Goal: Task Accomplishment & Management: Use online tool/utility

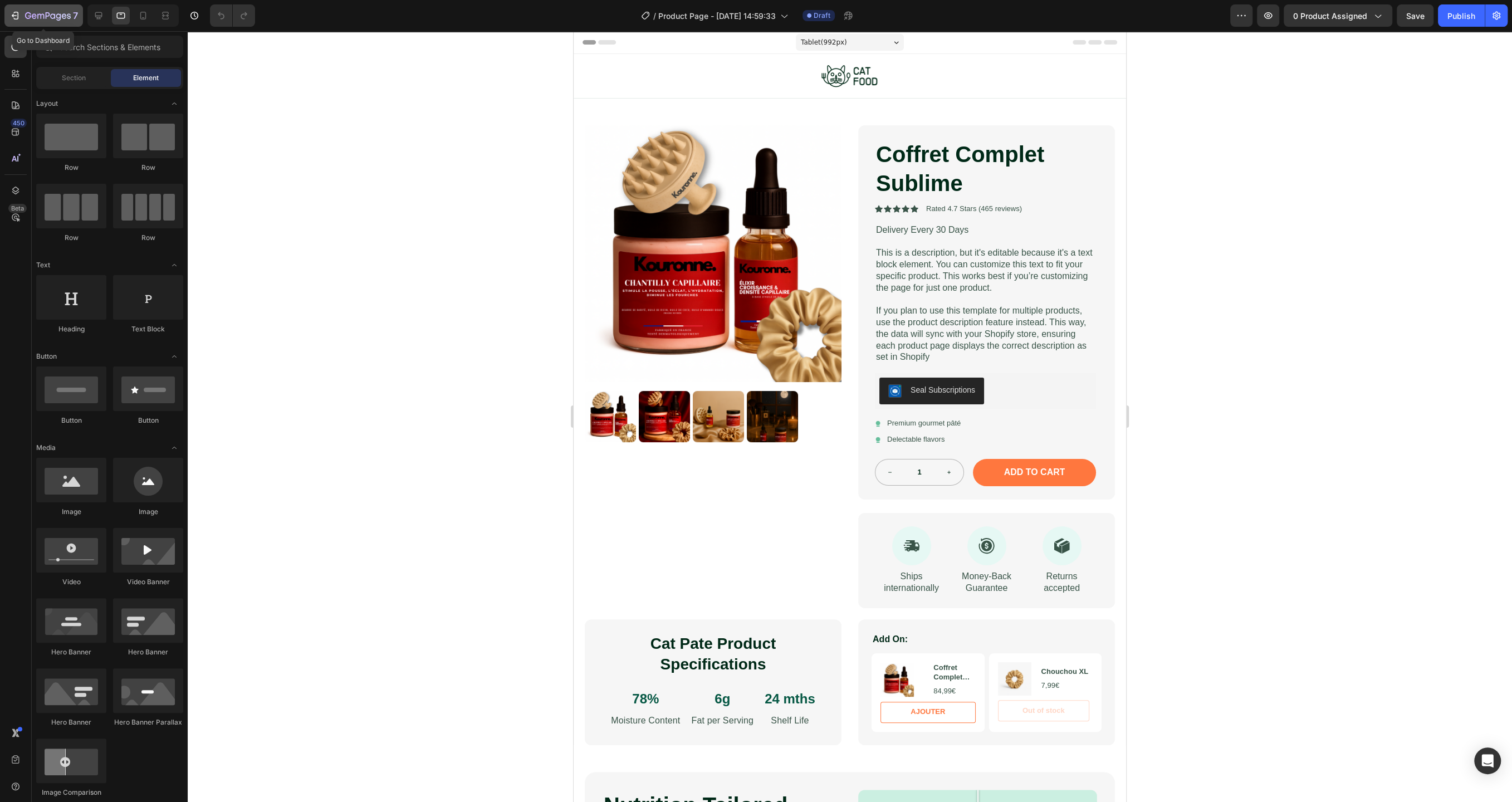
click at [27, 17] on icon "button" at bounding box center [28, 16] width 6 height 7
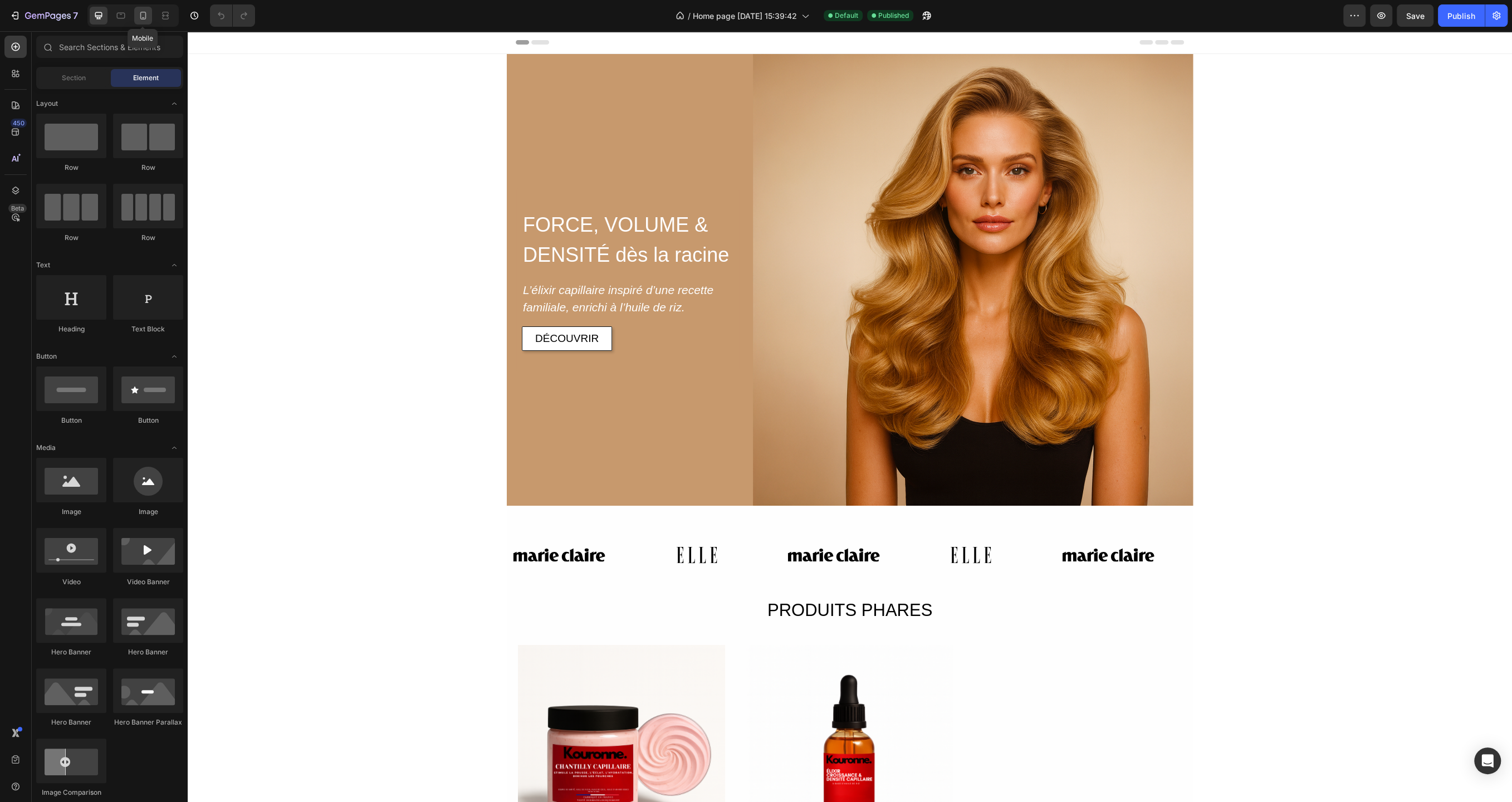
click at [142, 13] on icon at bounding box center [143, 16] width 11 height 11
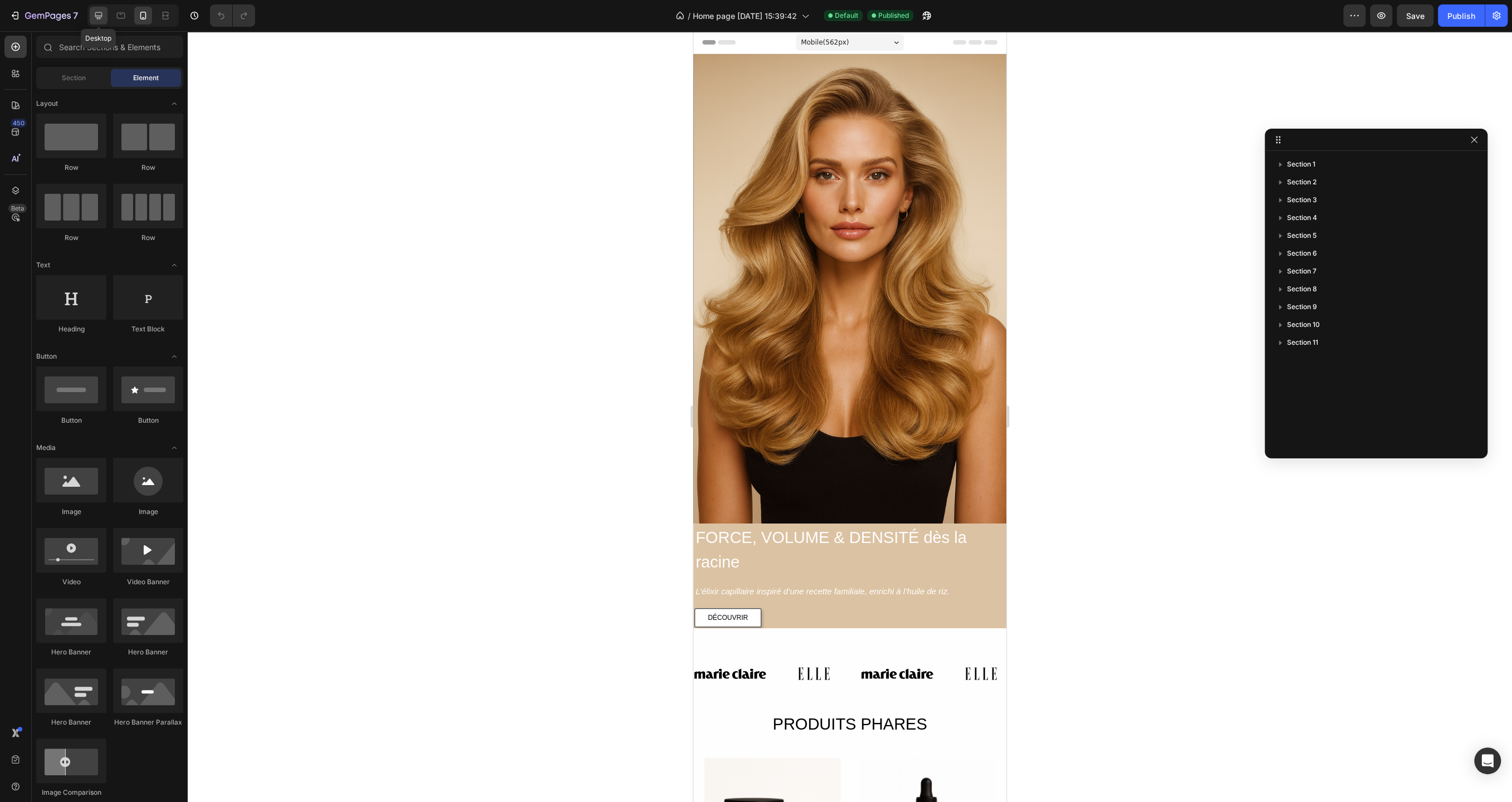
click at [95, 11] on icon at bounding box center [99, 16] width 11 height 11
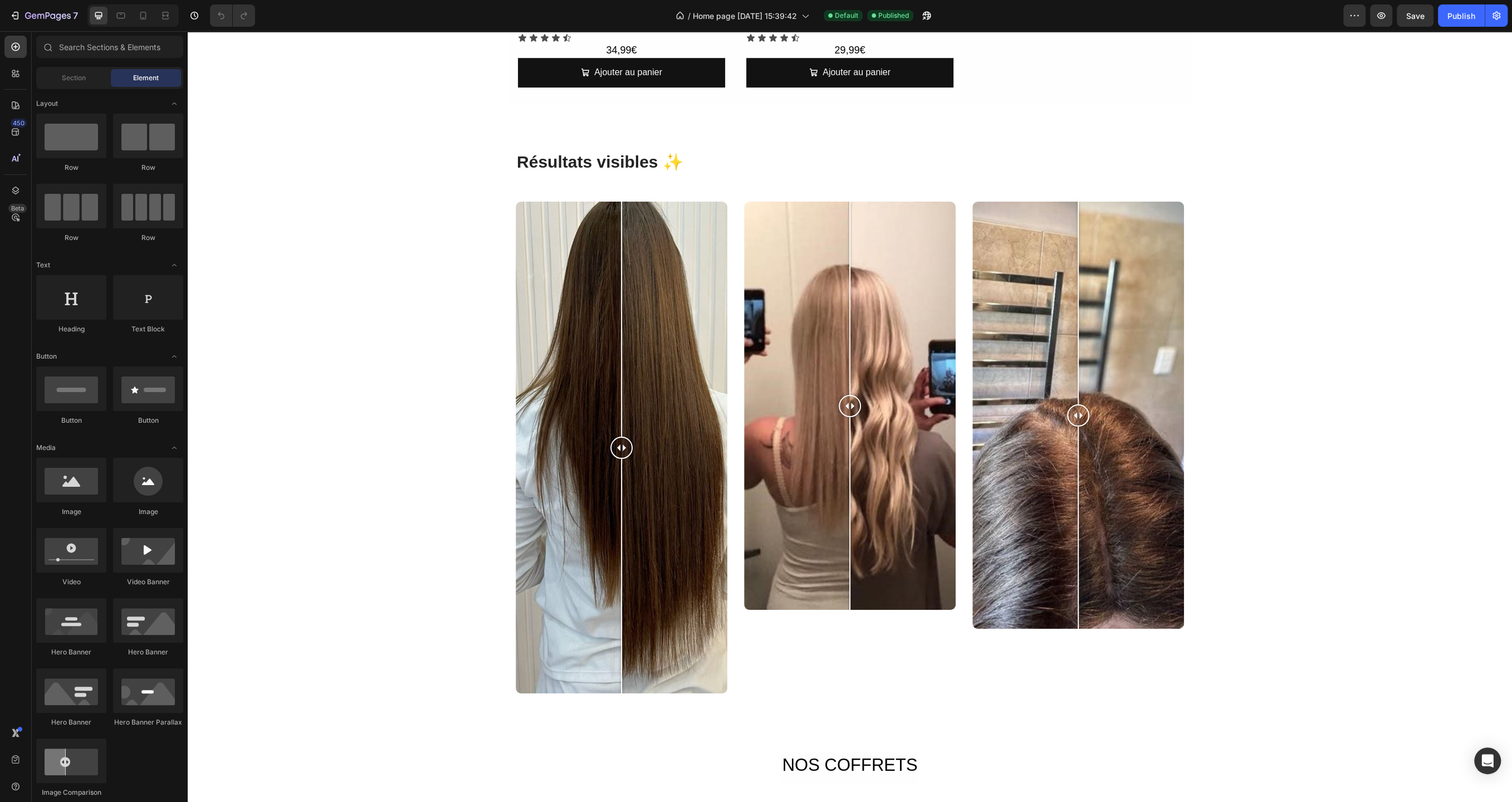
scroll to position [841, 0]
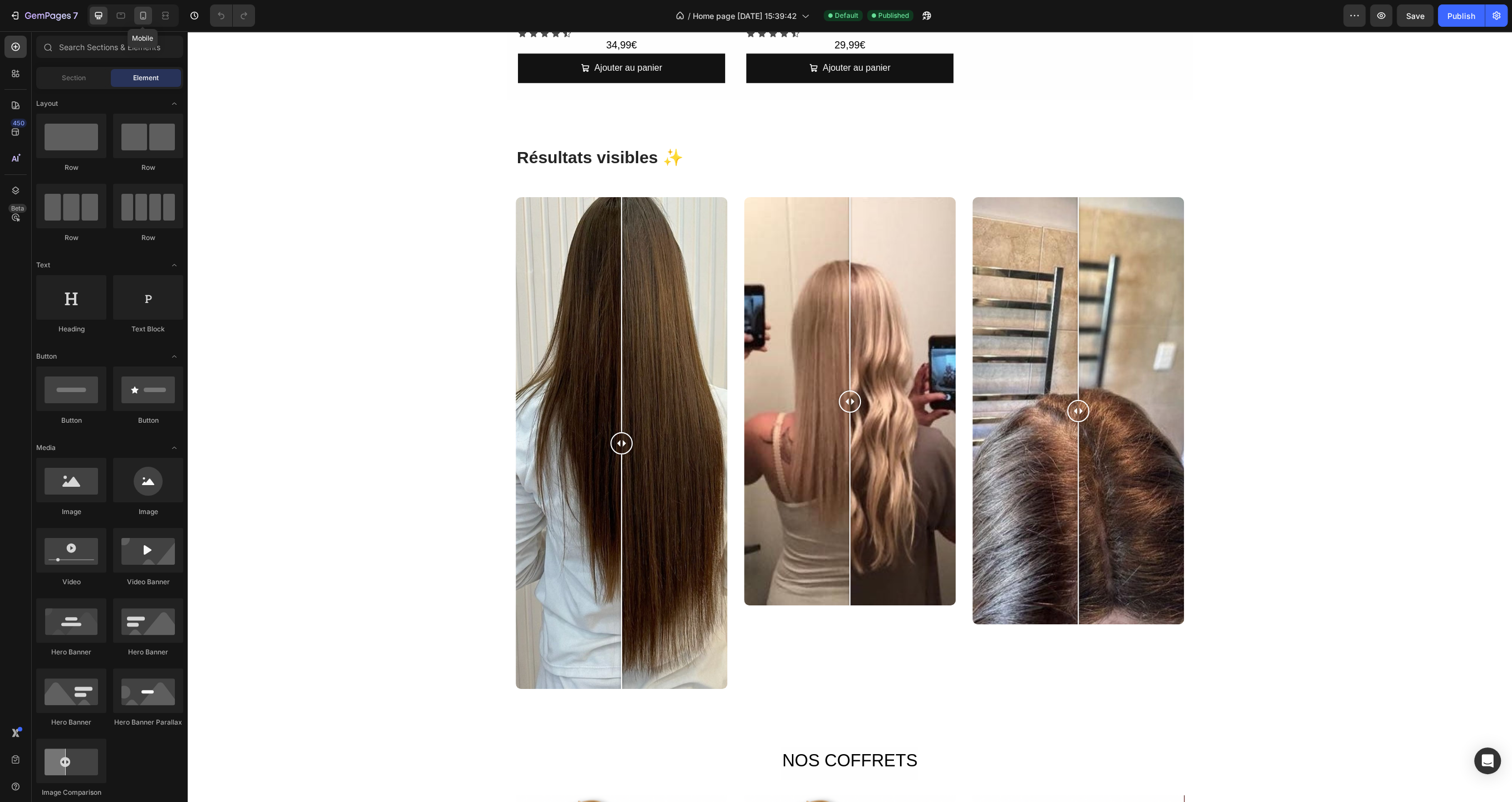
click at [144, 13] on icon at bounding box center [143, 16] width 11 height 11
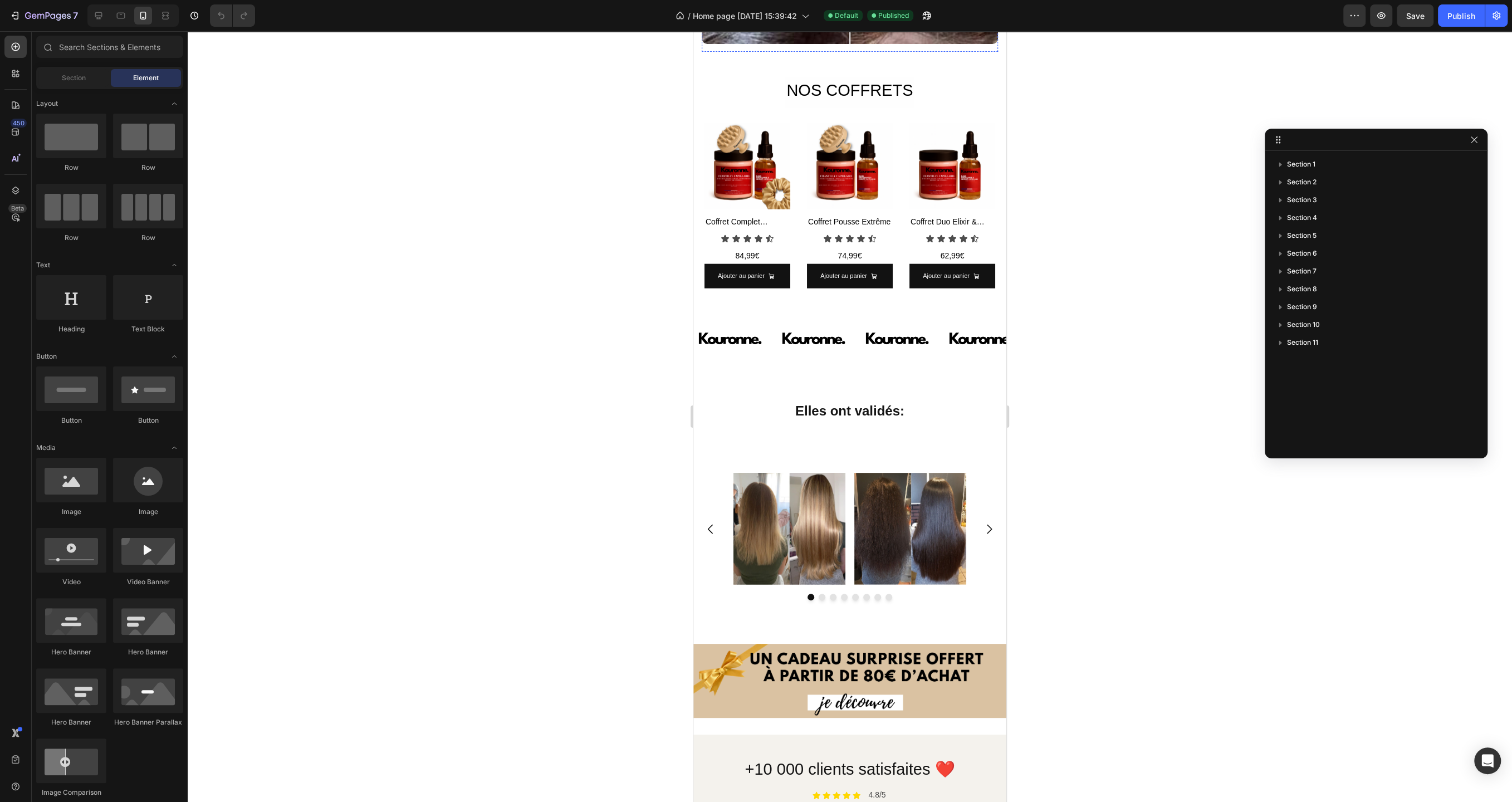
scroll to position [2836, 0]
click at [106, 18] on div at bounding box center [99, 16] width 18 height 18
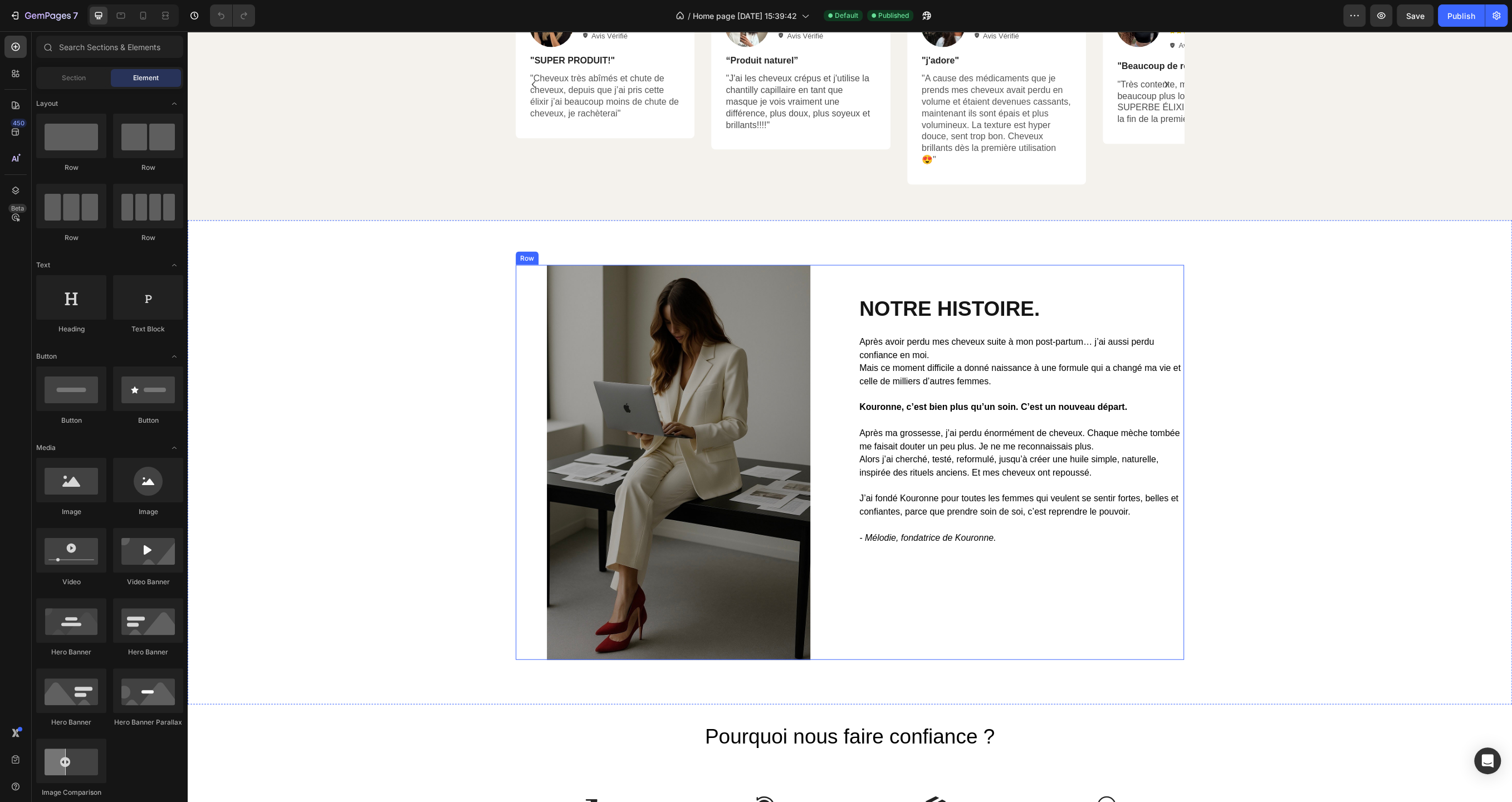
scroll to position [2530, 0]
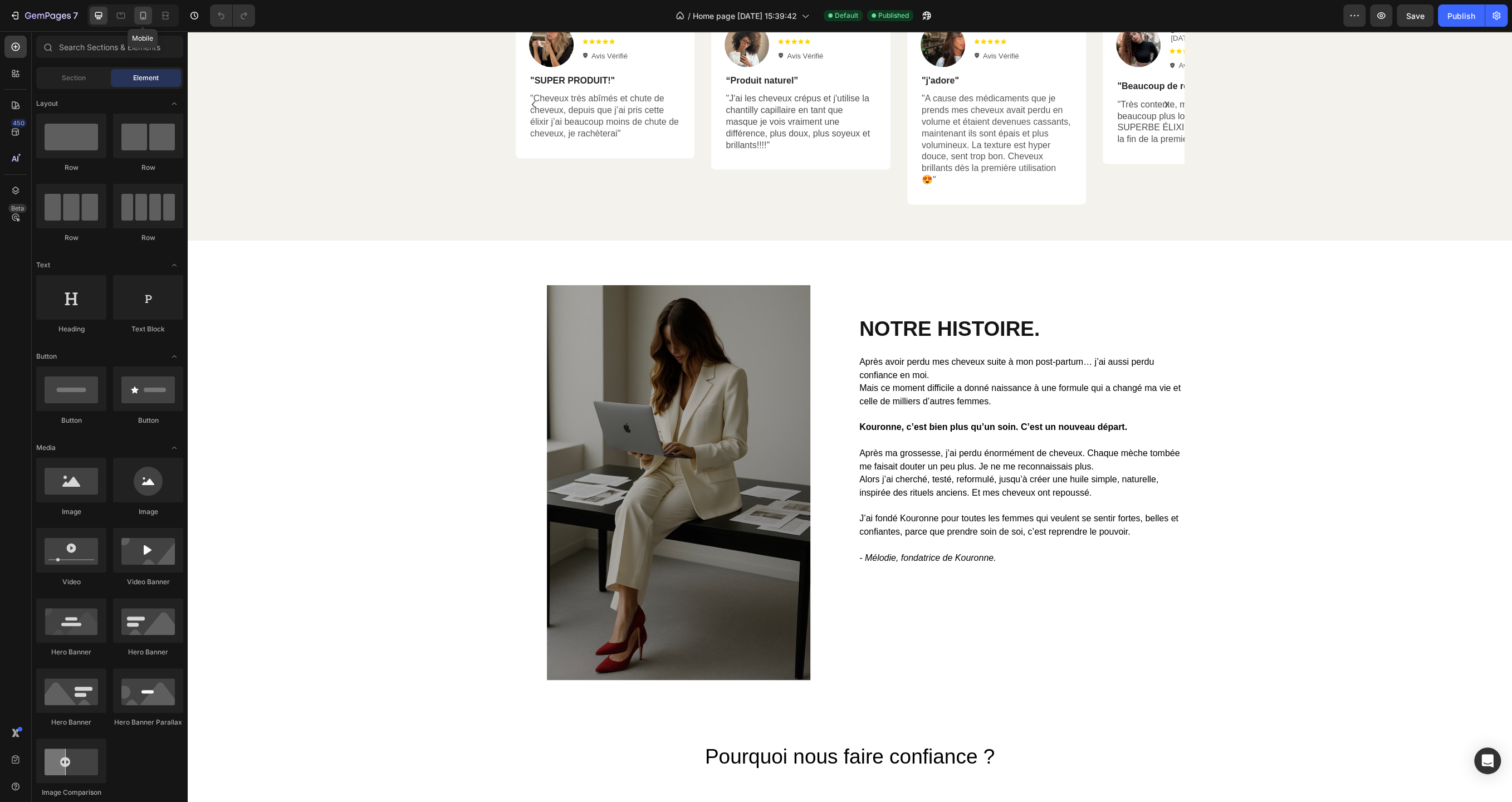
click at [139, 15] on icon at bounding box center [143, 16] width 11 height 11
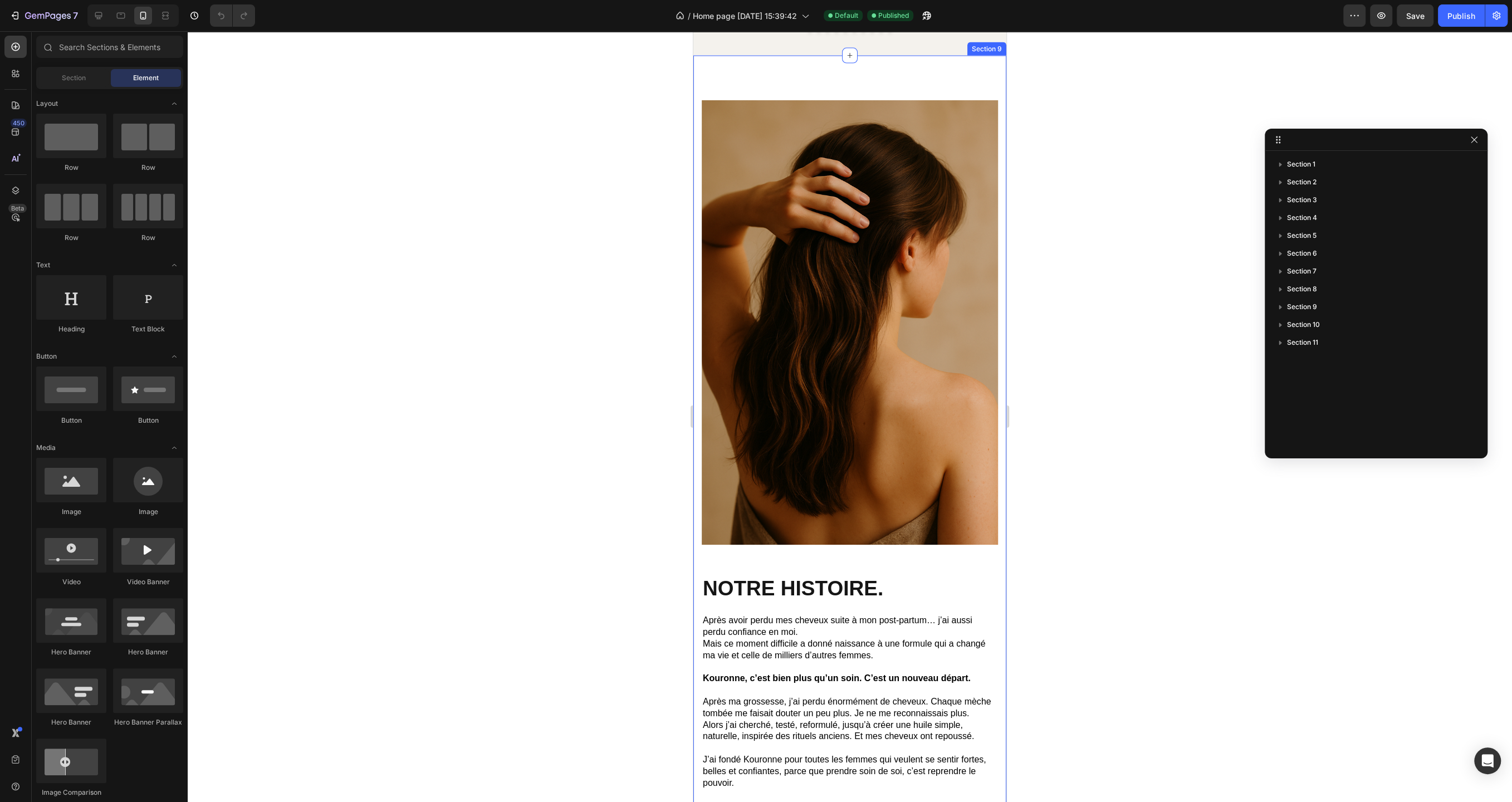
scroll to position [2658, 0]
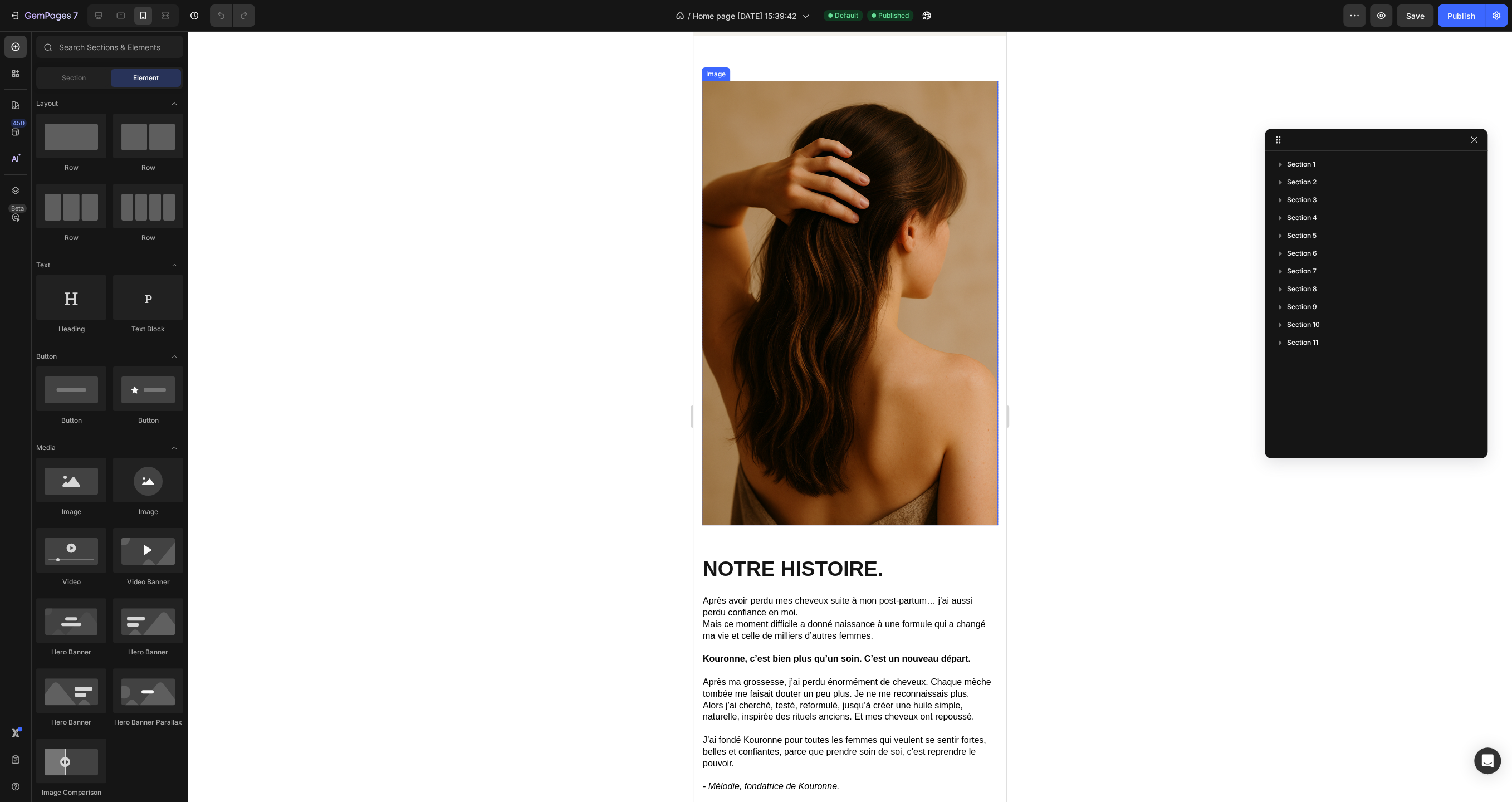
click at [904, 374] on img at bounding box center [850, 303] width 297 height 444
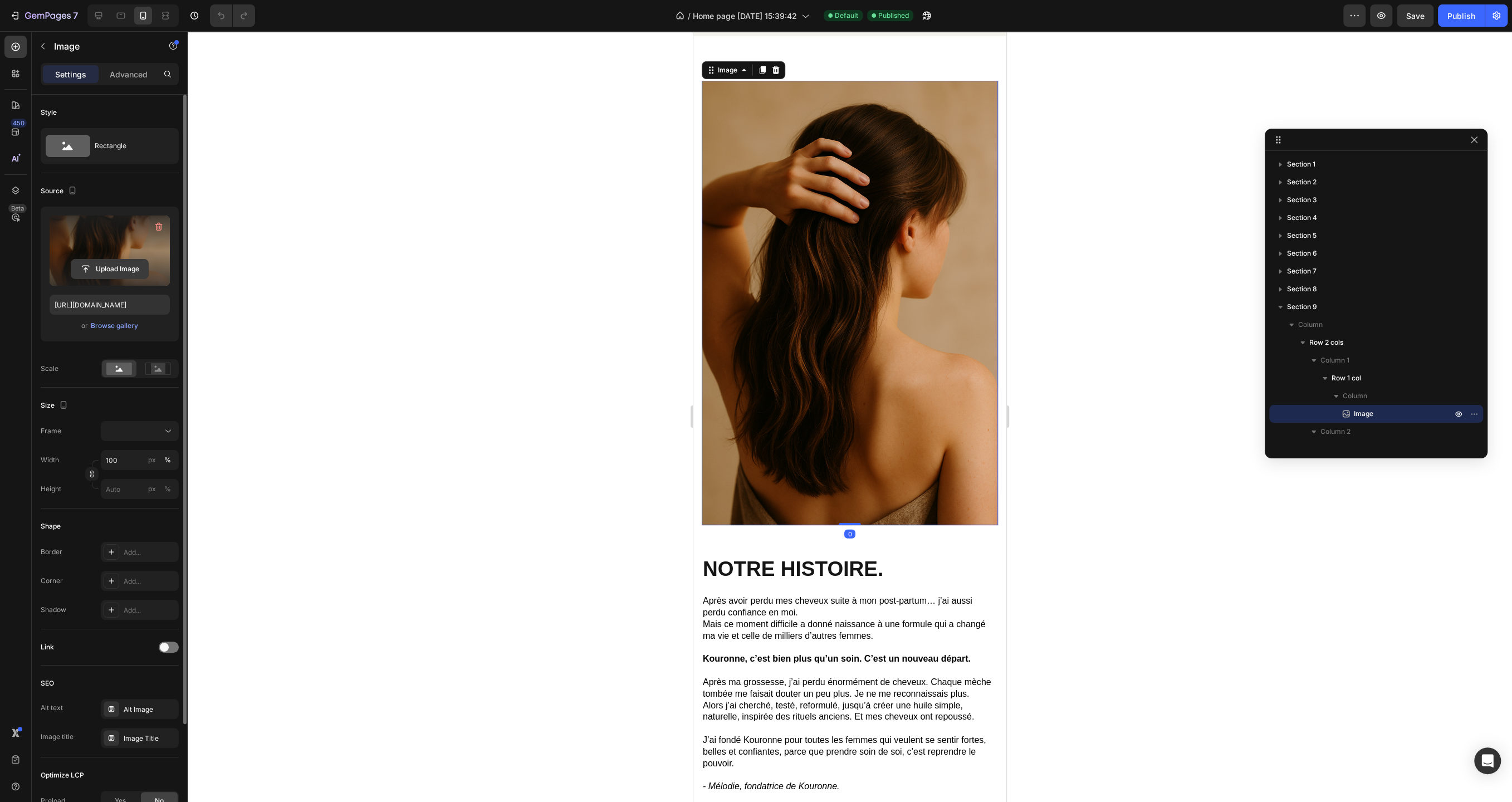
click at [113, 270] on input "file" at bounding box center [110, 269] width 77 height 19
click at [113, 327] on div "Browse gallery" at bounding box center [114, 325] width 47 height 10
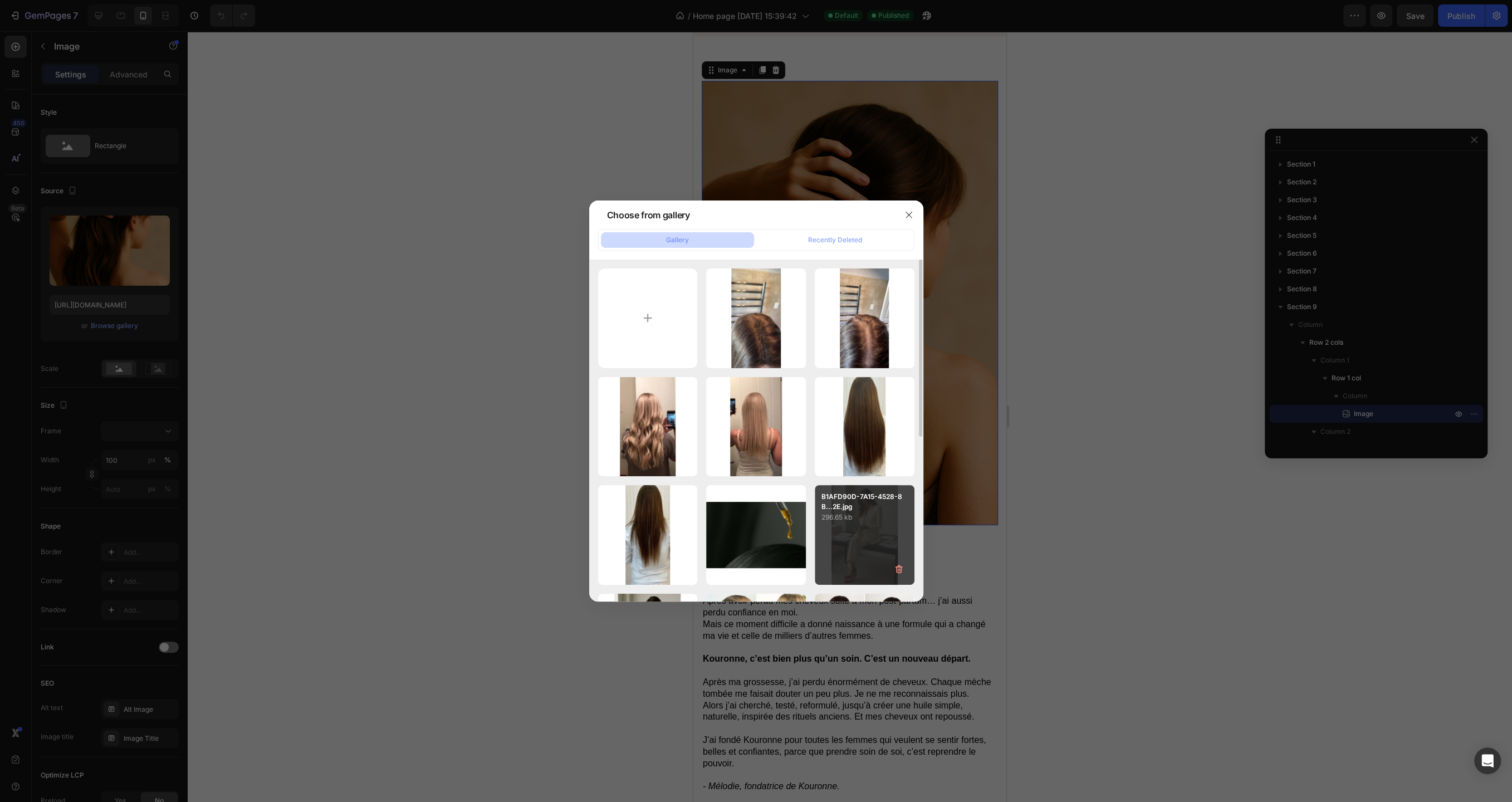
click at [848, 527] on div "B1AFD90D-7A15-4528-8B...2E.jpg 296.65 kb" at bounding box center [864, 534] width 99 height 99
type input "https://cdn.shopify.com/s/files/1/0929/9433/9080/files/gempages_580485749749580…"
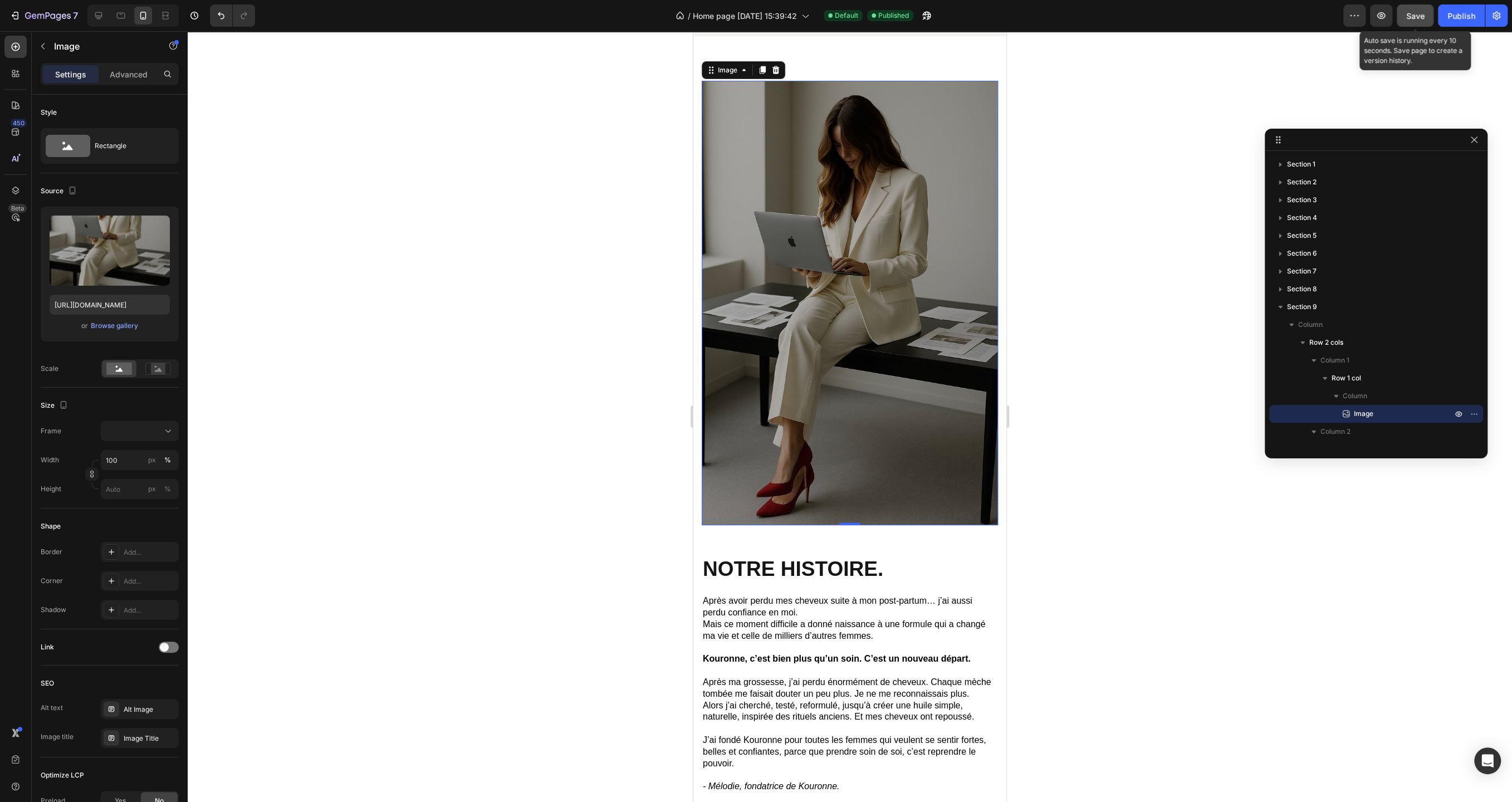
click at [1413, 13] on span "Save" at bounding box center [1415, 16] width 18 height 9
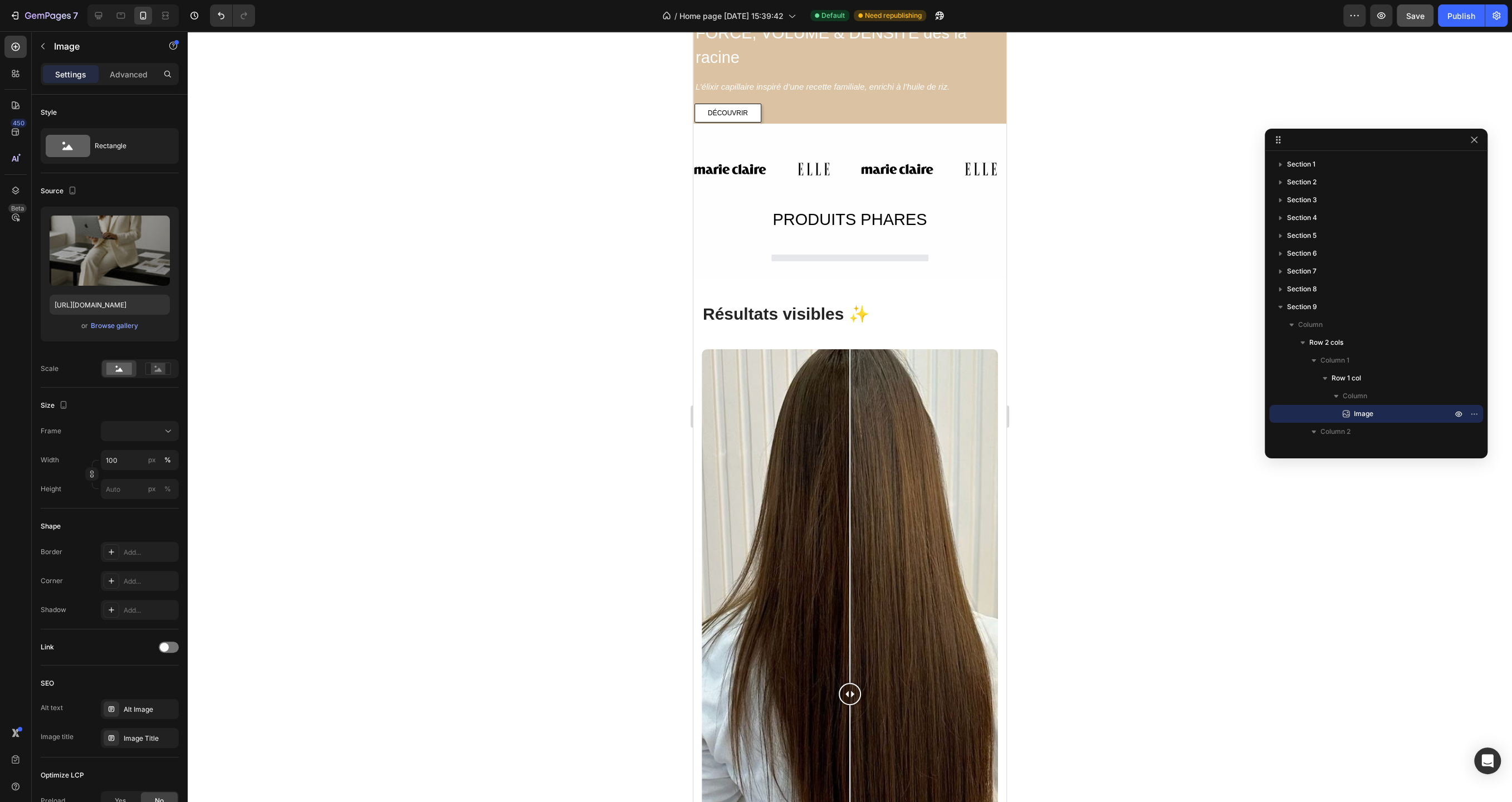
scroll to position [449, 0]
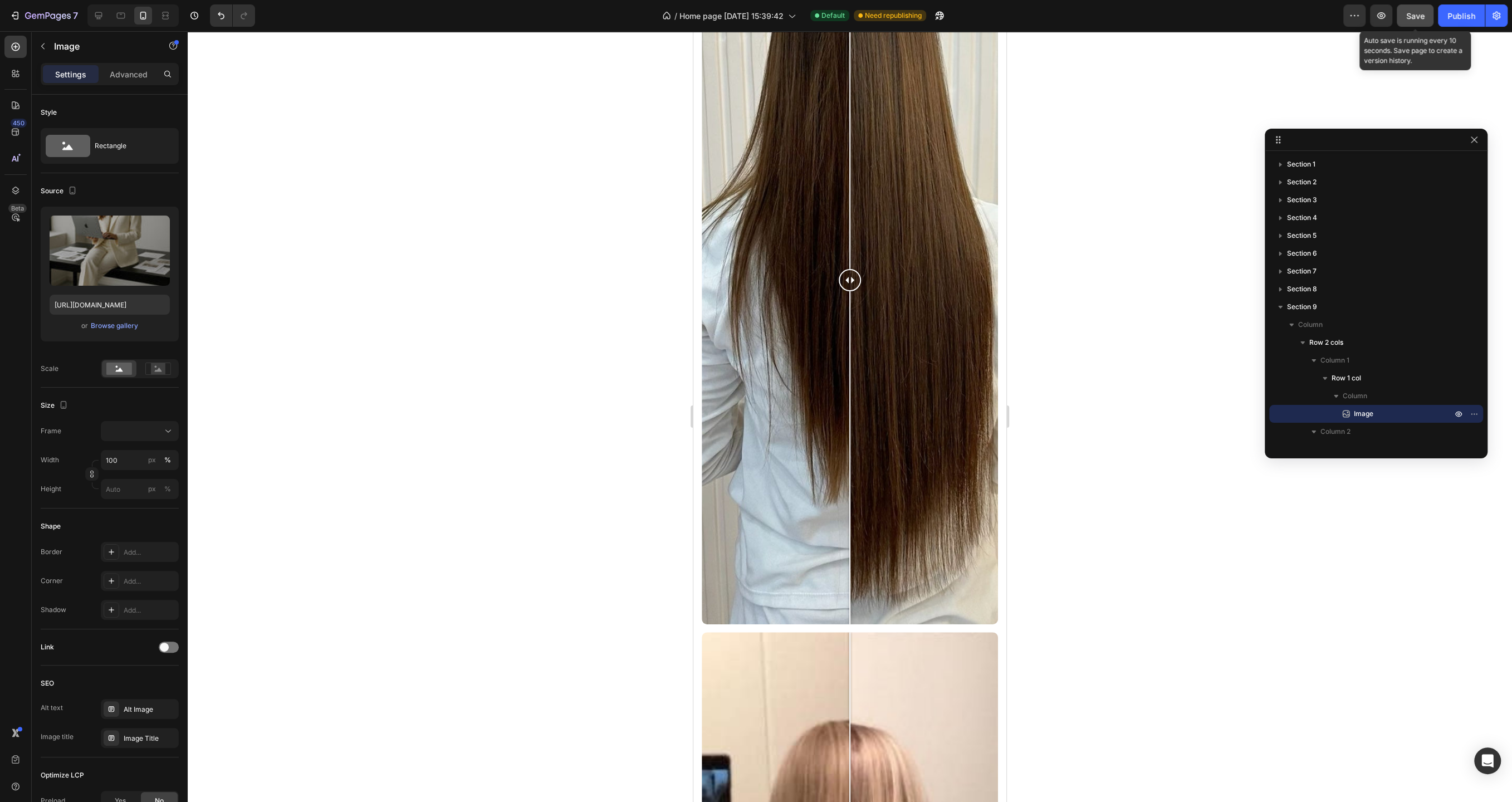
click at [1421, 20] on div "Save" at bounding box center [1415, 16] width 18 height 12
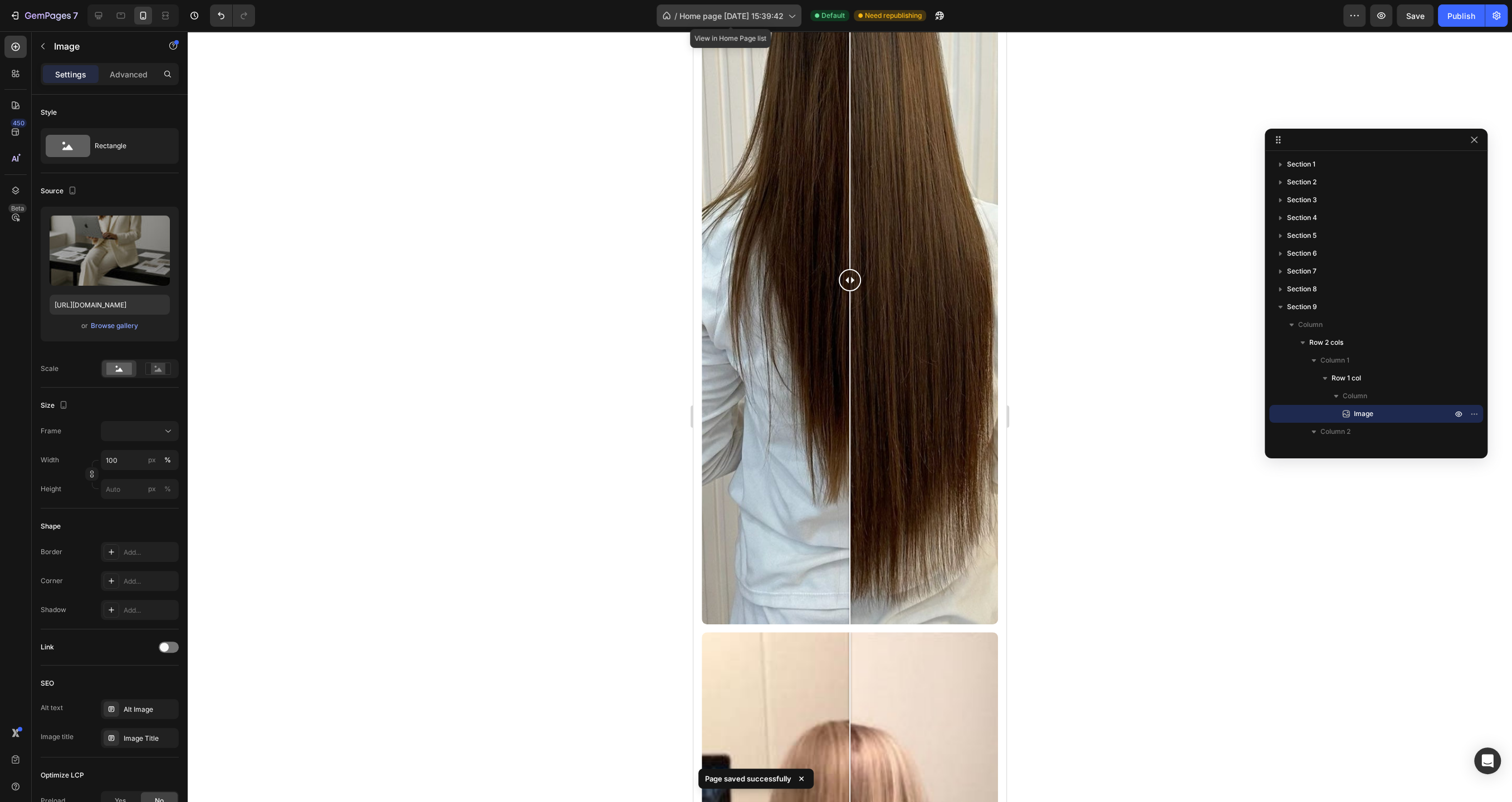
click at [791, 13] on icon at bounding box center [791, 16] width 11 height 11
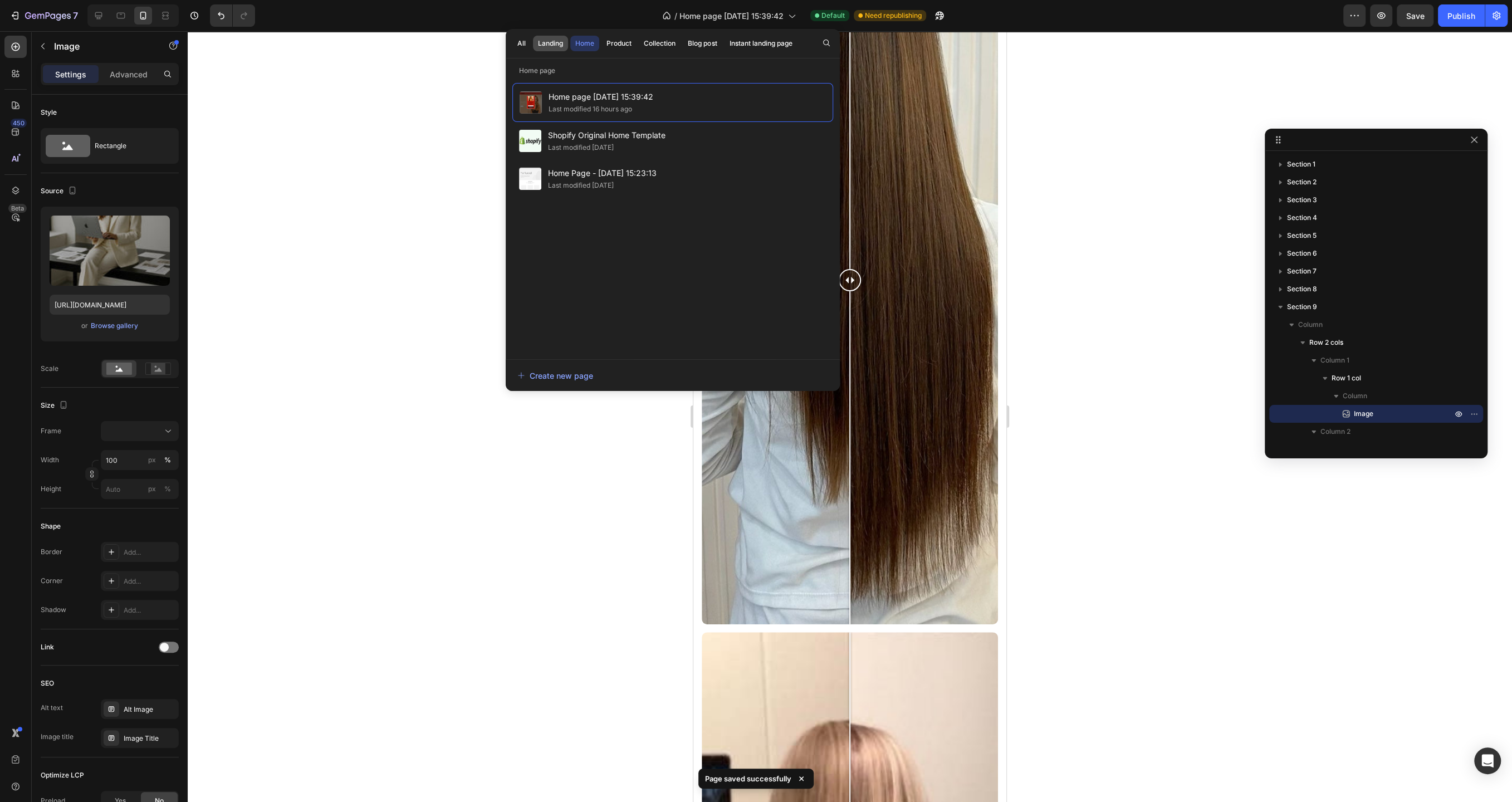
click at [560, 40] on div "Landing" at bounding box center [551, 43] width 25 height 10
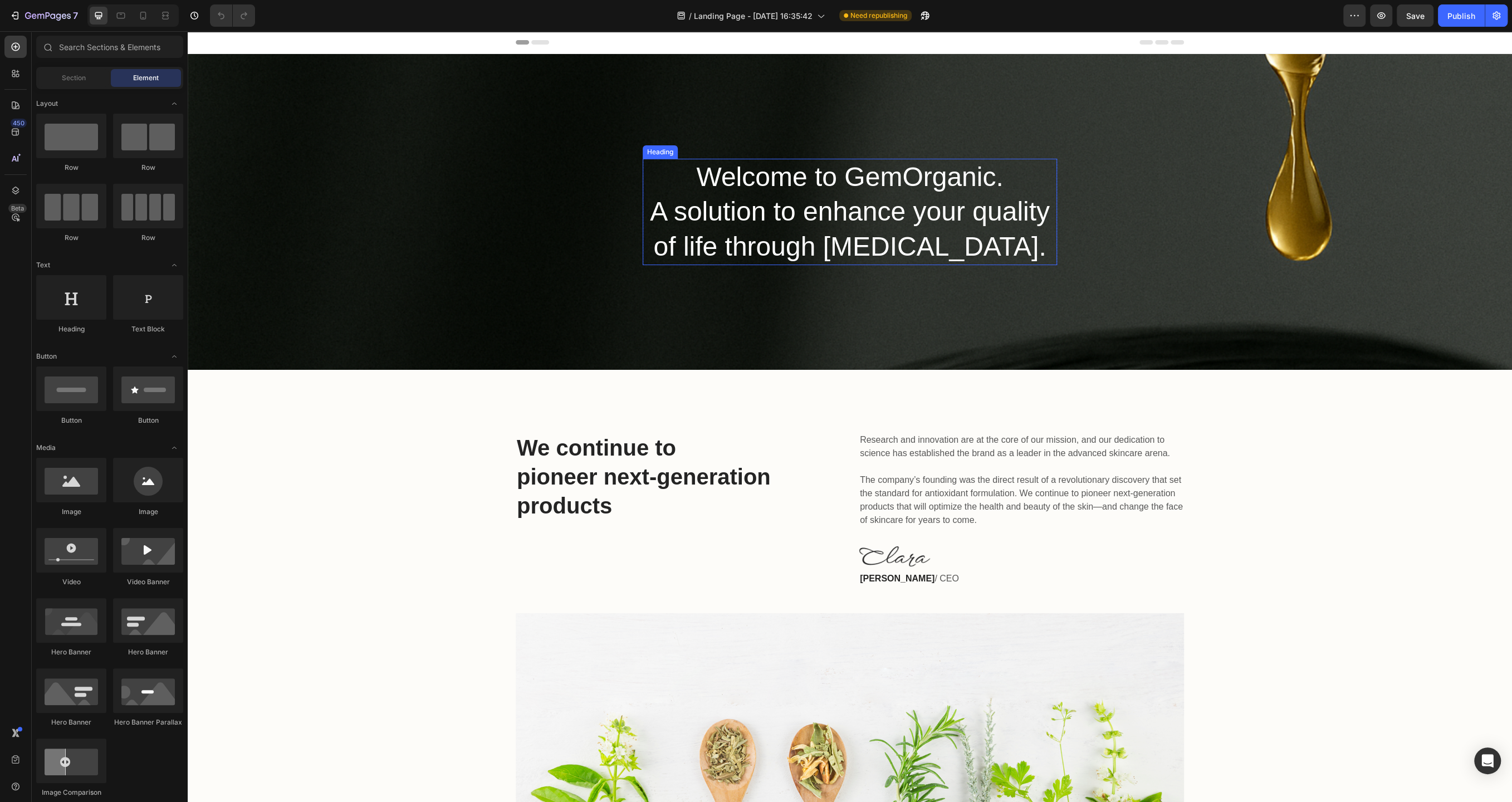
click at [795, 211] on p "Welcome to GemOrganic. A solution to enhance your quality of life through [MEDI…" at bounding box center [850, 211] width 412 height 104
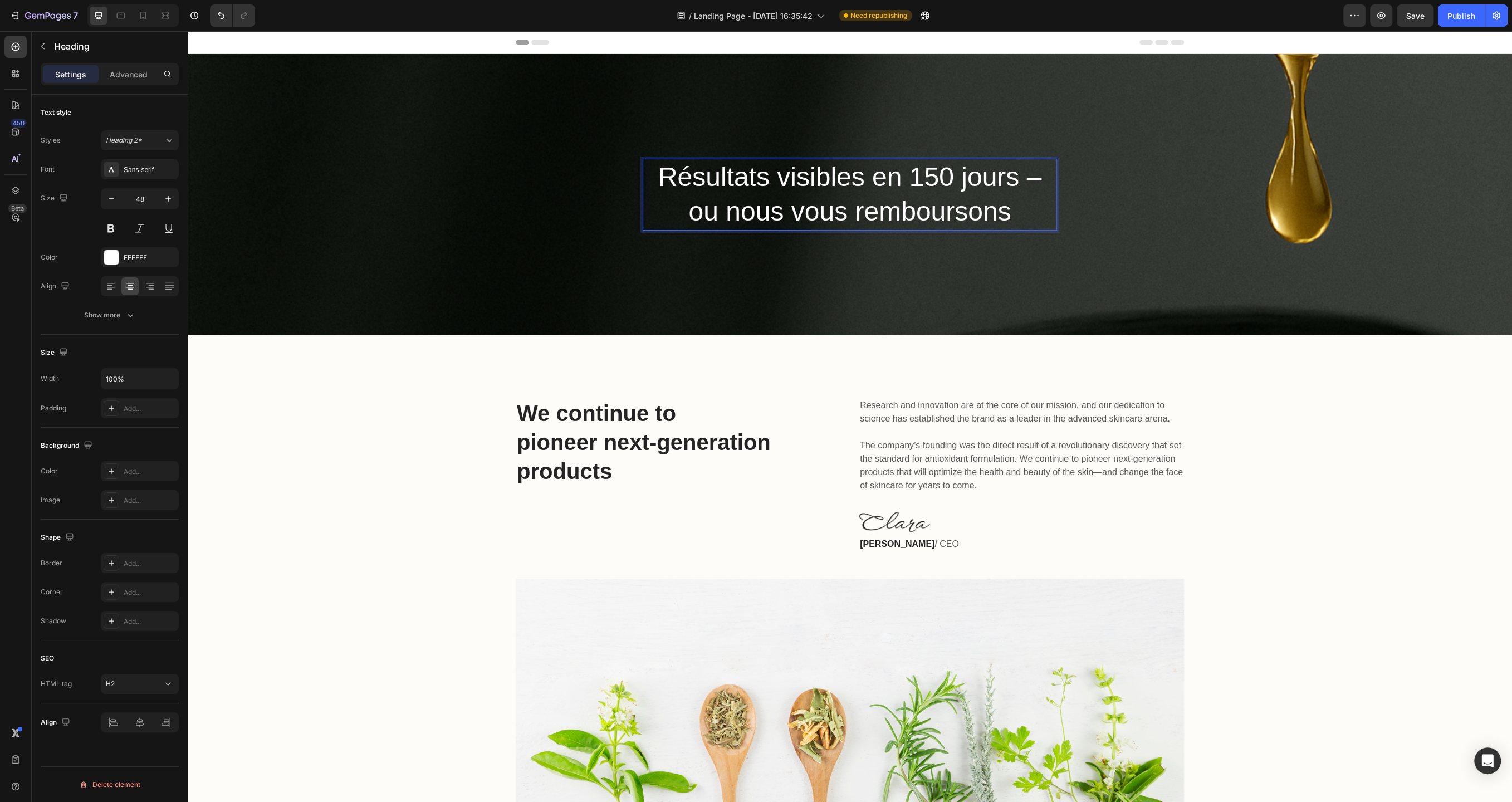
click at [1042, 174] on p "Résultats visibles en 150 jours – ou nous vous remboursons" at bounding box center [850, 194] width 412 height 70
click at [45, 41] on icon "button" at bounding box center [42, 45] width 9 height 9
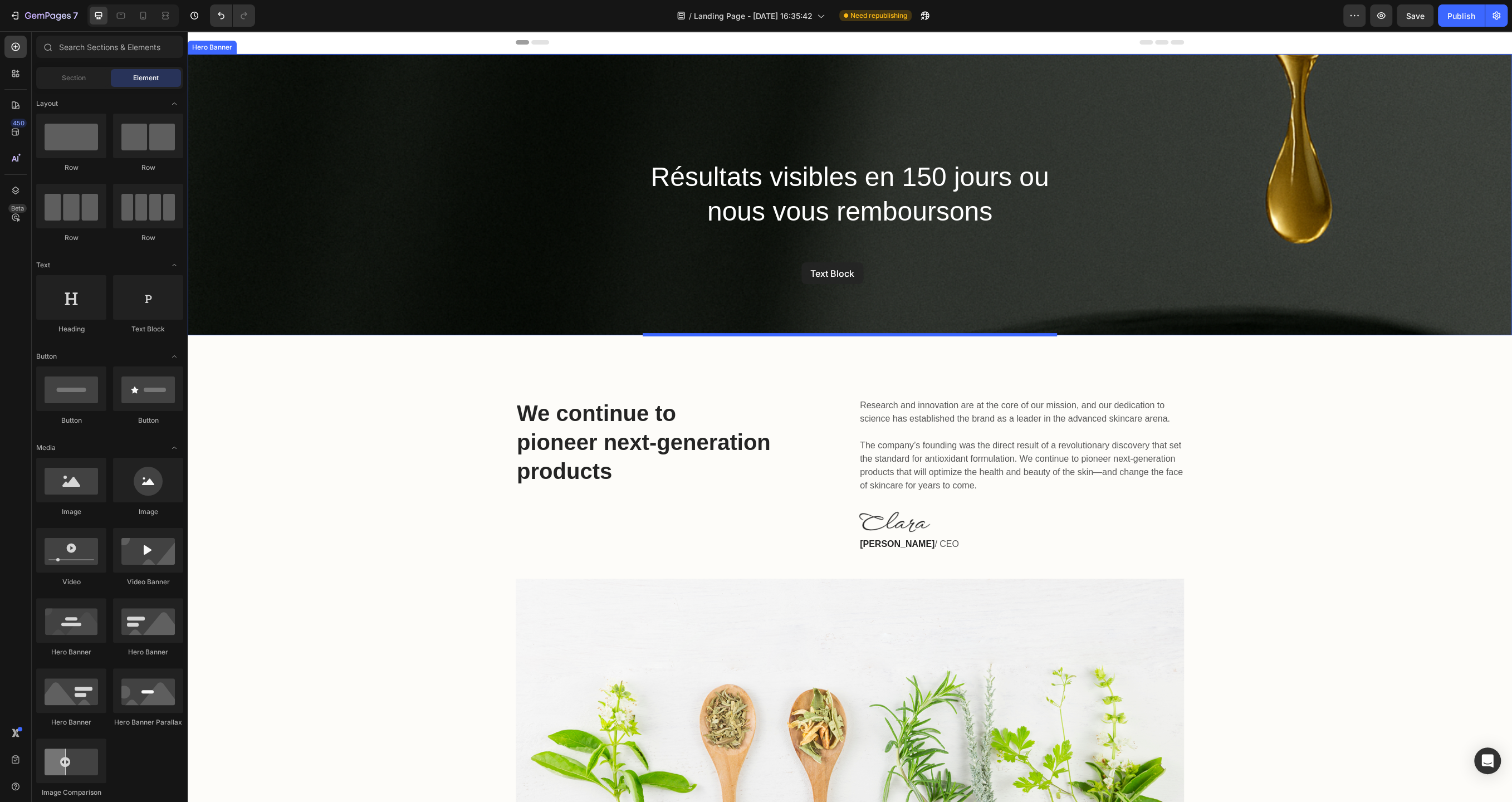
drag, startPoint x: 339, startPoint y: 339, endPoint x: 801, endPoint y: 262, distance: 468.4
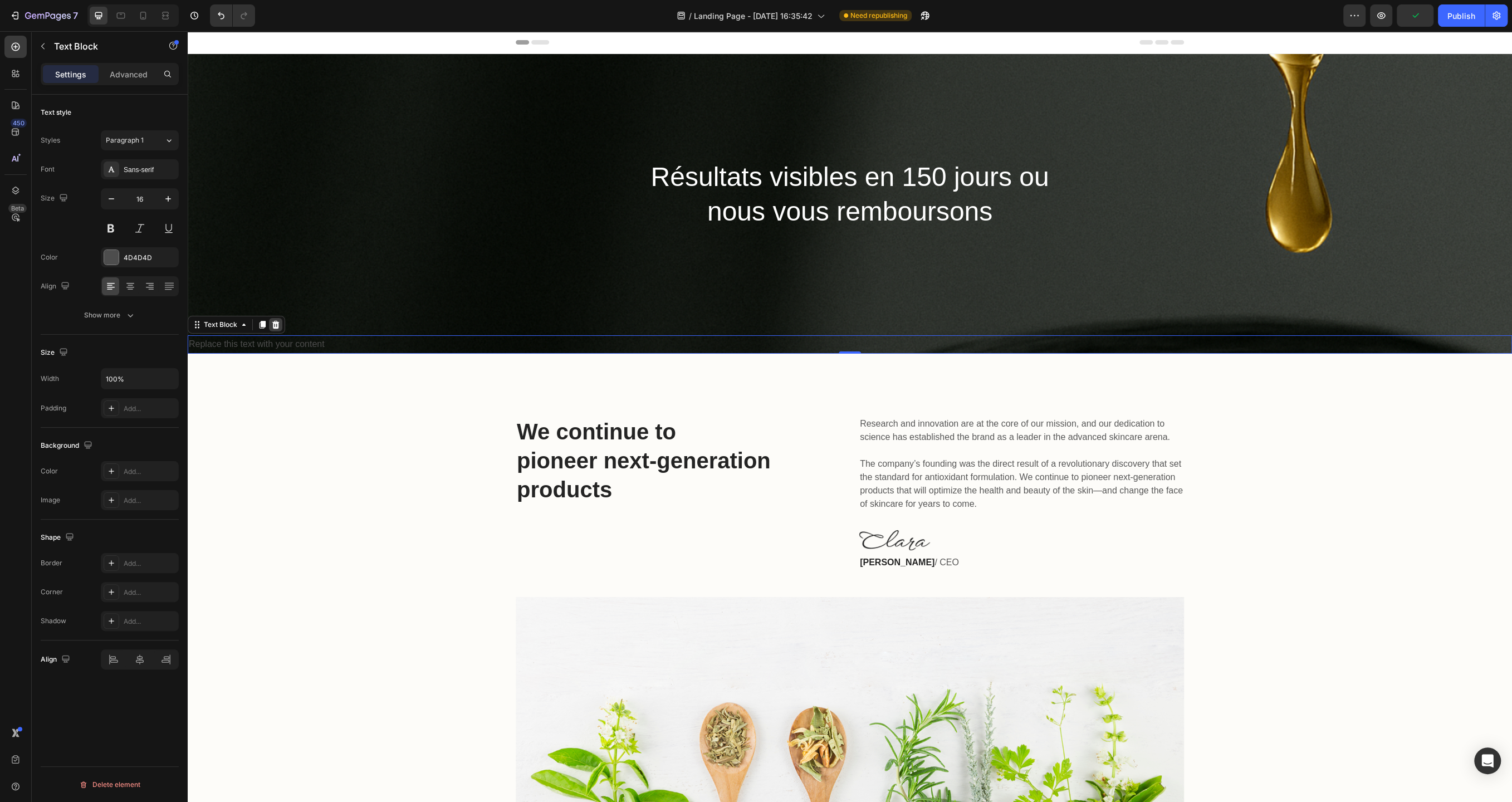
click at [277, 324] on icon at bounding box center [275, 325] width 7 height 8
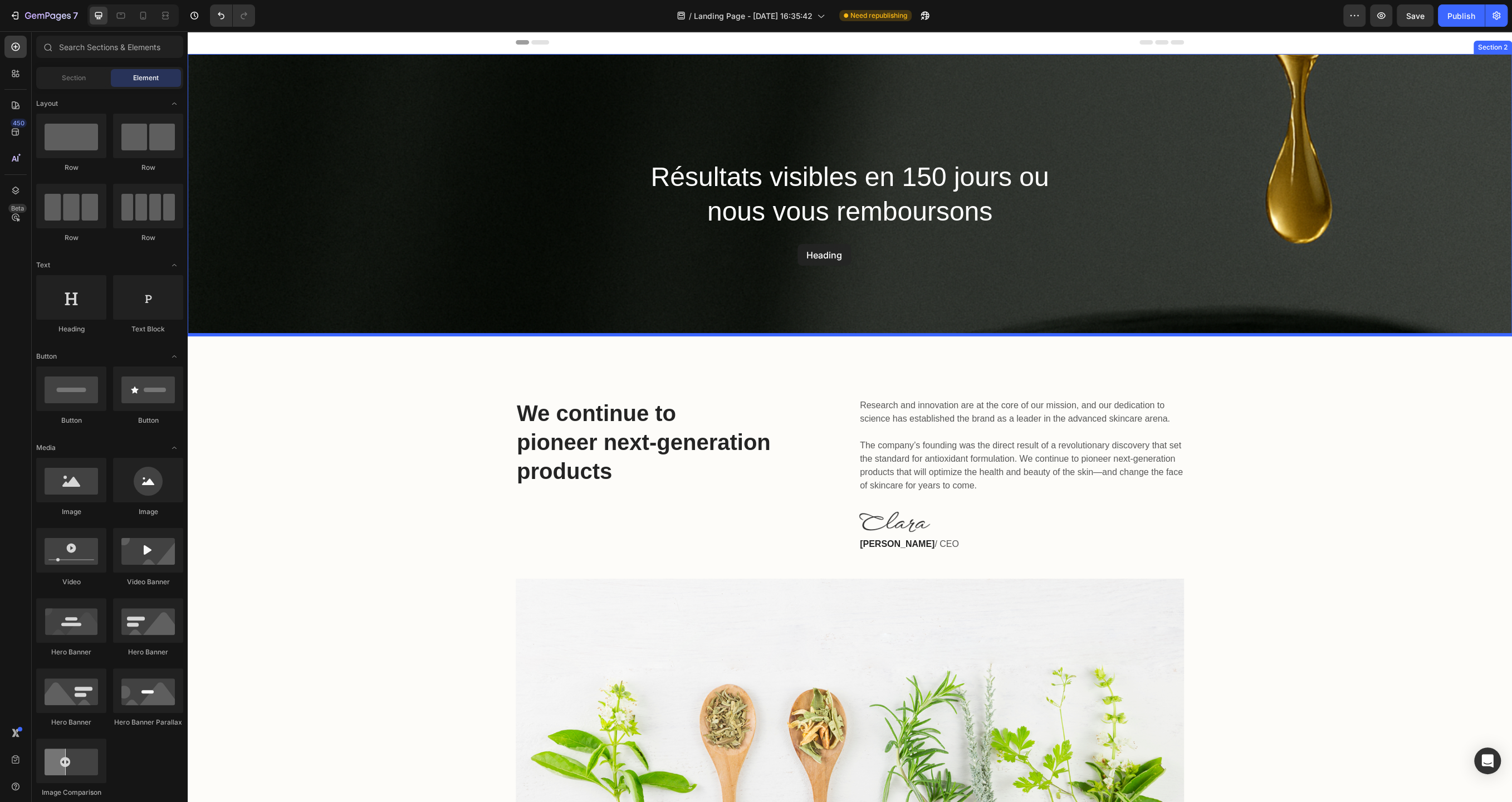
drag, startPoint x: 275, startPoint y: 336, endPoint x: 797, endPoint y: 244, distance: 530.0
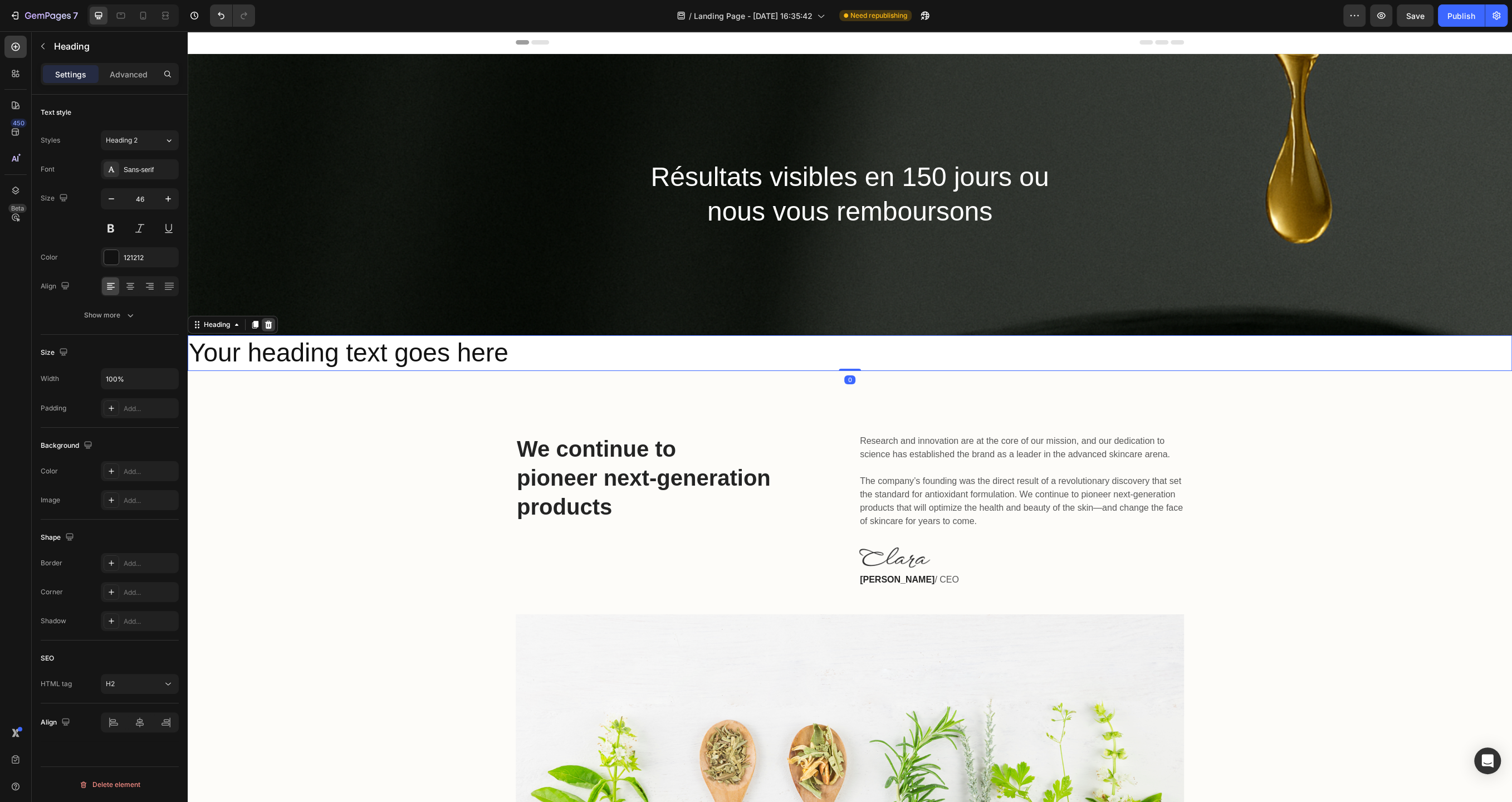
click at [268, 325] on icon at bounding box center [268, 324] width 9 height 9
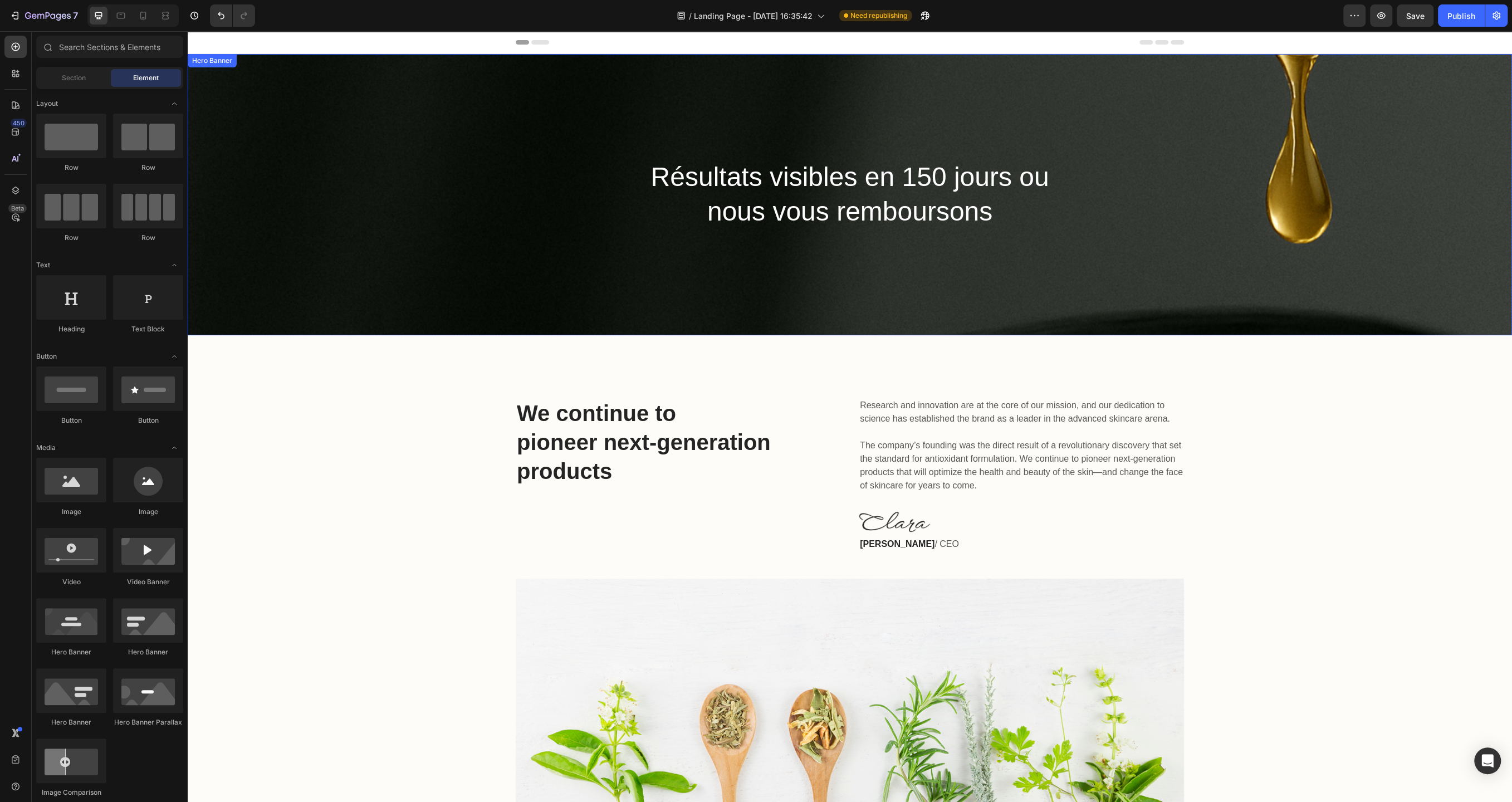
click at [434, 212] on div "Résultats visibles en 150 jours ou nous vous remboursons Heading Row" at bounding box center [850, 194] width 1324 height 281
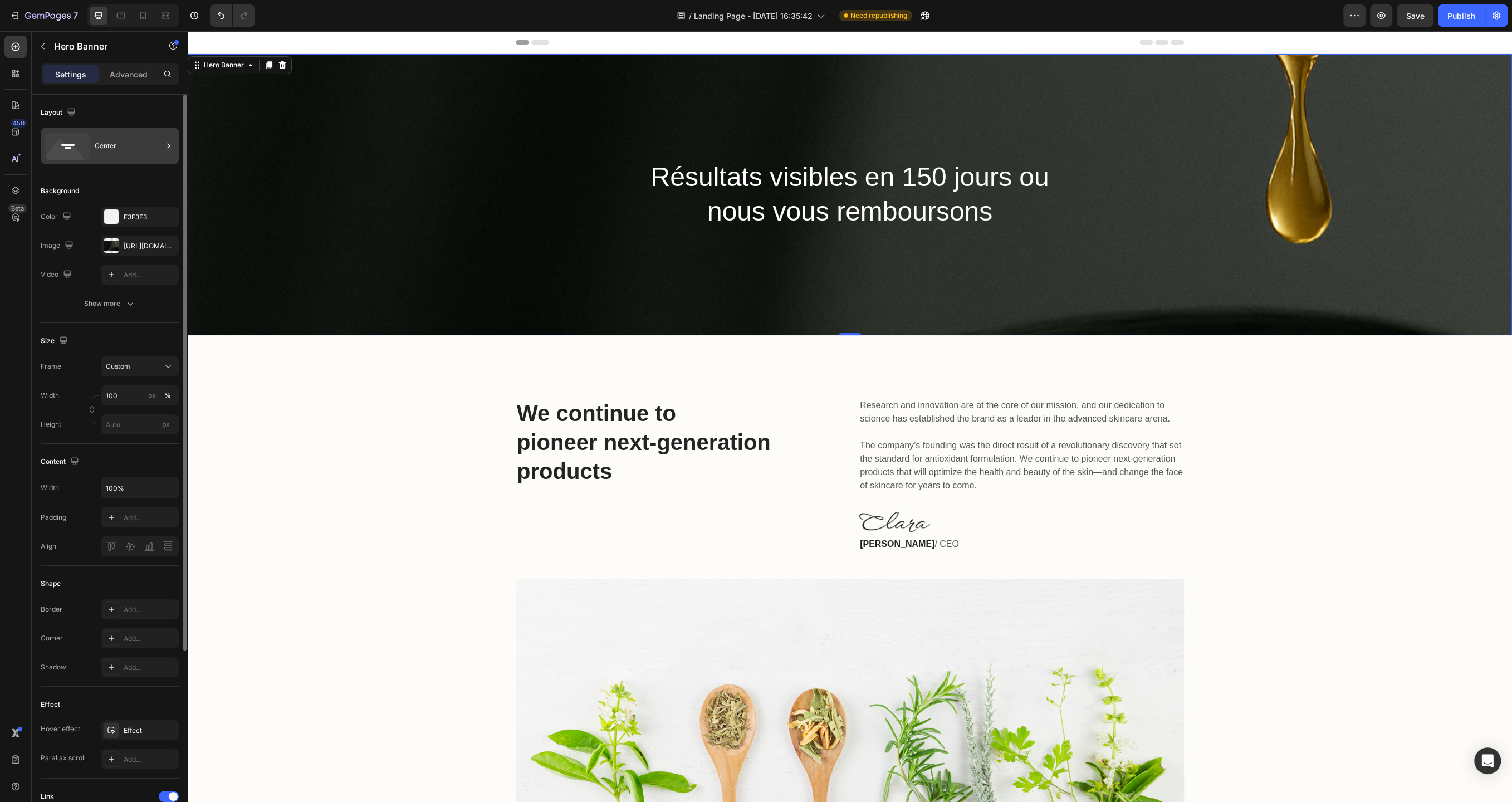
click at [106, 154] on div "Center" at bounding box center [128, 146] width 68 height 26
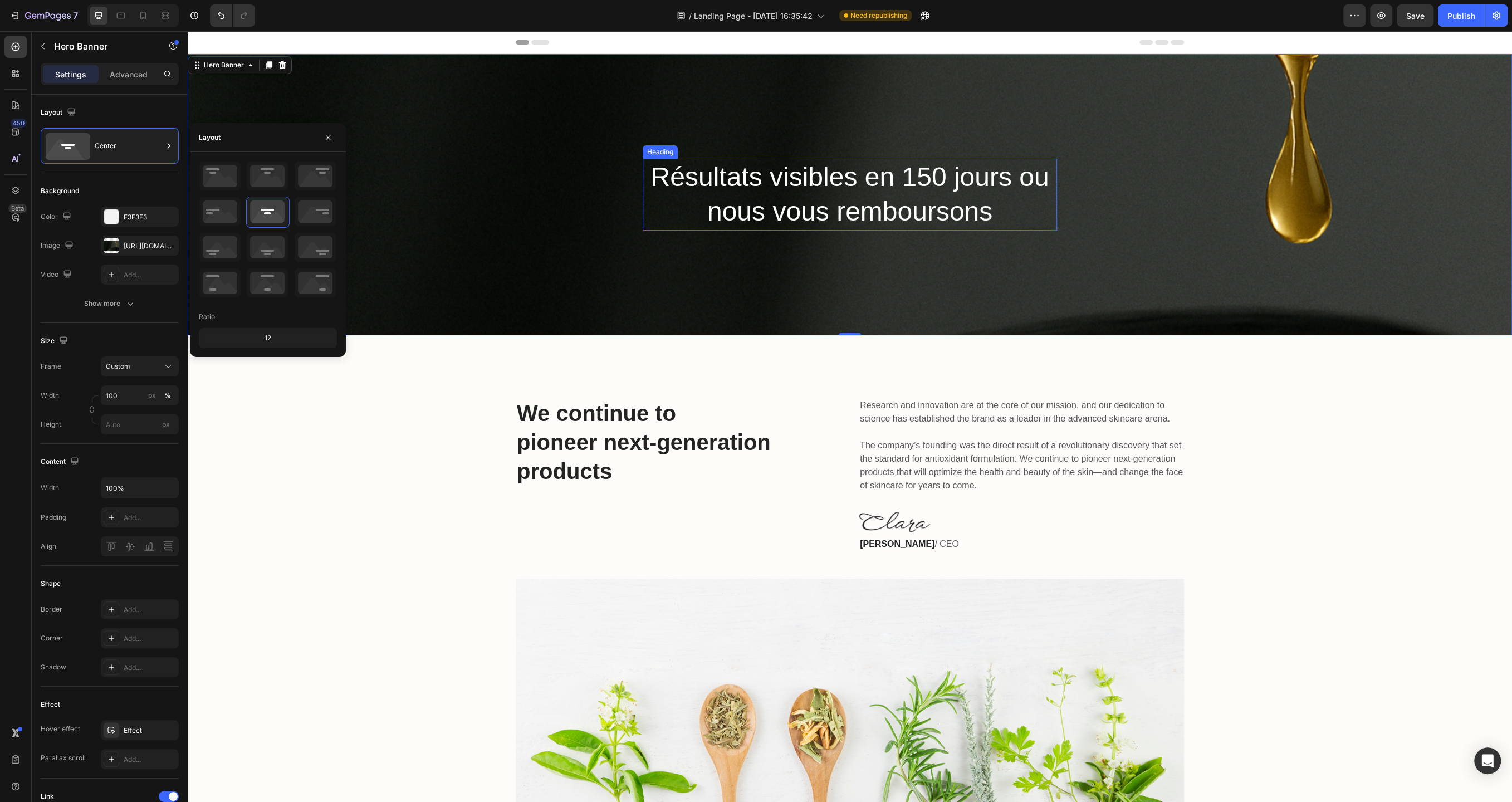
click at [679, 225] on p "Résultats visibles en 150 jours ou nous vous remboursons" at bounding box center [850, 194] width 412 height 70
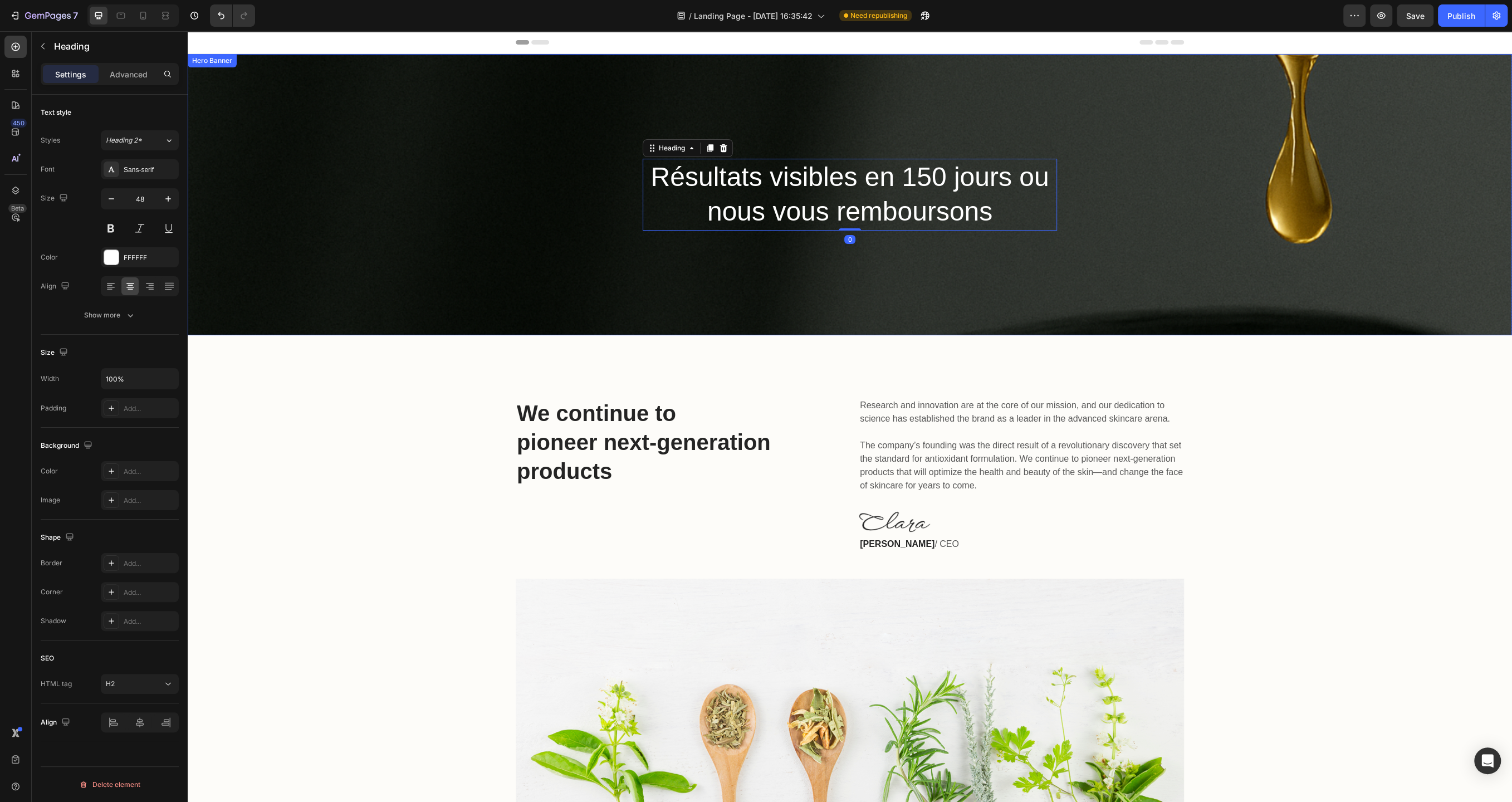
click at [689, 256] on div "Résultats visibles en 150 jours ou nous vous remboursons Heading 0 Row" at bounding box center [850, 194] width 1324 height 281
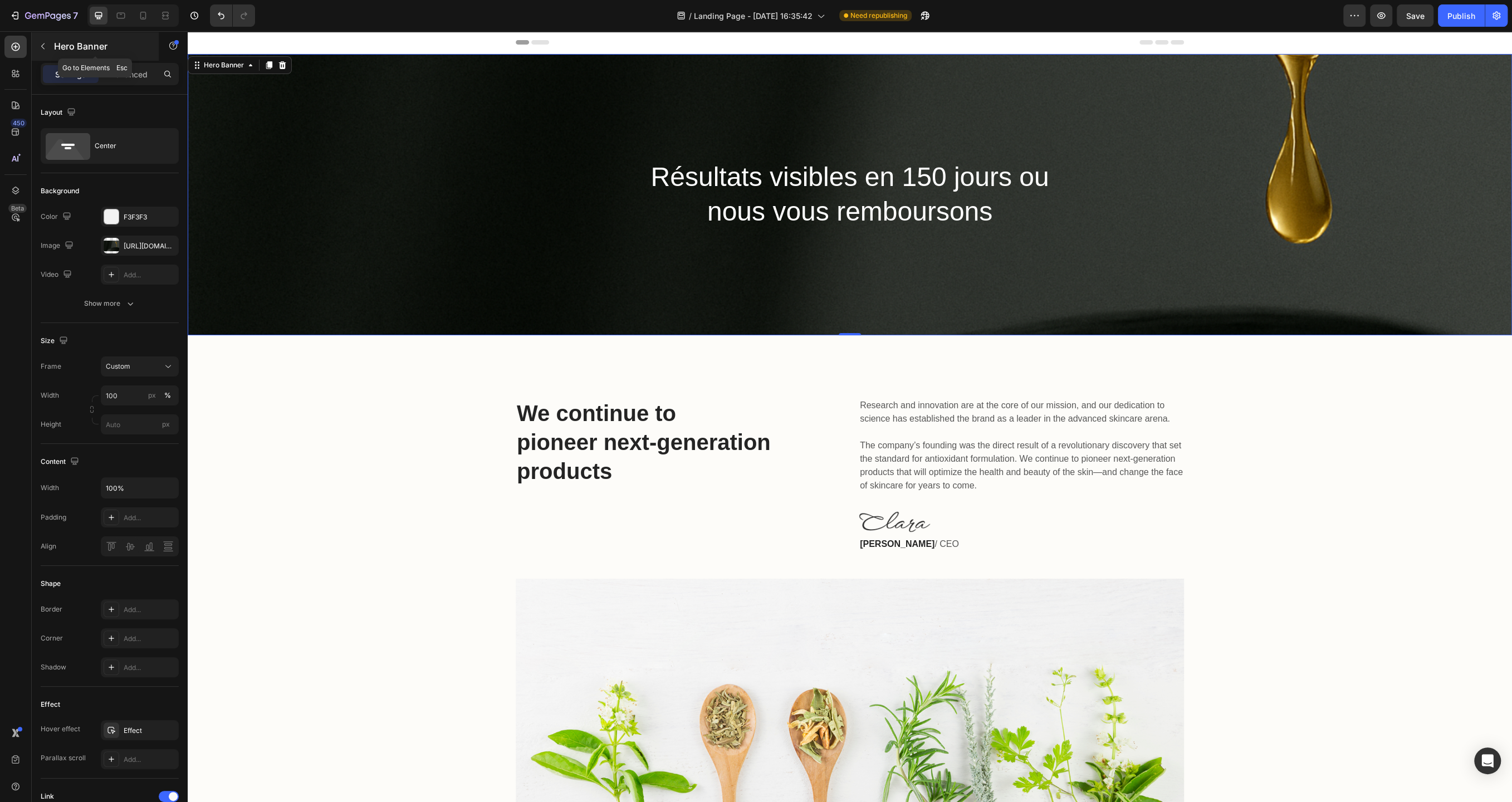
click at [47, 49] on button "button" at bounding box center [42, 46] width 18 height 18
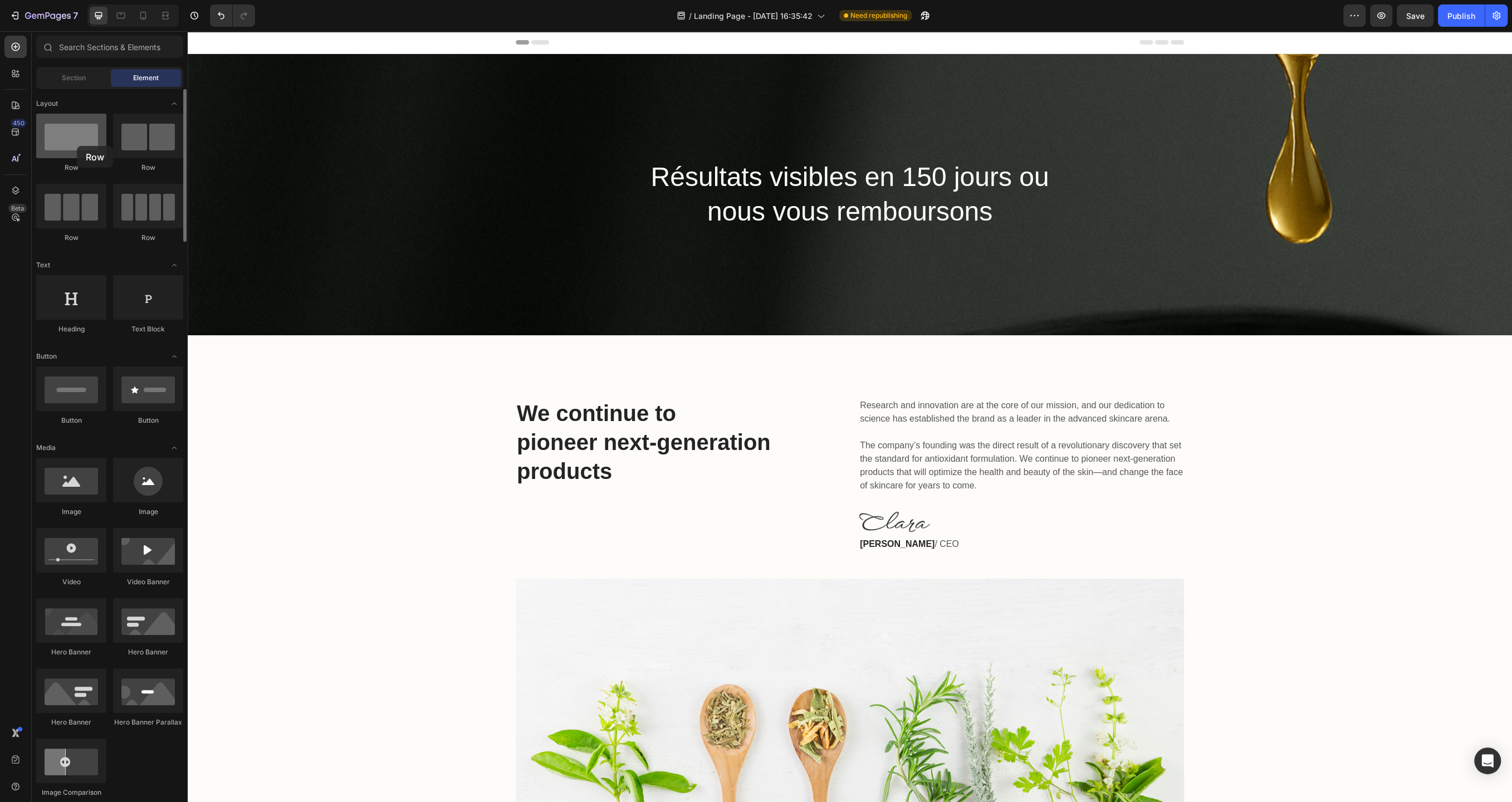
click at [77, 146] on div at bounding box center [71, 135] width 70 height 45
drag, startPoint x: 265, startPoint y: 342, endPoint x: 821, endPoint y: 225, distance: 568.2
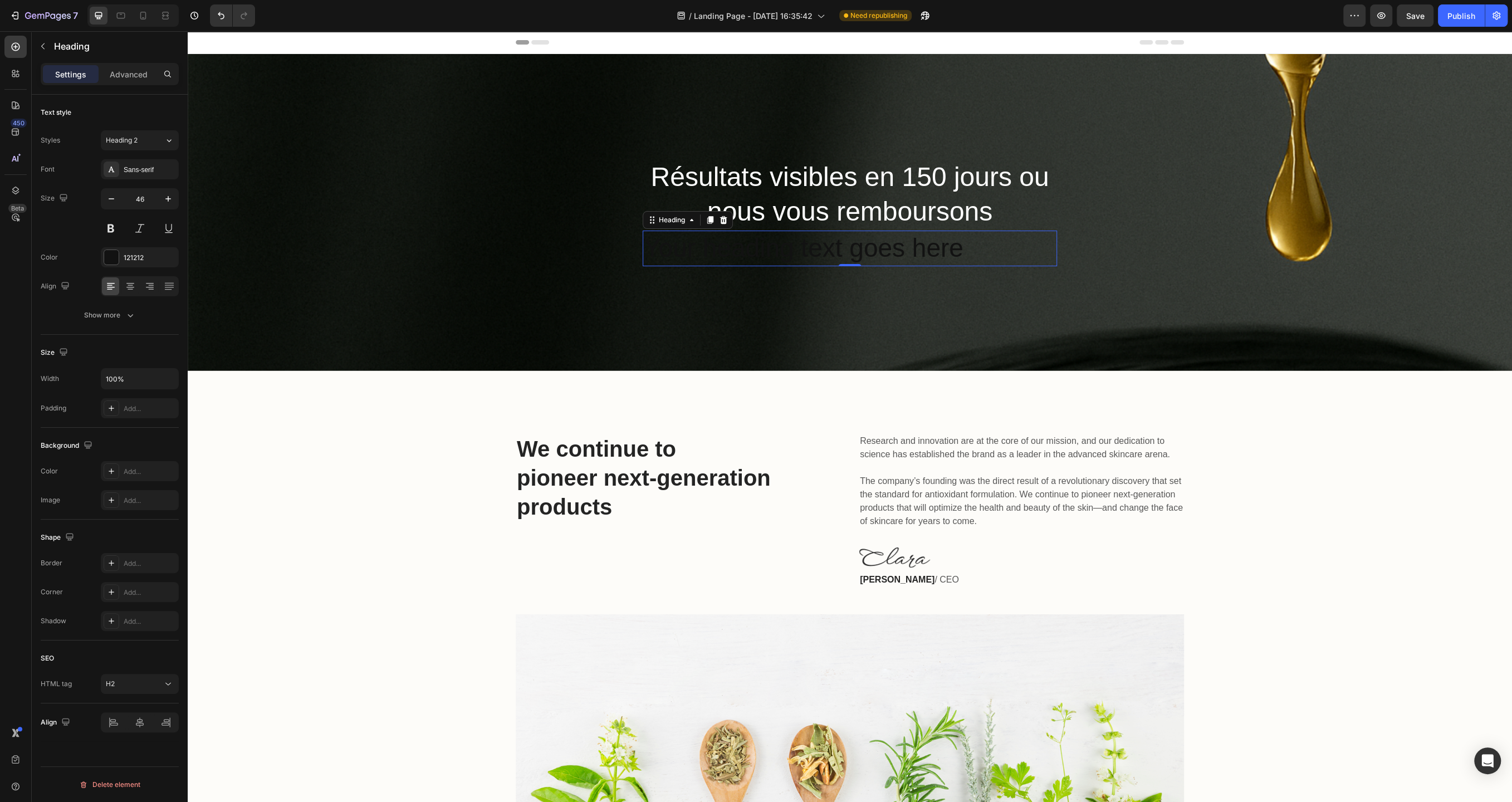
click at [855, 249] on h2 "Your heading text goes here" at bounding box center [850, 249] width 415 height 36
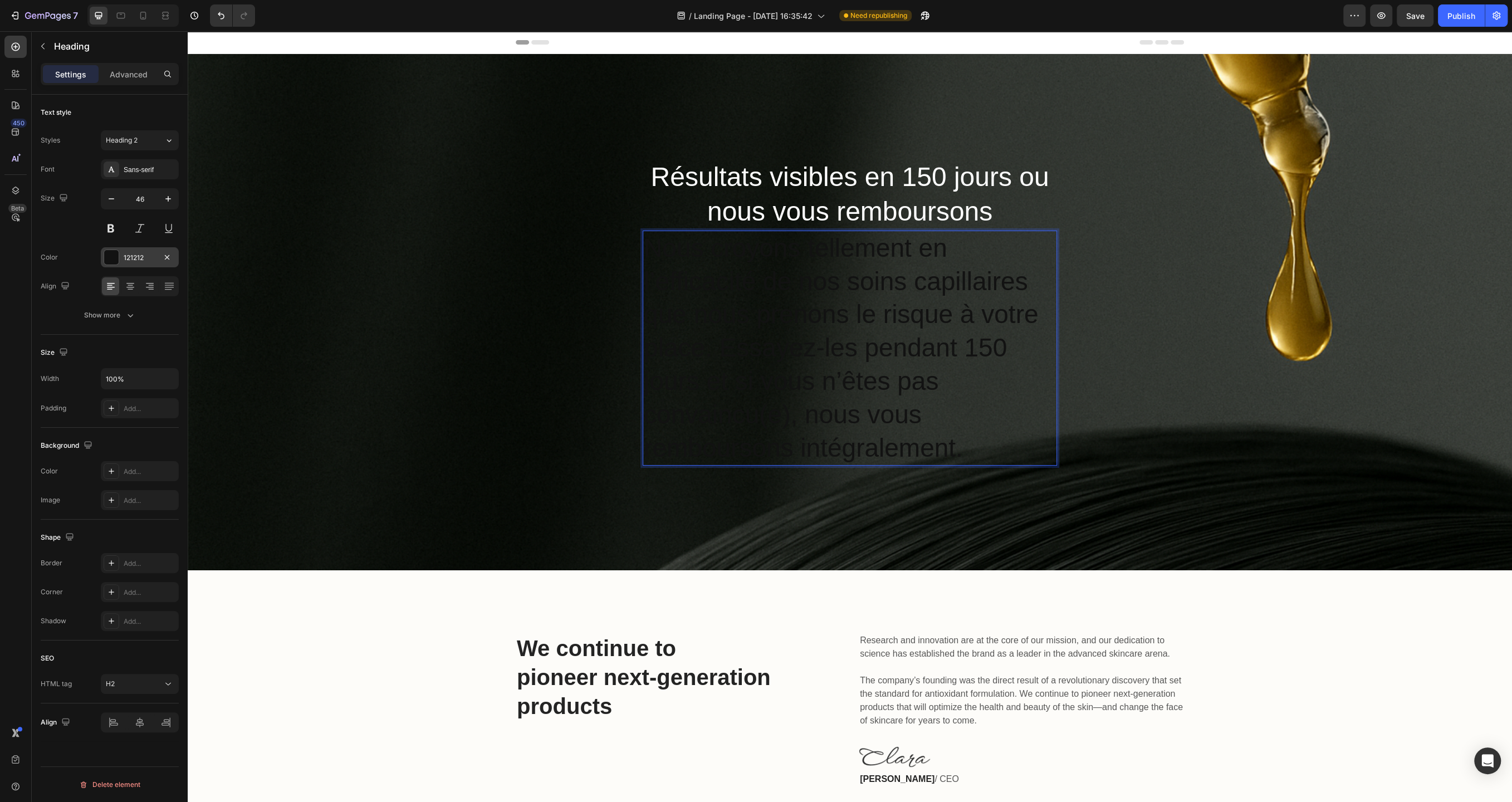
click at [138, 259] on div "121212" at bounding box center [139, 257] width 32 height 10
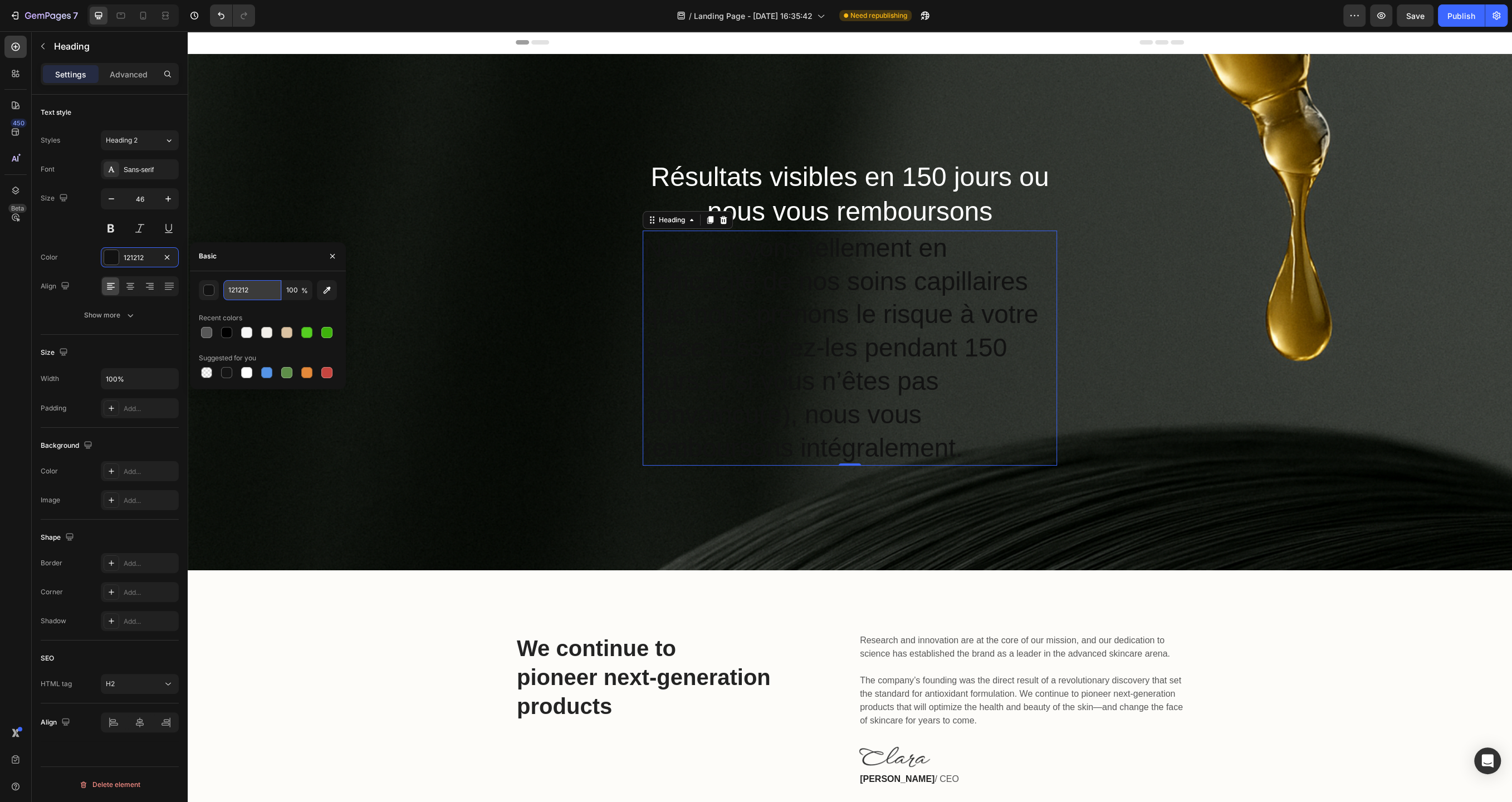
click at [254, 291] on input "121212" at bounding box center [252, 290] width 58 height 20
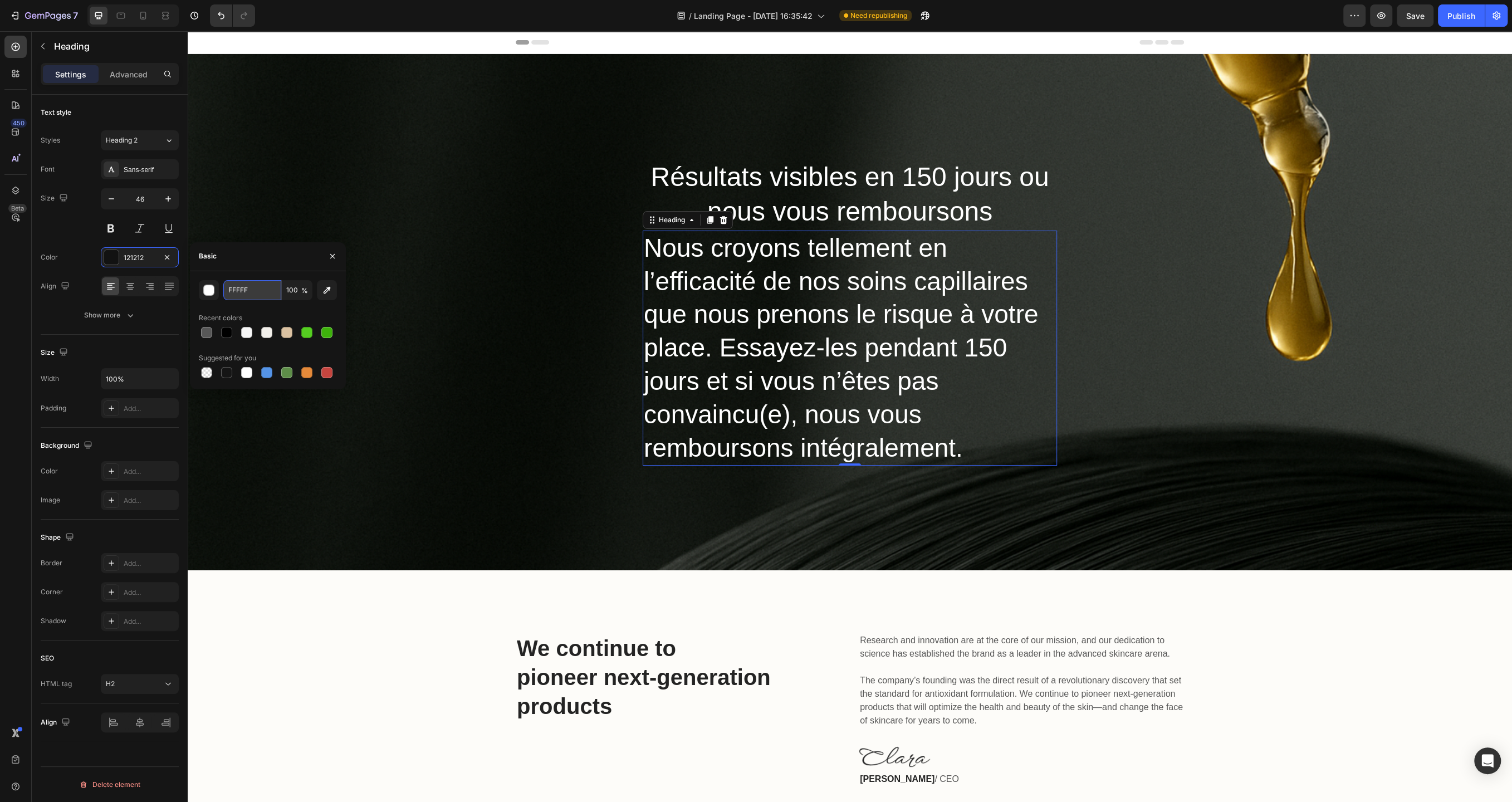
type input "FFFFFF"
click at [133, 292] on div at bounding box center [130, 286] width 17 height 18
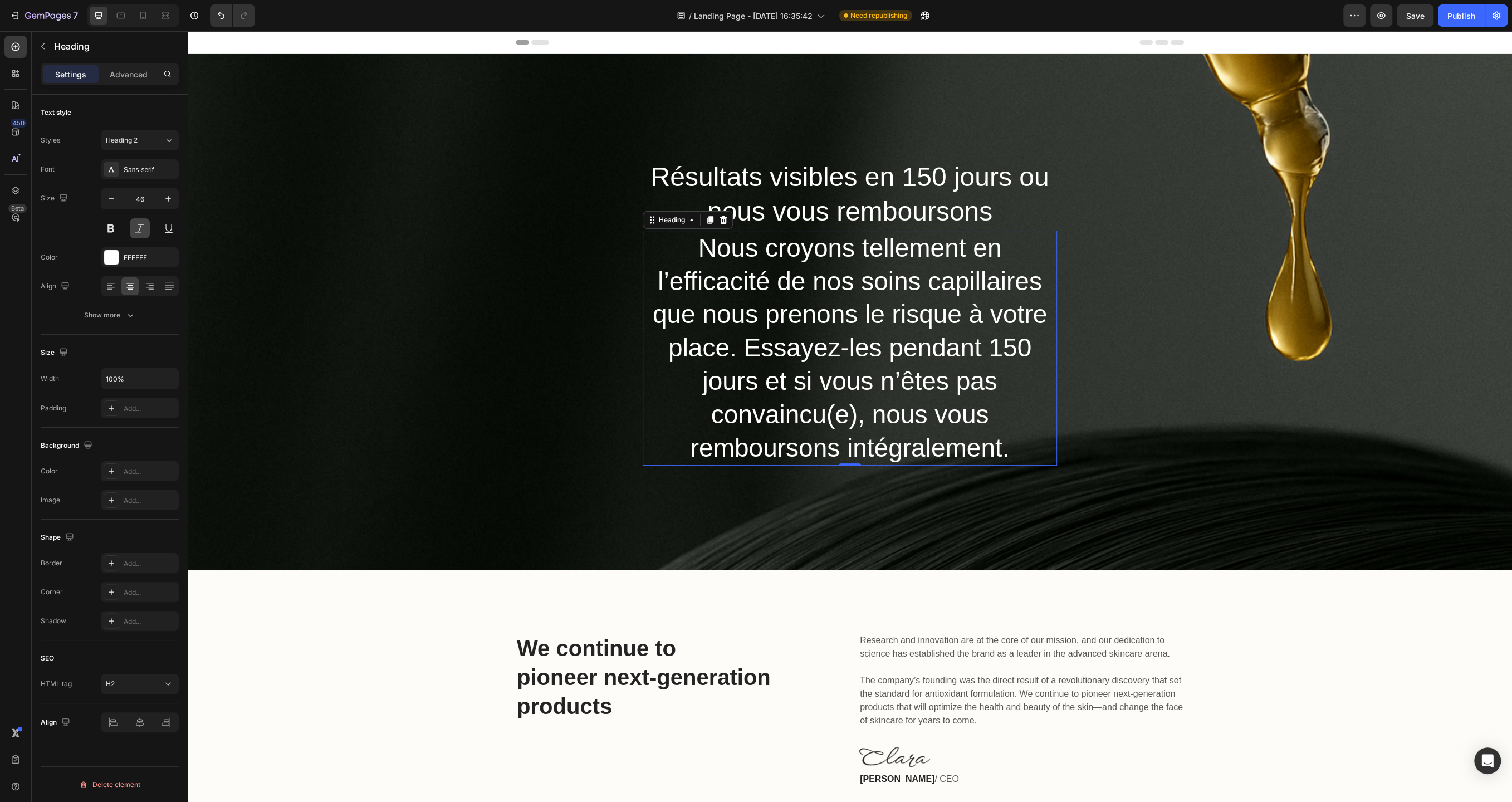
click at [139, 226] on button at bounding box center [140, 228] width 20 height 20
click at [111, 198] on icon "button" at bounding box center [111, 199] width 11 height 11
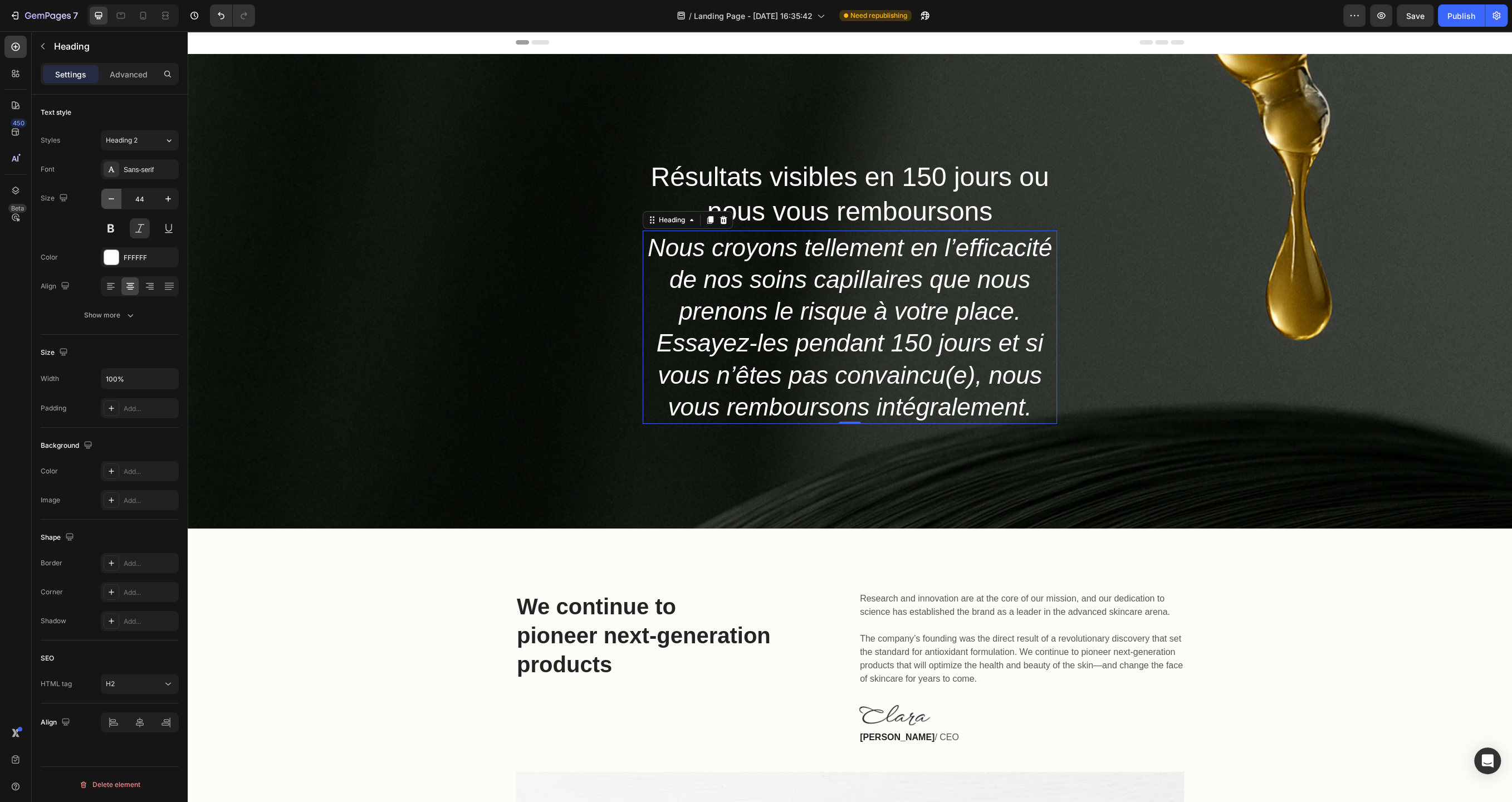
click at [111, 198] on icon "button" at bounding box center [111, 199] width 11 height 11
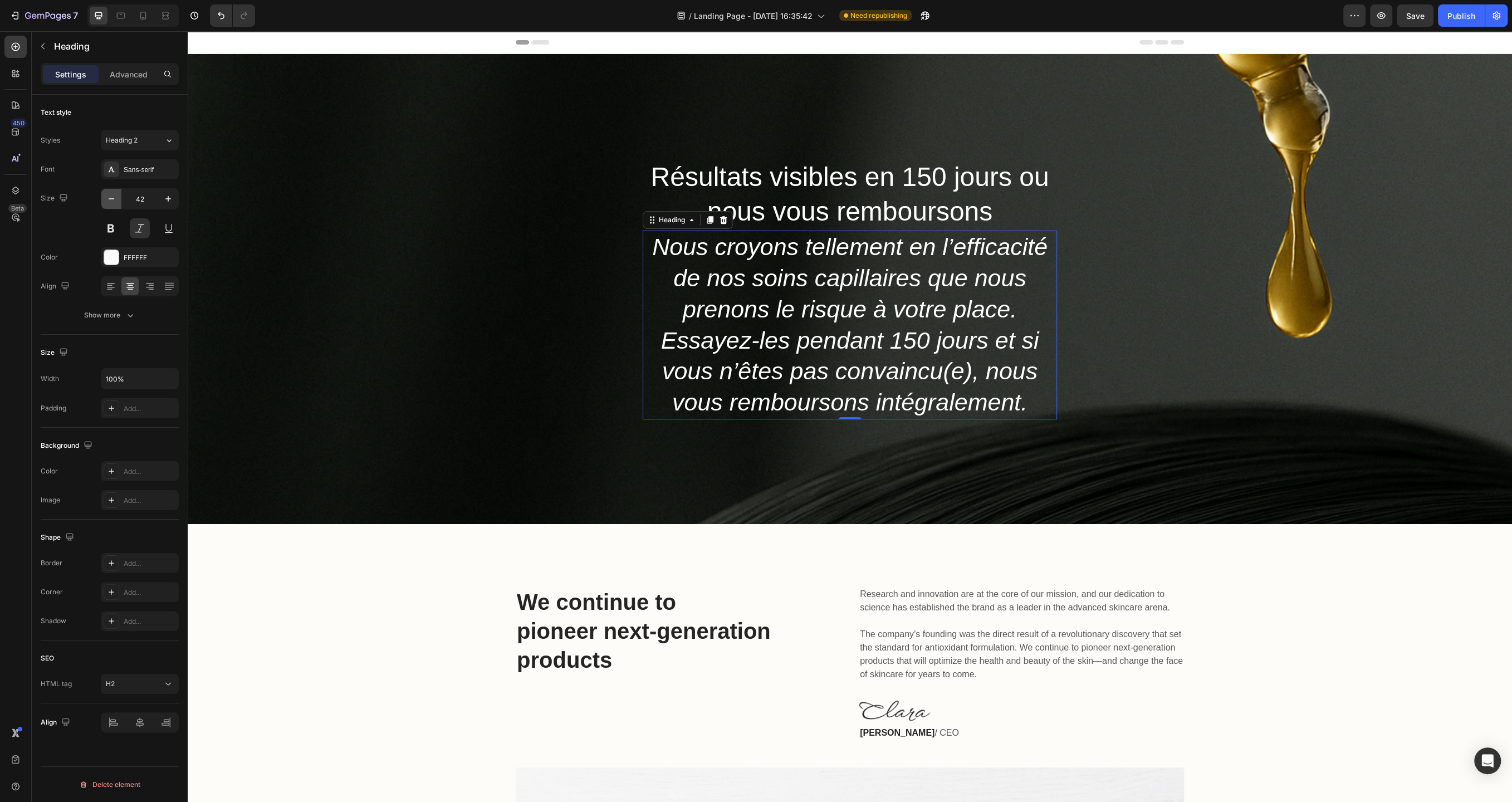
click at [111, 198] on icon "button" at bounding box center [111, 199] width 11 height 11
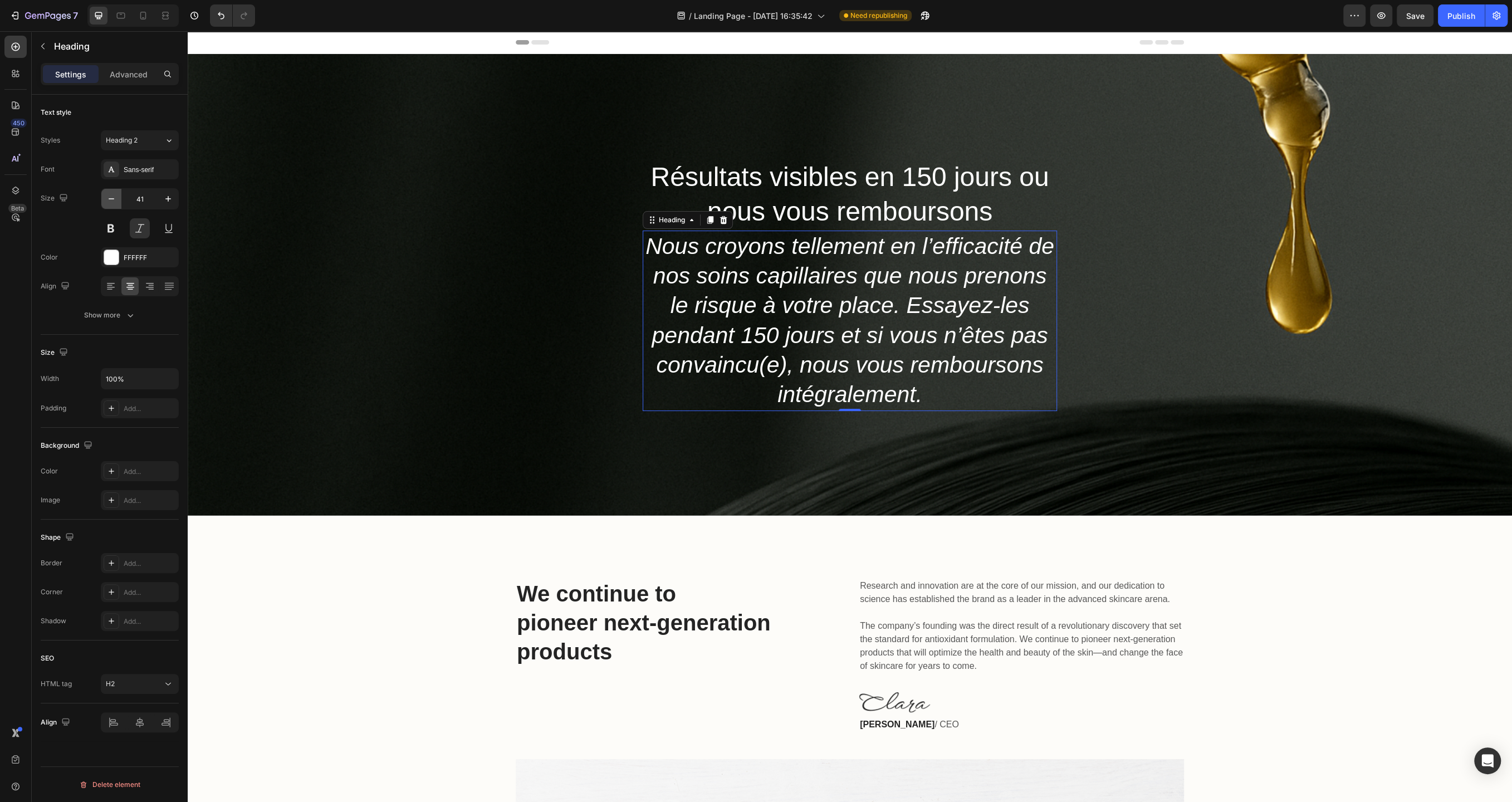
click at [111, 198] on icon "button" at bounding box center [111, 199] width 11 height 11
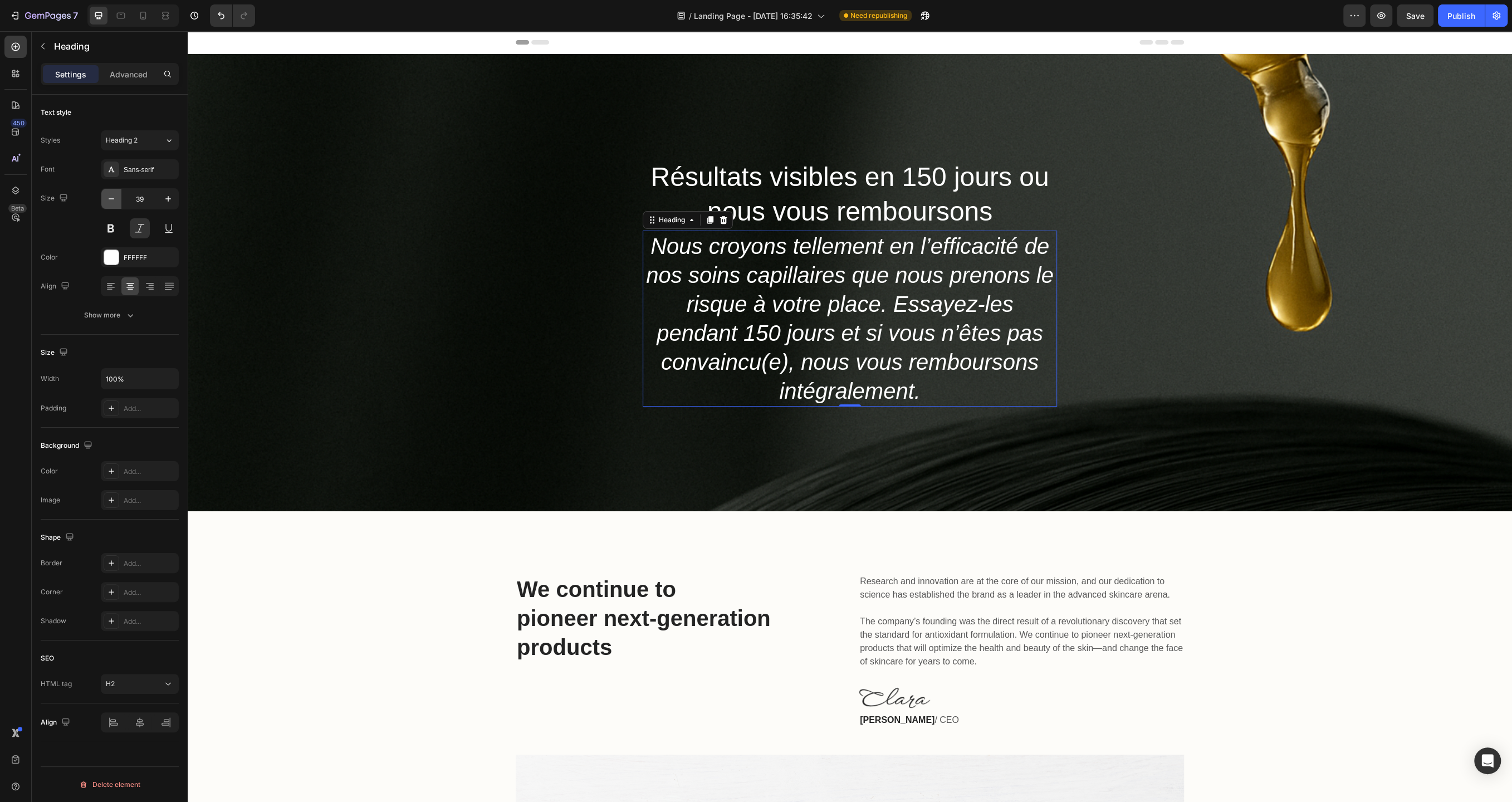
click at [111, 198] on icon "button" at bounding box center [111, 199] width 11 height 11
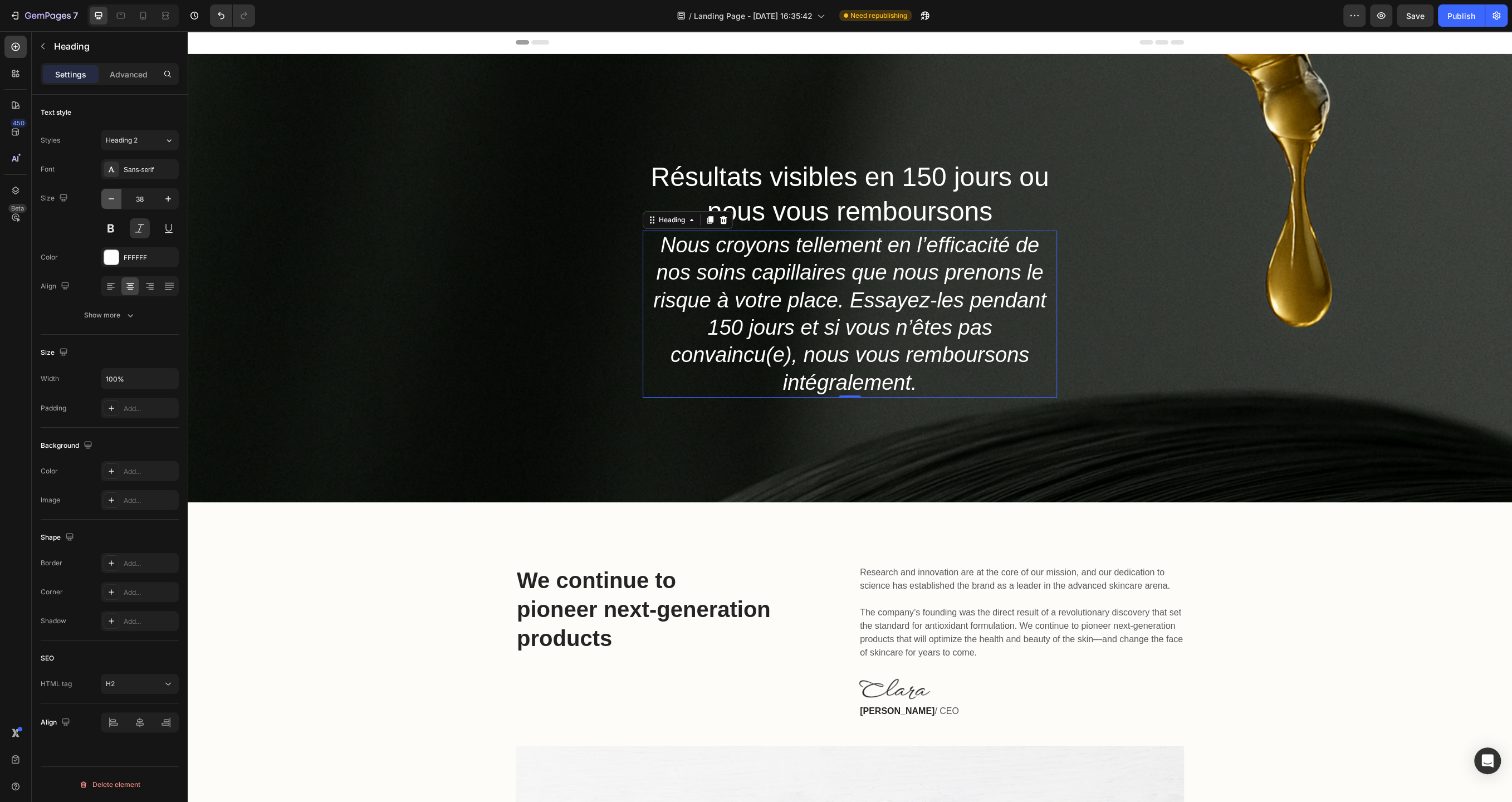
click at [111, 198] on icon "button" at bounding box center [111, 199] width 11 height 11
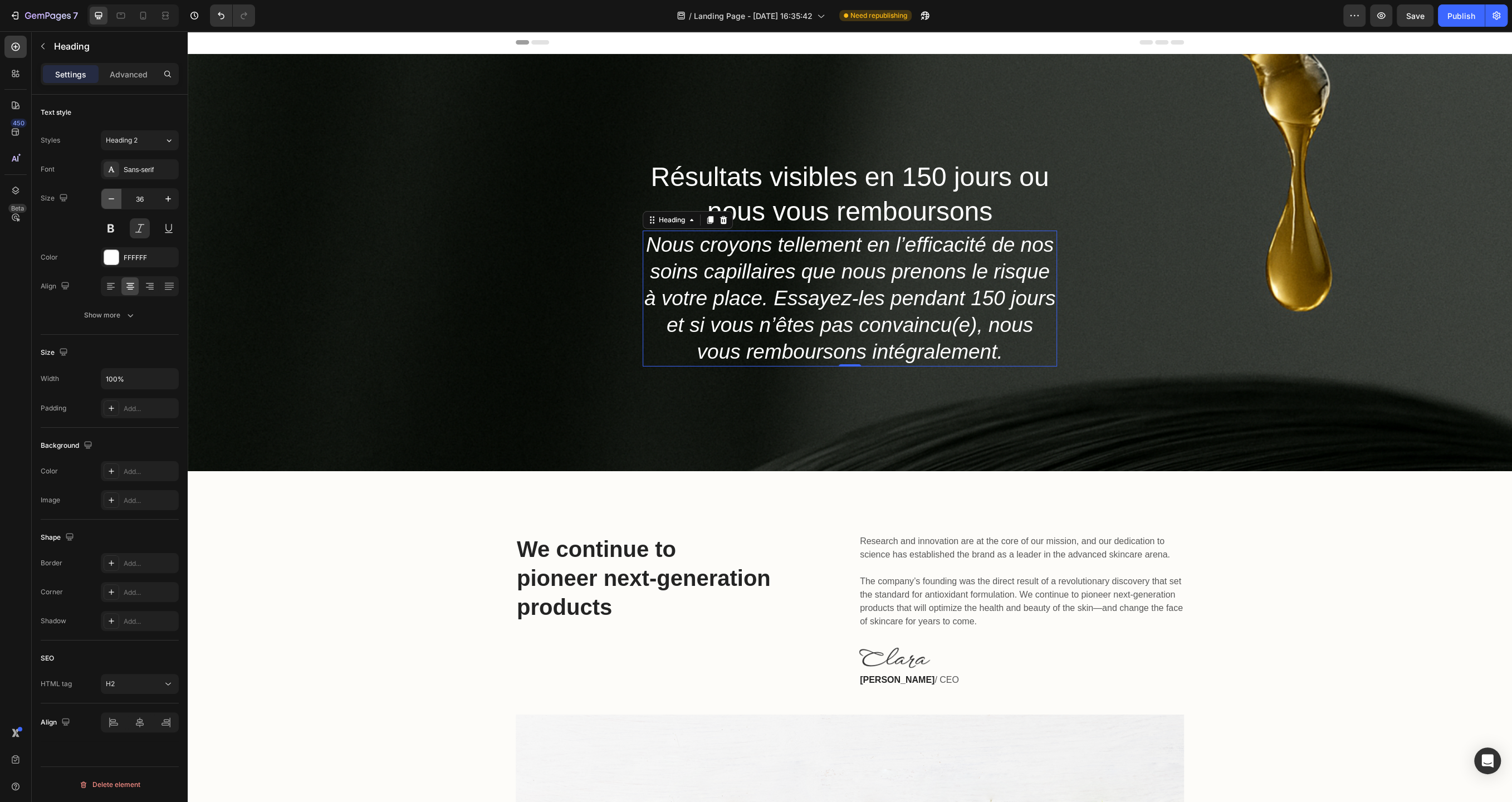
click at [111, 198] on icon "button" at bounding box center [111, 199] width 11 height 11
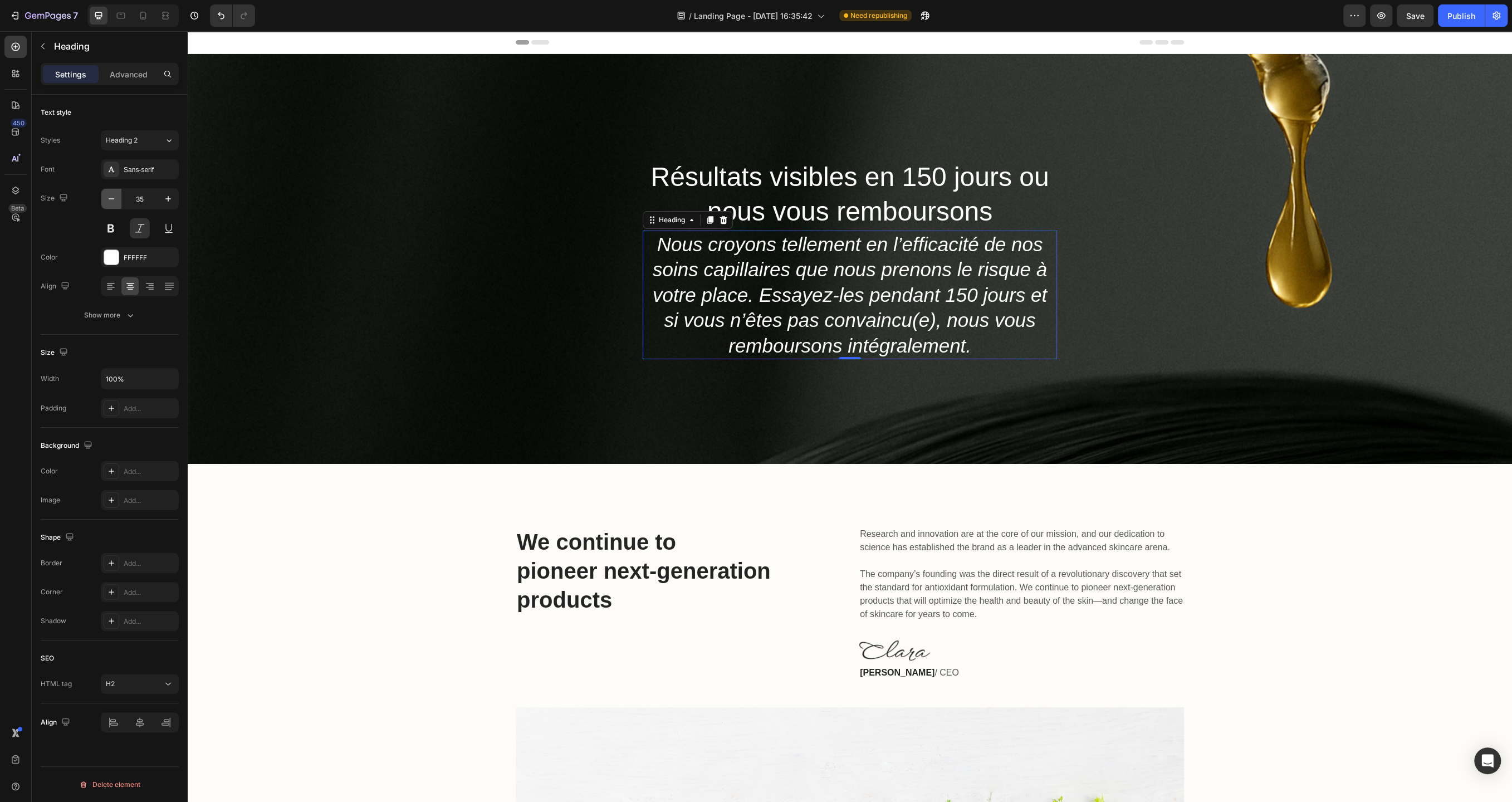
click at [111, 198] on icon "button" at bounding box center [111, 199] width 11 height 11
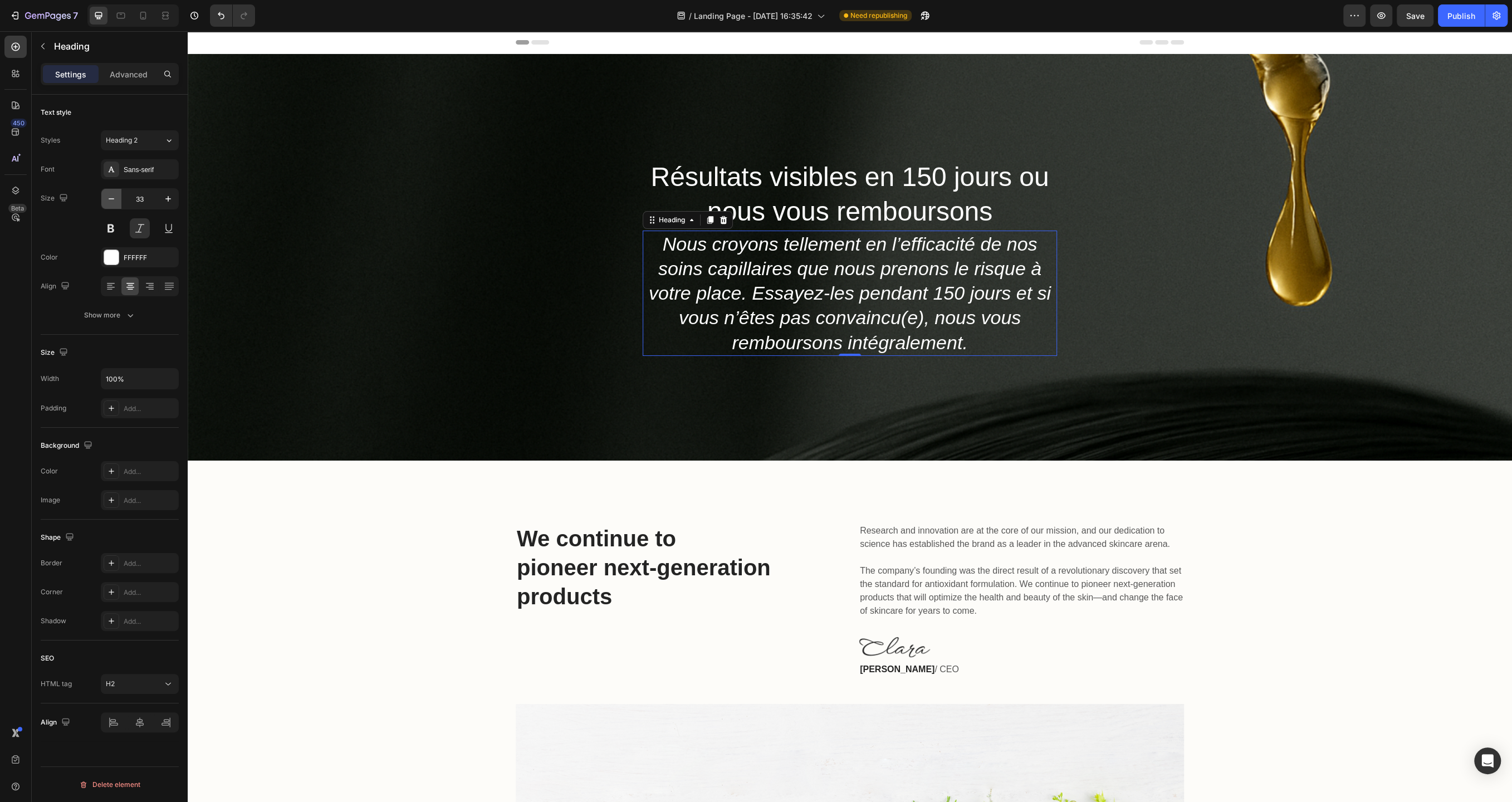
click at [111, 198] on icon "button" at bounding box center [111, 199] width 11 height 11
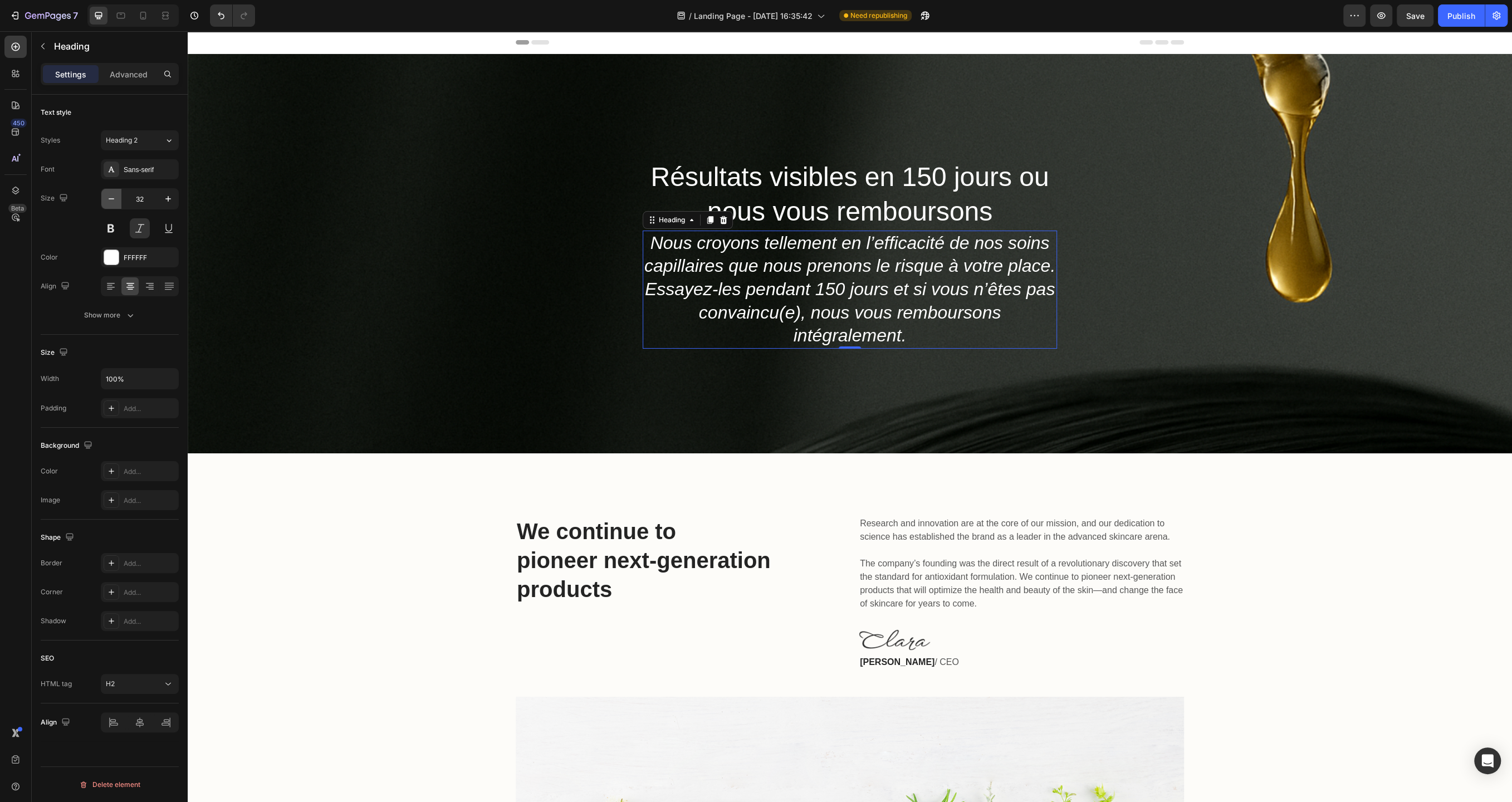
click at [111, 198] on icon "button" at bounding box center [111, 199] width 11 height 11
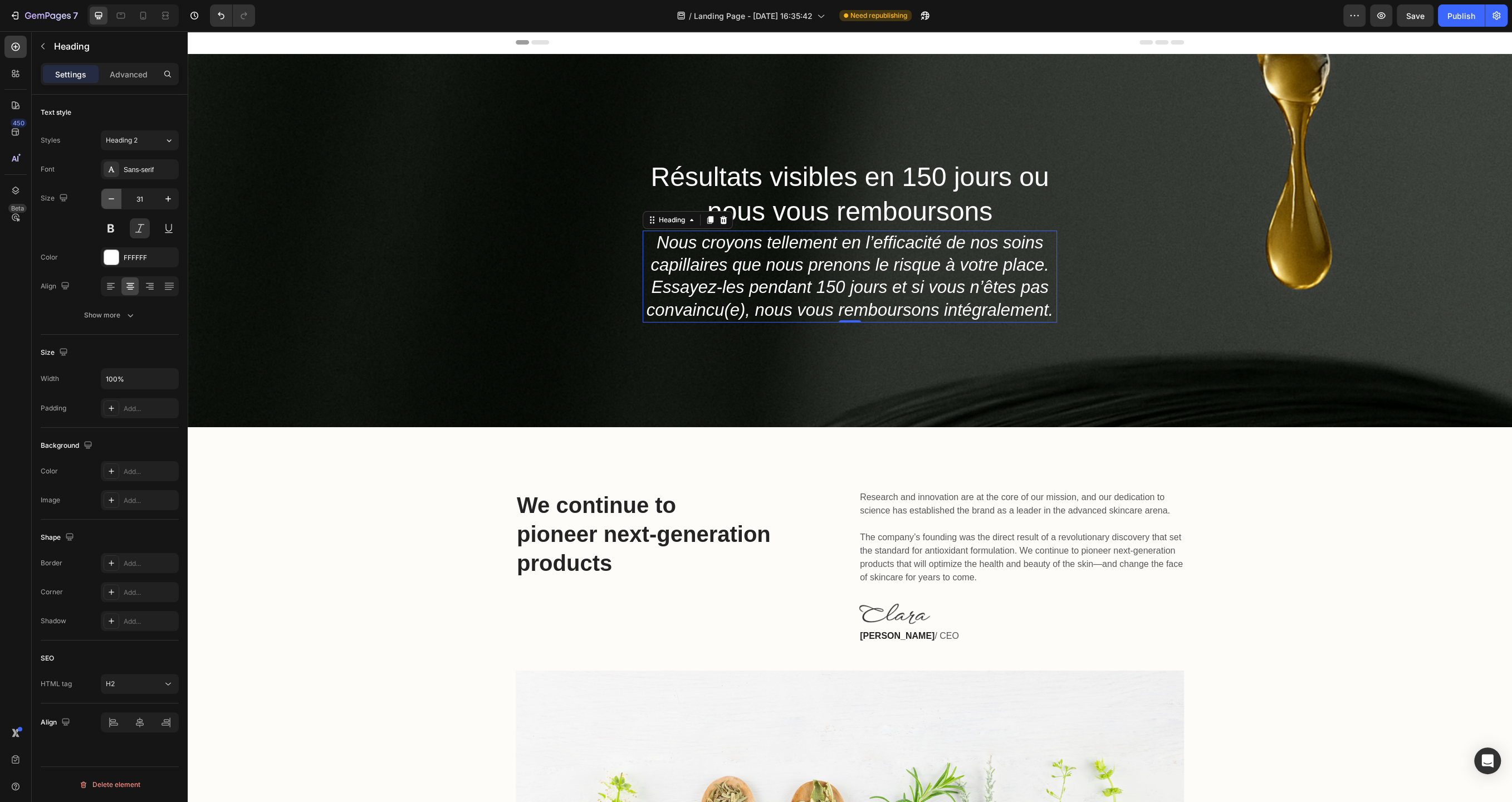
click at [111, 198] on icon "button" at bounding box center [111, 199] width 11 height 11
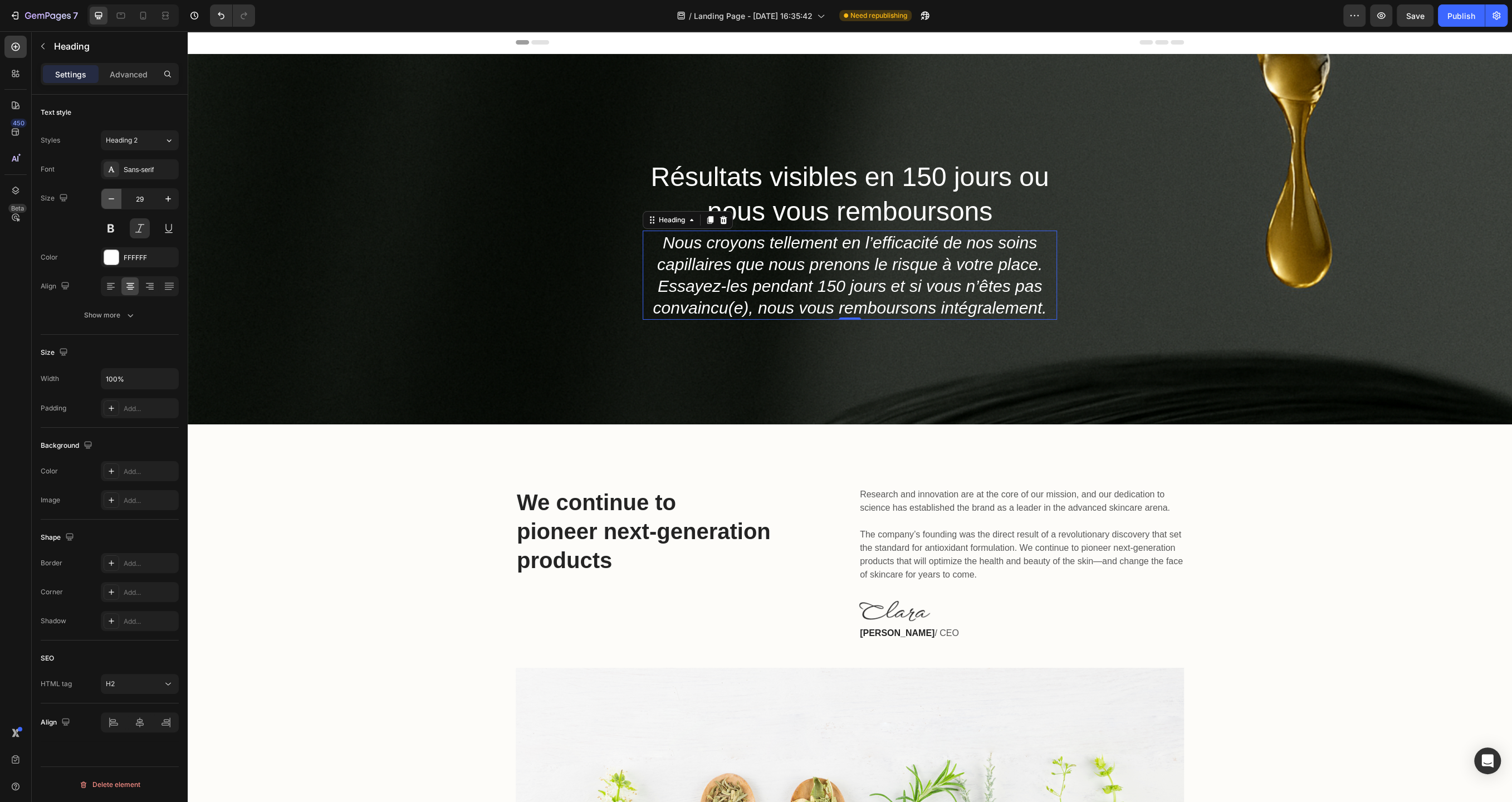
click at [111, 198] on icon "button" at bounding box center [111, 199] width 11 height 11
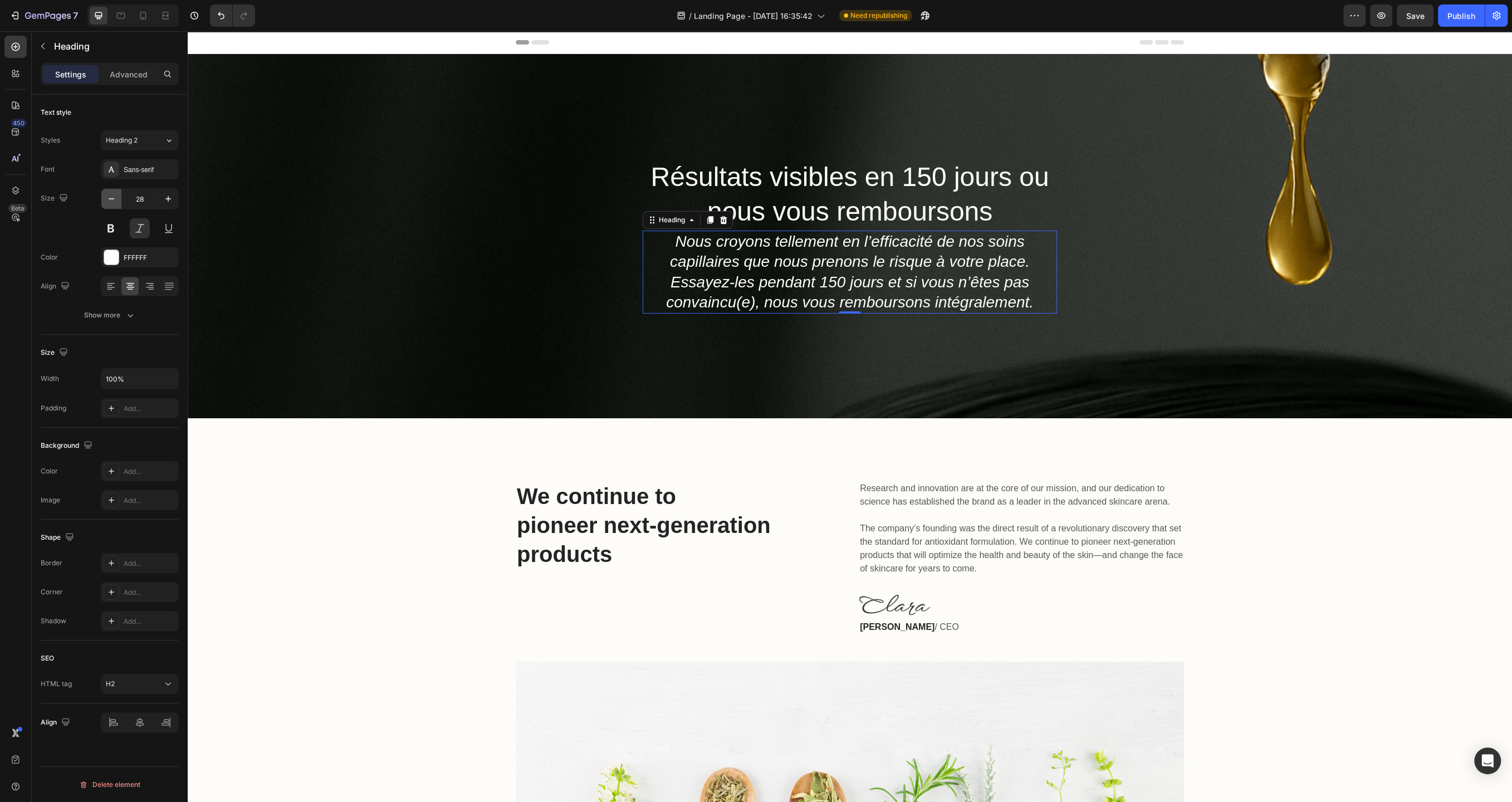
click at [111, 198] on icon "button" at bounding box center [111, 199] width 11 height 11
type input "27"
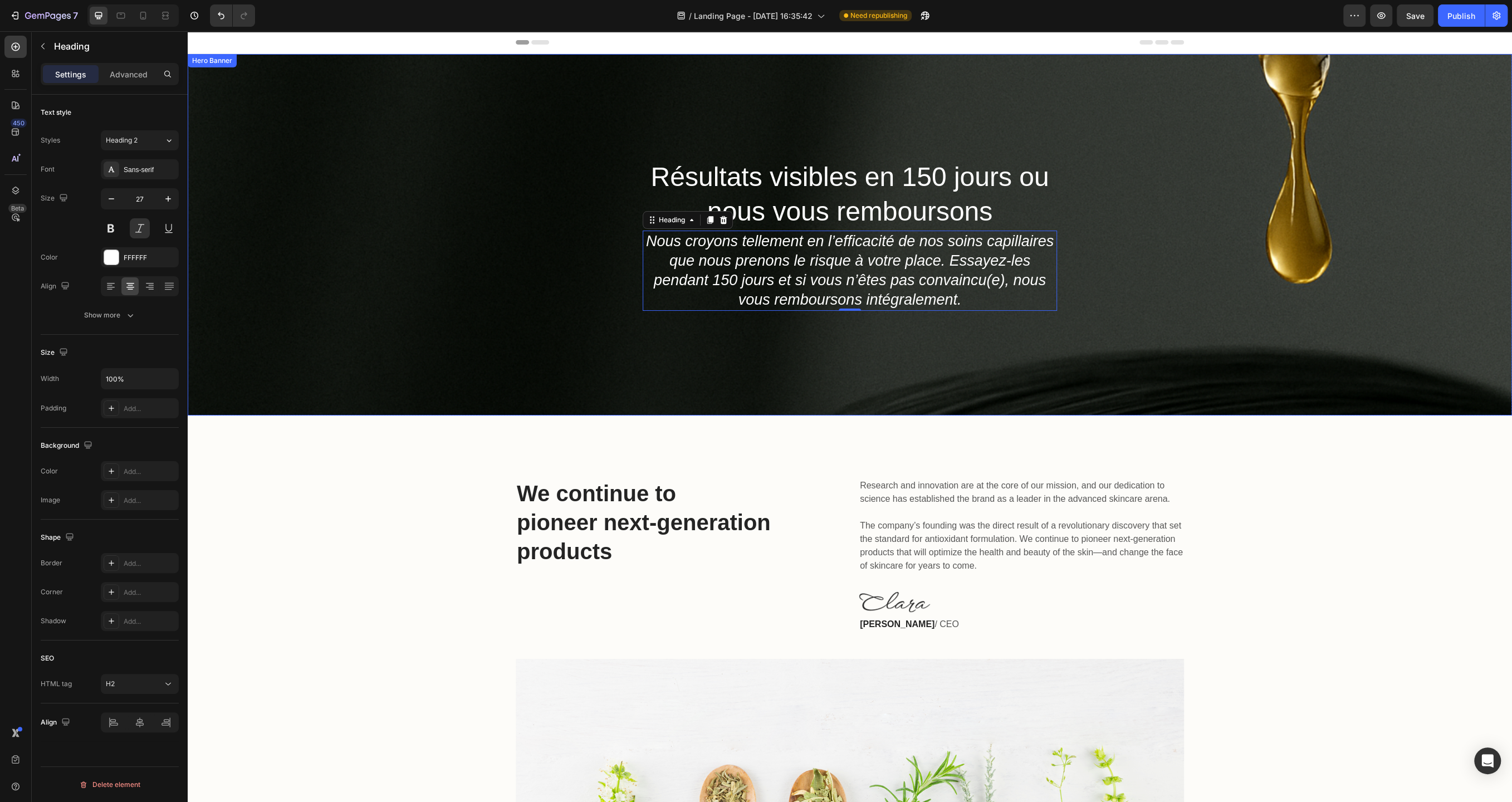
click at [531, 318] on div "Résultats visibles en 150 jours ou nous vous remboursons Heading Nous croyons t…" at bounding box center [850, 235] width 1324 height 361
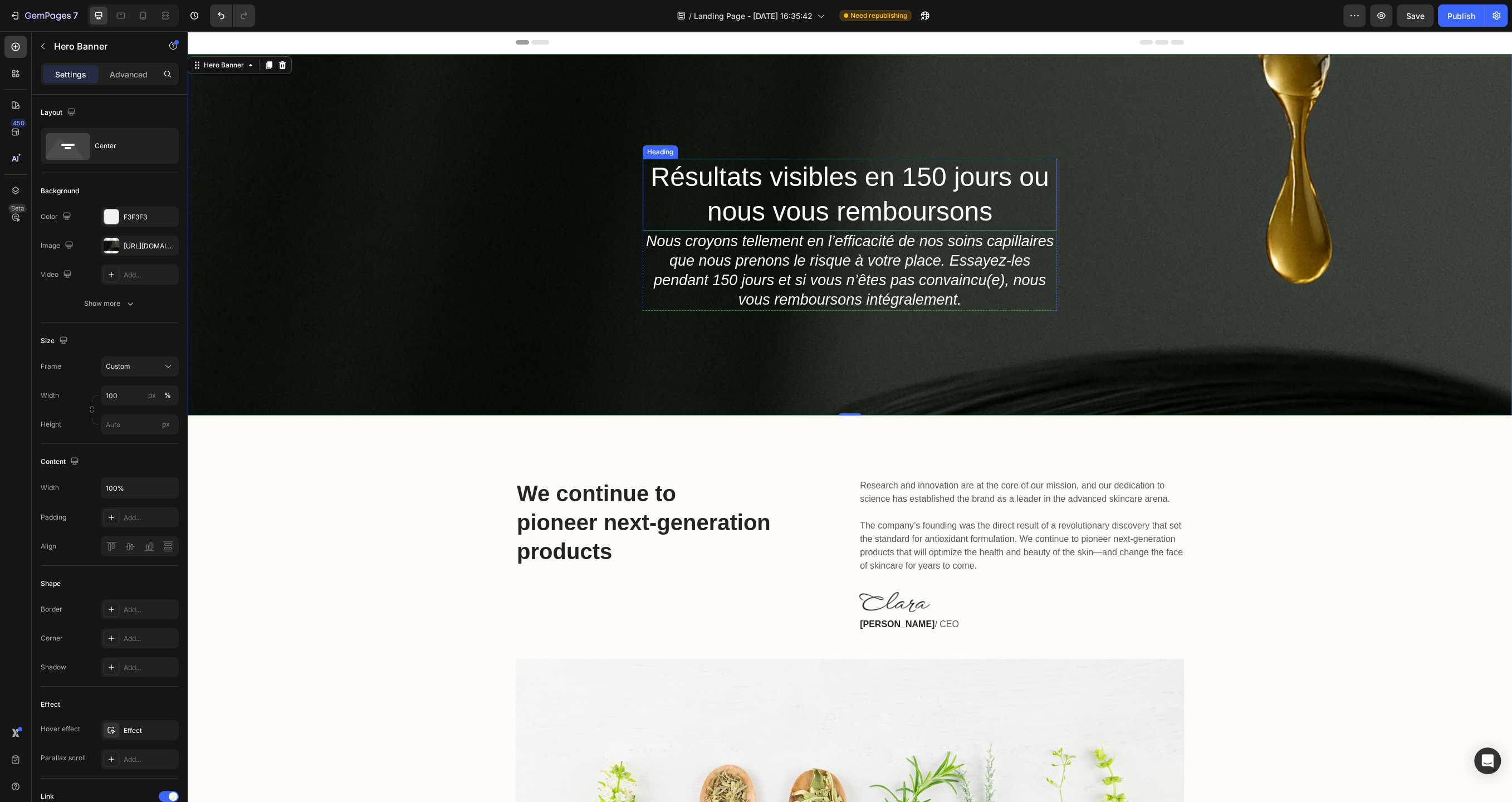
click at [784, 206] on p "Résultats visibles en 150 jours ou nous vous remboursons" at bounding box center [850, 194] width 412 height 70
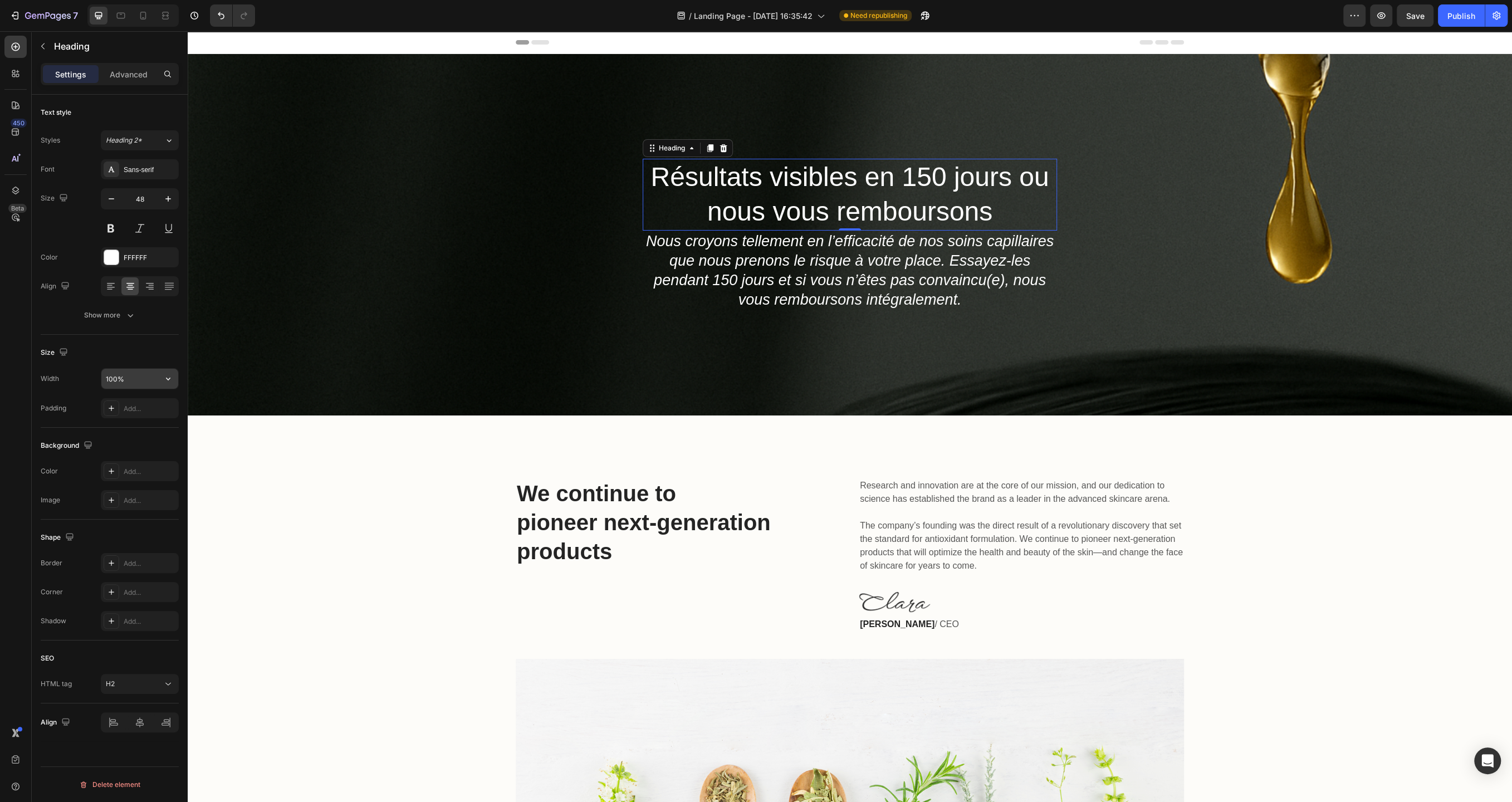
click at [142, 374] on input "100%" at bounding box center [140, 379] width 77 height 20
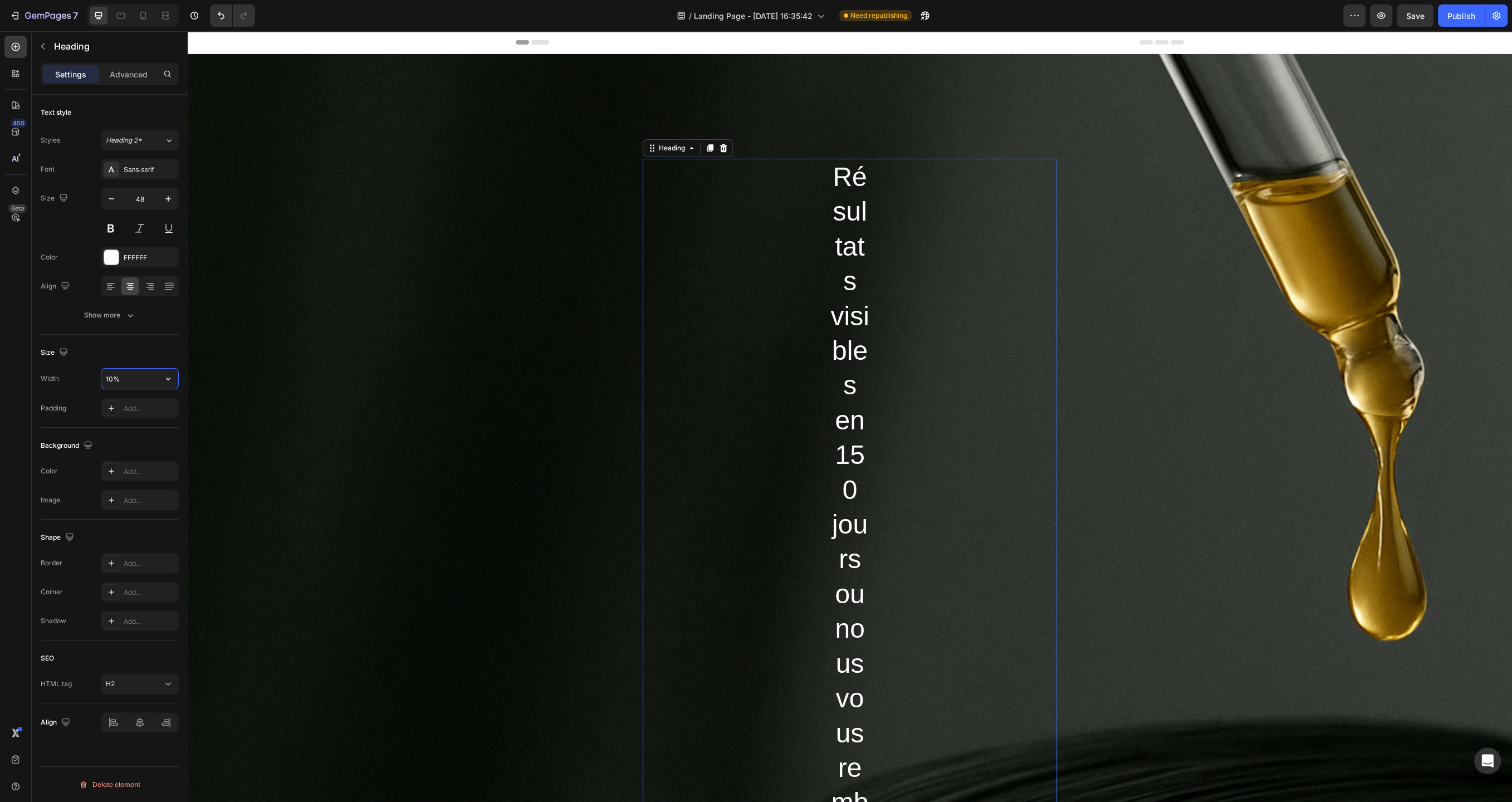
type input "100%"
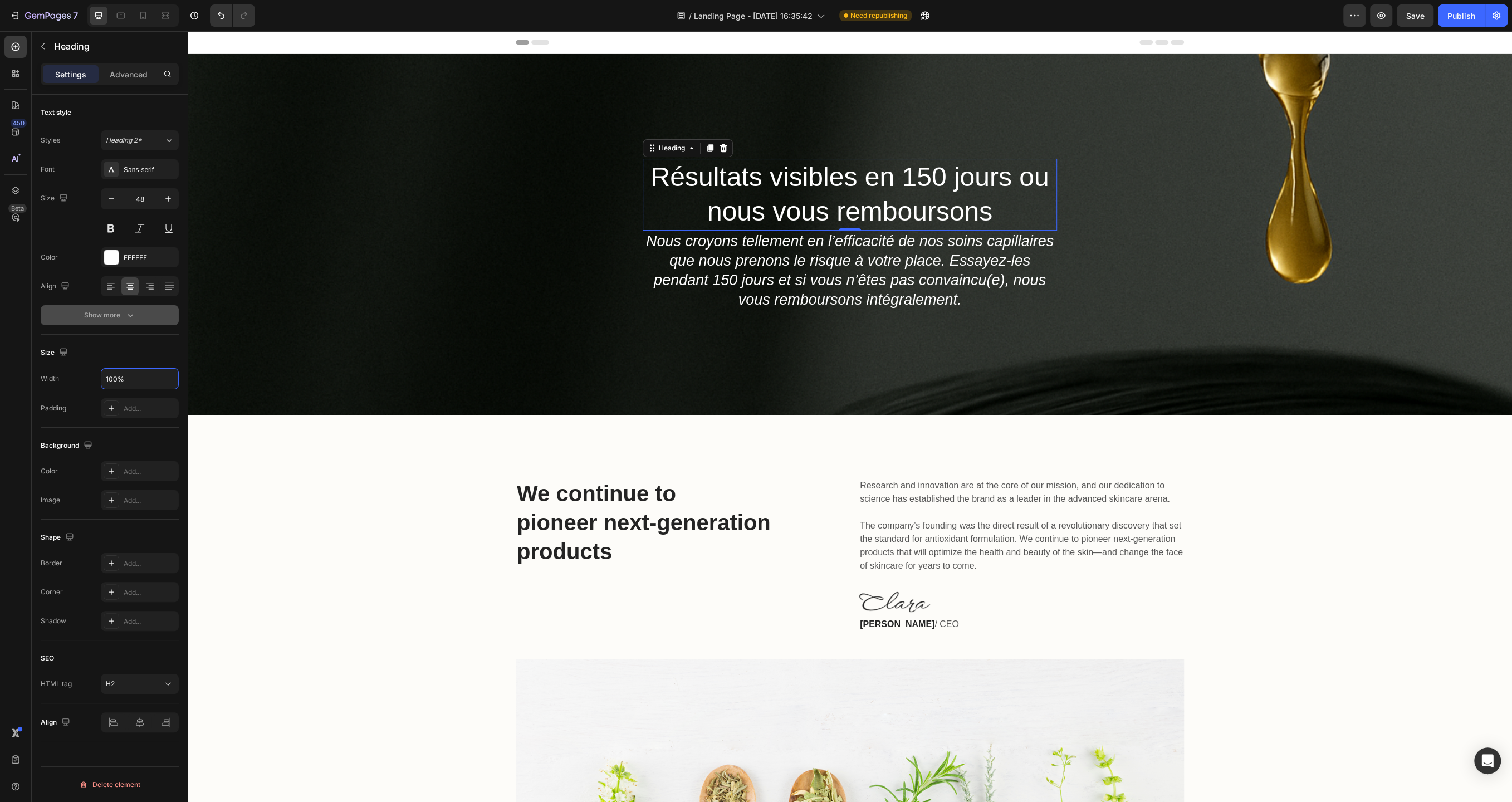
click at [115, 322] on button "Show more" at bounding box center [110, 315] width 139 height 20
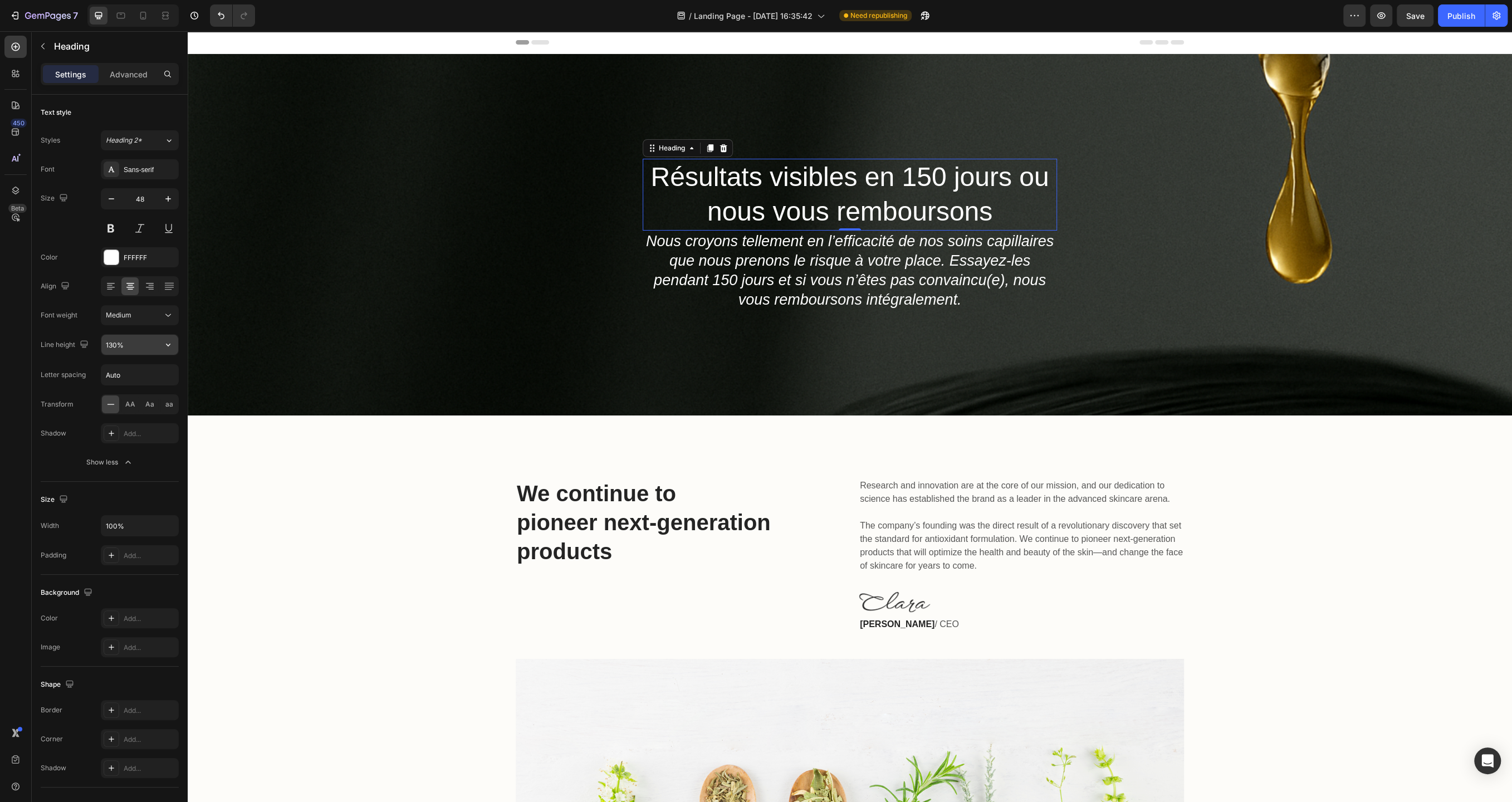
click at [141, 345] on input "130%" at bounding box center [140, 345] width 77 height 20
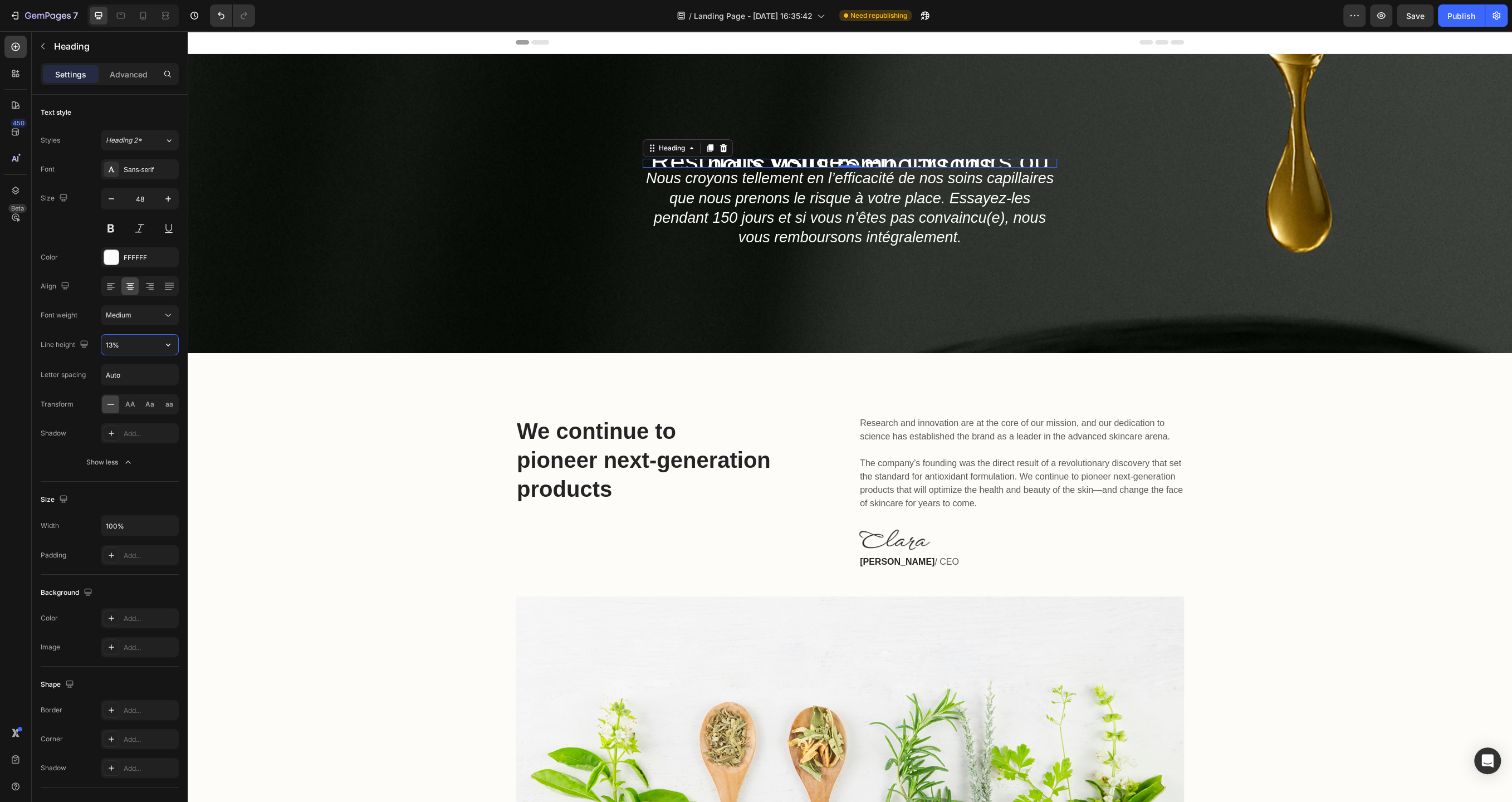
type input "130%"
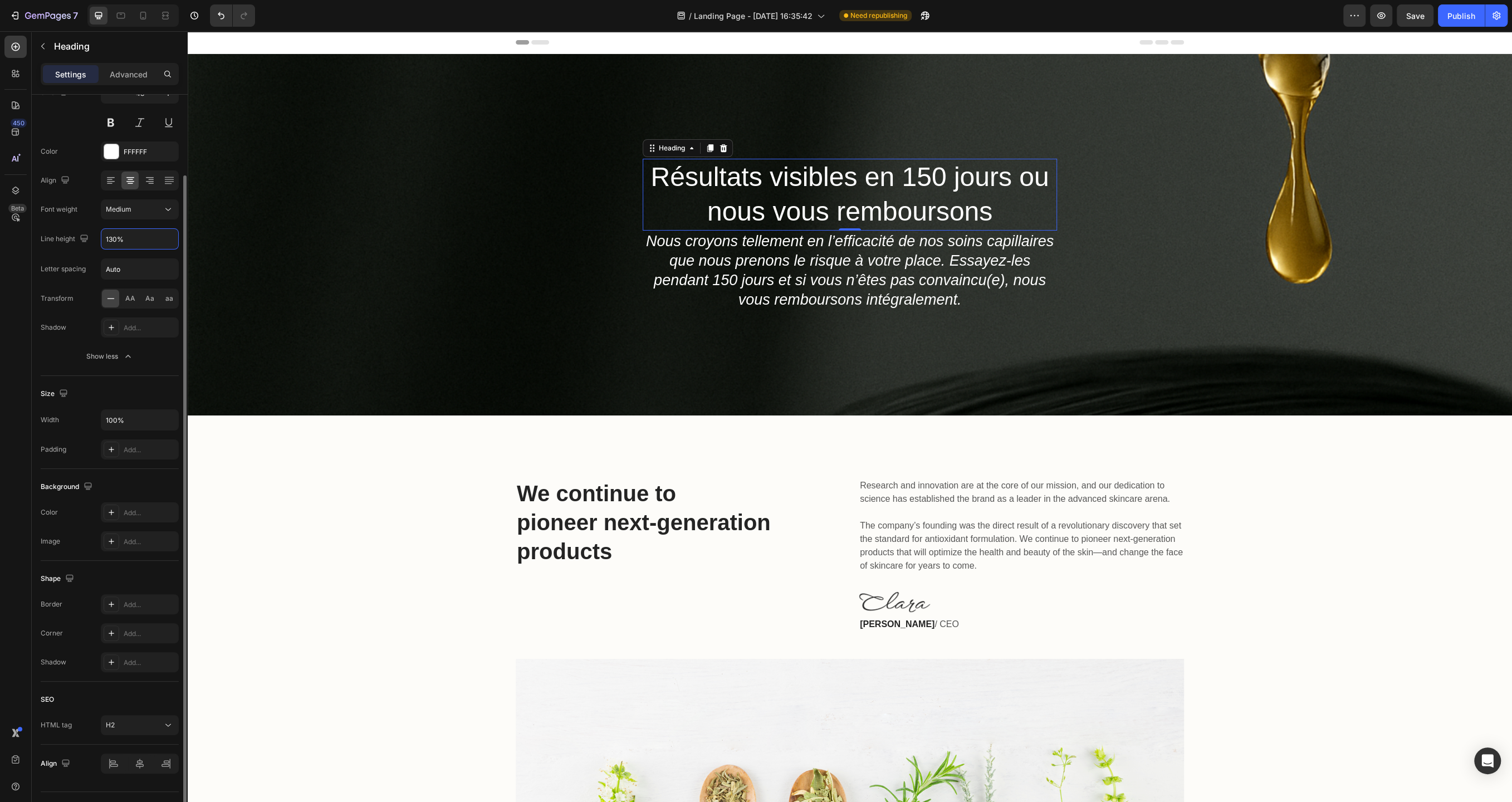
scroll to position [95, 0]
click at [519, 418] on div "We continue to pioneer next-generation products Heading Research and innovation…" at bounding box center [850, 688] width 1324 height 545
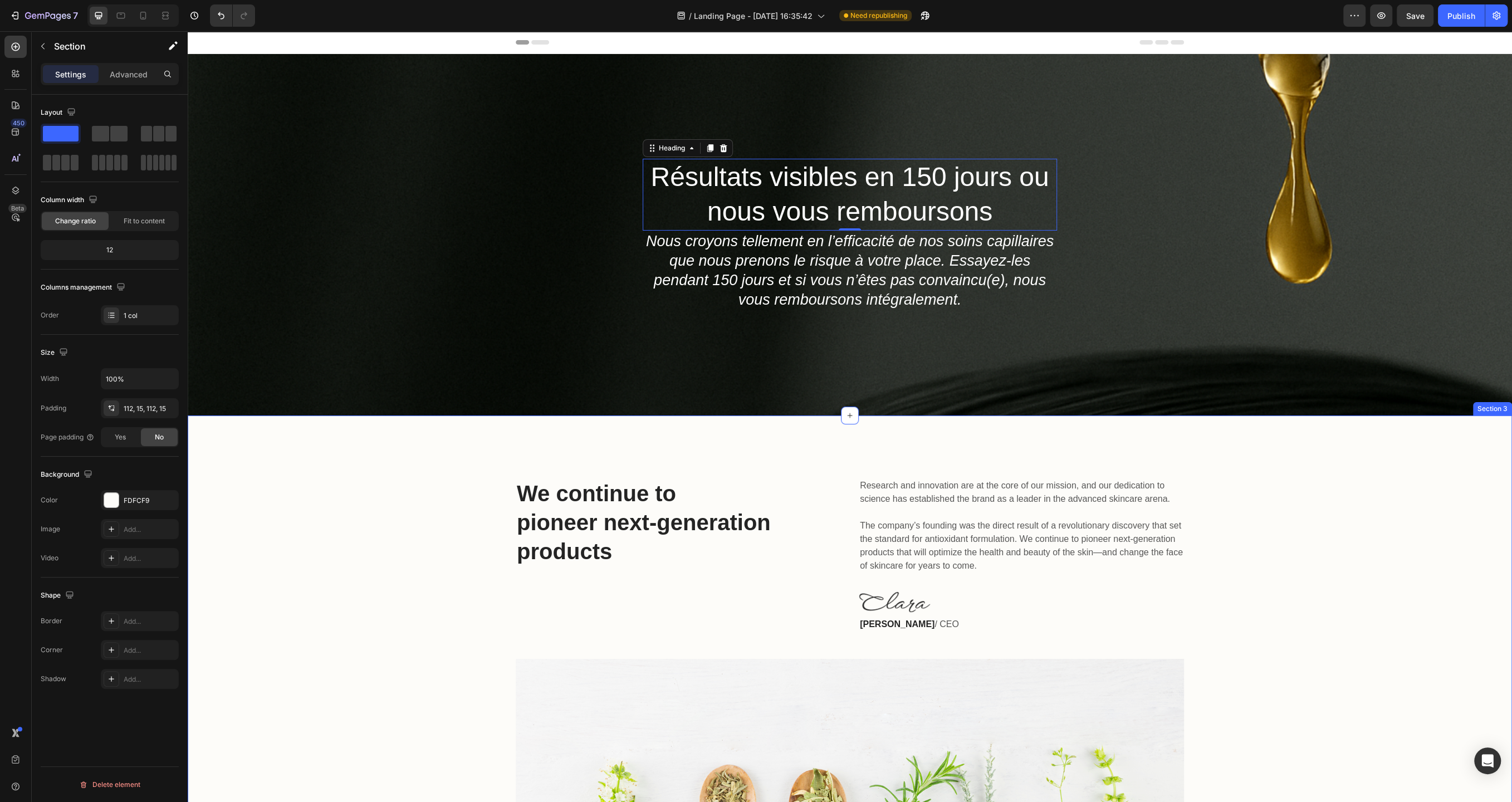
scroll to position [0, 0]
click at [791, 283] on p "Nous croyons tellement en l’efficacité de nos soins capillaires que nous prenon…" at bounding box center [850, 271] width 412 height 78
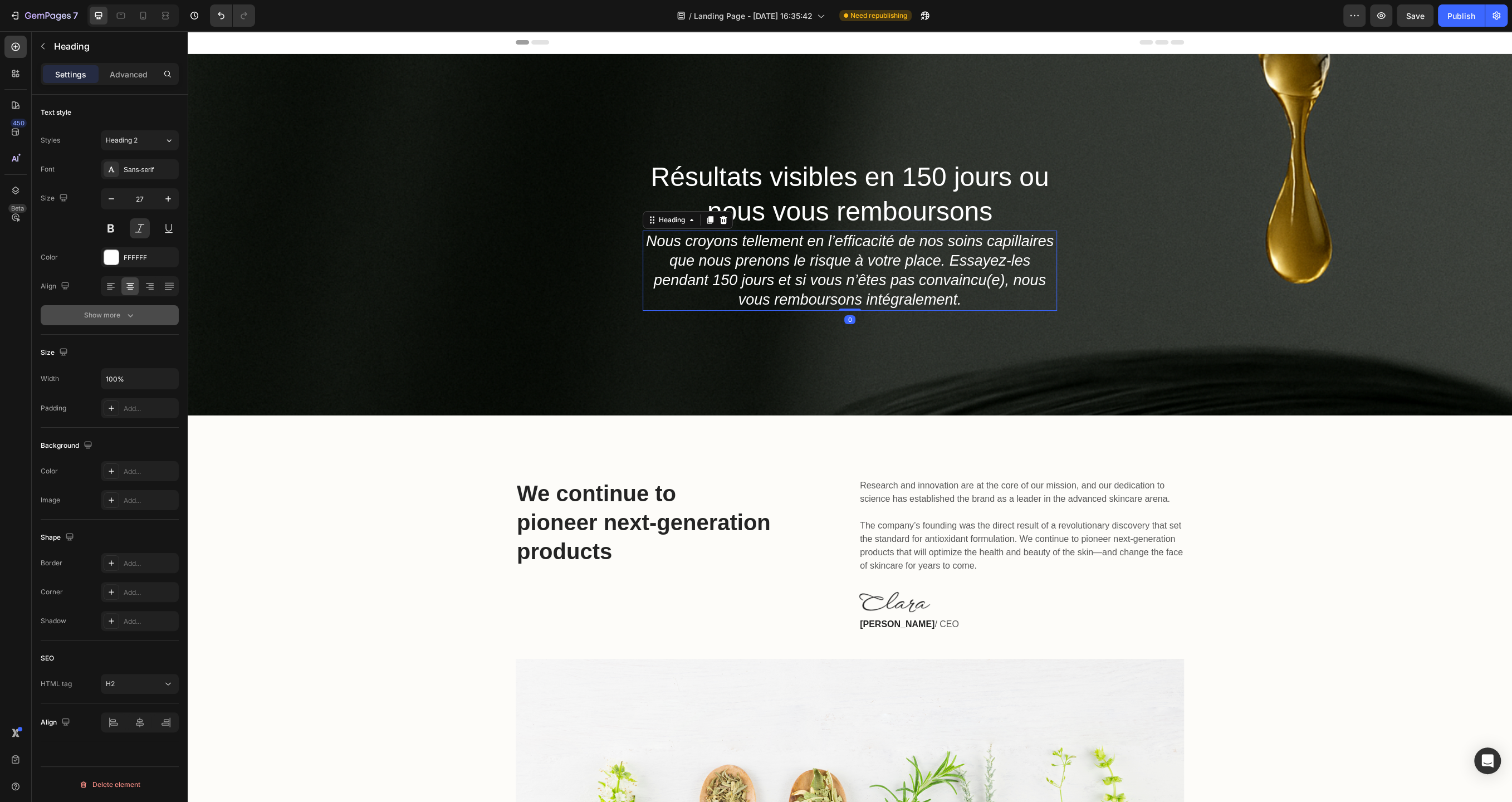
click at [128, 318] on icon "button" at bounding box center [130, 315] width 11 height 11
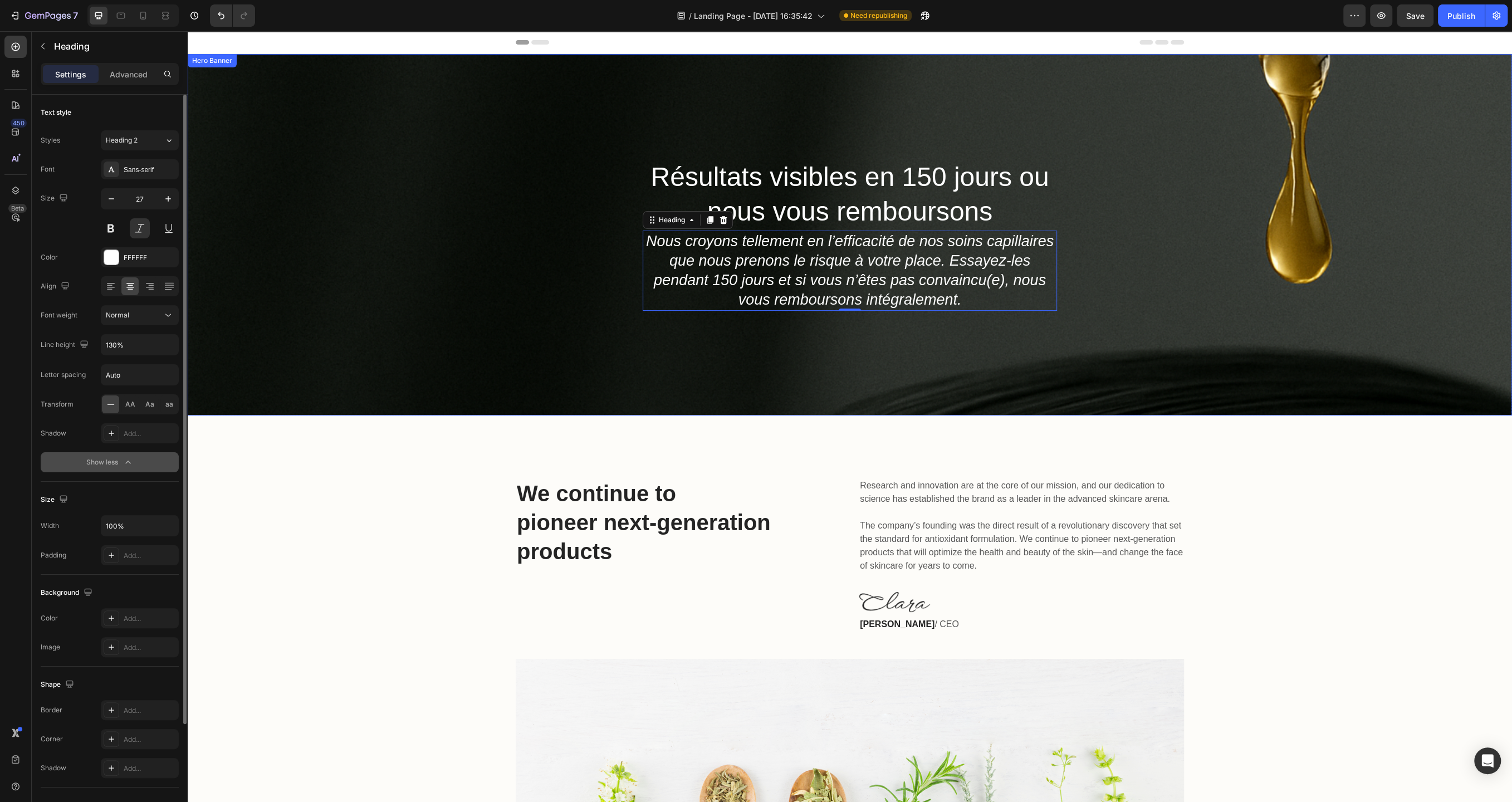
click at [548, 214] on div "Résultats visibles en 150 jours ou nous vous remboursons Heading Nous croyons t…" at bounding box center [850, 235] width 1324 height 361
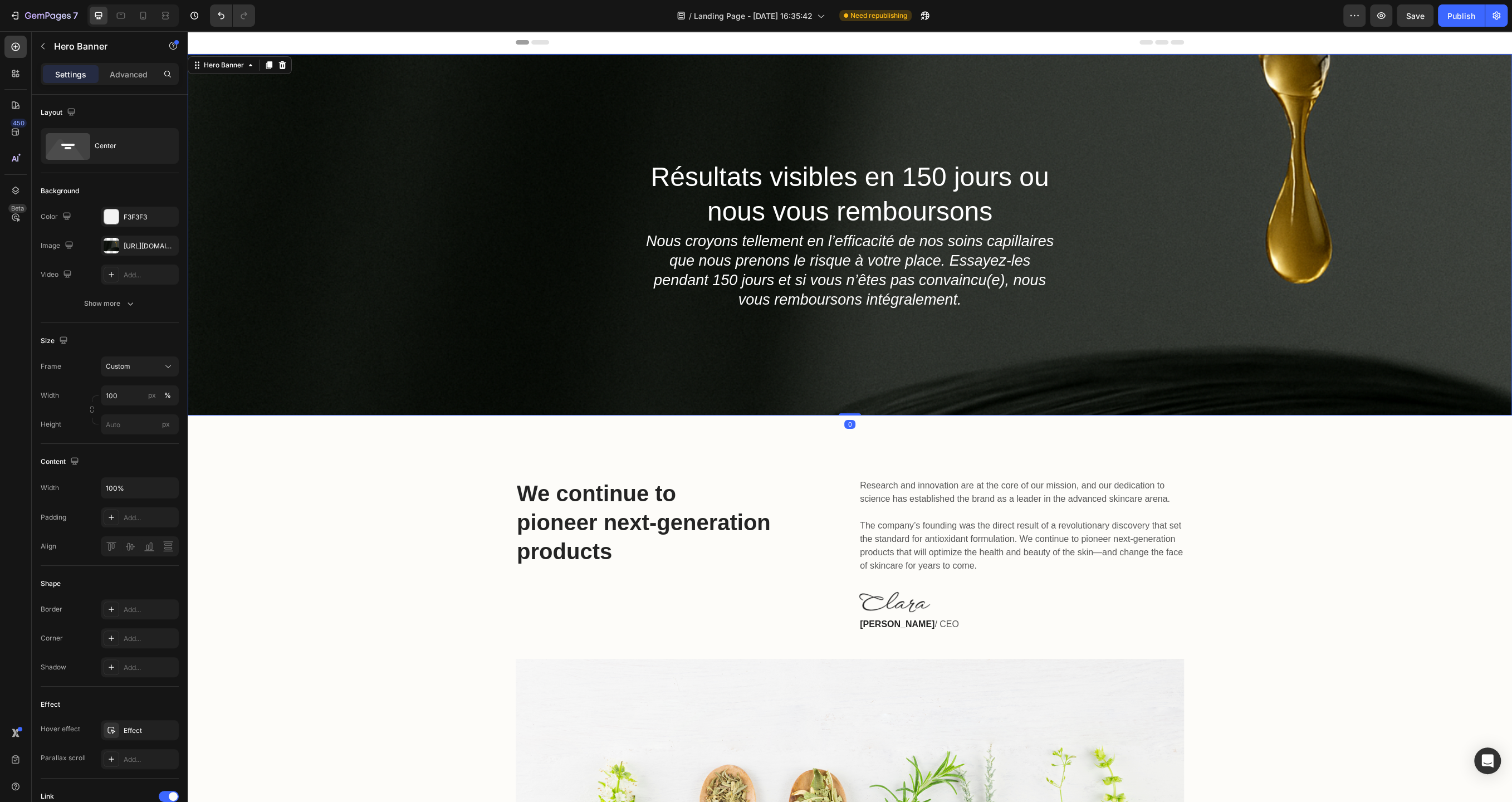
click at [481, 210] on div "Résultats visibles en 150 jours ou nous vous remboursons Heading Nous croyons t…" at bounding box center [850, 235] width 1324 height 361
click at [41, 49] on icon "button" at bounding box center [42, 45] width 9 height 9
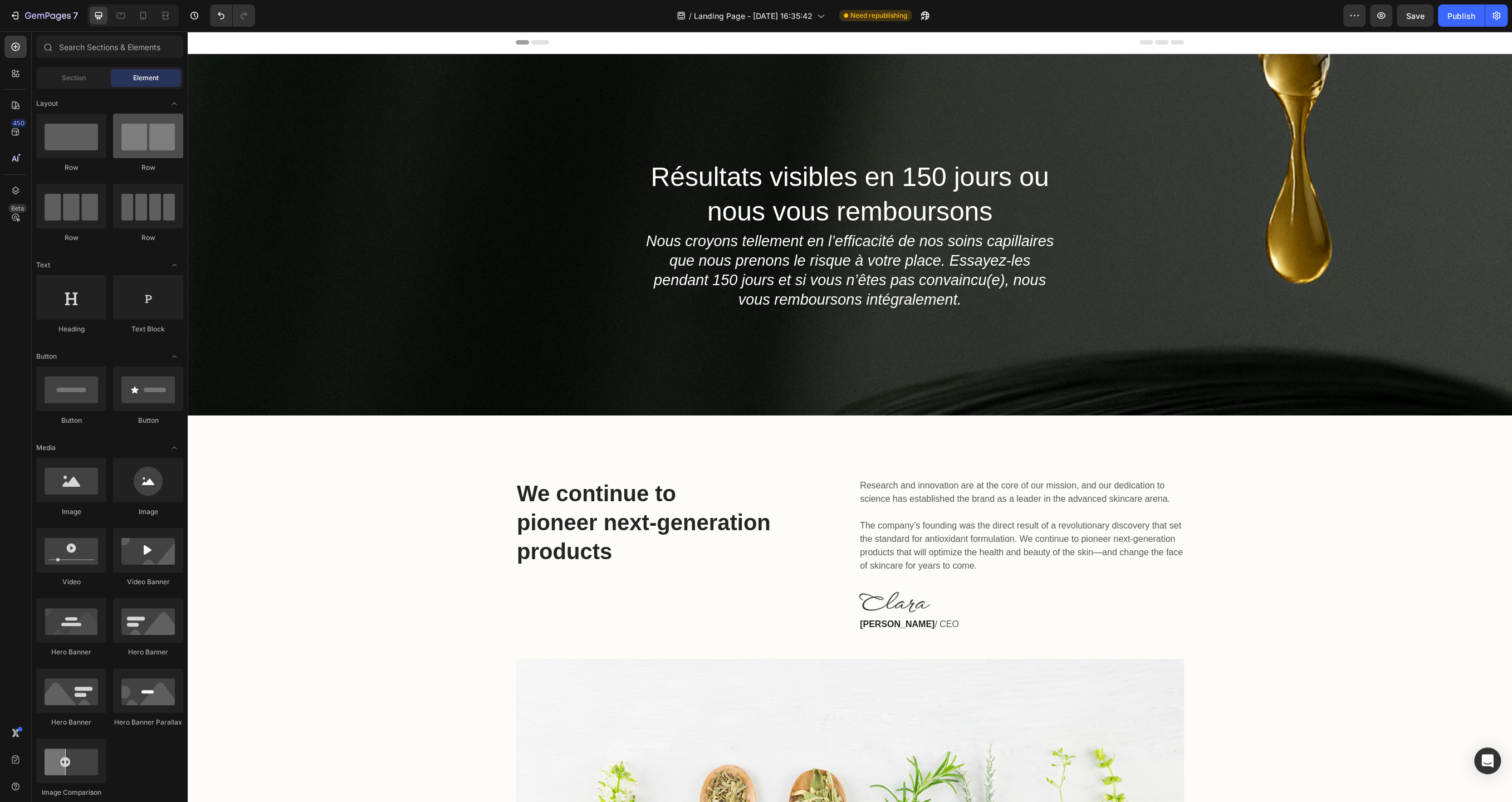
click at [128, 143] on div at bounding box center [148, 135] width 70 height 45
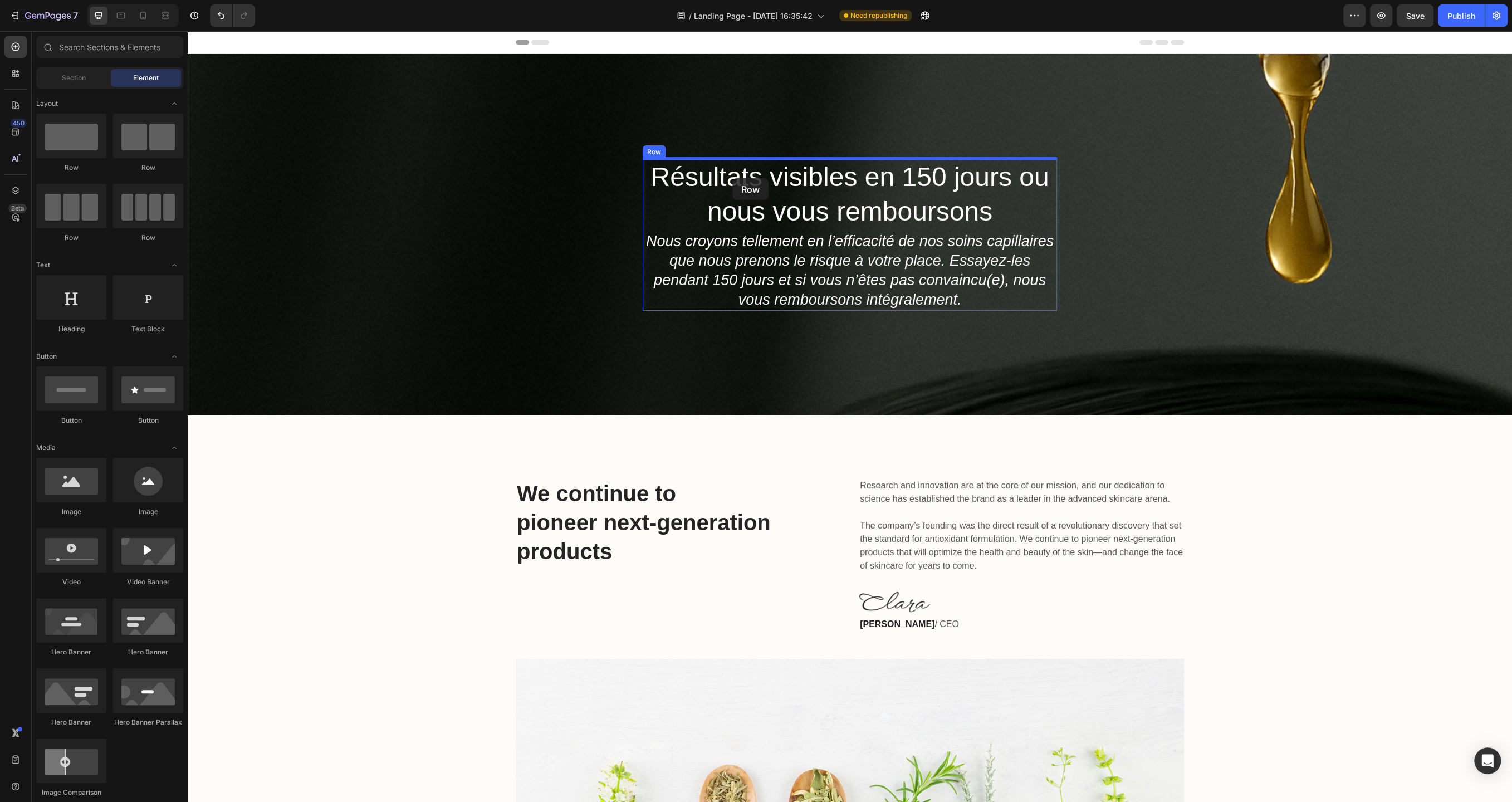
drag, startPoint x: 316, startPoint y: 174, endPoint x: 733, endPoint y: 178, distance: 417.0
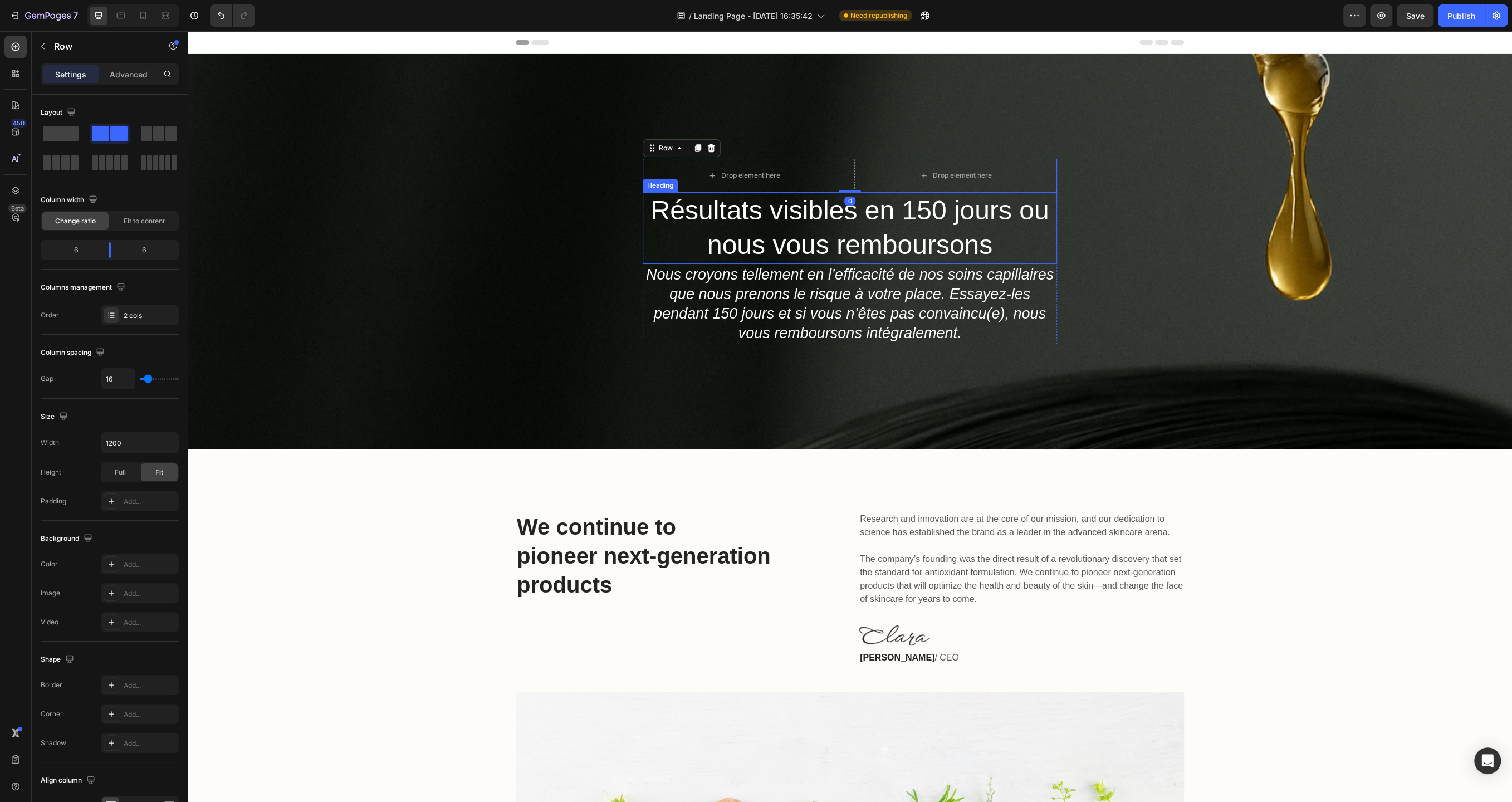
click at [795, 241] on p "Résultats visibles en 150 jours ou nous vous remboursons" at bounding box center [850, 228] width 412 height 70
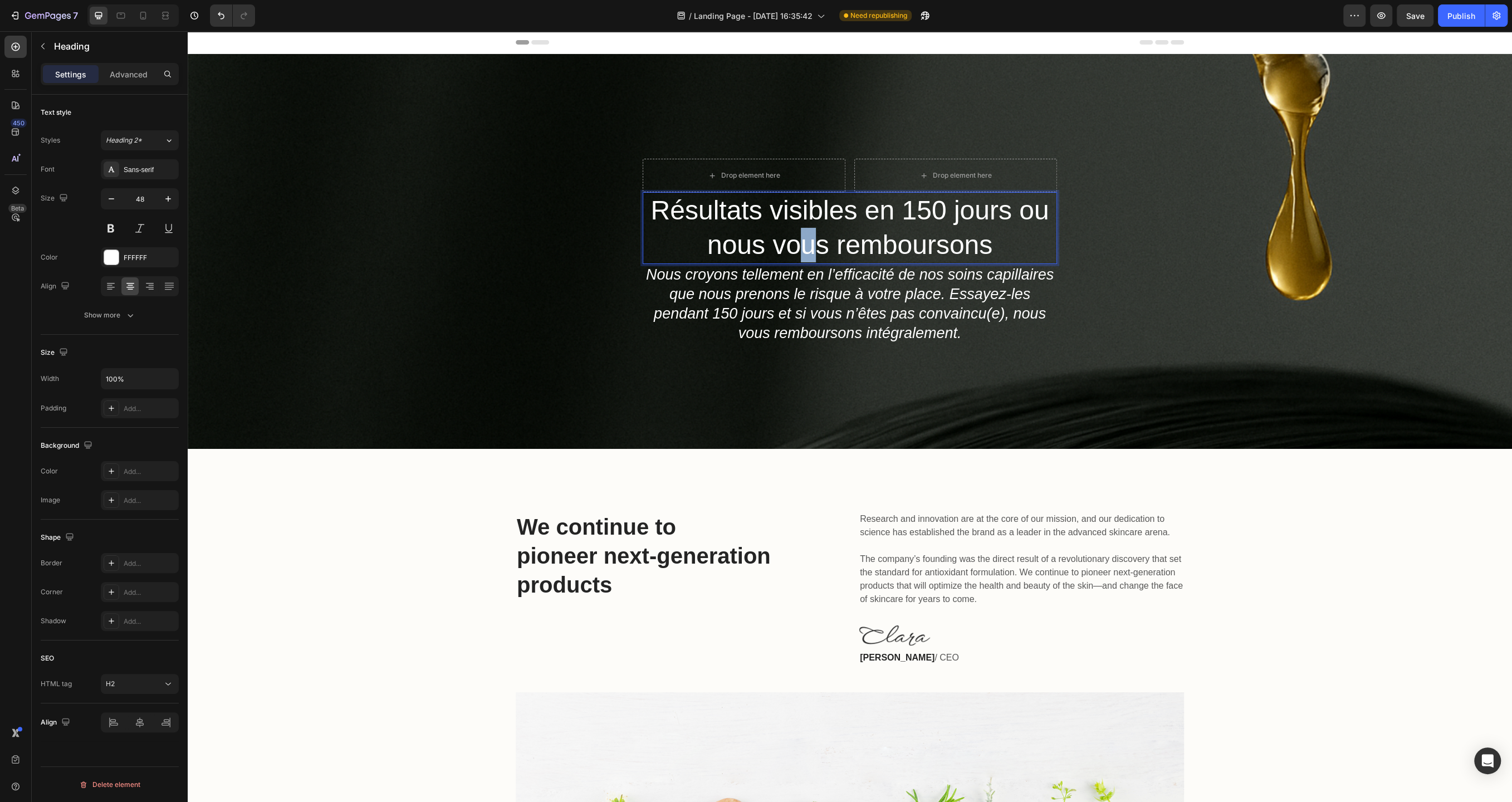
drag, startPoint x: 812, startPoint y: 234, endPoint x: 803, endPoint y: 228, distance: 10.8
click at [941, 235] on p "Résultats visibles en 150 jours ou nous vous remboursons" at bounding box center [850, 228] width 412 height 70
click at [594, 246] on div "Drop element here Drop element here Row Résultats visibles en 150 jours ou nous…" at bounding box center [850, 251] width 1324 height 395
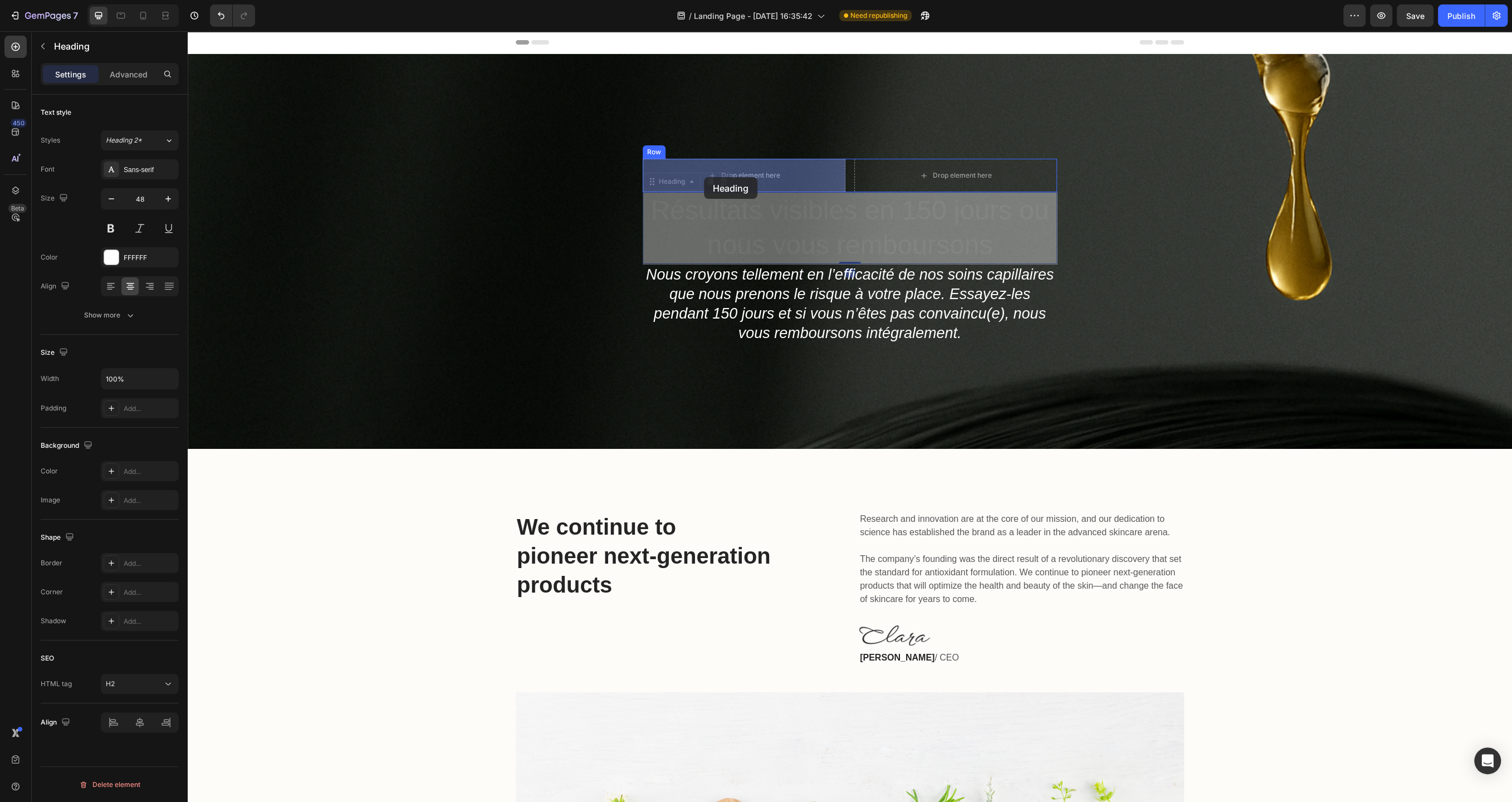
drag, startPoint x: 691, startPoint y: 250, endPoint x: 704, endPoint y: 177, distance: 74.1
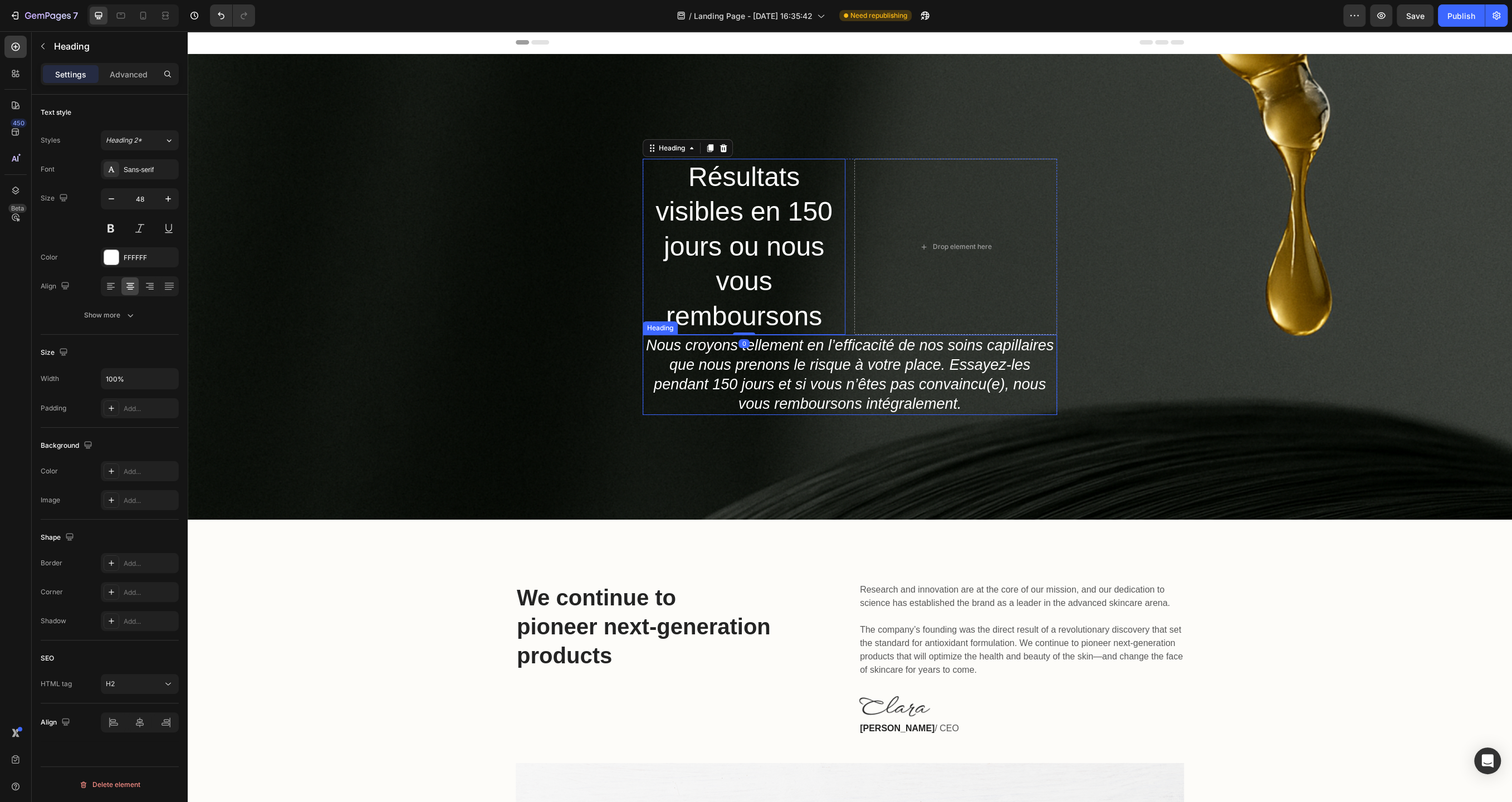
click at [816, 386] on p "Nous croyons tellement en l’efficacité de nos soins capillaires que nous prenon…" at bounding box center [850, 375] width 412 height 78
drag, startPoint x: 851, startPoint y: 382, endPoint x: 938, endPoint y: 276, distance: 137.1
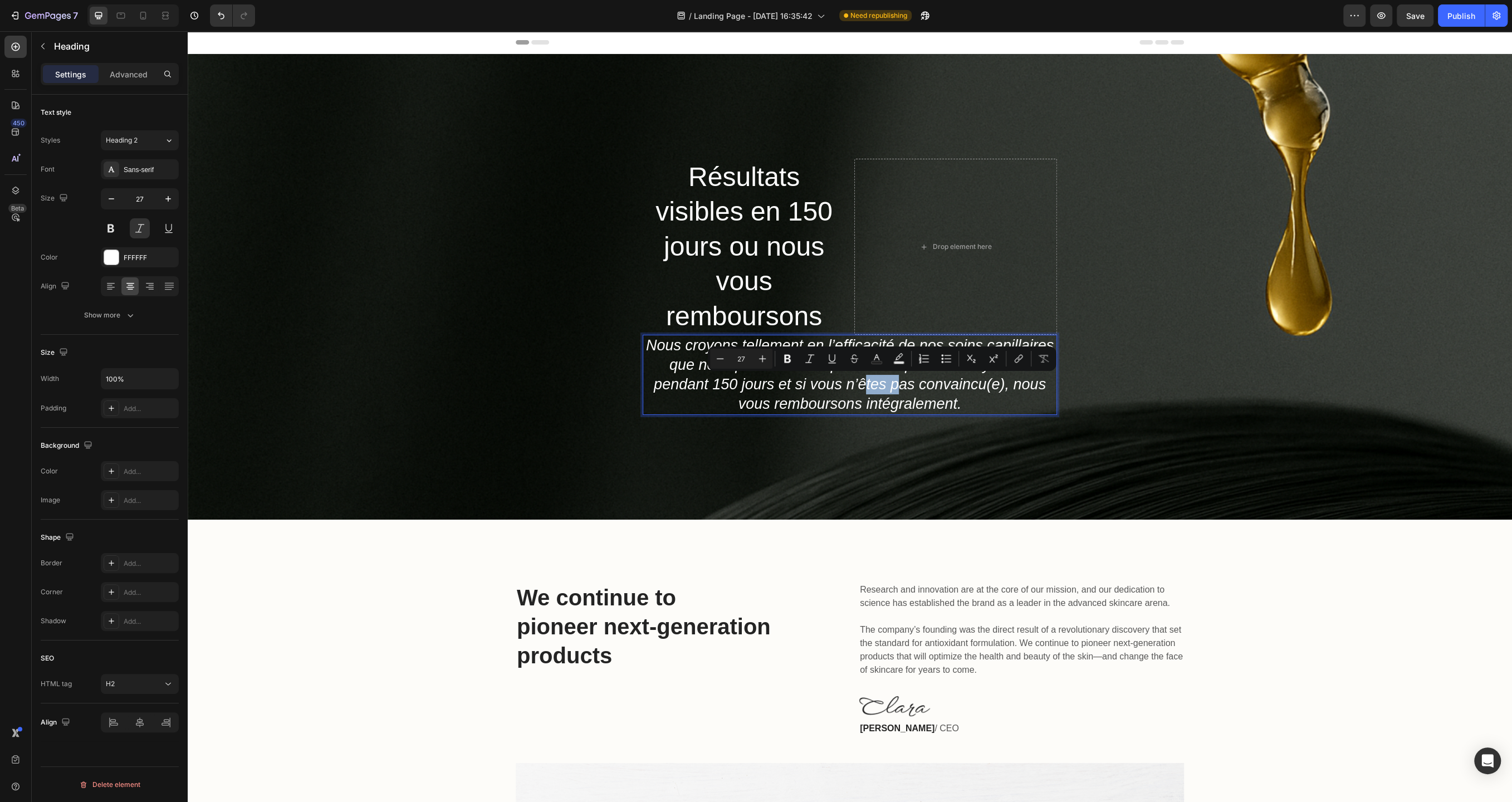
drag, startPoint x: 863, startPoint y: 381, endPoint x: 899, endPoint y: 379, distance: 36.1
click at [899, 379] on p "Nous croyons tellement en l’efficacité de nos soins capillaires que nous prenon…" at bounding box center [850, 375] width 412 height 78
click at [494, 369] on div "Résultats visibles en 150 jours ou nous vous remboursons Heading Drop element h…" at bounding box center [850, 286] width 1324 height 466
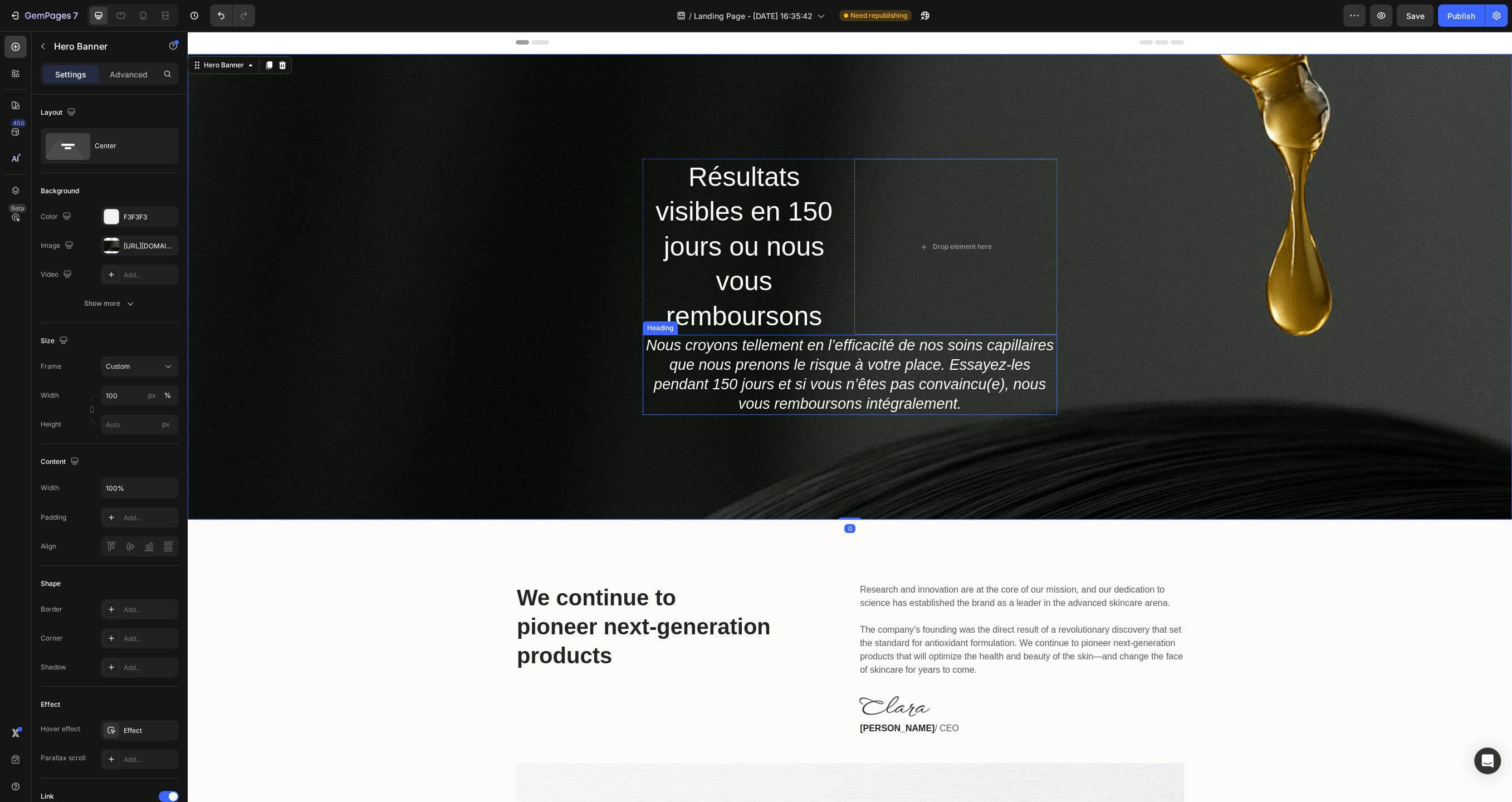
click at [725, 369] on p "Nous croyons tellement en l’efficacité de nos soins capillaires que nous prenon…" at bounding box center [850, 375] width 412 height 78
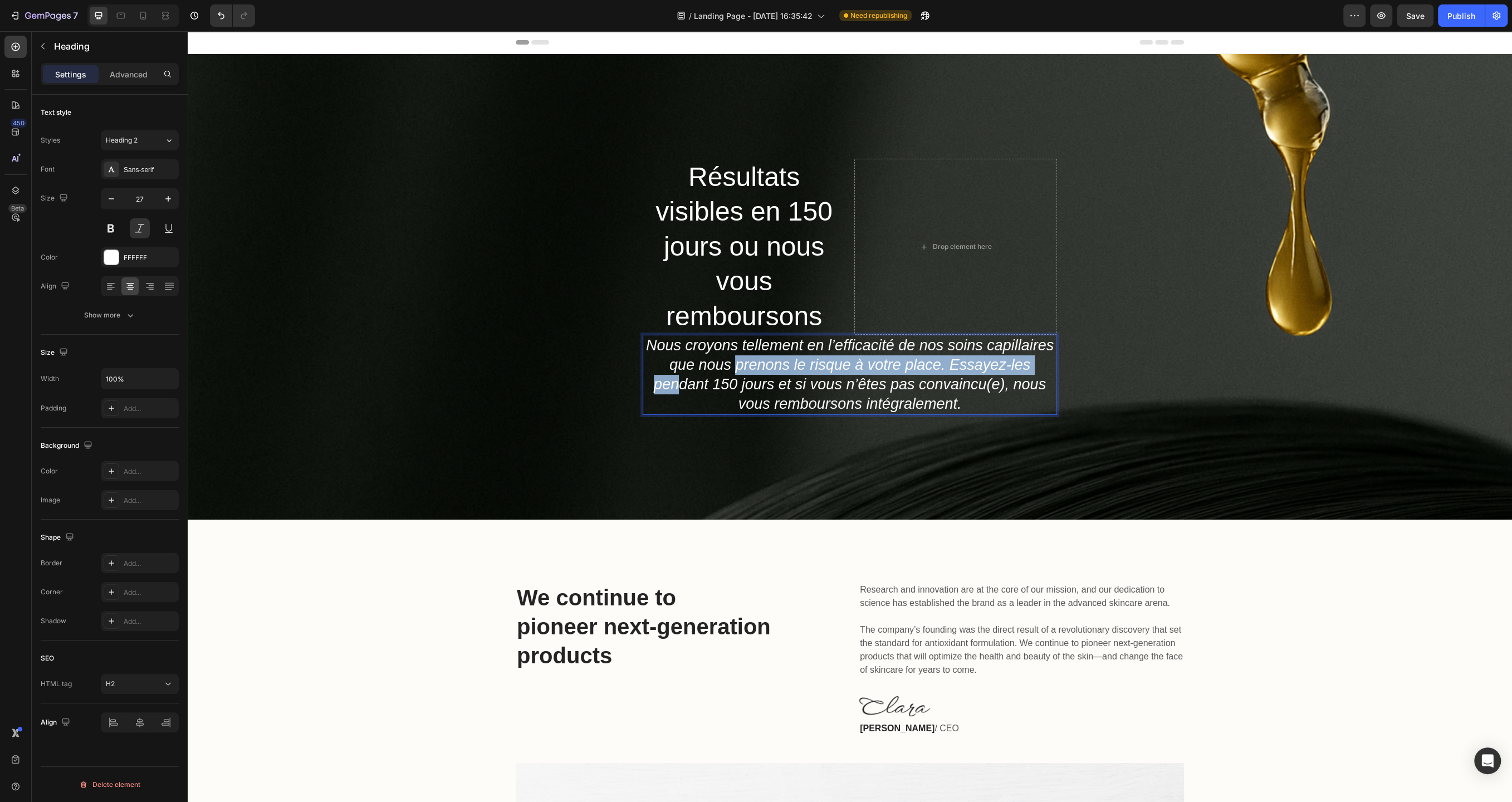
drag, startPoint x: 677, startPoint y: 379, endPoint x: 734, endPoint y: 365, distance: 58.7
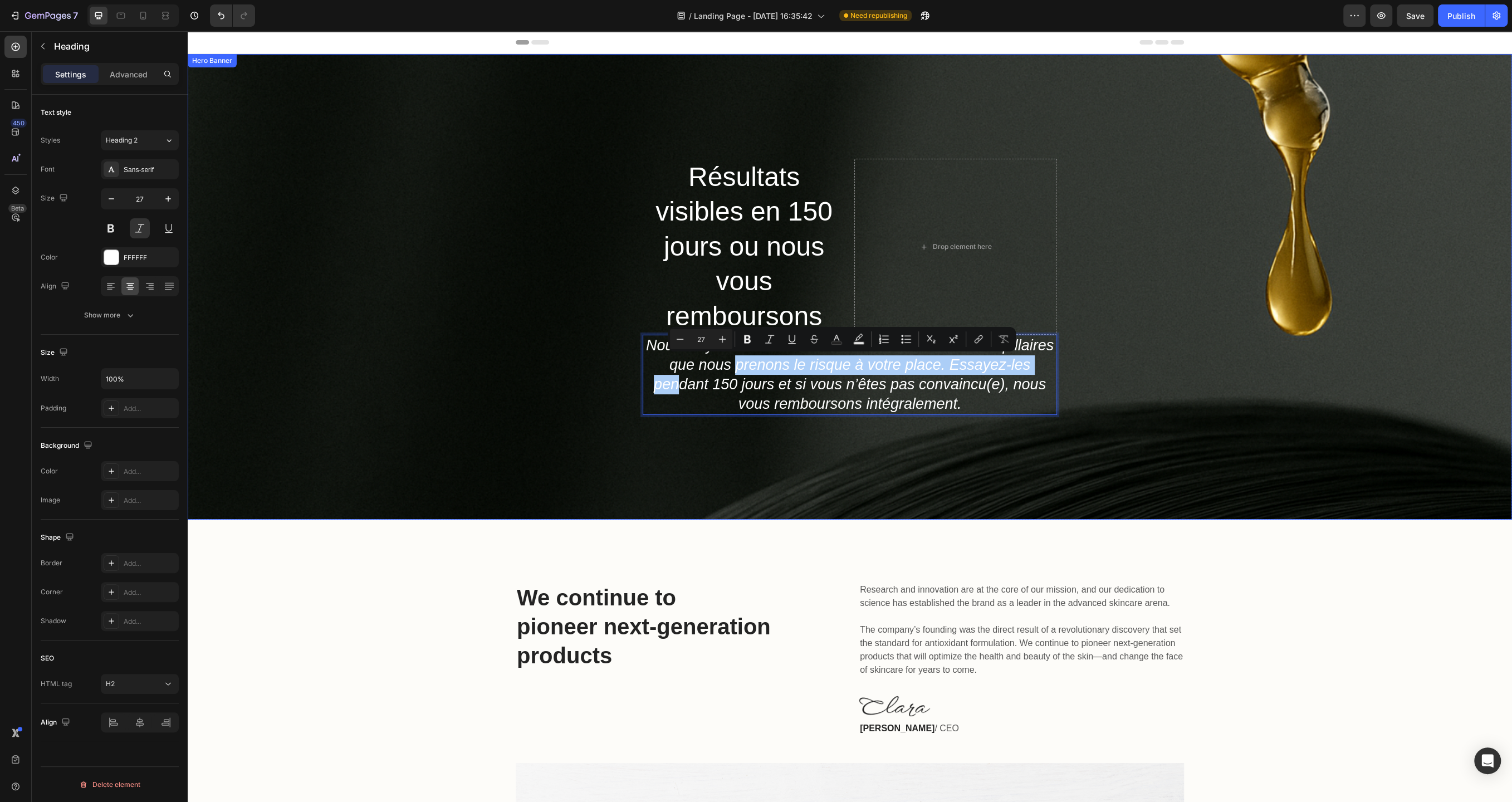
click at [513, 378] on div "Résultats visibles en 150 jours ou nous vous remboursons Heading Drop element h…" at bounding box center [850, 286] width 1324 height 466
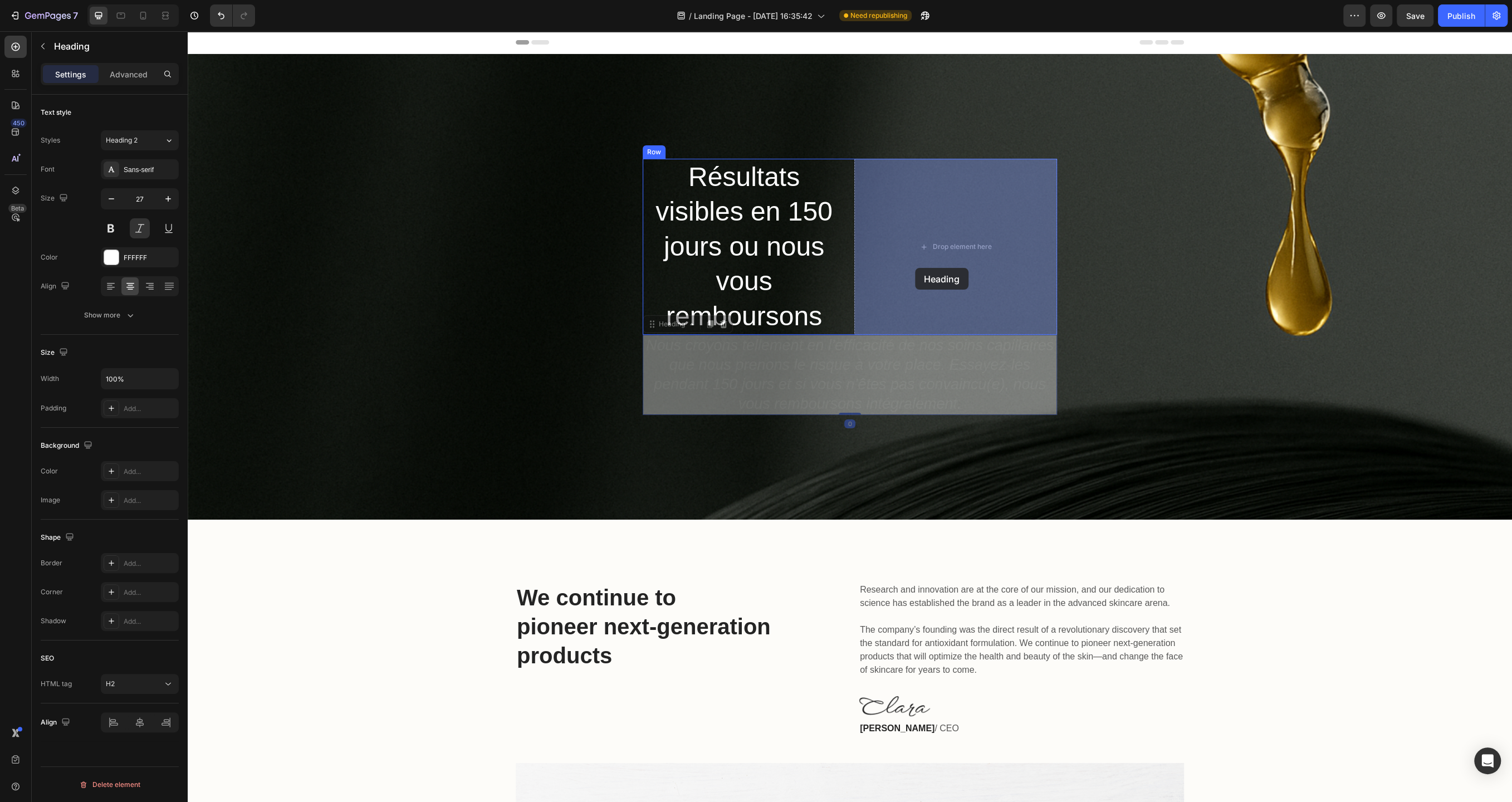
drag, startPoint x: 711, startPoint y: 369, endPoint x: 915, endPoint y: 268, distance: 227.6
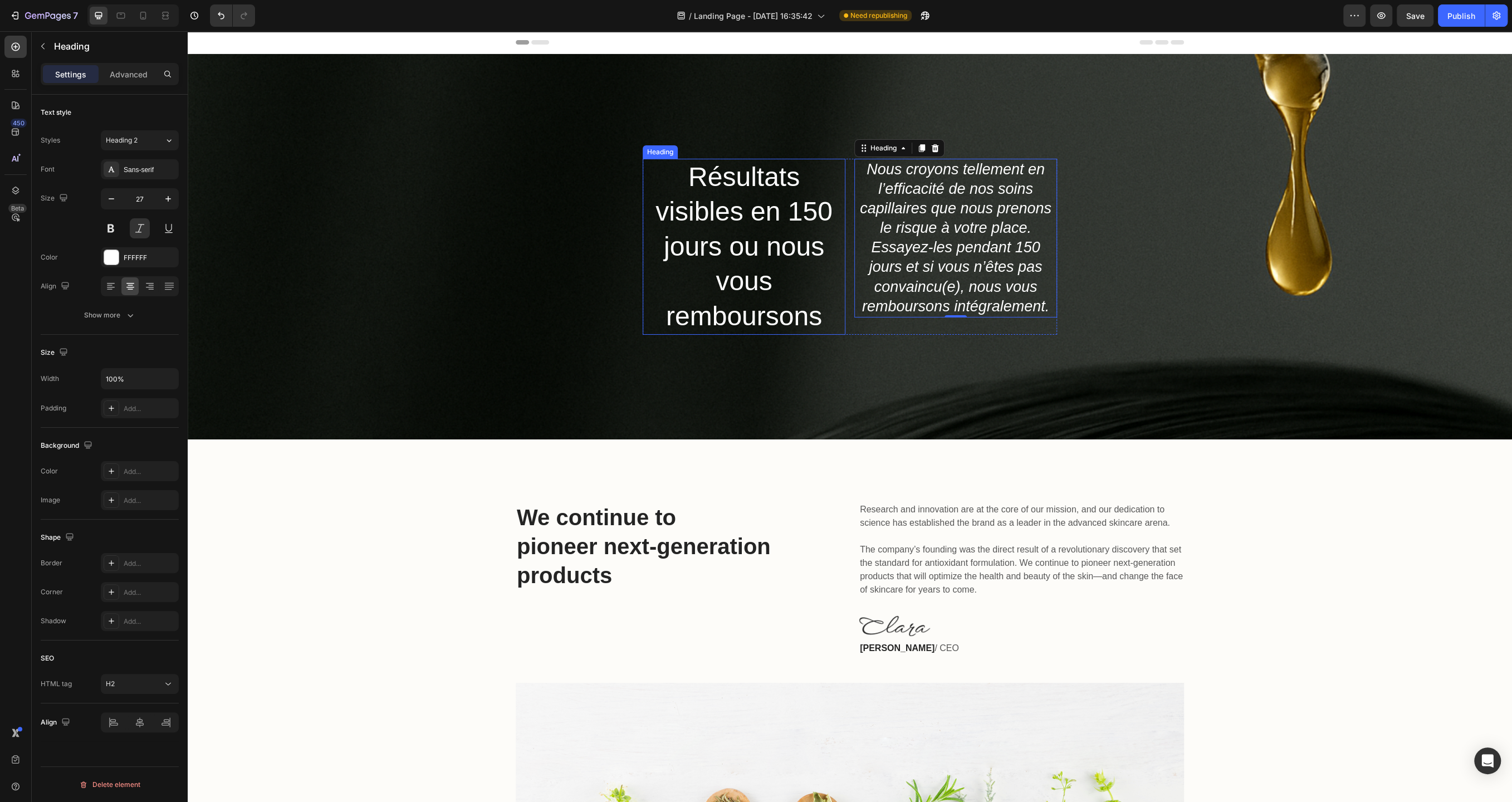
click at [646, 181] on h2 "Résultats visibles en 150 jours ou nous vous remboursons" at bounding box center [743, 246] width 203 height 176
click at [854, 160] on div "Résultats visibles en 150 jours ou nous vous remboursons Heading 0 Nous croyons…" at bounding box center [850, 246] width 415 height 176
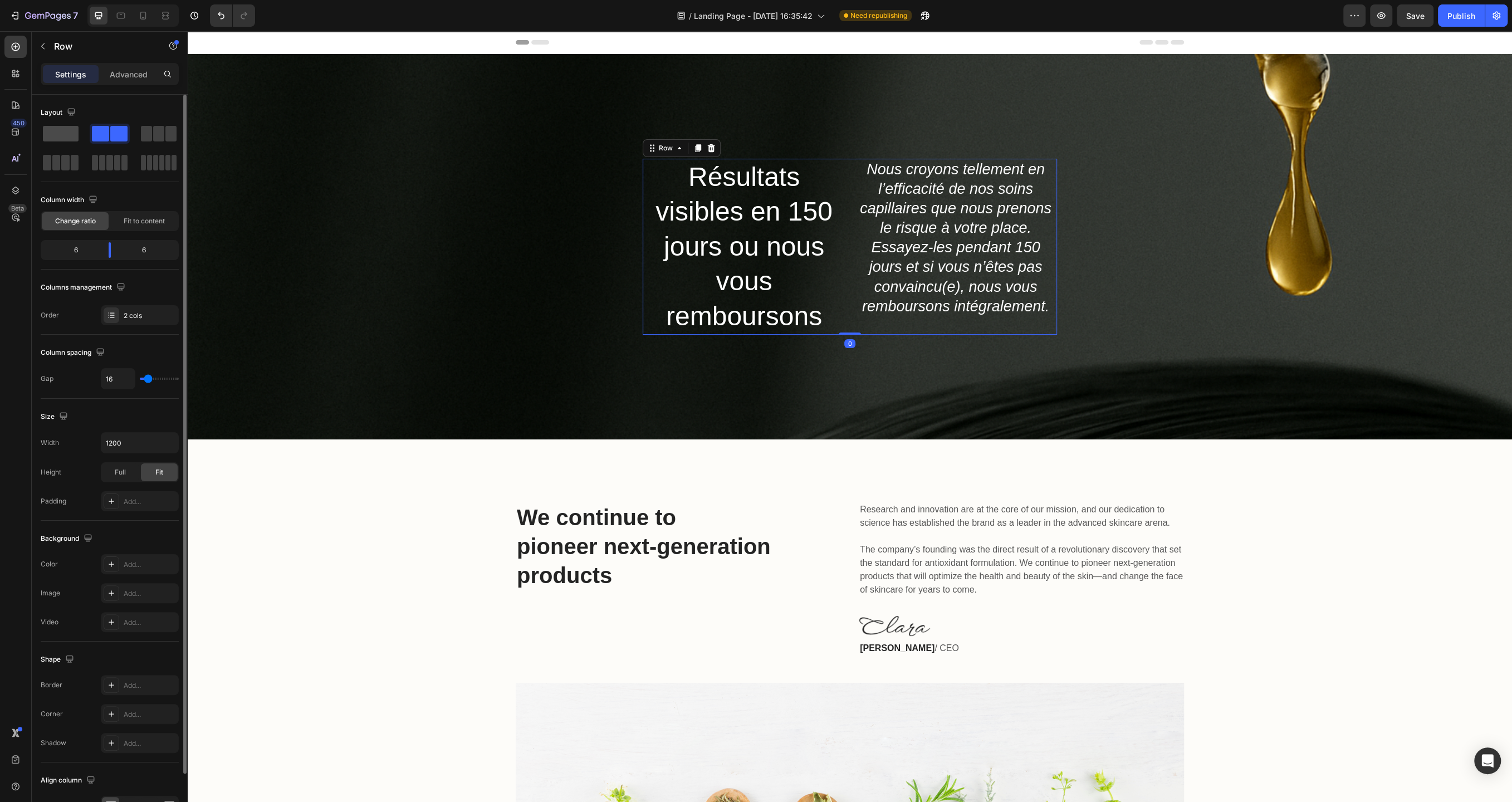
click at [64, 130] on span at bounding box center [61, 134] width 36 height 16
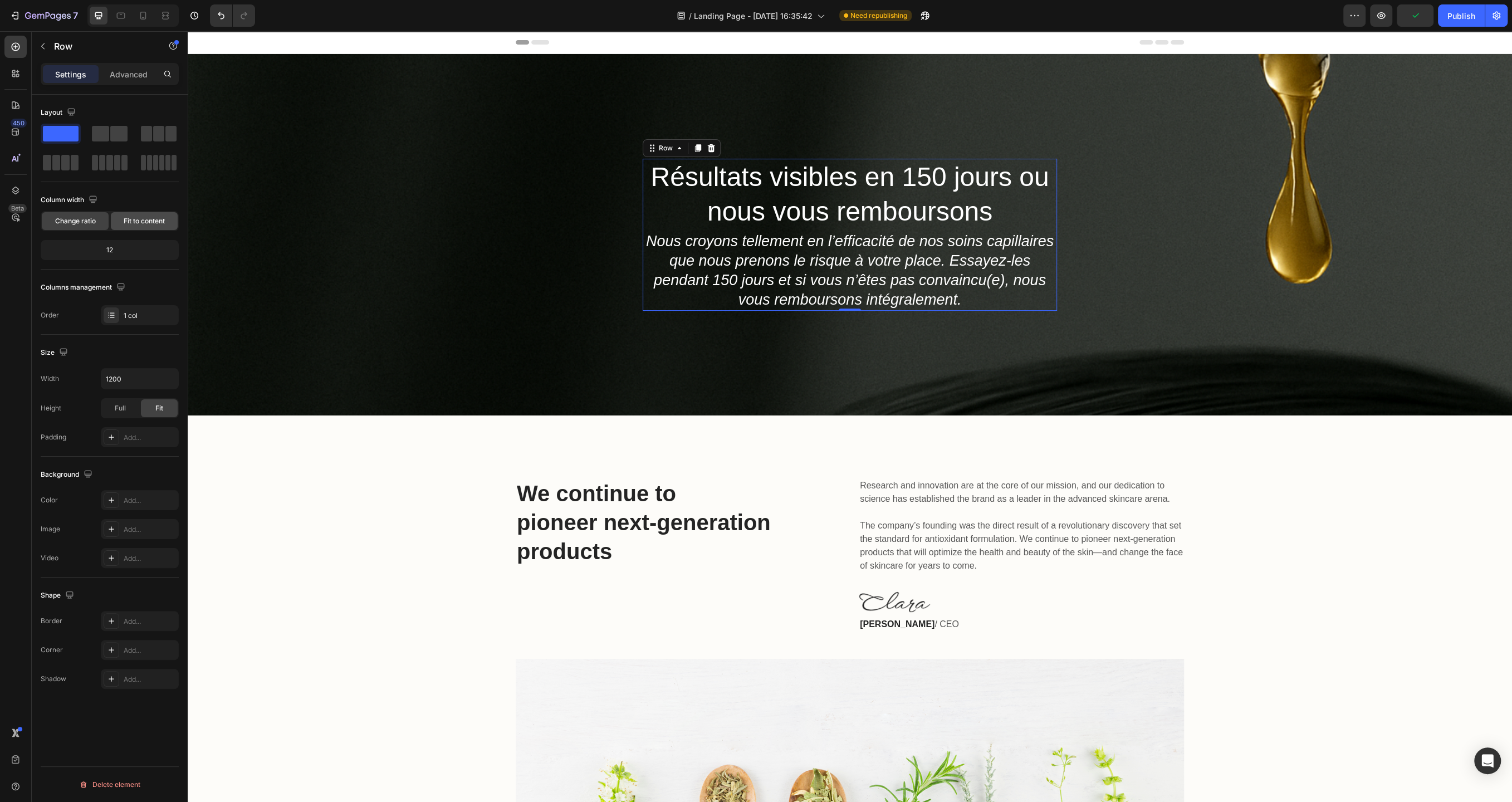
click at [130, 219] on span "Fit to content" at bounding box center [144, 221] width 41 height 10
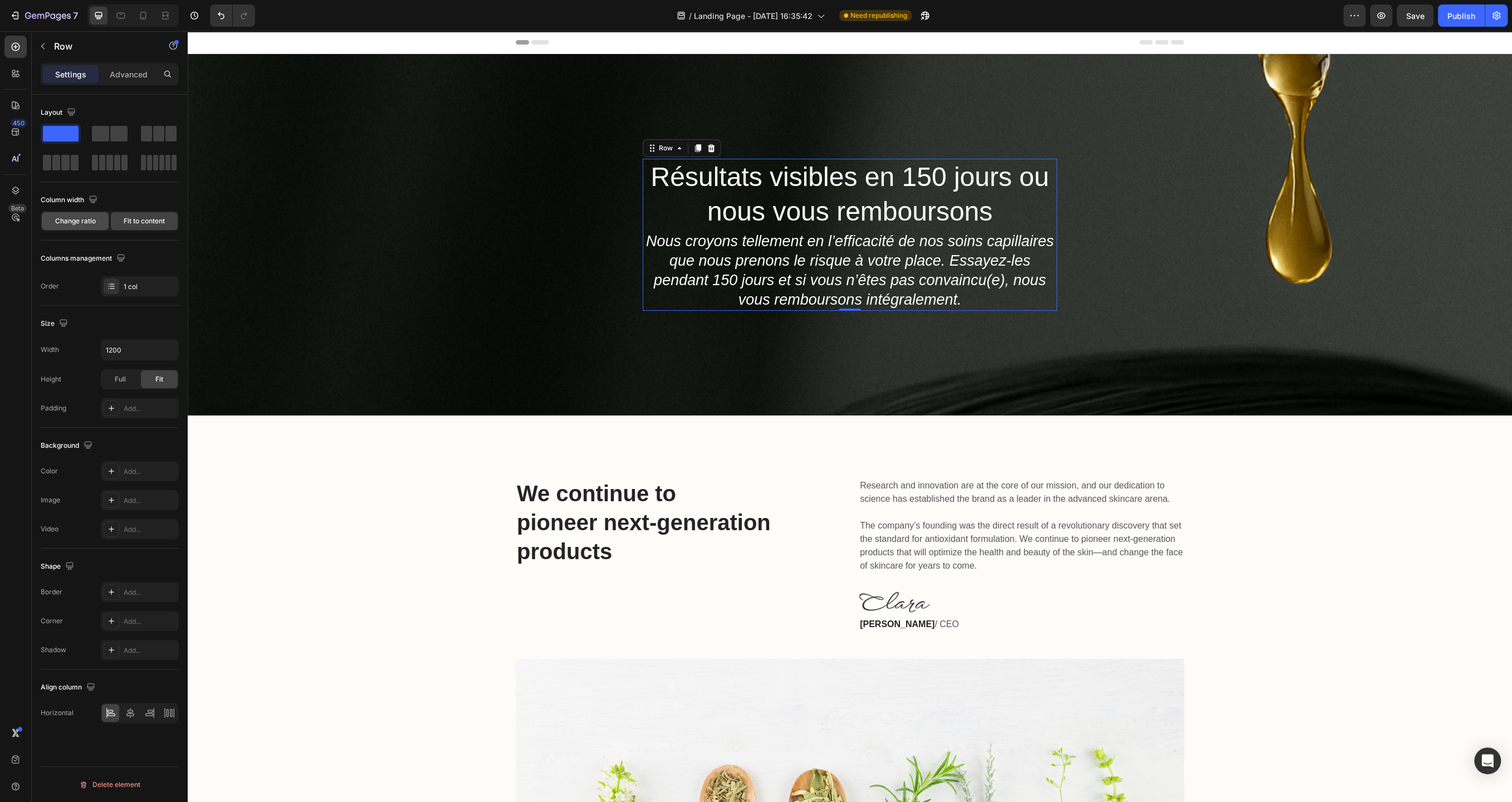
click at [61, 216] on span "Change ratio" at bounding box center [75, 221] width 41 height 10
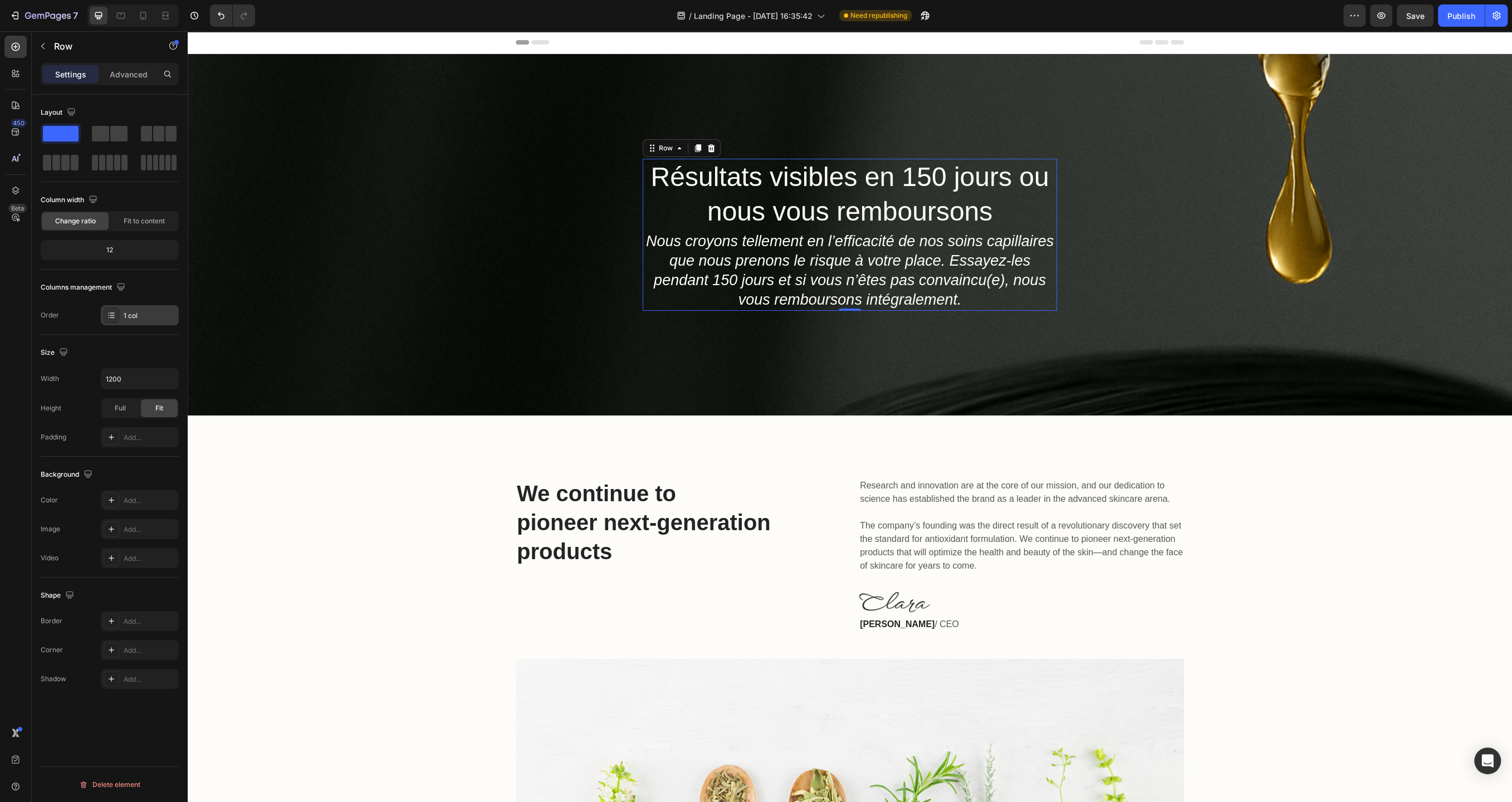
click at [146, 318] on div "1 col" at bounding box center [149, 315] width 52 height 10
click at [173, 379] on icon "button" at bounding box center [168, 379] width 11 height 11
click at [145, 420] on div "Full 100%" at bounding box center [128, 426] width 92 height 21
click at [136, 379] on input "100%" at bounding box center [140, 379] width 77 height 20
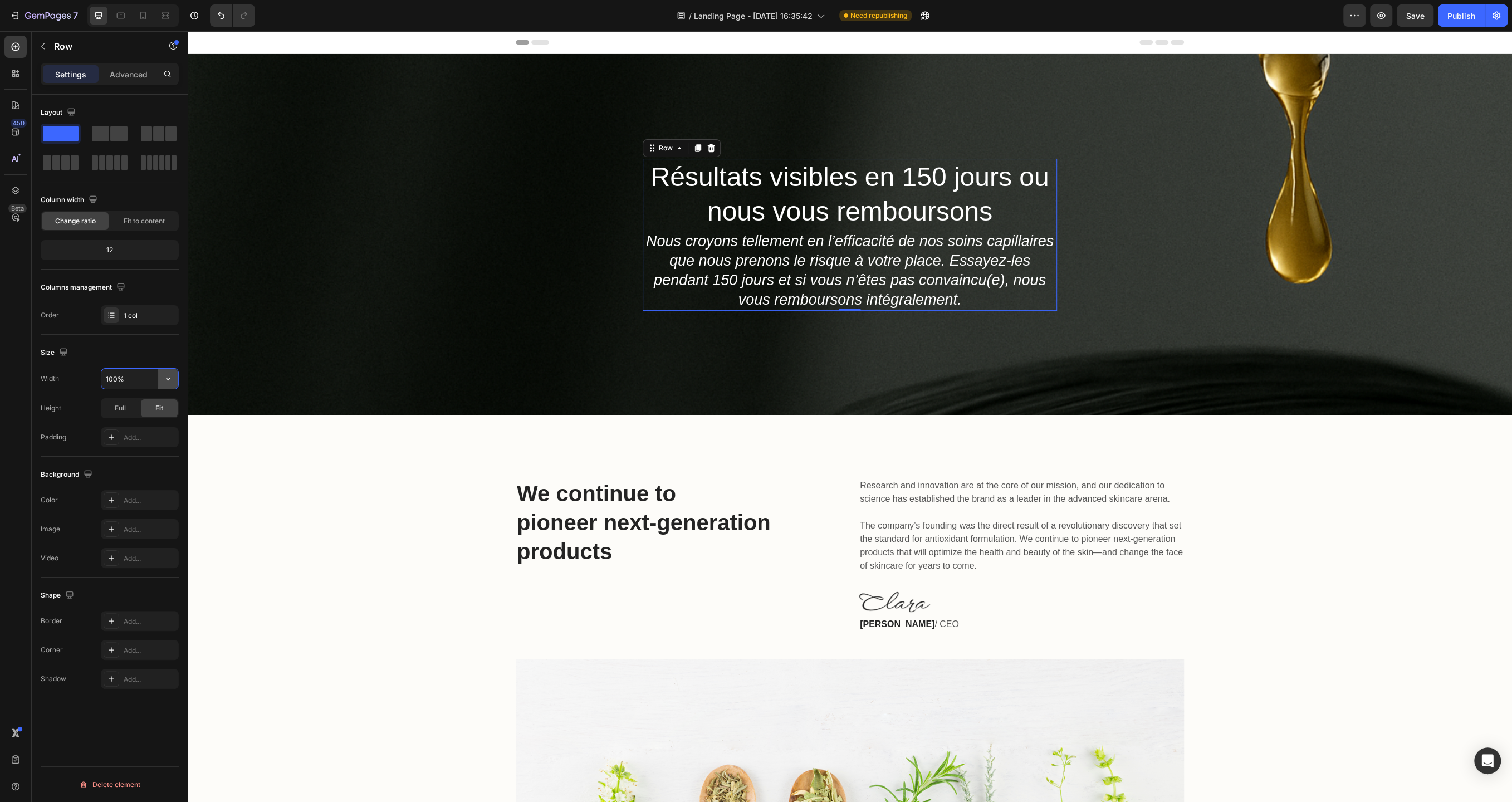
click at [167, 378] on icon "button" at bounding box center [168, 379] width 5 height 3
click at [146, 399] on div "Default 1200px" at bounding box center [128, 405] width 92 height 21
click at [124, 379] on input "1200" at bounding box center [140, 379] width 77 height 20
click at [146, 377] on input "1200" at bounding box center [140, 379] width 77 height 20
type input "1200"
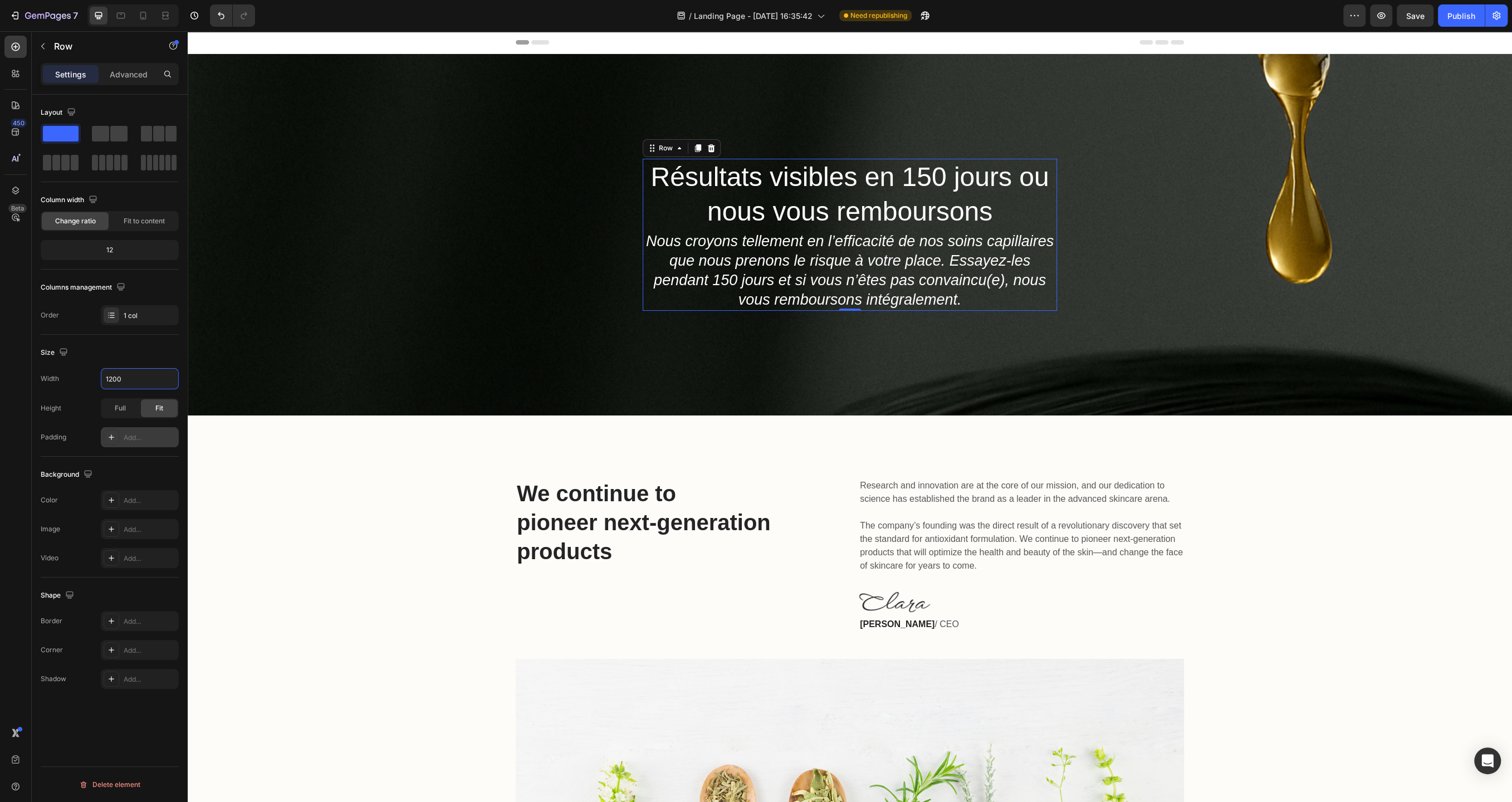
click at [146, 440] on div "Add..." at bounding box center [149, 437] width 52 height 10
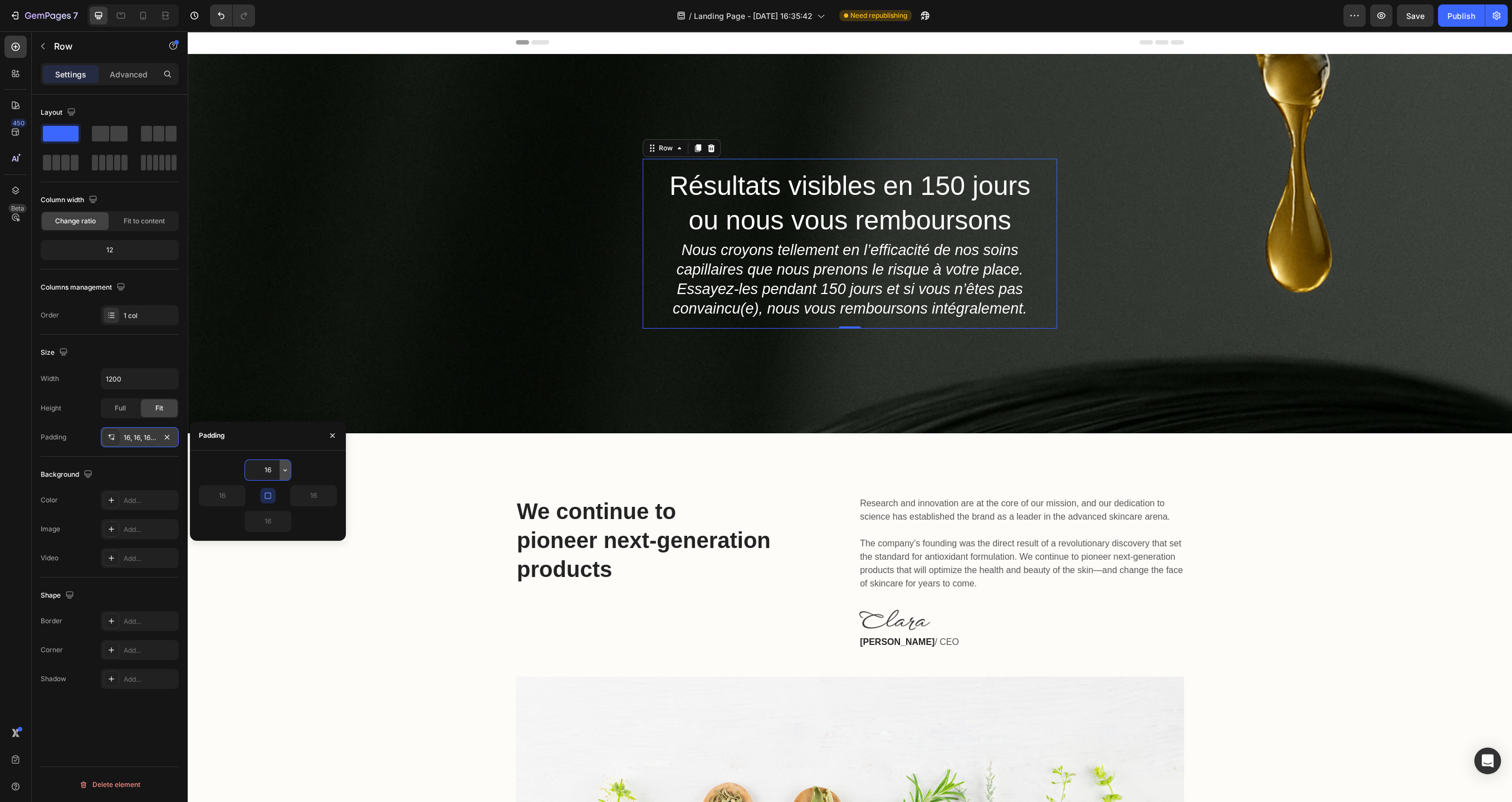
click at [284, 473] on icon "button" at bounding box center [285, 469] width 9 height 9
click at [264, 582] on span "12px" at bounding box center [269, 582] width 15 height 10
type input "12"
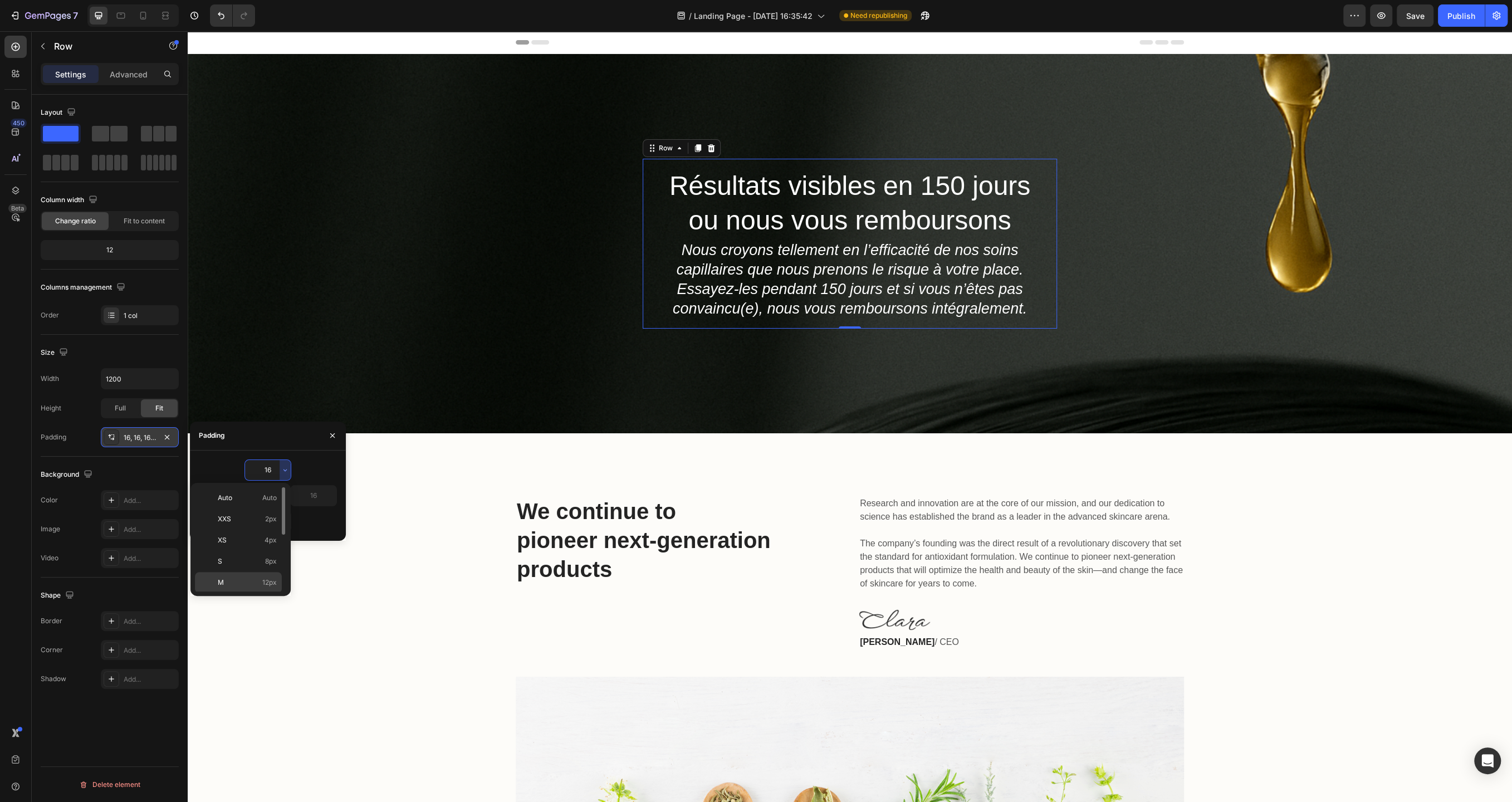
type input "12"
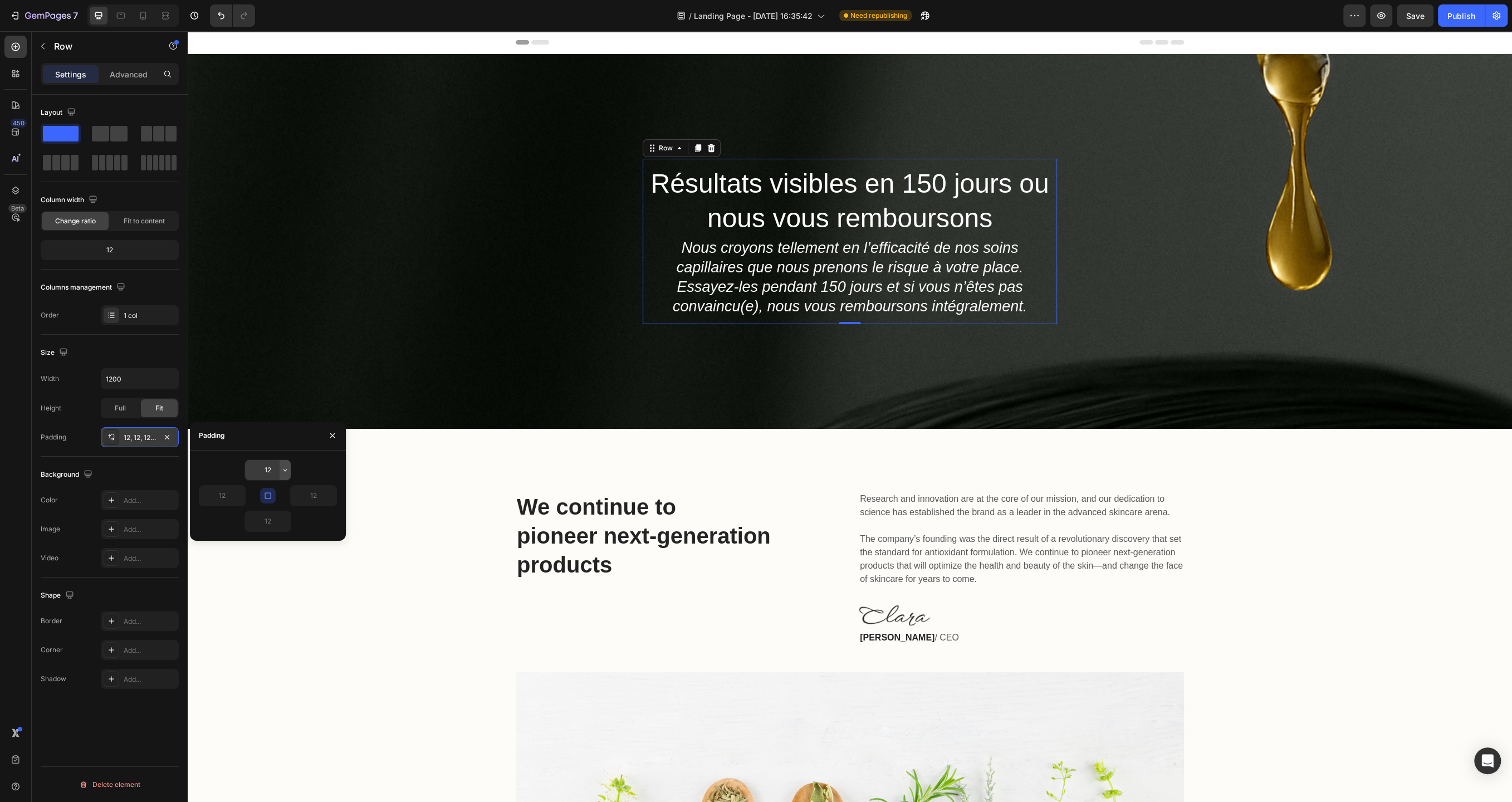
click at [285, 470] on icon "button" at bounding box center [285, 469] width 9 height 9
click at [273, 470] on input "12" at bounding box center [268, 470] width 45 height 20
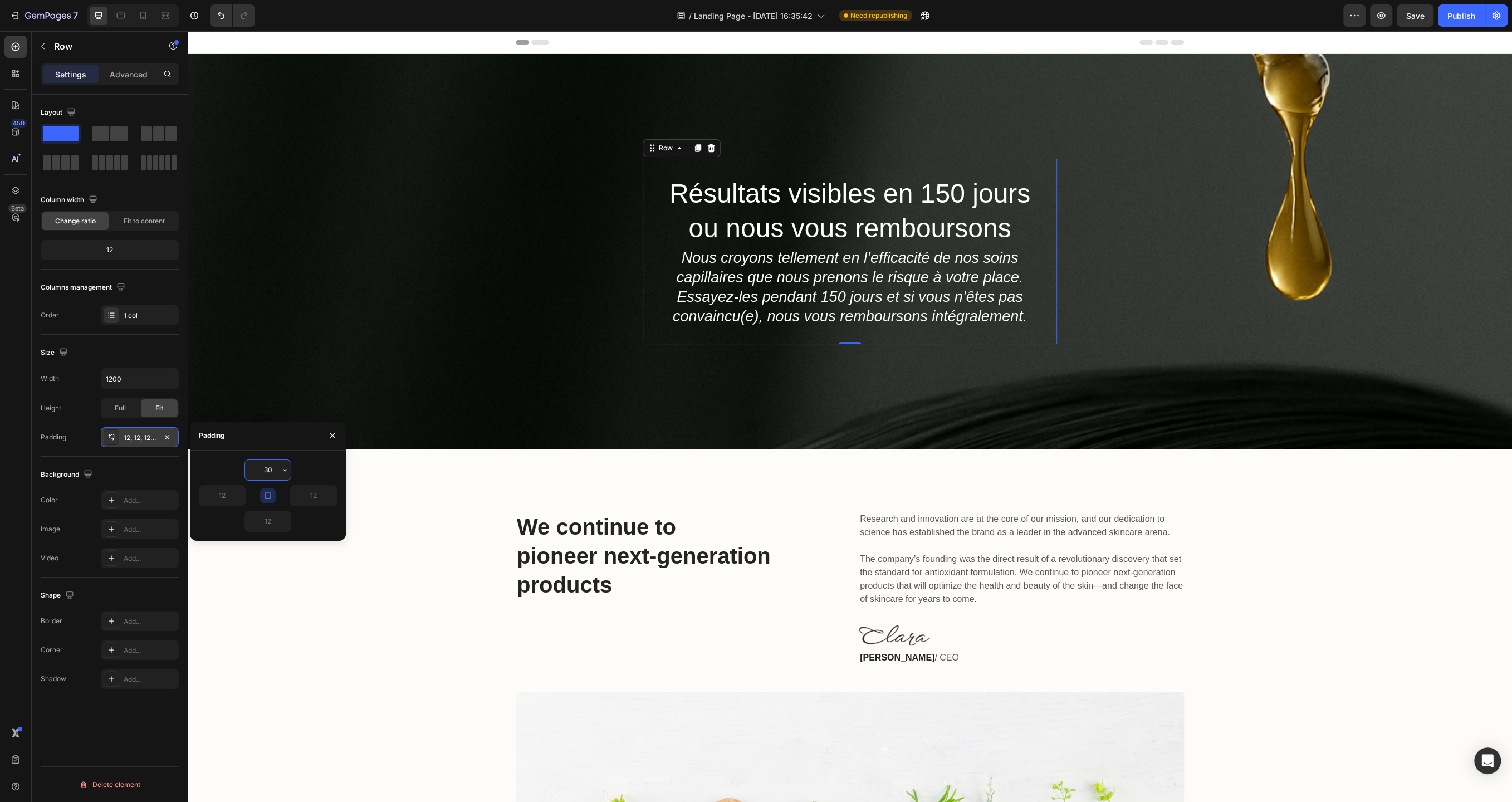
type input "3"
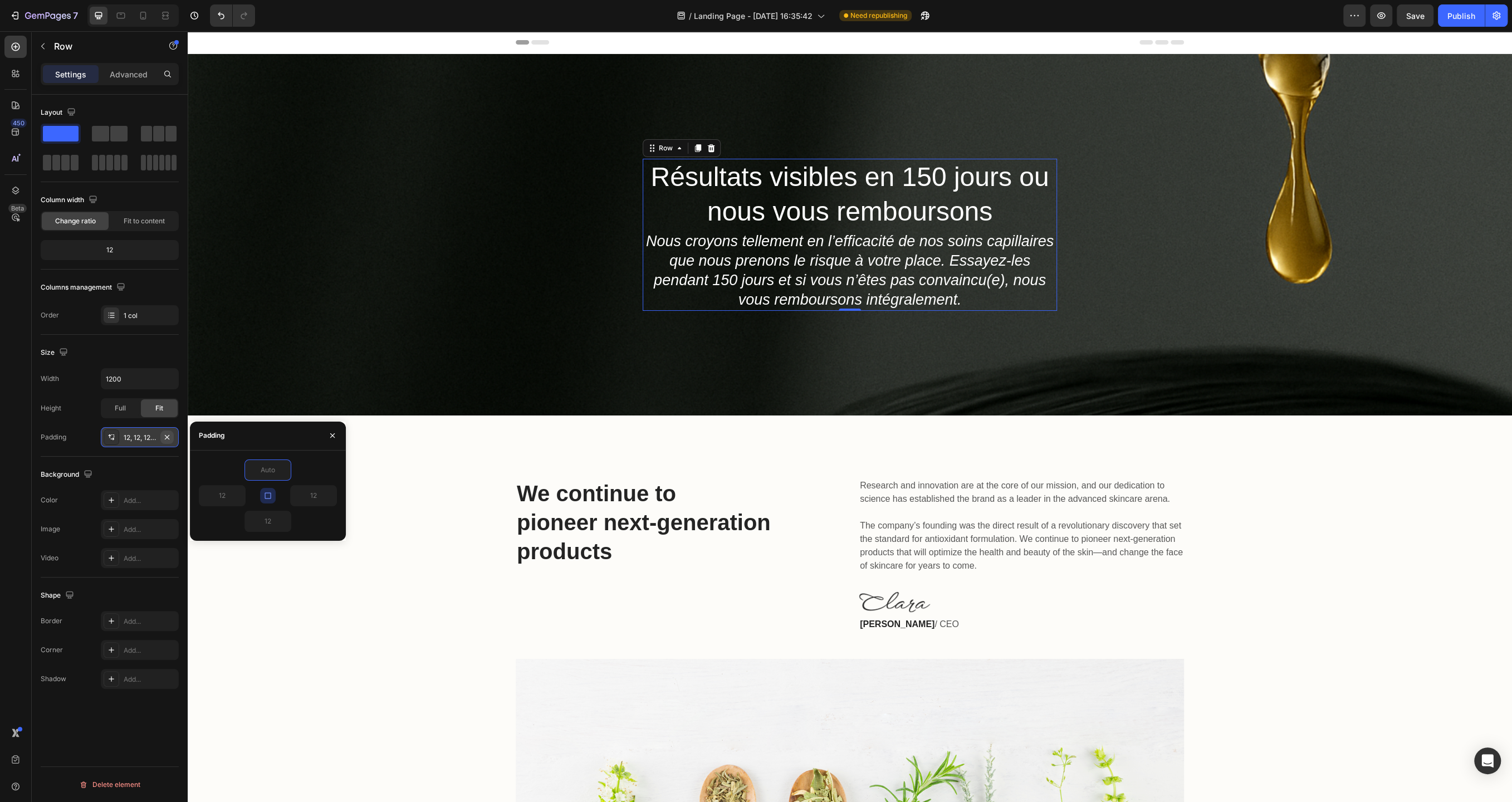
type input "0"
click at [153, 477] on div "Background" at bounding box center [110, 474] width 139 height 18
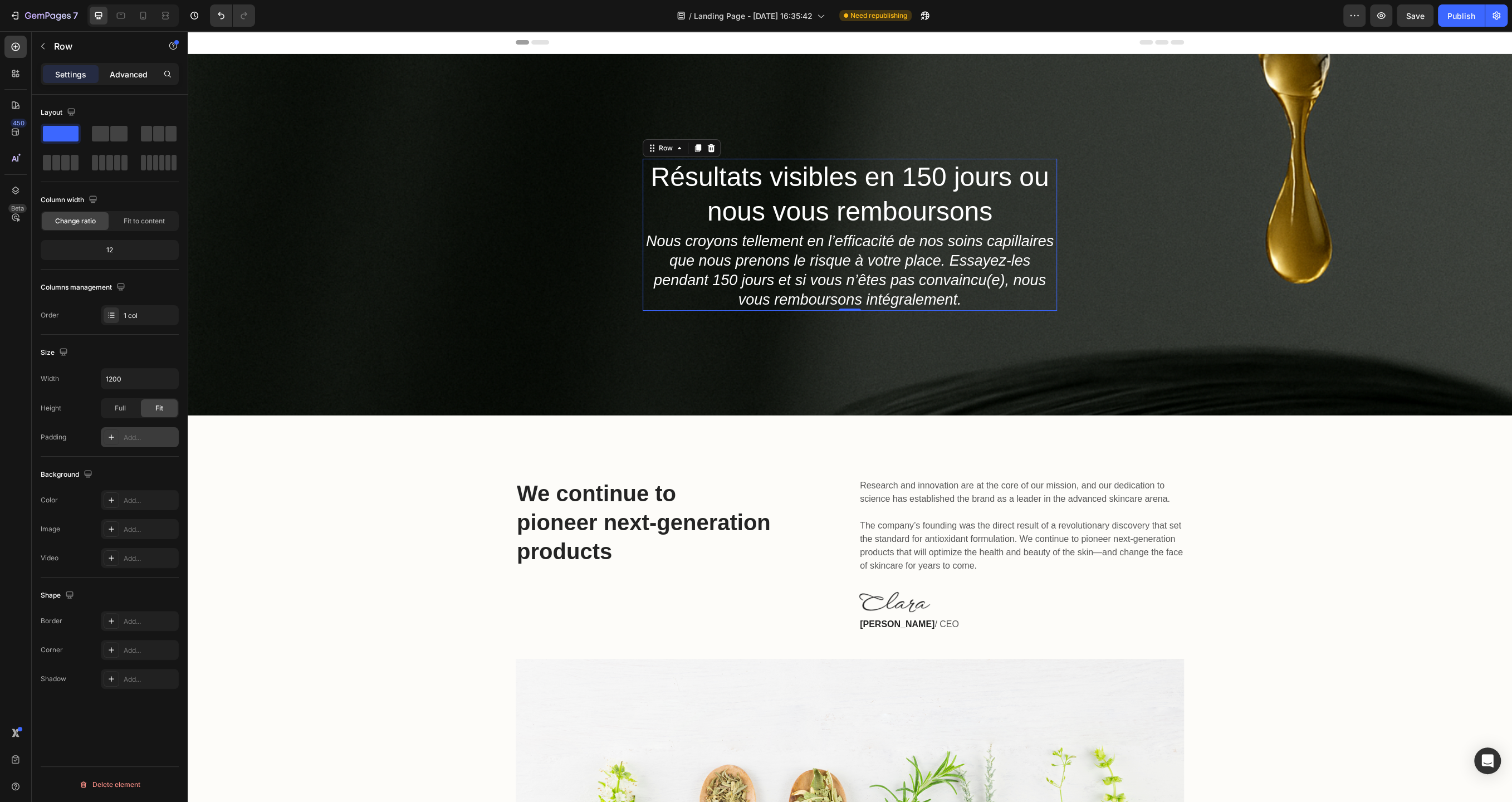
click at [128, 71] on p "Advanced" at bounding box center [128, 74] width 38 height 12
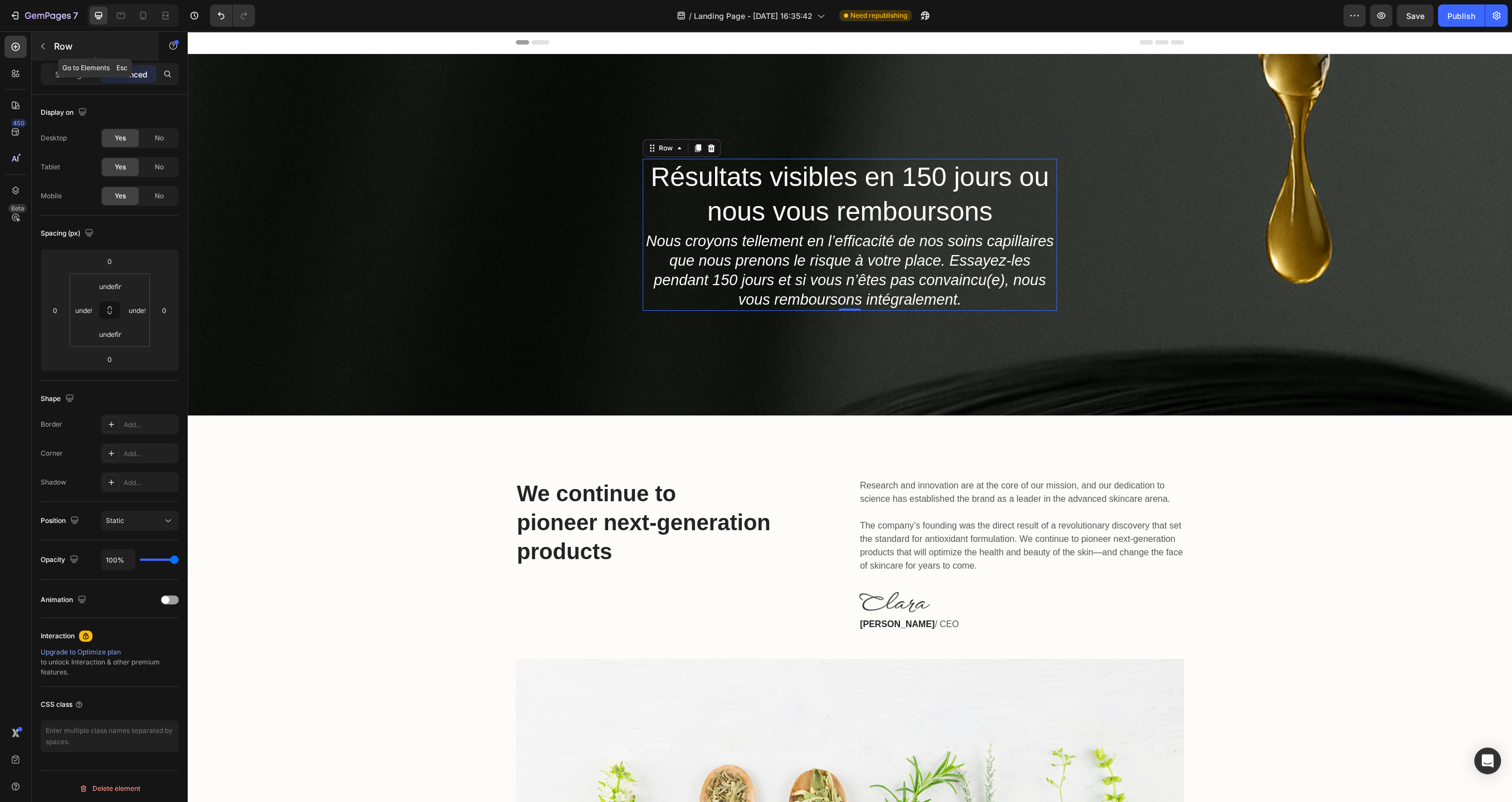
click at [57, 45] on p "Row" at bounding box center [101, 46] width 95 height 13
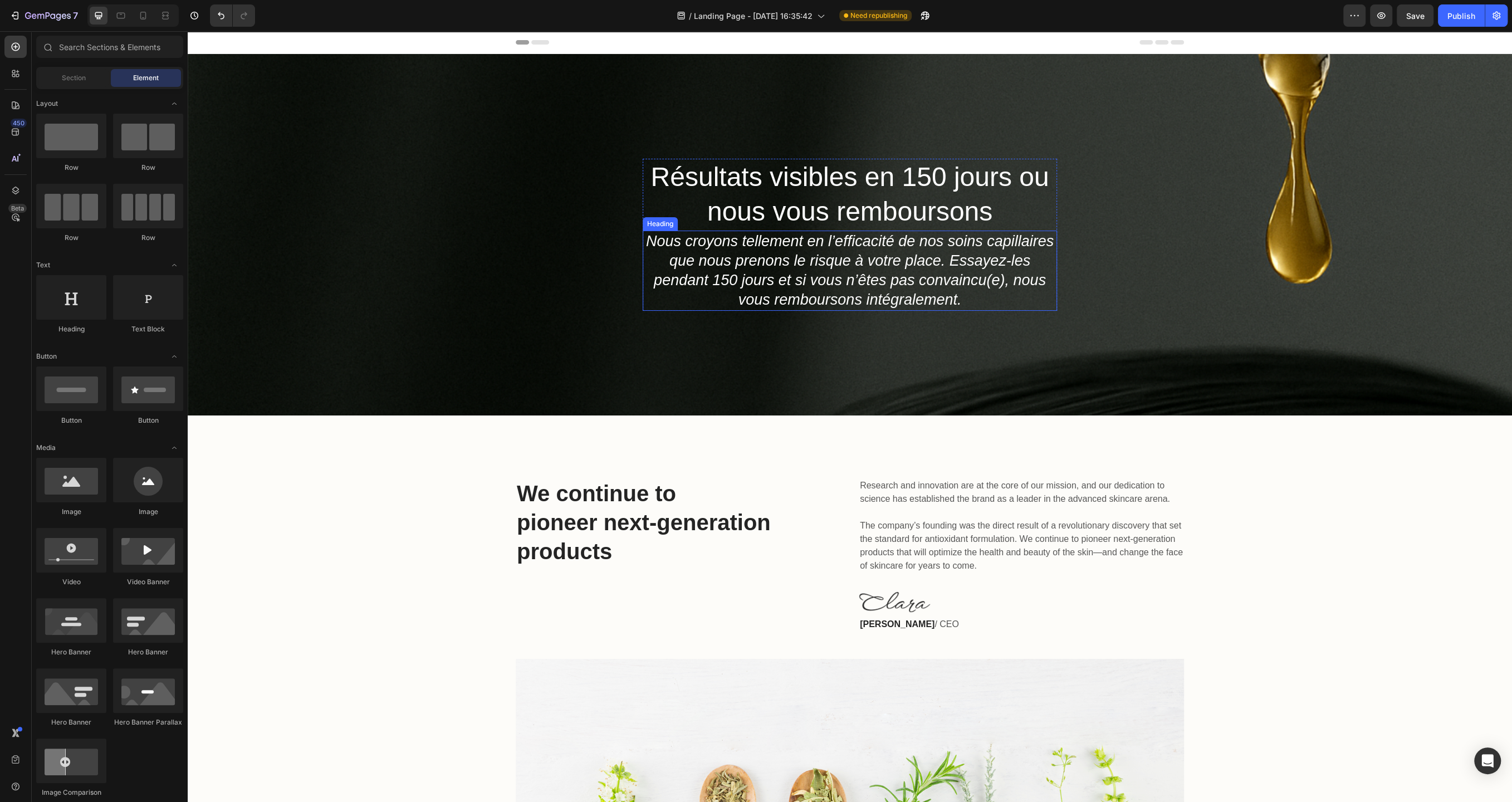
click at [864, 263] on h2 "Nous croyons tellement en l’efficacité de nos soins capillaires que nous prenon…" at bounding box center [850, 271] width 415 height 80
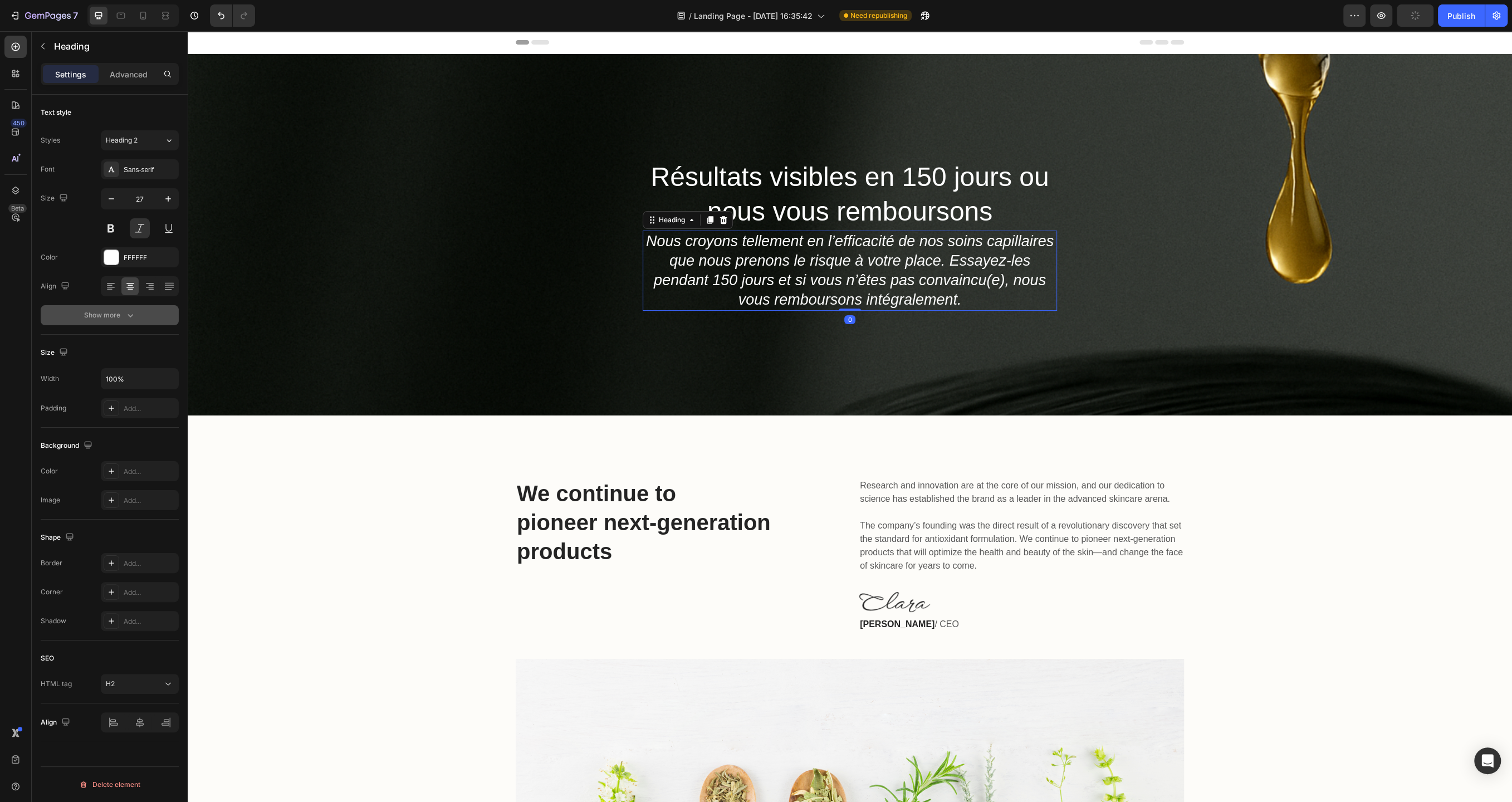
click at [127, 320] on button "Show more" at bounding box center [110, 315] width 139 height 20
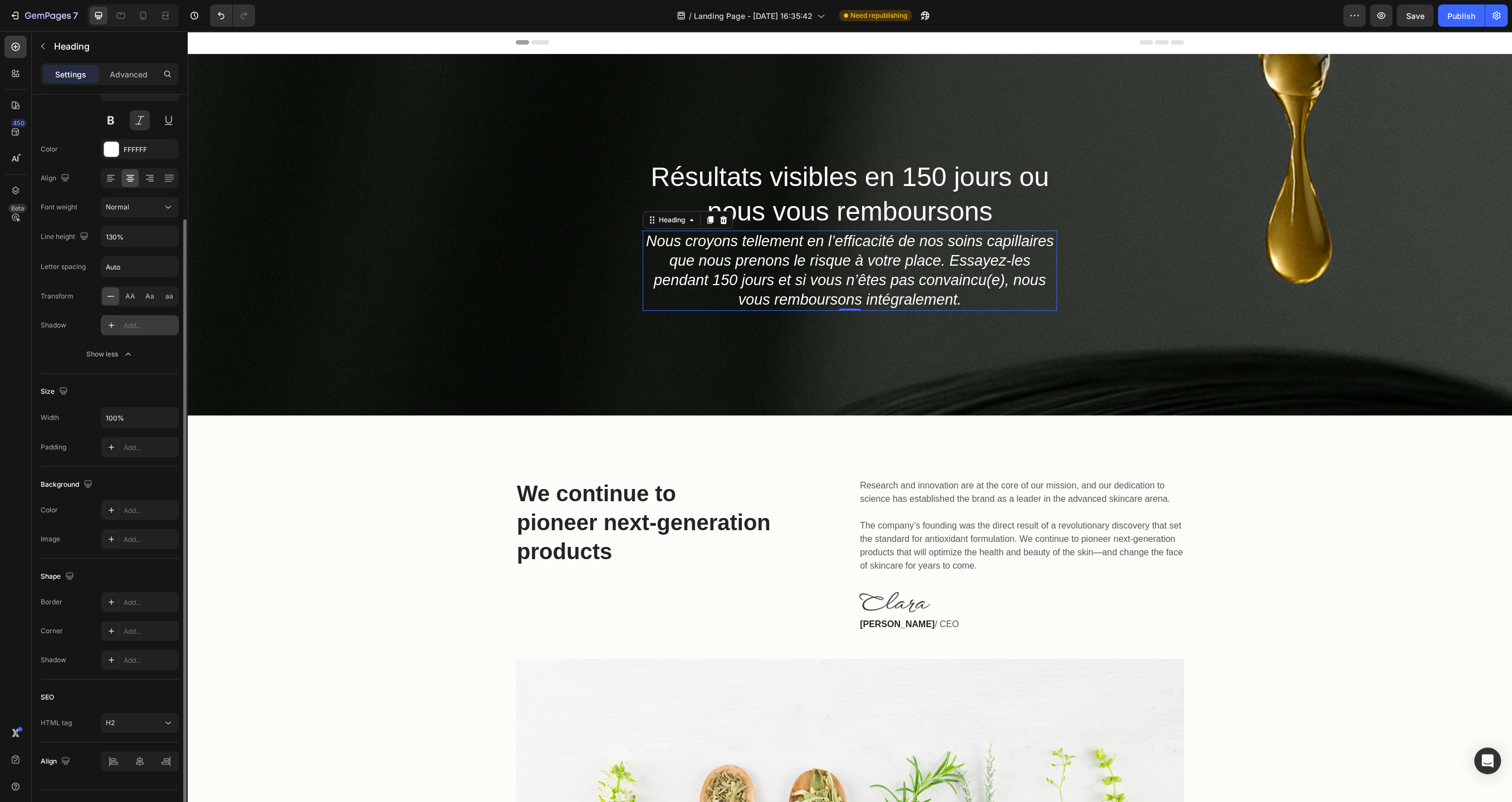
scroll to position [128, 0]
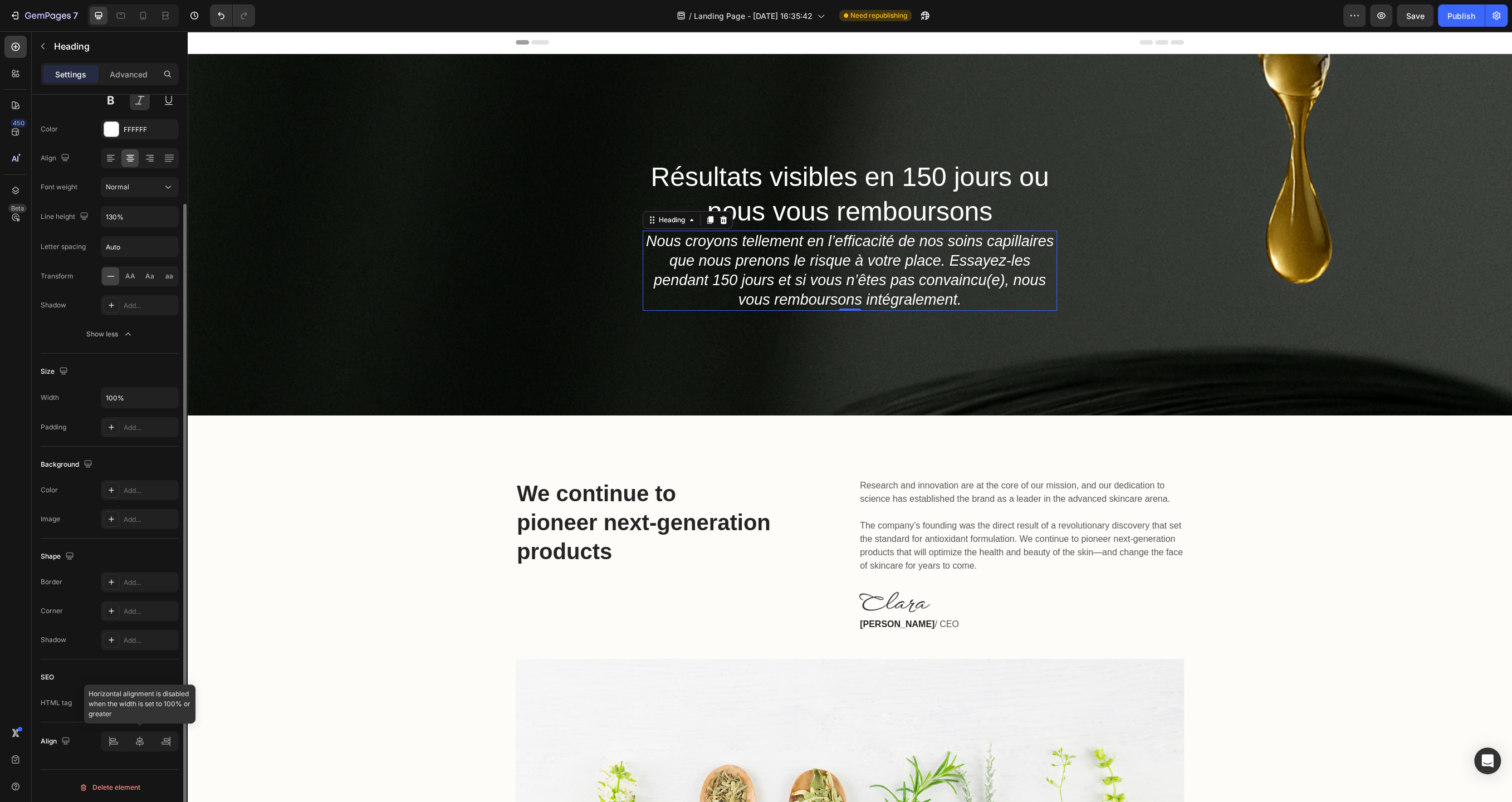
click at [115, 739] on div at bounding box center [140, 741] width 78 height 20
click at [113, 153] on icon at bounding box center [111, 158] width 11 height 11
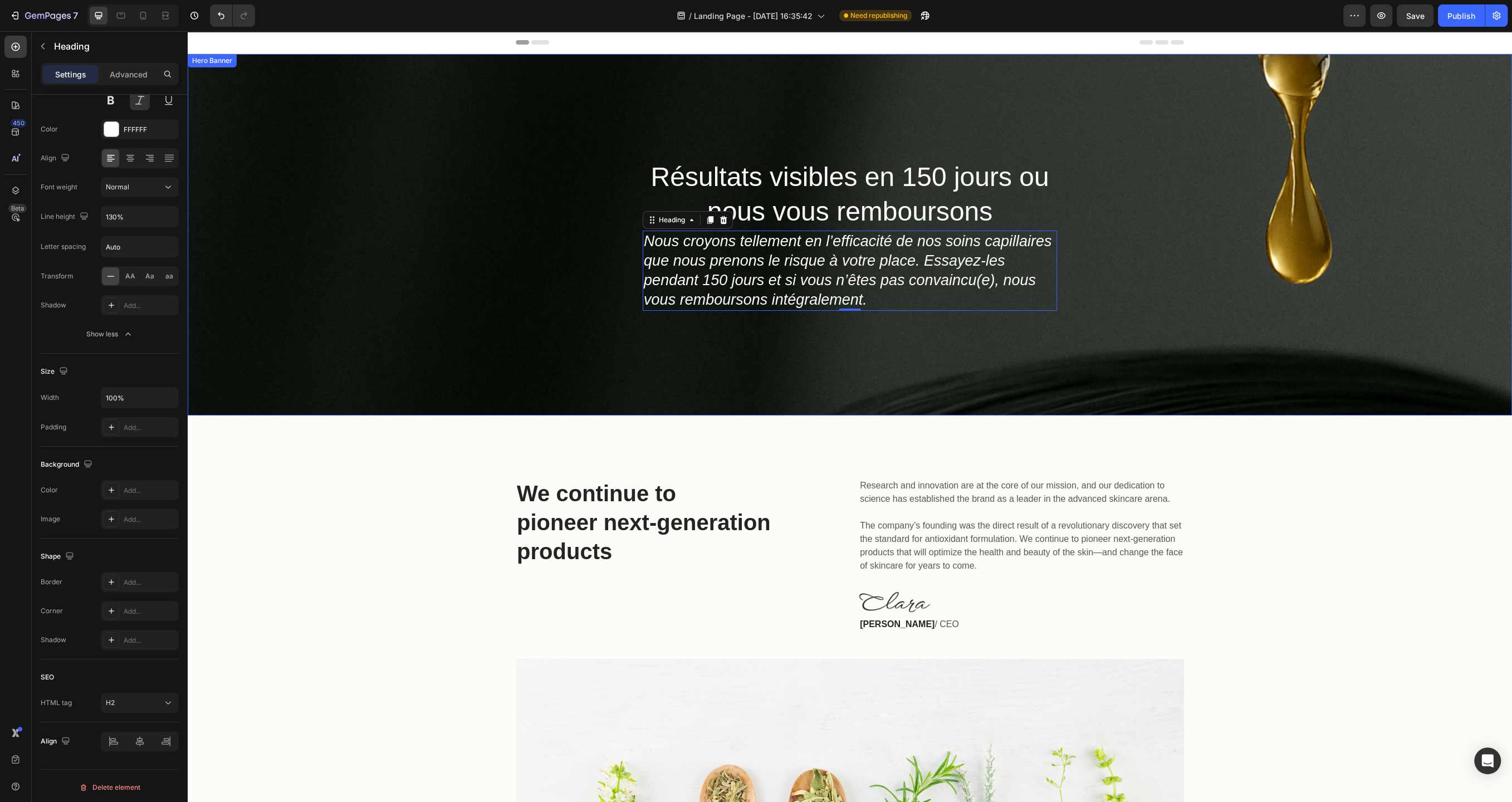
click at [444, 283] on div "Résultats visibles en 150 jours ou nous vous remboursons Heading Nous croyons t…" at bounding box center [850, 235] width 1324 height 361
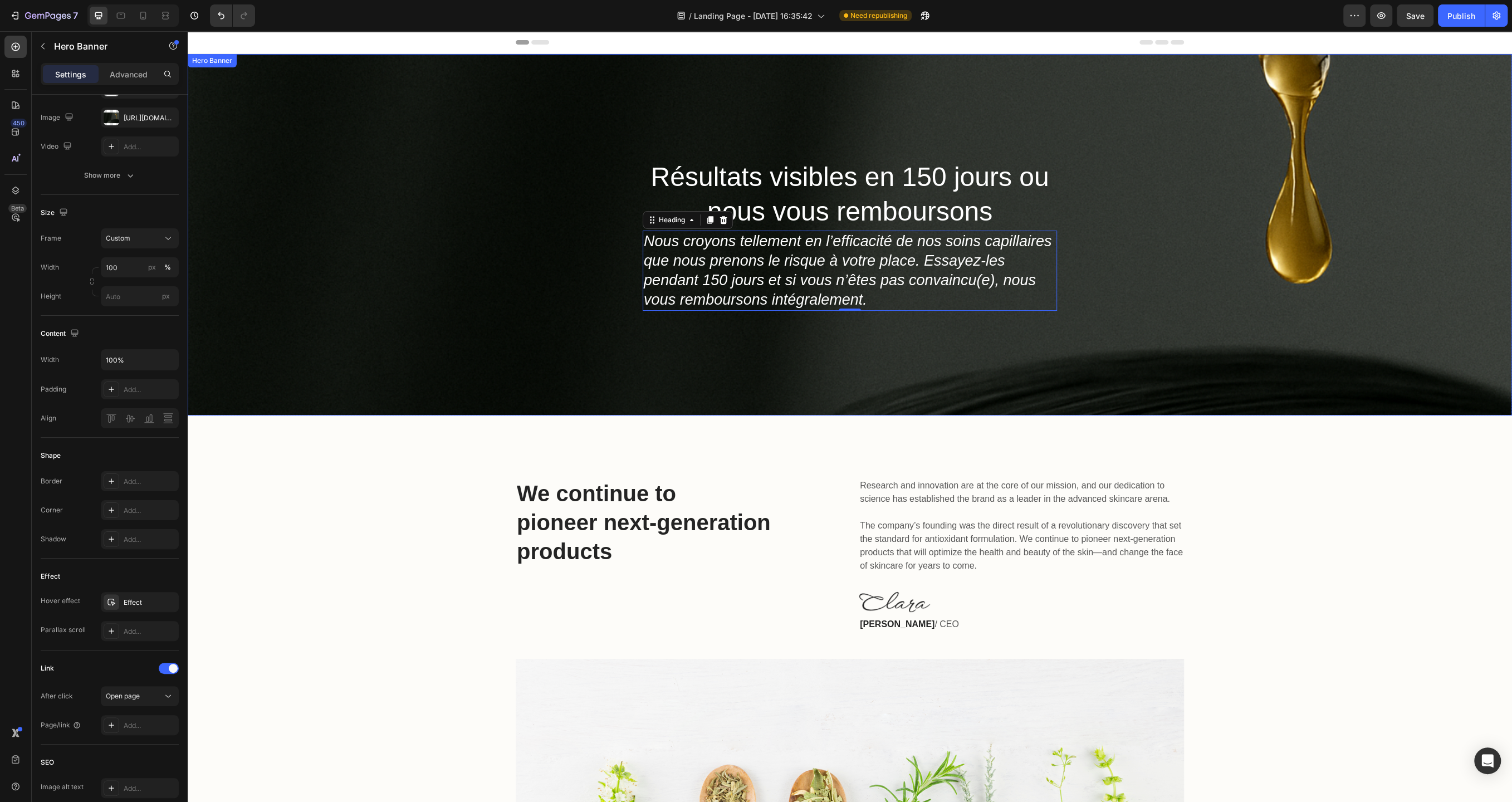
scroll to position [0, 0]
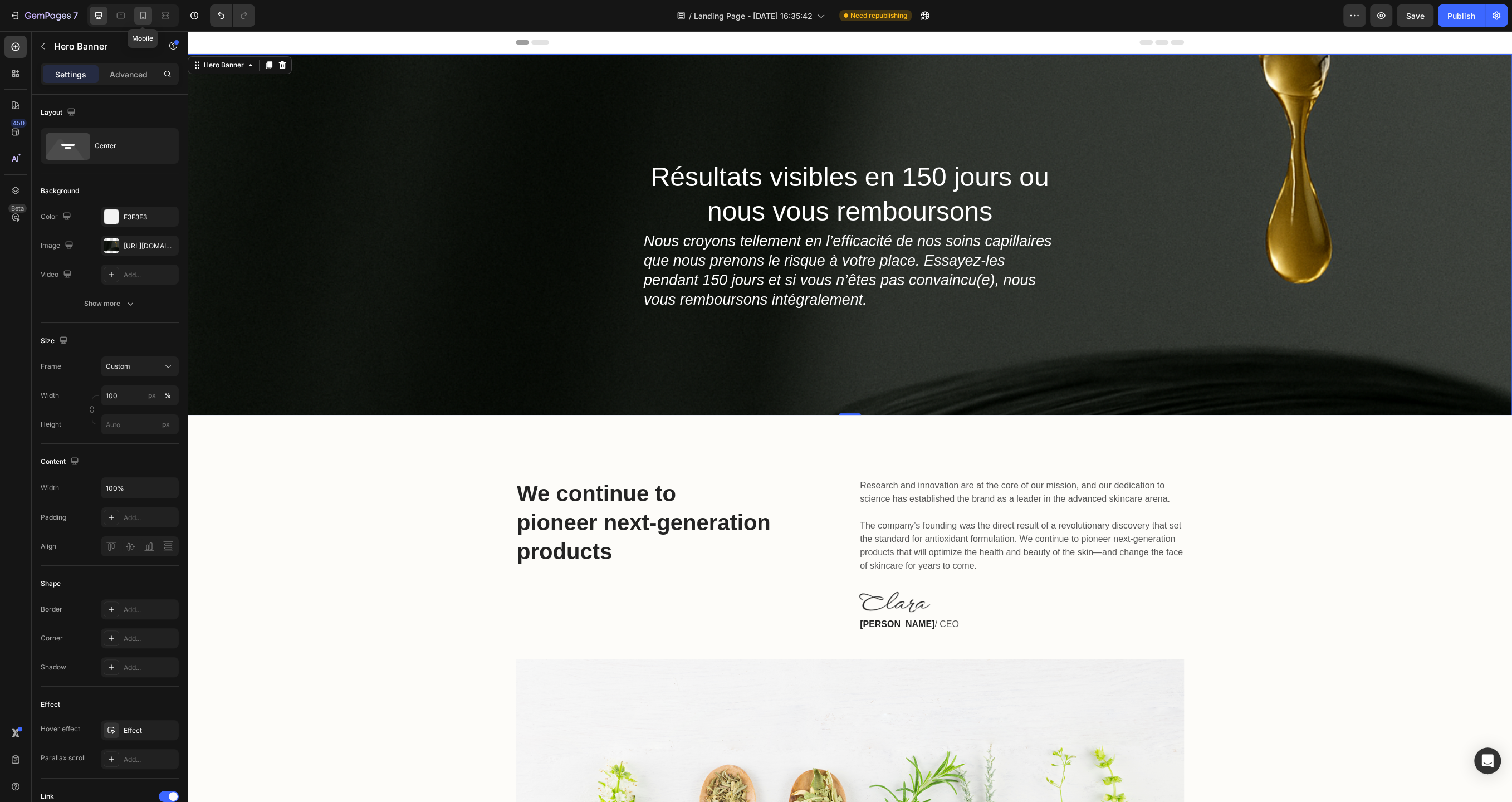
click at [139, 13] on icon at bounding box center [143, 16] width 11 height 11
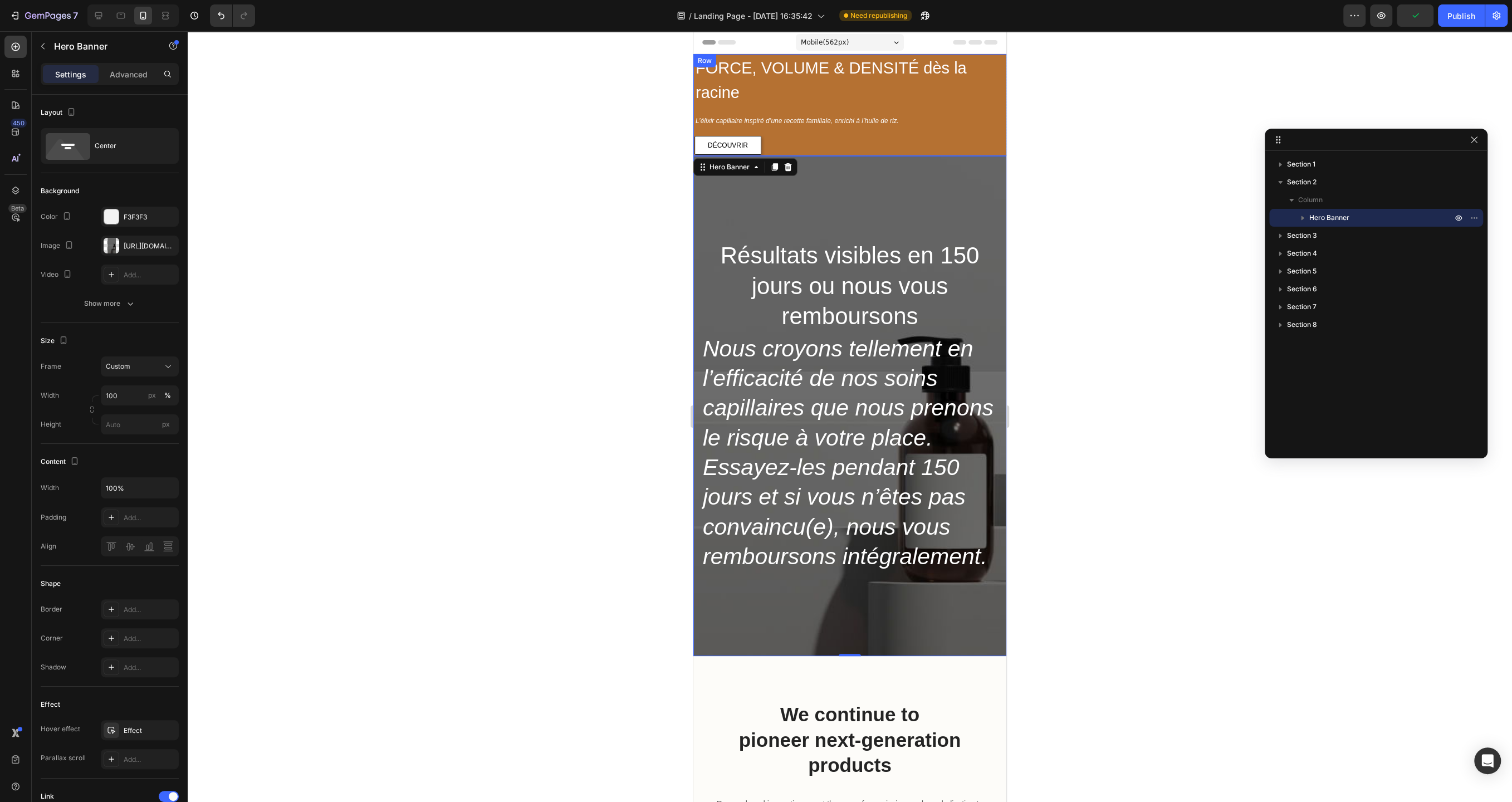
click at [1001, 129] on div "FORCE, VOLUME & DENSITÉ dès la racine Heading L’élixir capillaire inspiré d’une…" at bounding box center [850, 104] width 311 height 99
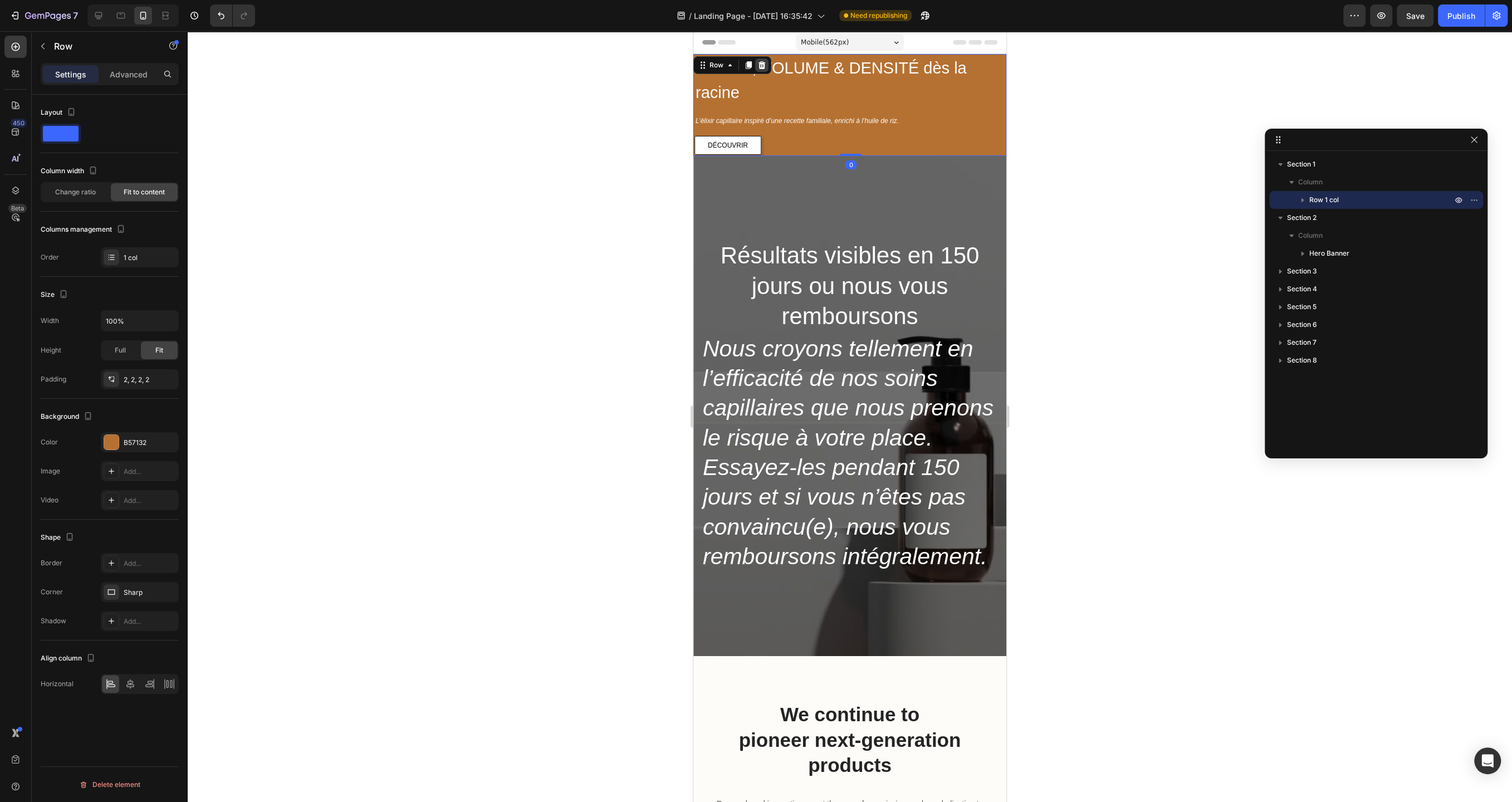
click at [761, 69] on icon at bounding box center [761, 65] width 7 height 8
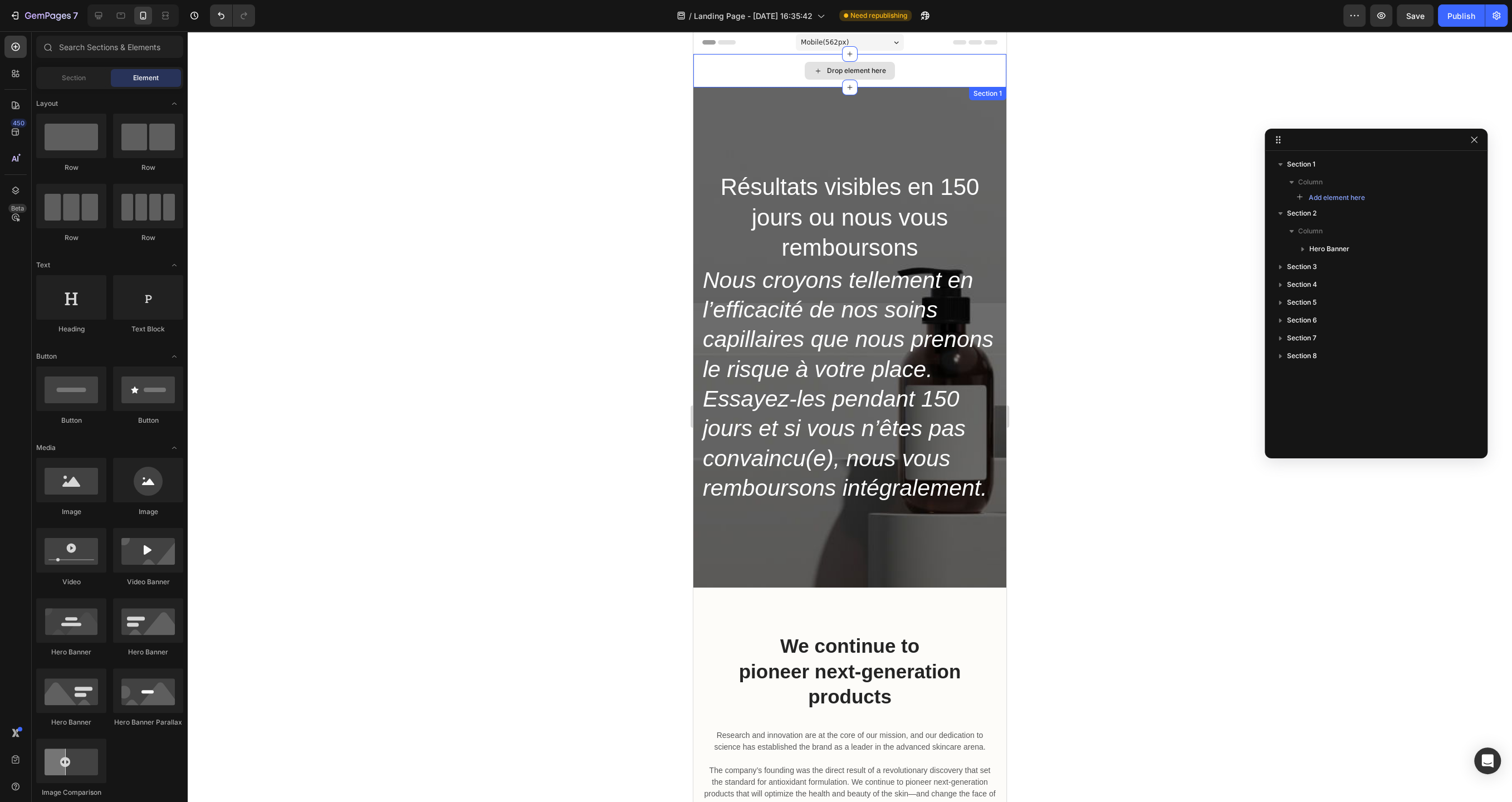
click at [768, 74] on div "Drop element here" at bounding box center [850, 70] width 313 height 34
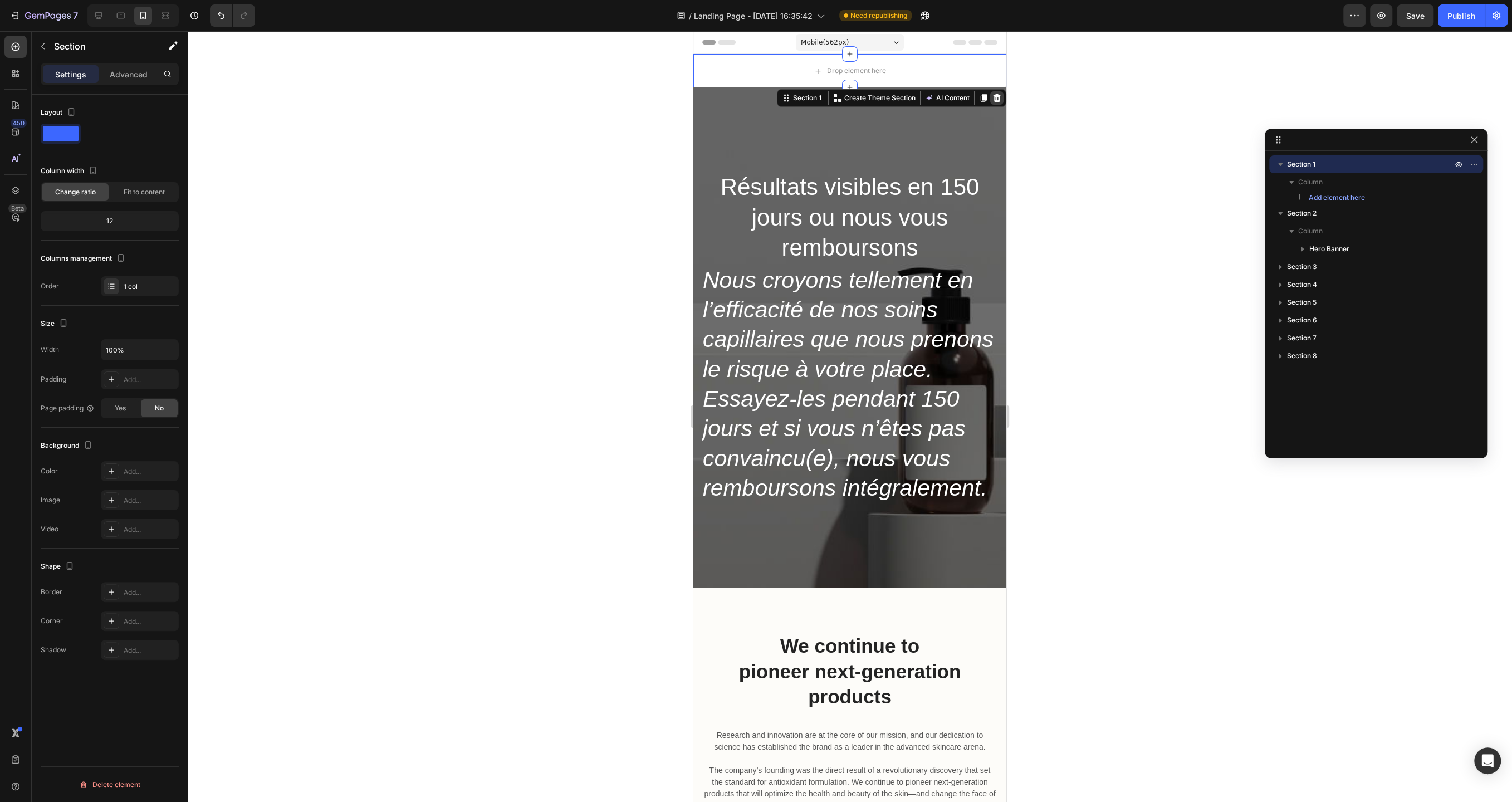
click at [999, 101] on icon at bounding box center [997, 98] width 7 height 8
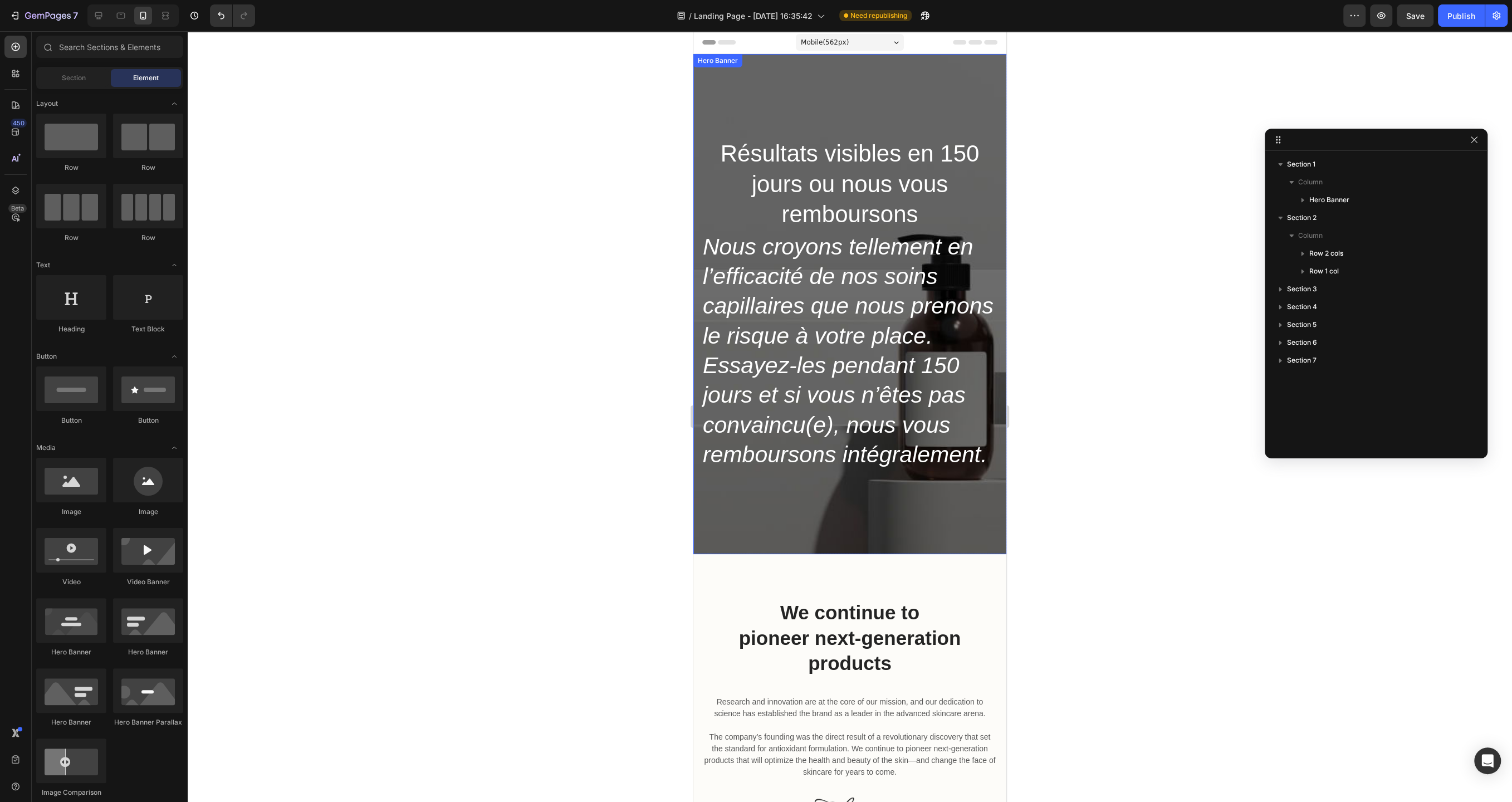
click at [908, 76] on div "Résultats visibles en 150 jours ou nous vous remboursons Heading Nous croyons t…" at bounding box center [850, 304] width 313 height 500
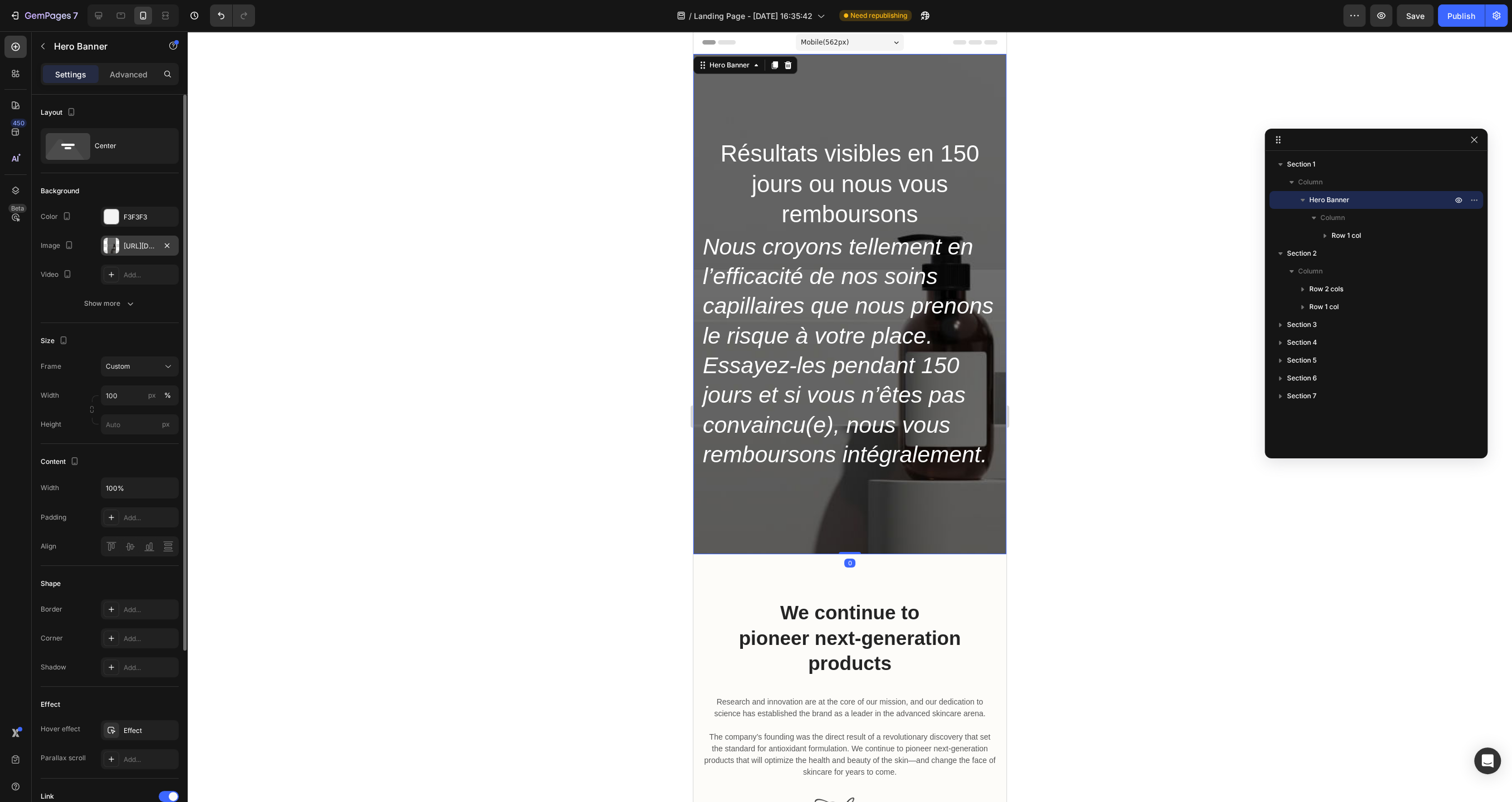
click at [134, 243] on div "[URL][DOMAIN_NAME]" at bounding box center [139, 246] width 32 height 10
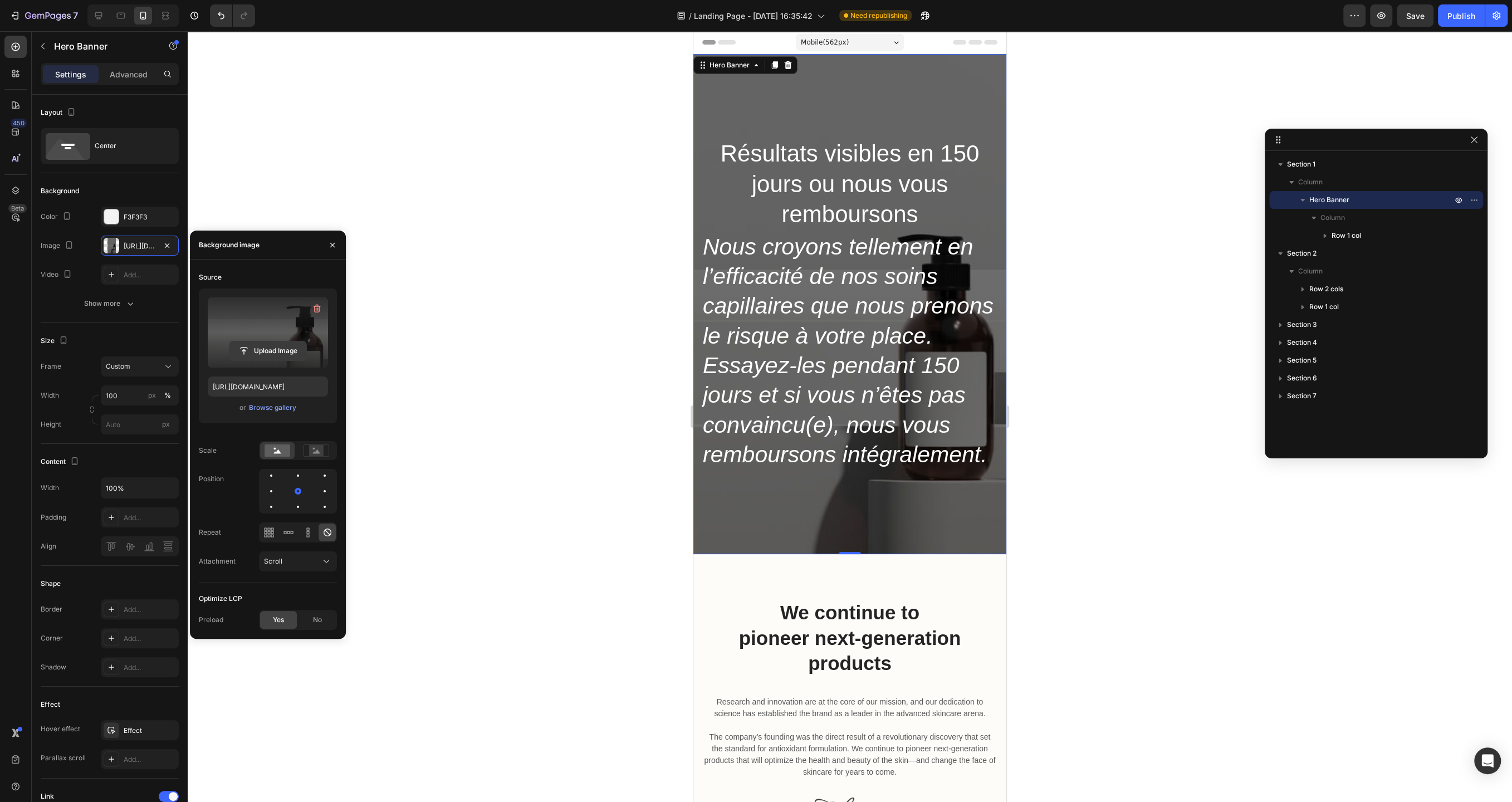
click at [268, 356] on input "file" at bounding box center [268, 351] width 77 height 19
type input "[URL][DOMAIN_NAME]"
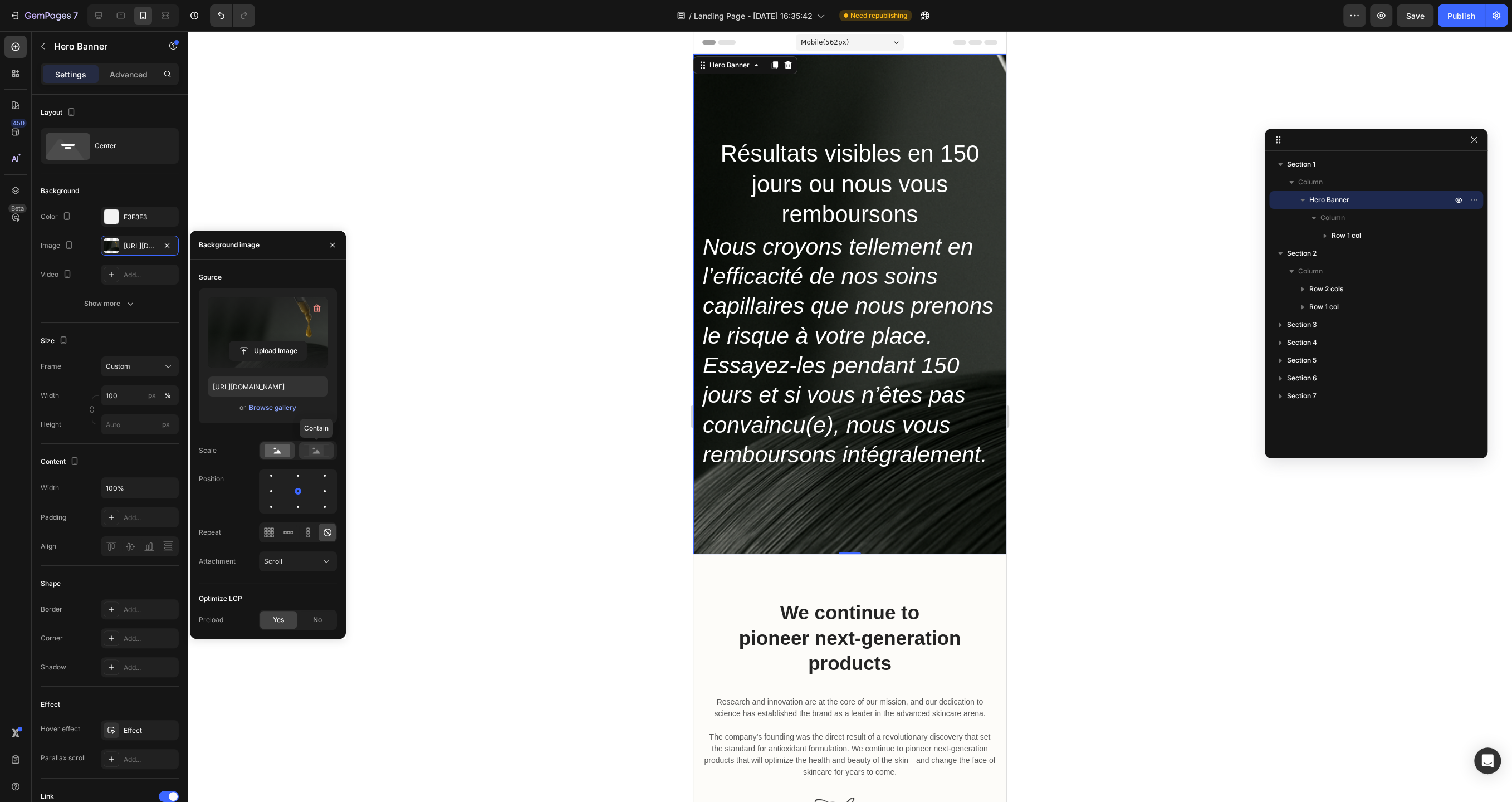
click at [315, 454] on rect at bounding box center [316, 451] width 15 height 11
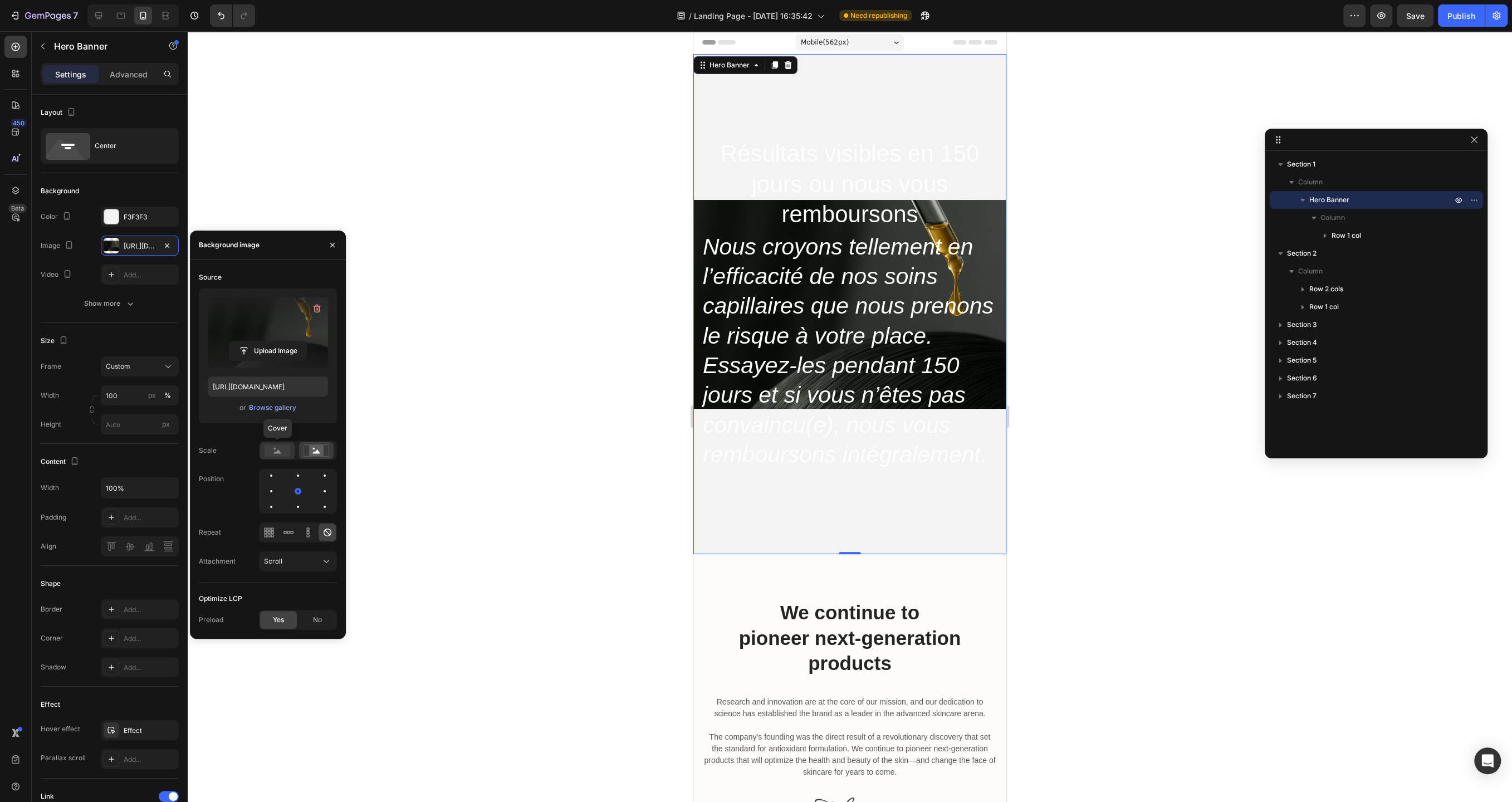
click at [283, 451] on rect at bounding box center [277, 451] width 26 height 13
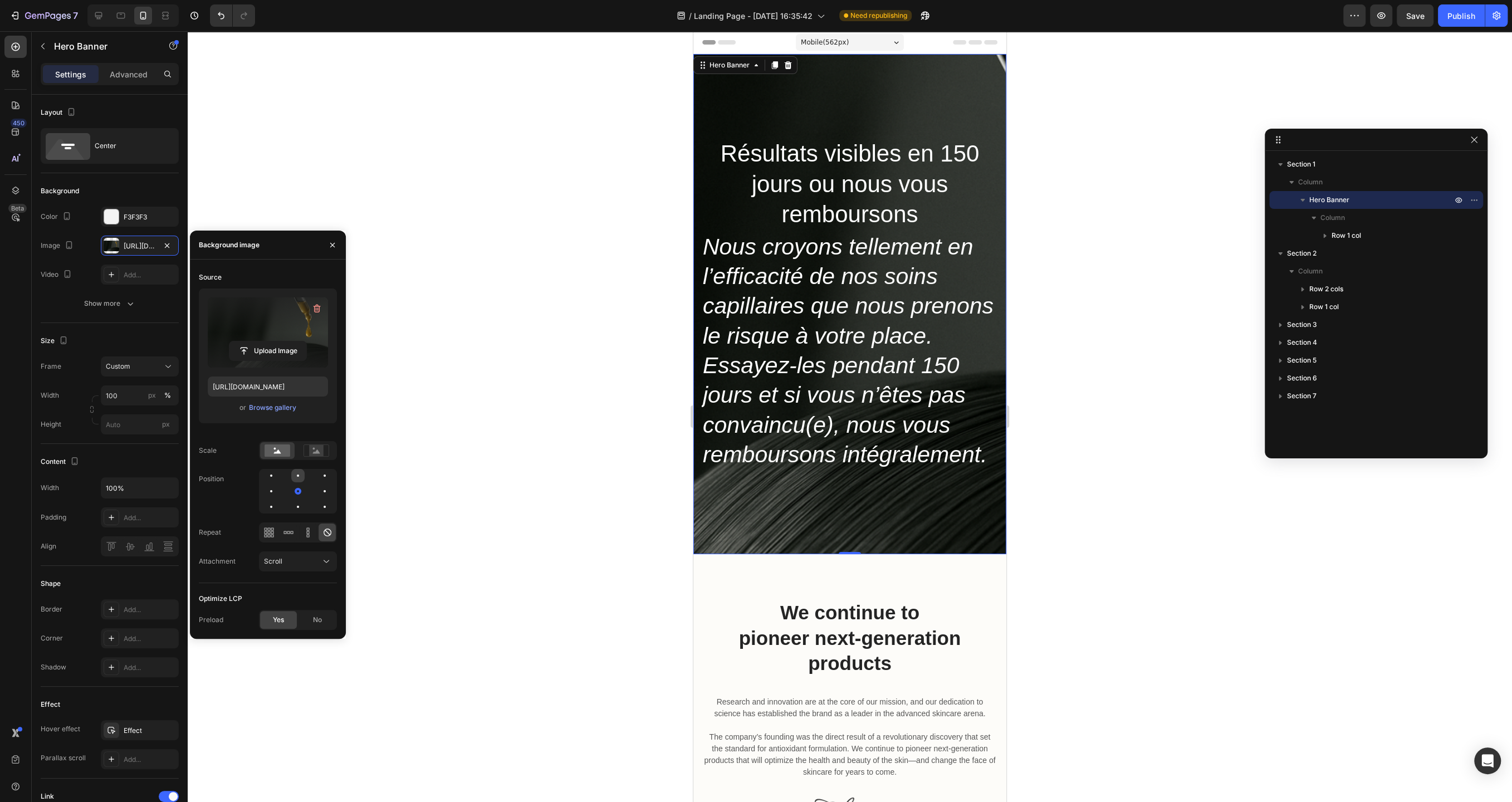
click at [318, 481] on div at bounding box center [324, 475] width 13 height 13
click at [318, 491] on div at bounding box center [324, 491] width 13 height 13
click at [286, 536] on icon at bounding box center [289, 532] width 11 height 11
click at [272, 536] on icon at bounding box center [269, 532] width 11 height 11
click at [323, 534] on icon at bounding box center [327, 532] width 11 height 11
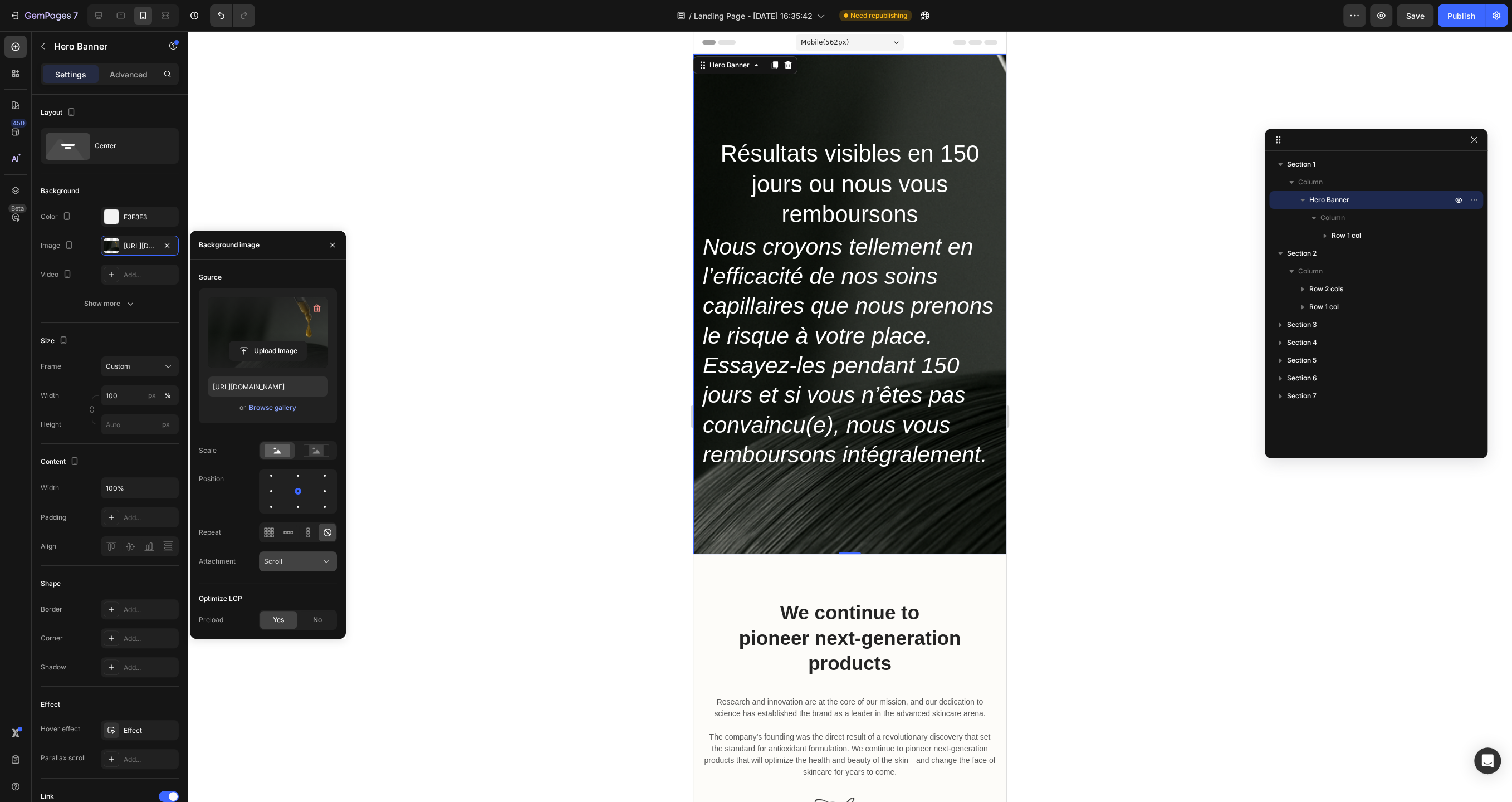
click at [334, 559] on button "Scroll" at bounding box center [298, 562] width 78 height 20
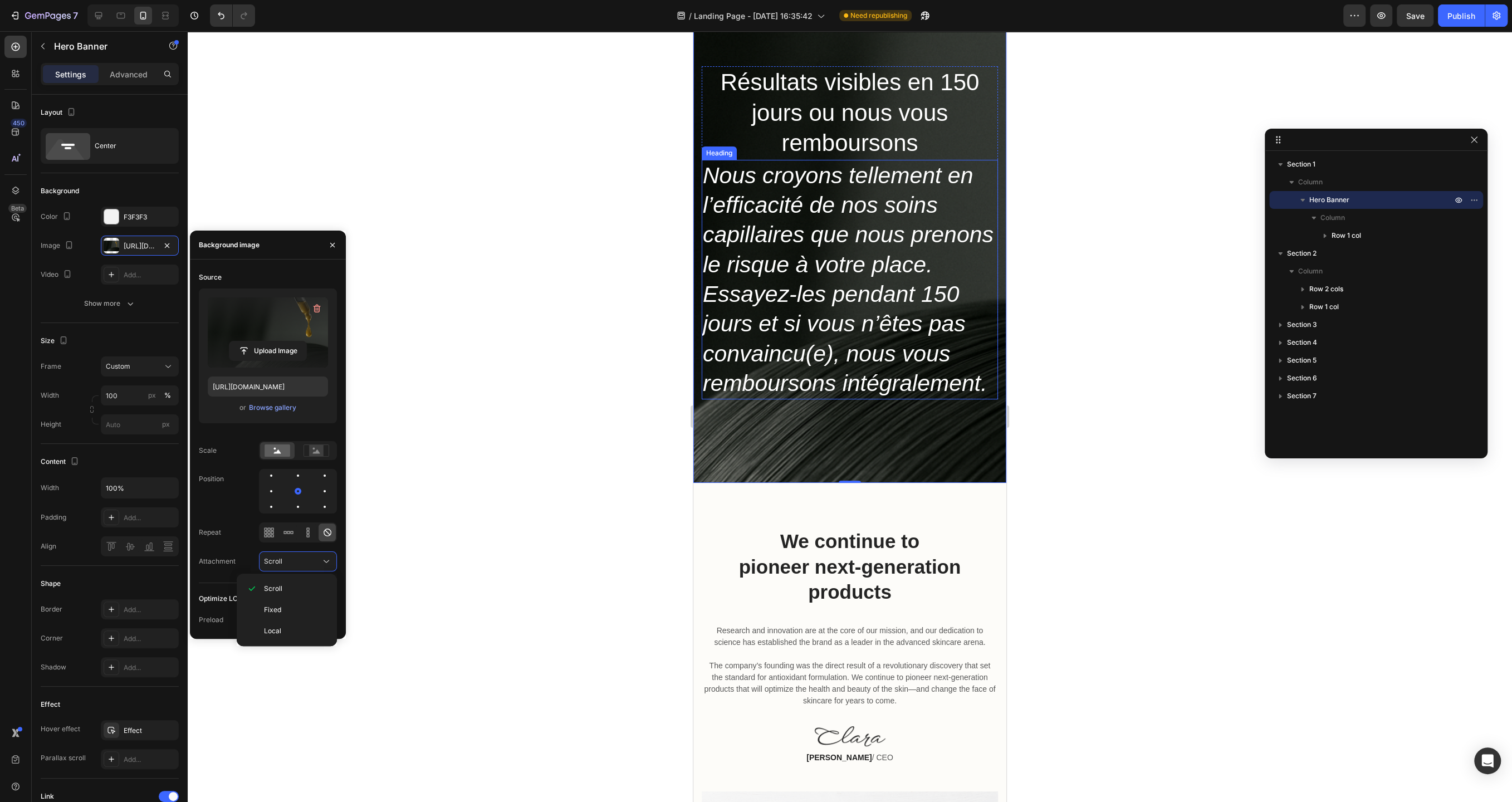
scroll to position [32, 0]
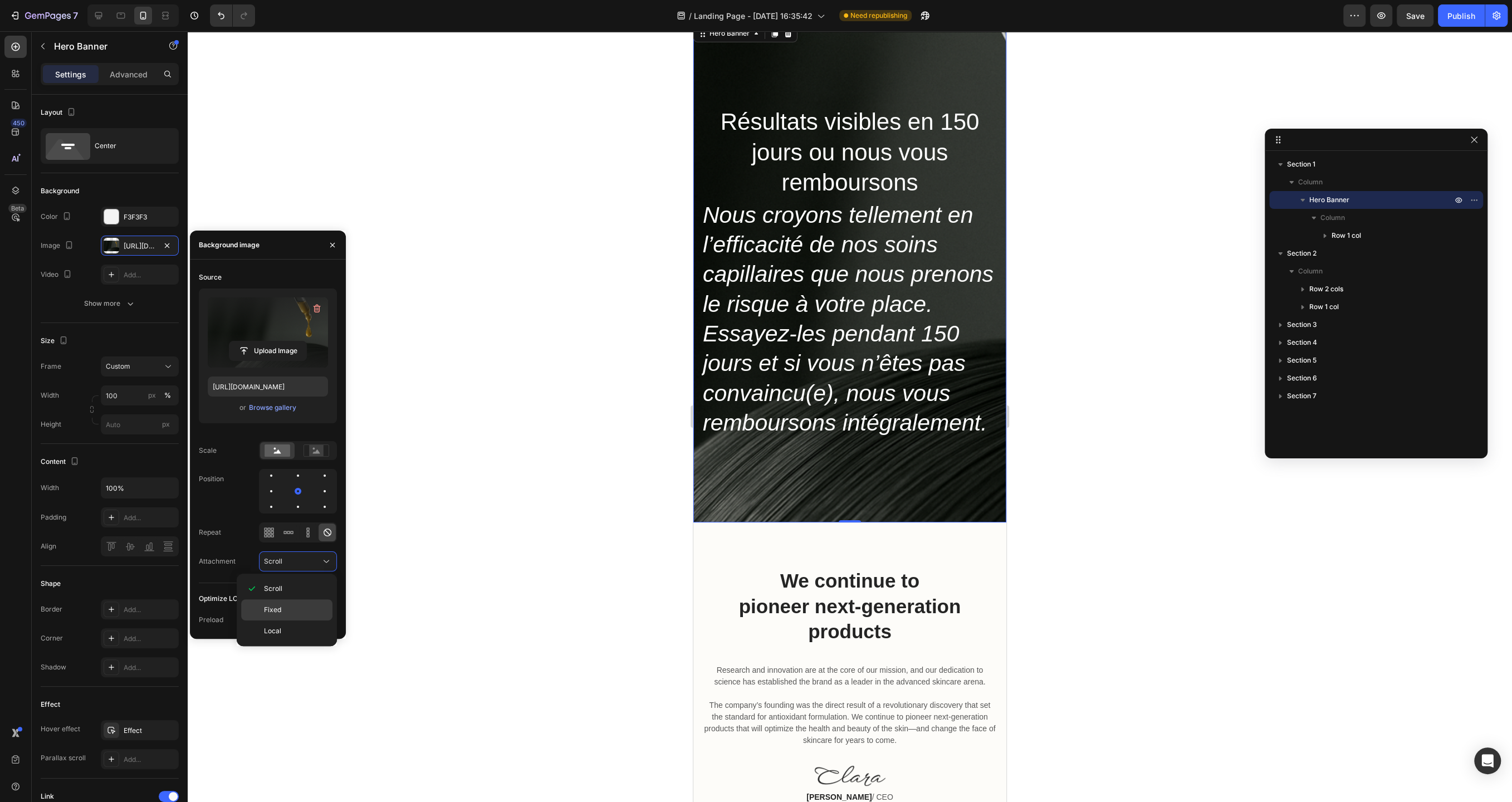
click at [279, 610] on span "Fixed" at bounding box center [272, 610] width 17 height 10
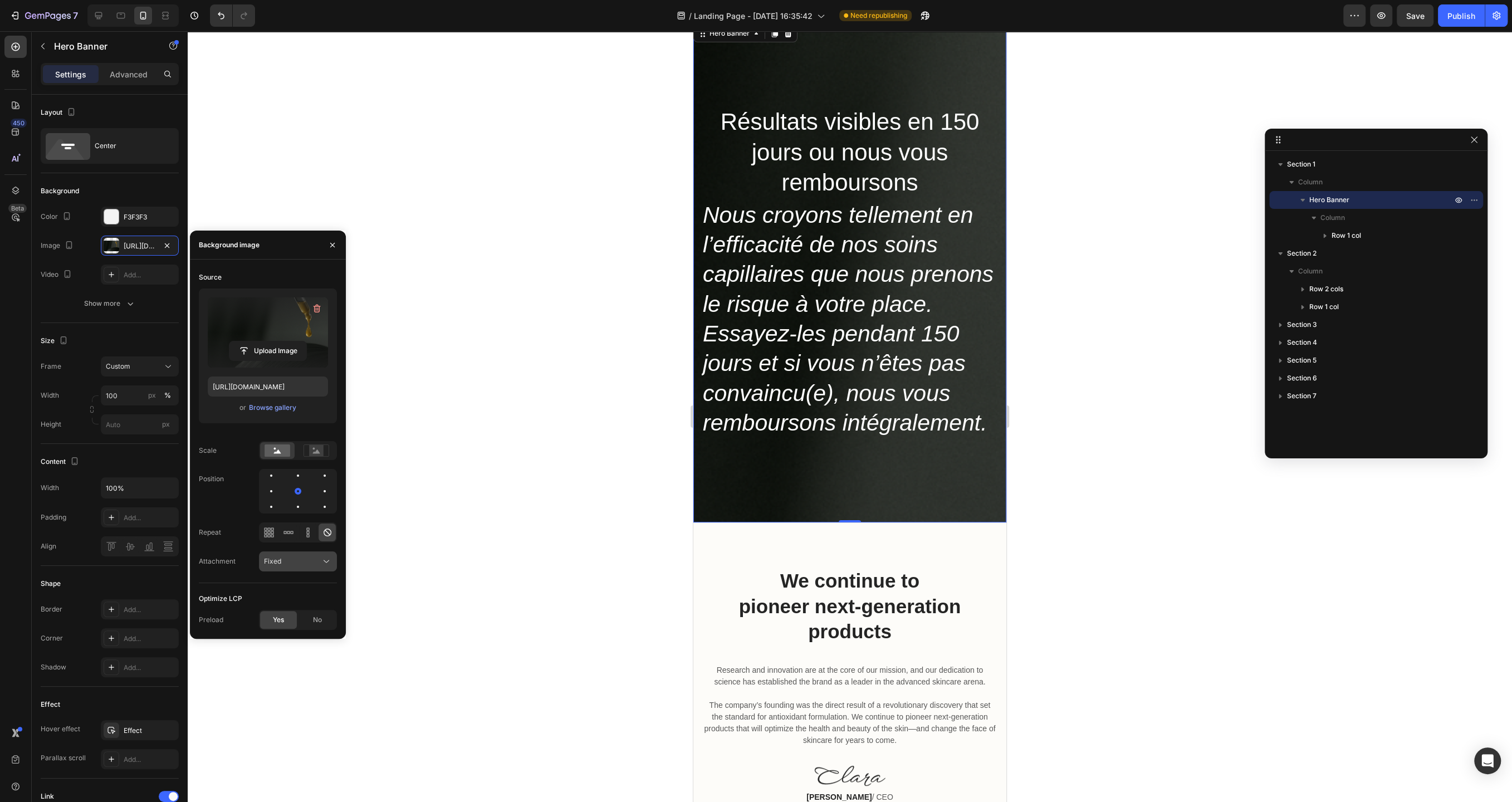
click at [308, 560] on div "Fixed" at bounding box center [292, 561] width 57 height 10
click at [301, 588] on p "Scroll" at bounding box center [295, 588] width 63 height 10
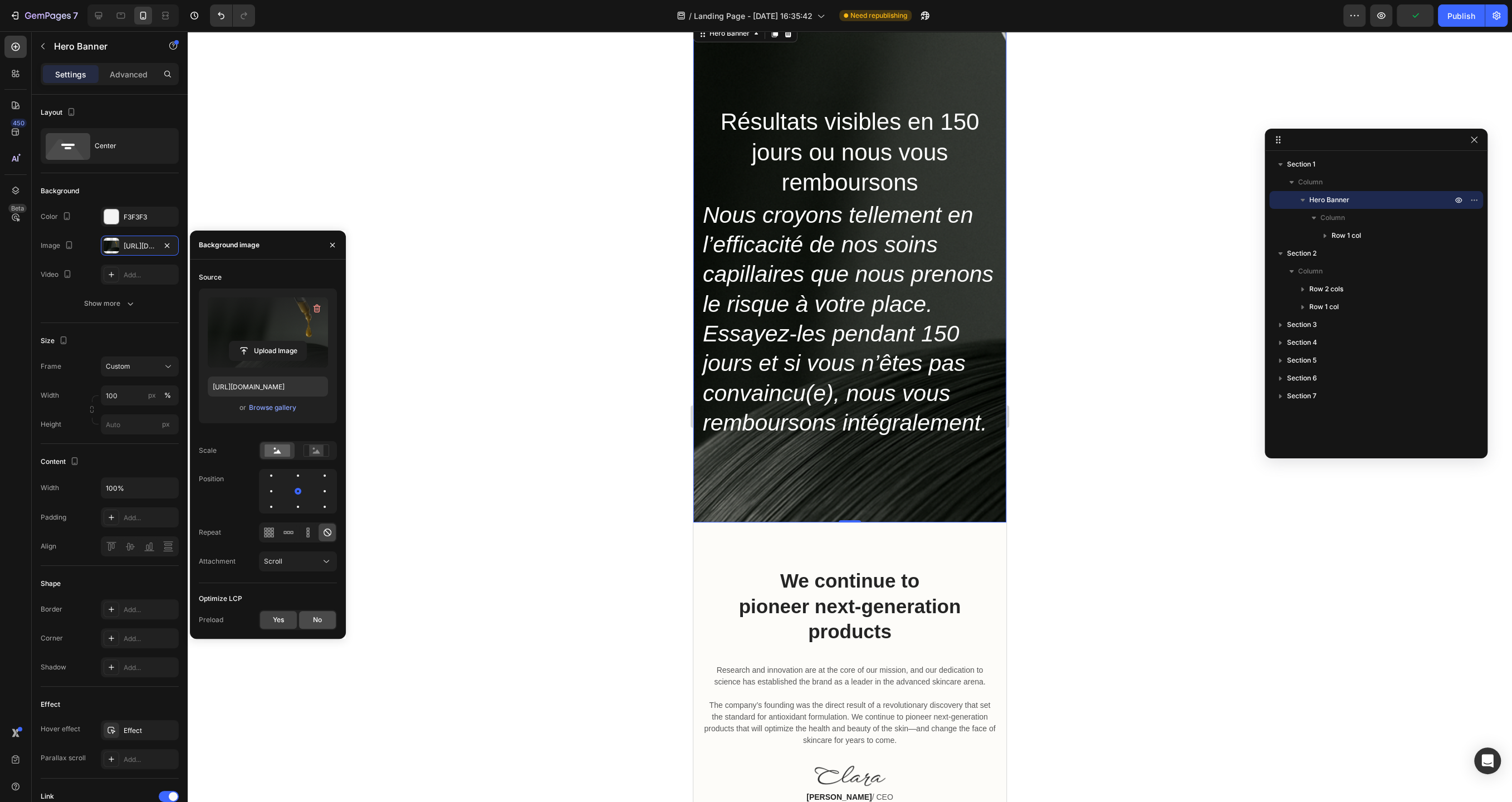
click at [328, 620] on div "No" at bounding box center [317, 620] width 37 height 18
click at [287, 623] on div "Yes" at bounding box center [278, 620] width 37 height 18
click at [130, 301] on icon "button" at bounding box center [130, 304] width 11 height 11
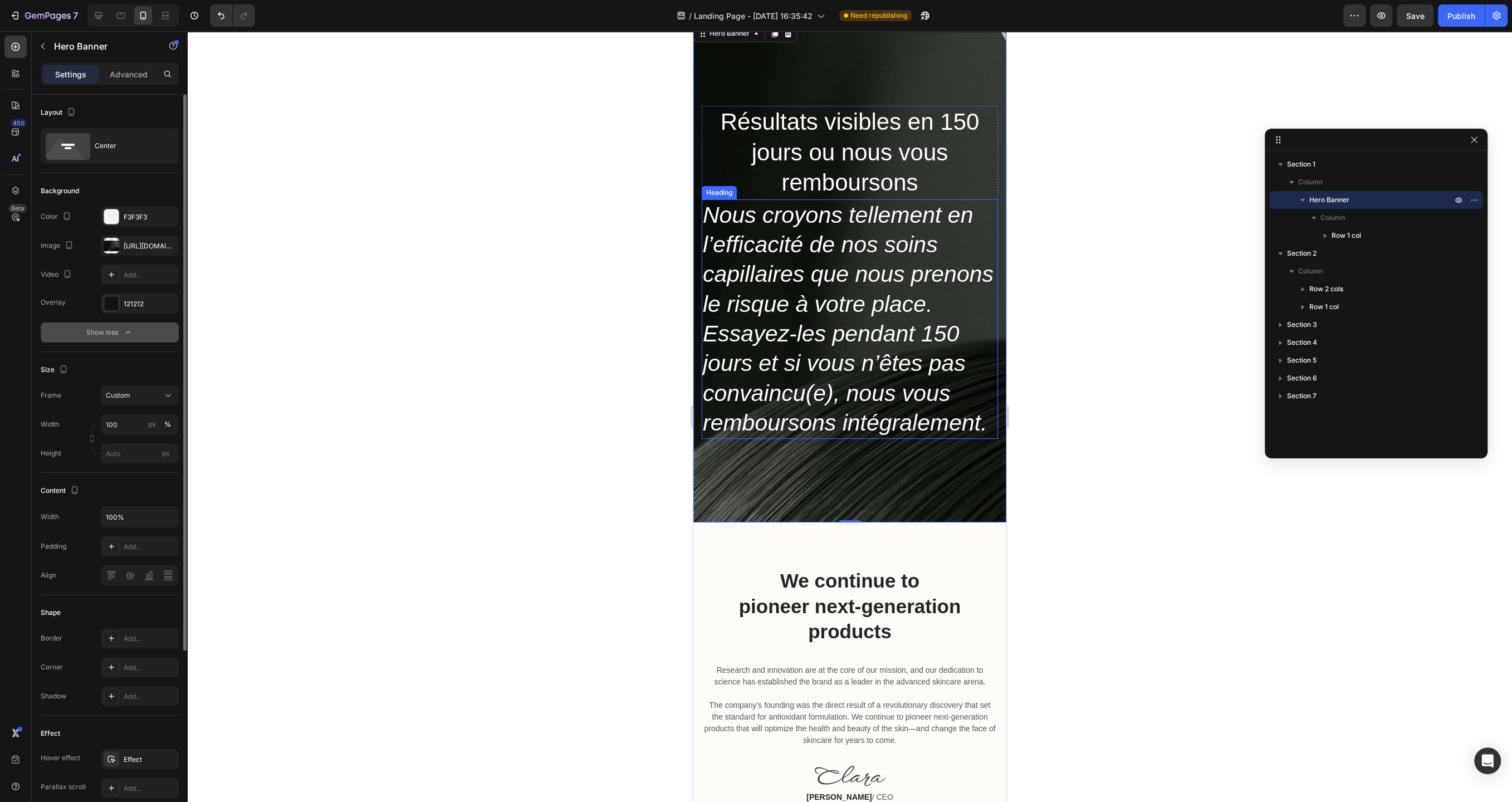
scroll to position [0, 0]
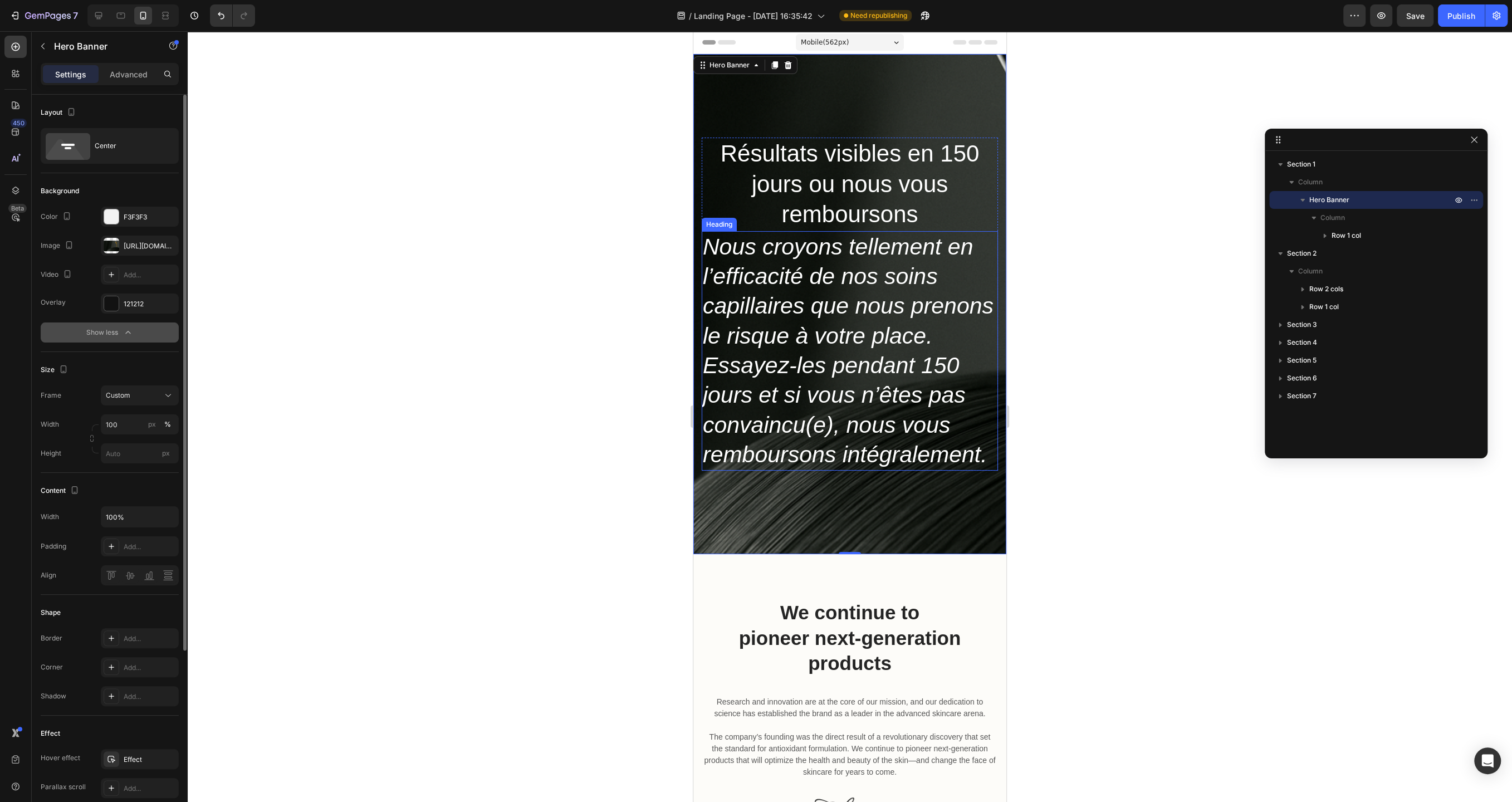
click at [847, 347] on h2 "Nous croyons tellement en l’efficacité de nos soins capillaires que nous prenon…" at bounding box center [850, 351] width 297 height 239
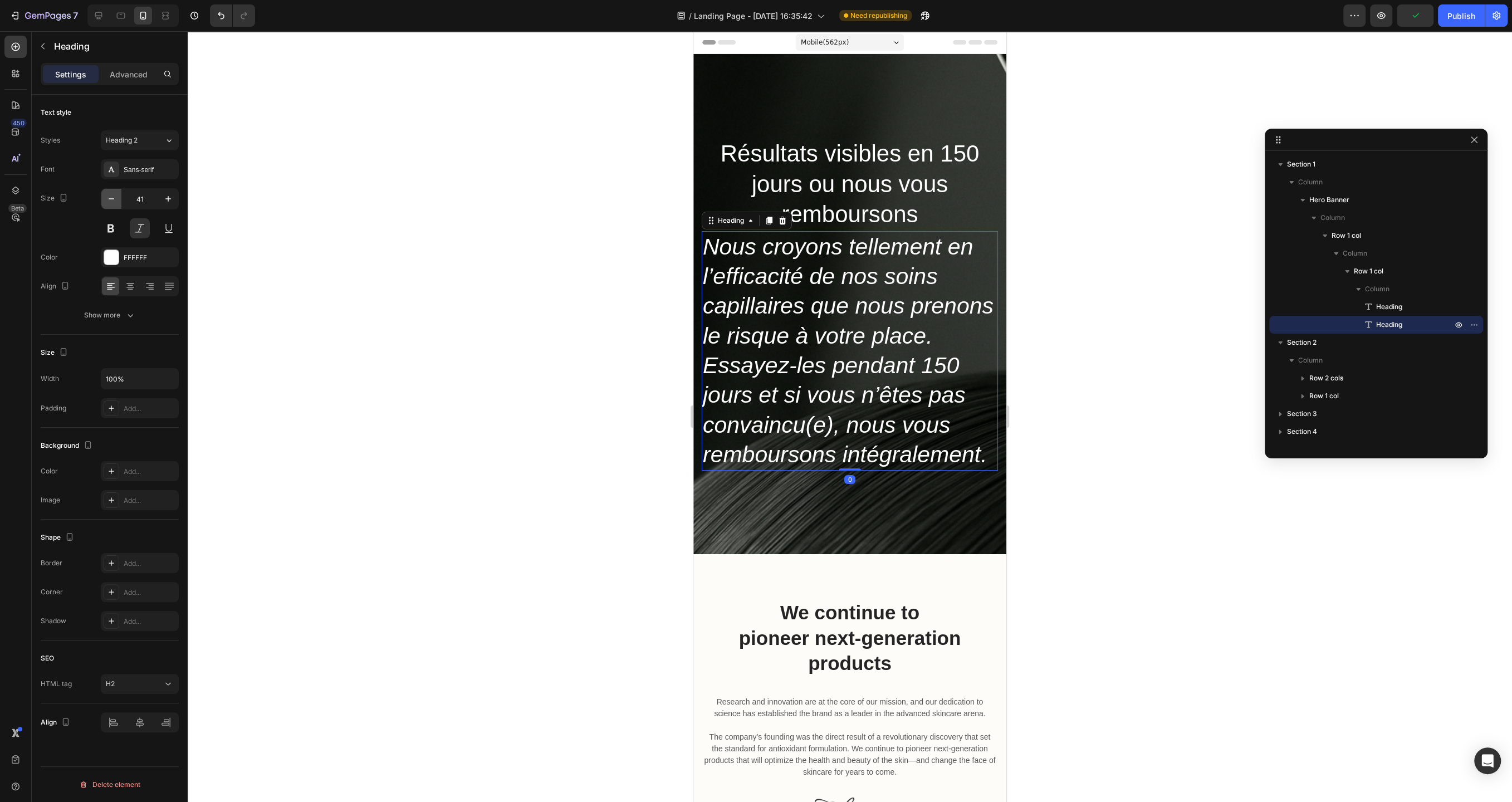
click at [109, 200] on icon "button" at bounding box center [111, 199] width 11 height 11
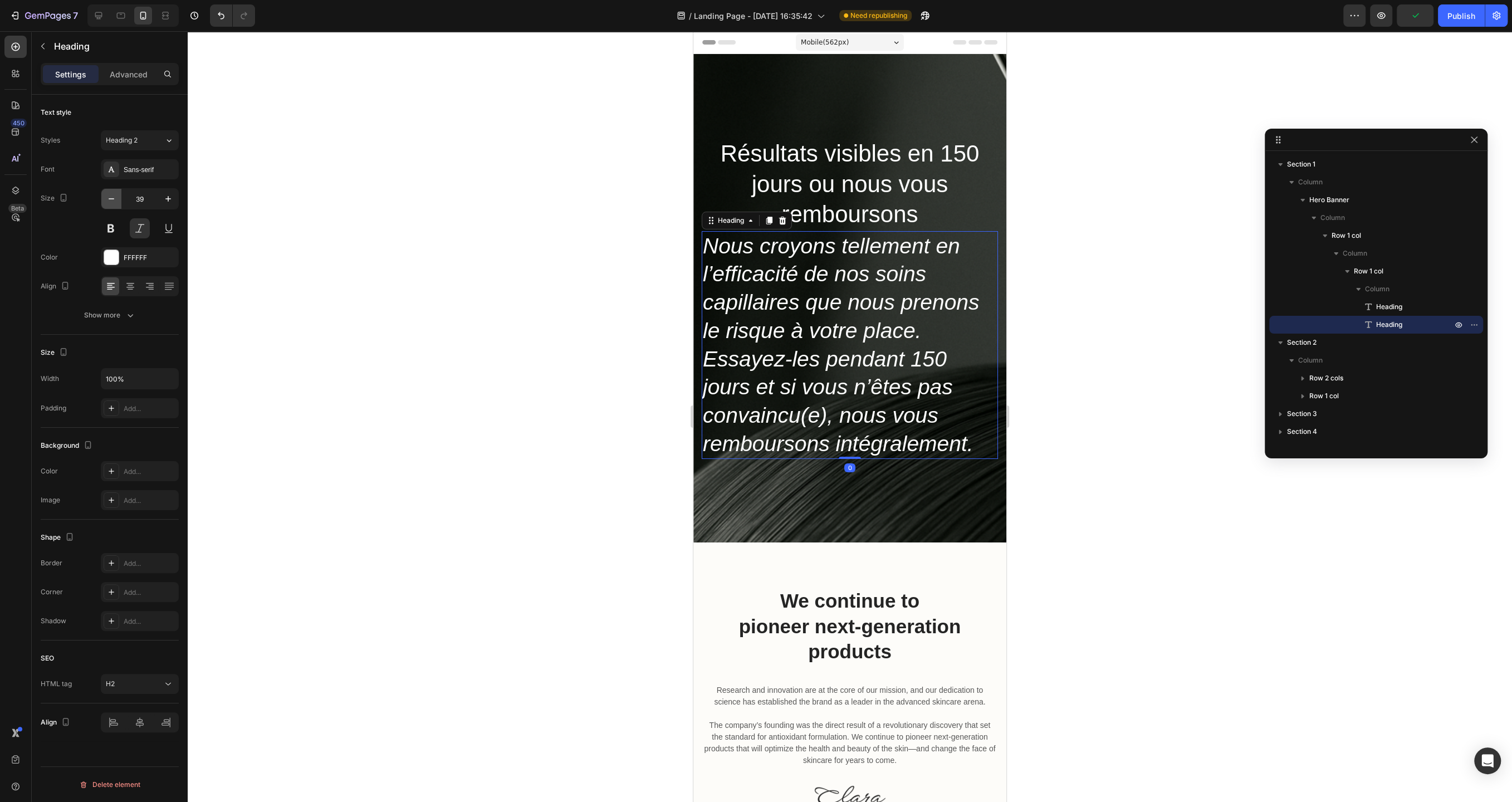
click at [109, 200] on icon "button" at bounding box center [111, 199] width 11 height 11
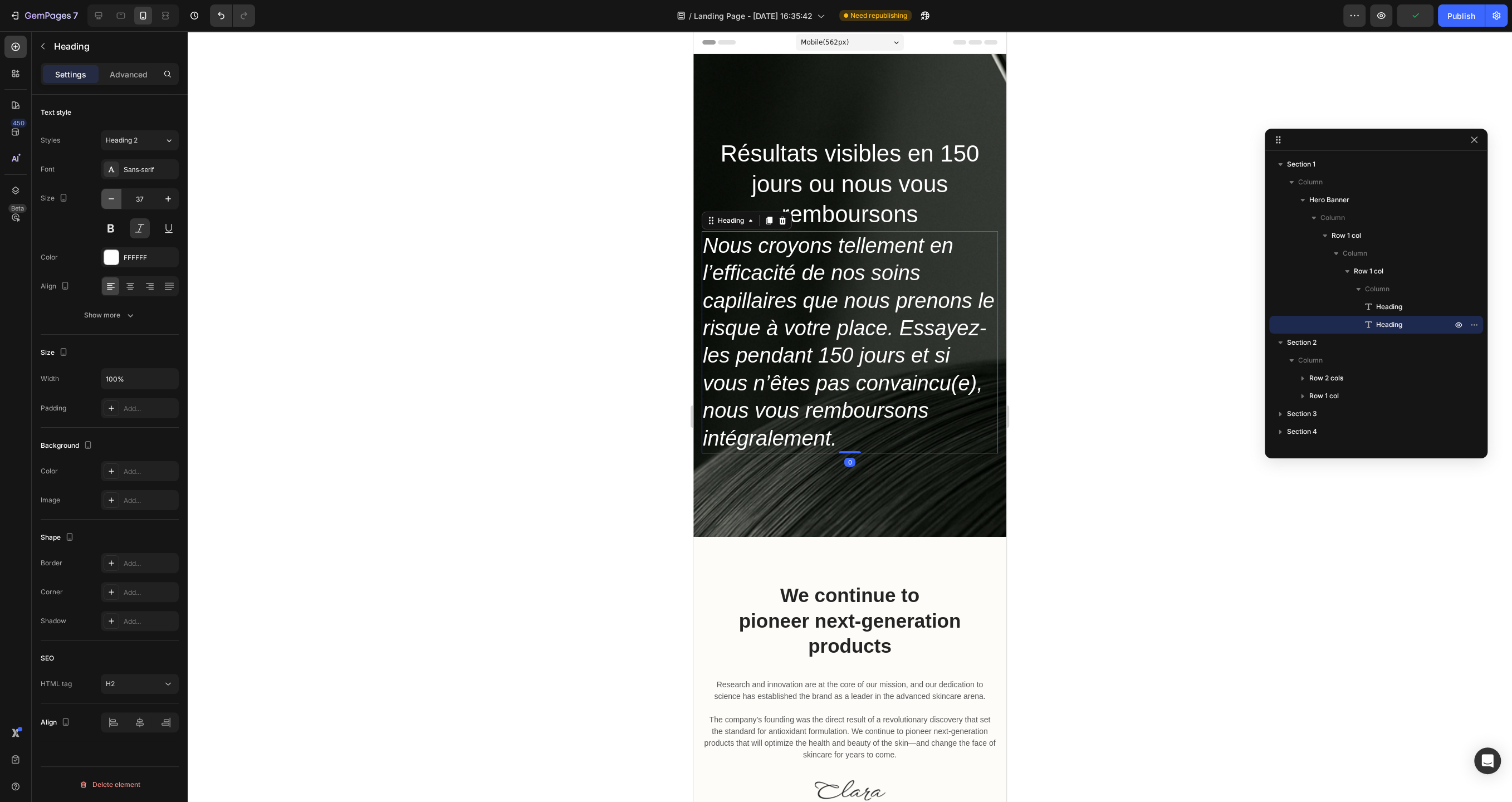
click at [109, 200] on icon "button" at bounding box center [111, 199] width 11 height 11
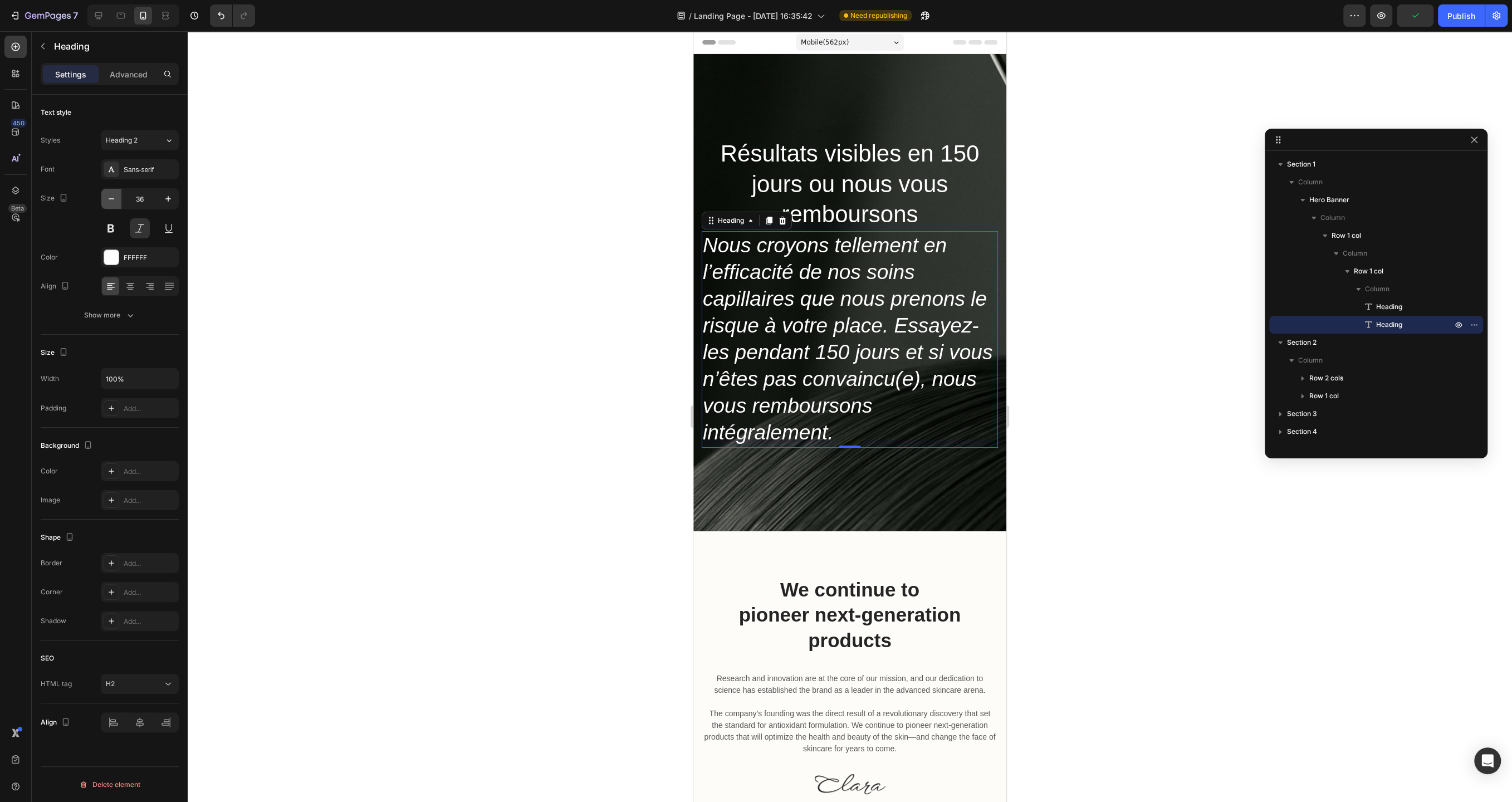
click at [109, 200] on icon "button" at bounding box center [111, 199] width 11 height 11
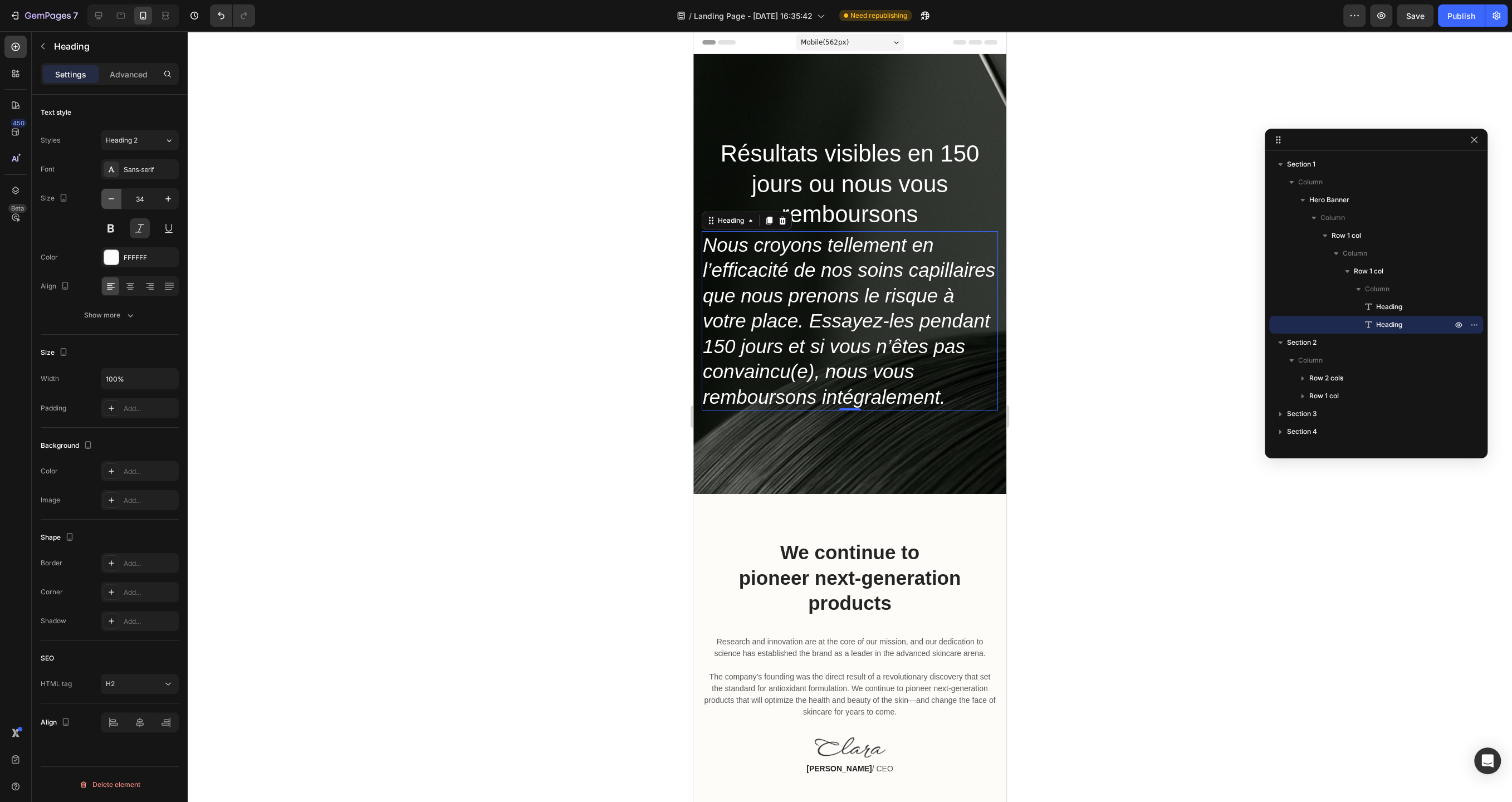
click at [109, 200] on icon "button" at bounding box center [111, 199] width 11 height 11
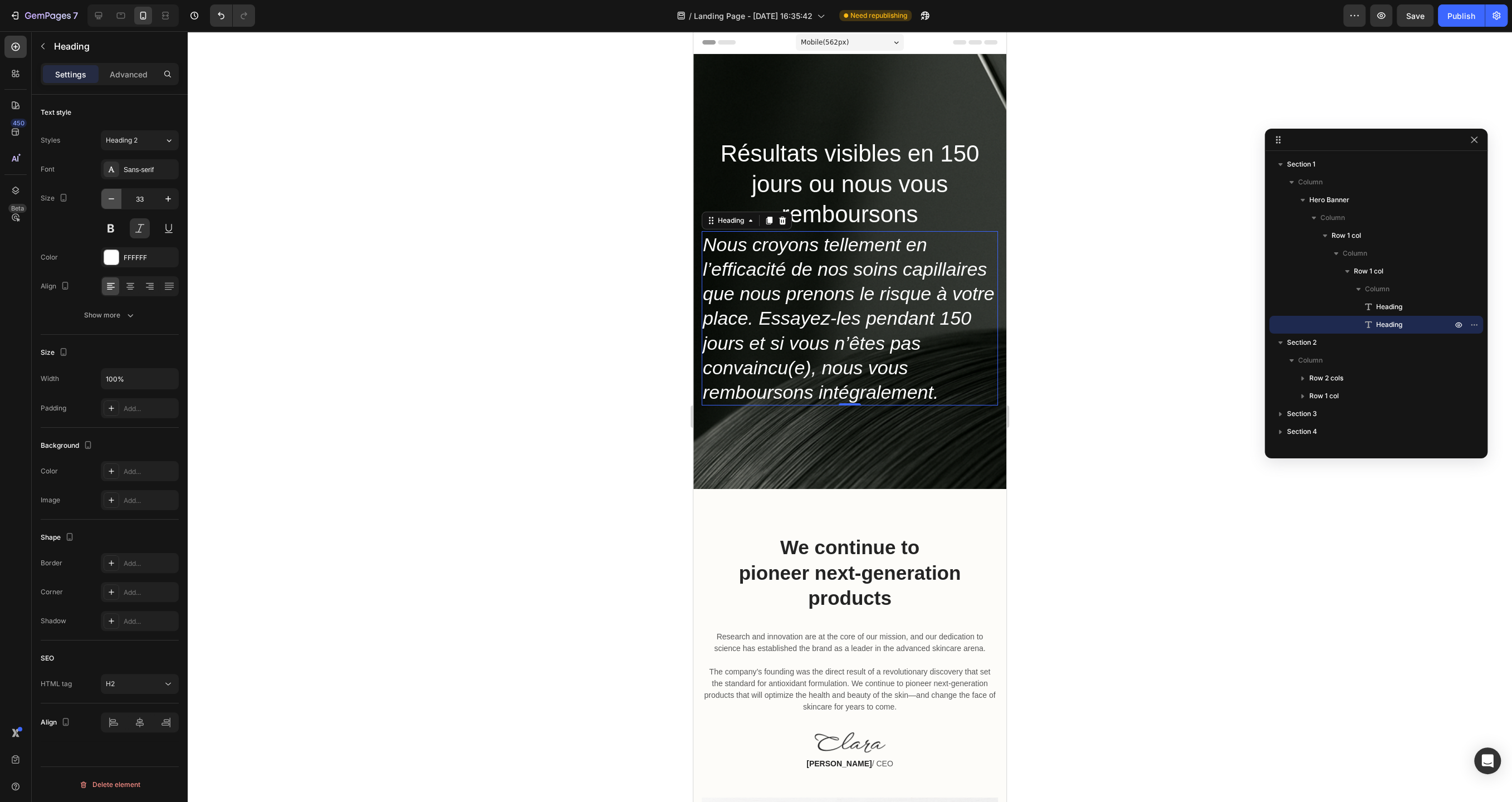
click at [109, 200] on icon "button" at bounding box center [111, 199] width 11 height 11
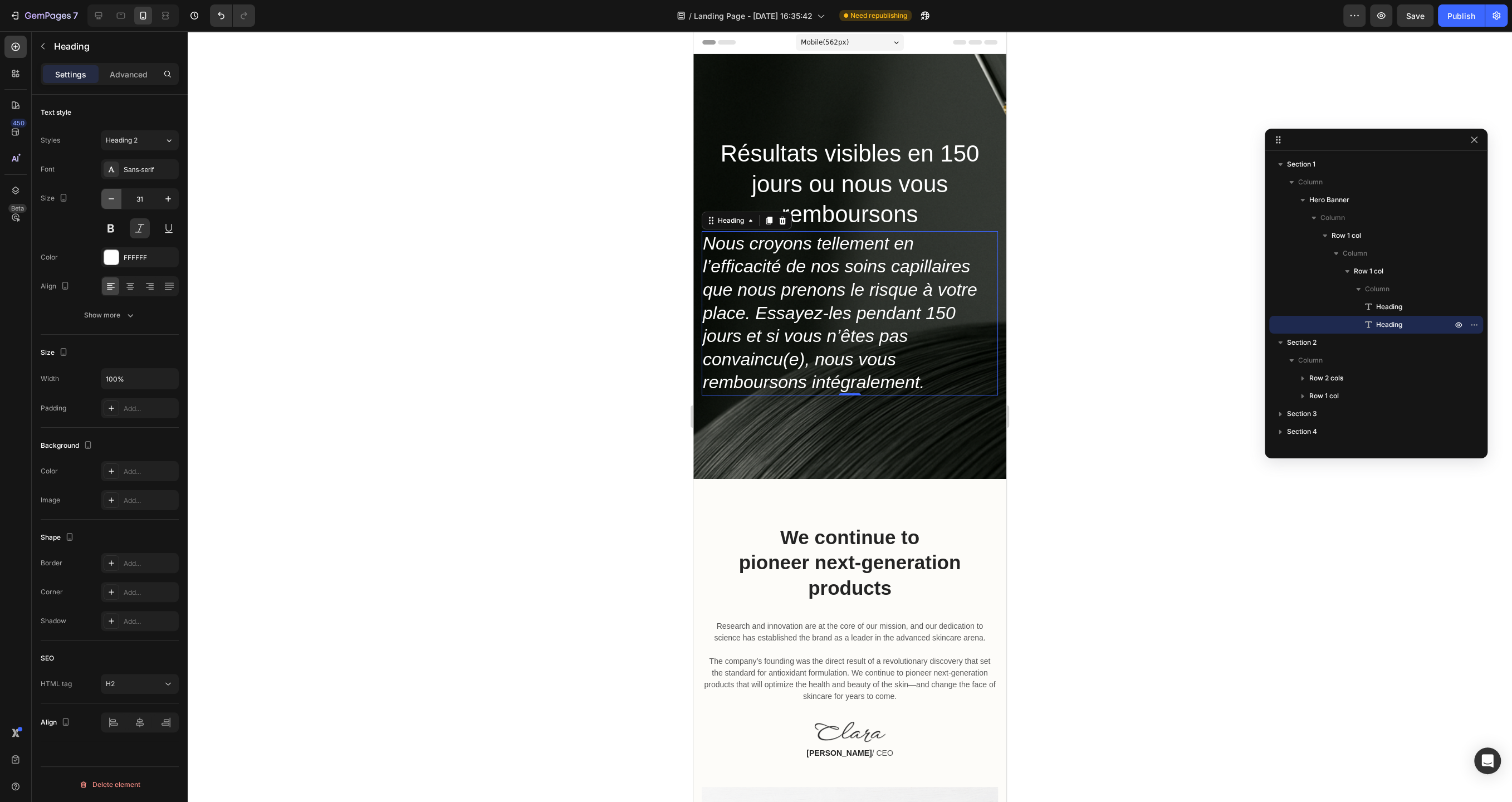
click at [109, 200] on icon "button" at bounding box center [111, 199] width 11 height 11
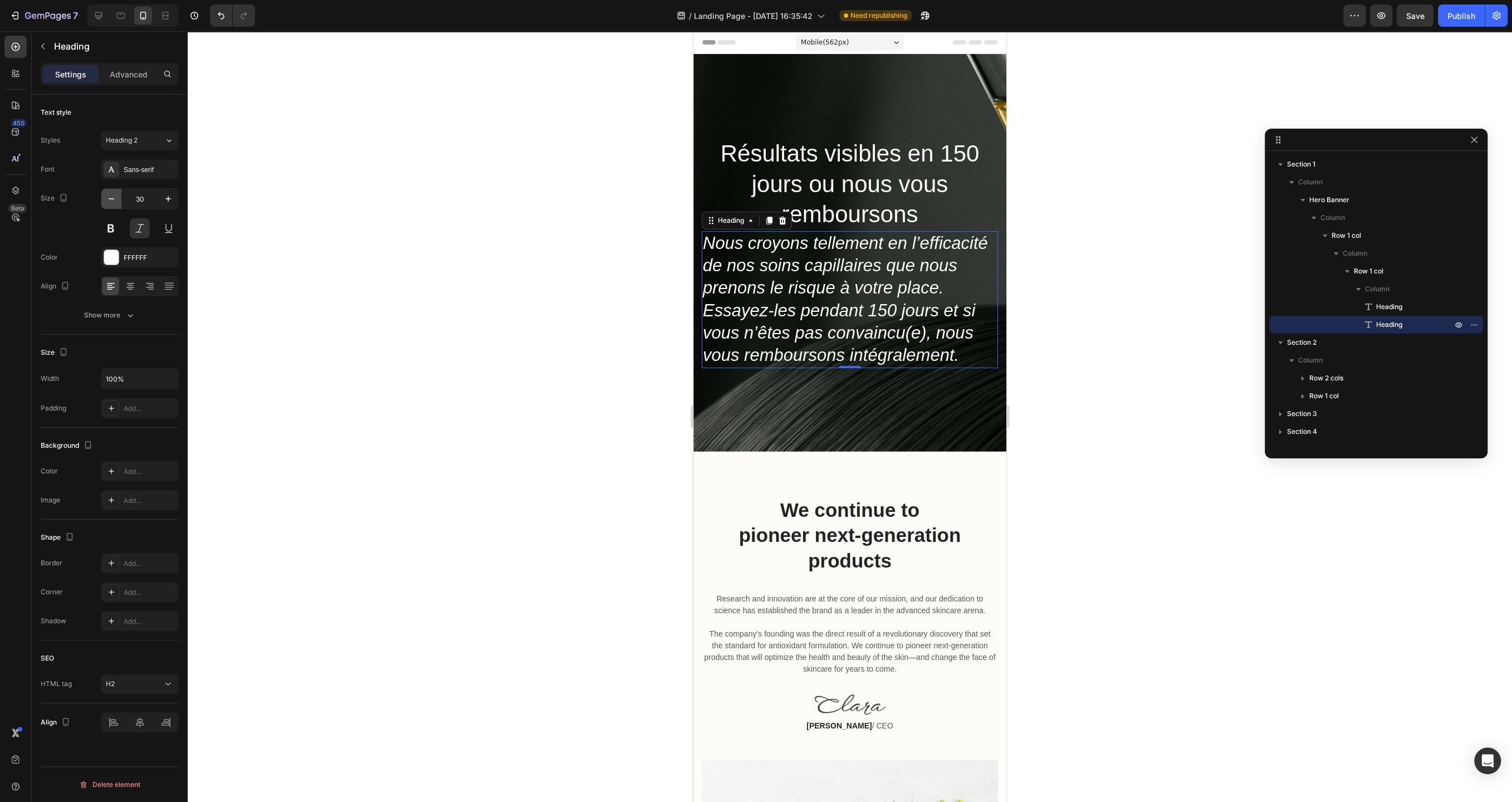
click at [109, 200] on icon "button" at bounding box center [111, 199] width 11 height 11
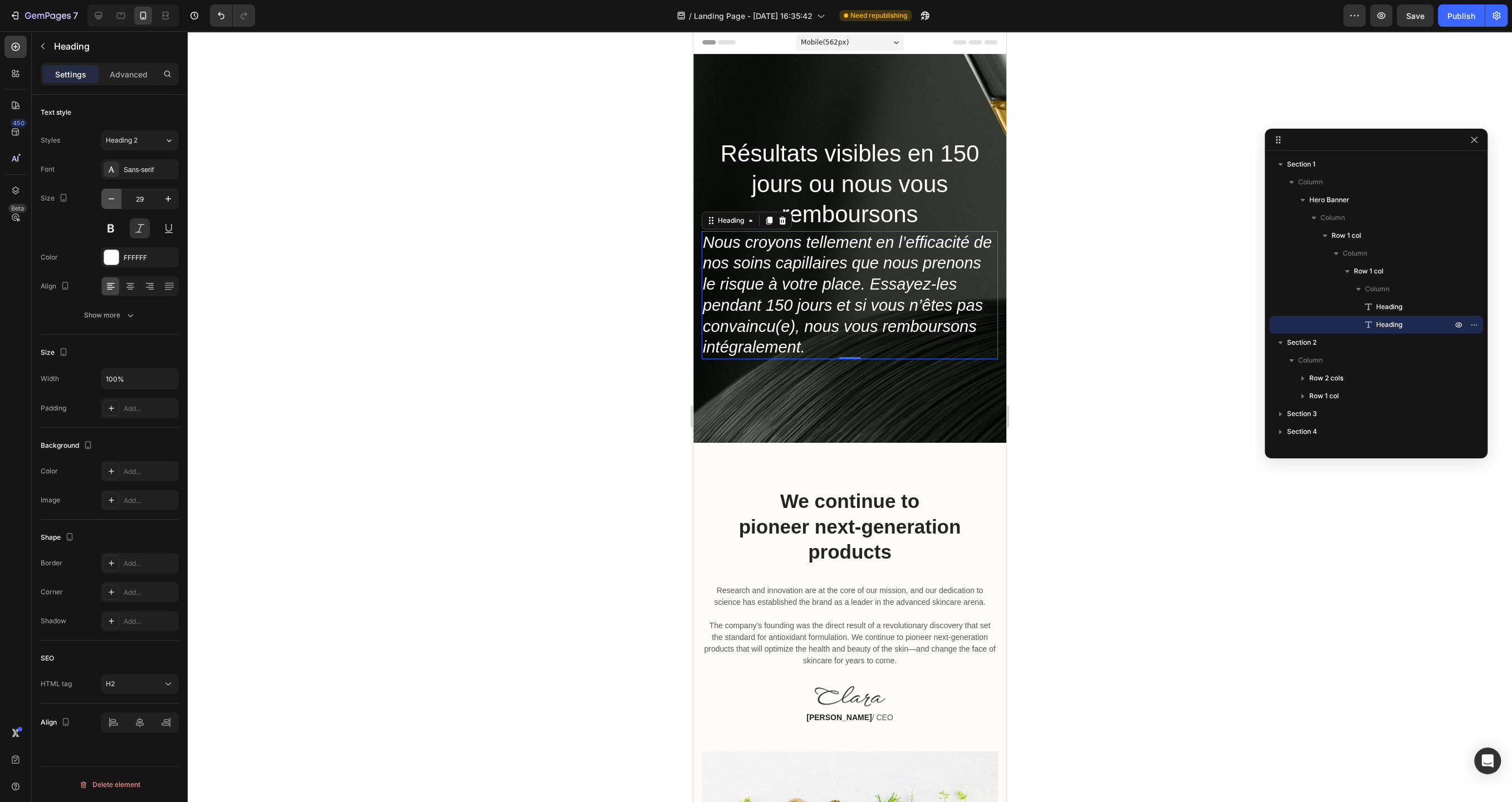
click at [109, 200] on icon "button" at bounding box center [111, 199] width 11 height 11
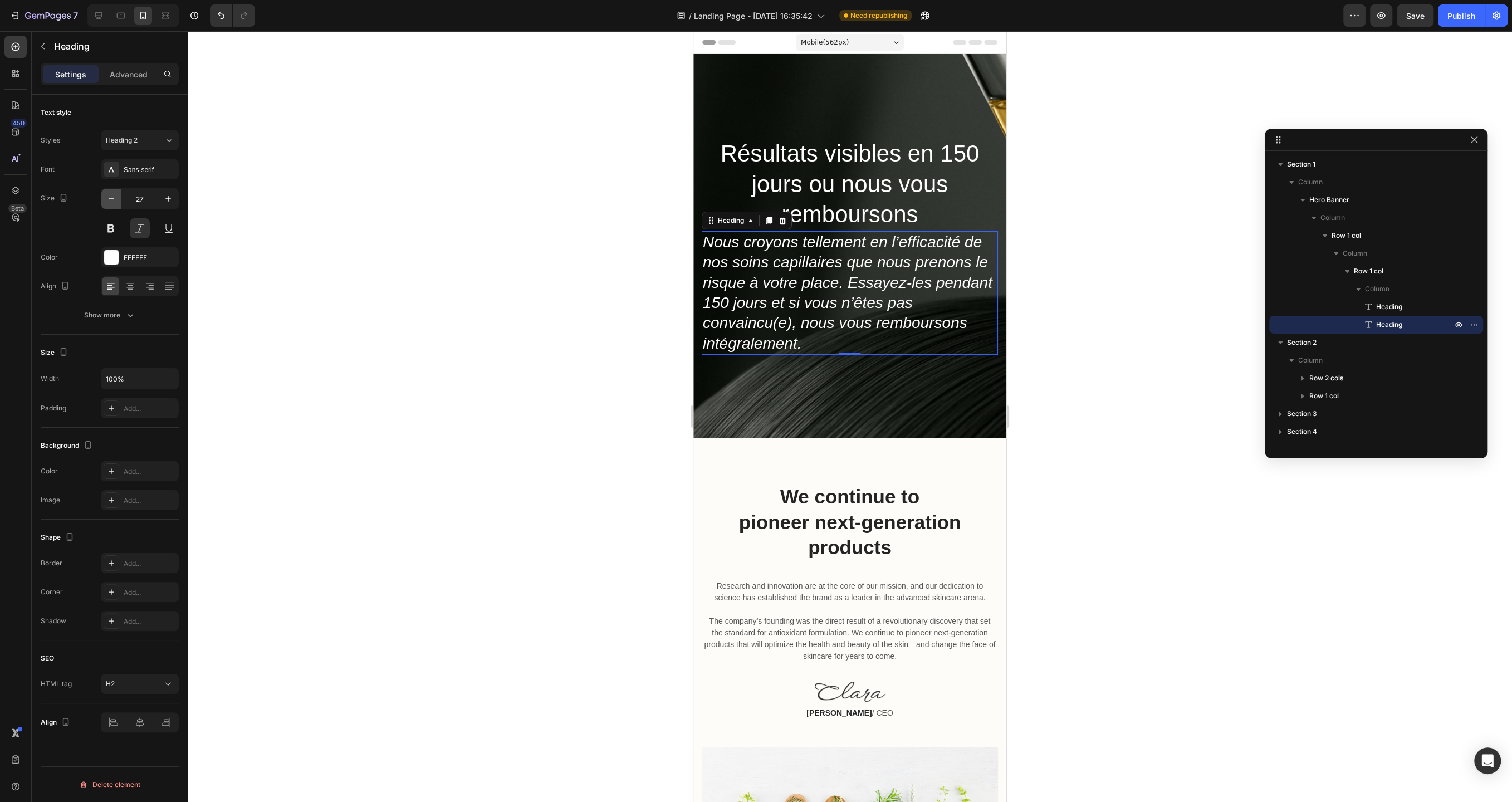
click at [109, 200] on icon "button" at bounding box center [111, 199] width 11 height 11
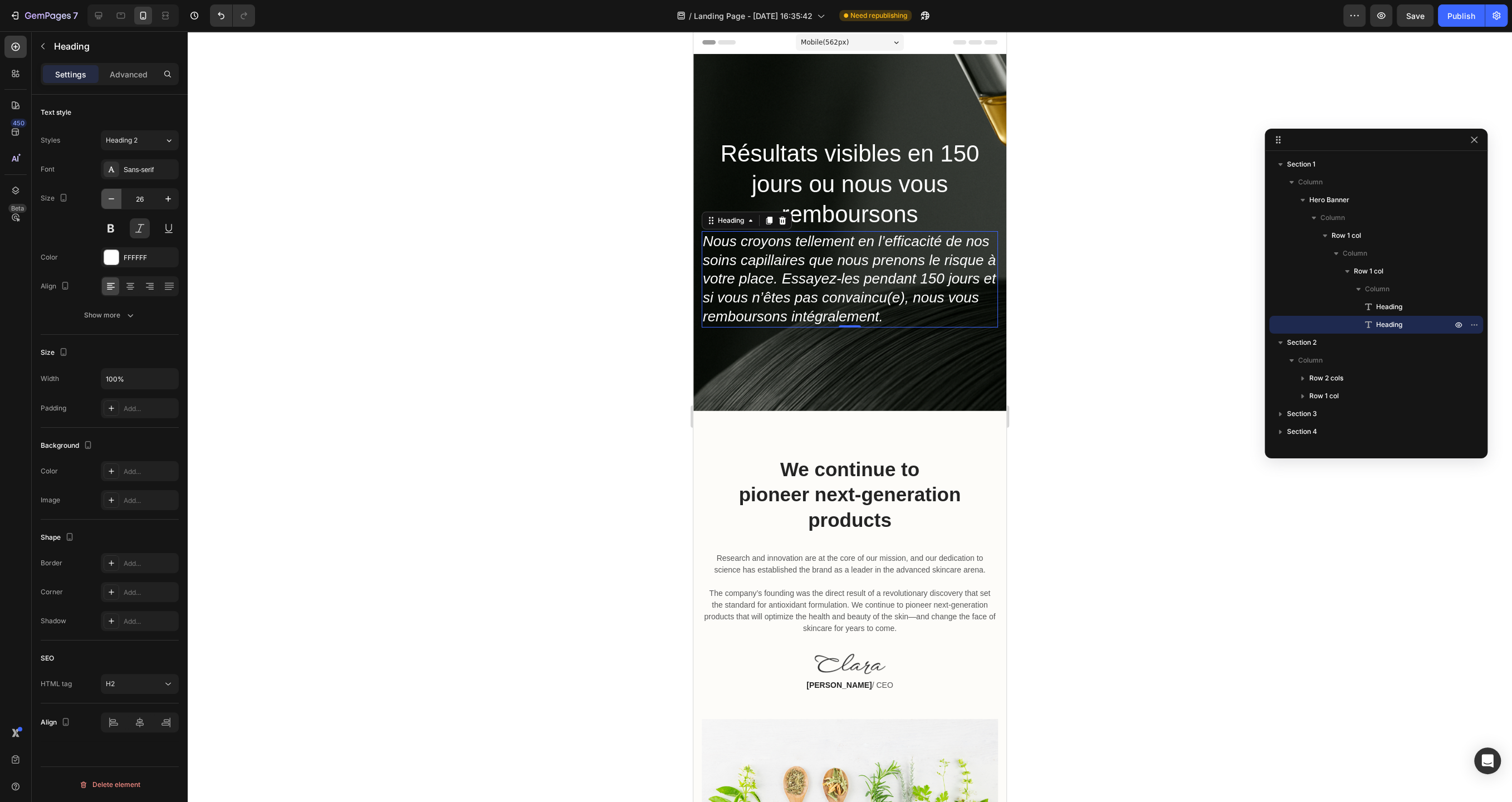
click at [109, 200] on icon "button" at bounding box center [111, 199] width 11 height 11
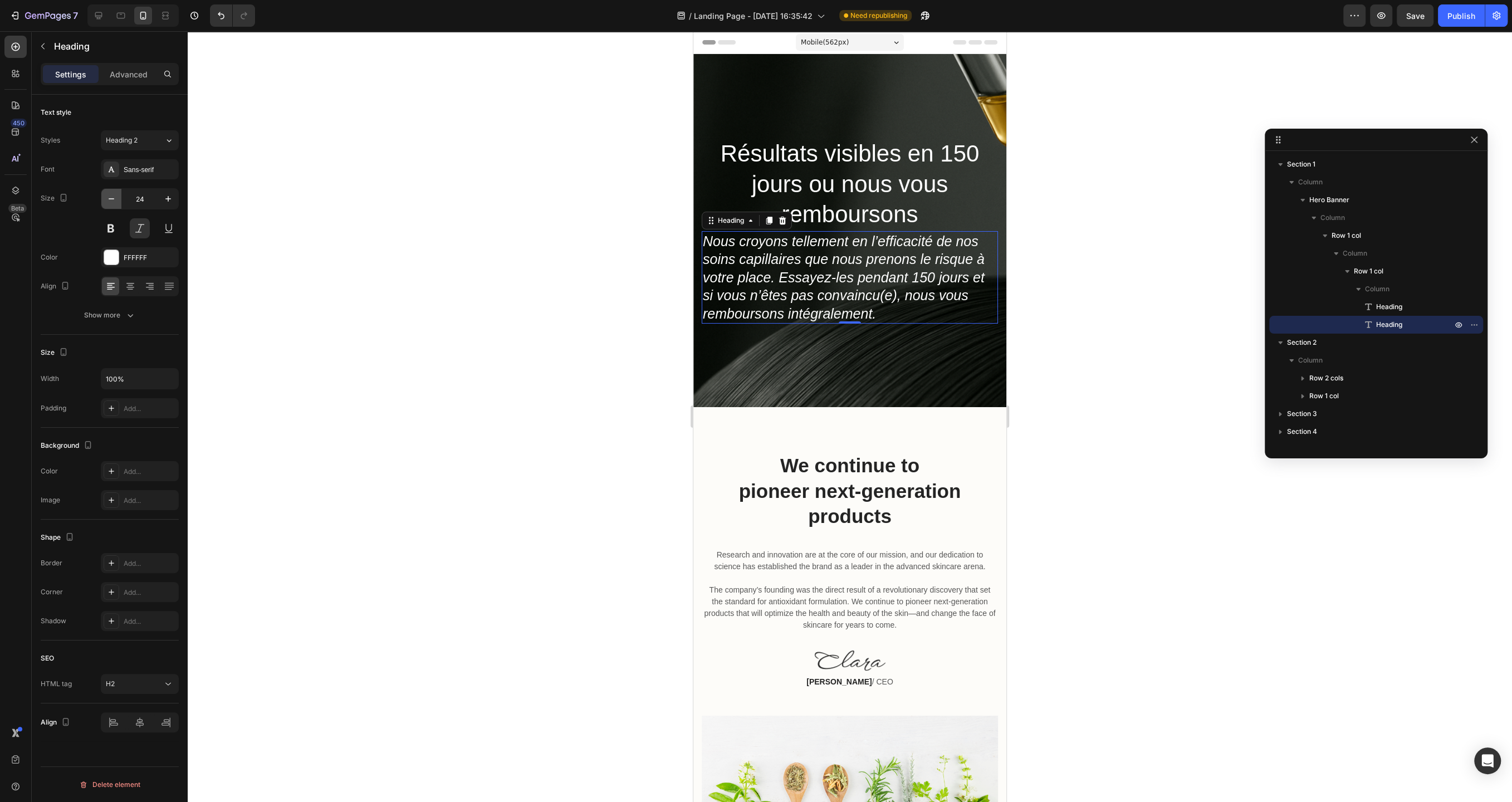
click at [109, 200] on icon "button" at bounding box center [111, 199] width 11 height 11
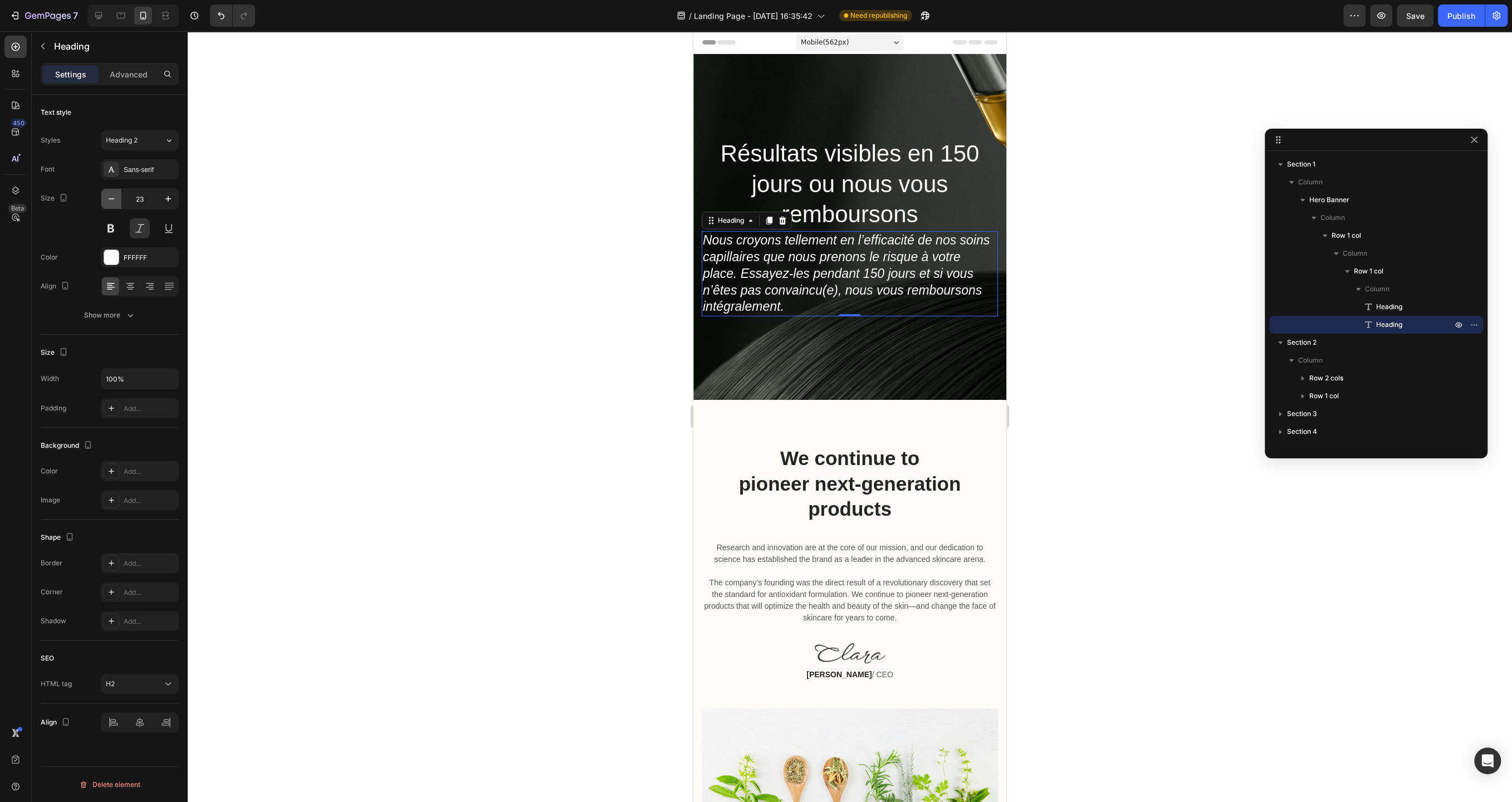
click at [109, 200] on icon "button" at bounding box center [111, 199] width 11 height 11
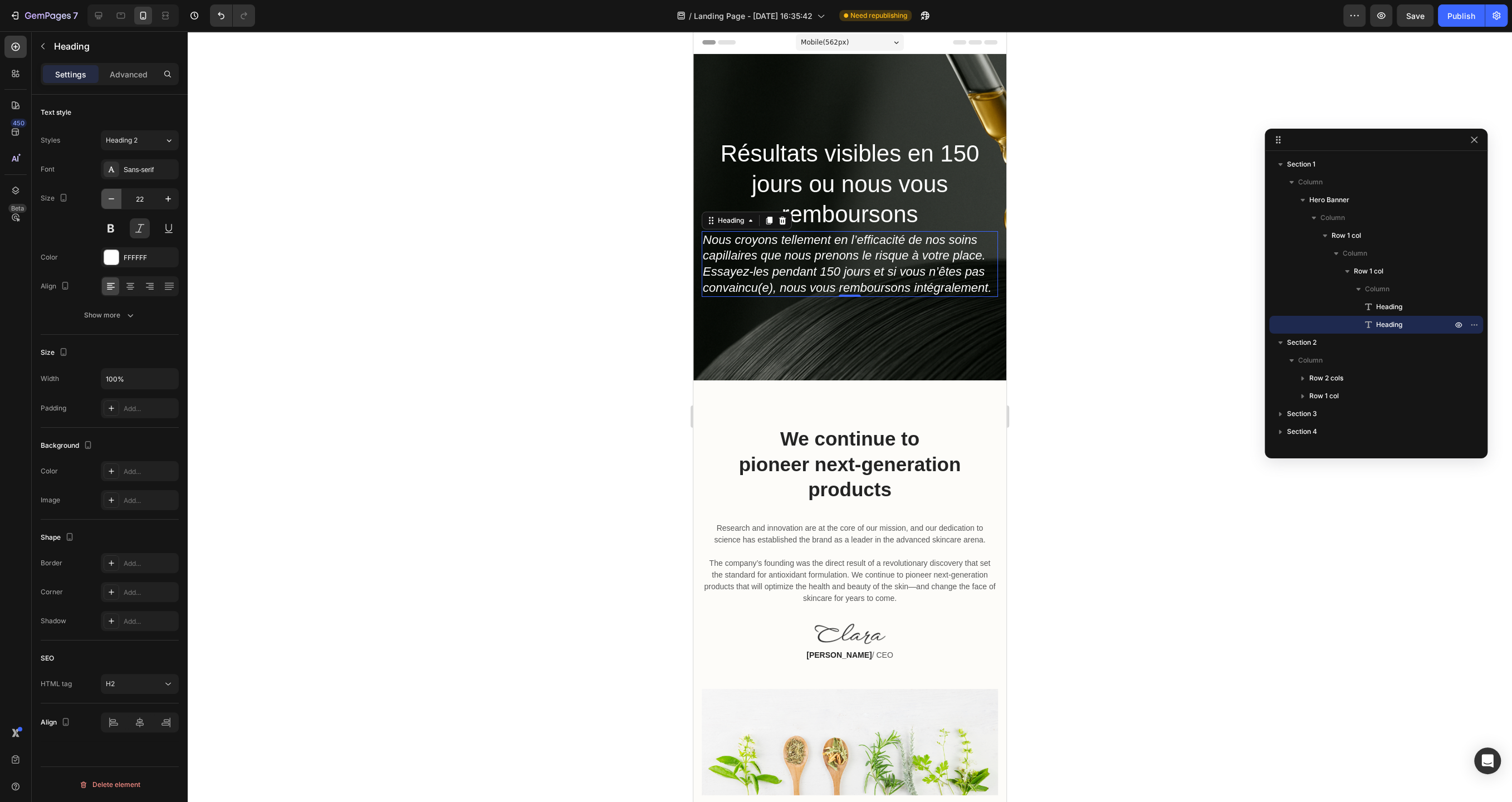
click at [109, 200] on icon "button" at bounding box center [111, 199] width 11 height 11
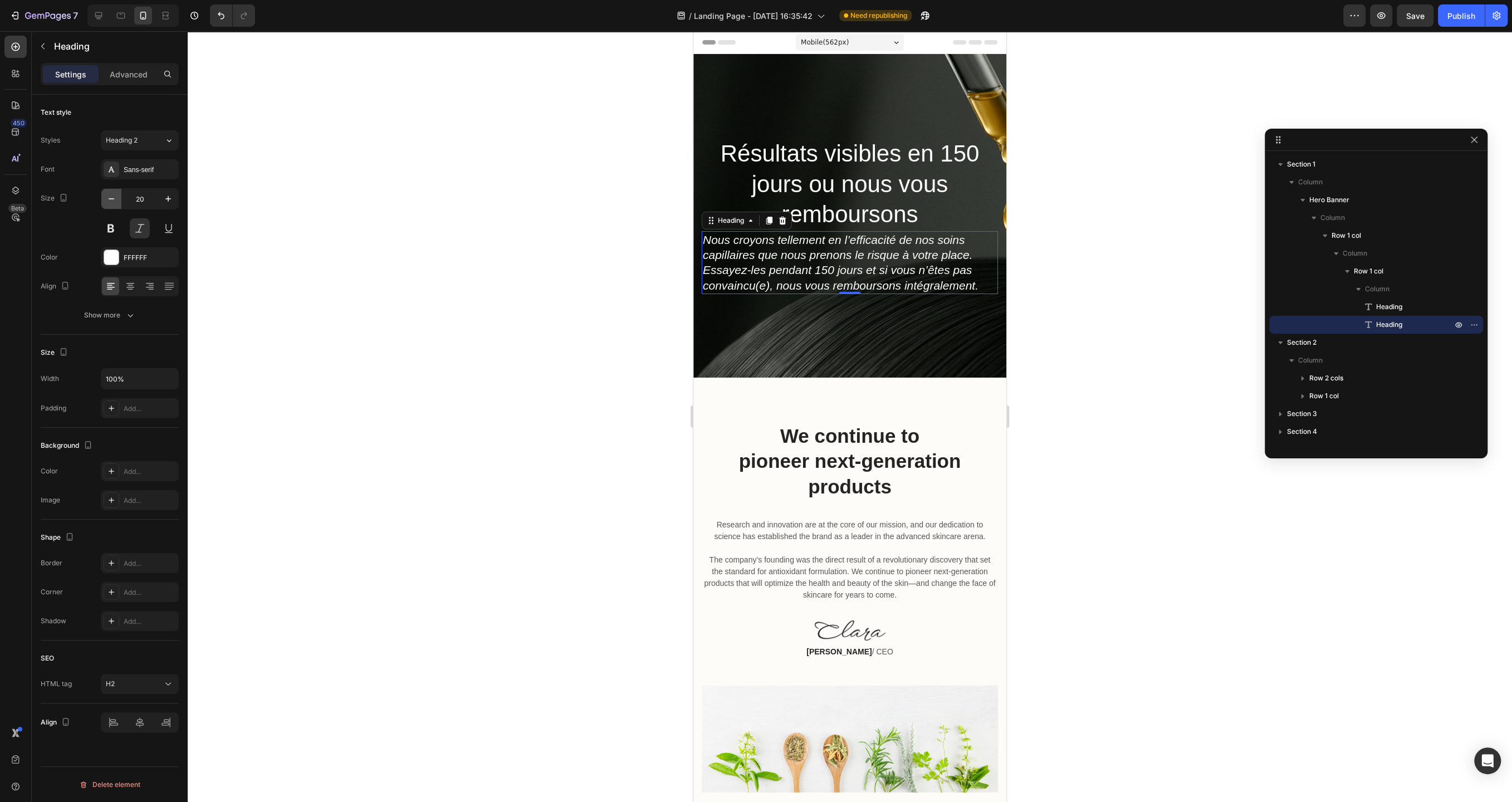
click at [109, 200] on icon "button" at bounding box center [111, 199] width 11 height 11
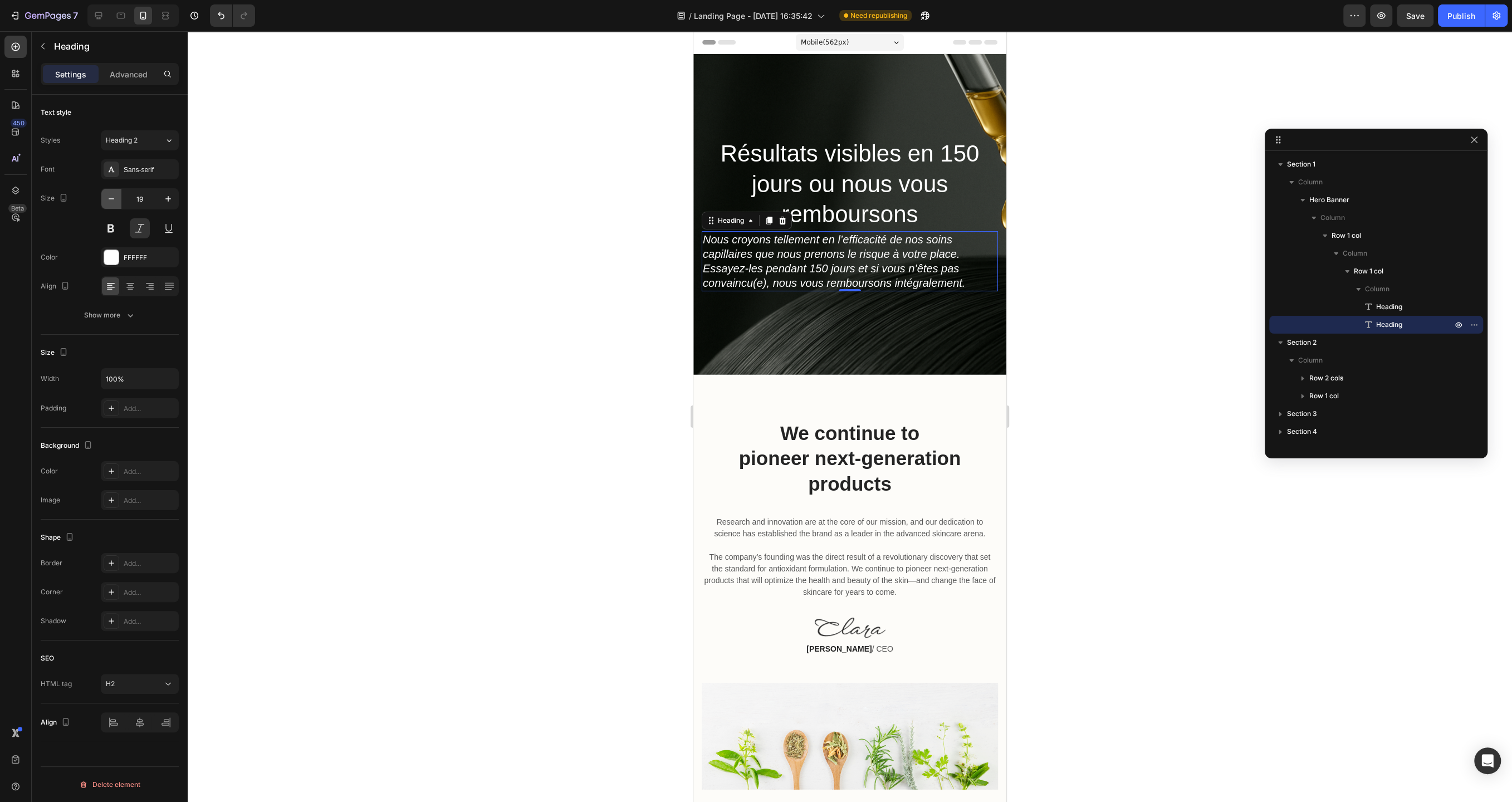
click at [109, 200] on icon "button" at bounding box center [111, 199] width 11 height 11
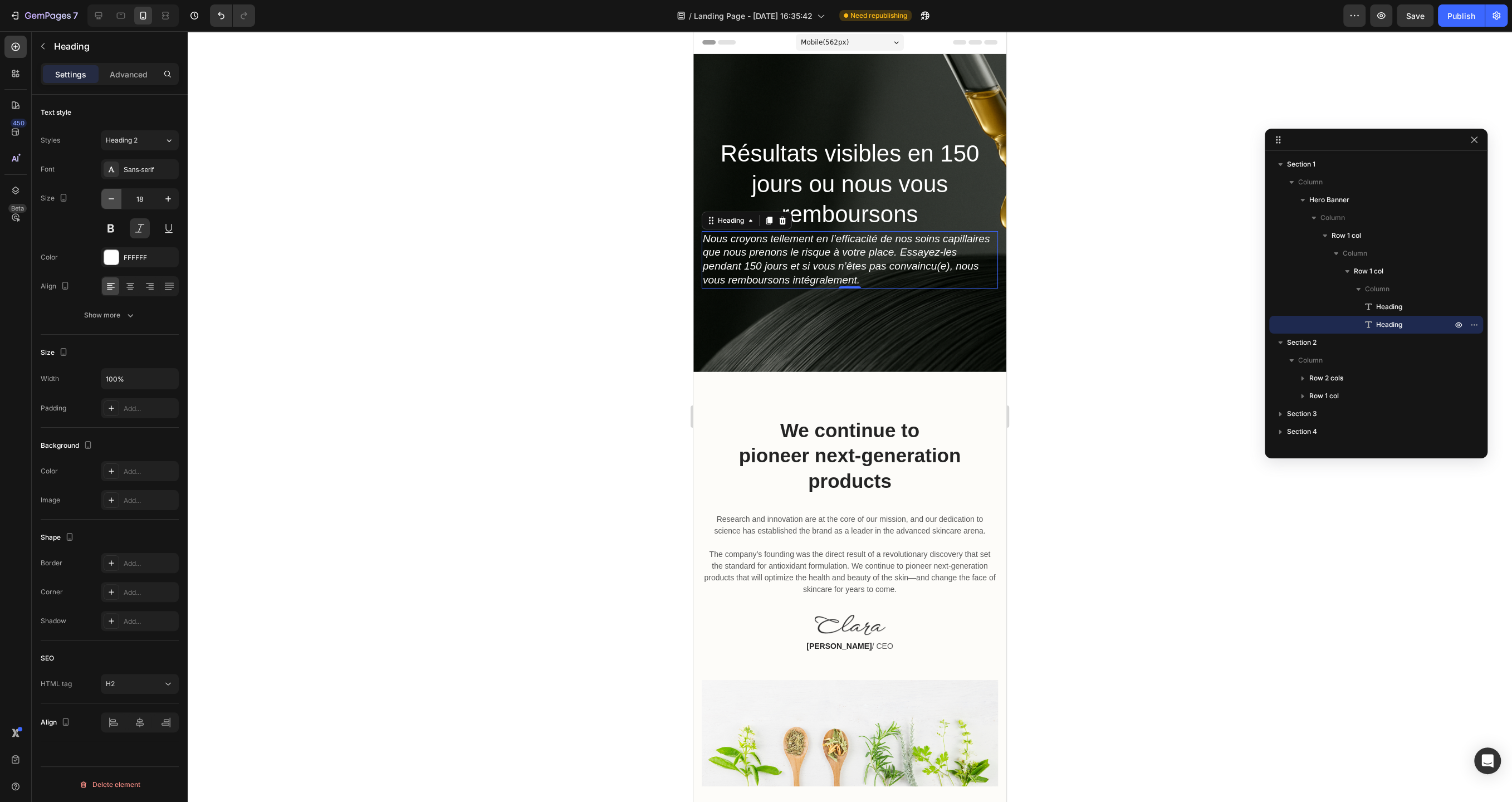
click at [109, 200] on icon "button" at bounding box center [111, 199] width 11 height 11
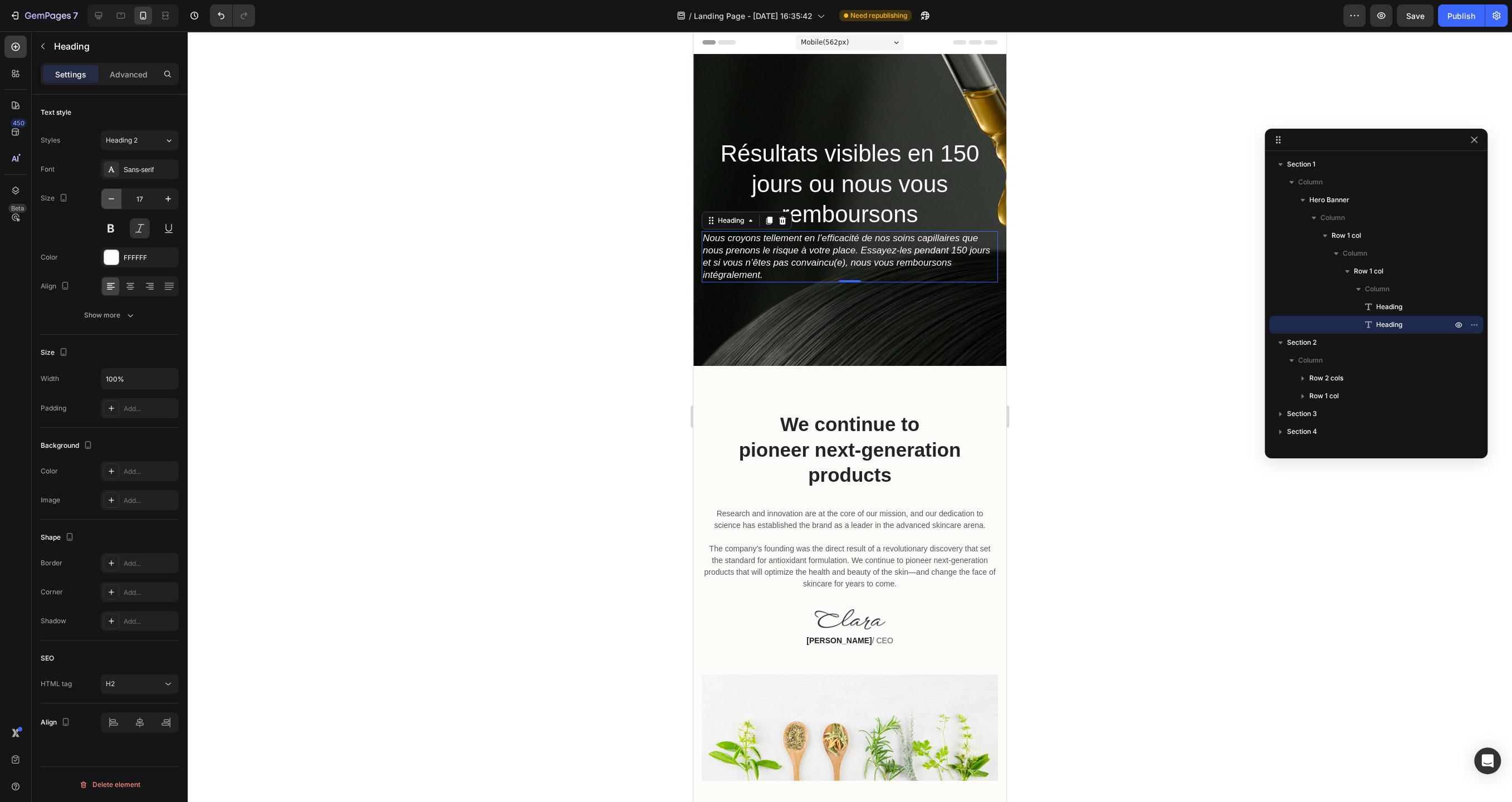
click at [109, 200] on icon "button" at bounding box center [111, 199] width 11 height 11
type input "16"
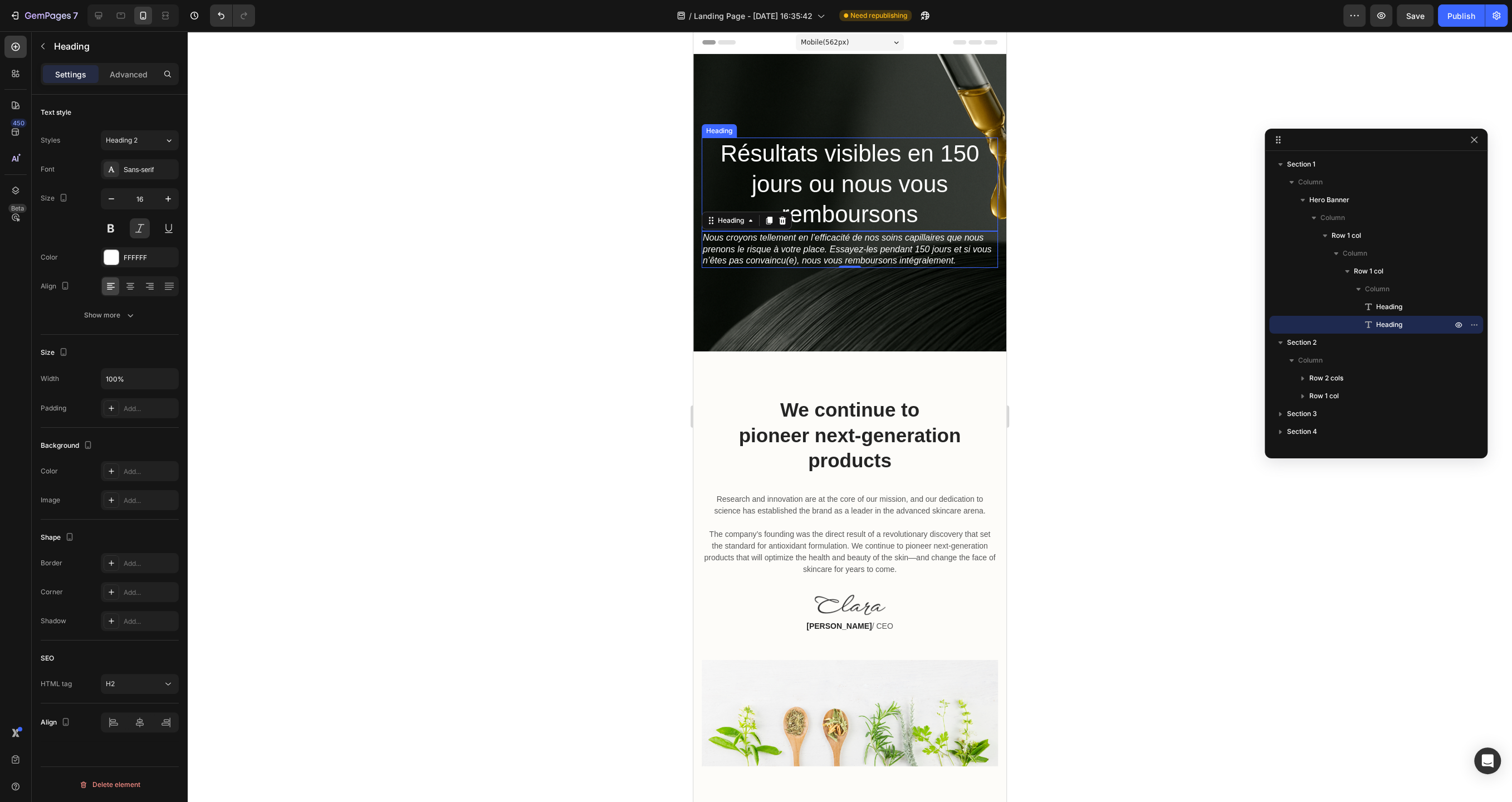
click at [858, 192] on h2 "Résultats visibles en 150 jours ou nous vous remboursons" at bounding box center [850, 185] width 297 height 94
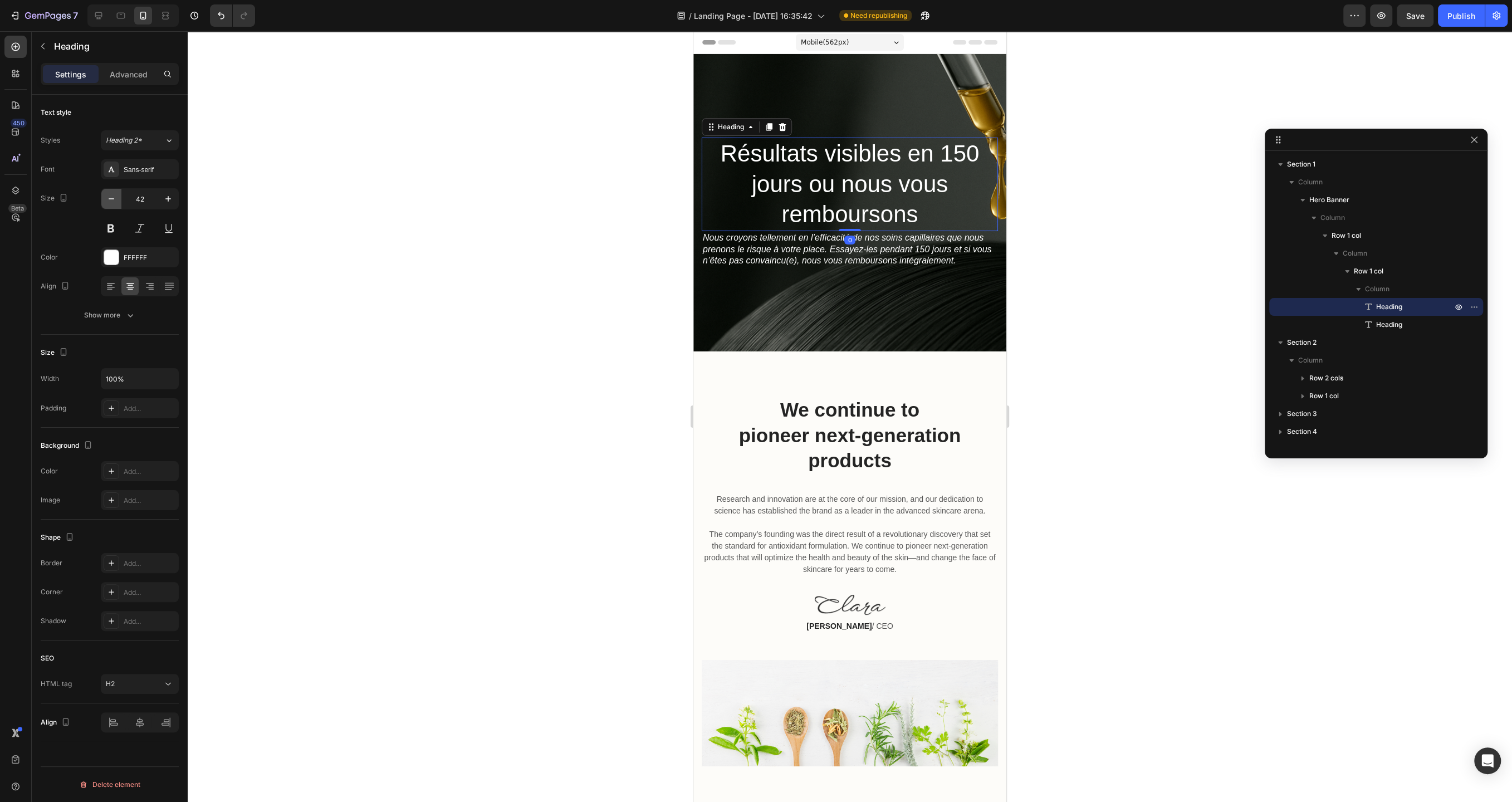
click at [111, 203] on icon "button" at bounding box center [111, 199] width 11 height 11
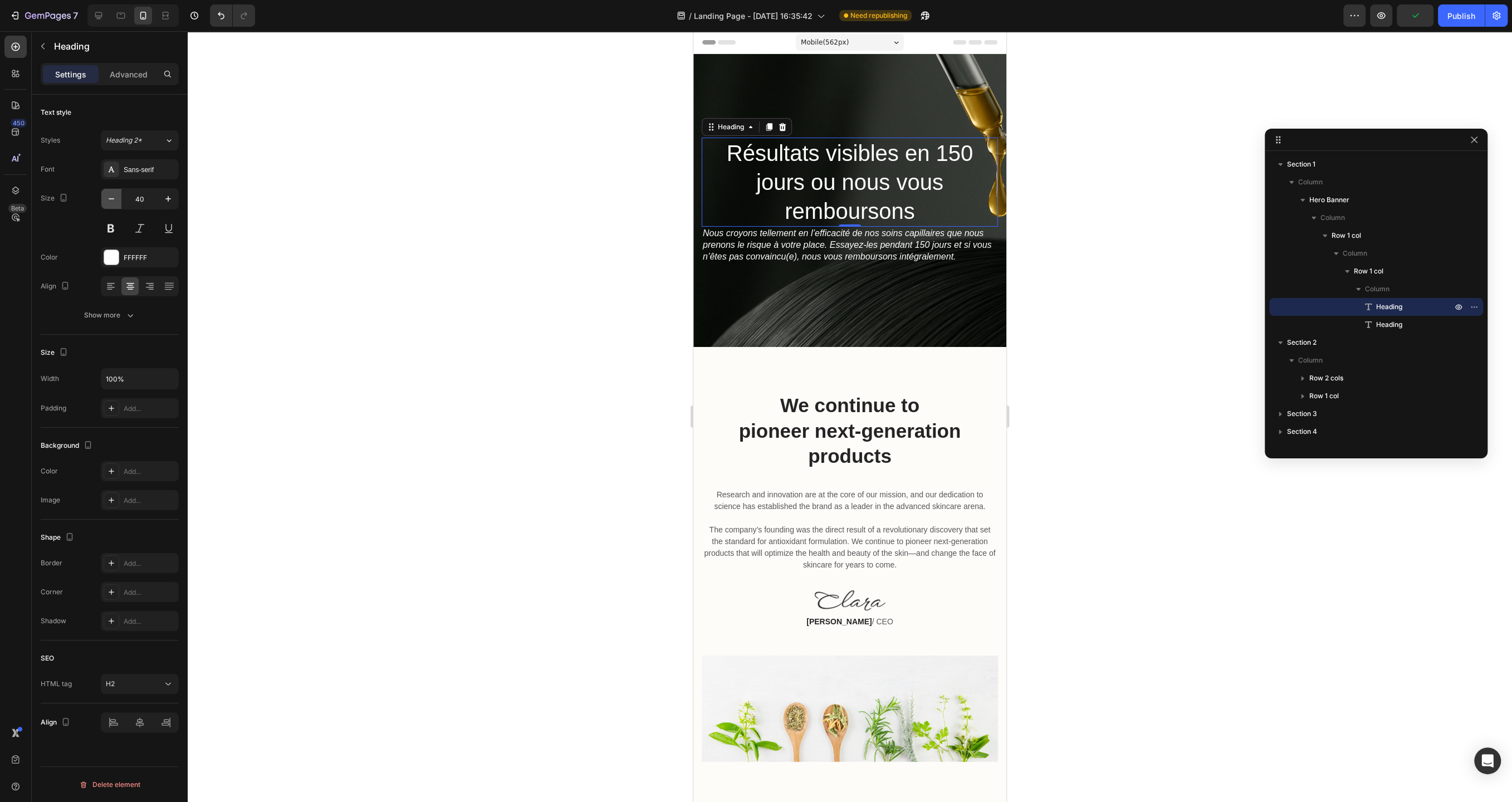
click at [111, 203] on icon "button" at bounding box center [111, 199] width 11 height 11
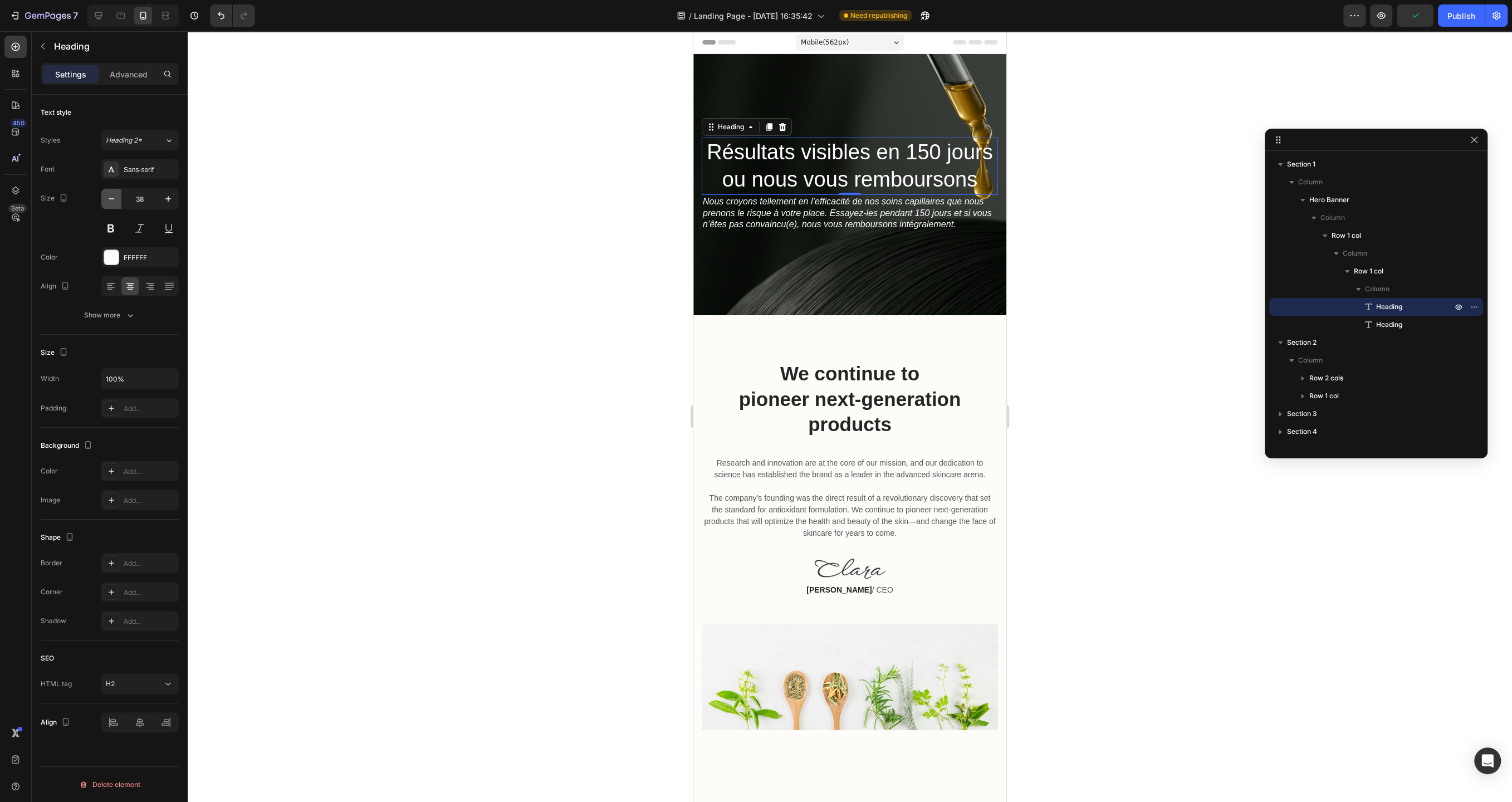
click at [111, 203] on icon "button" at bounding box center [111, 199] width 11 height 11
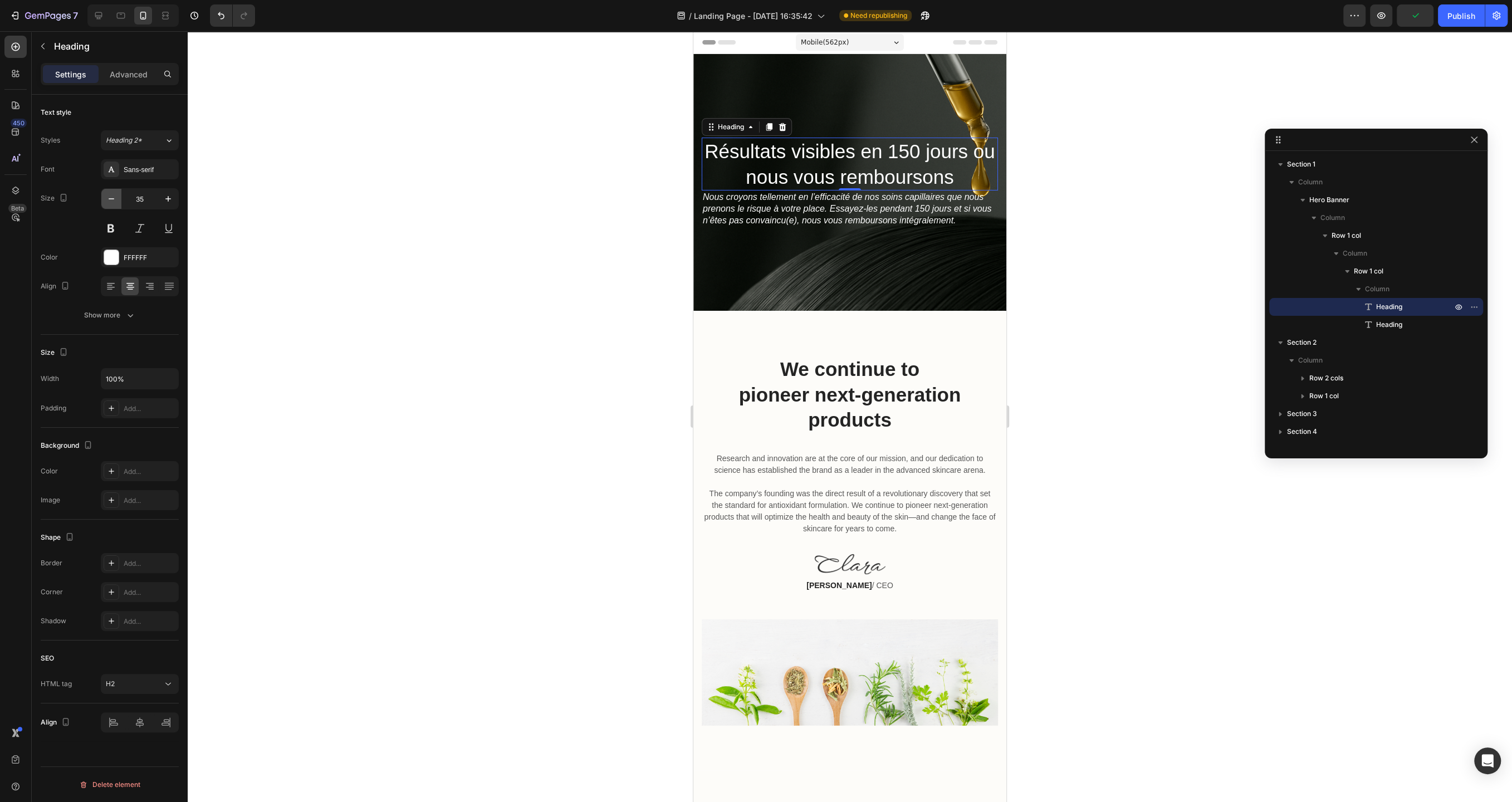
click at [111, 203] on icon "button" at bounding box center [111, 199] width 11 height 11
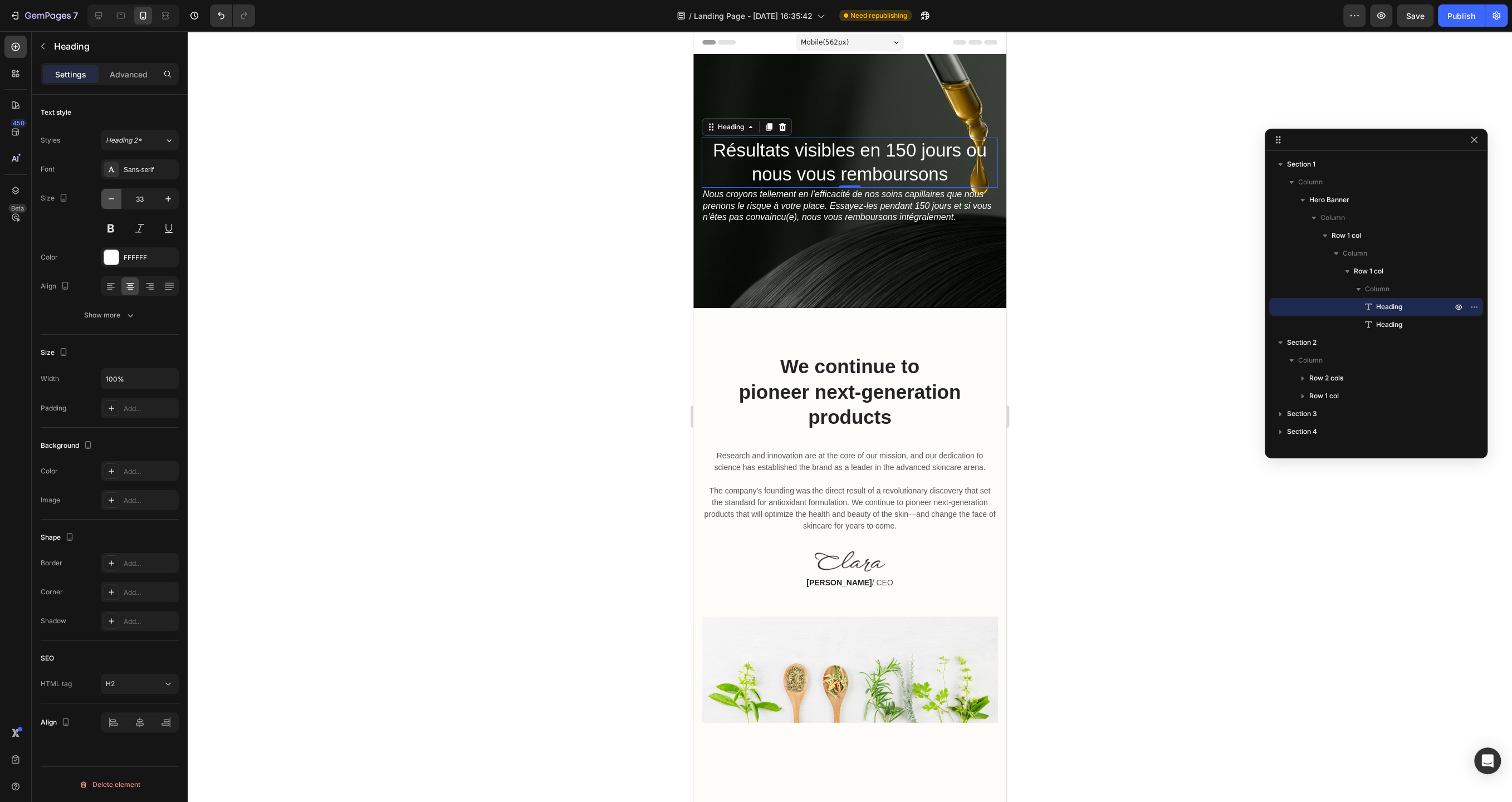
click at [111, 203] on icon "button" at bounding box center [111, 199] width 11 height 11
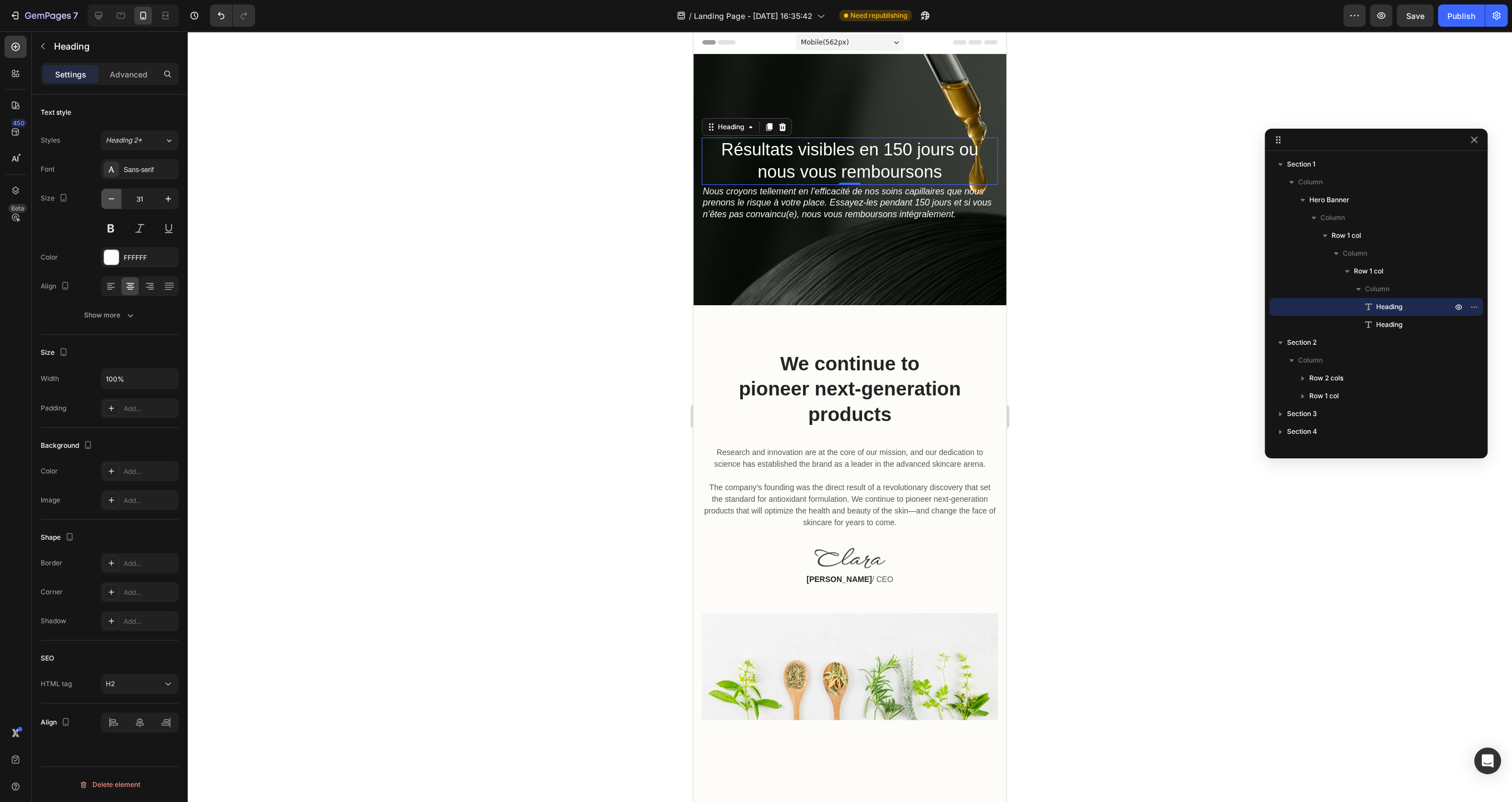
type input "30"
click at [591, 253] on div at bounding box center [850, 416] width 1324 height 771
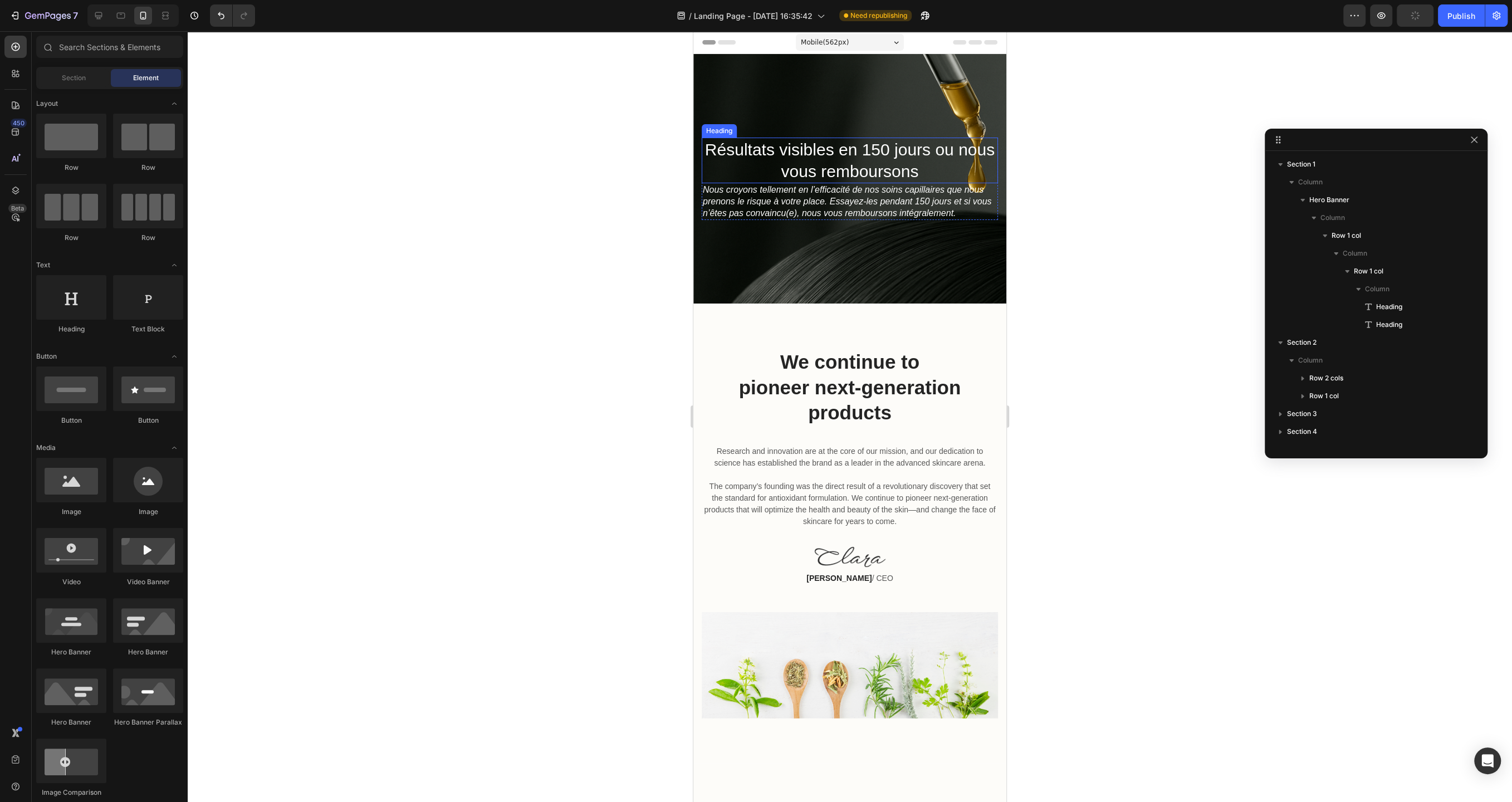
click at [799, 160] on h2 "Résultats visibles en 150 jours ou nous vous remboursons" at bounding box center [850, 160] width 297 height 45
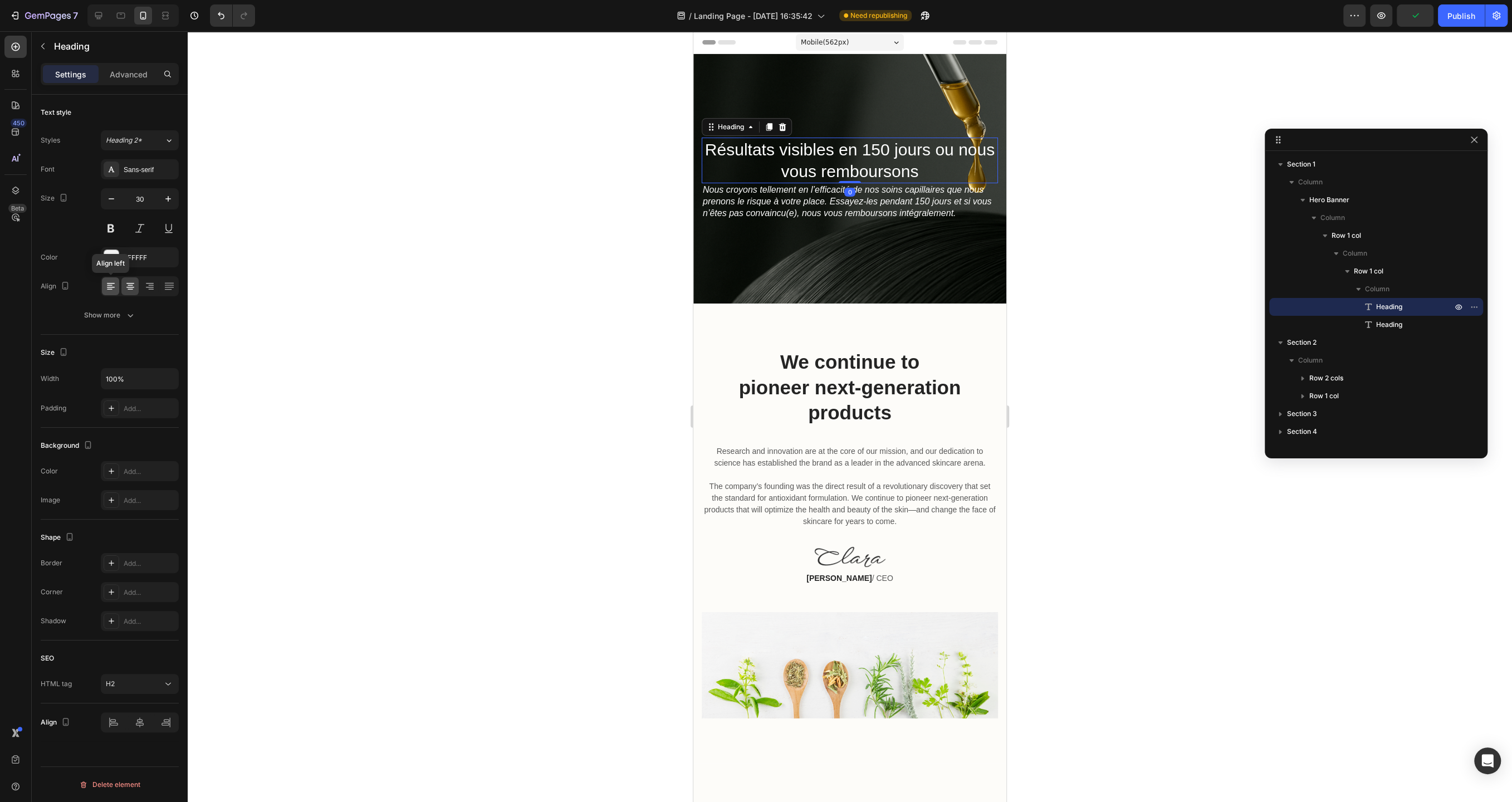
click at [113, 283] on icon at bounding box center [111, 283] width 8 height 1
click at [585, 198] on div at bounding box center [850, 416] width 1324 height 771
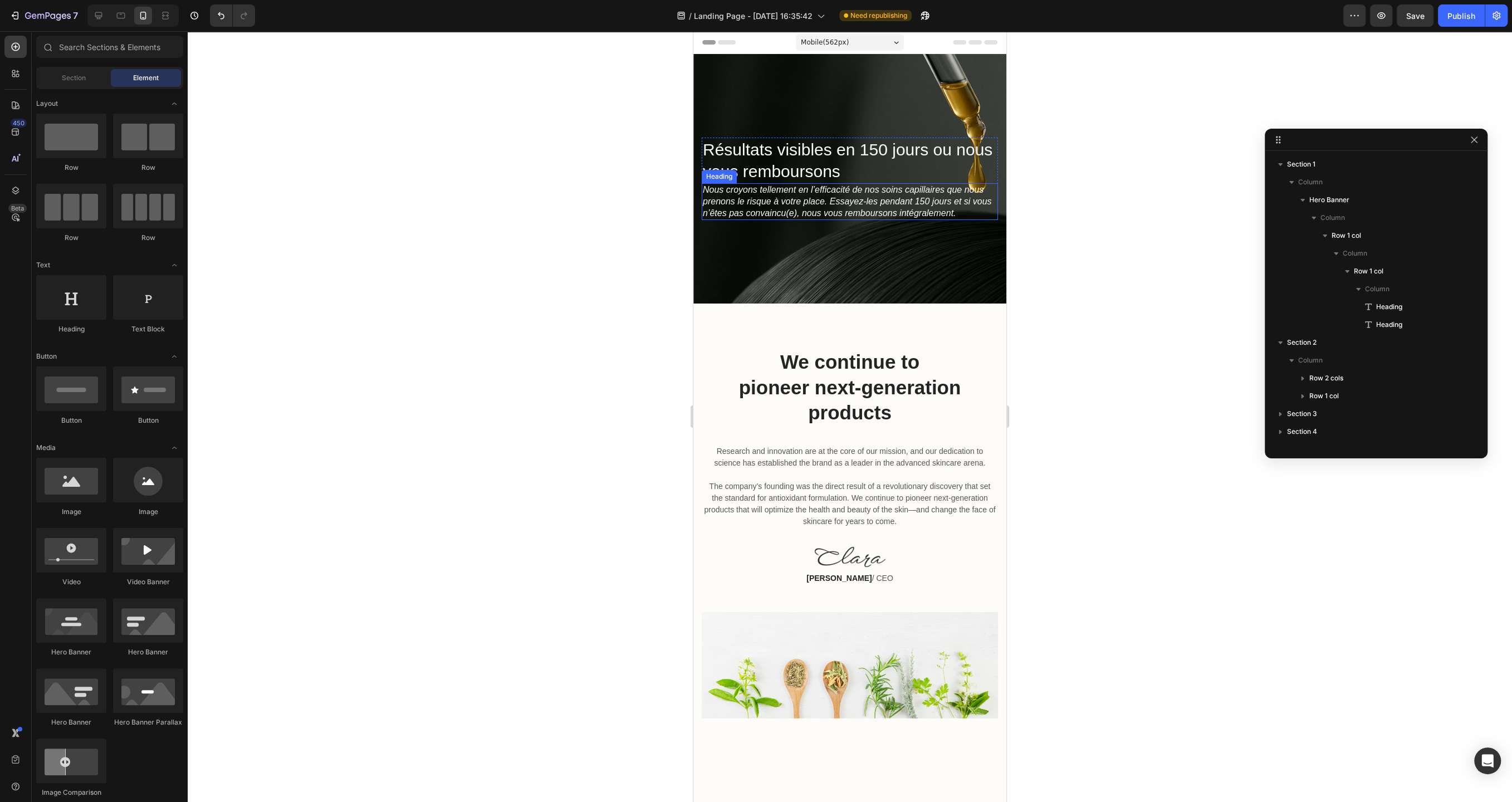
click at [841, 196] on h2 "Nous croyons tellement en l’efficacité de nos soins capillaires que nous prenon…" at bounding box center [850, 201] width 297 height 37
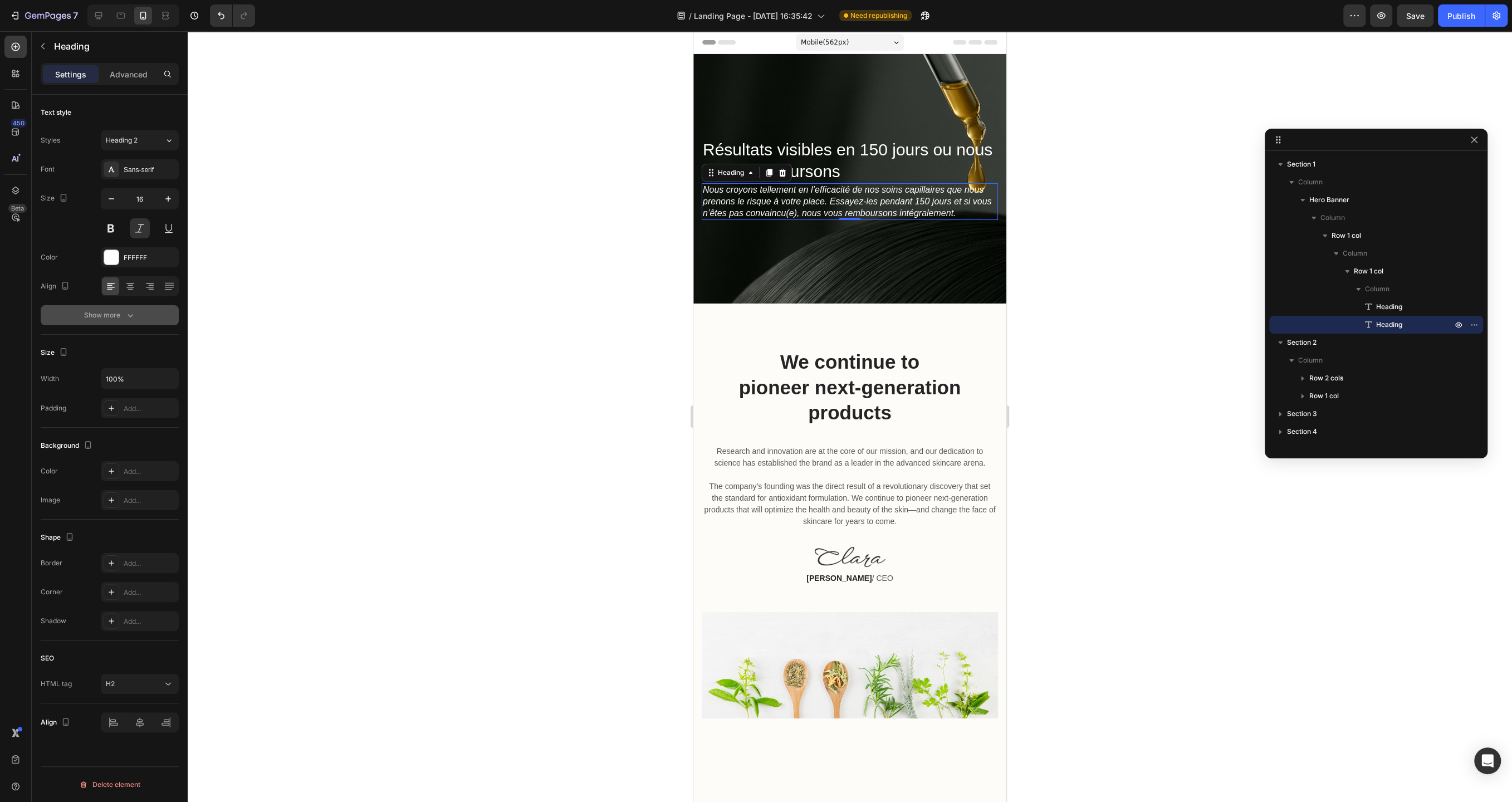
click at [135, 319] on icon "button" at bounding box center [130, 315] width 11 height 11
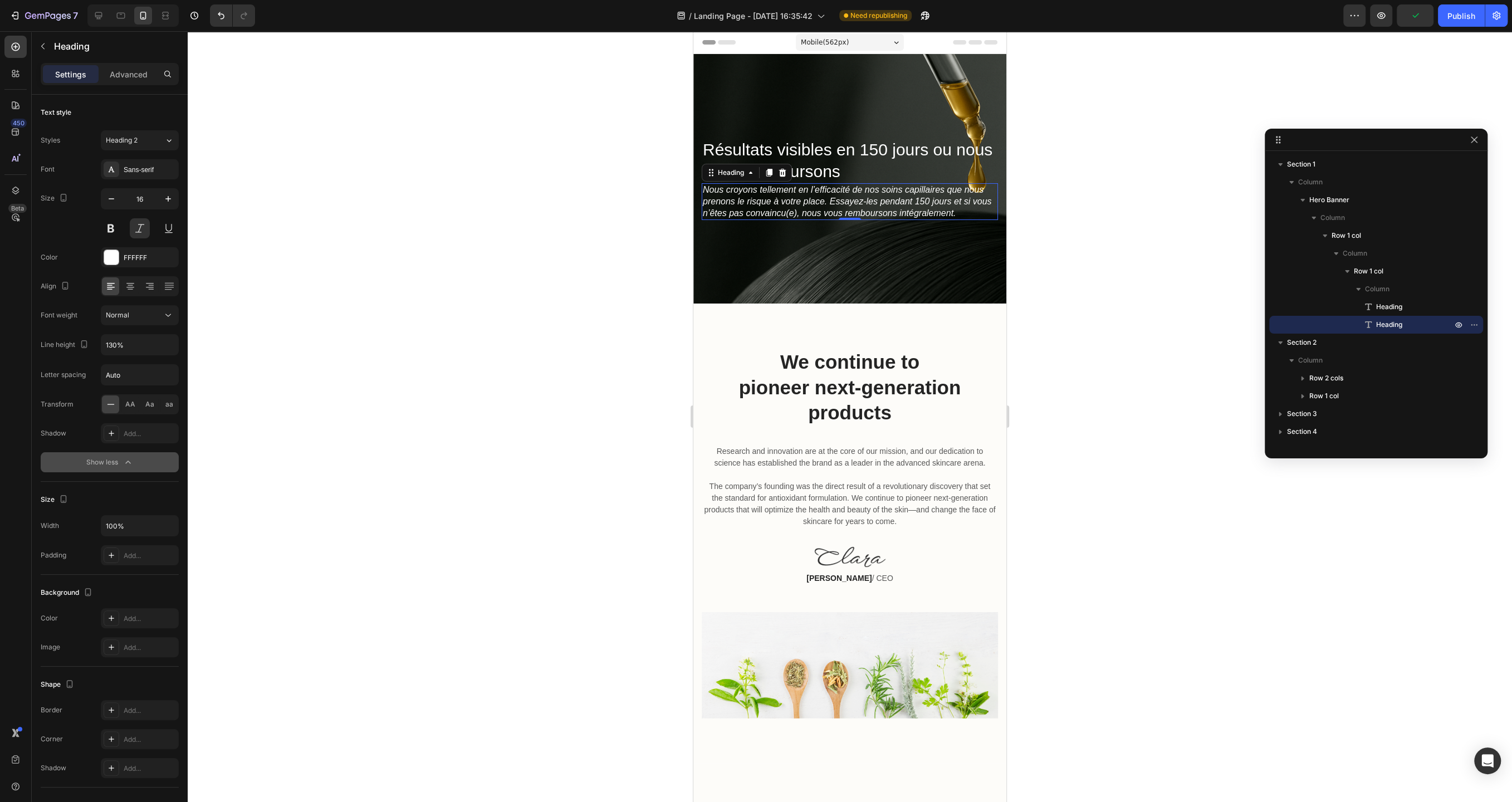
click at [560, 265] on div at bounding box center [850, 416] width 1324 height 771
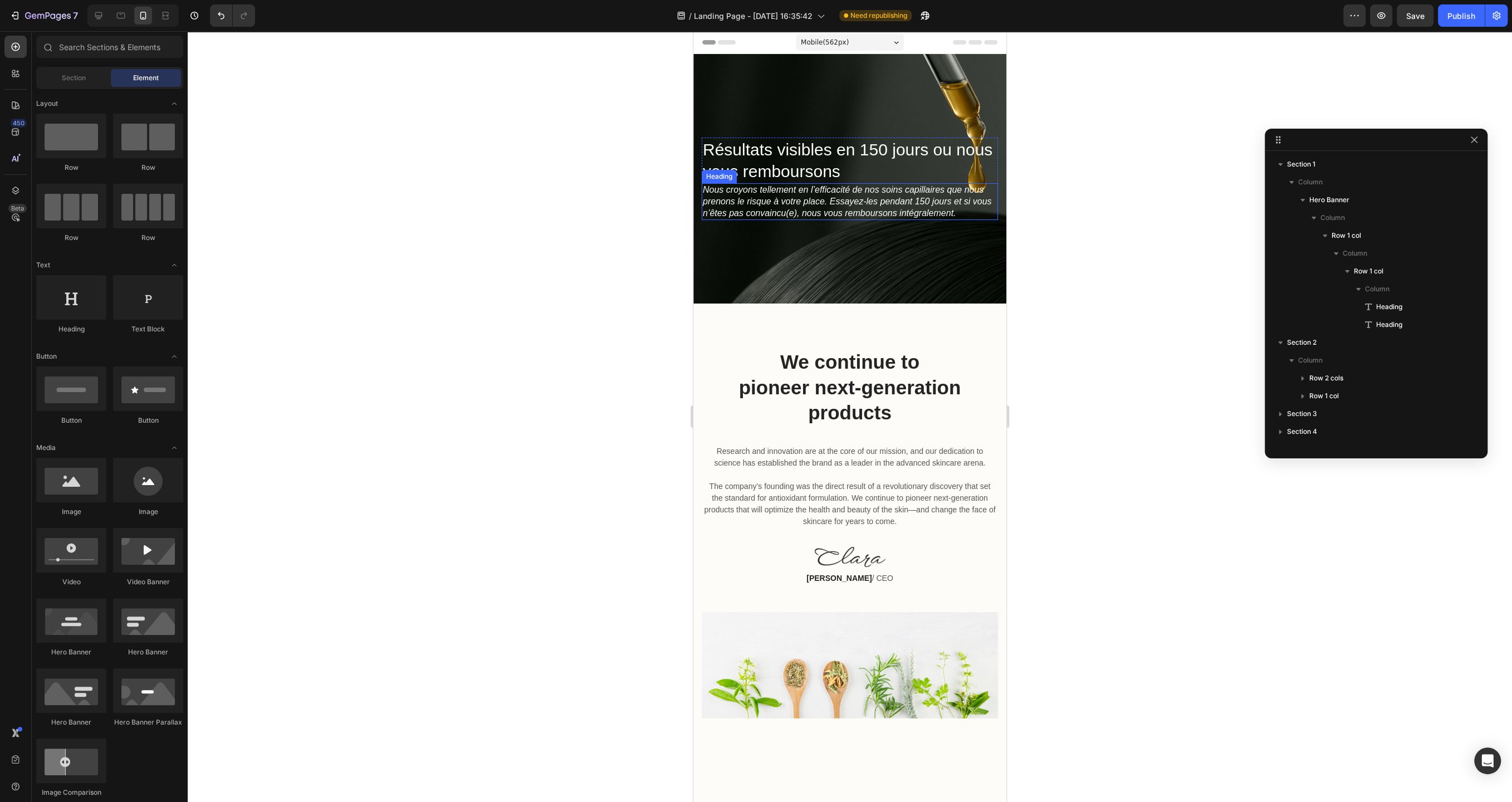
click at [800, 202] on h2 "Nous croyons tellement en l’efficacité de nos soins capillaires que nous prenon…" at bounding box center [850, 201] width 297 height 37
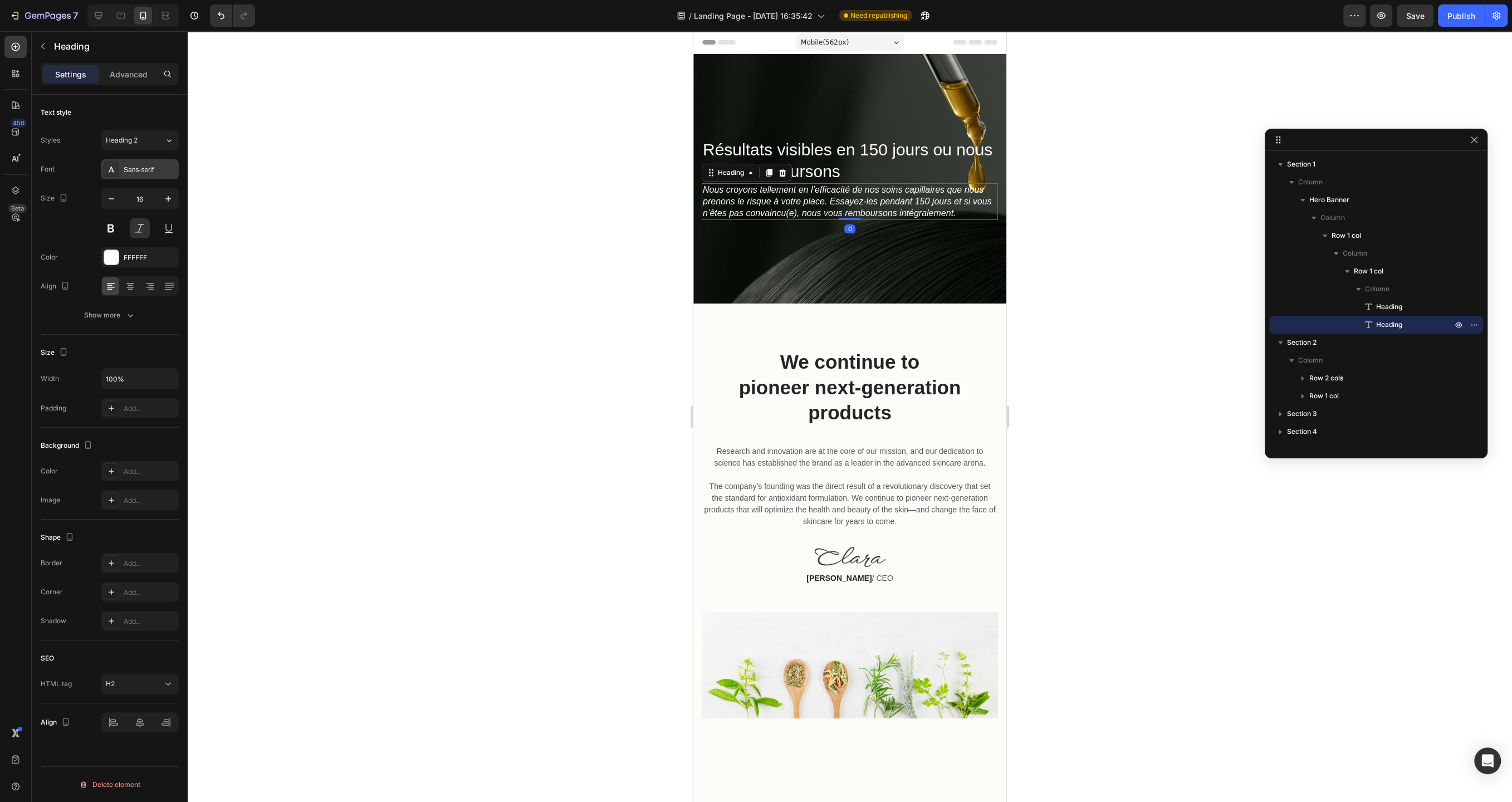
click at [162, 169] on div "Sans-serif" at bounding box center [149, 170] width 52 height 10
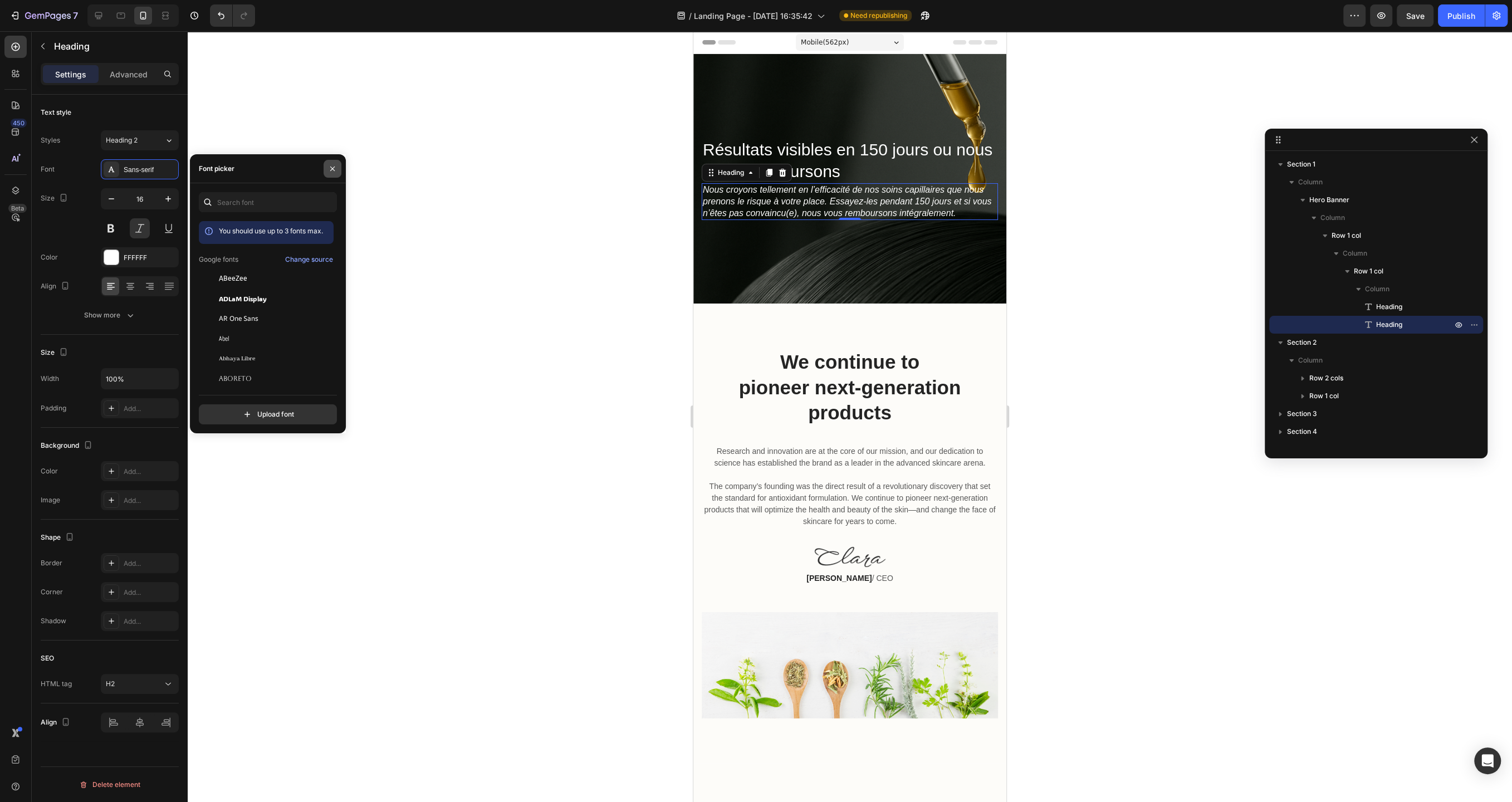
click at [335, 165] on icon "button" at bounding box center [332, 168] width 9 height 9
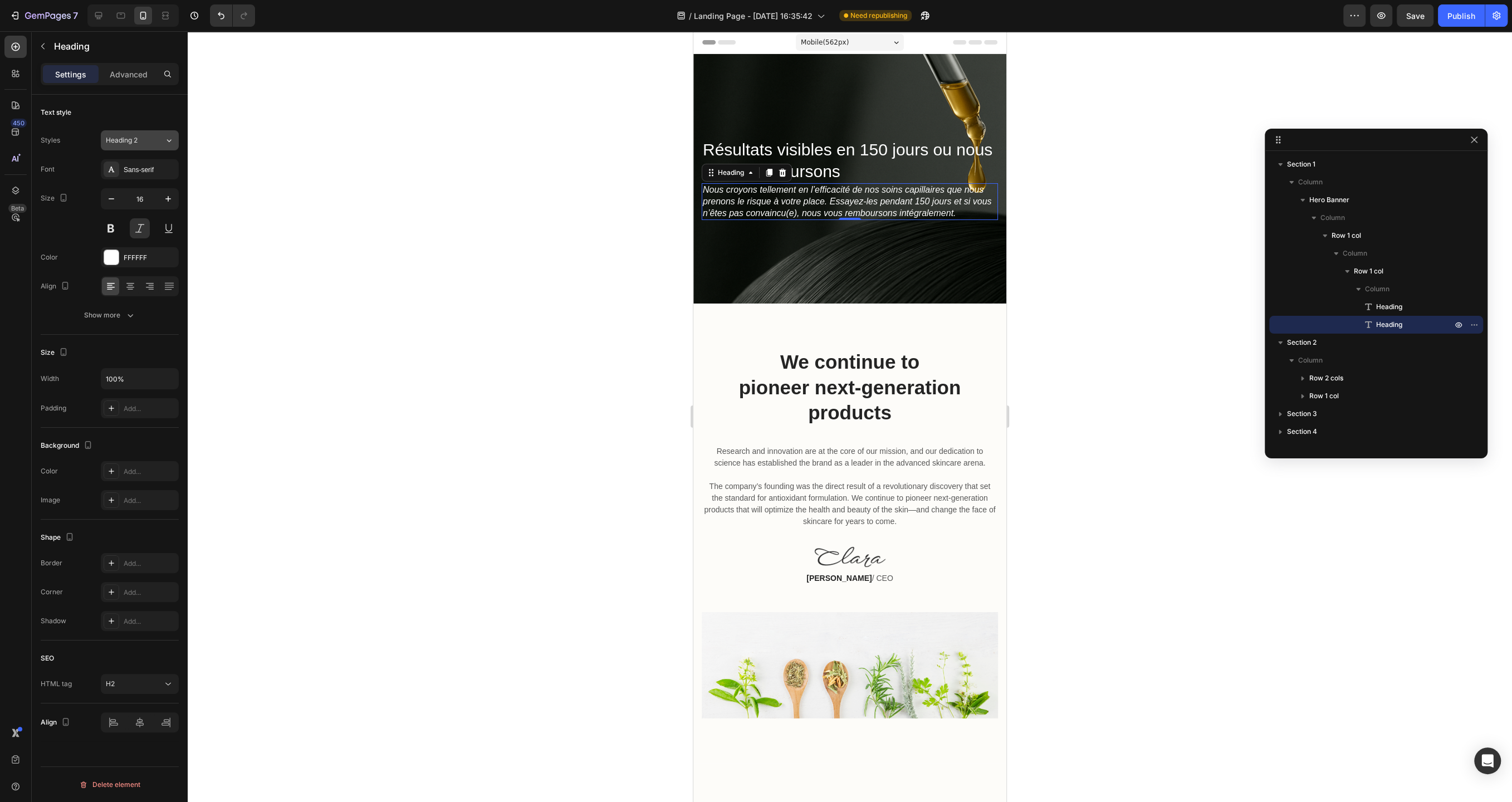
click at [170, 145] on icon at bounding box center [169, 140] width 9 height 11
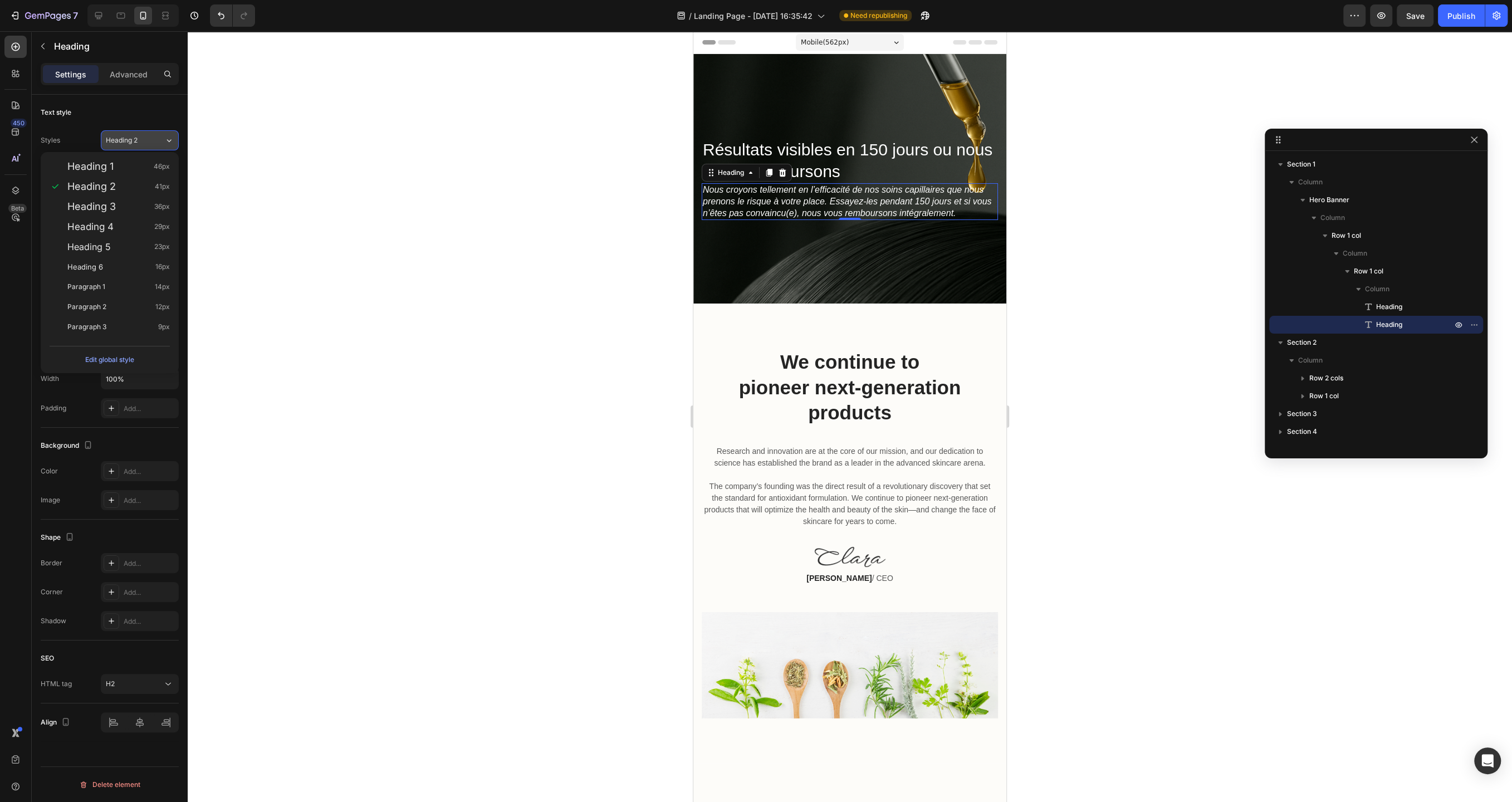
click at [170, 145] on icon at bounding box center [169, 140] width 9 height 11
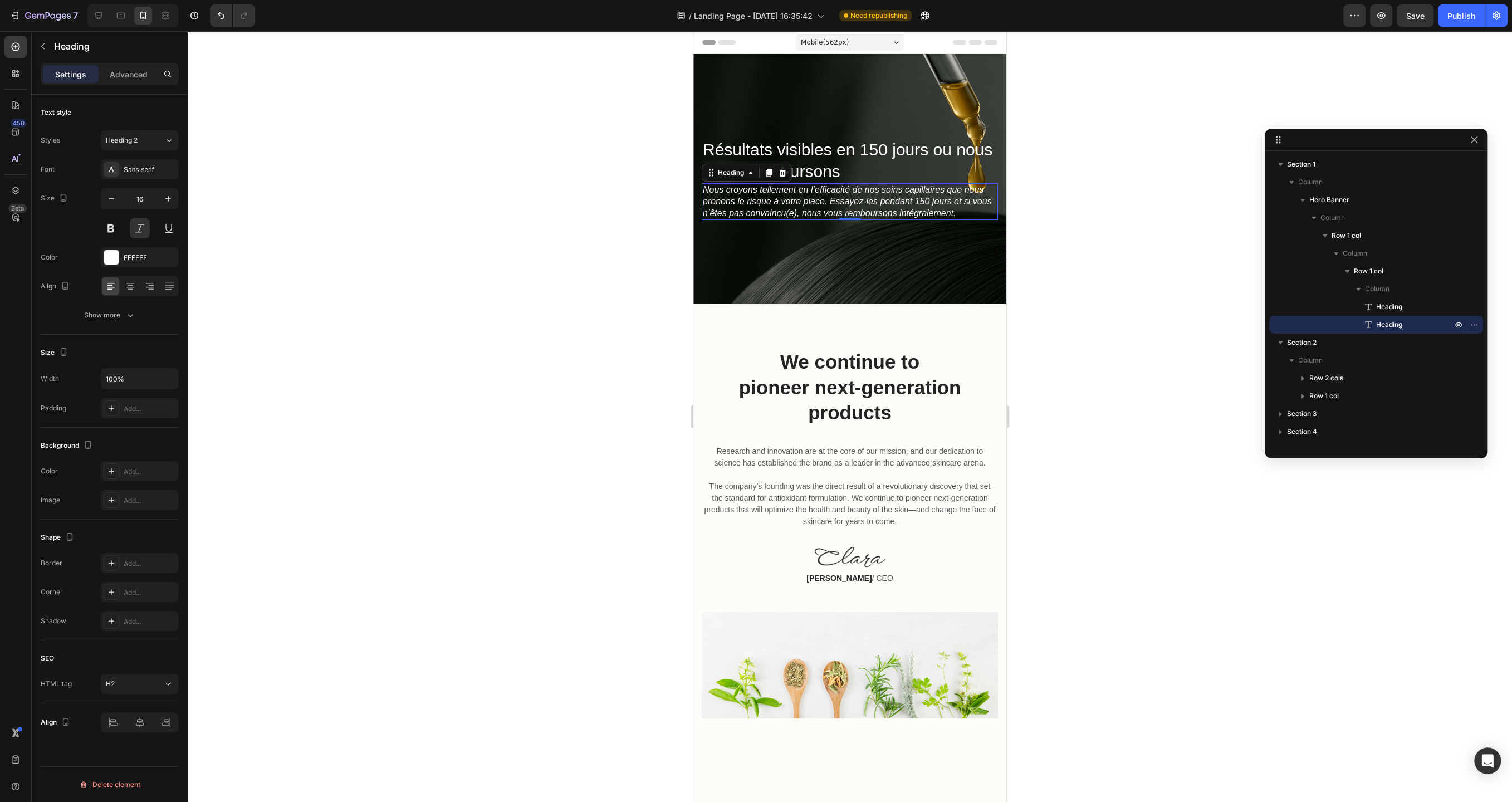
click at [394, 231] on div at bounding box center [850, 416] width 1324 height 771
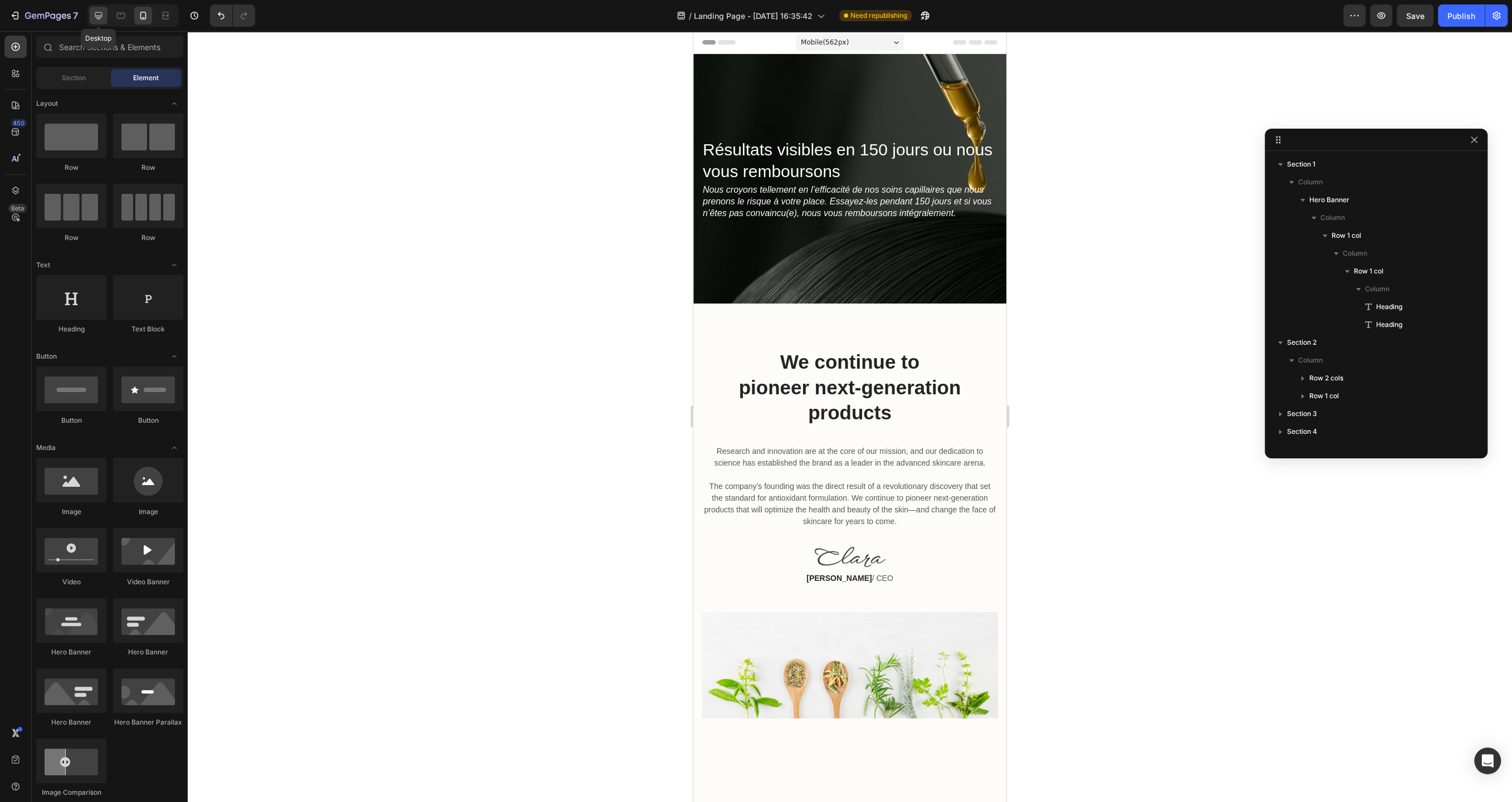
click at [102, 22] on div at bounding box center [99, 16] width 18 height 18
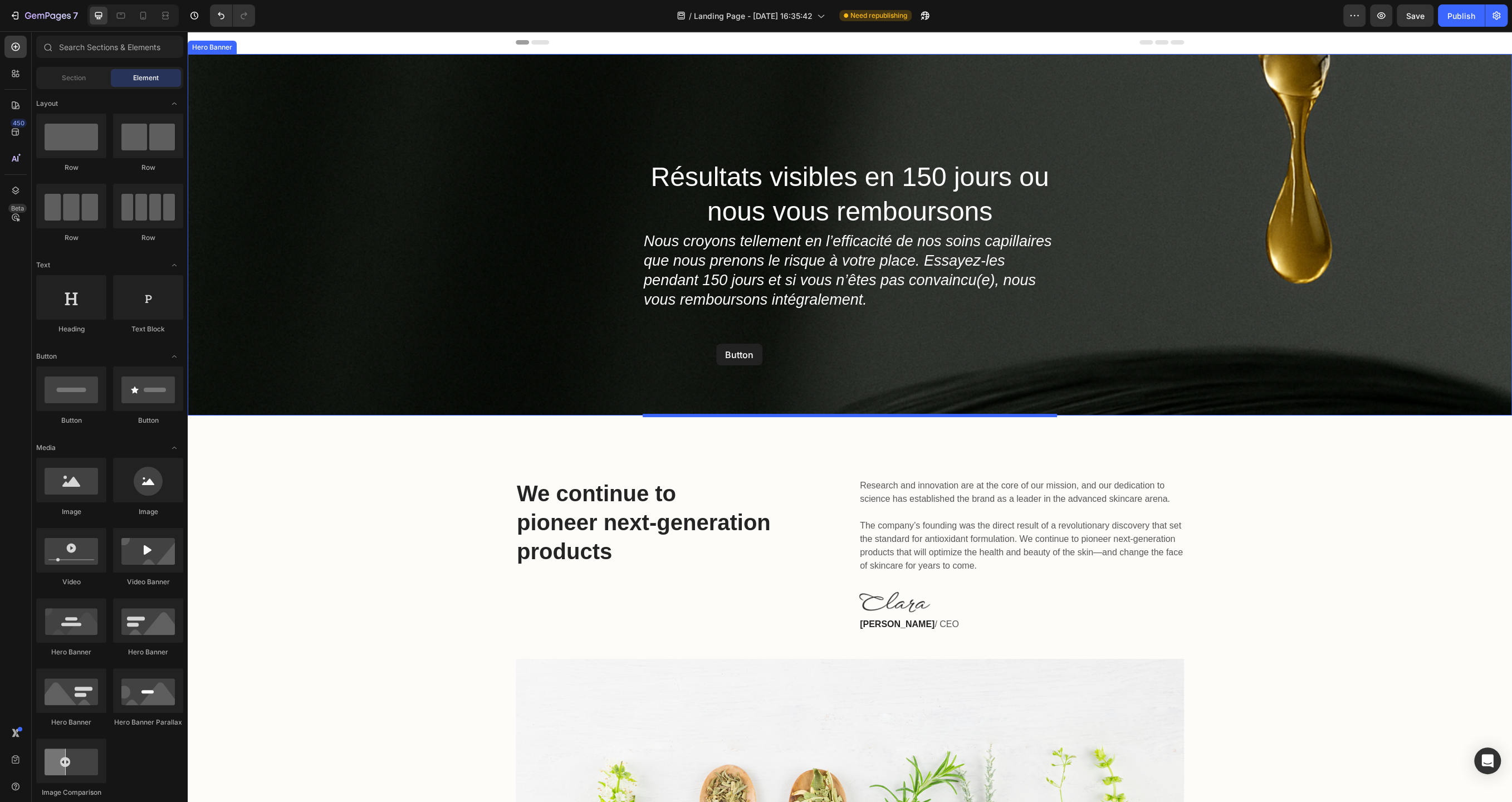
drag, startPoint x: 265, startPoint y: 426, endPoint x: 716, endPoint y: 343, distance: 458.6
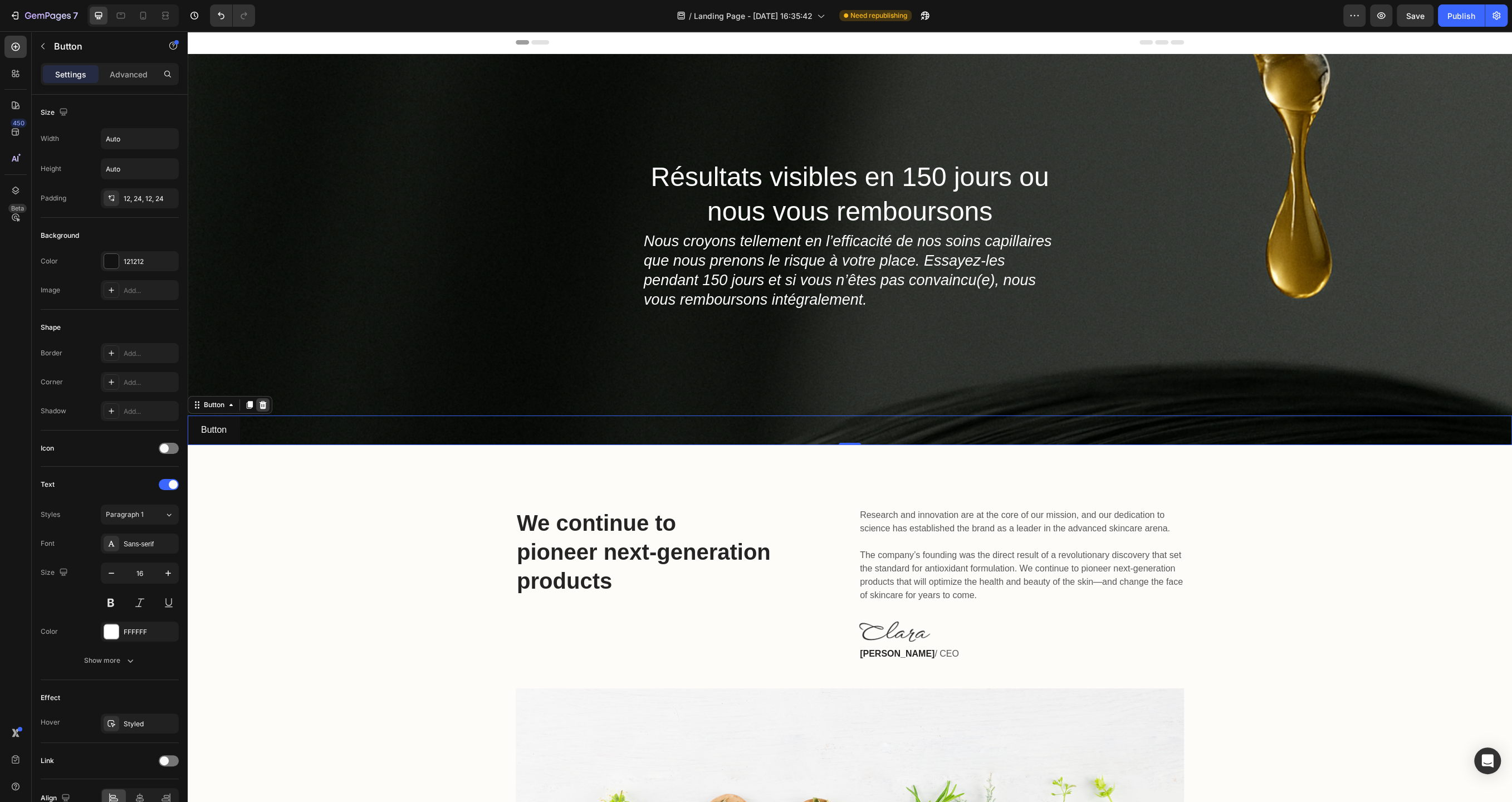
click at [264, 405] on icon at bounding box center [262, 405] width 9 height 9
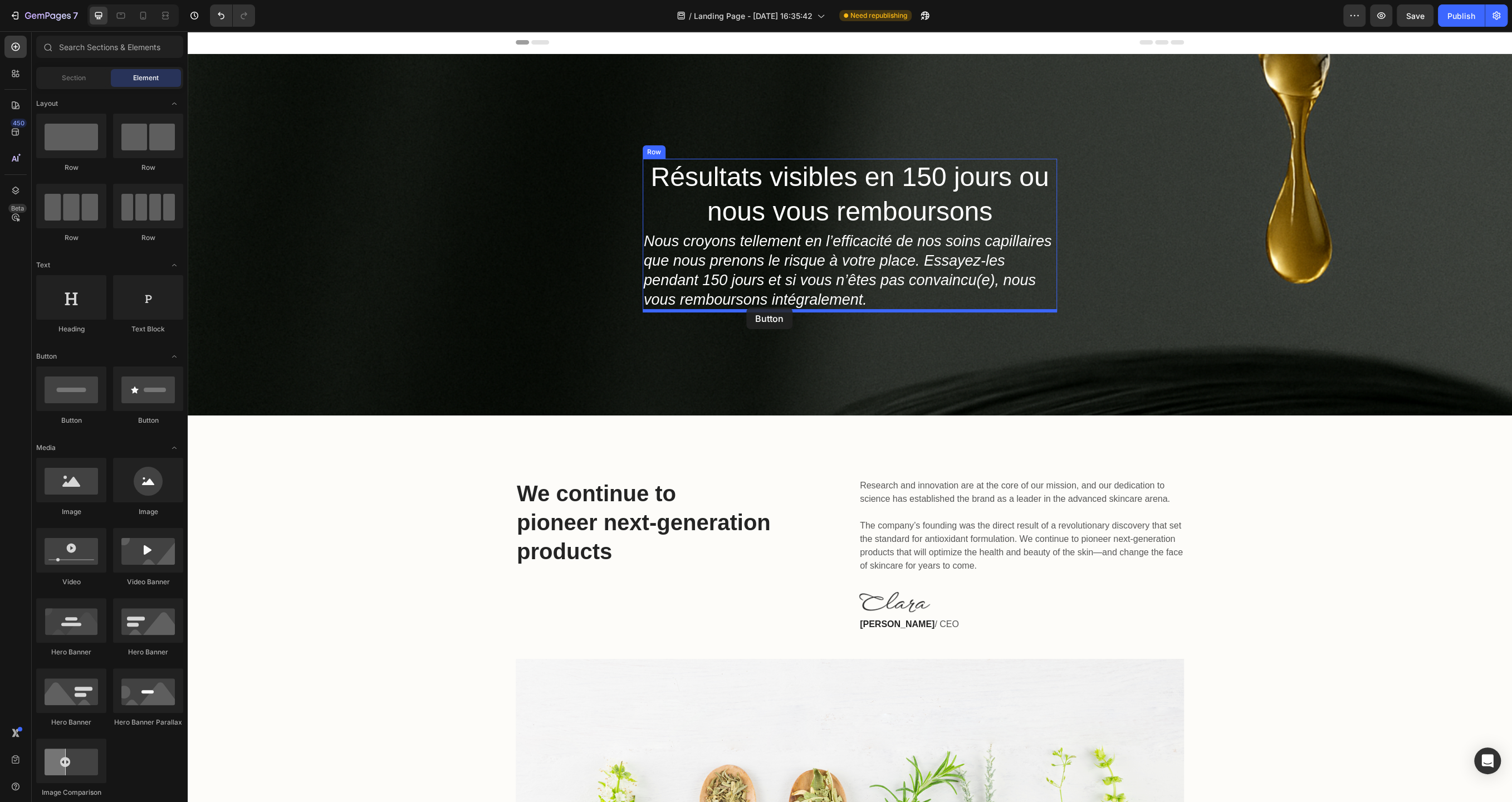
drag, startPoint x: 257, startPoint y: 433, endPoint x: 747, endPoint y: 307, distance: 505.9
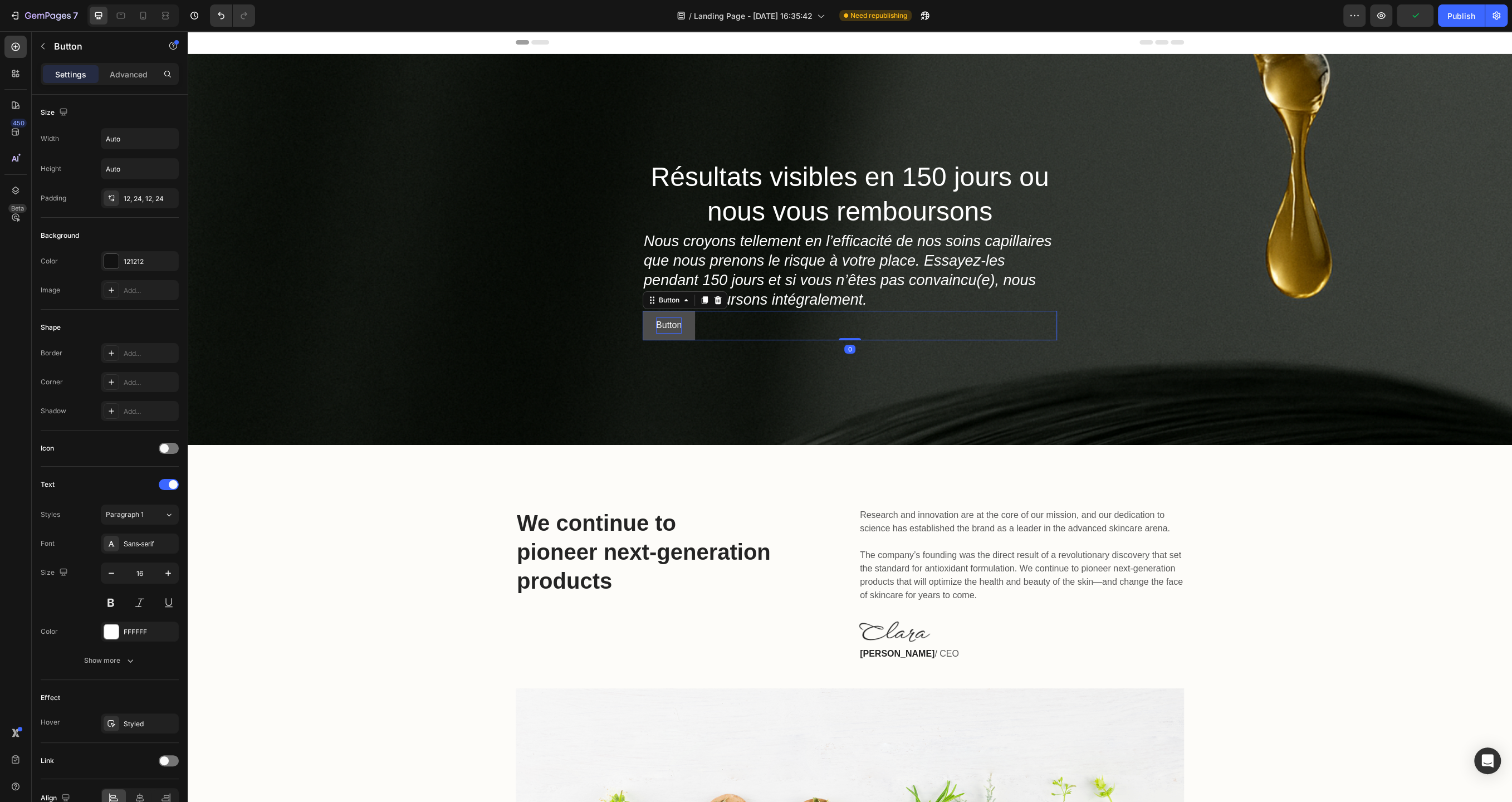
click at [670, 328] on p "Button" at bounding box center [668, 325] width 26 height 16
click at [643, 311] on button "Découvir" at bounding box center [673, 325] width 62 height 30
click at [643, 311] on button "Découvir nos" at bounding box center [682, 325] width 78 height 30
click at [687, 327] on p "Découvir nos produits" at bounding box center [699, 325] width 86 height 16
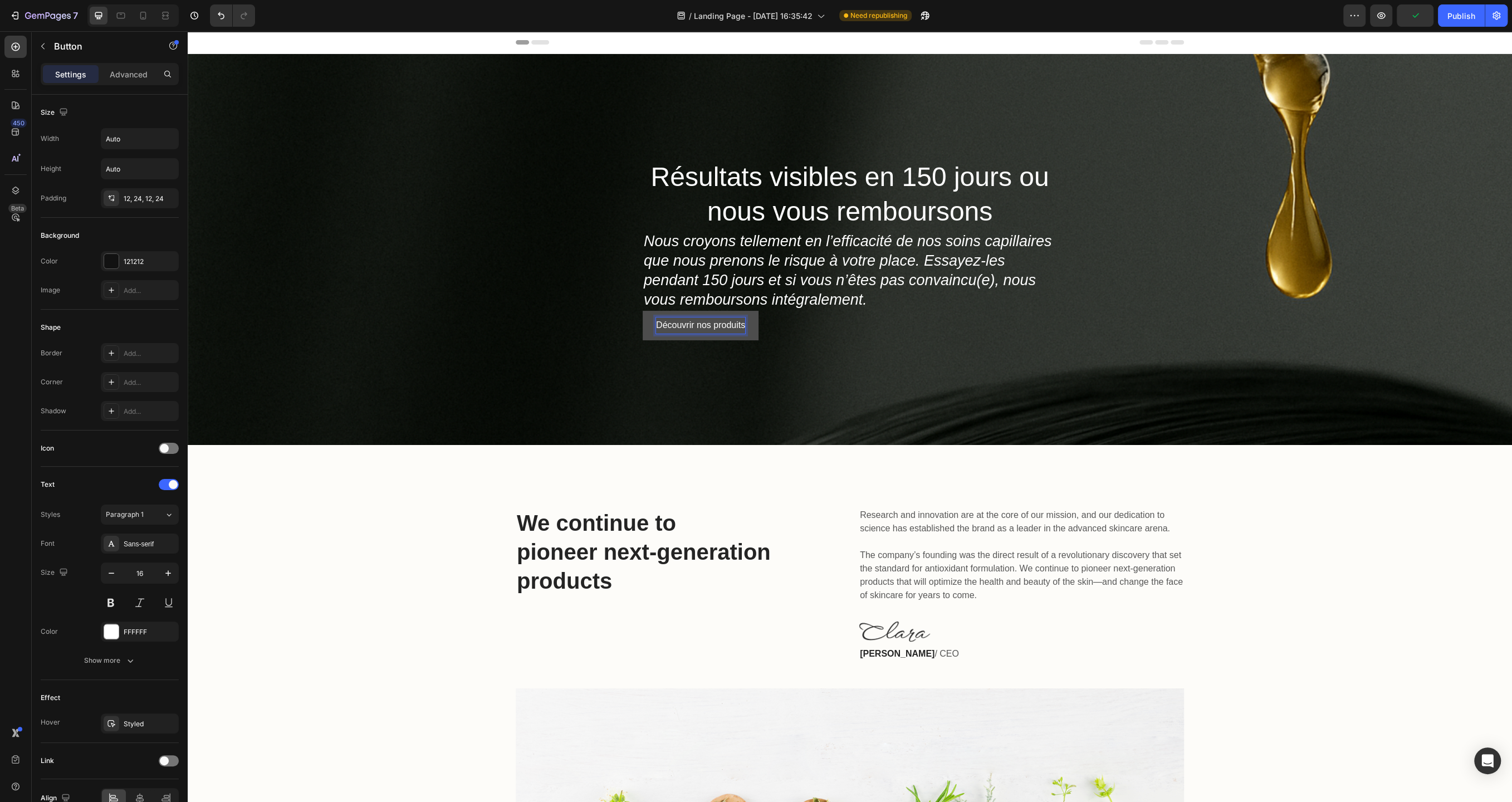
click at [722, 327] on p "Découvrir nos produits" at bounding box center [700, 325] width 89 height 16
click at [701, 327] on p "Découvrir nos produits" at bounding box center [700, 325] width 89 height 16
click at [720, 324] on p "Découvrir Nos produits" at bounding box center [701, 325] width 91 height 16
click at [167, 569] on icon "button" at bounding box center [168, 573] width 11 height 11
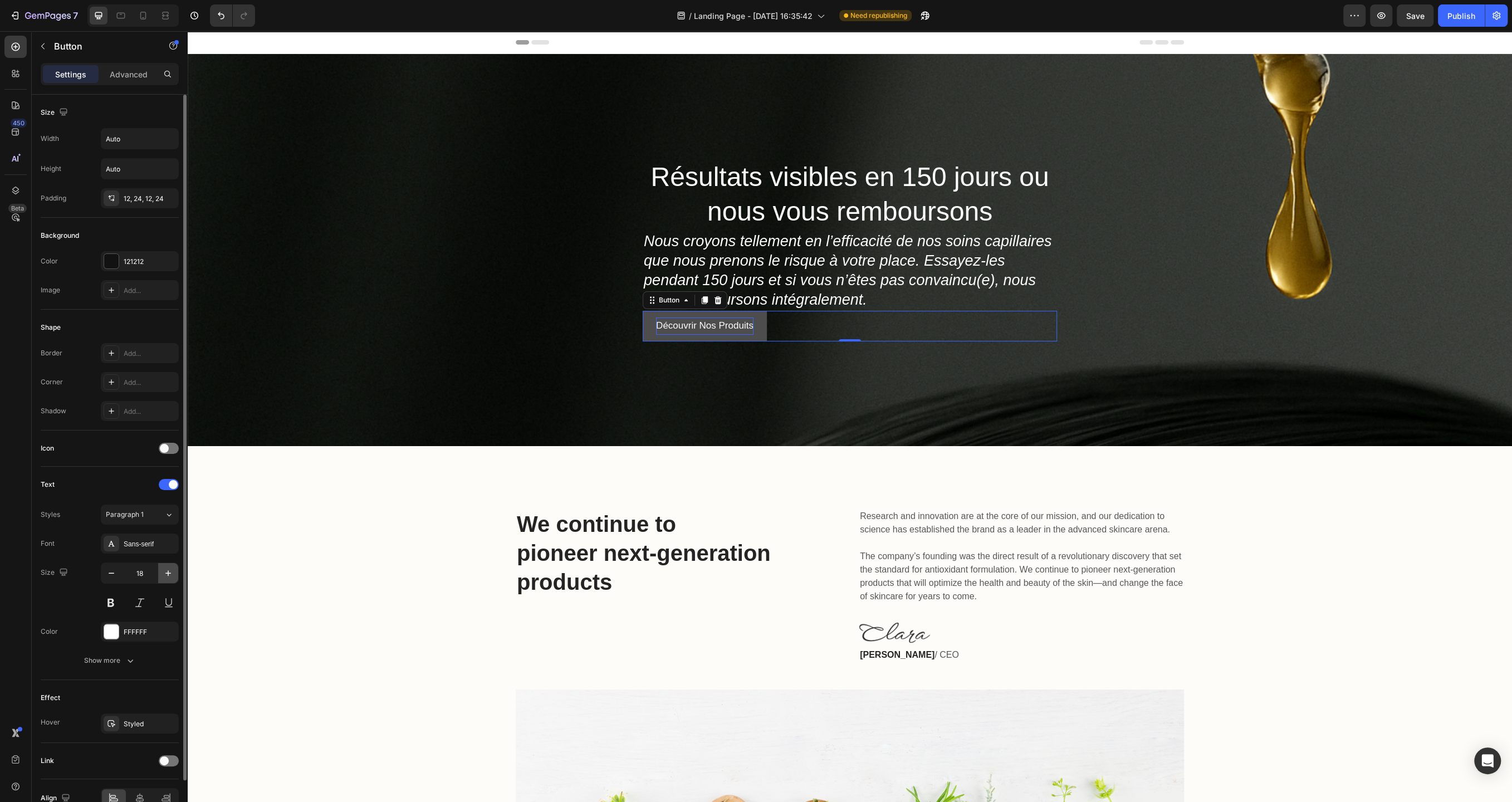
click at [167, 569] on icon "button" at bounding box center [168, 573] width 11 height 11
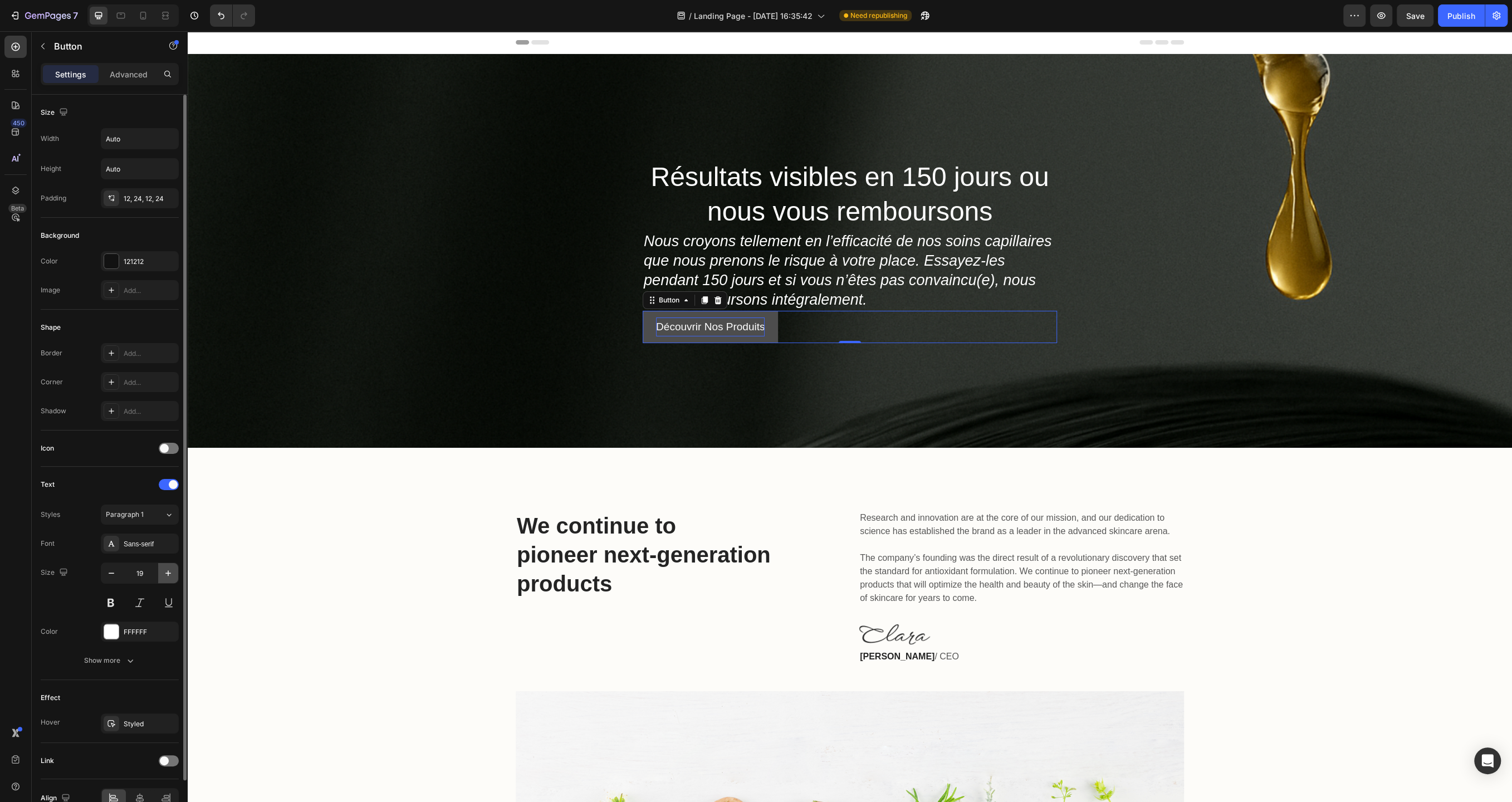
click at [167, 569] on icon "button" at bounding box center [168, 573] width 11 height 11
type input "20"
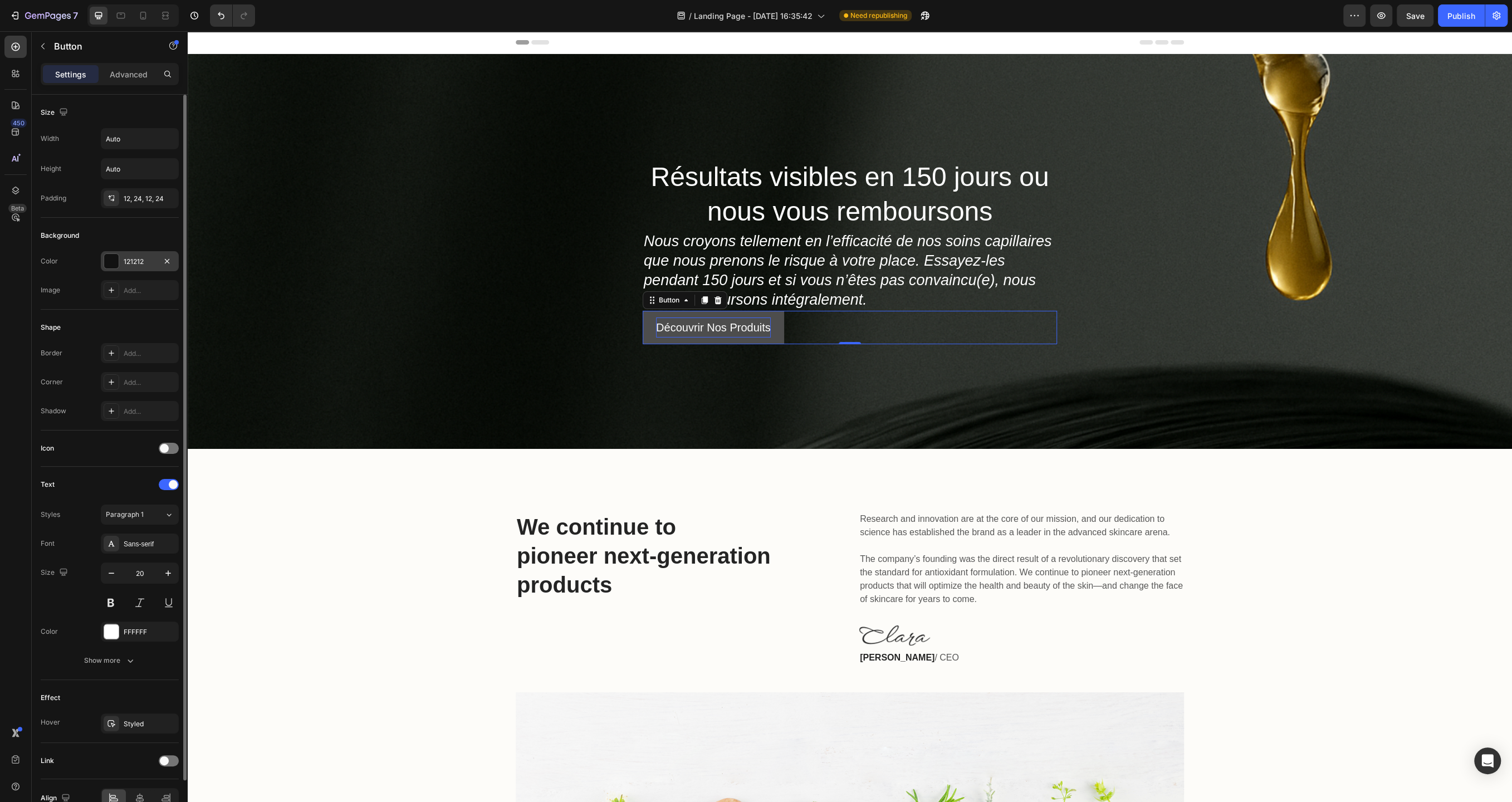
click at [148, 267] on div "121212" at bounding box center [140, 261] width 78 height 20
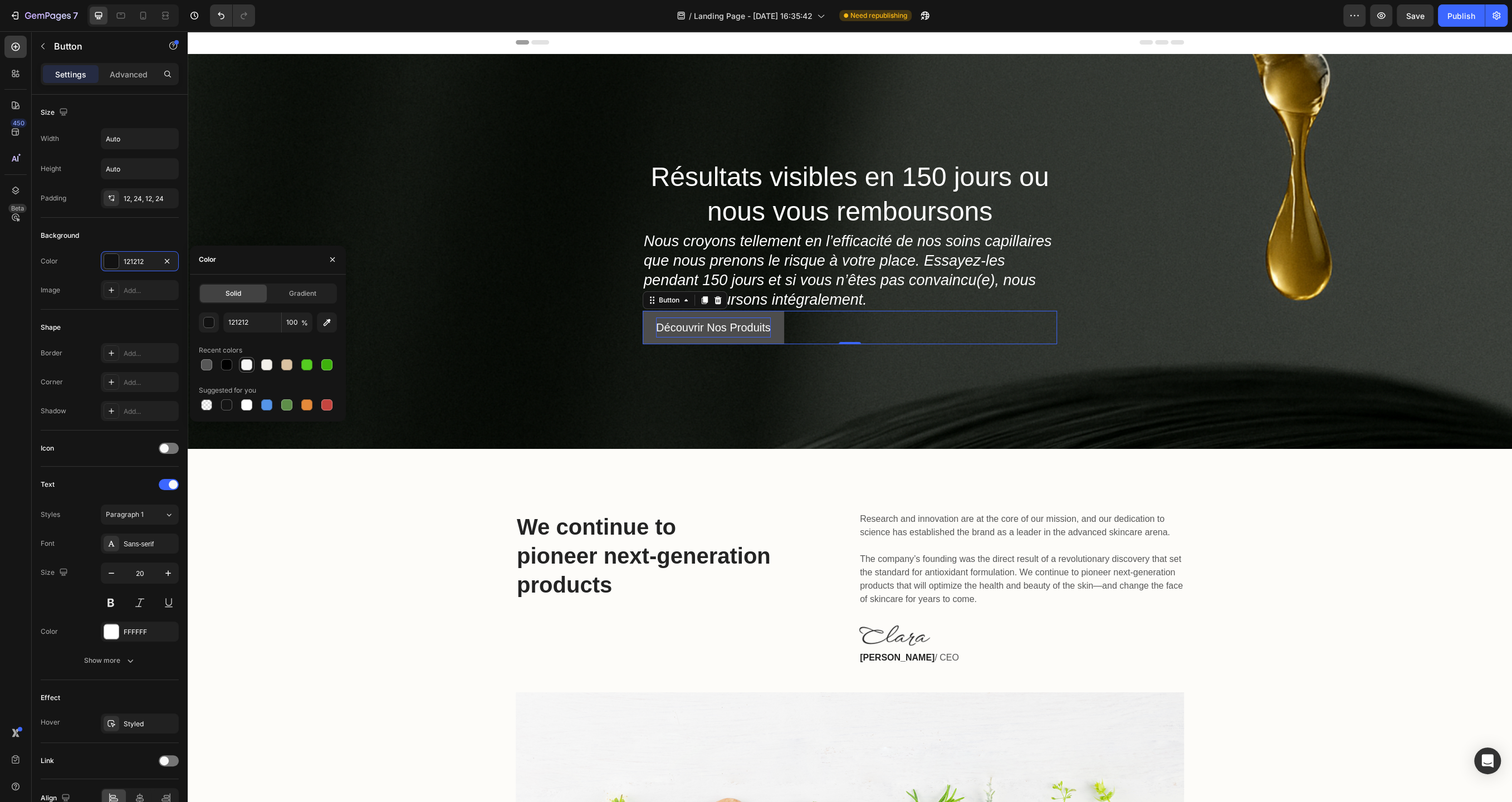
click at [247, 366] on div at bounding box center [247, 365] width 11 height 11
type input "F7F7F7"
click at [136, 628] on div "FFFFFF" at bounding box center [139, 631] width 32 height 10
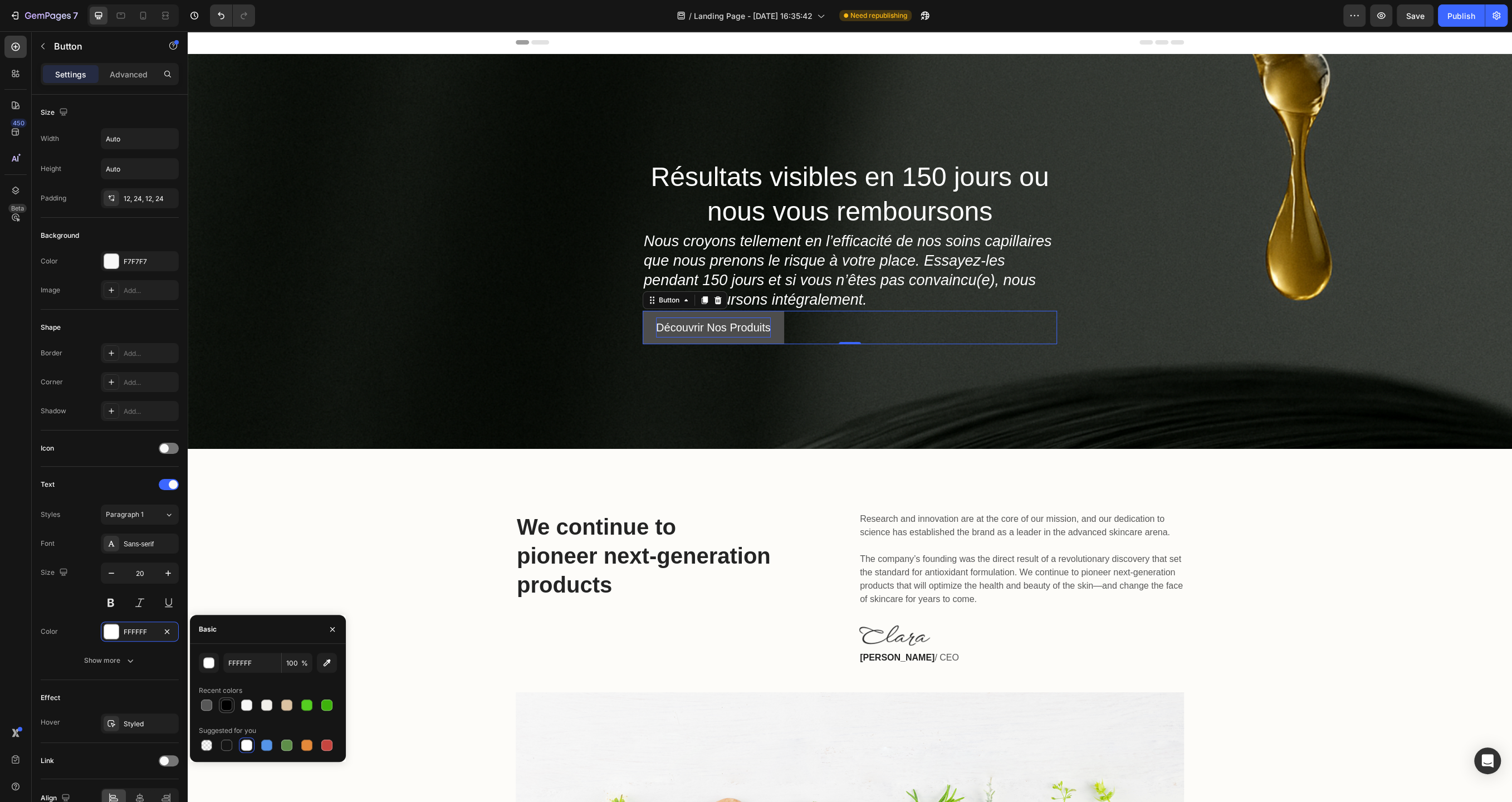
click at [231, 703] on div at bounding box center [227, 705] width 11 height 11
type input "000000"
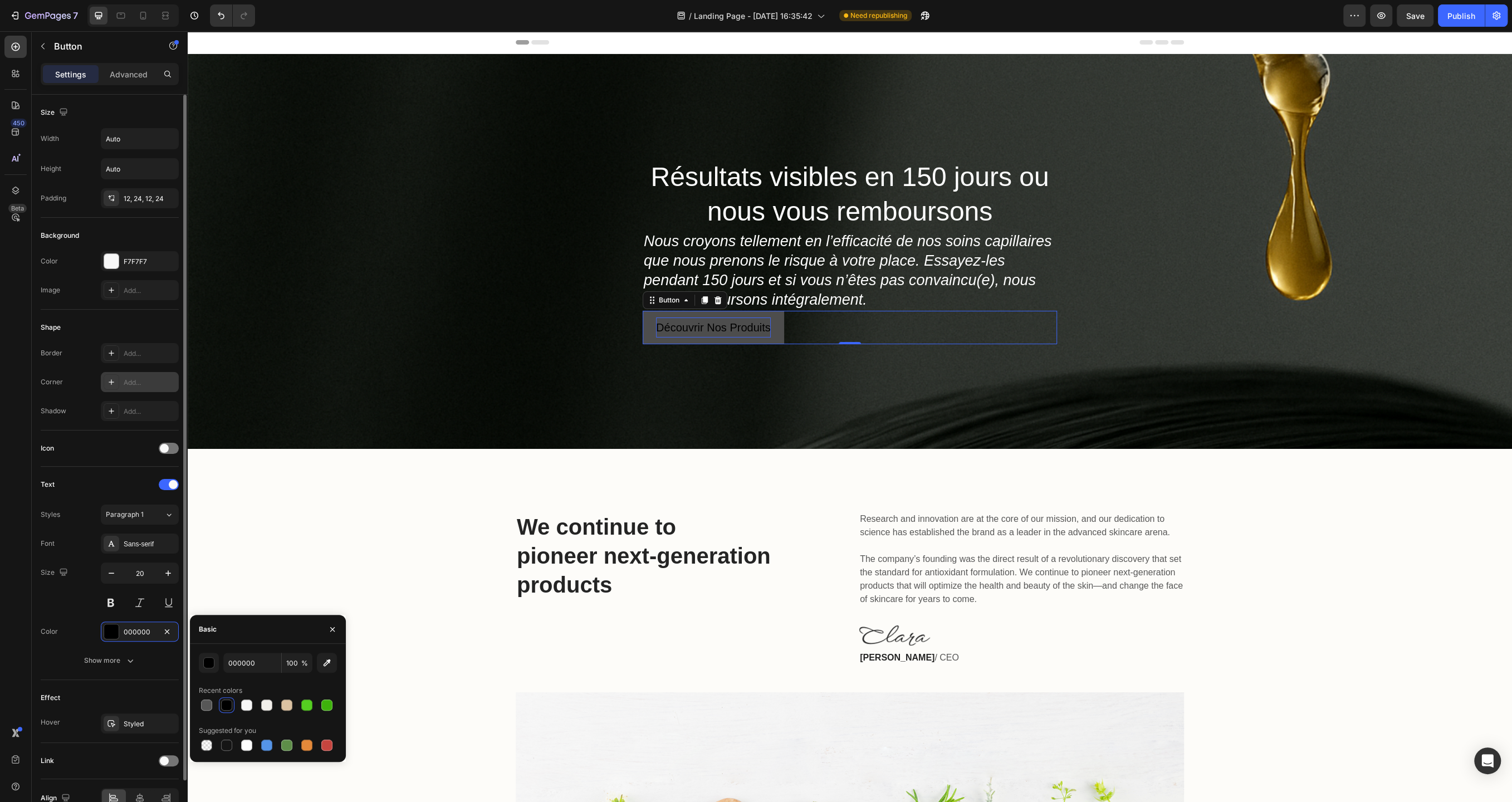
click at [139, 379] on div "Add..." at bounding box center [149, 383] width 52 height 10
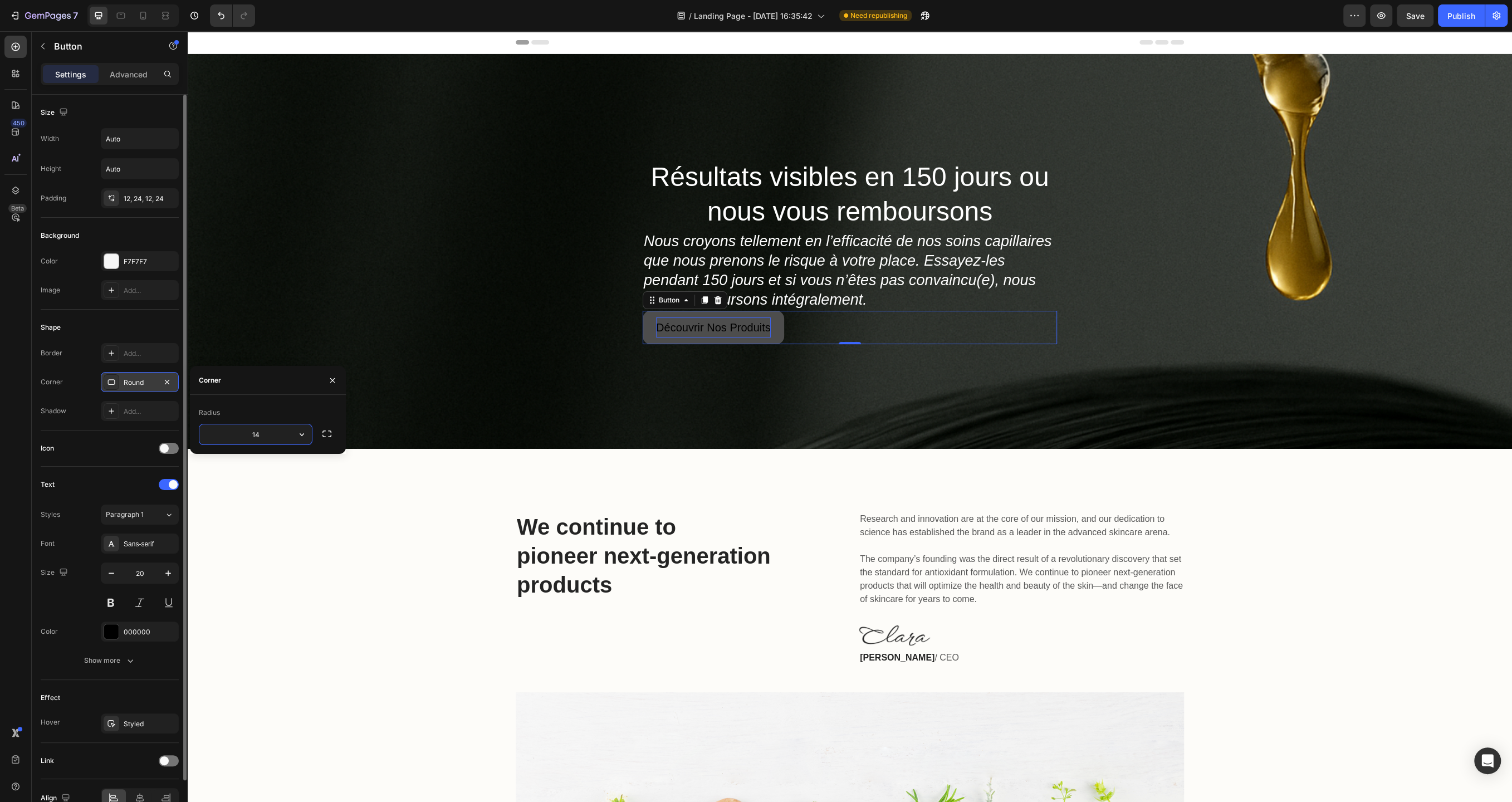
type input "1"
type input "2"
type input "30"
click at [149, 411] on div "Add..." at bounding box center [149, 412] width 52 height 10
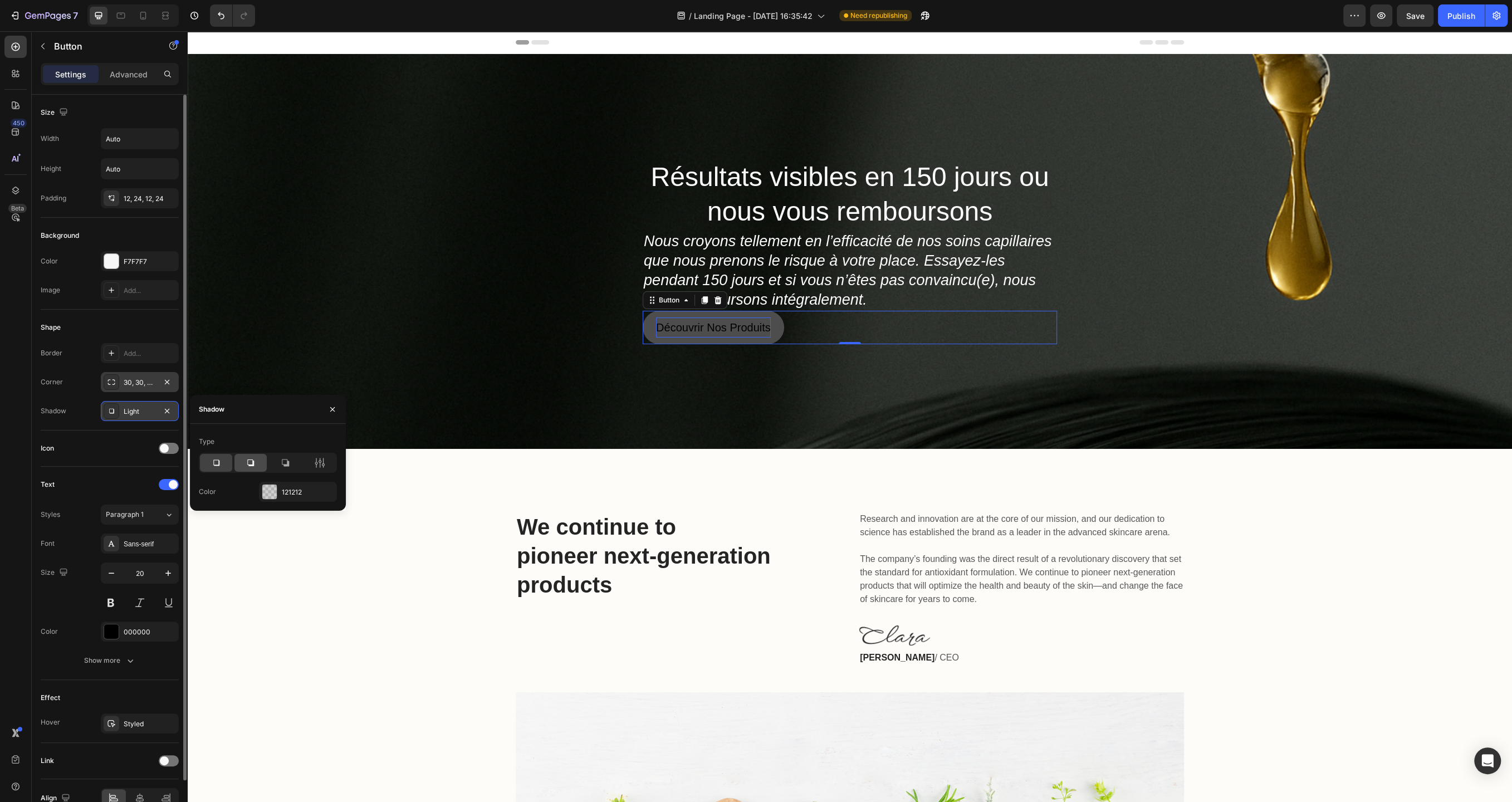
click at [249, 459] on icon at bounding box center [250, 462] width 7 height 7
click at [224, 461] on div at bounding box center [216, 462] width 32 height 18
click at [329, 465] on div at bounding box center [319, 462] width 32 height 18
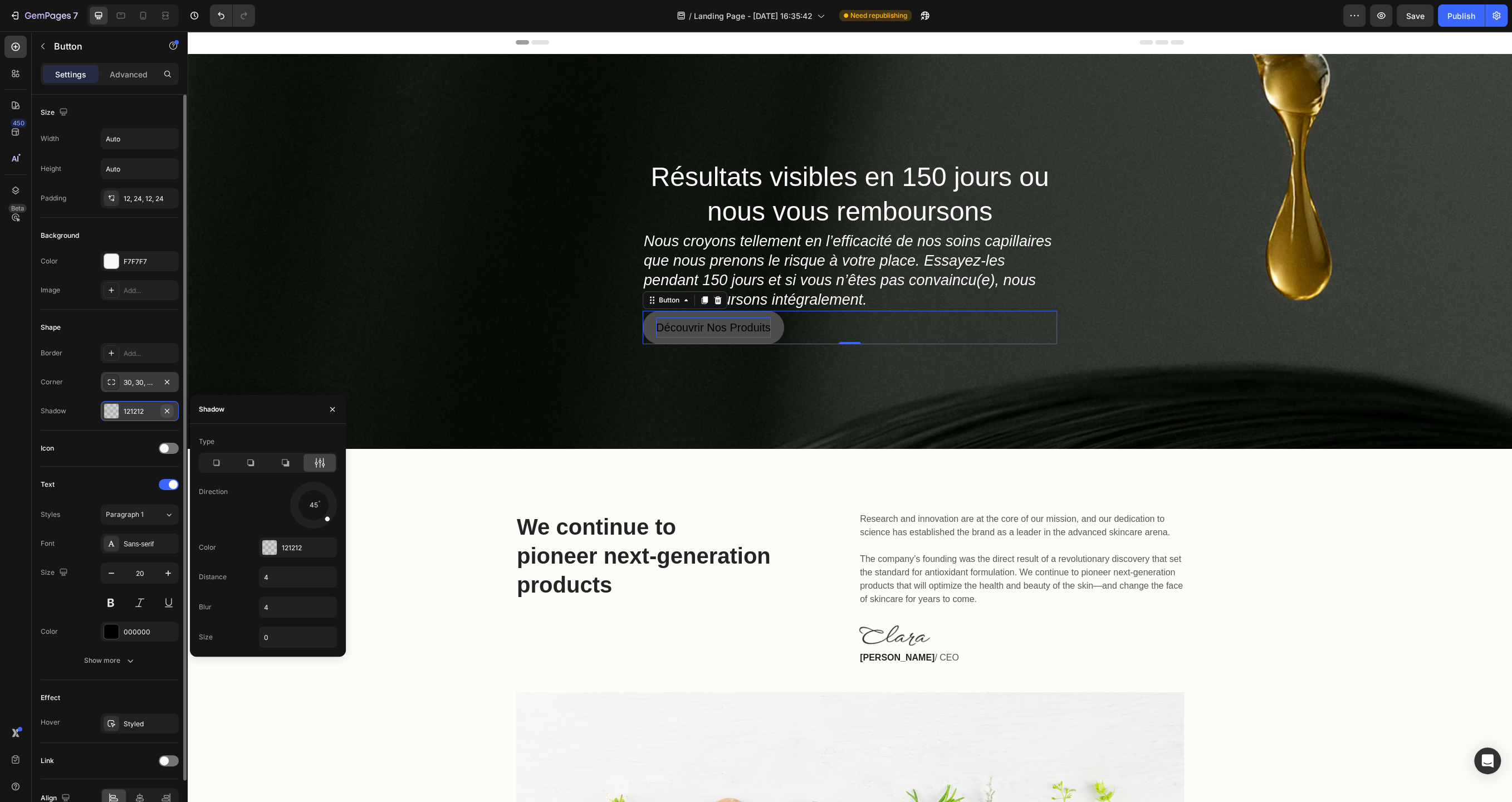
click at [167, 408] on icon "button" at bounding box center [167, 411] width 9 height 9
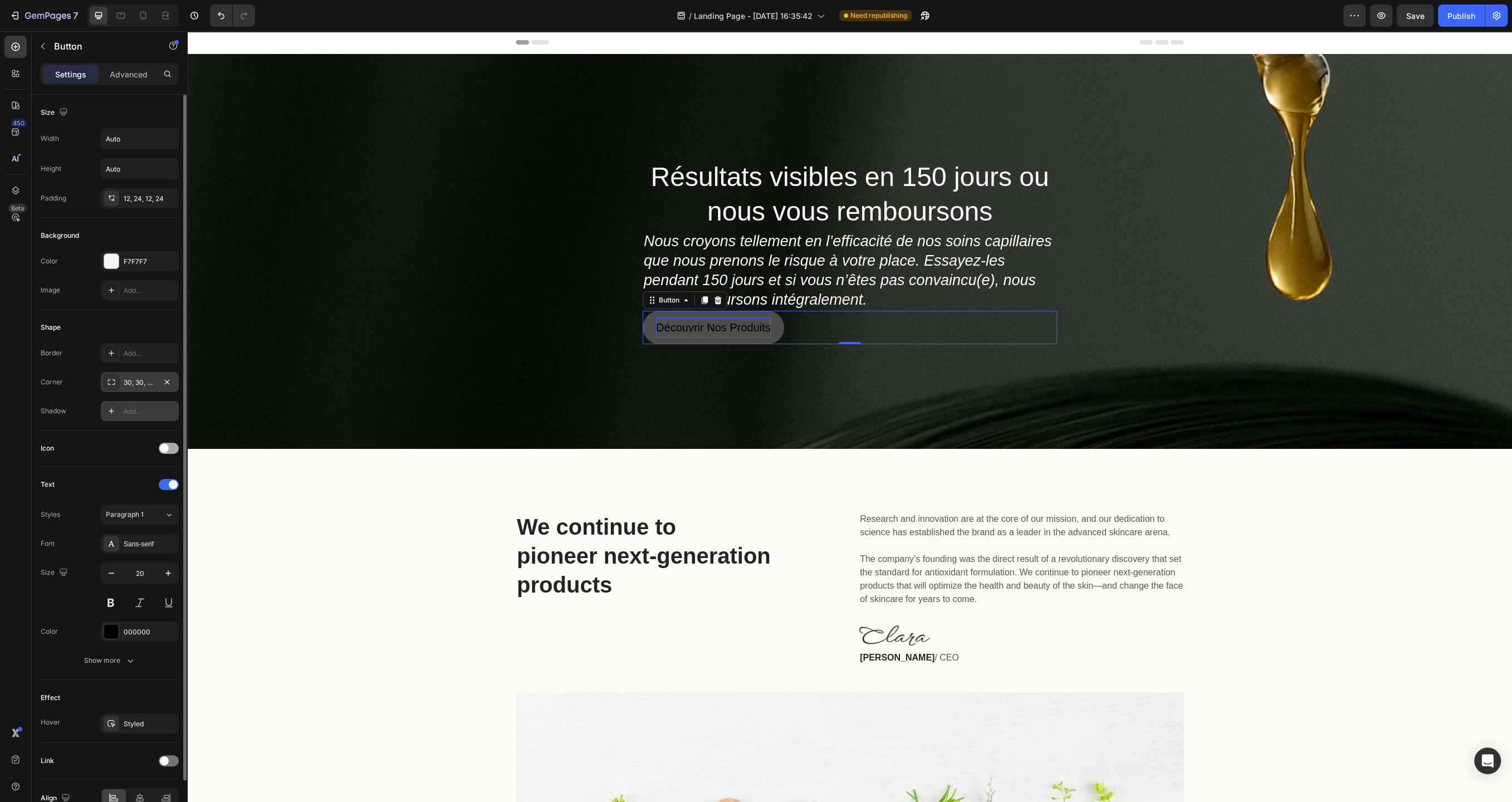
click at [167, 450] on div at bounding box center [169, 448] width 20 height 11
click at [149, 476] on div "Star filled" at bounding box center [149, 477] width 52 height 10
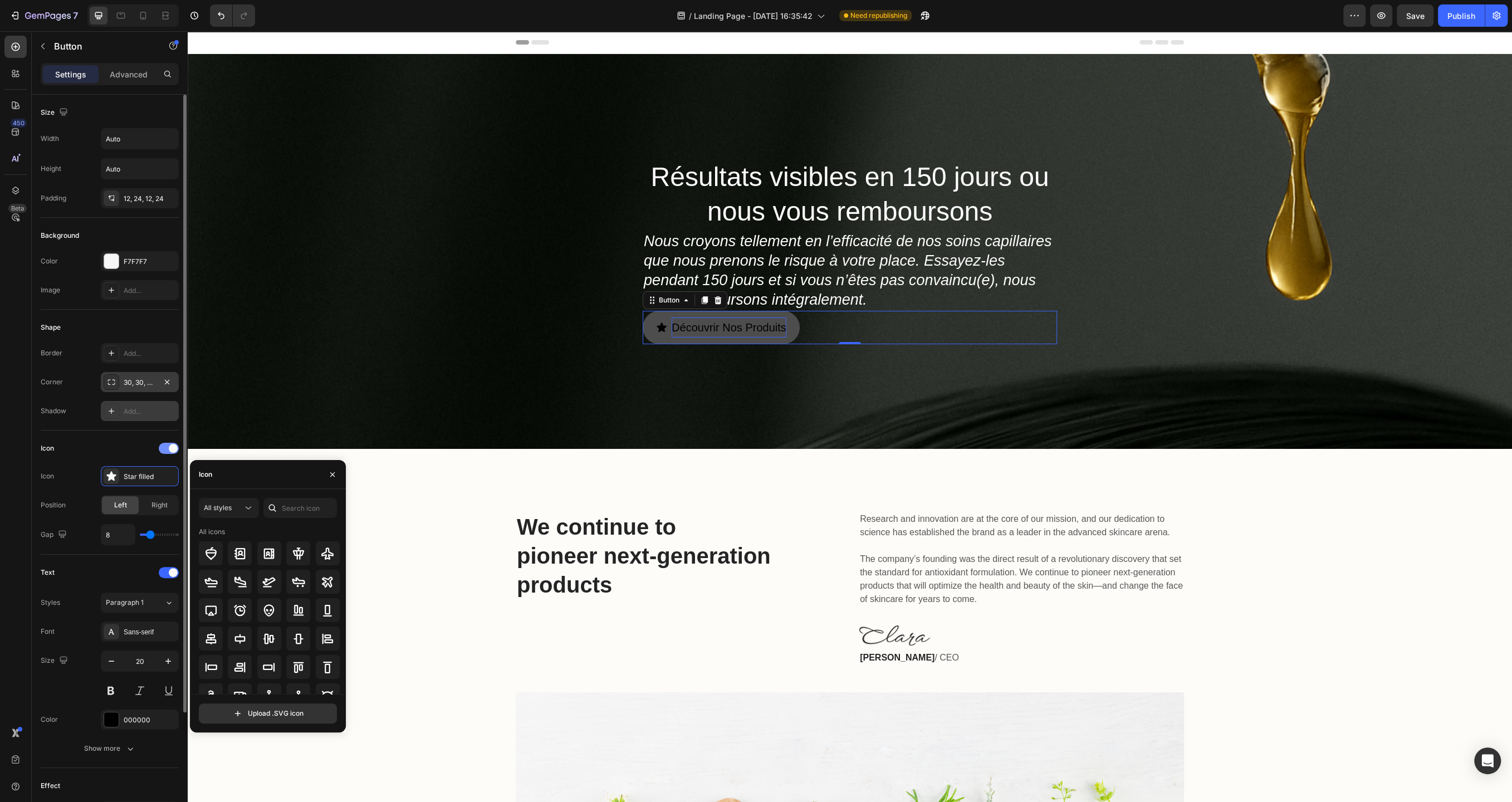
click at [167, 450] on div at bounding box center [169, 448] width 20 height 11
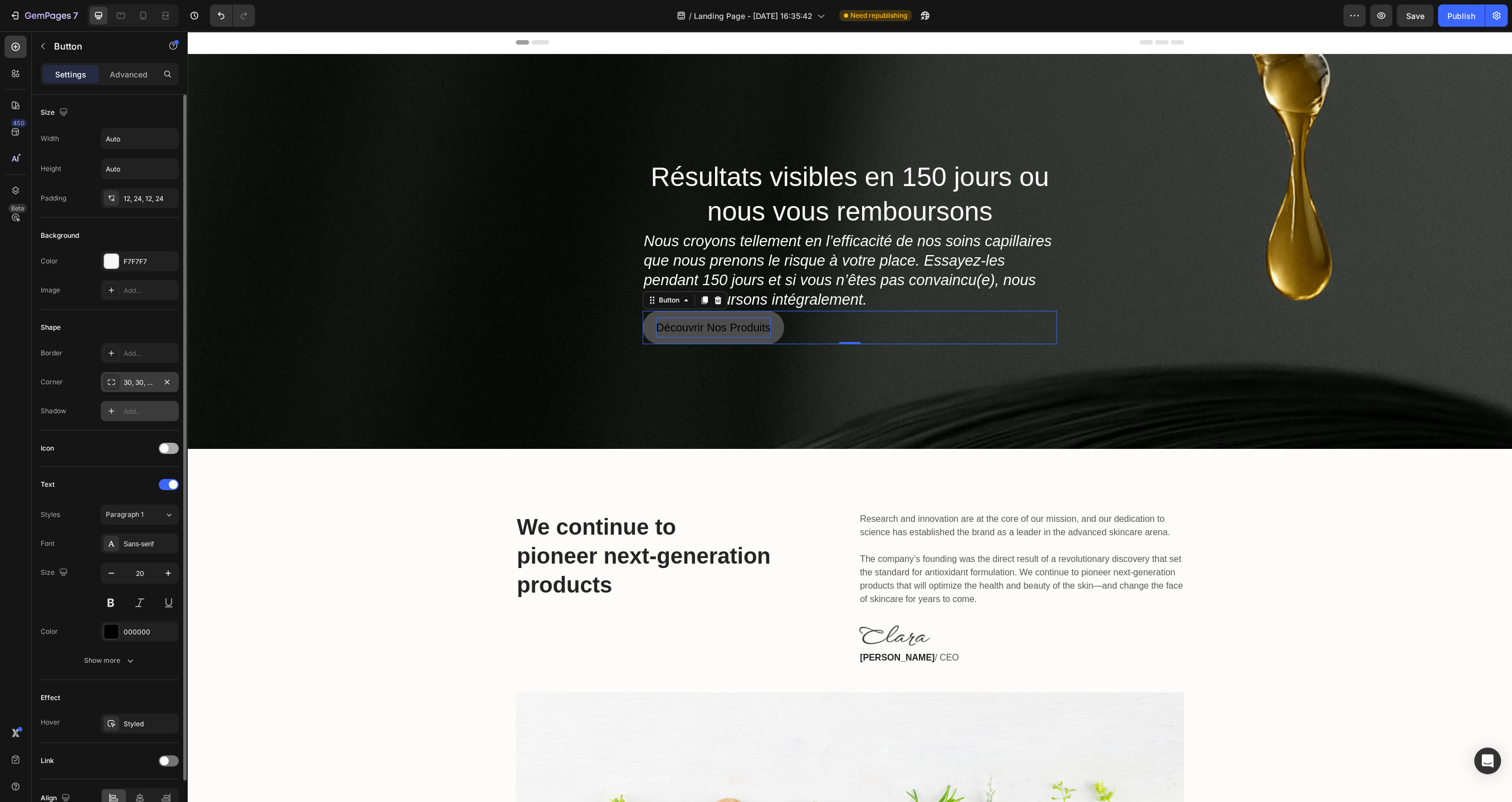
click at [167, 450] on div at bounding box center [169, 448] width 20 height 11
click at [160, 502] on span "Right" at bounding box center [160, 505] width 16 height 10
click at [121, 502] on span "Left" at bounding box center [121, 505] width 13 height 10
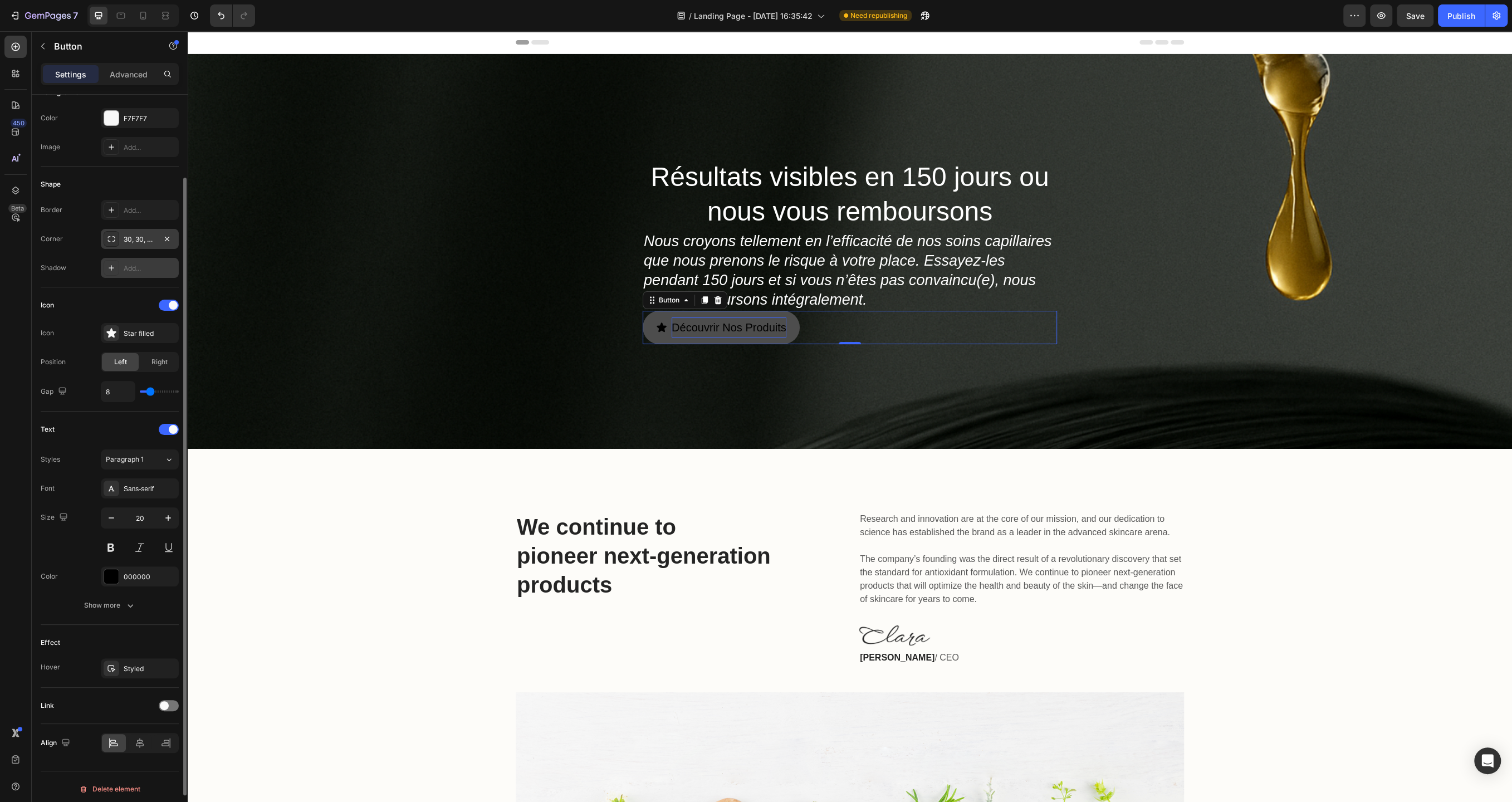
scroll to position [145, 0]
click at [110, 546] on button at bounding box center [111, 546] width 20 height 20
click at [96, 601] on div "Show more" at bounding box center [110, 603] width 52 height 11
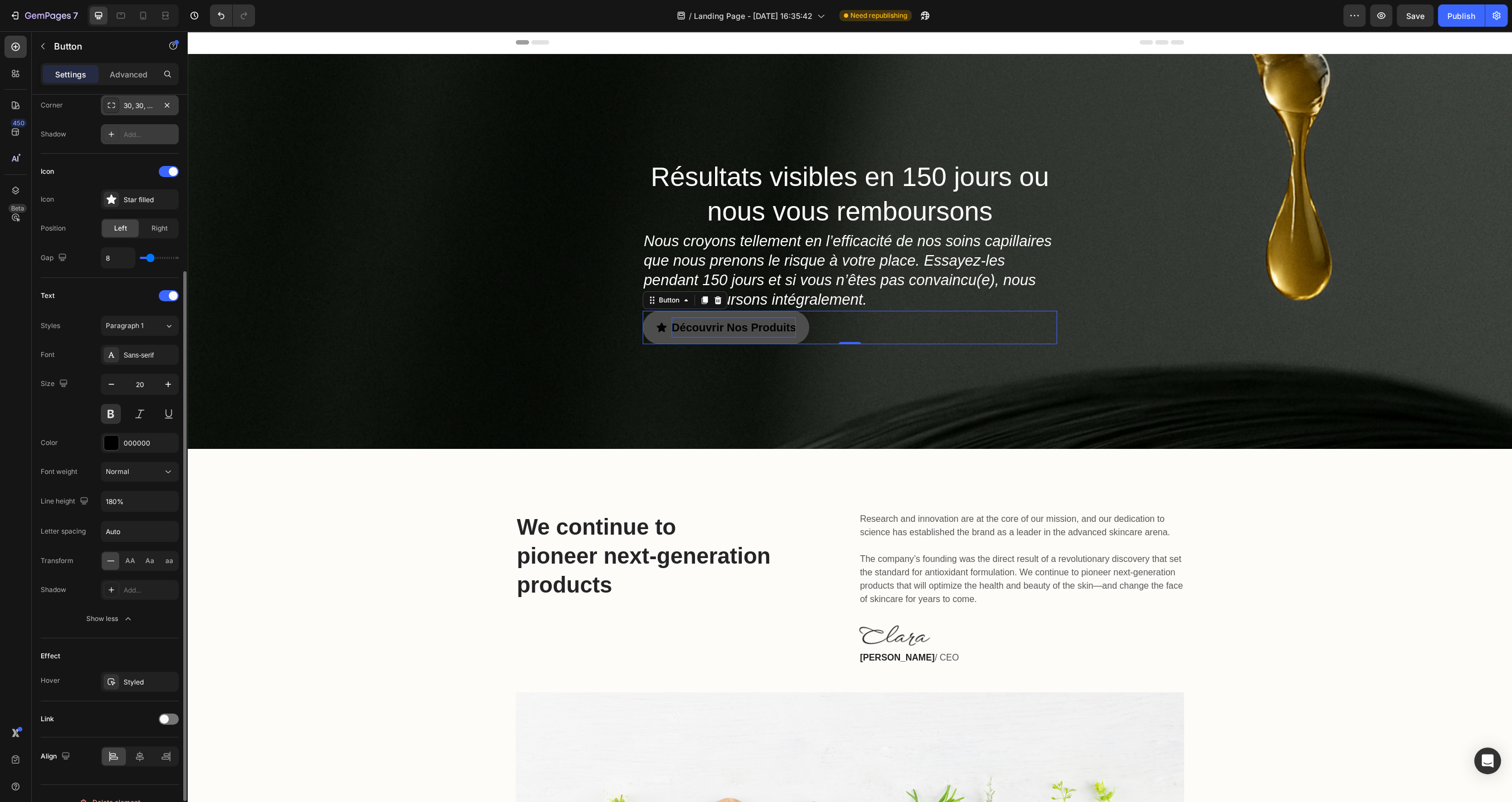
scroll to position [291, 0]
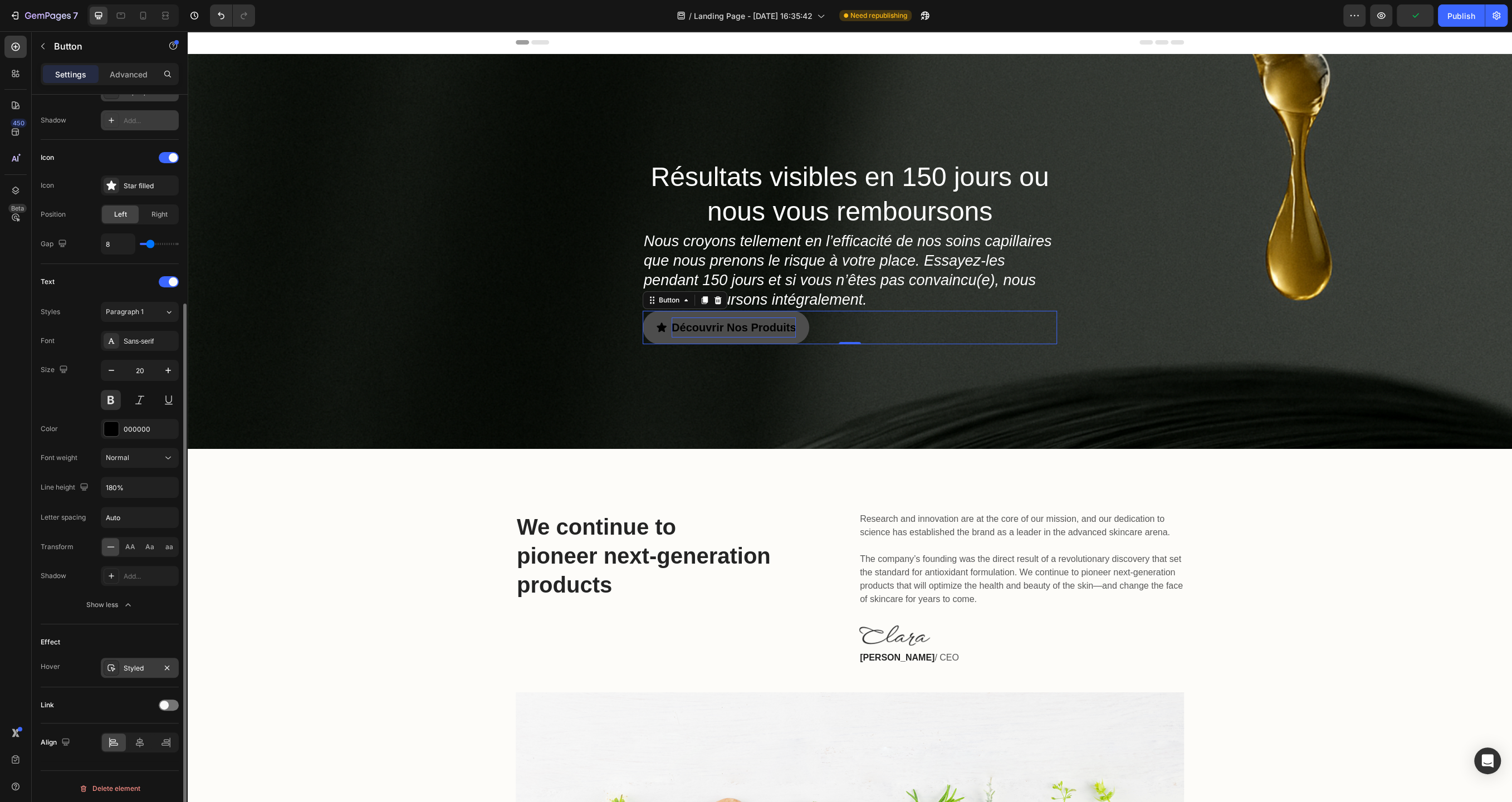
click at [135, 658] on div "Styled" at bounding box center [140, 668] width 78 height 20
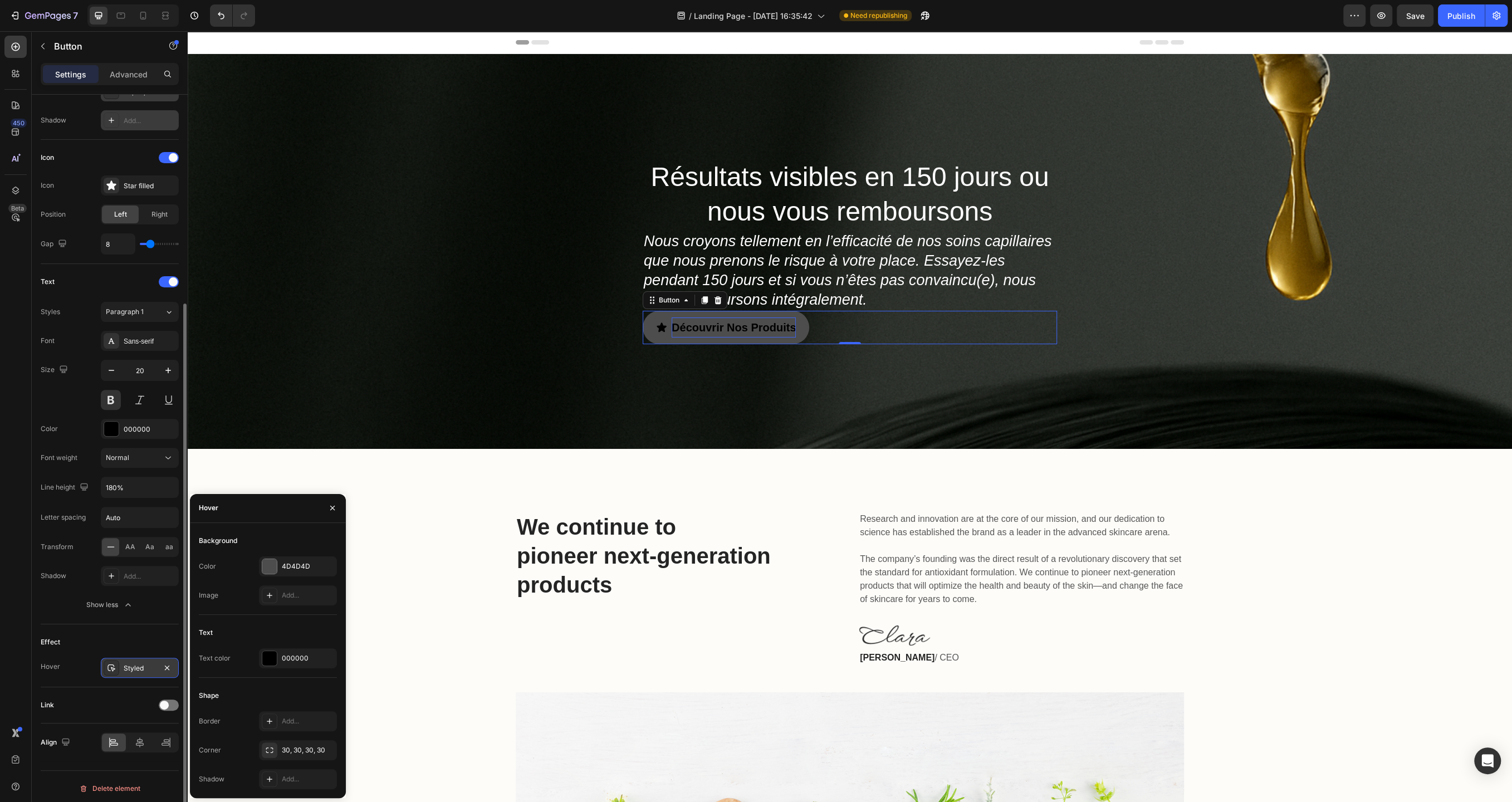
click at [135, 658] on div "Styled" at bounding box center [140, 668] width 78 height 20
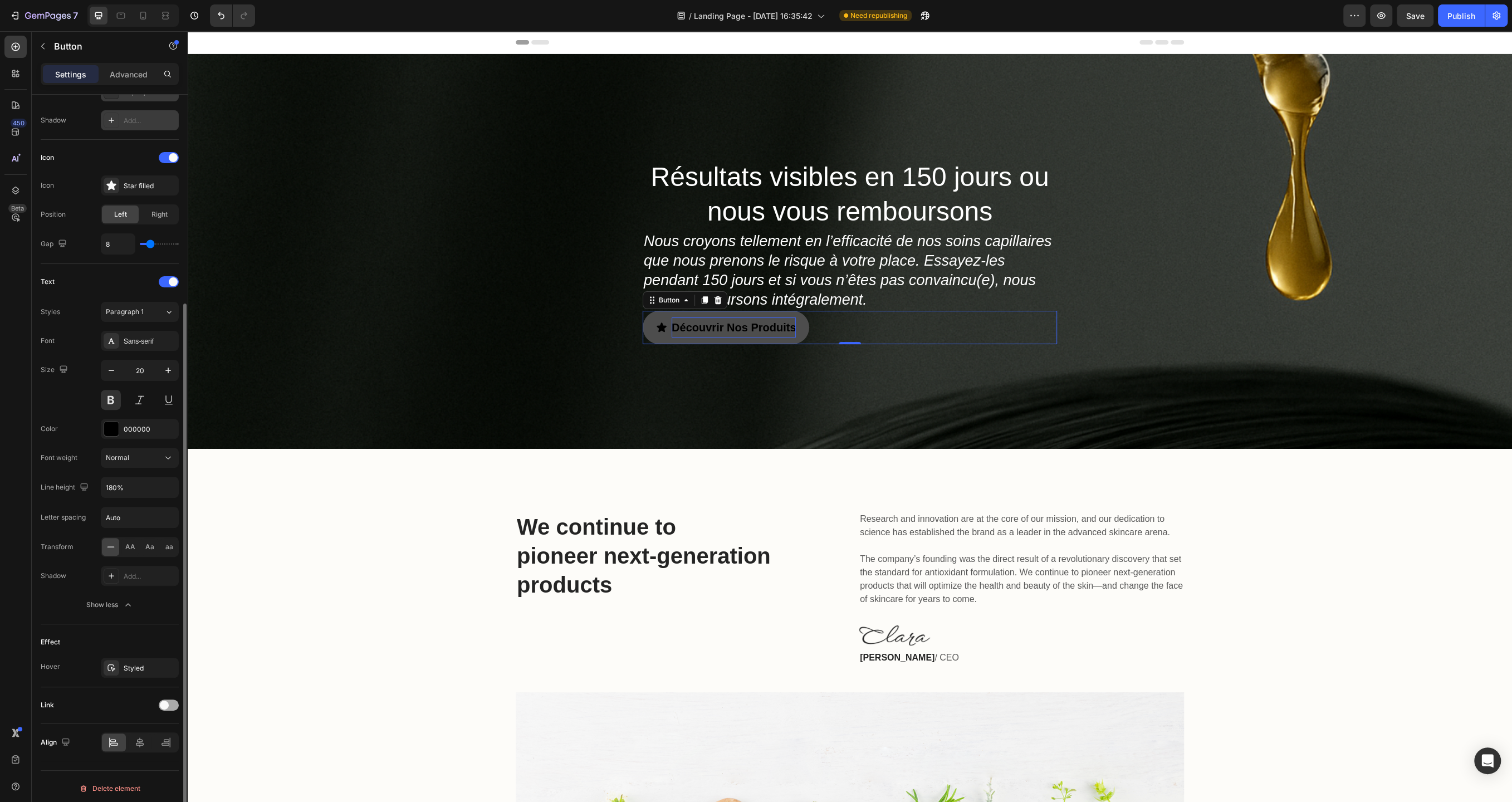
click at [167, 702] on span at bounding box center [164, 704] width 9 height 9
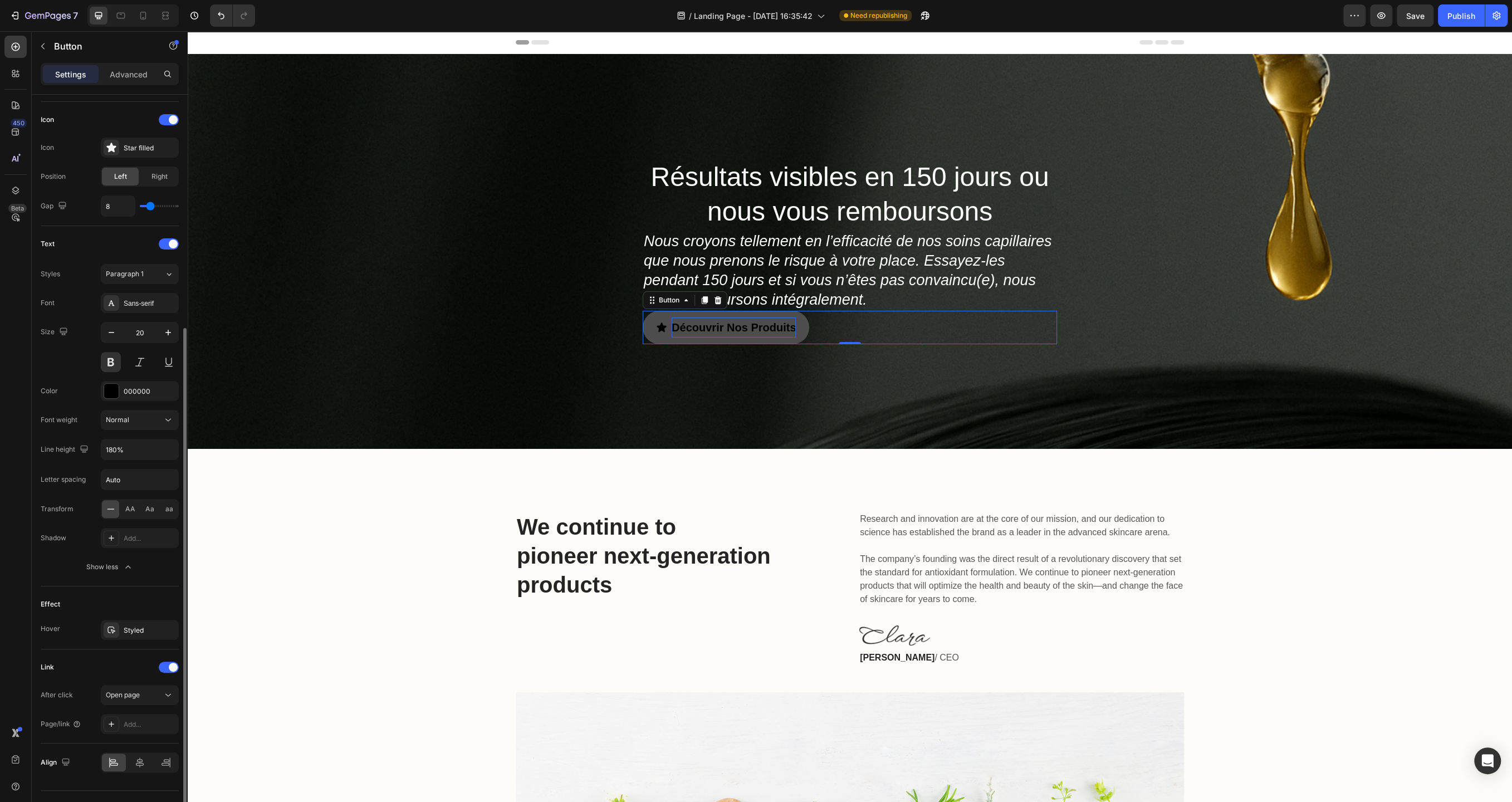
scroll to position [349, 0]
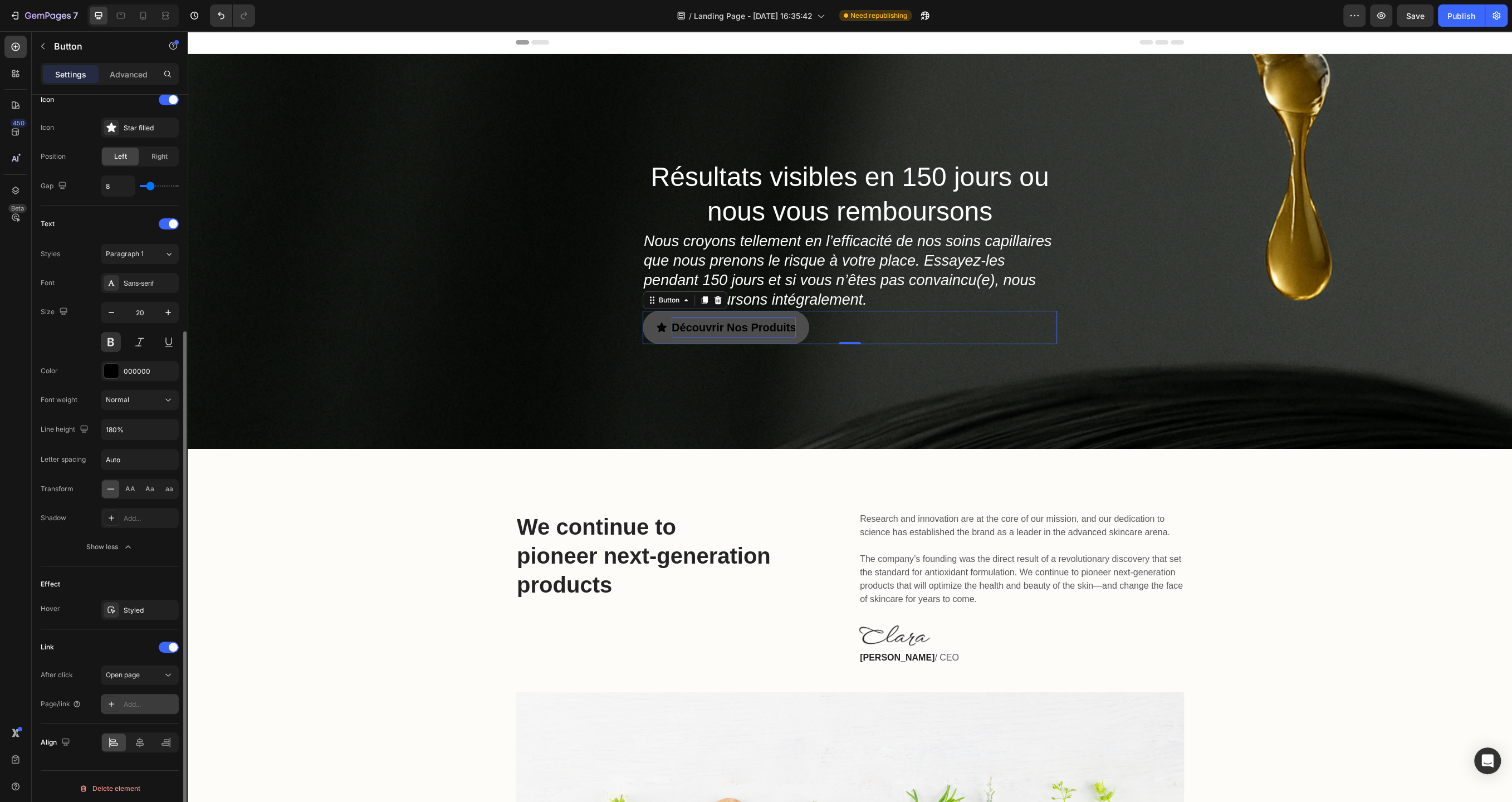
click at [140, 704] on div "Add..." at bounding box center [149, 704] width 52 height 10
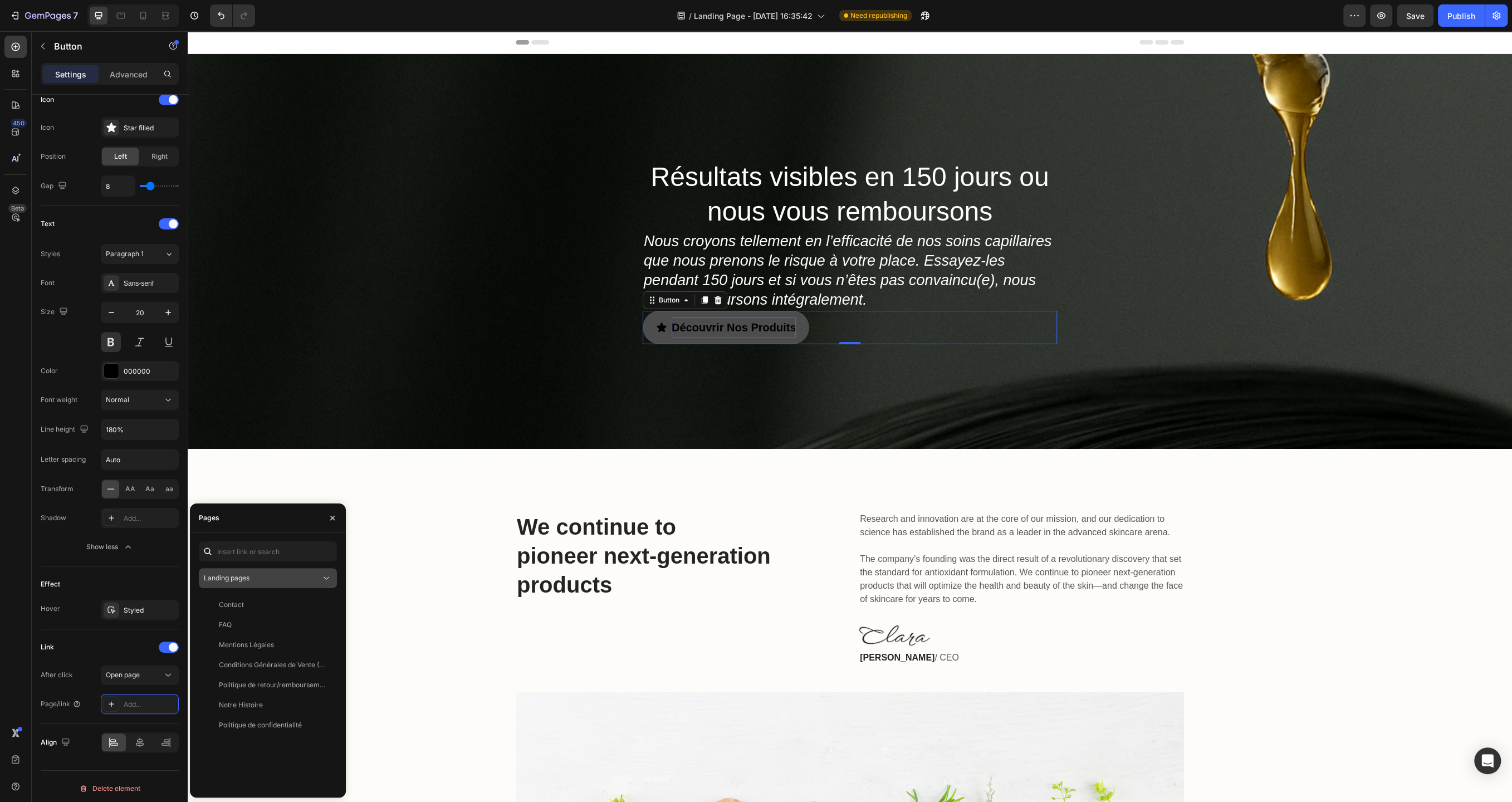
click at [256, 584] on button "Landing pages" at bounding box center [268, 578] width 139 height 20
click at [263, 642] on span "Product pages" at bounding box center [249, 647] width 45 height 10
click at [264, 765] on div "L'élixir Pousse à l'huile de Riz" at bounding box center [265, 765] width 93 height 10
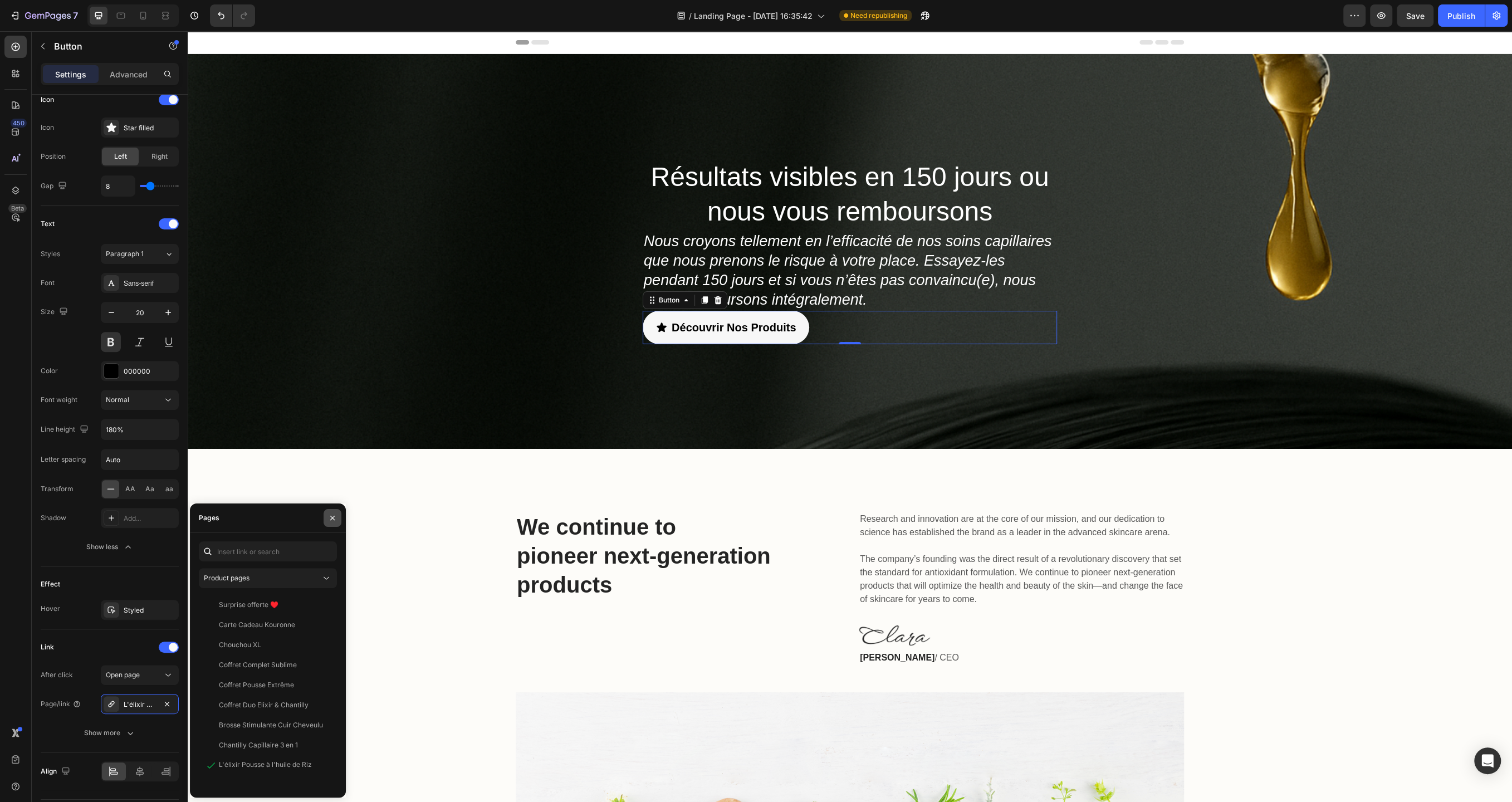
click at [329, 524] on button "button" at bounding box center [333, 518] width 18 height 18
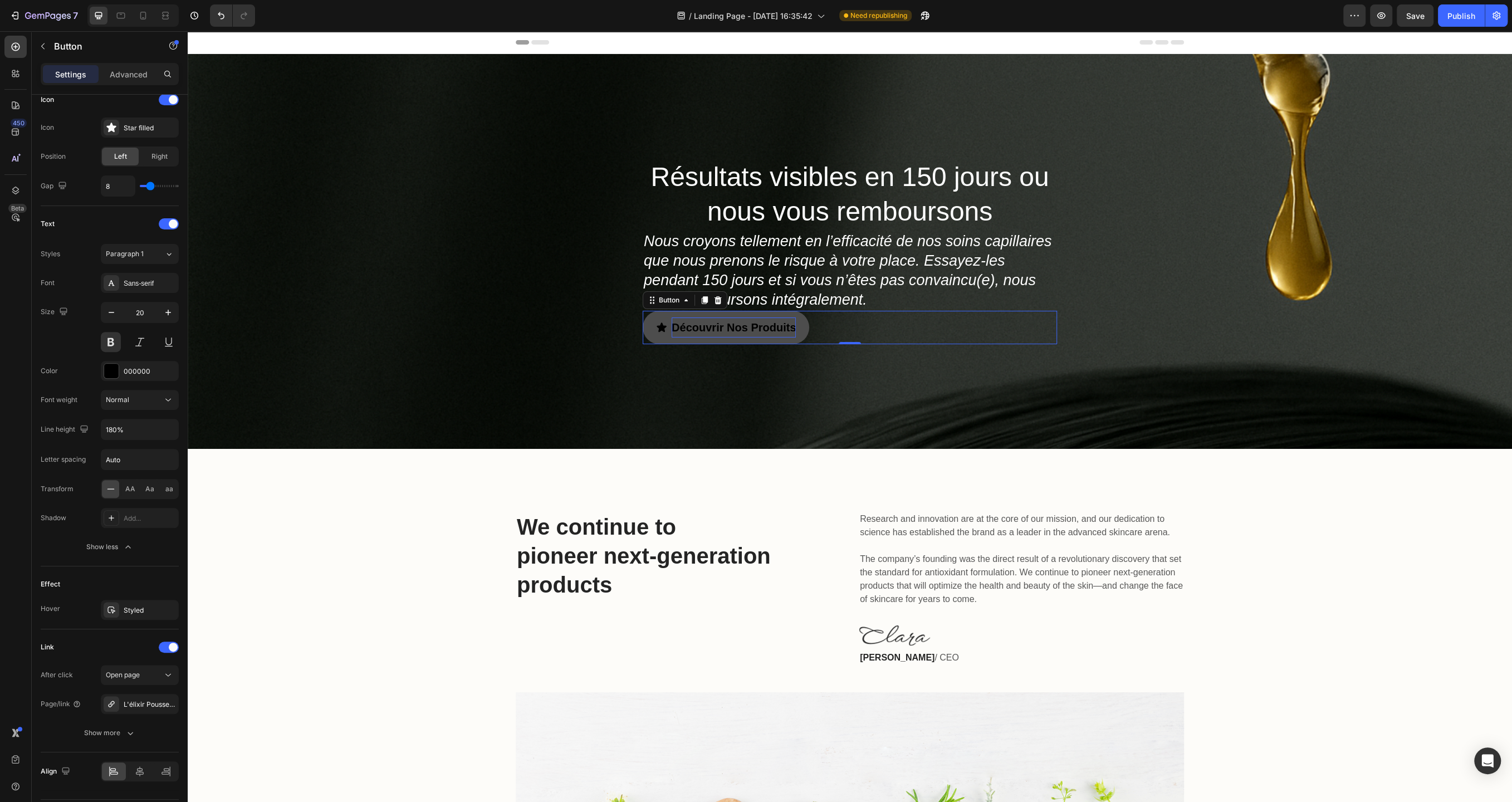
click at [742, 327] on p "Découvrir Nos Produits" at bounding box center [733, 328] width 124 height 20
click at [746, 327] on p "Découvrir Nos Produits" at bounding box center [733, 328] width 124 height 20
click at [803, 327] on p "Découvrir Notre Produits" at bounding box center [737, 328] width 132 height 20
click at [472, 352] on div "Résultats visibles en 150 jours ou nous vous remboursons Heading Nous croyons t…" at bounding box center [850, 251] width 1324 height 395
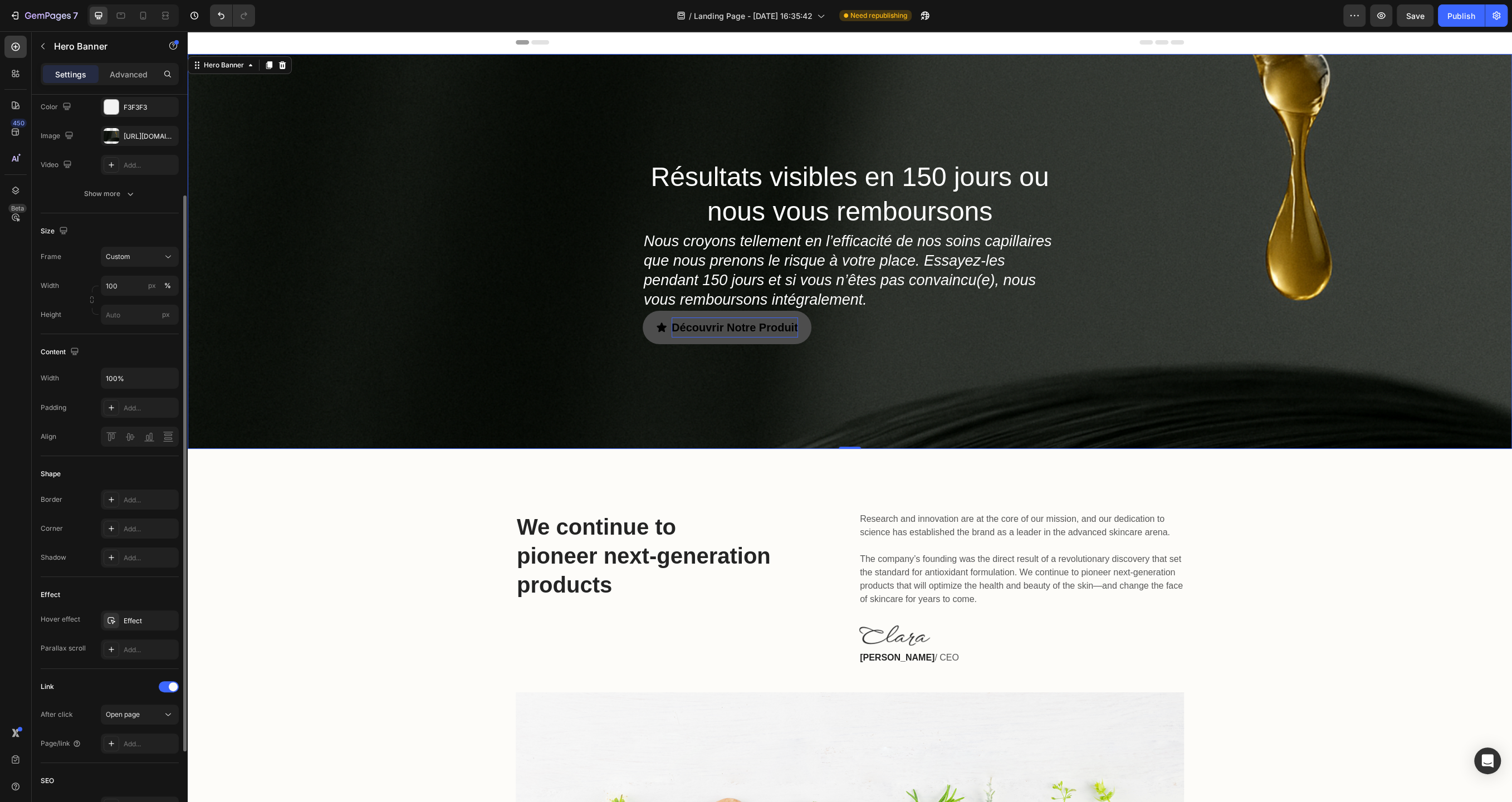
scroll to position [84, 0]
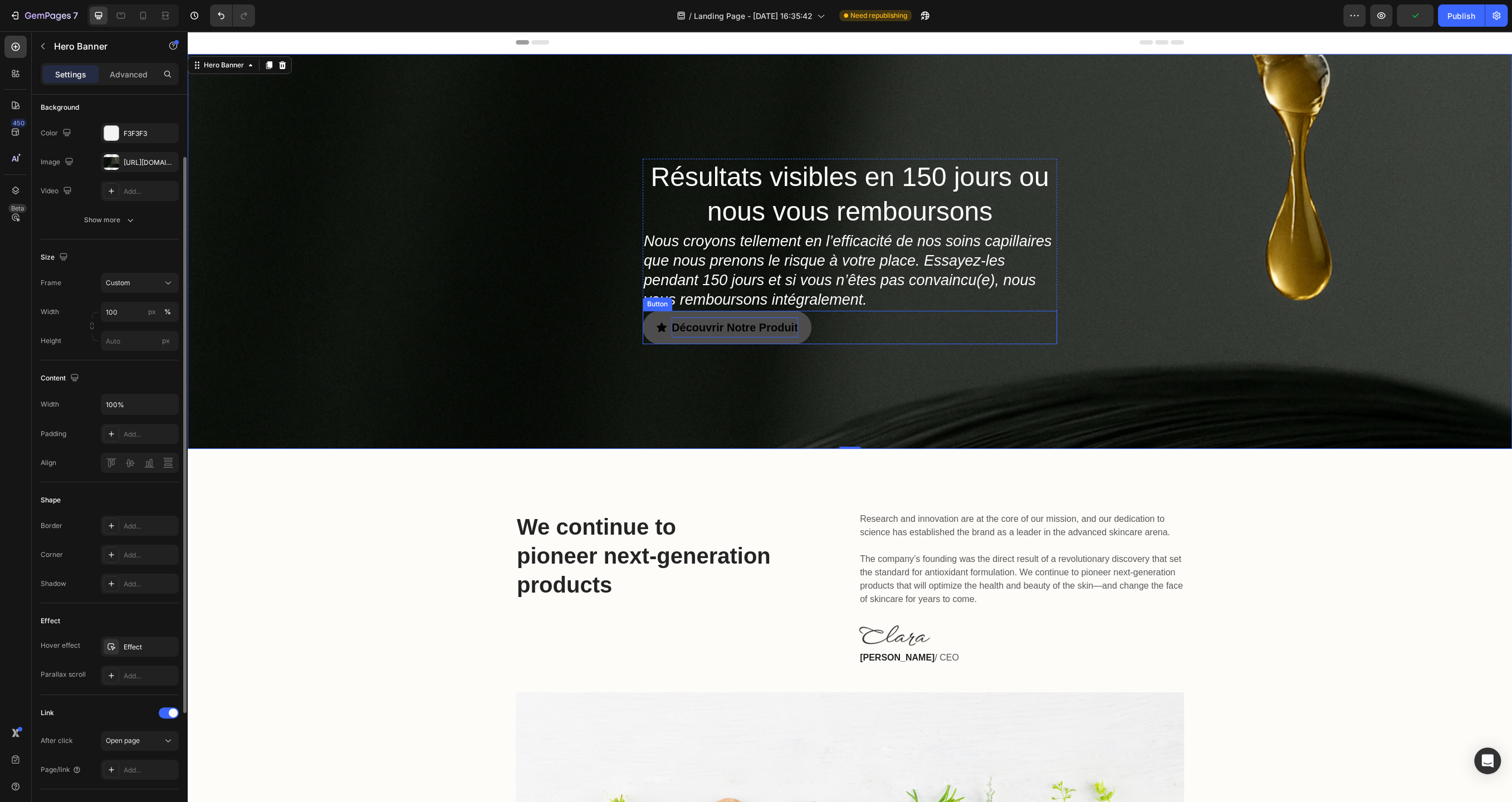
click at [733, 341] on link "Découvrir Notre Produit" at bounding box center [727, 327] width 169 height 34
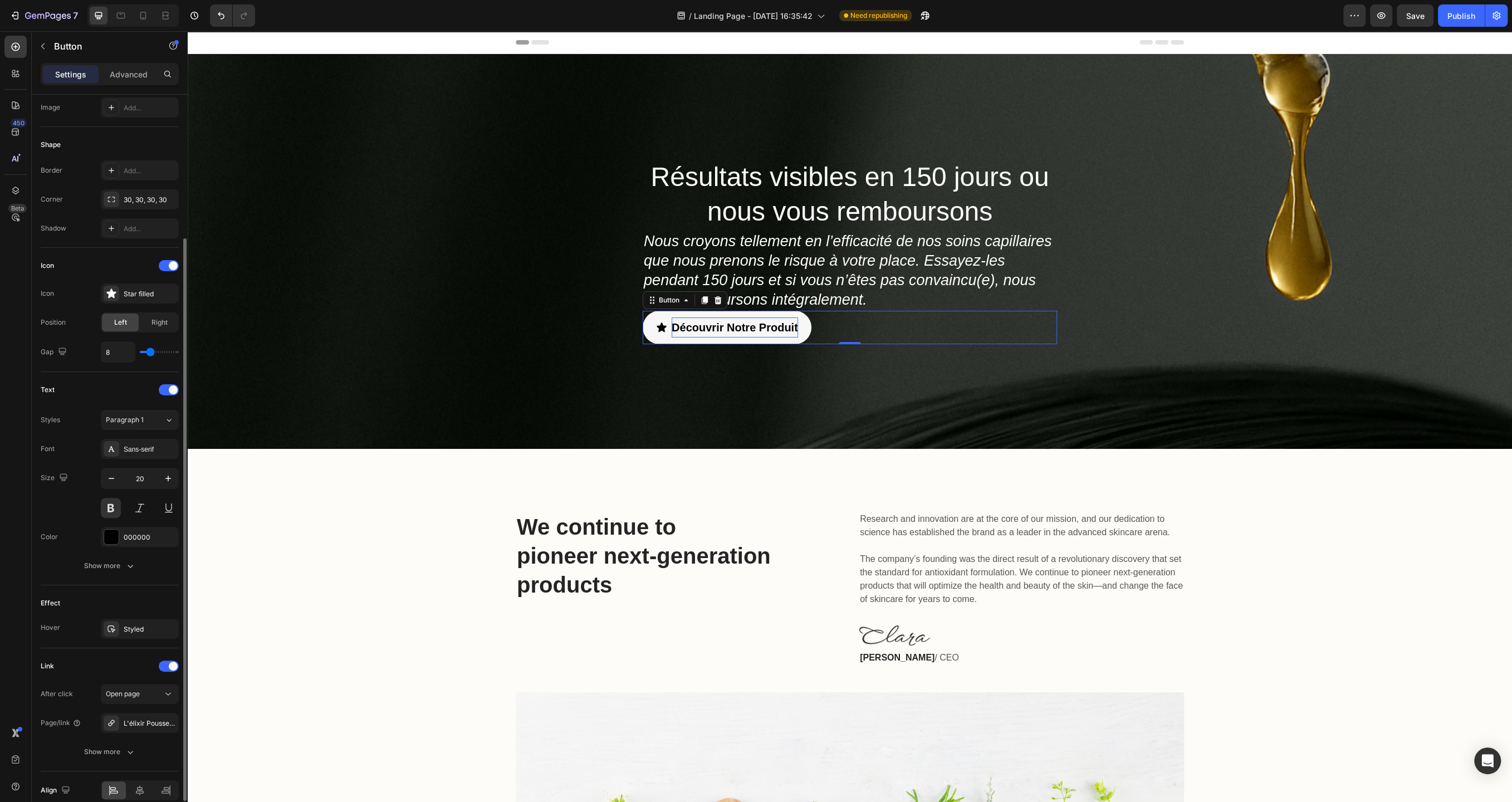
scroll to position [185, 0]
click at [113, 563] on div "Show more" at bounding box center [110, 563] width 52 height 11
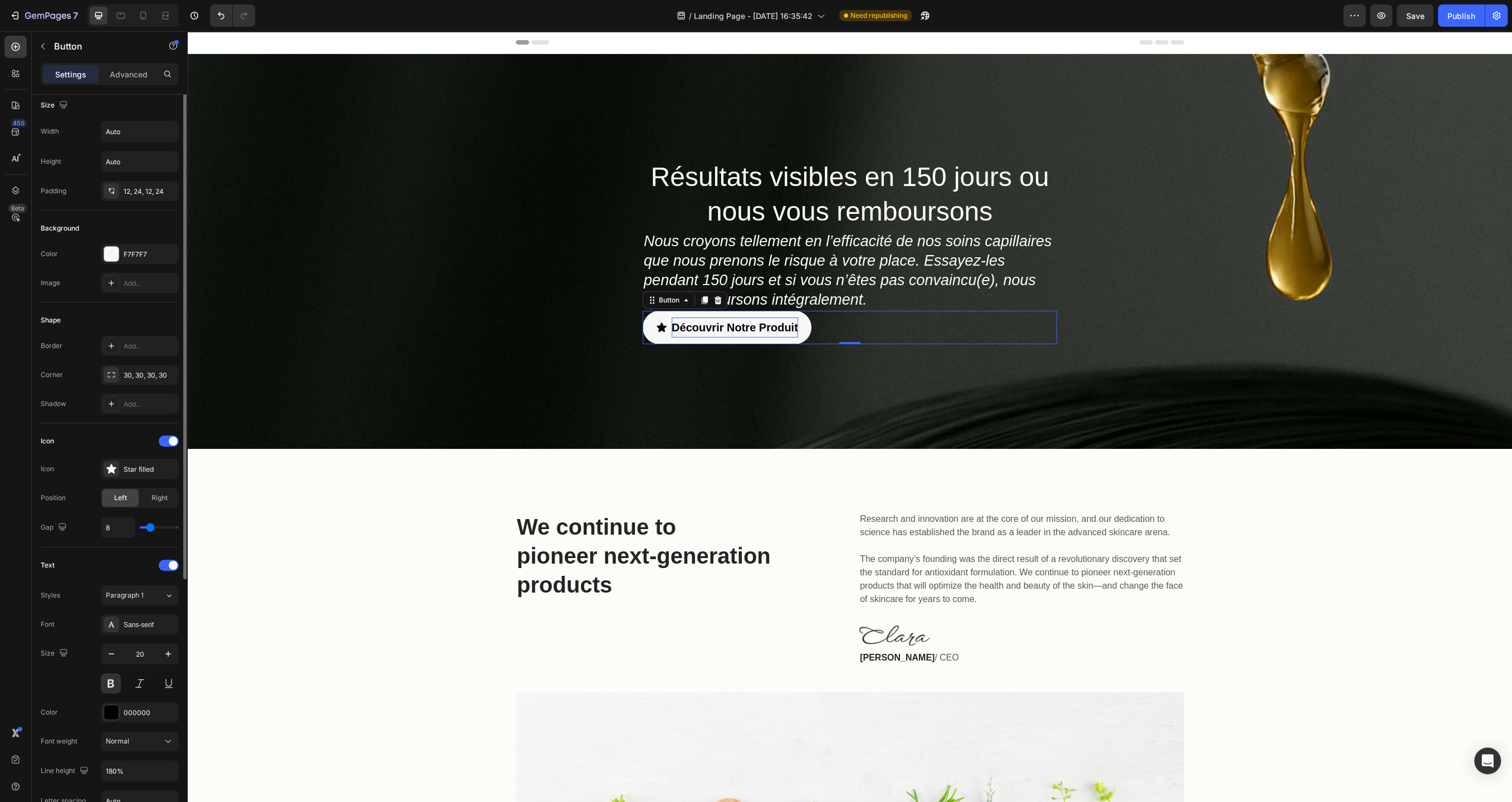
scroll to position [0, 0]
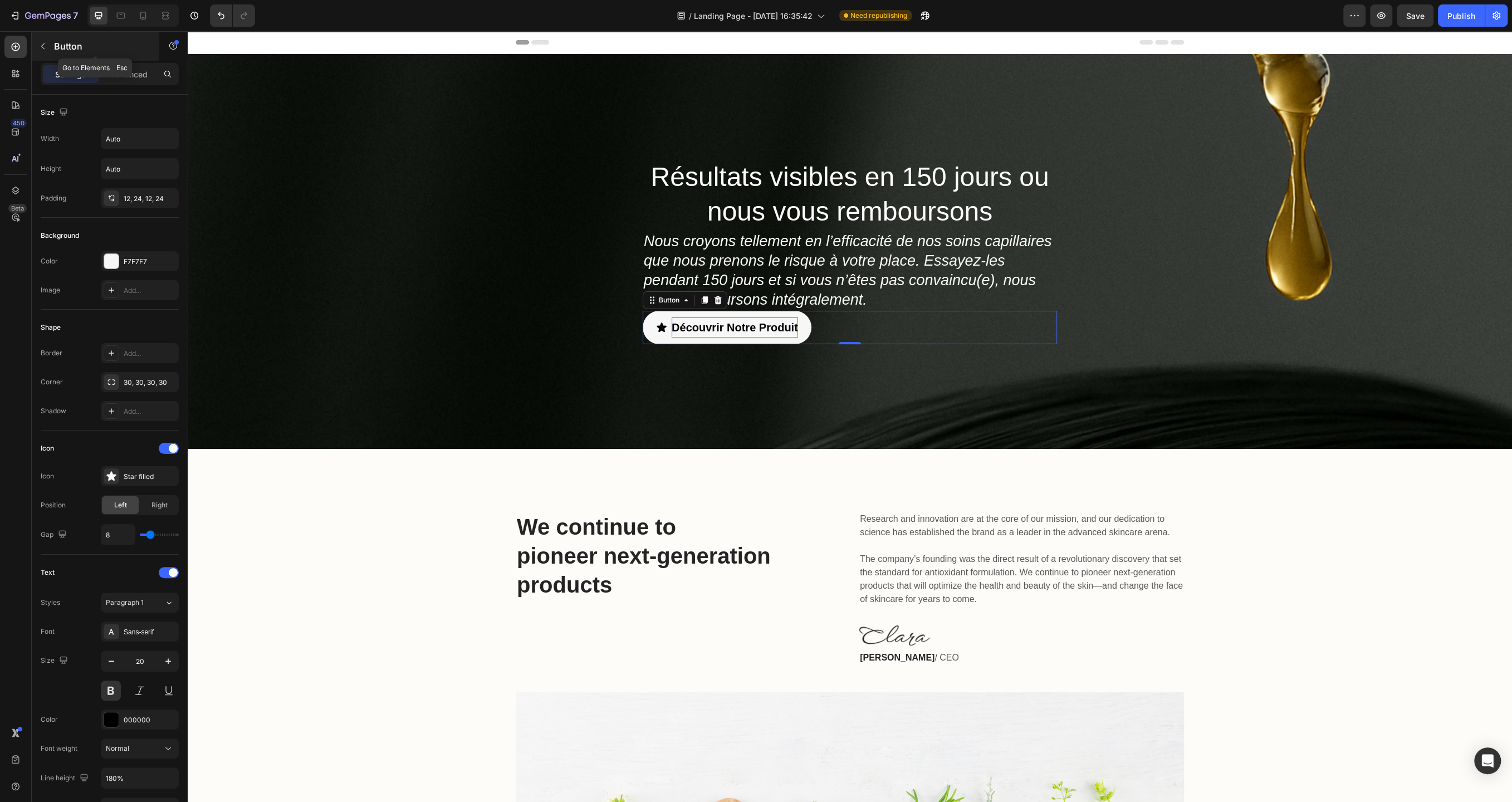
click at [50, 49] on button "button" at bounding box center [42, 46] width 18 height 18
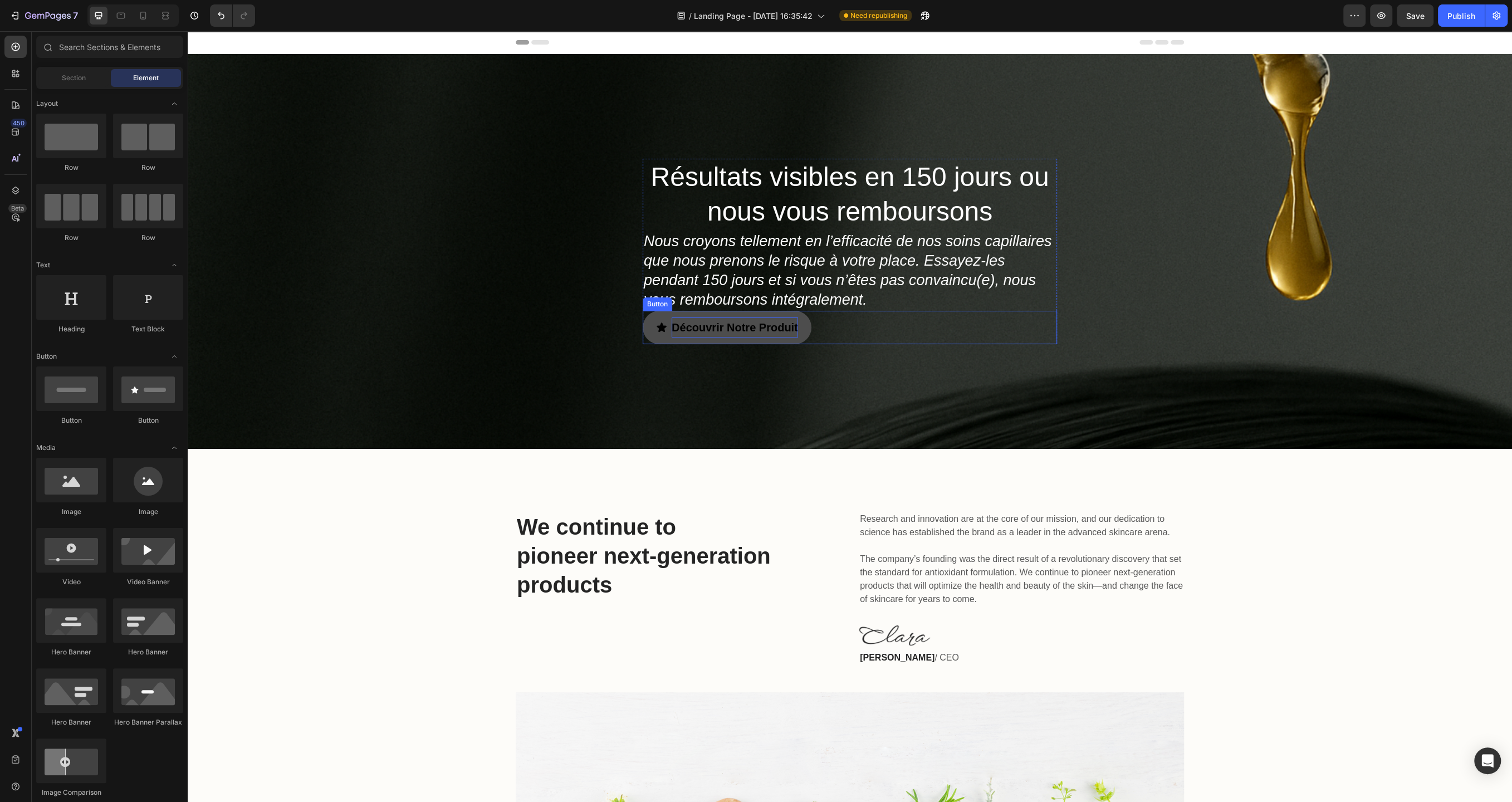
click at [646, 333] on link "Découvrir Notre Produit" at bounding box center [727, 327] width 169 height 34
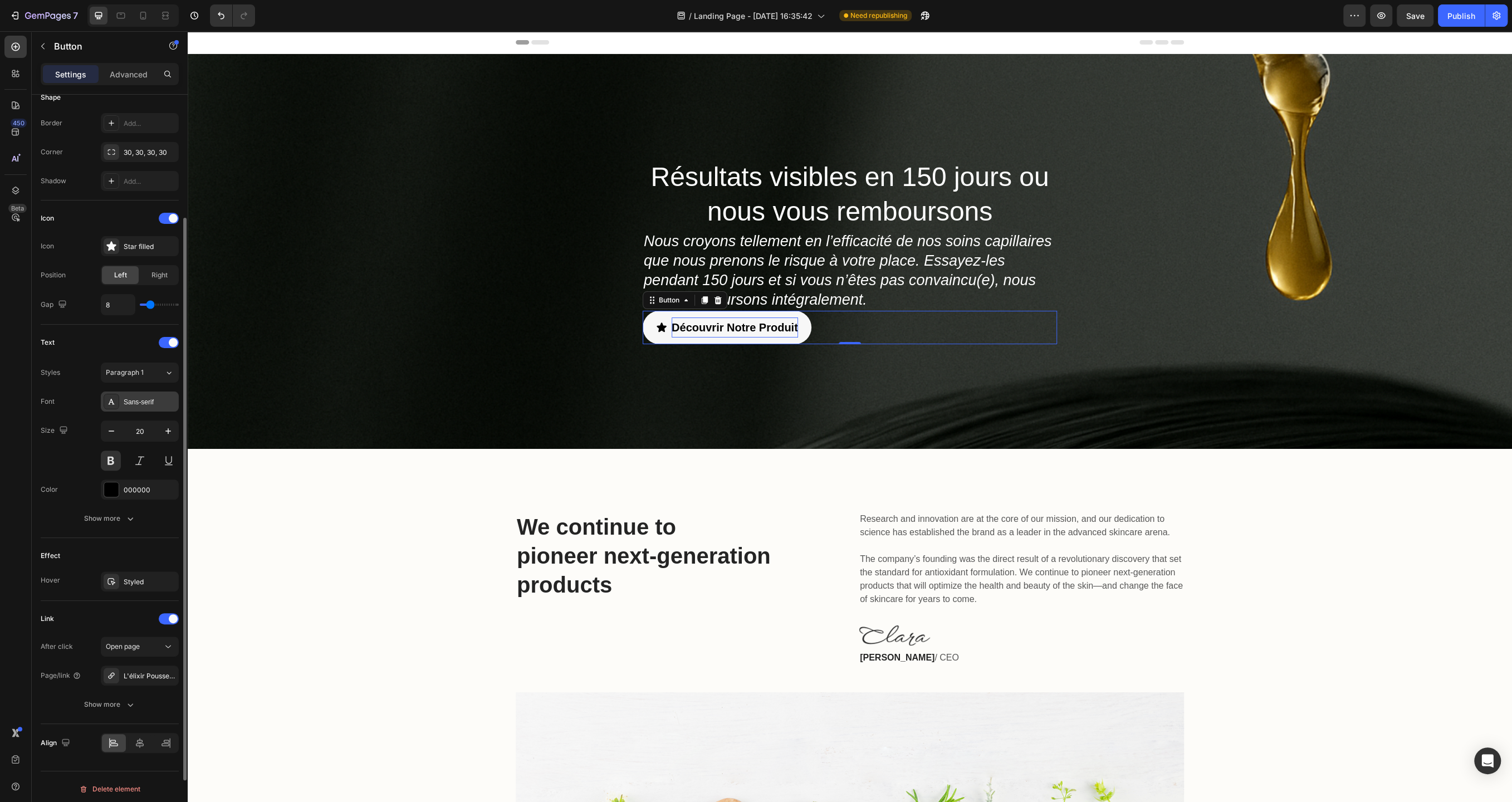
scroll to position [232, 0]
click at [140, 745] on div at bounding box center [140, 741] width 24 height 18
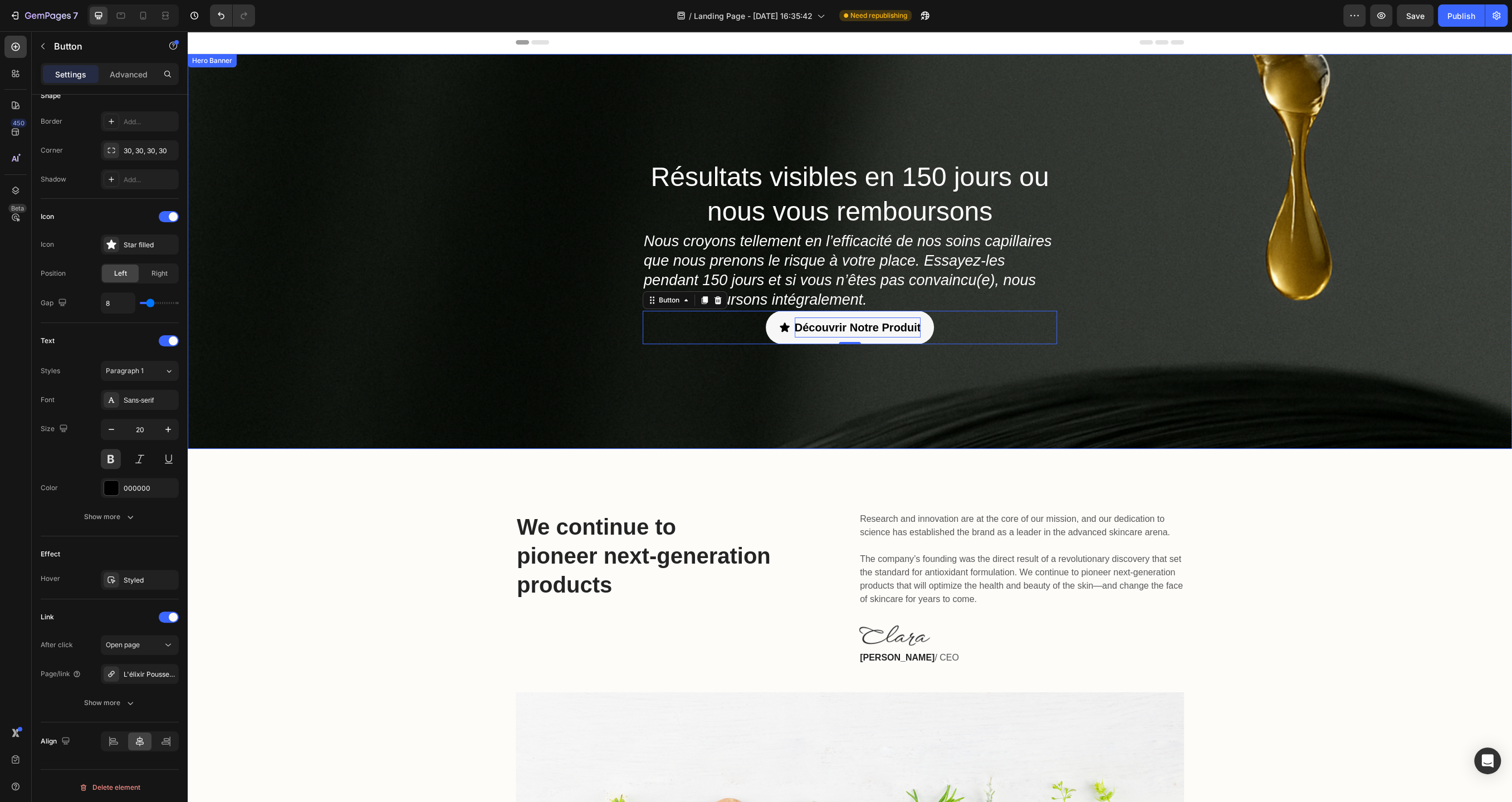
click at [376, 408] on div "Résultats visibles en 150 jours ou nous vous remboursons Heading Nous croyons t…" at bounding box center [850, 251] width 1324 height 395
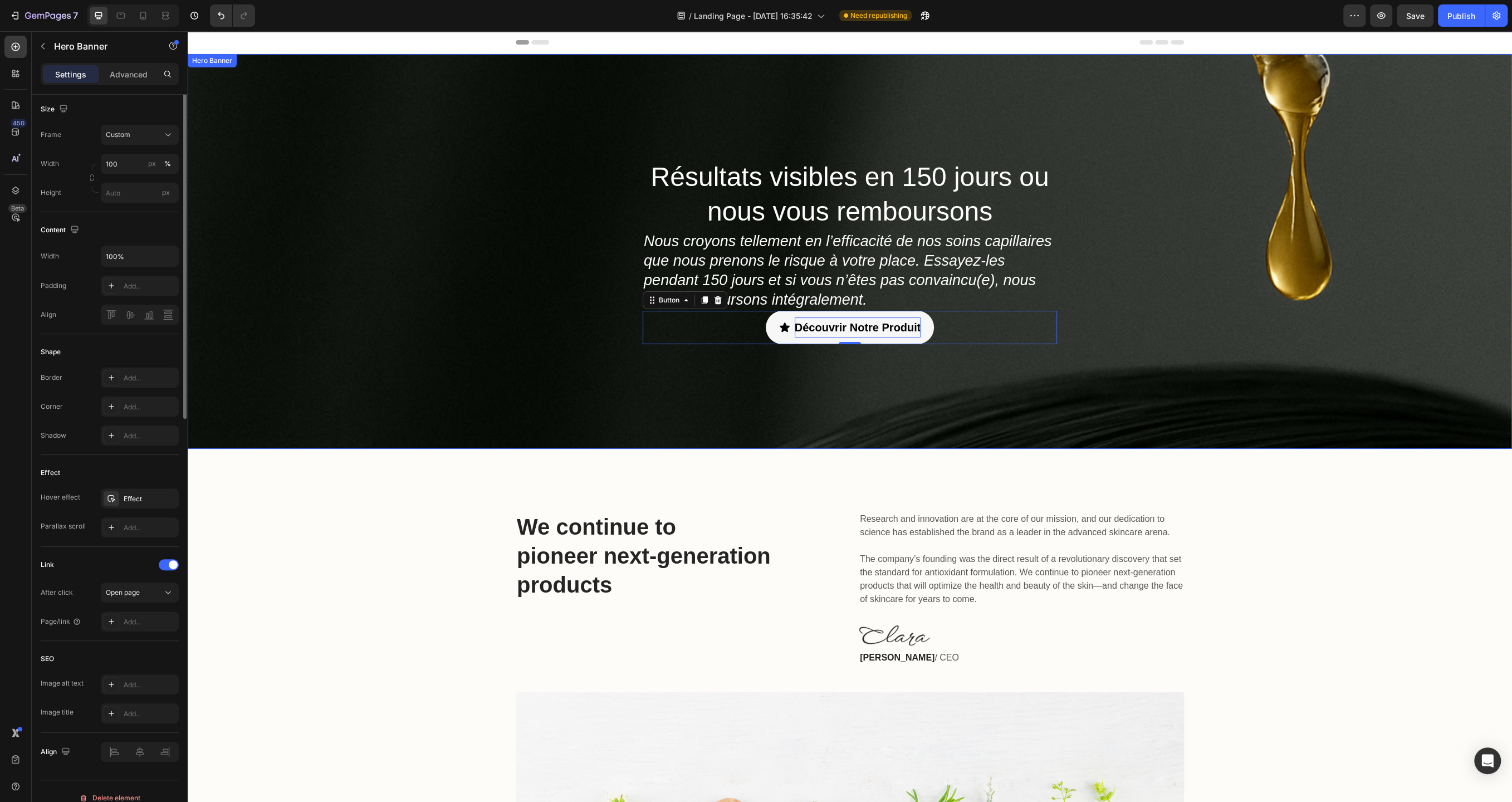
scroll to position [0, 0]
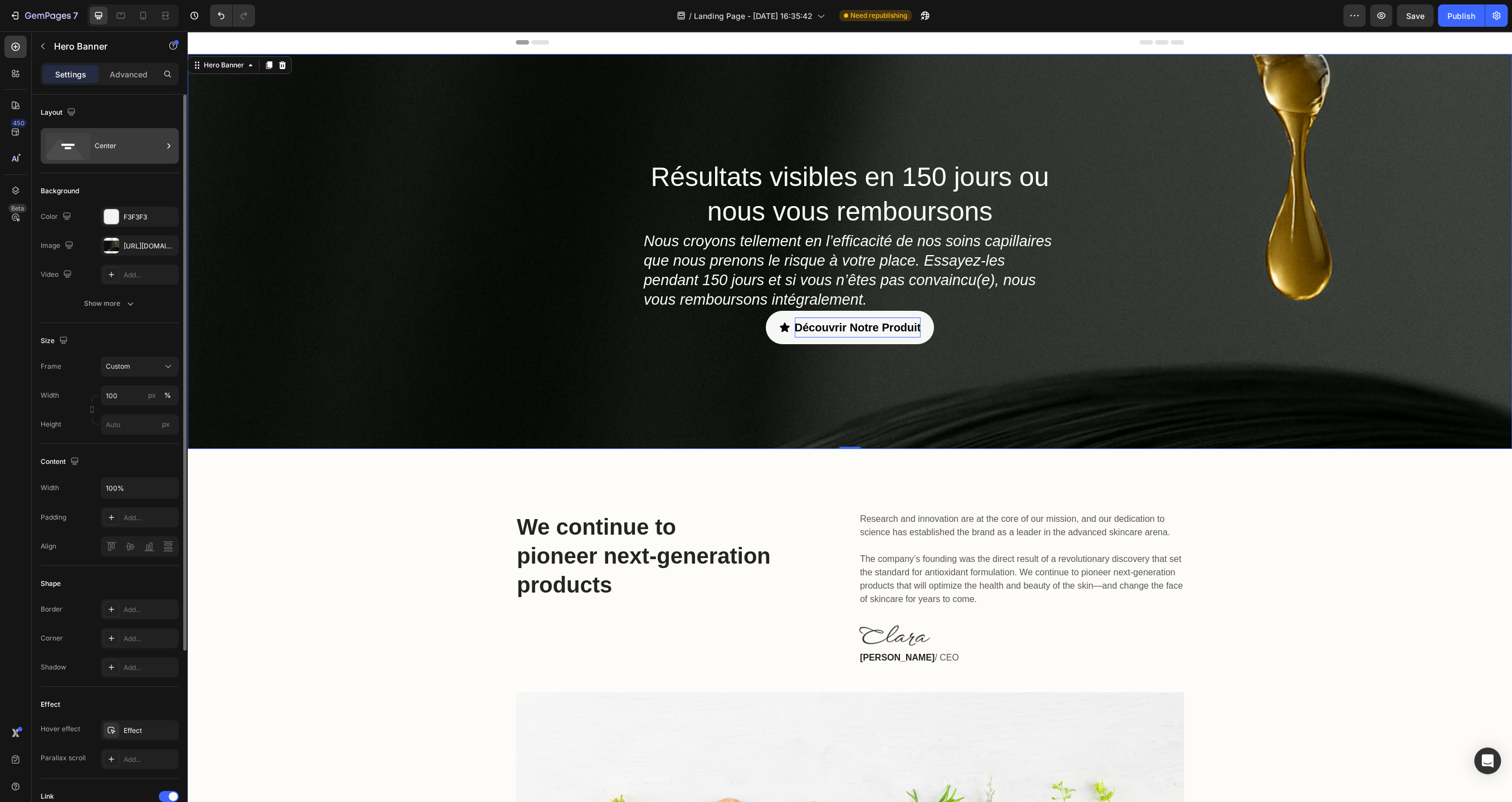
click at [131, 146] on div "Center" at bounding box center [128, 146] width 68 height 26
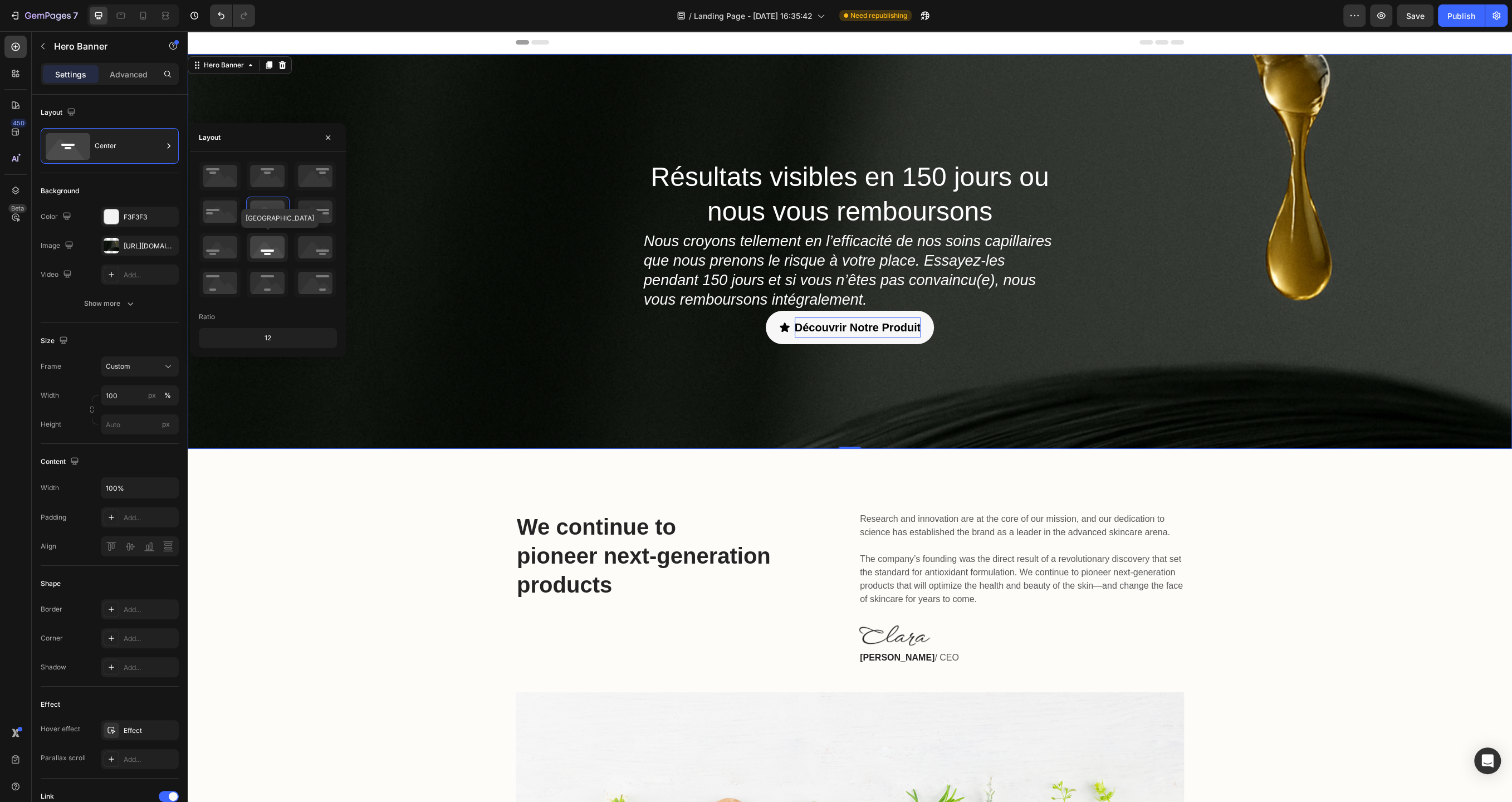
click at [265, 250] on icon at bounding box center [267, 246] width 41 height 29
click at [264, 203] on icon at bounding box center [267, 211] width 41 height 29
click at [266, 181] on icon at bounding box center [267, 175] width 41 height 29
click at [268, 254] on icon at bounding box center [267, 246] width 41 height 29
click at [268, 214] on icon at bounding box center [267, 211] width 41 height 29
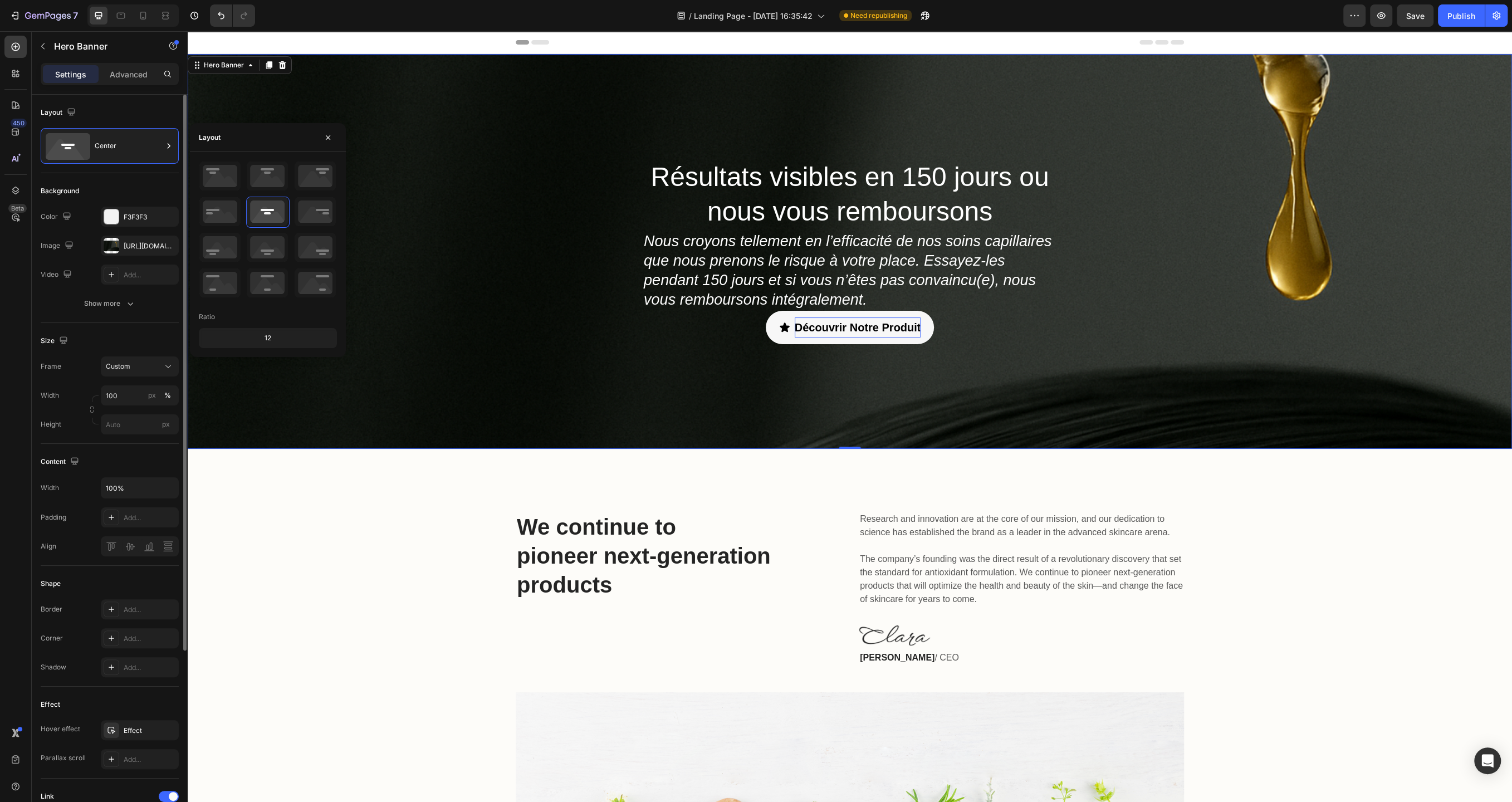
click at [156, 332] on div "Size" at bounding box center [110, 340] width 139 height 18
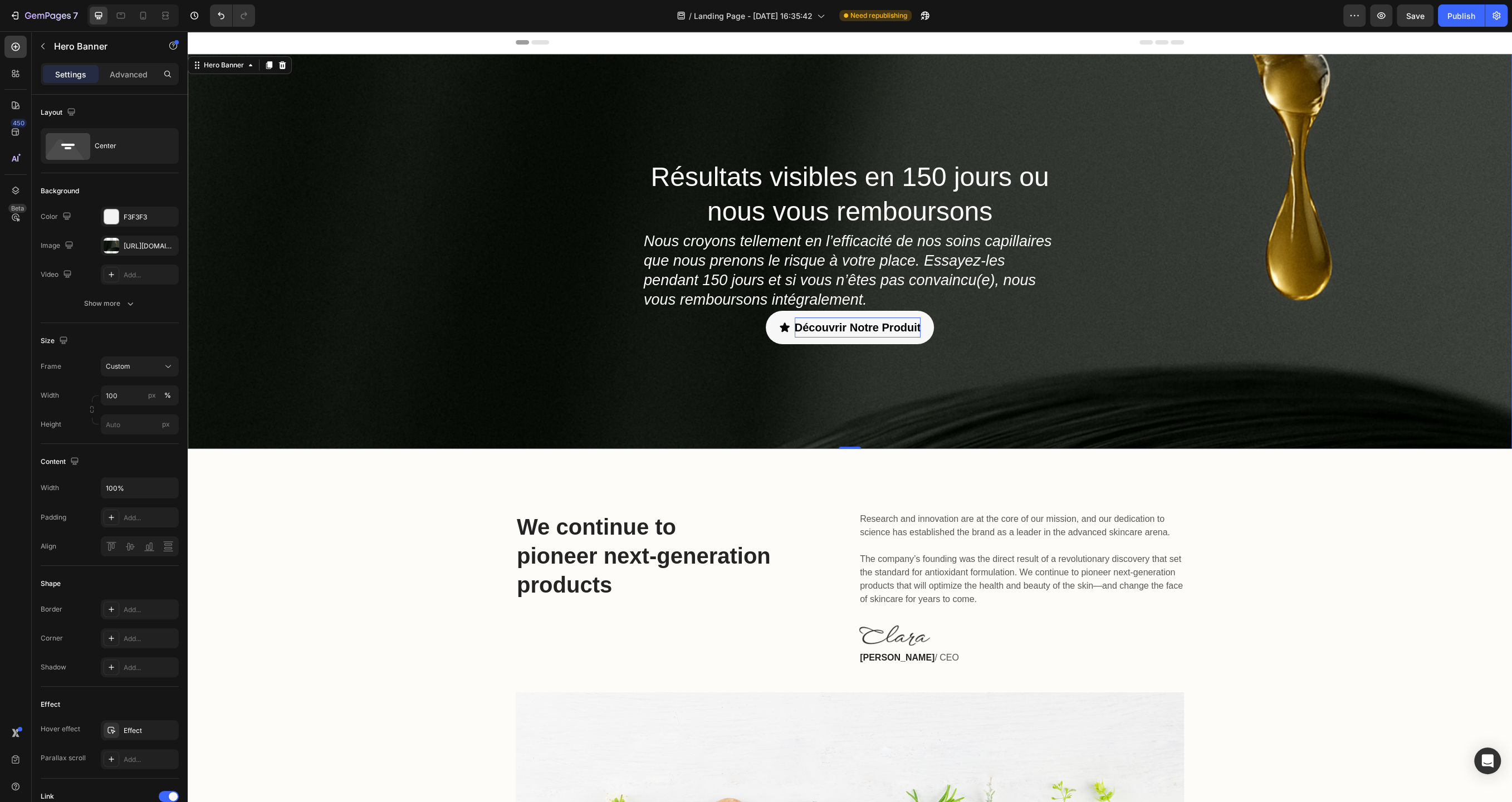
click at [283, 304] on div "Résultats visibles en 150 jours ou nous vous remboursons Heading Nous croyons t…" at bounding box center [850, 251] width 1324 height 395
click at [729, 153] on div "Résultats visibles en 150 jours ou nous vous remboursons Heading Nous croyons t…" at bounding box center [850, 251] width 1324 height 395
click at [19, 186] on icon at bounding box center [16, 190] width 11 height 11
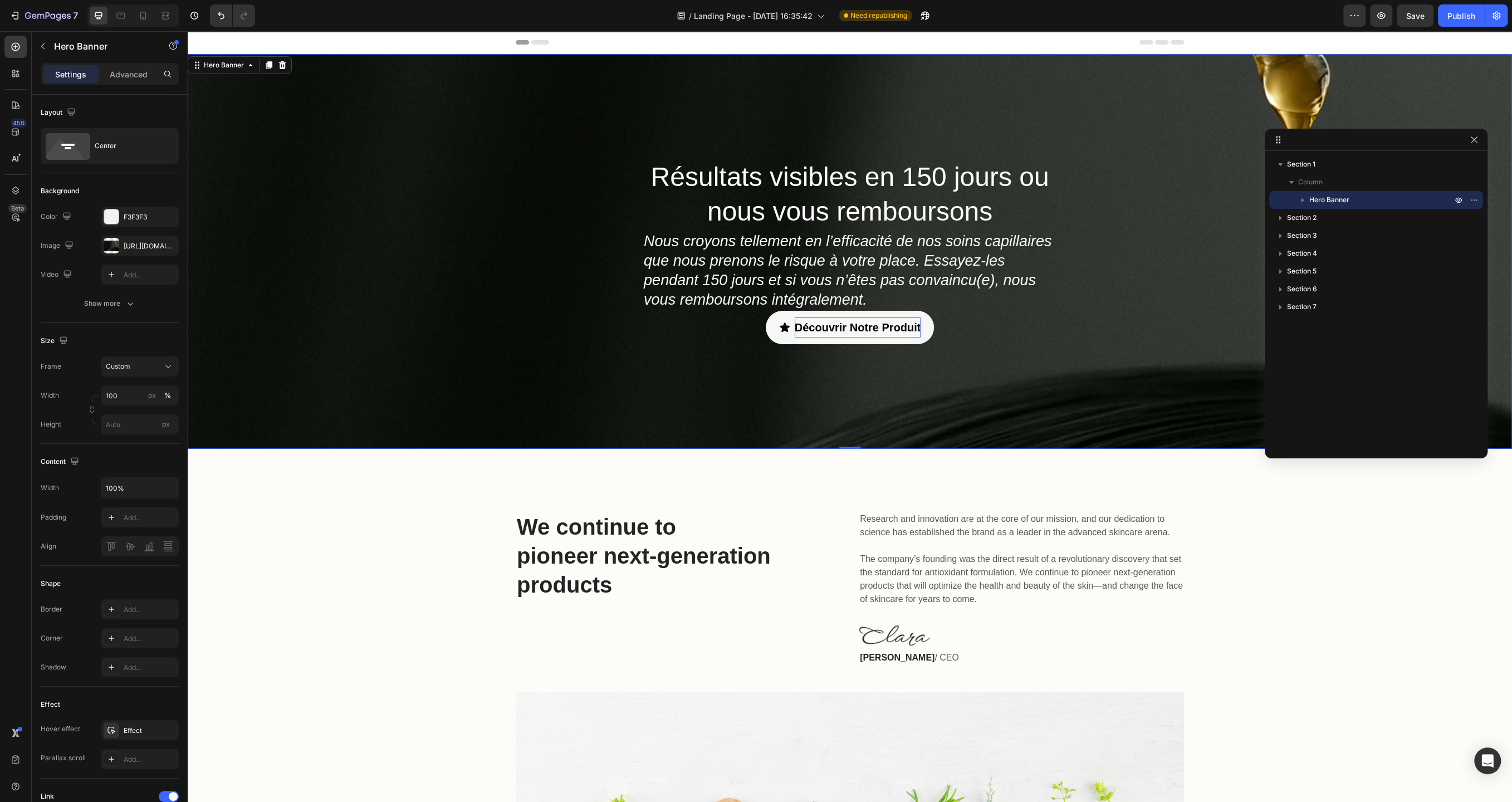
click at [1308, 203] on icon "button" at bounding box center [1303, 200] width 11 height 11
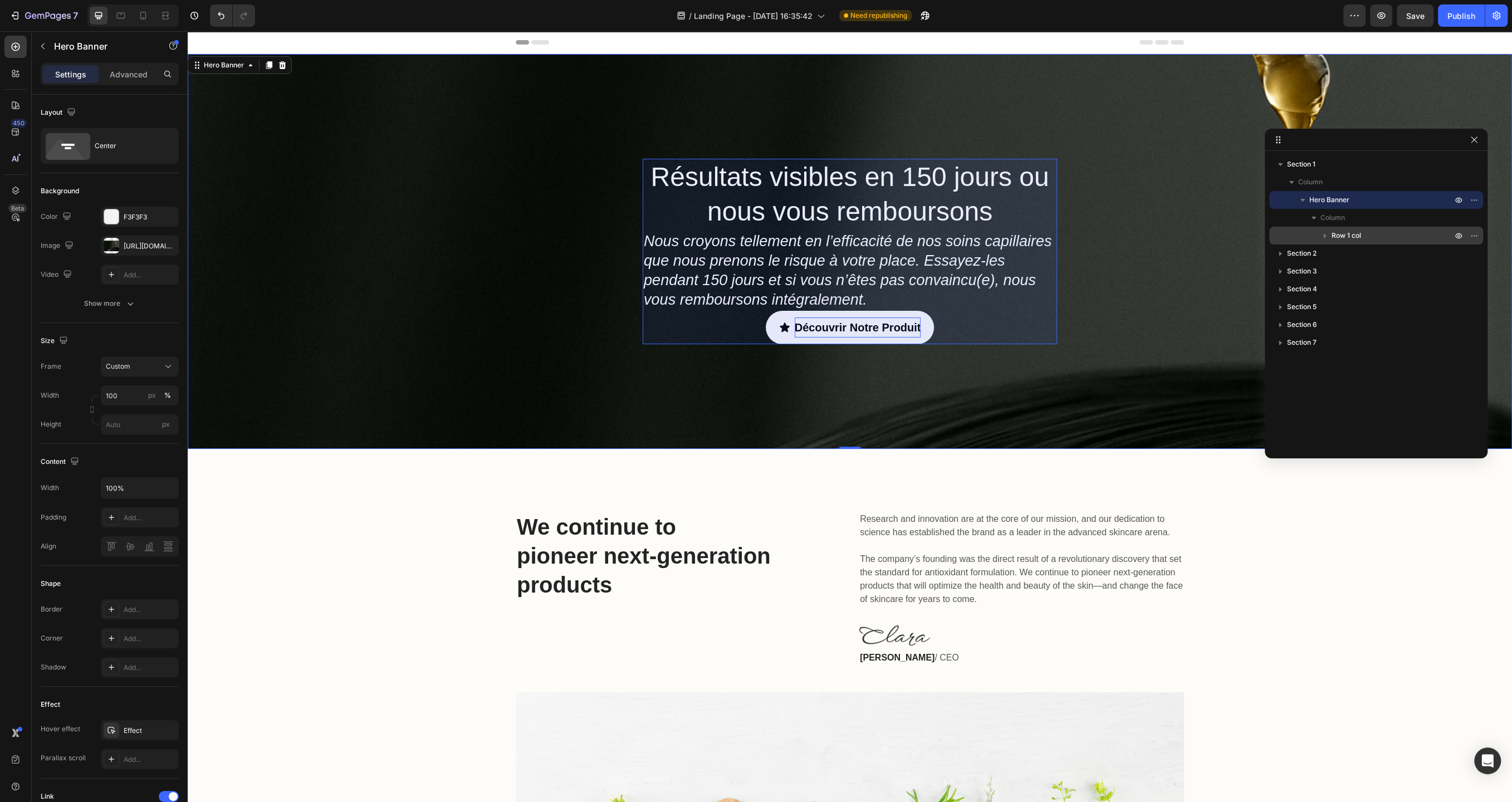
click at [1324, 237] on icon "button" at bounding box center [1326, 236] width 3 height 5
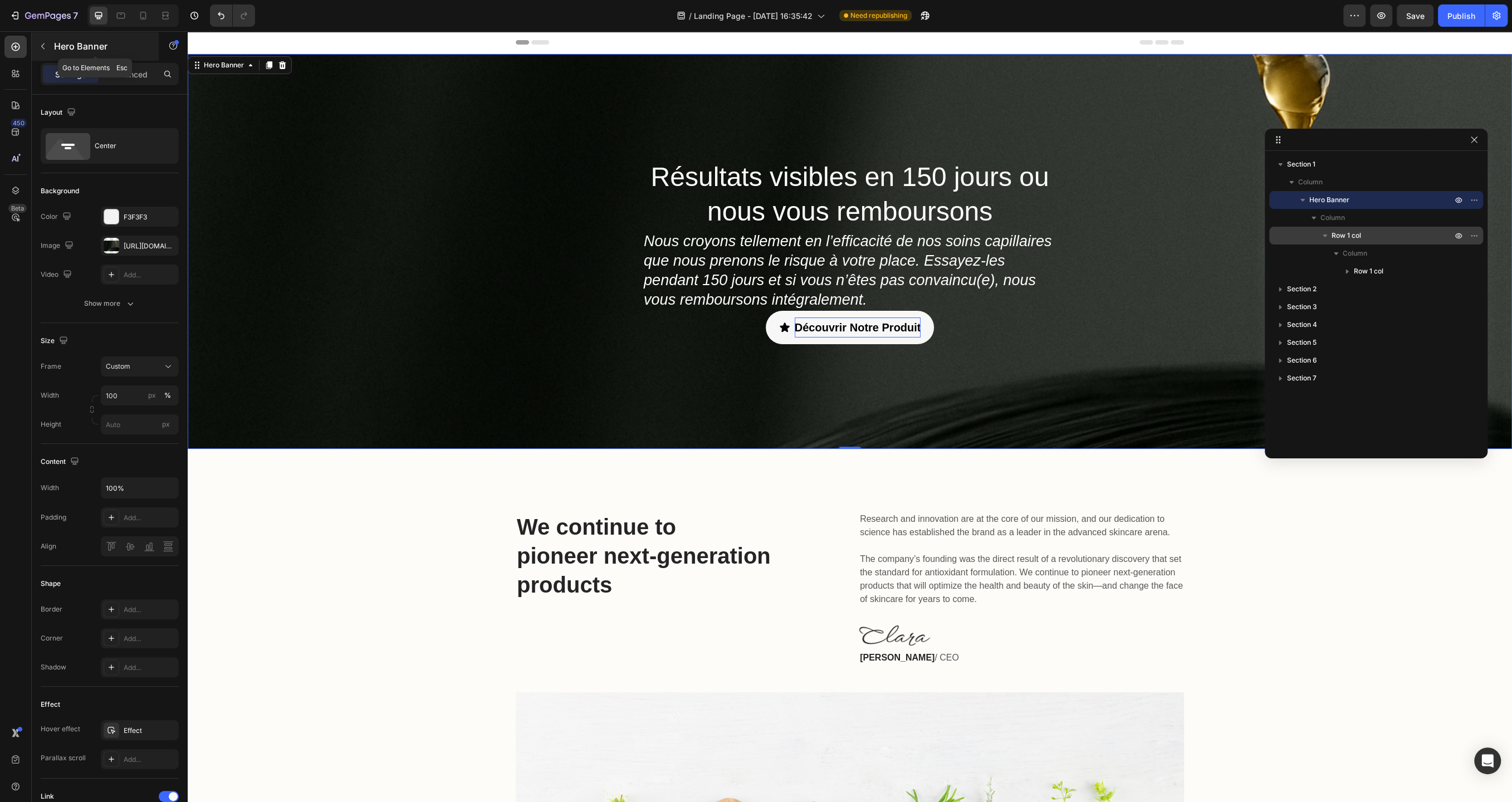
click at [57, 47] on p "Hero Banner" at bounding box center [101, 46] width 95 height 13
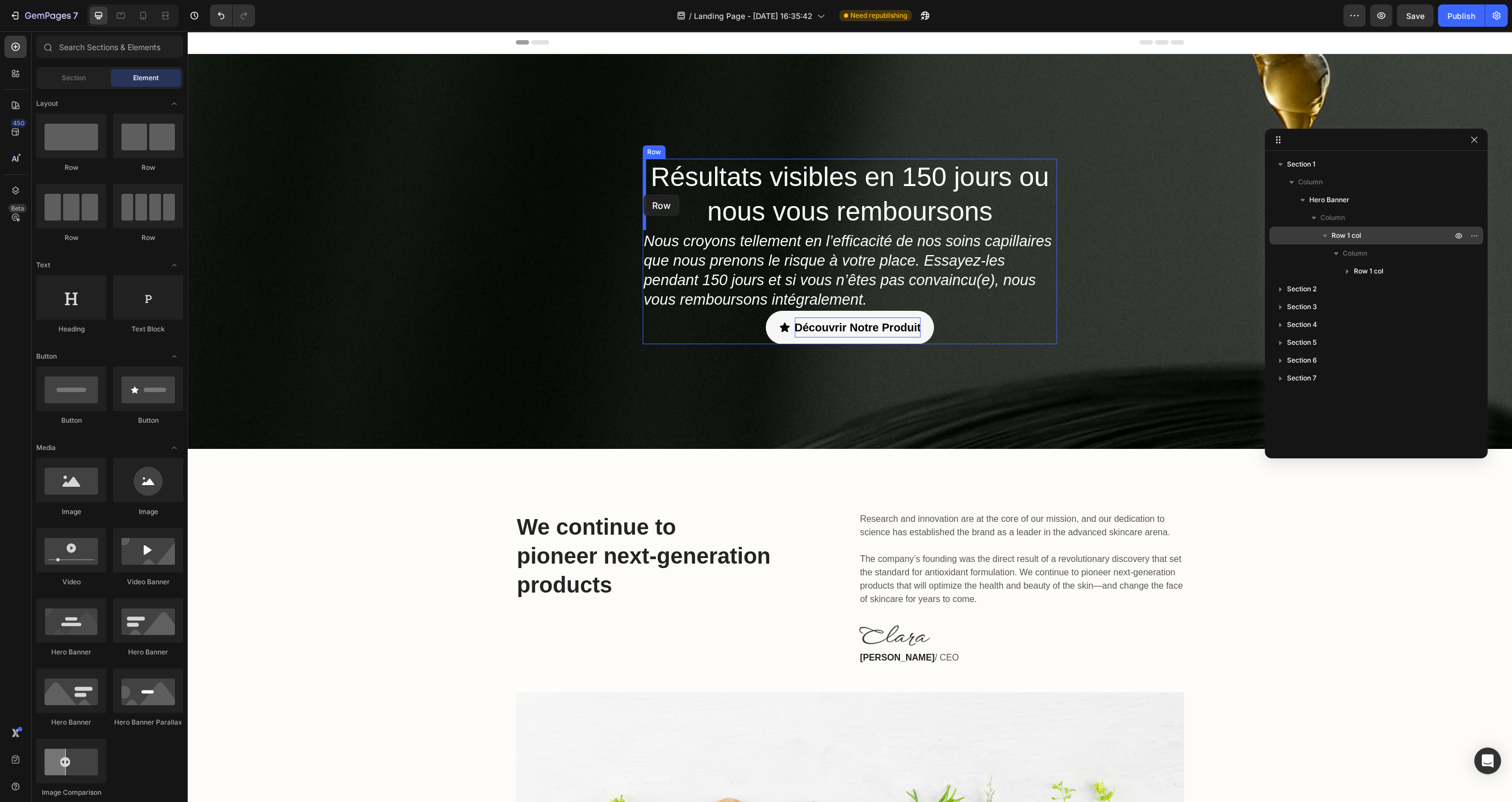
drag, startPoint x: 331, startPoint y: 185, endPoint x: 643, endPoint y: 194, distance: 312.1
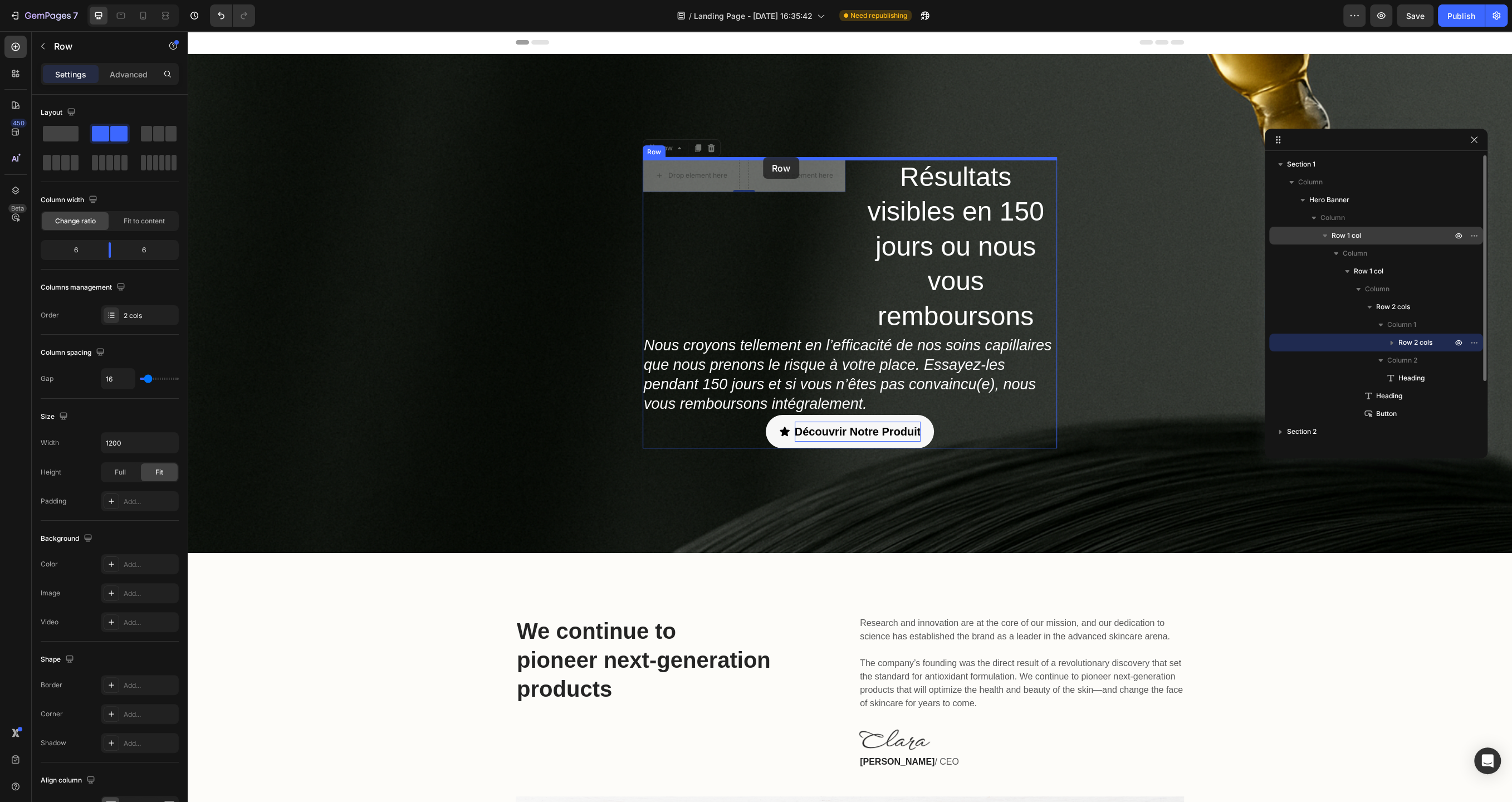
drag, startPoint x: 739, startPoint y: 185, endPoint x: 763, endPoint y: 157, distance: 36.9
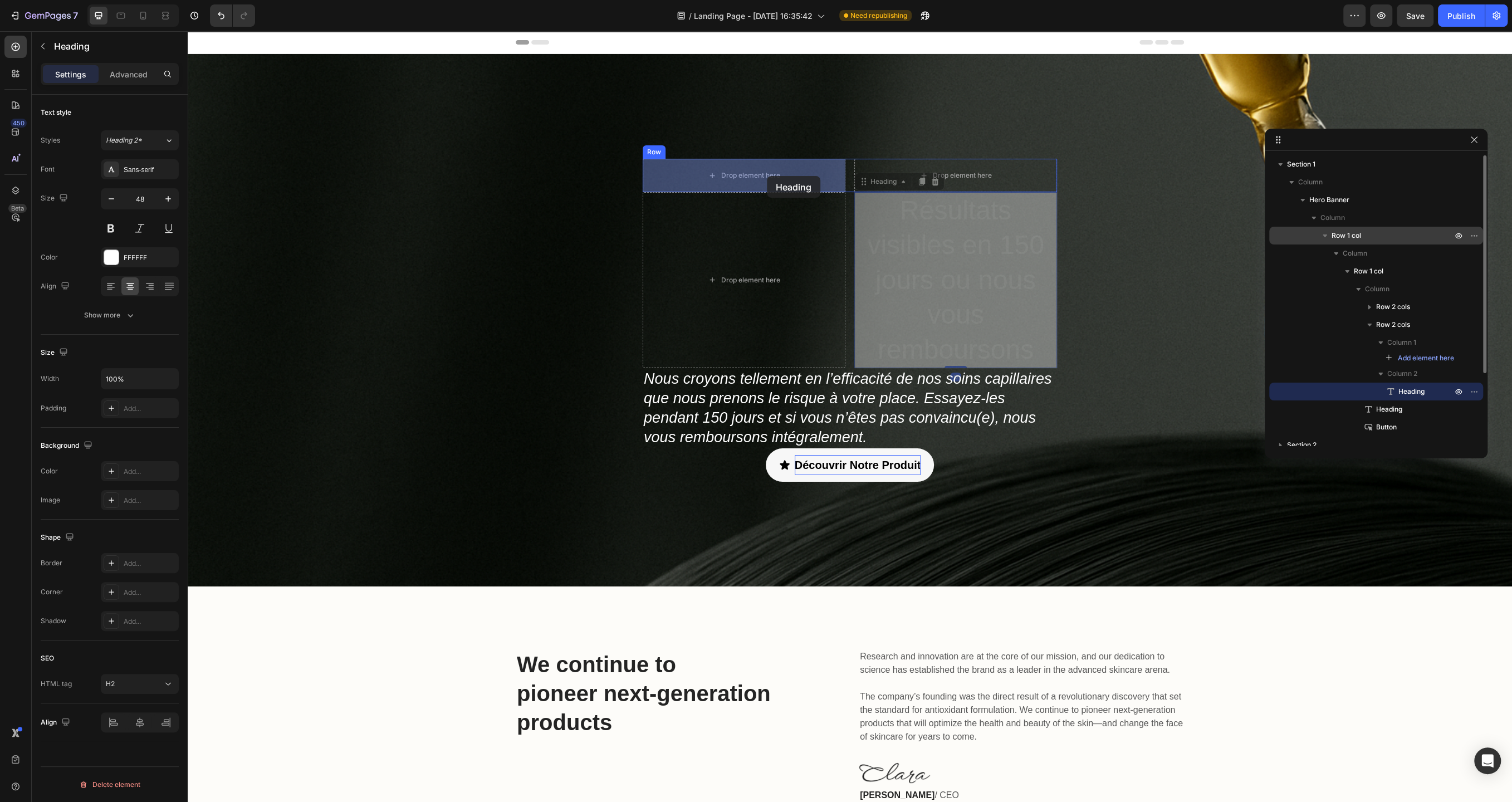
drag, startPoint x: 936, startPoint y: 277, endPoint x: 768, endPoint y: 177, distance: 195.5
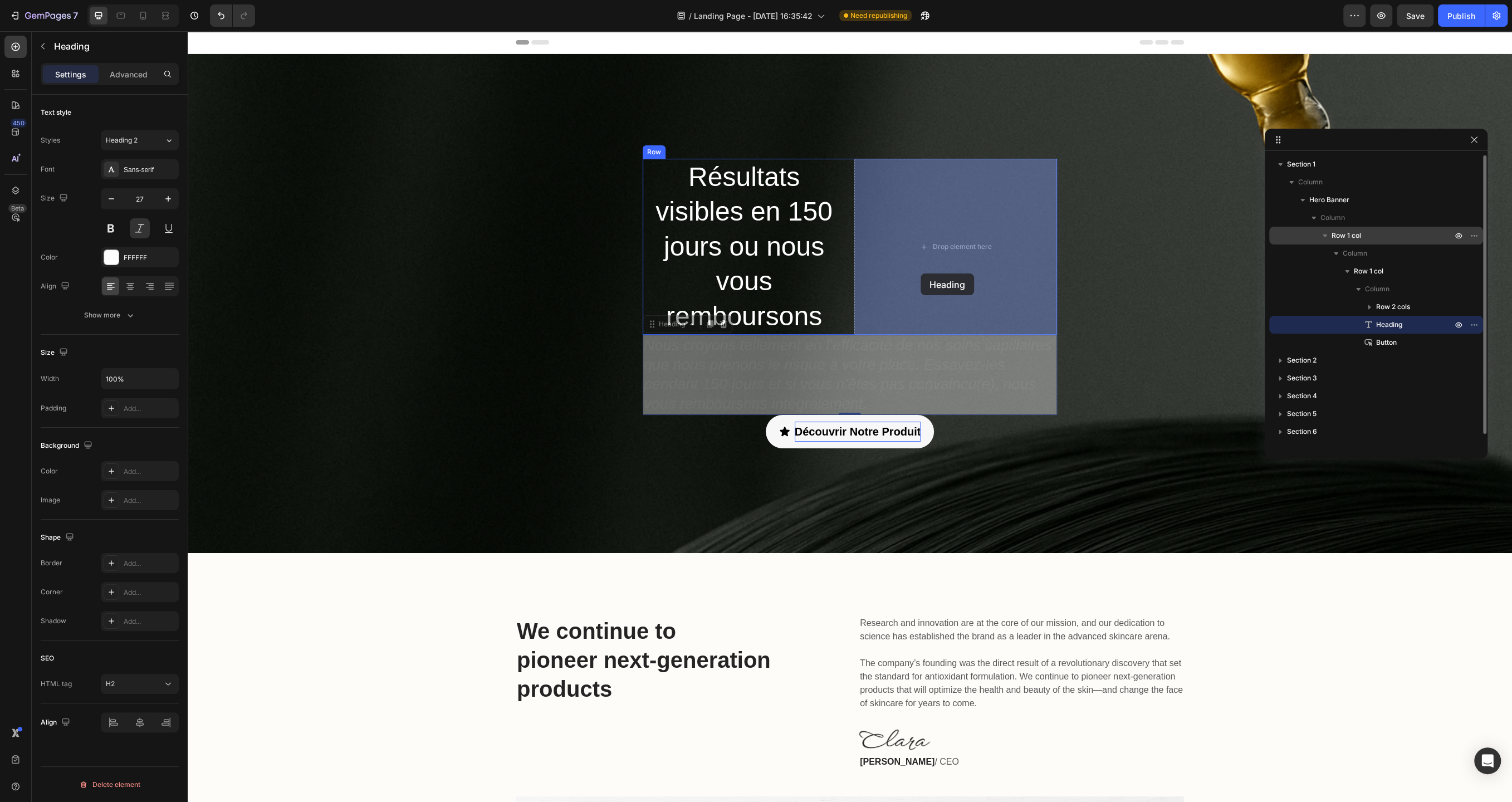
drag, startPoint x: 818, startPoint y: 367, endPoint x: 920, endPoint y: 273, distance: 138.7
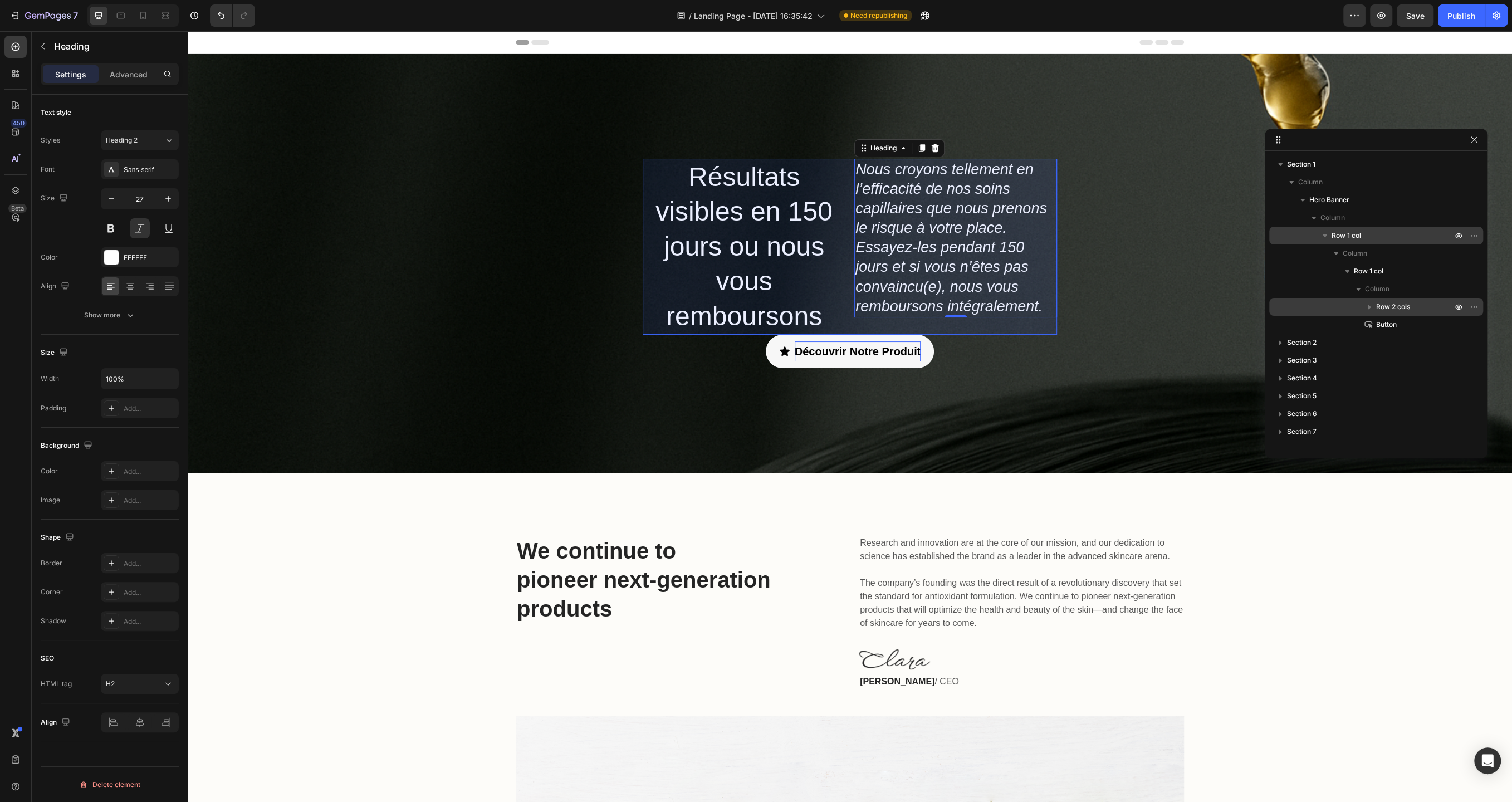
click at [1389, 304] on span "Row 2 cols" at bounding box center [1393, 307] width 34 height 11
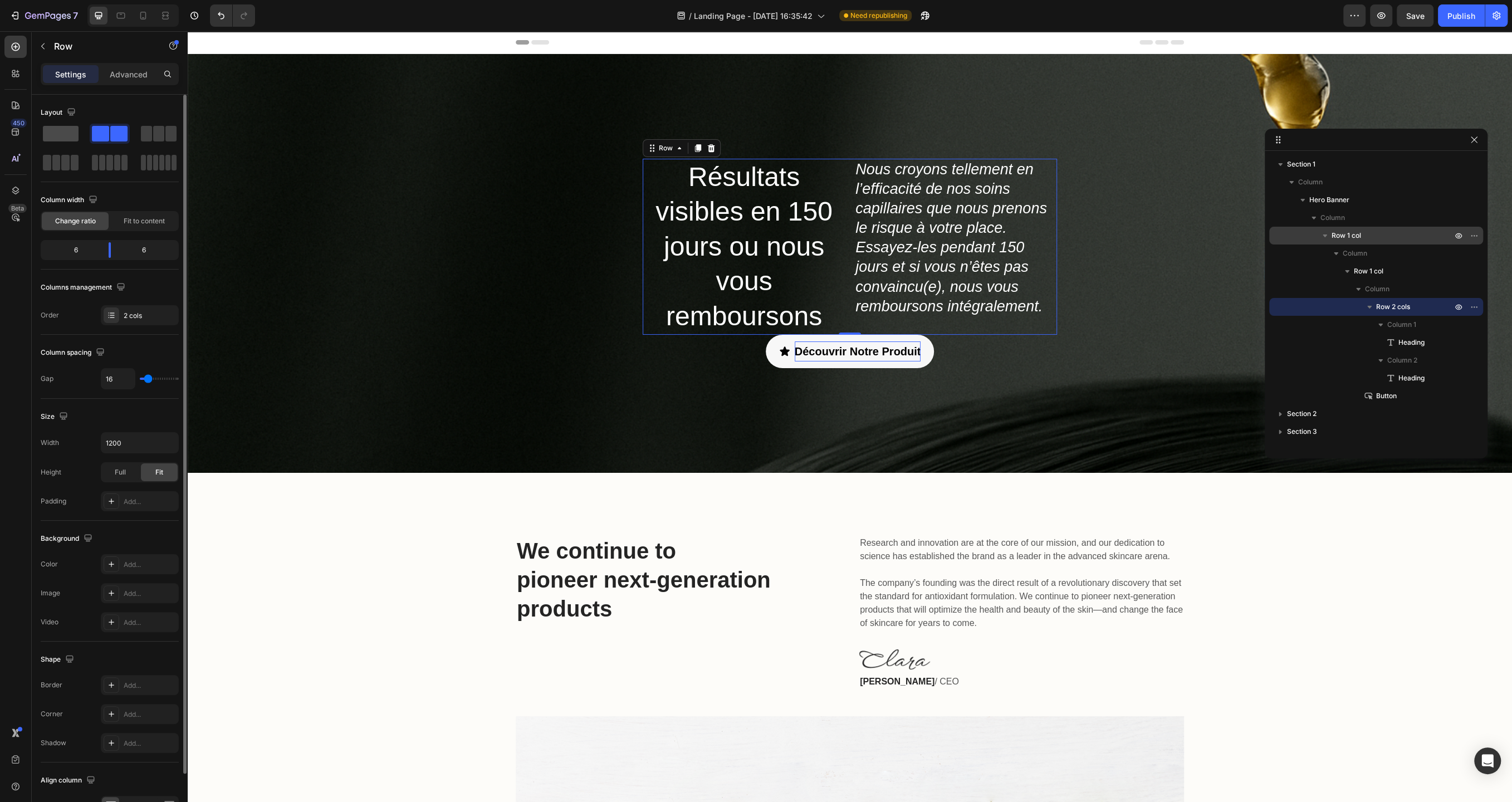
click at [52, 137] on span at bounding box center [61, 134] width 36 height 16
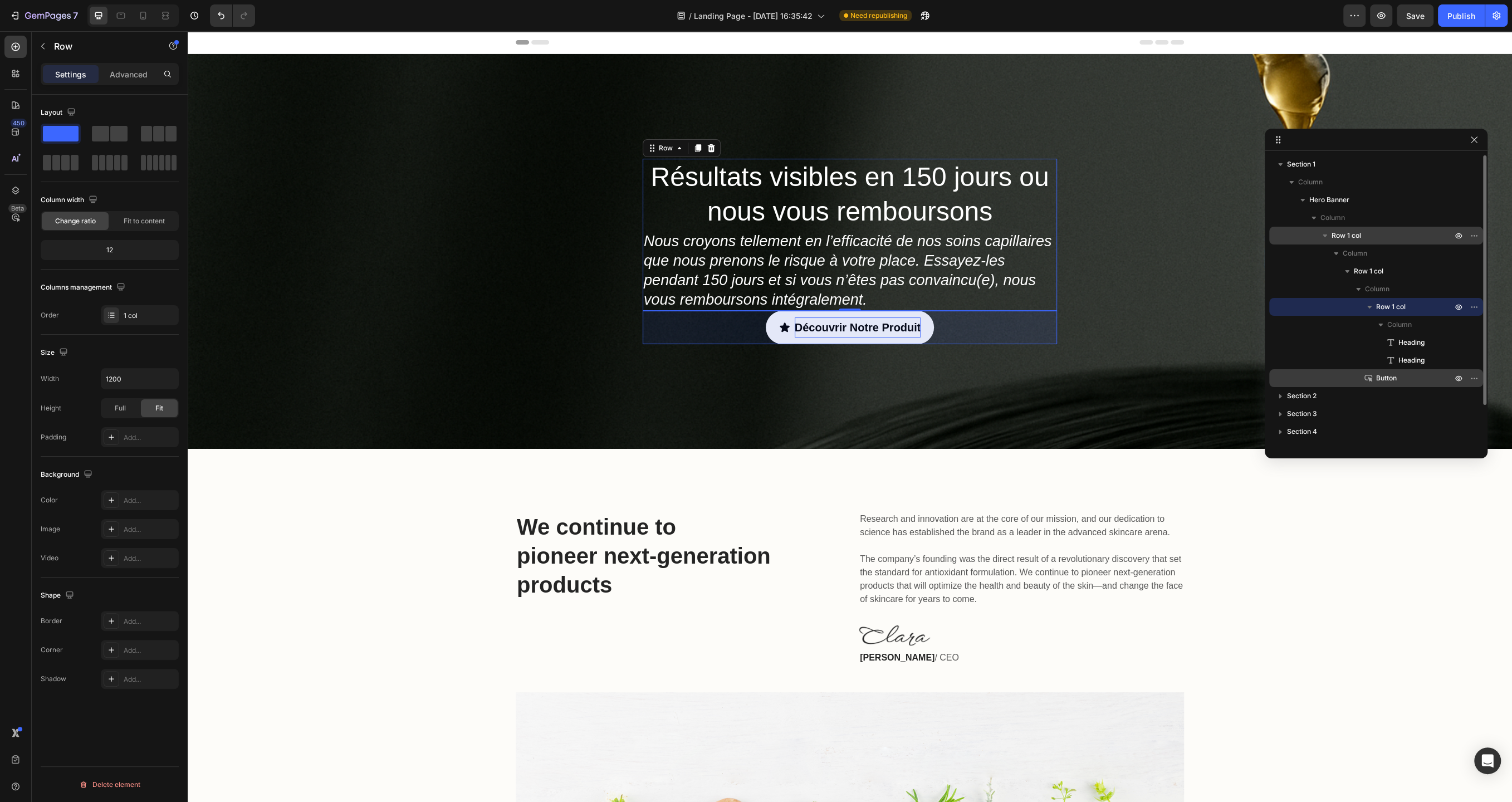
click at [1386, 378] on span "Button" at bounding box center [1387, 378] width 20 height 11
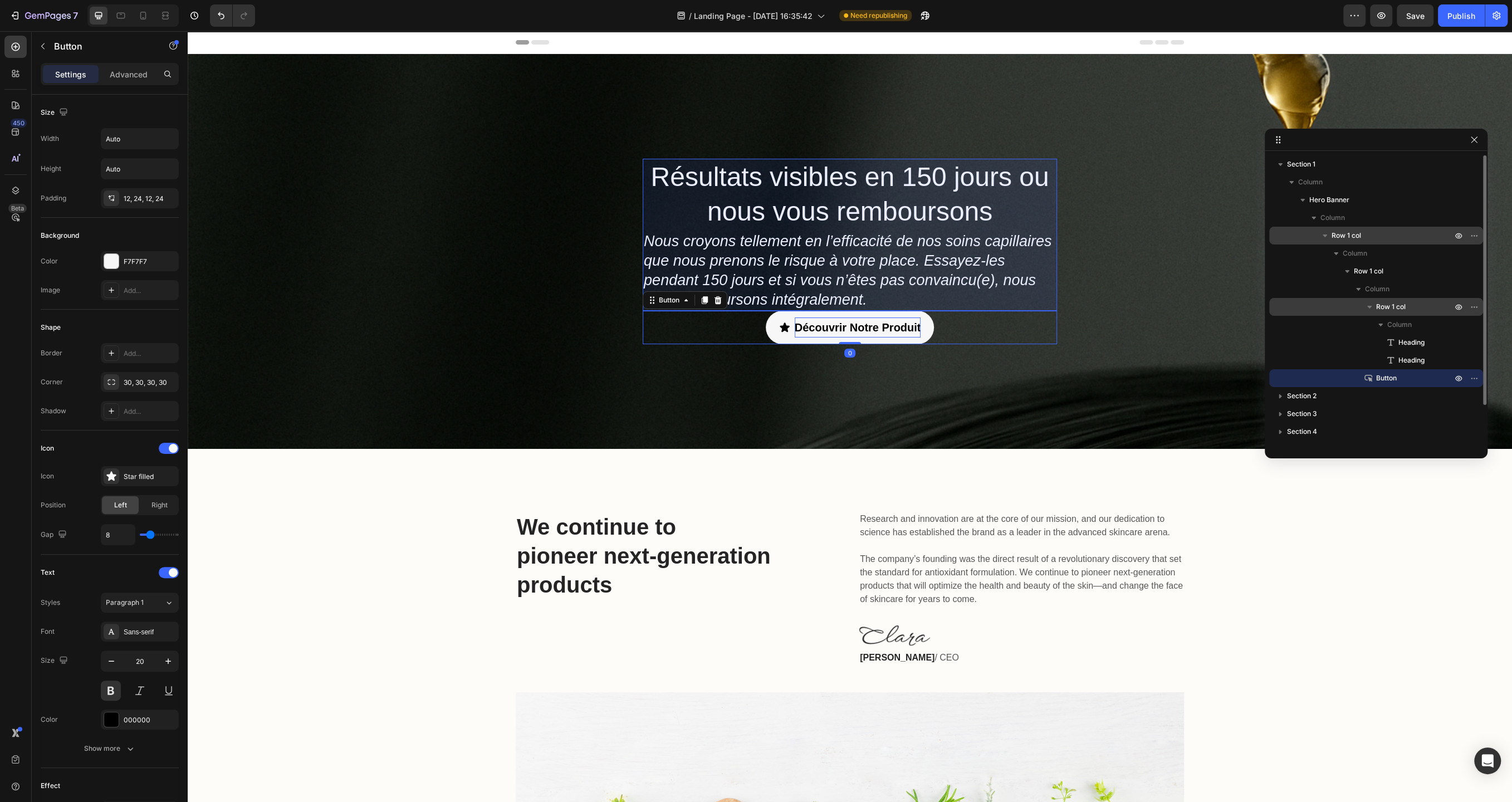
click at [1397, 310] on span "Row 1 col" at bounding box center [1391, 307] width 30 height 11
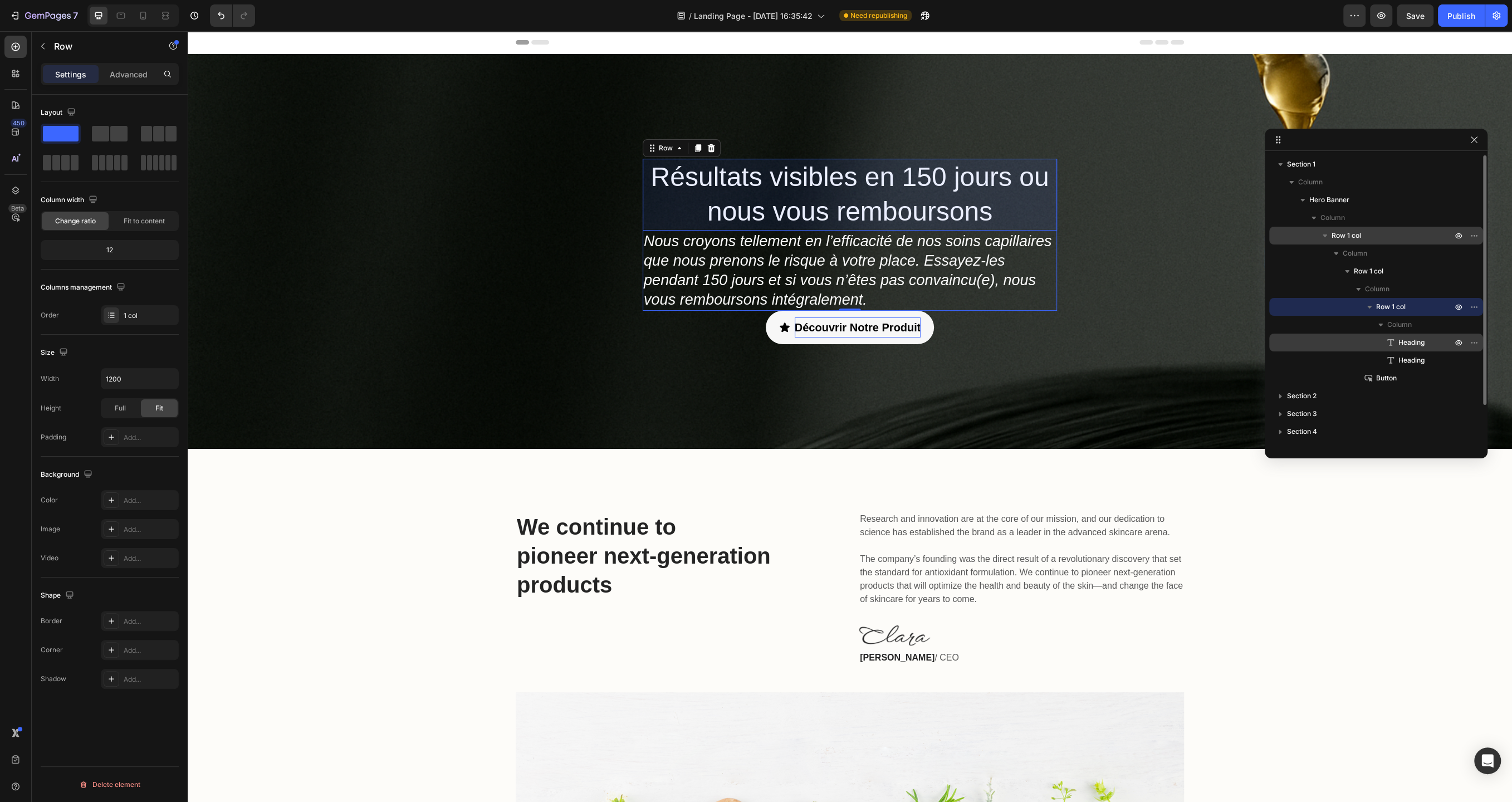
click at [1400, 337] on span "Heading" at bounding box center [1411, 343] width 26 height 11
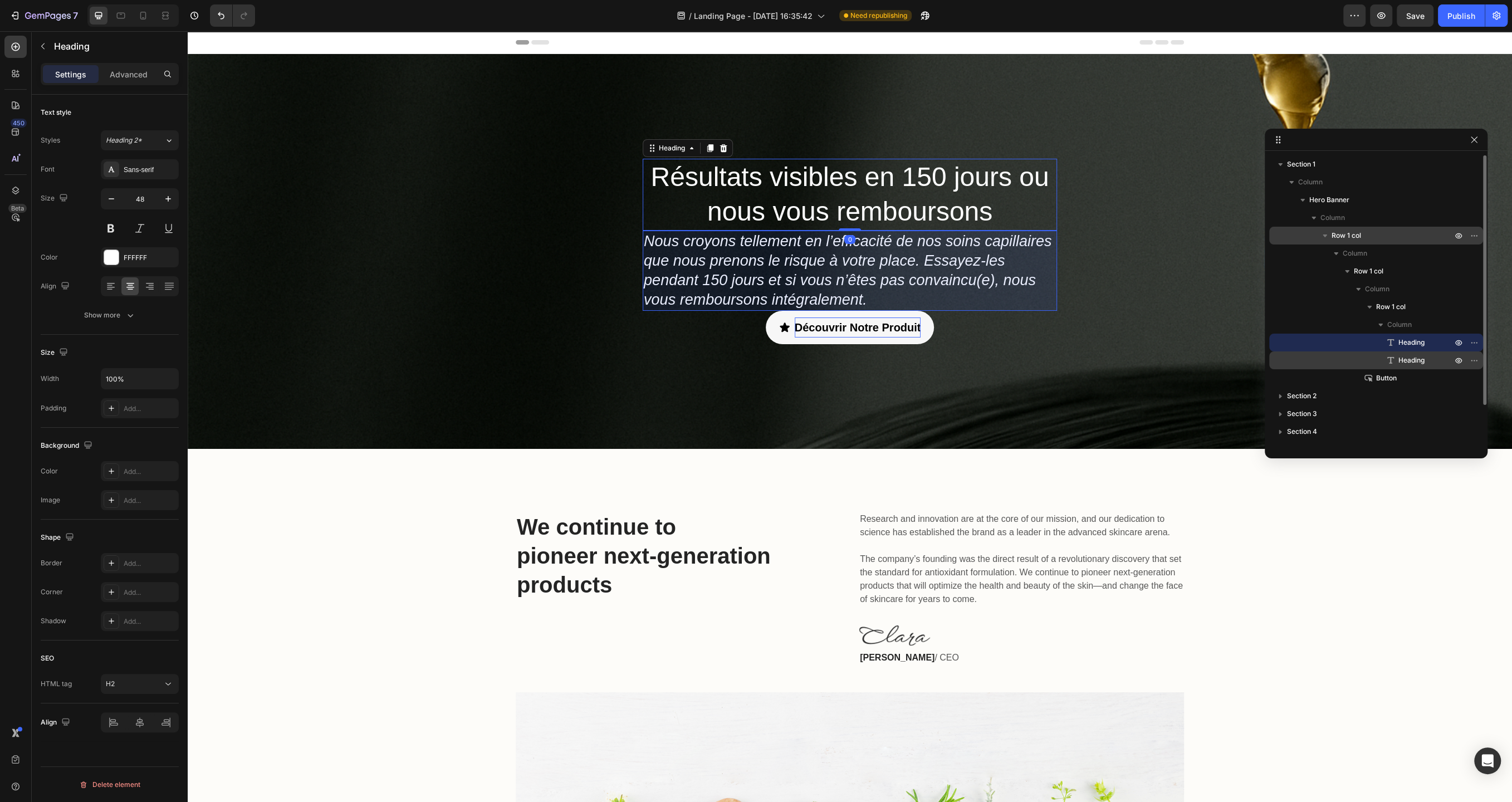
click at [1406, 361] on span "Heading" at bounding box center [1411, 360] width 26 height 11
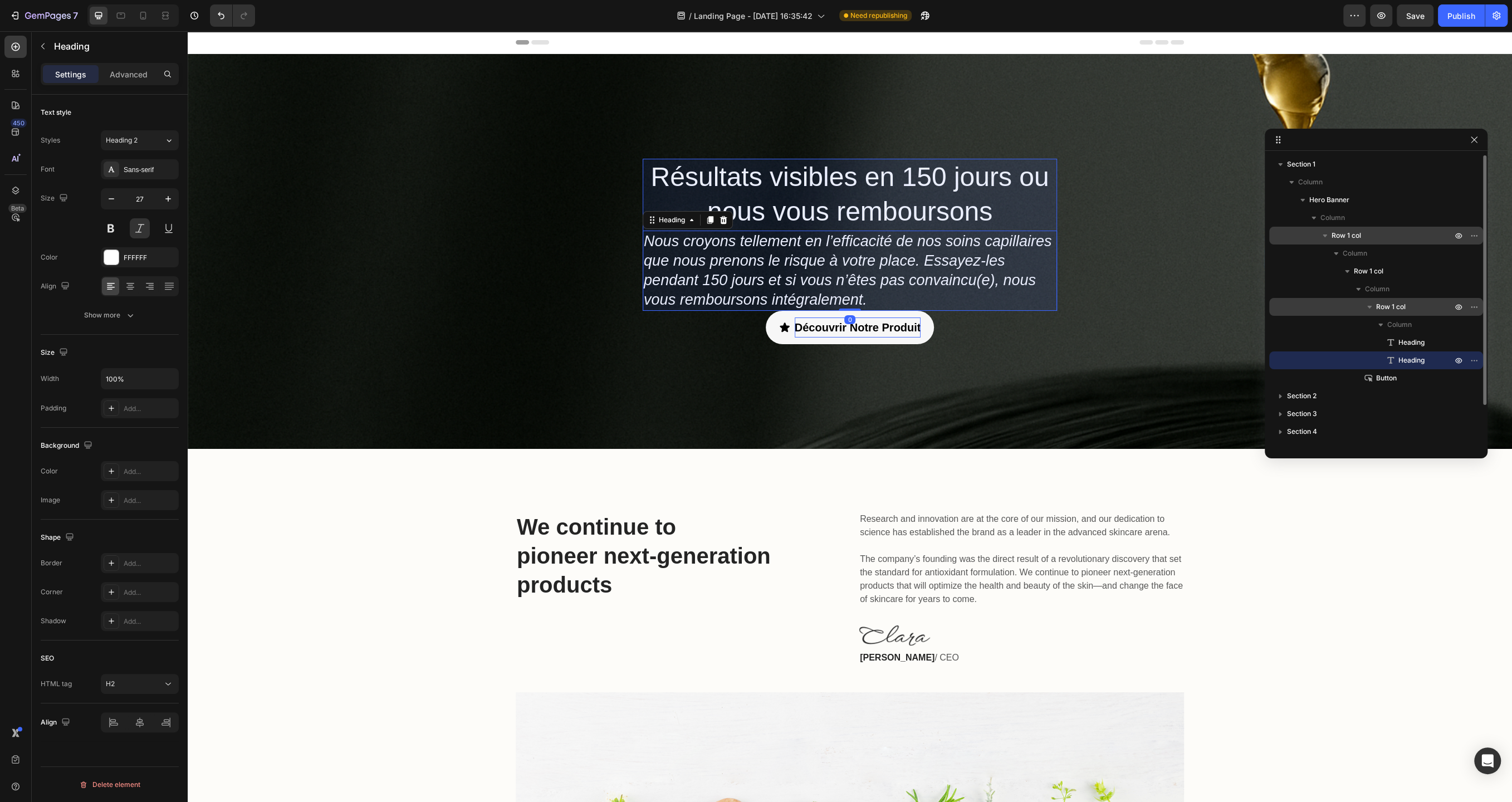
click at [1394, 306] on span "Row 1 col" at bounding box center [1391, 307] width 30 height 11
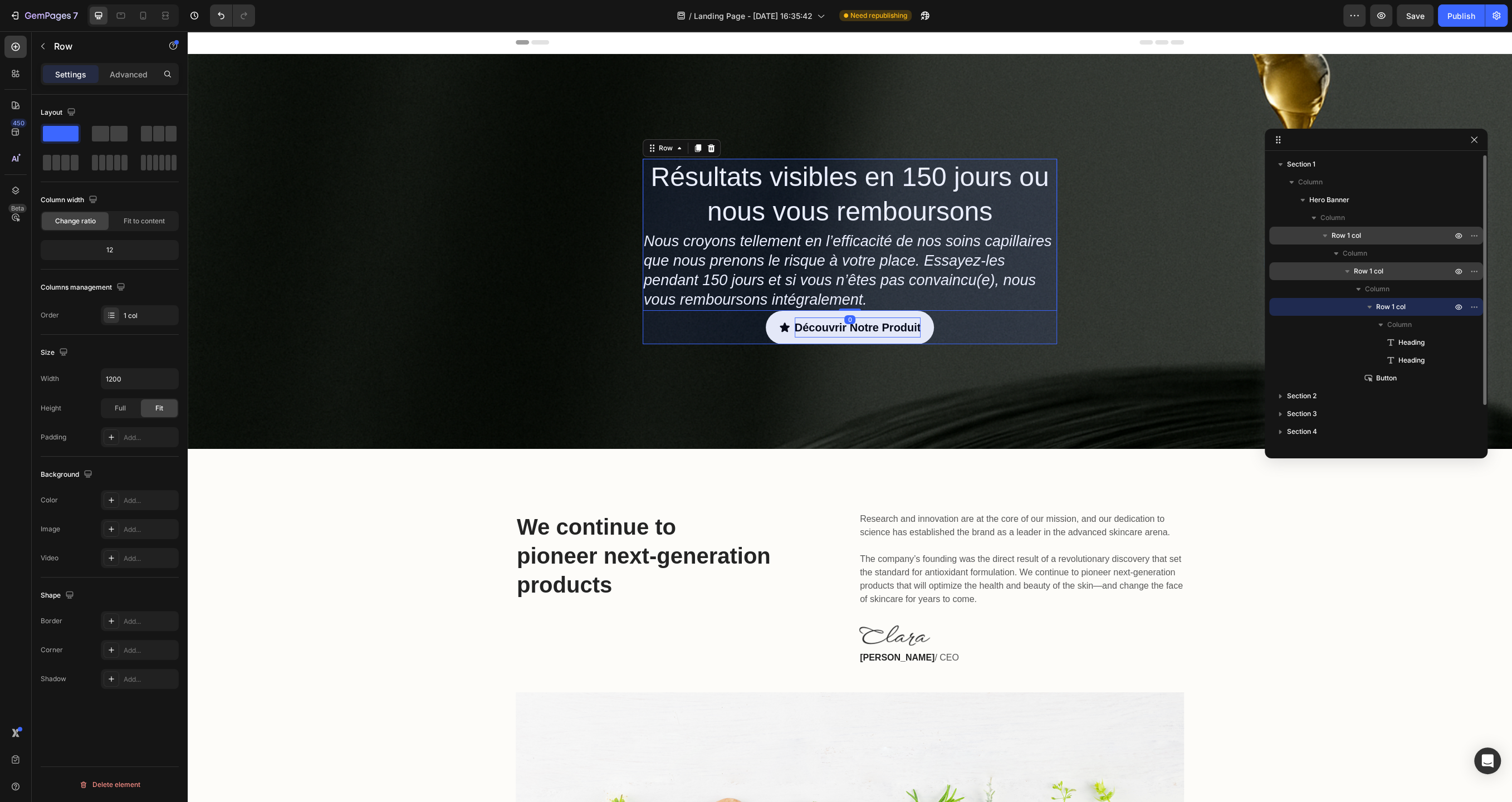
click at [1370, 269] on span "Row 1 col" at bounding box center [1369, 271] width 30 height 11
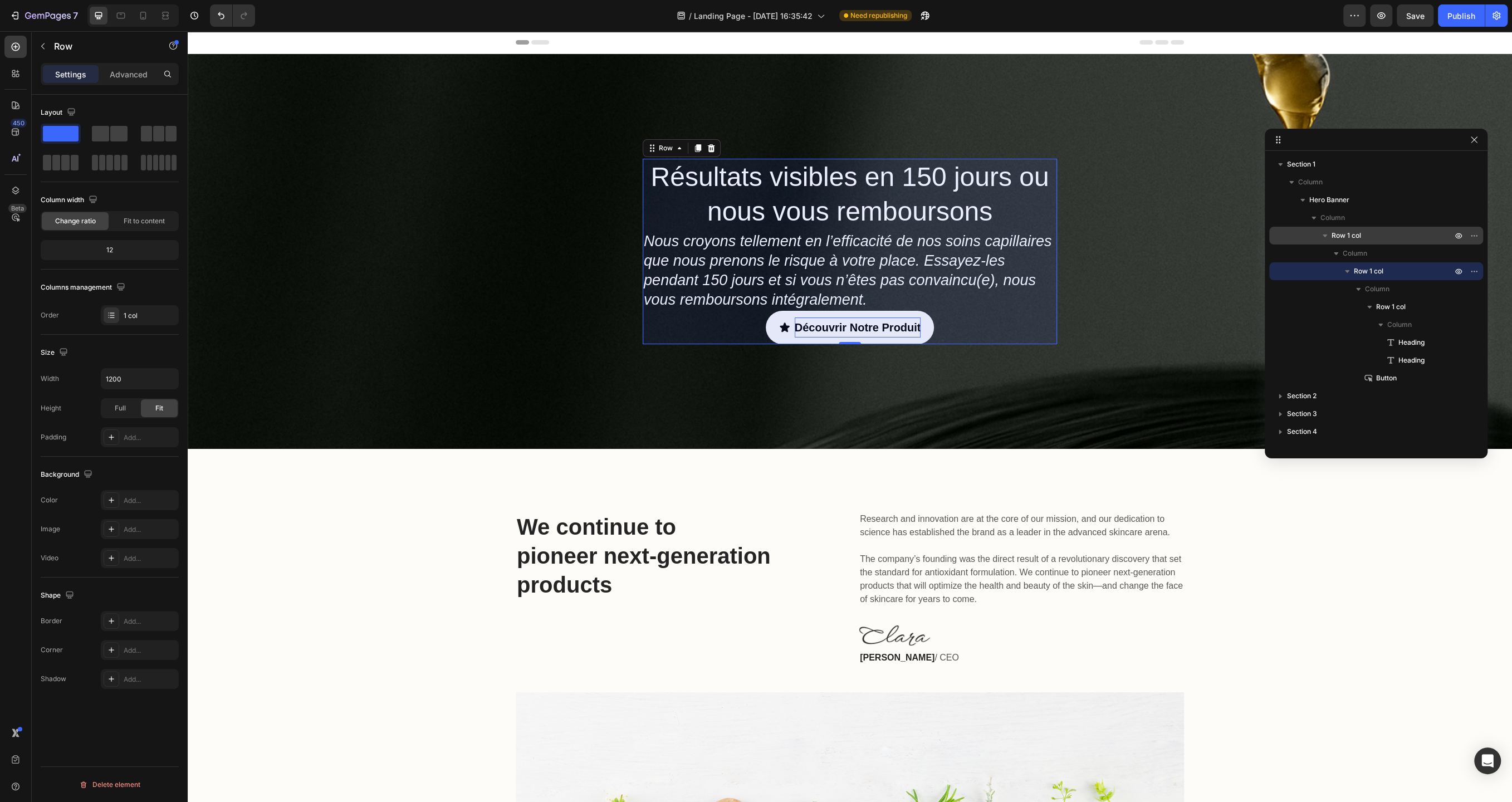
click at [1348, 232] on span "Row 1 col" at bounding box center [1347, 236] width 30 height 11
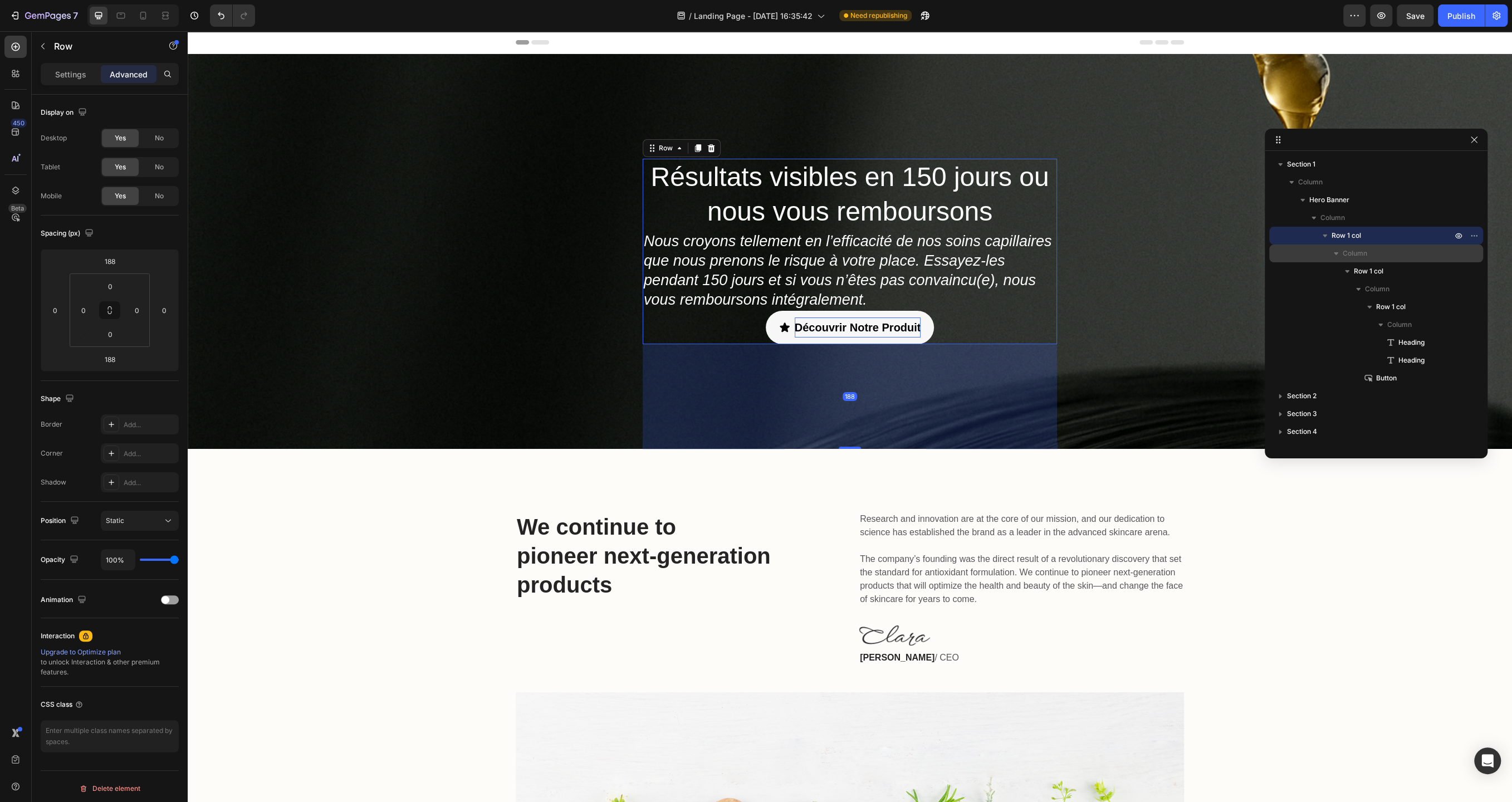
click at [1337, 254] on icon "button" at bounding box center [1336, 254] width 11 height 11
click at [1456, 239] on icon "button" at bounding box center [1458, 235] width 9 height 9
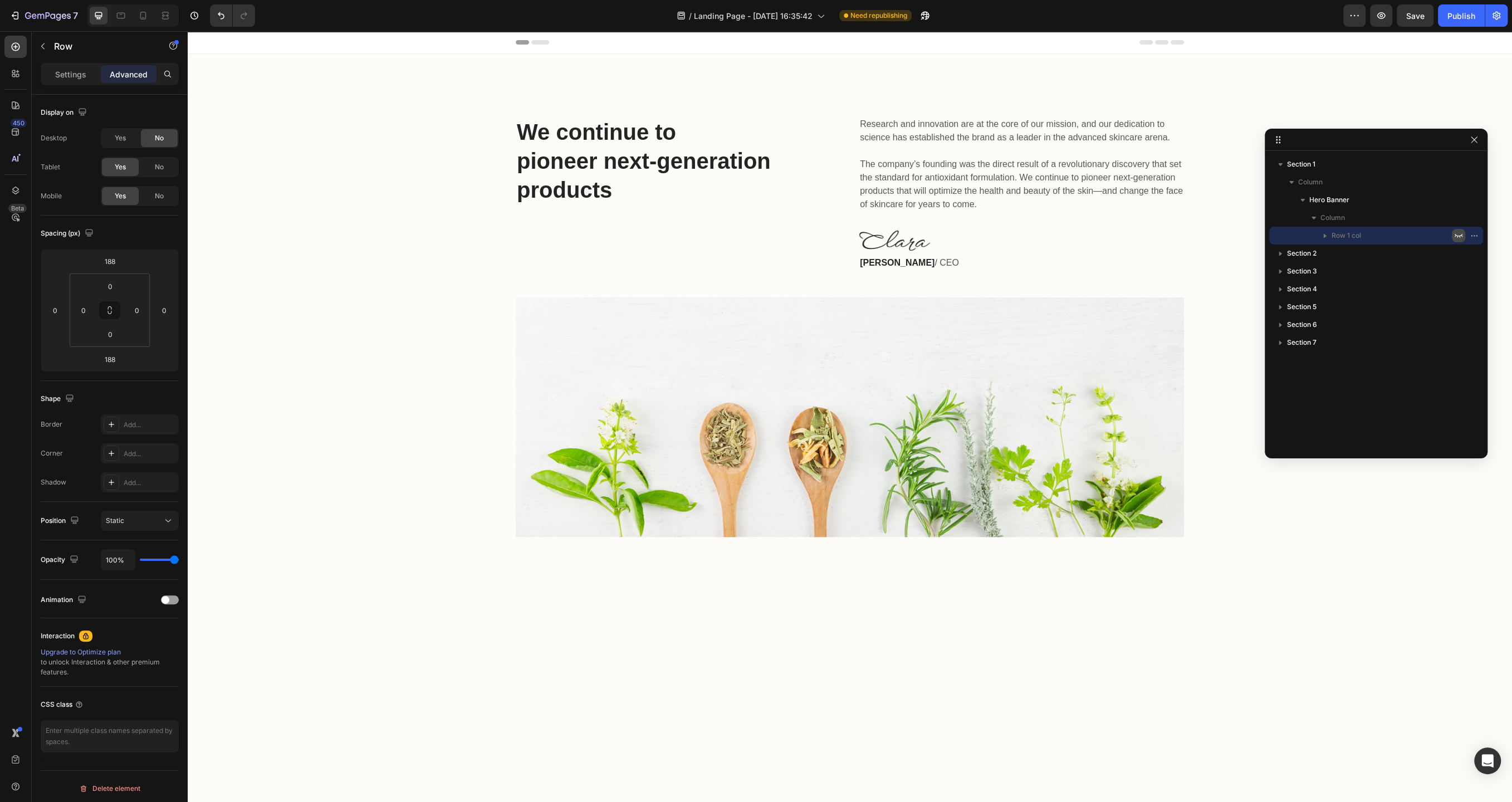
click at [1456, 239] on icon "button" at bounding box center [1458, 235] width 9 height 9
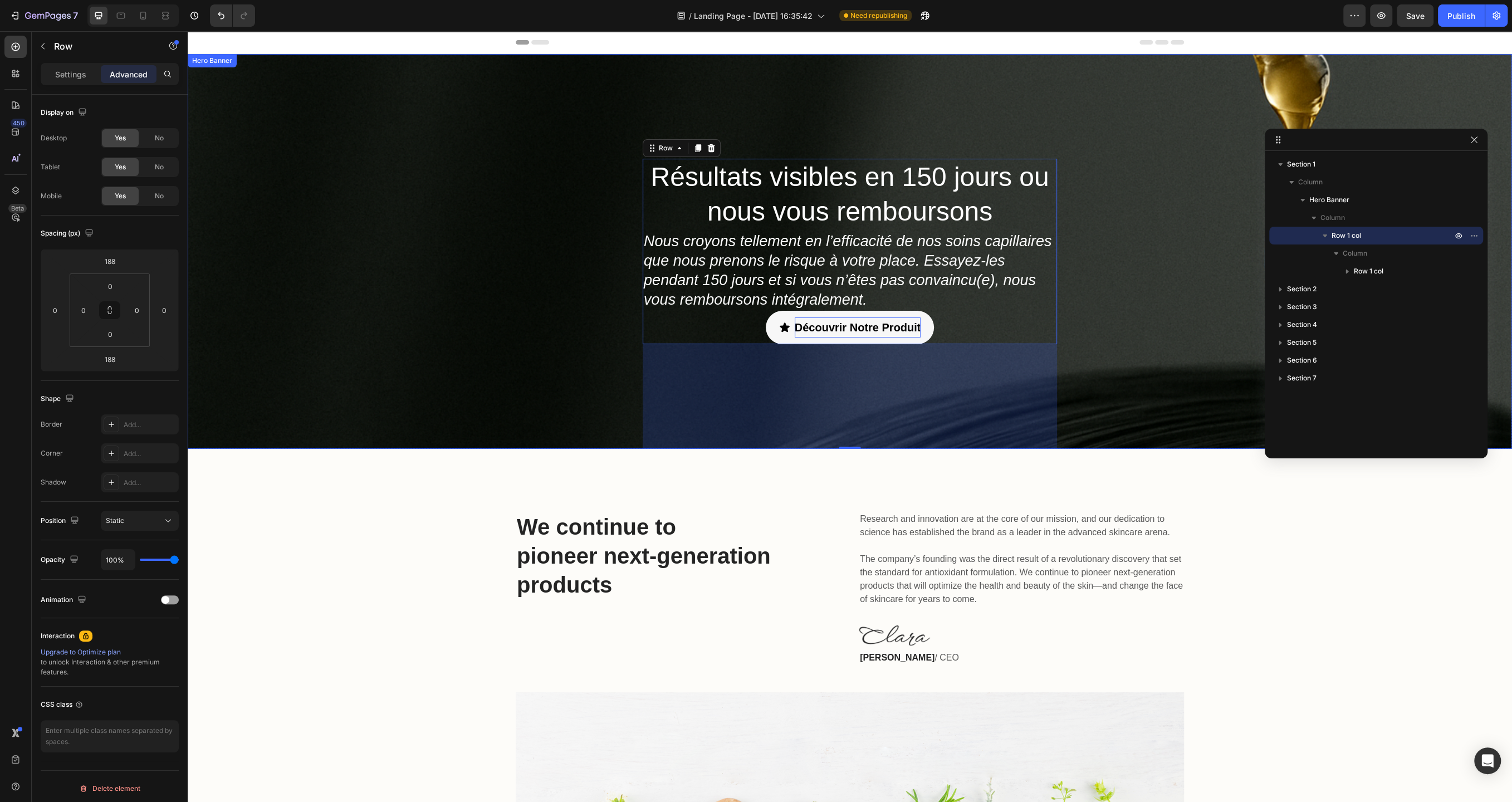
click at [1164, 333] on div "Résultats visibles en 150 jours ou nous vous remboursons Heading Nous croyons t…" at bounding box center [850, 251] width 1324 height 395
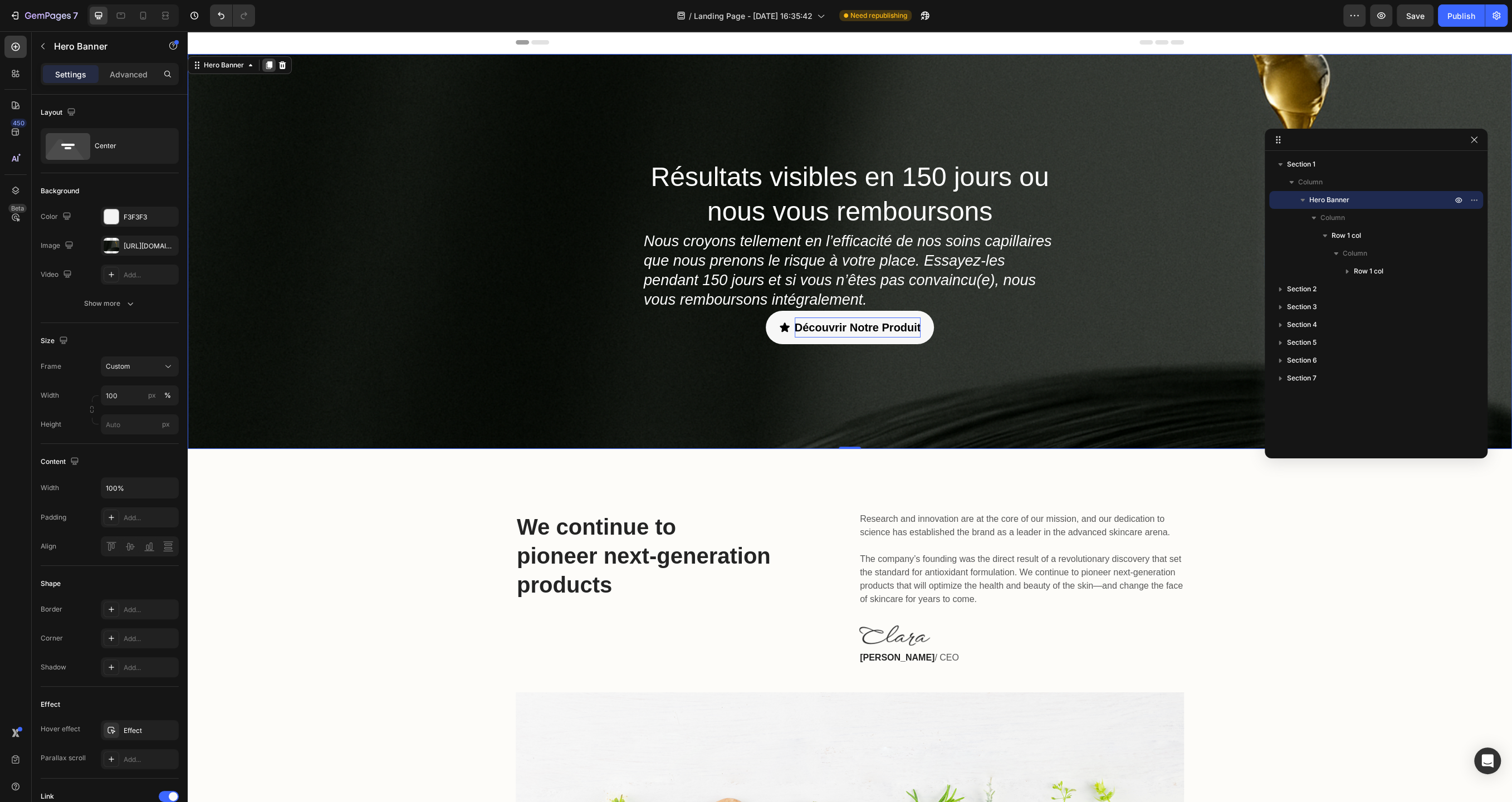
click at [268, 64] on icon at bounding box center [269, 65] width 6 height 8
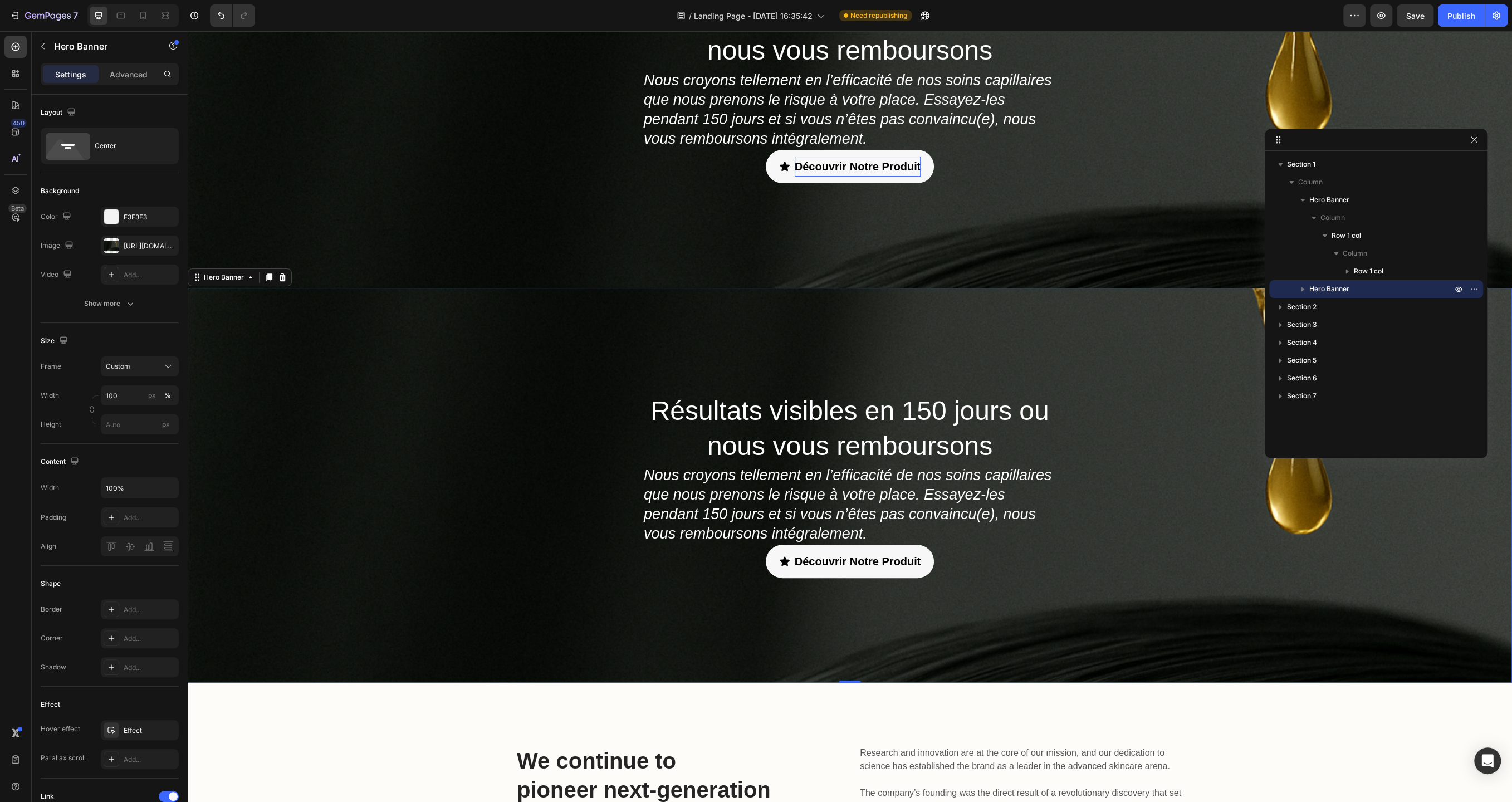
scroll to position [165, 0]
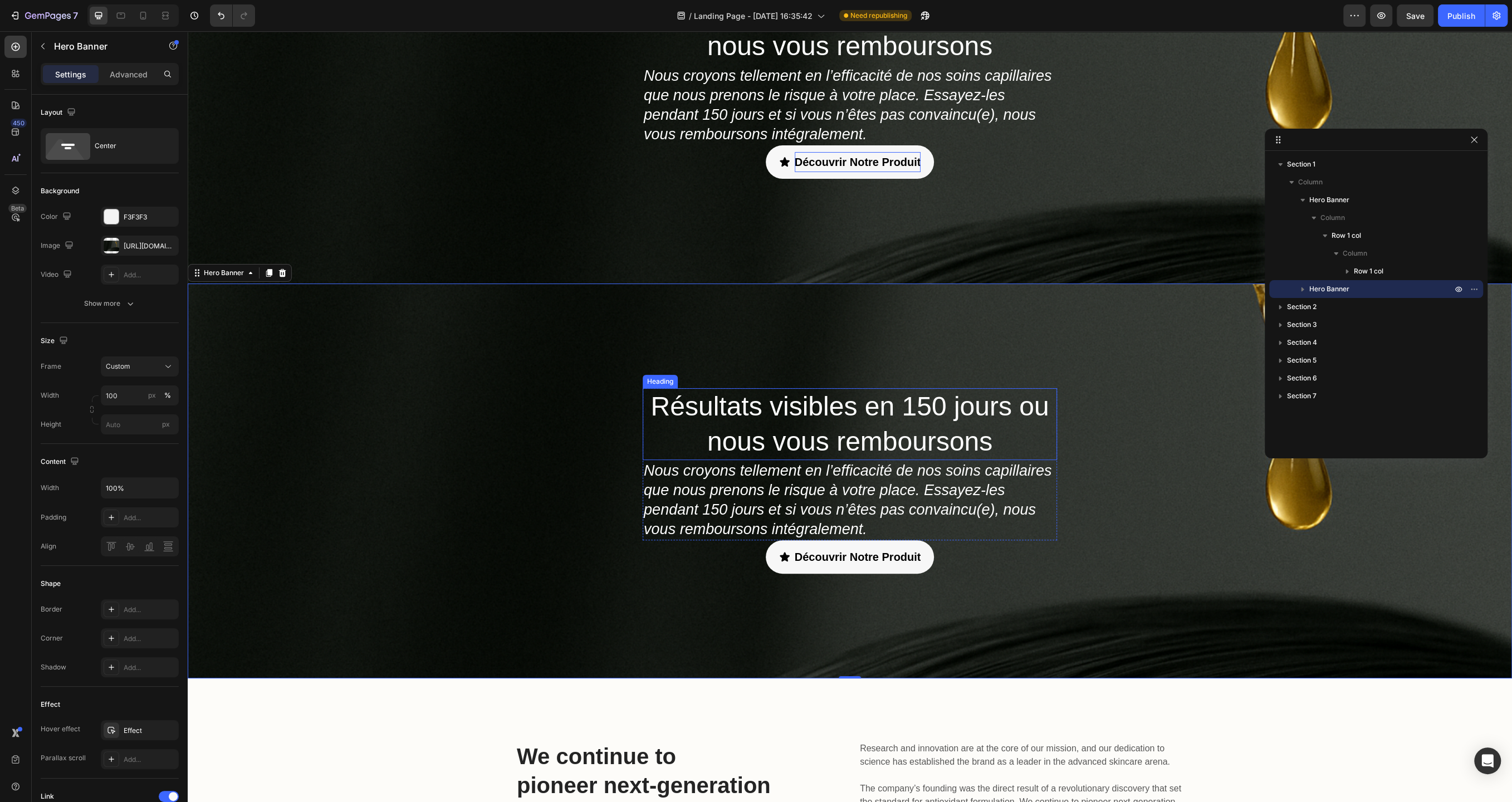
click at [900, 436] on h2 "Résultats visibles en 150 jours ou nous vous remboursons" at bounding box center [850, 424] width 415 height 72
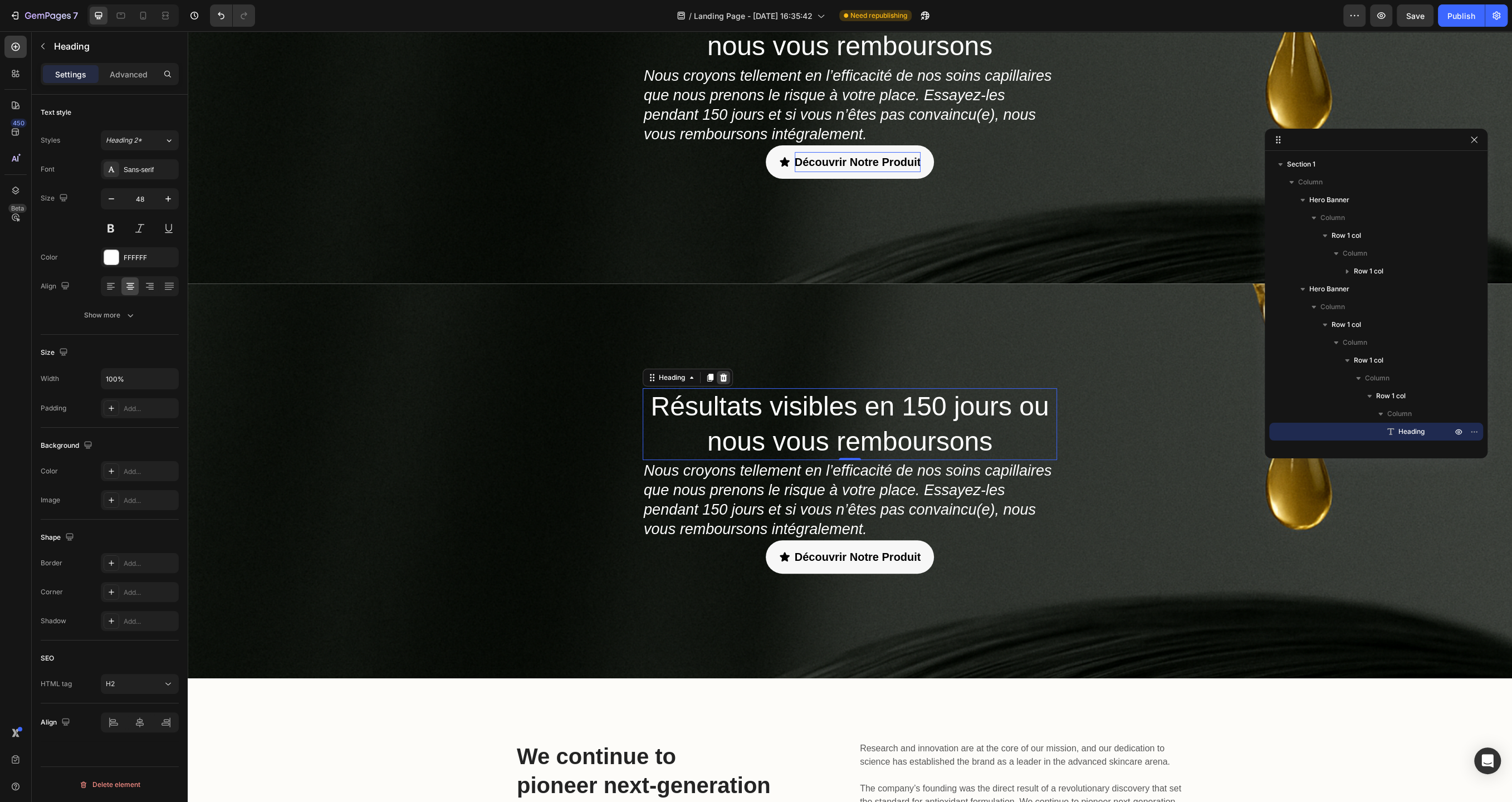
click at [724, 376] on icon at bounding box center [723, 378] width 7 height 8
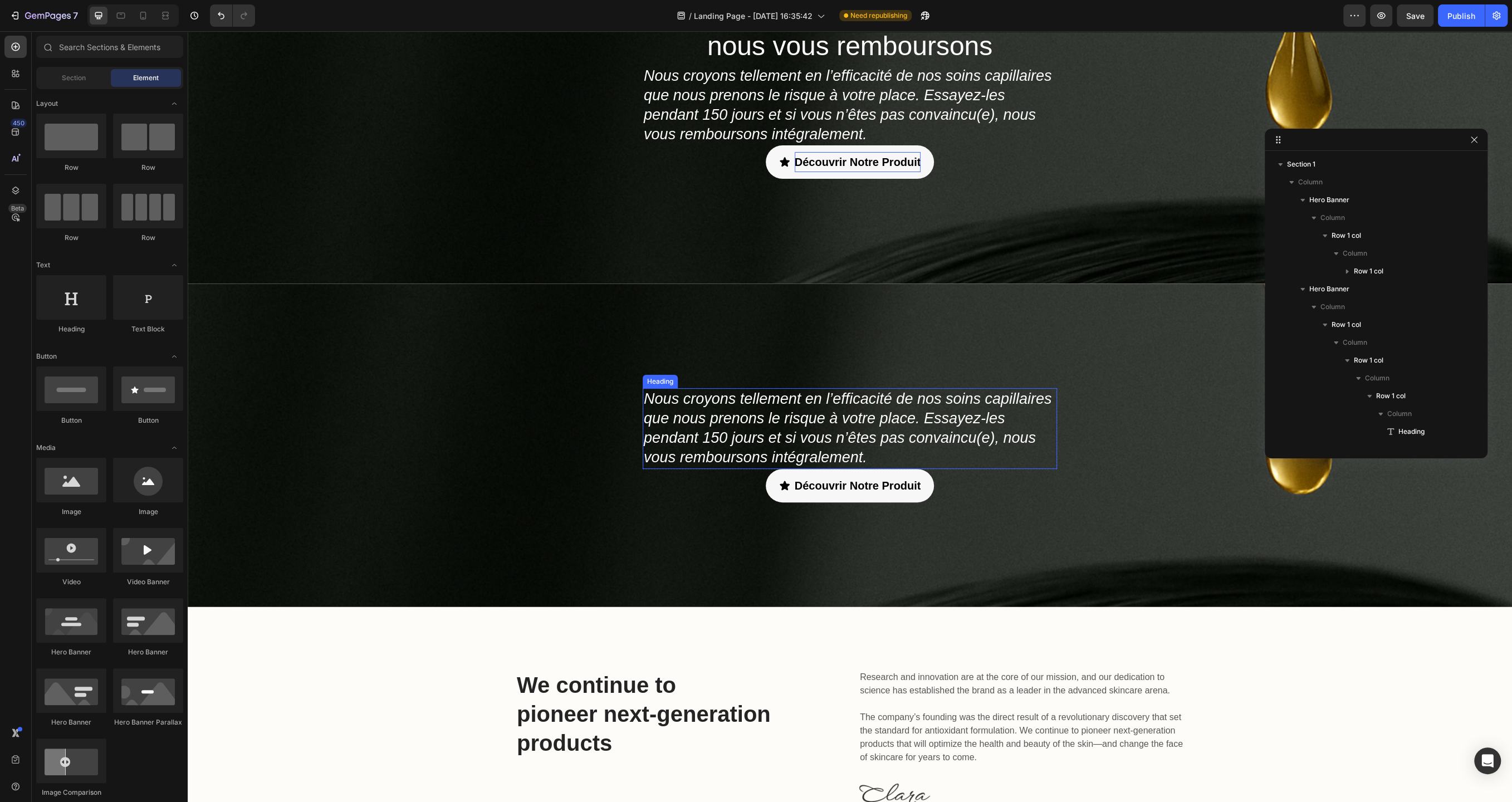
click at [724, 414] on h2 "Nous croyons tellement en l’efficacité de nos soins capillaires que nous prenon…" at bounding box center [850, 428] width 415 height 80
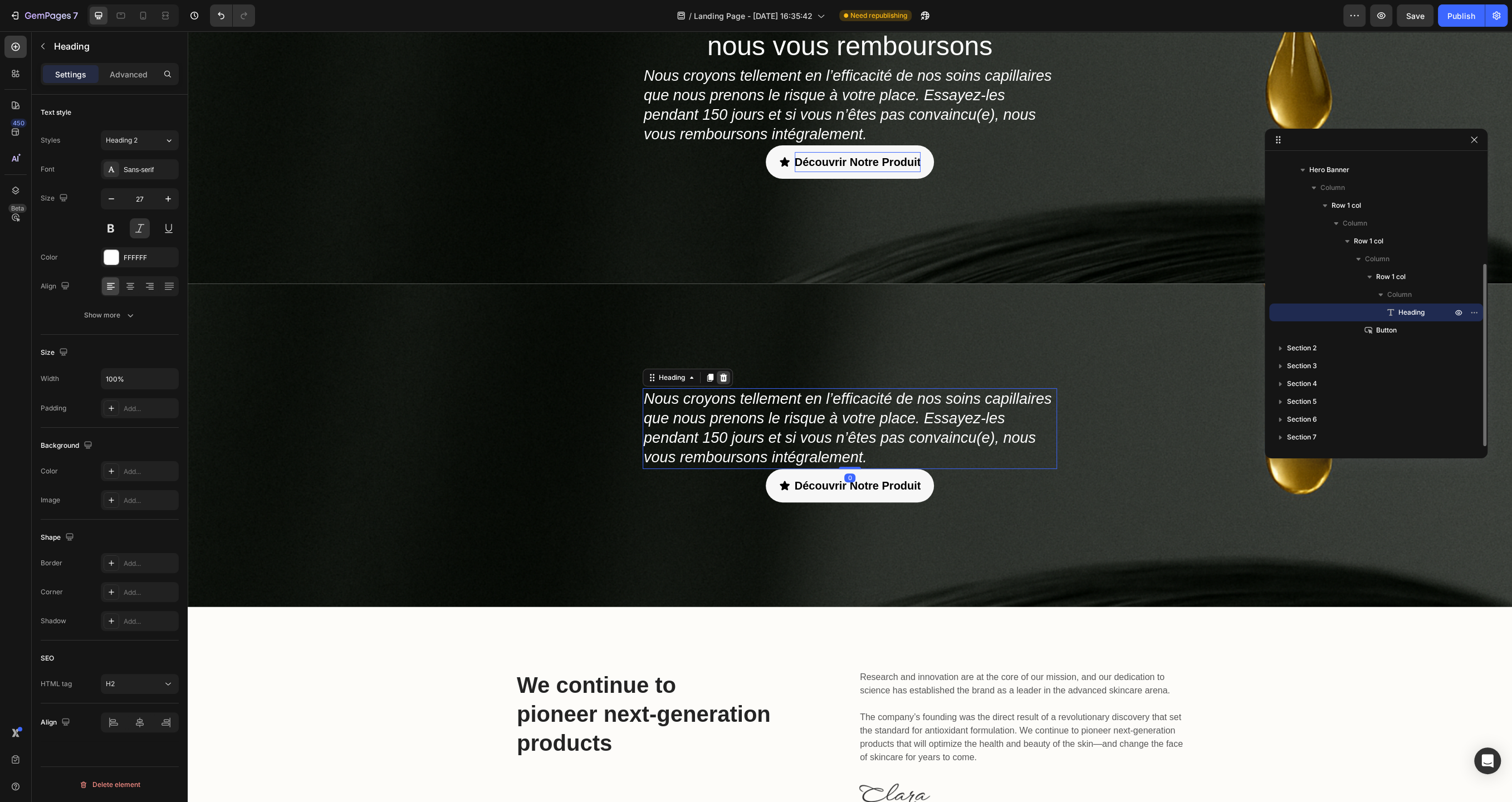
click at [724, 380] on icon at bounding box center [723, 378] width 7 height 8
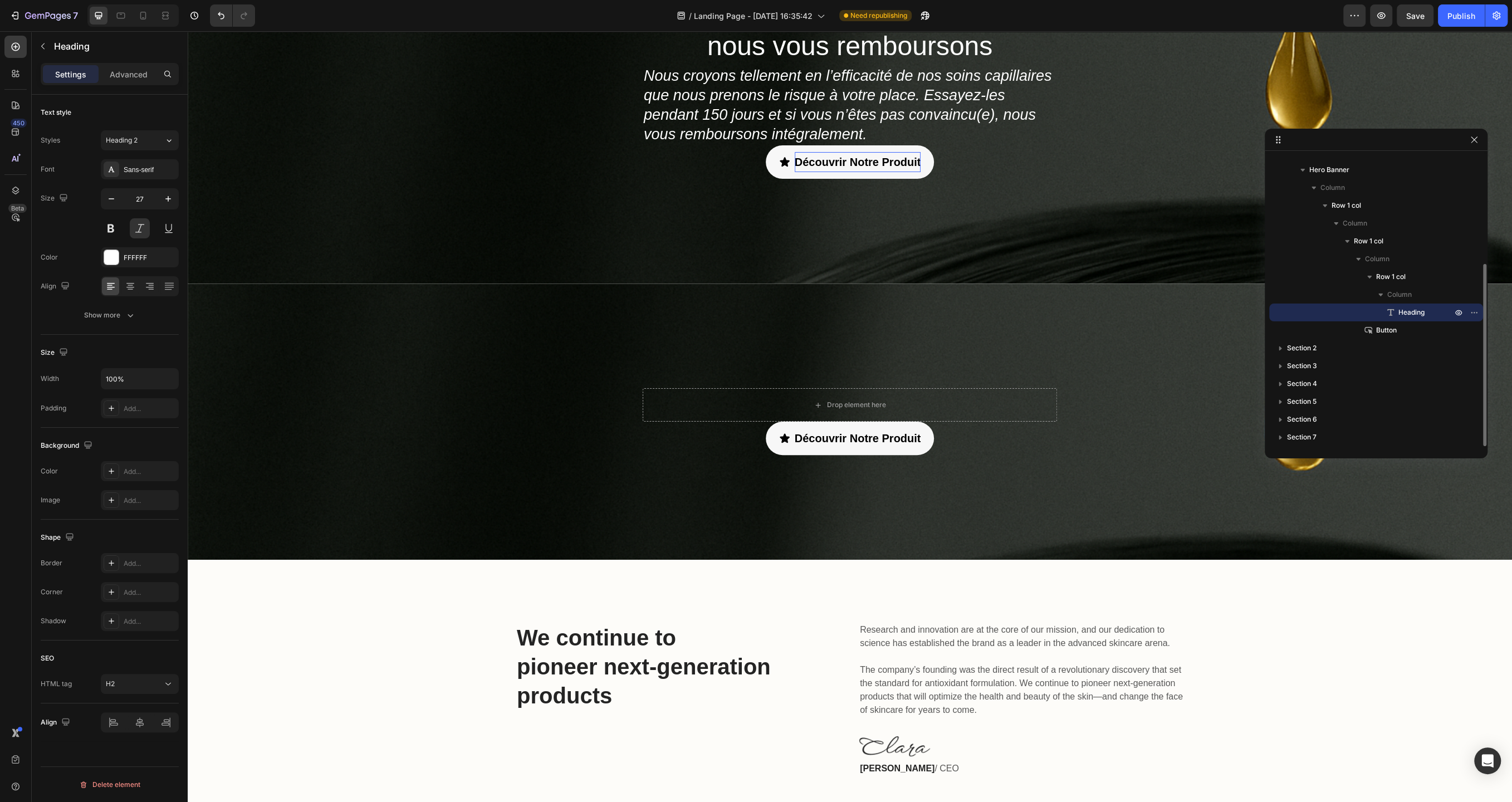
scroll to position [168, 0]
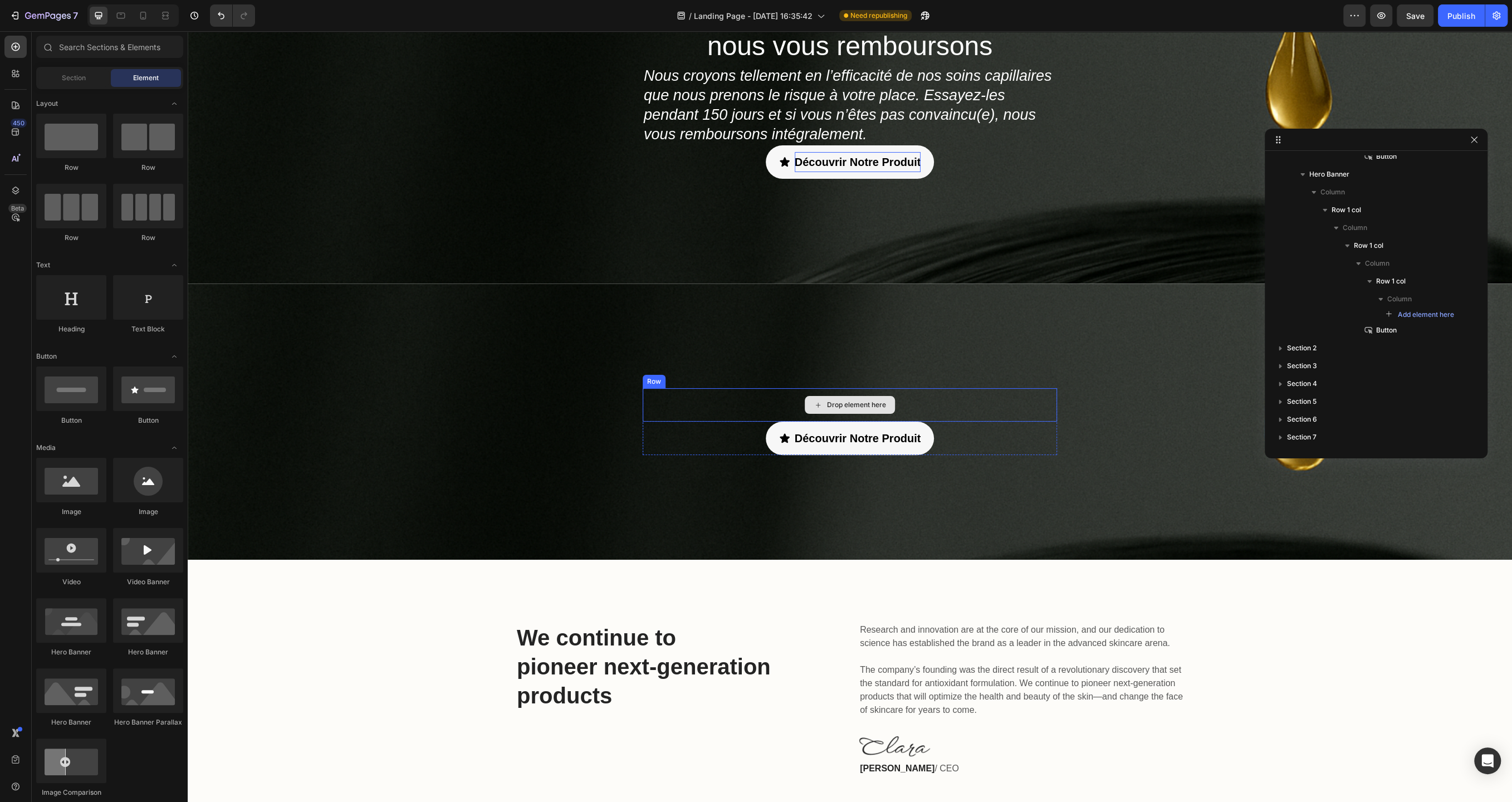
click at [745, 405] on div "Drop element here" at bounding box center [850, 405] width 415 height 34
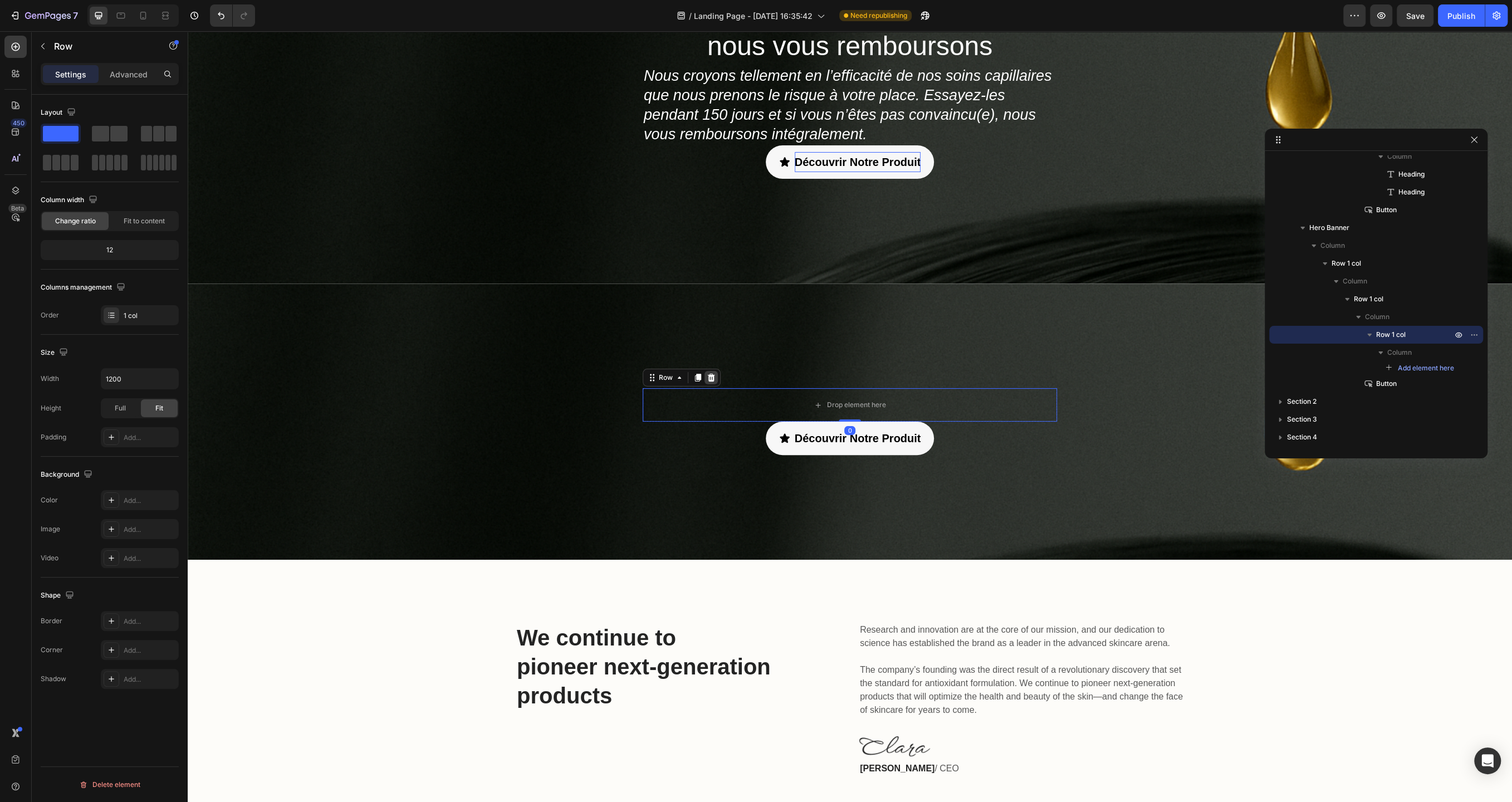
click at [710, 374] on icon at bounding box center [711, 377] width 9 height 9
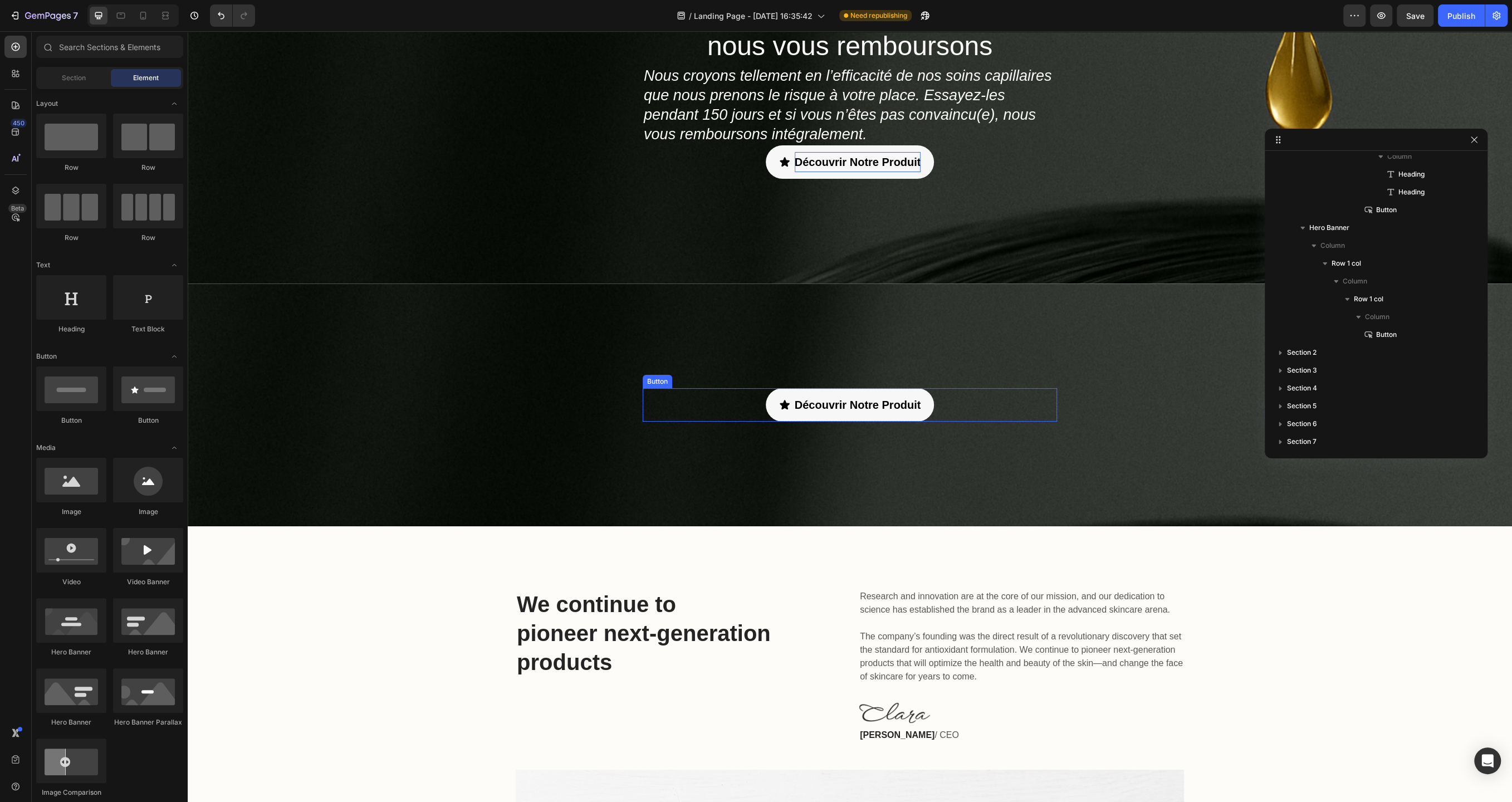
click at [754, 399] on div "Découvrir Notre Produit Button" at bounding box center [850, 405] width 415 height 34
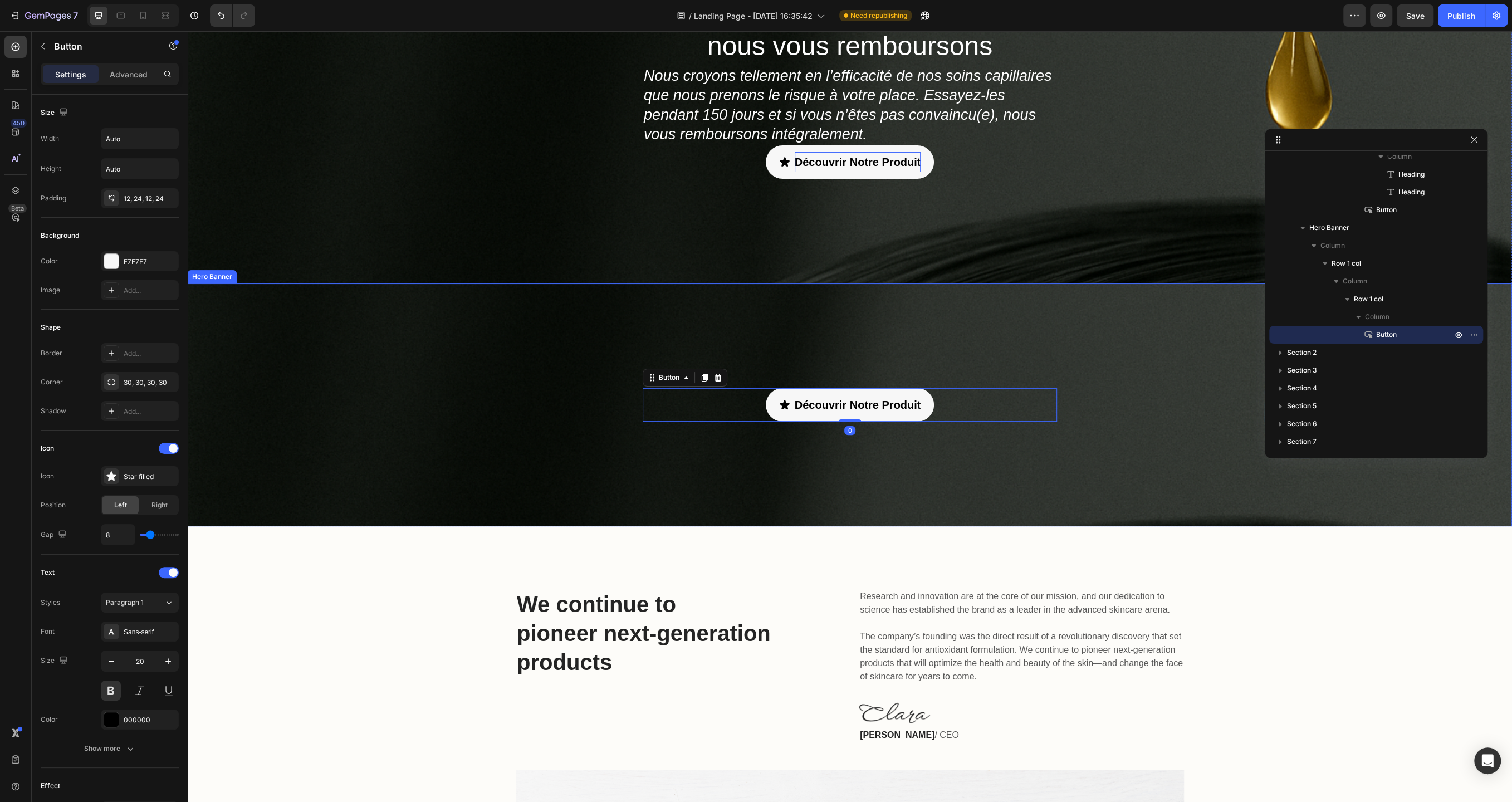
click at [473, 361] on div "Découvrir Notre Produit Button 0 Row Row" at bounding box center [850, 405] width 1324 height 243
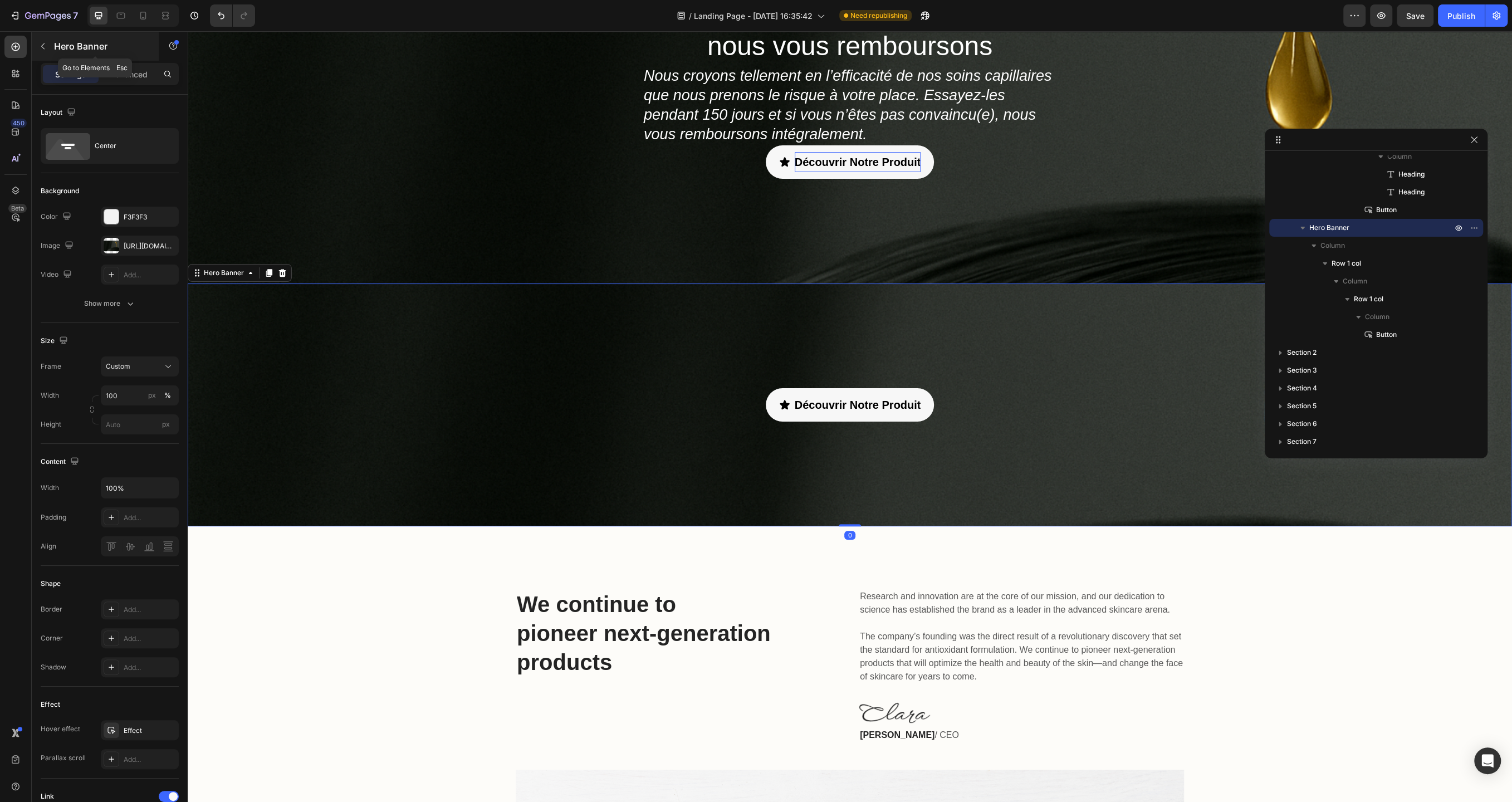
click at [49, 51] on button "button" at bounding box center [42, 46] width 18 height 18
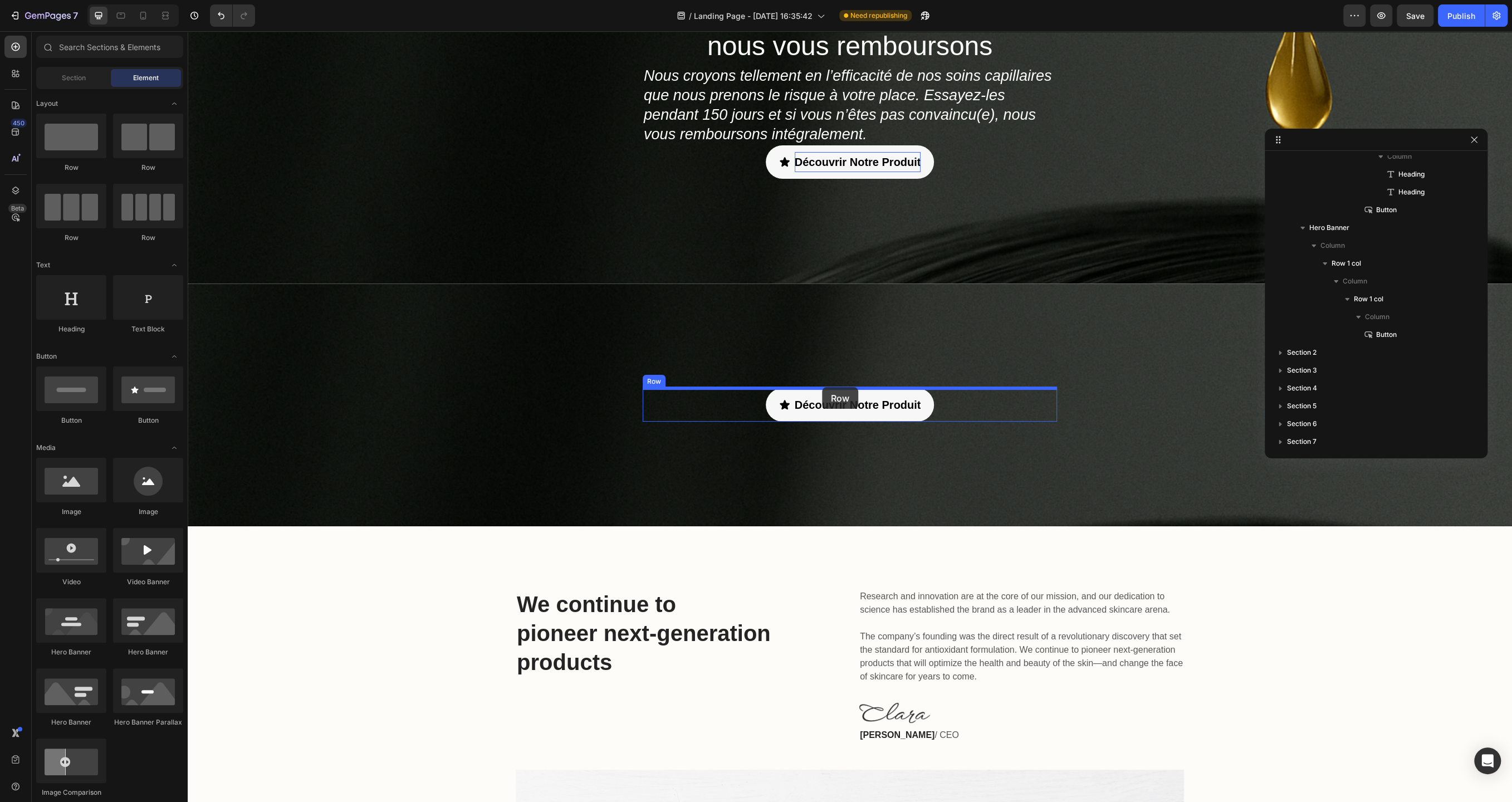
drag, startPoint x: 254, startPoint y: 239, endPoint x: 823, endPoint y: 387, distance: 587.9
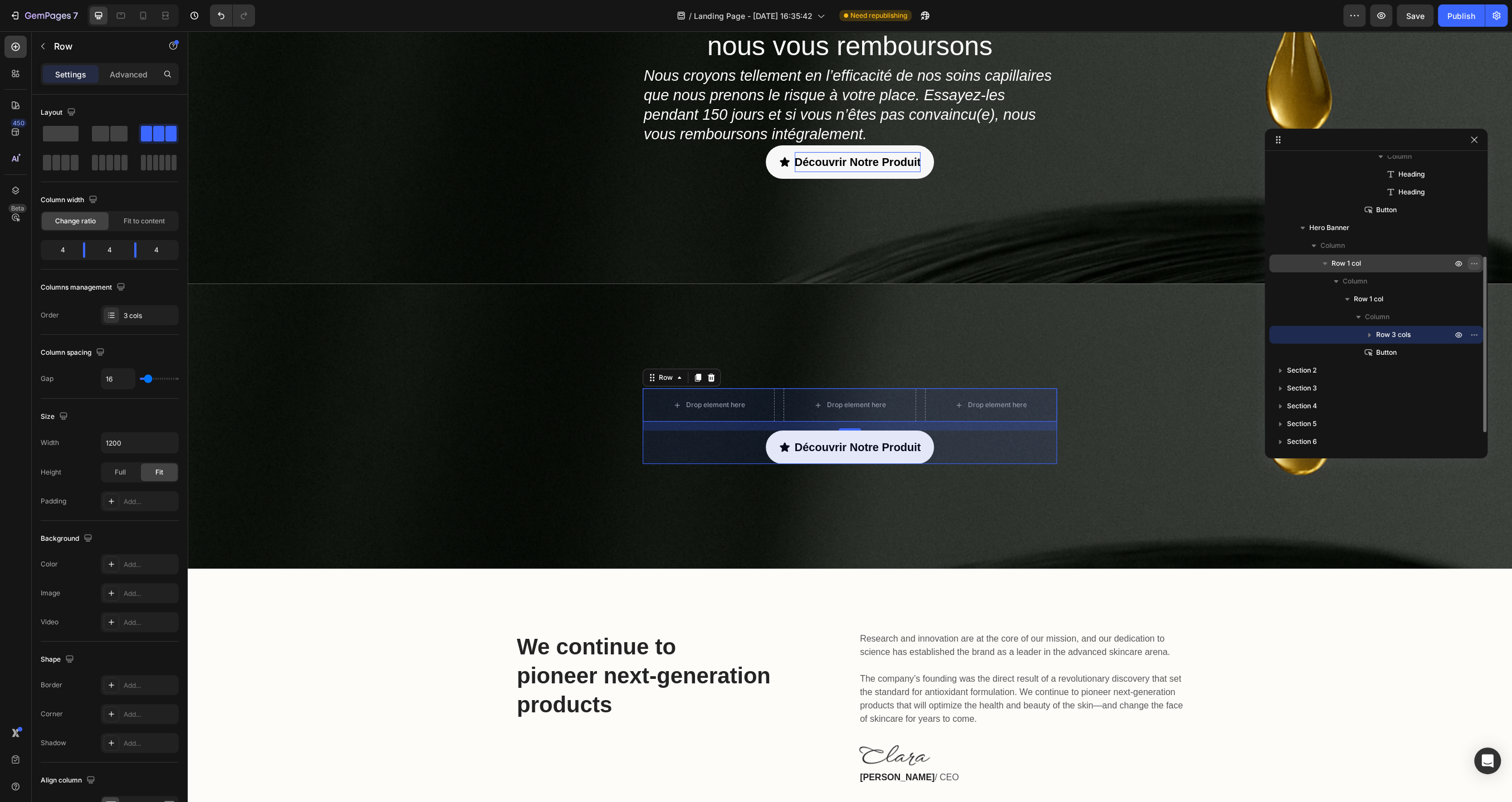
click at [1476, 262] on icon "button" at bounding box center [1474, 263] width 9 height 9
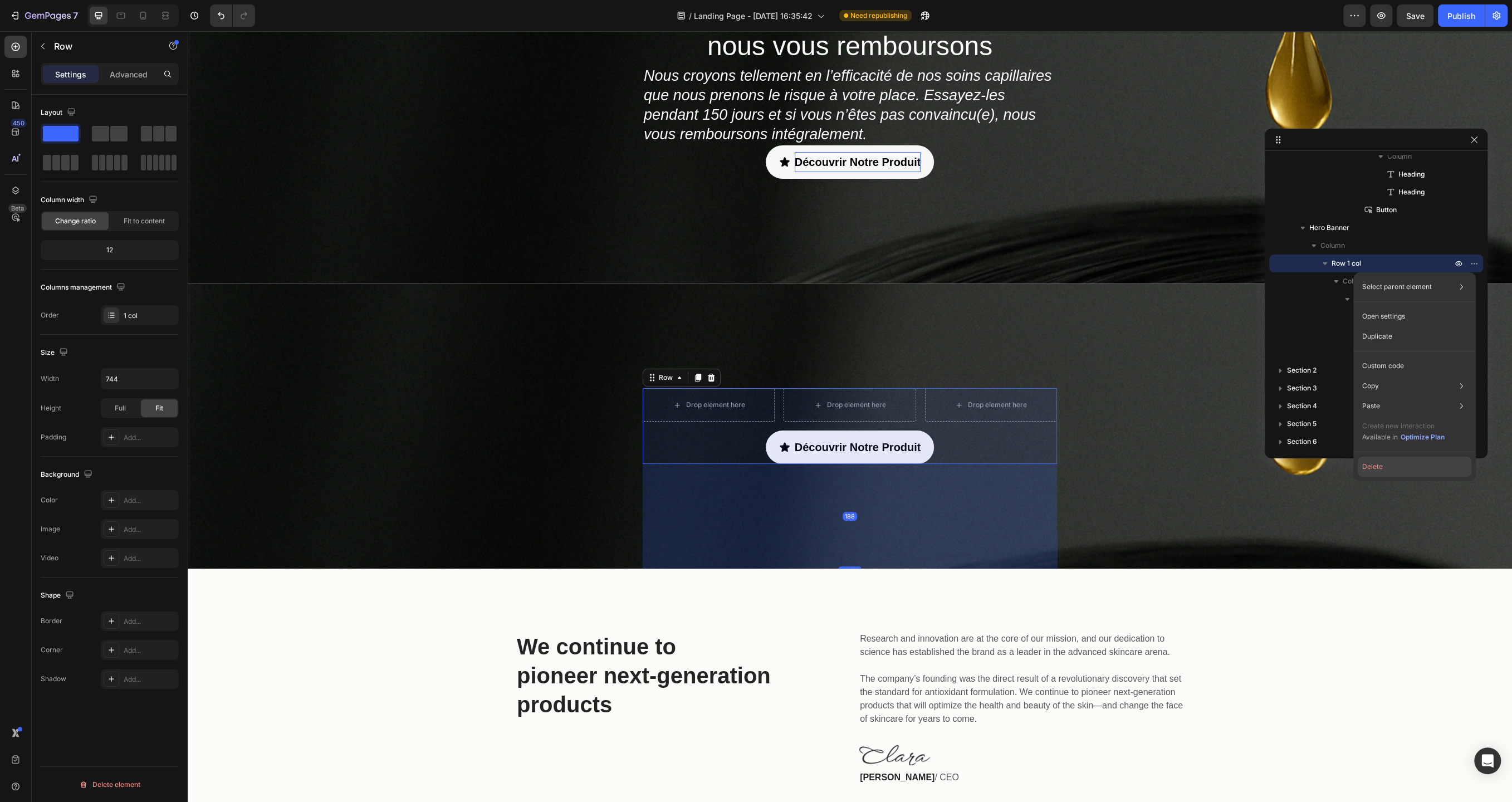
click at [1396, 467] on button "Delete" at bounding box center [1414, 467] width 113 height 20
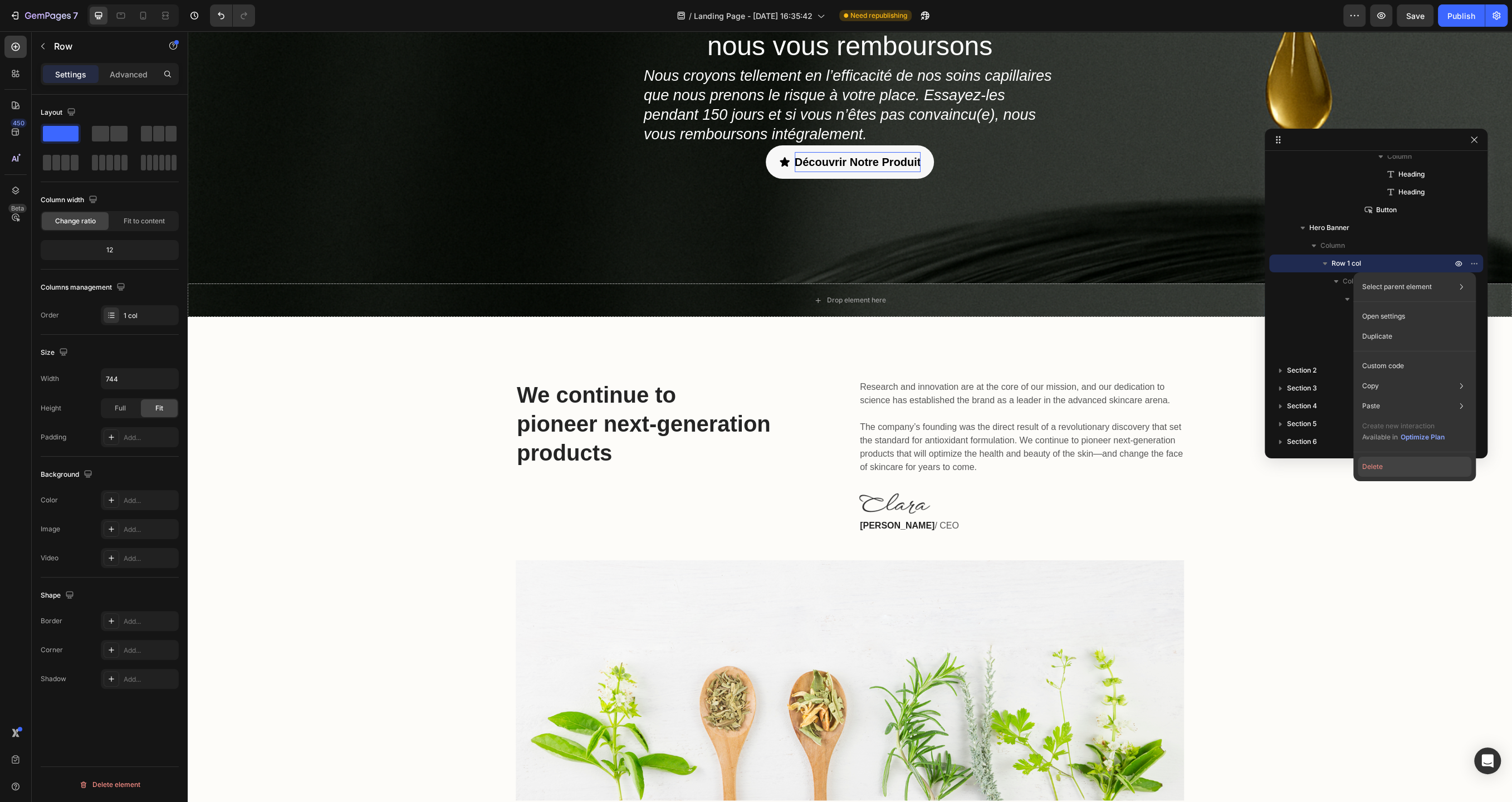
scroll to position [97, 0]
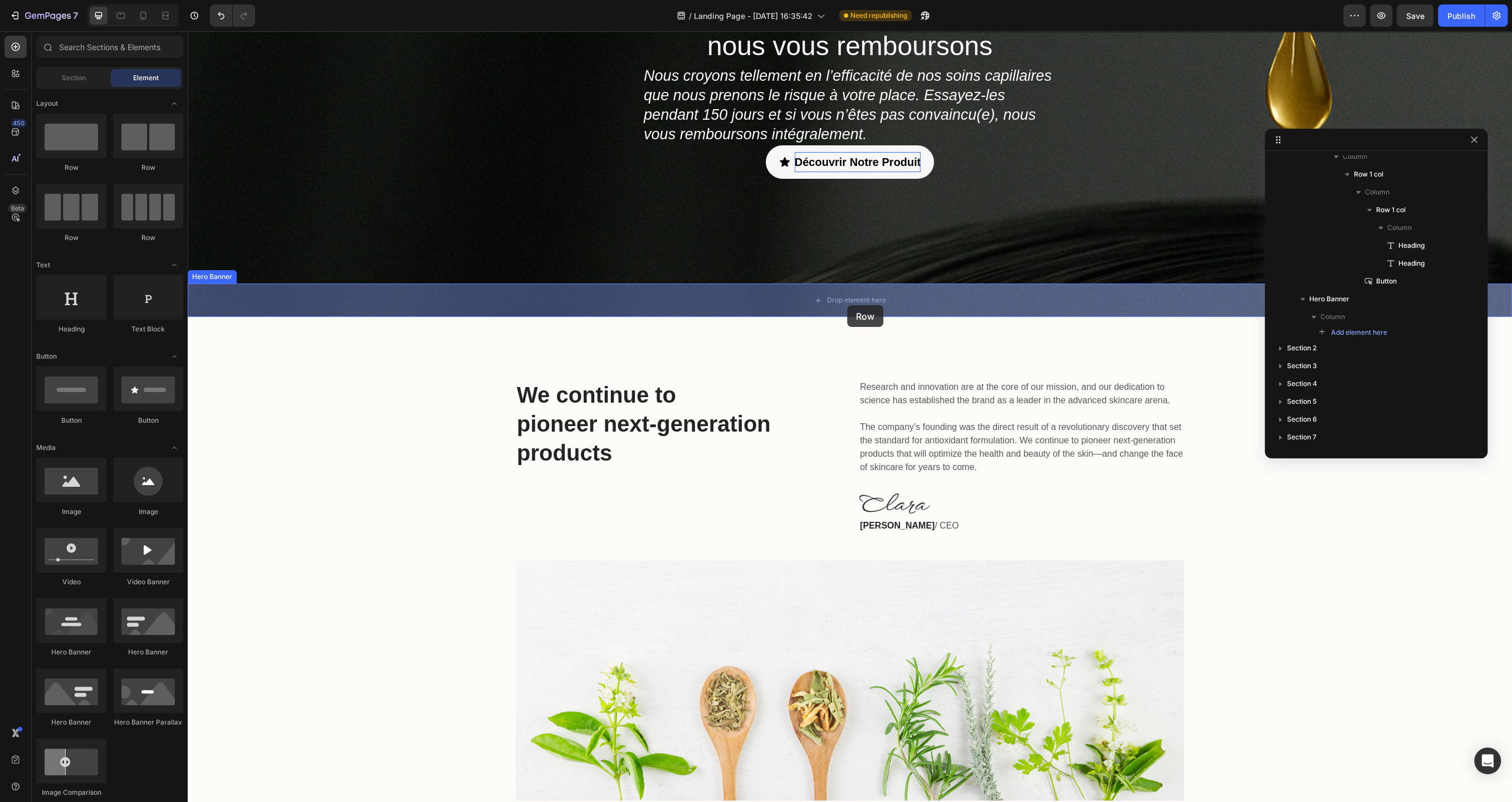
drag, startPoint x: 265, startPoint y: 261, endPoint x: 848, endPoint y: 305, distance: 584.7
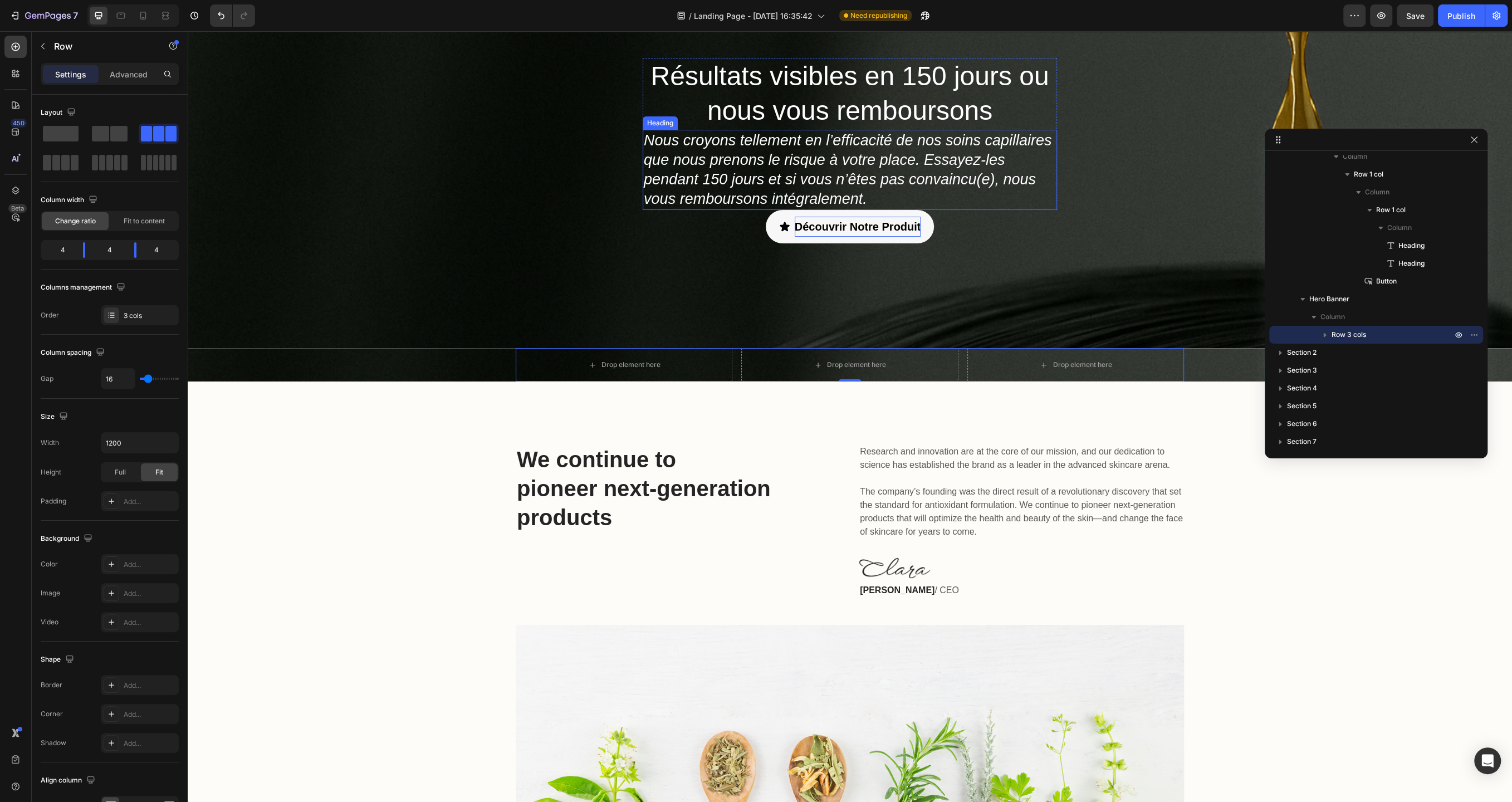
scroll to position [65, 0]
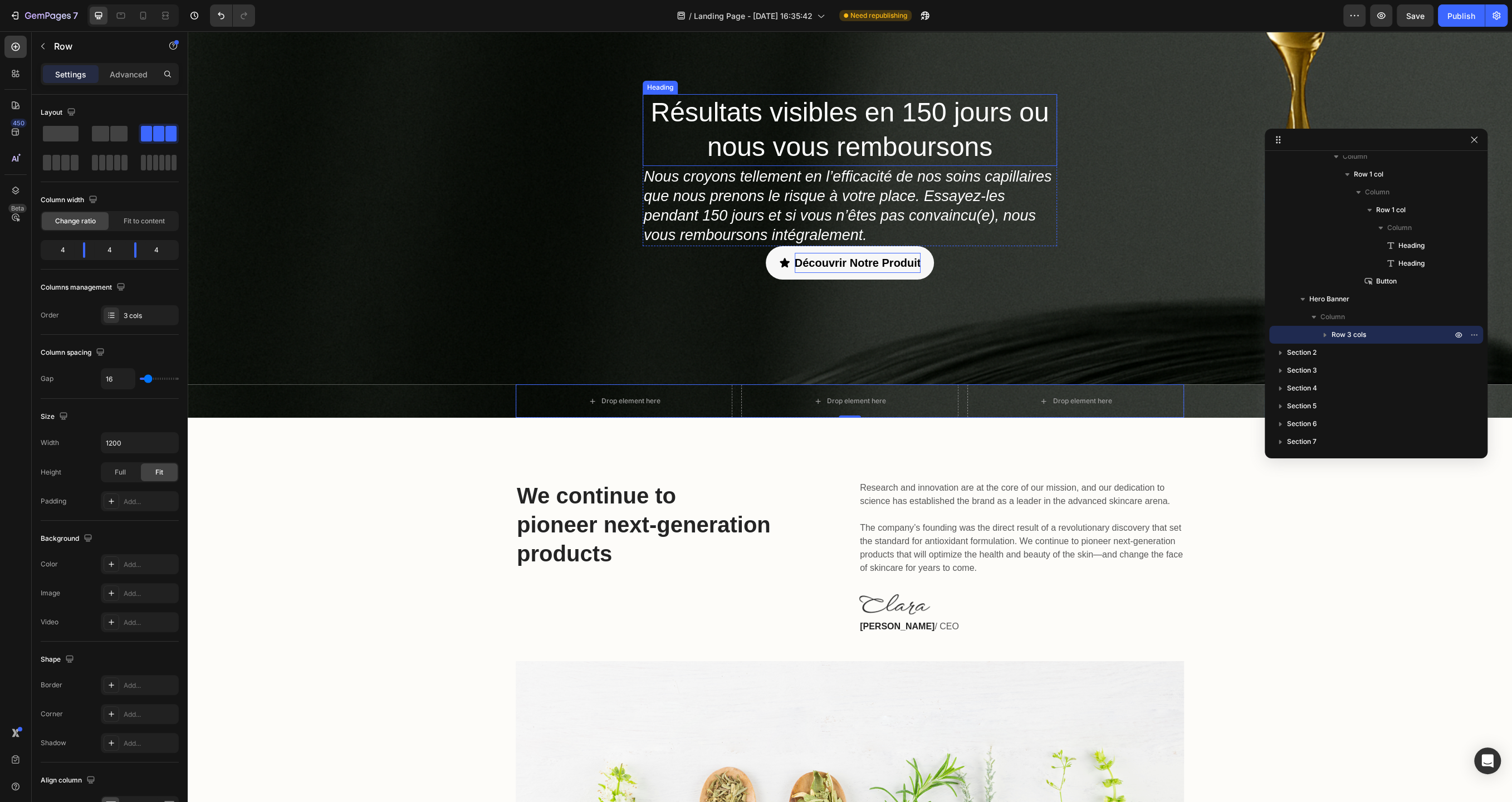
click at [790, 138] on h2 "Résultats visibles en 150 jours ou nous vous remboursons" at bounding box center [850, 130] width 415 height 72
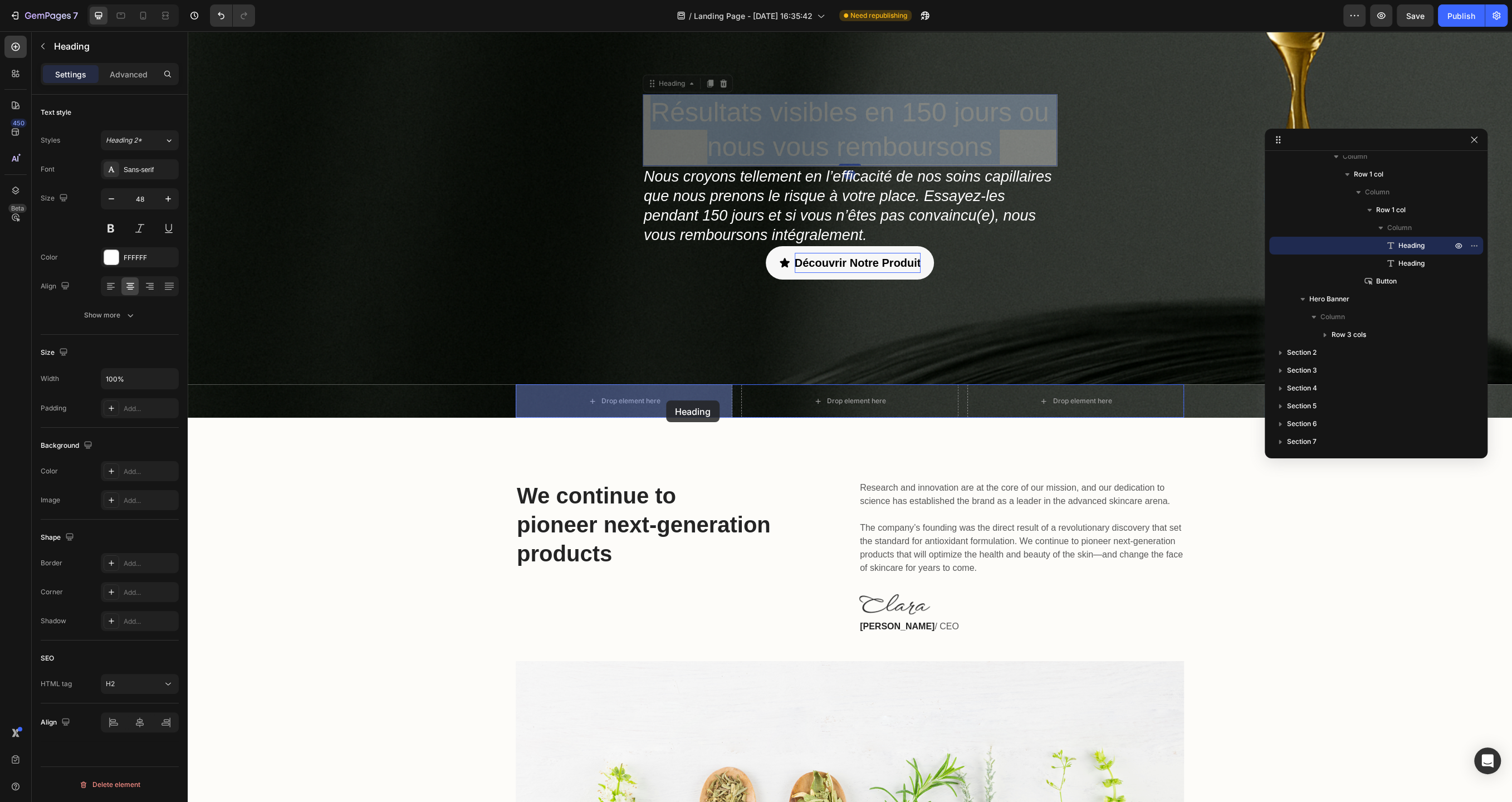
drag, startPoint x: 770, startPoint y: 139, endPoint x: 666, endPoint y: 401, distance: 281.9
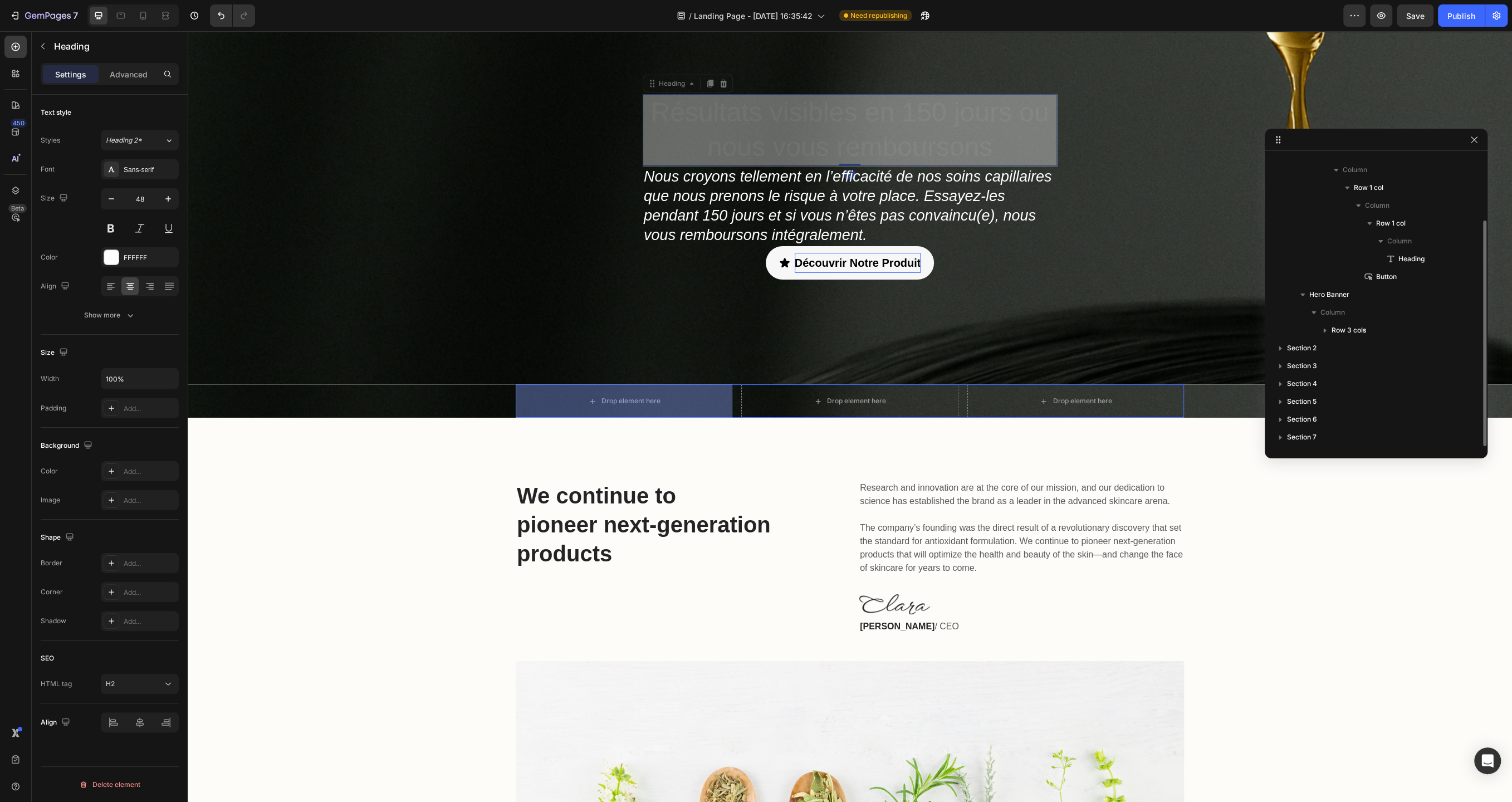
scroll to position [84, 0]
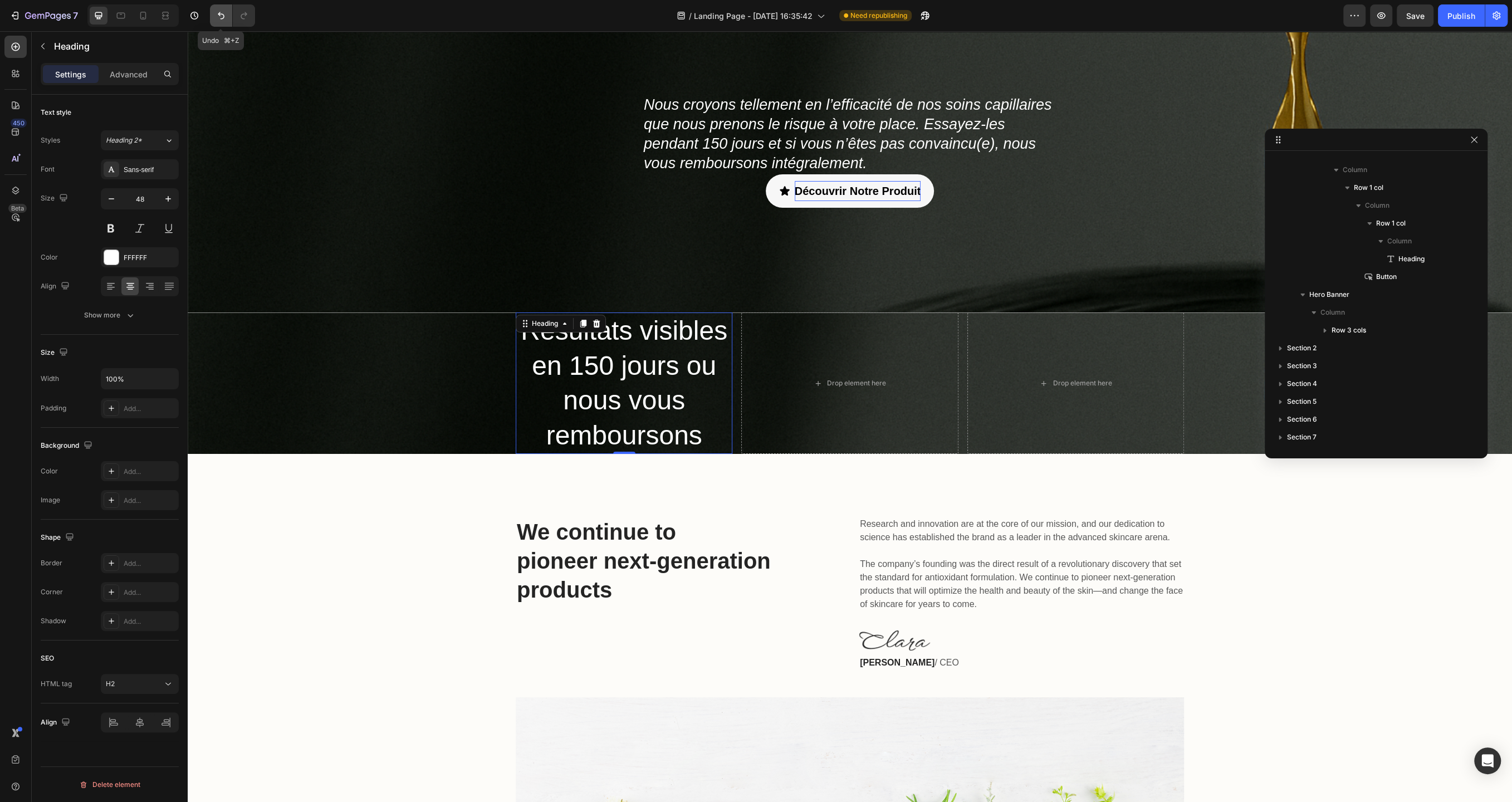
click at [219, 16] on icon "Undo/Redo" at bounding box center [221, 16] width 11 height 11
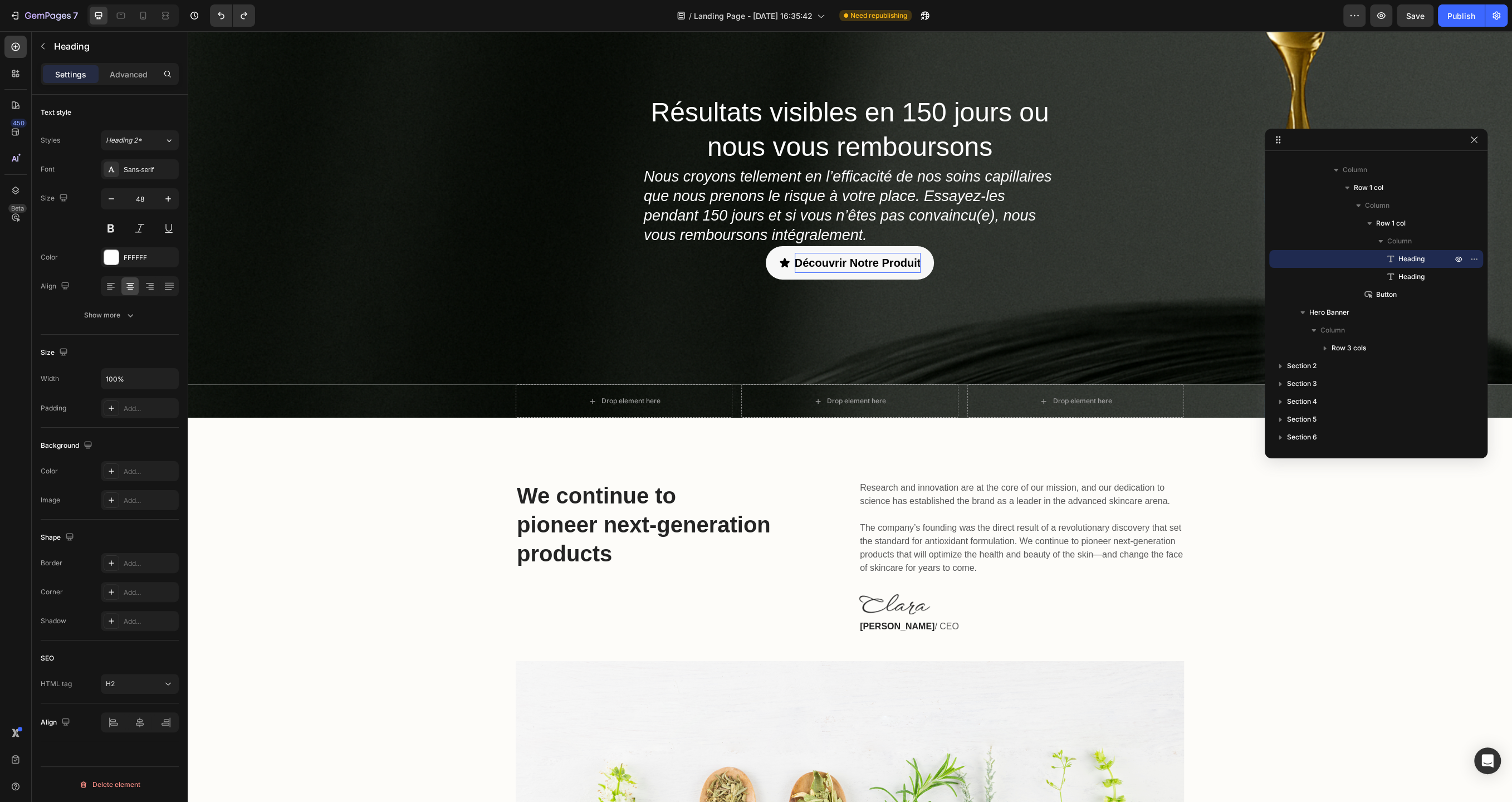
click at [776, 149] on h2 "Résultats visibles en 150 jours ou nous vous remboursons" at bounding box center [850, 130] width 415 height 72
click at [811, 119] on p "Résultats visibles en 150 jours ou nous vous remboursons" at bounding box center [850, 130] width 412 height 70
click at [545, 133] on div "Résultats visibles en 150 jours ou nous vous remboursons Heading Nous croyons t…" at bounding box center [850, 186] width 1324 height 395
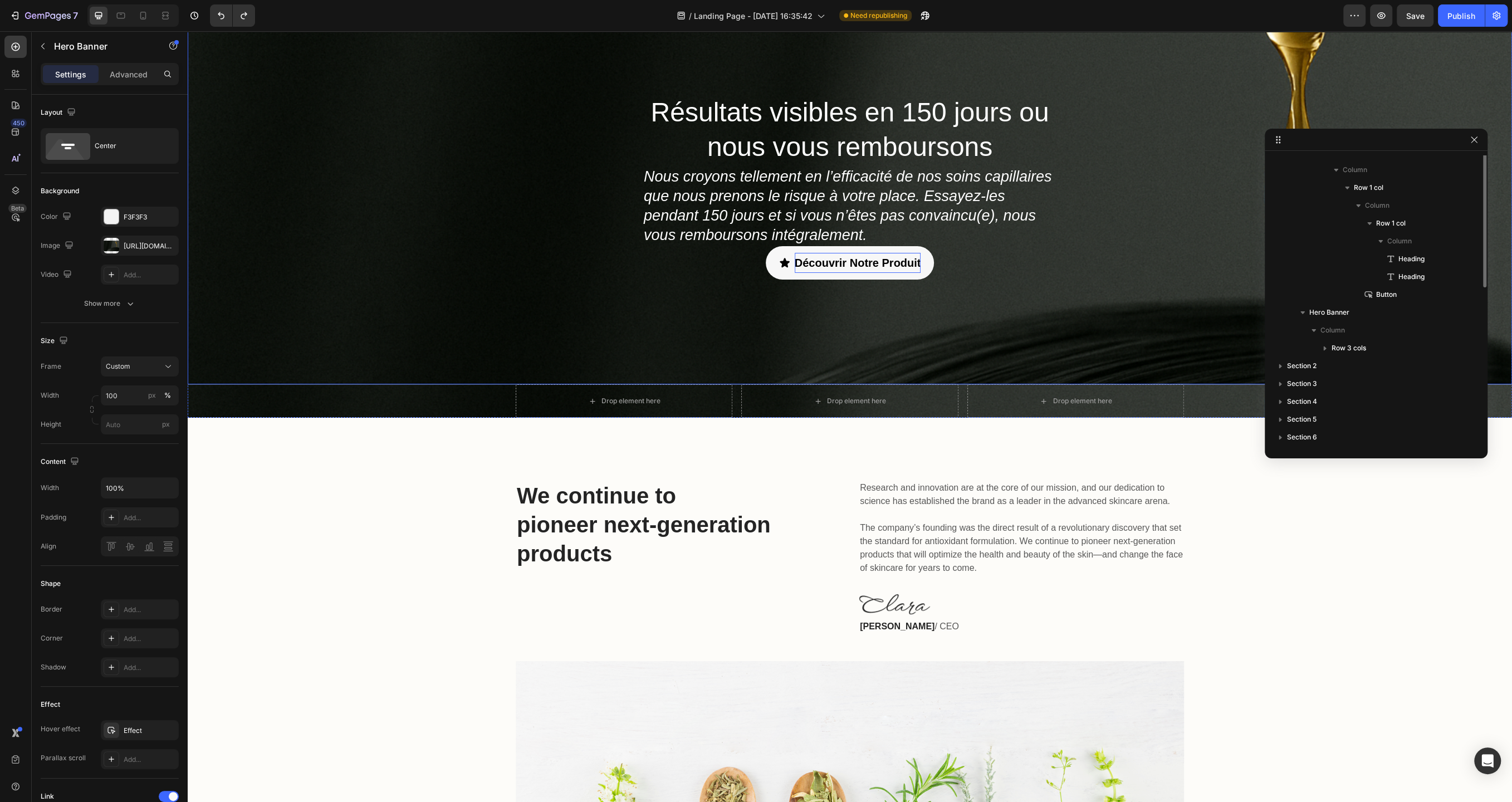
scroll to position [0, 0]
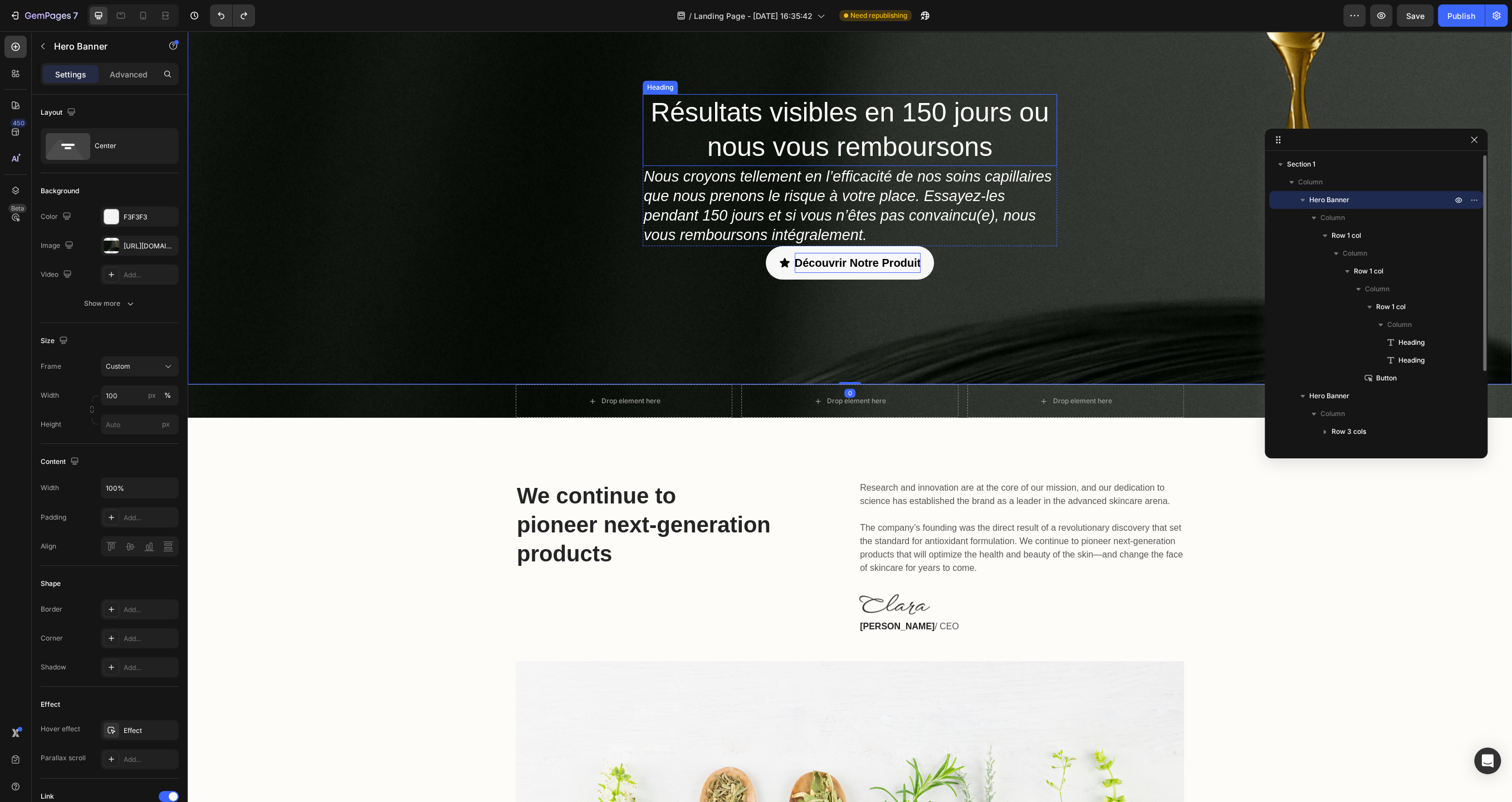
click at [740, 123] on p "Résultats visibles en 150 jours ou nous vous remboursons" at bounding box center [850, 130] width 412 height 70
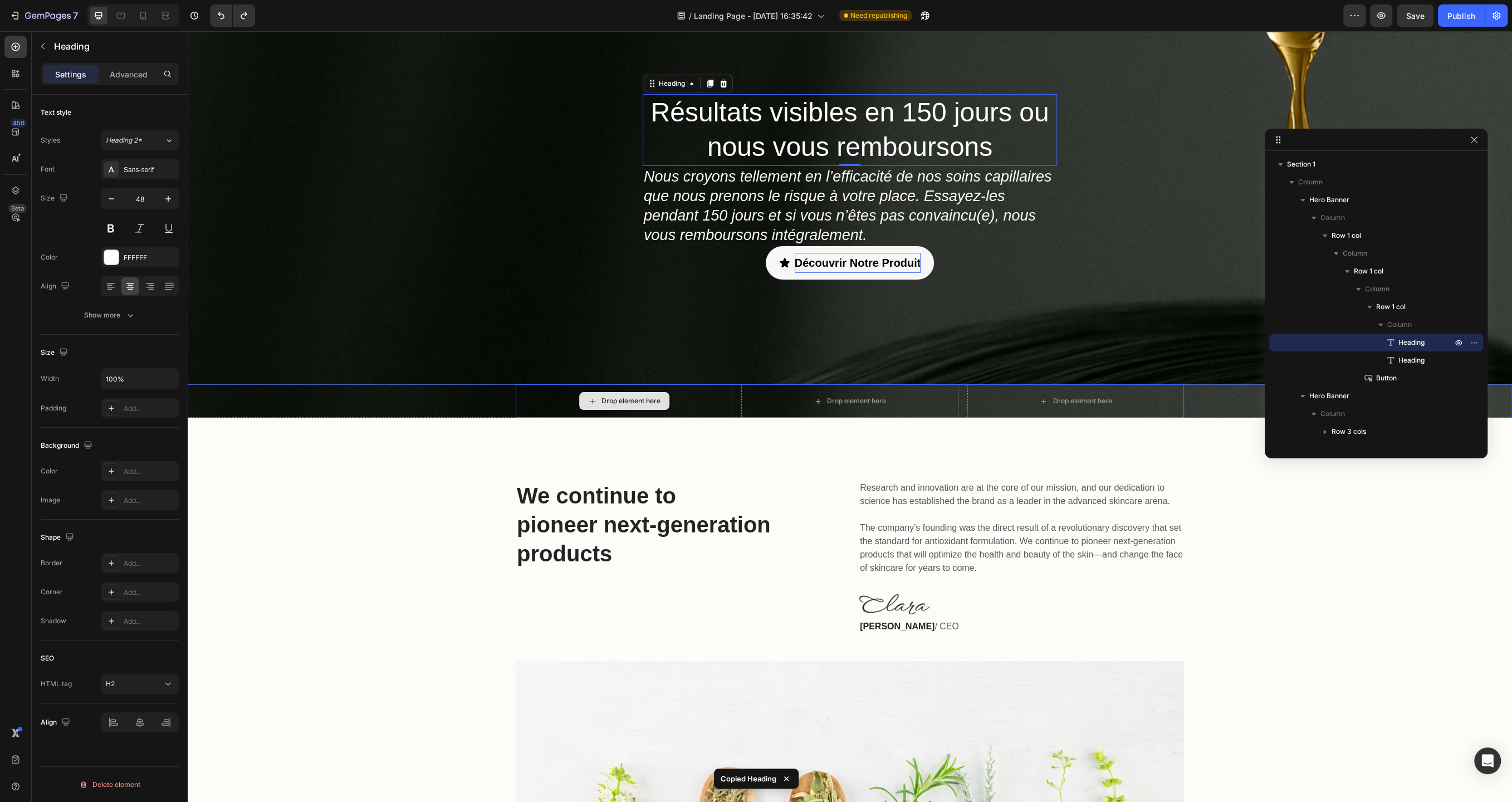
click at [662, 405] on div "Drop element here" at bounding box center [624, 401] width 90 height 18
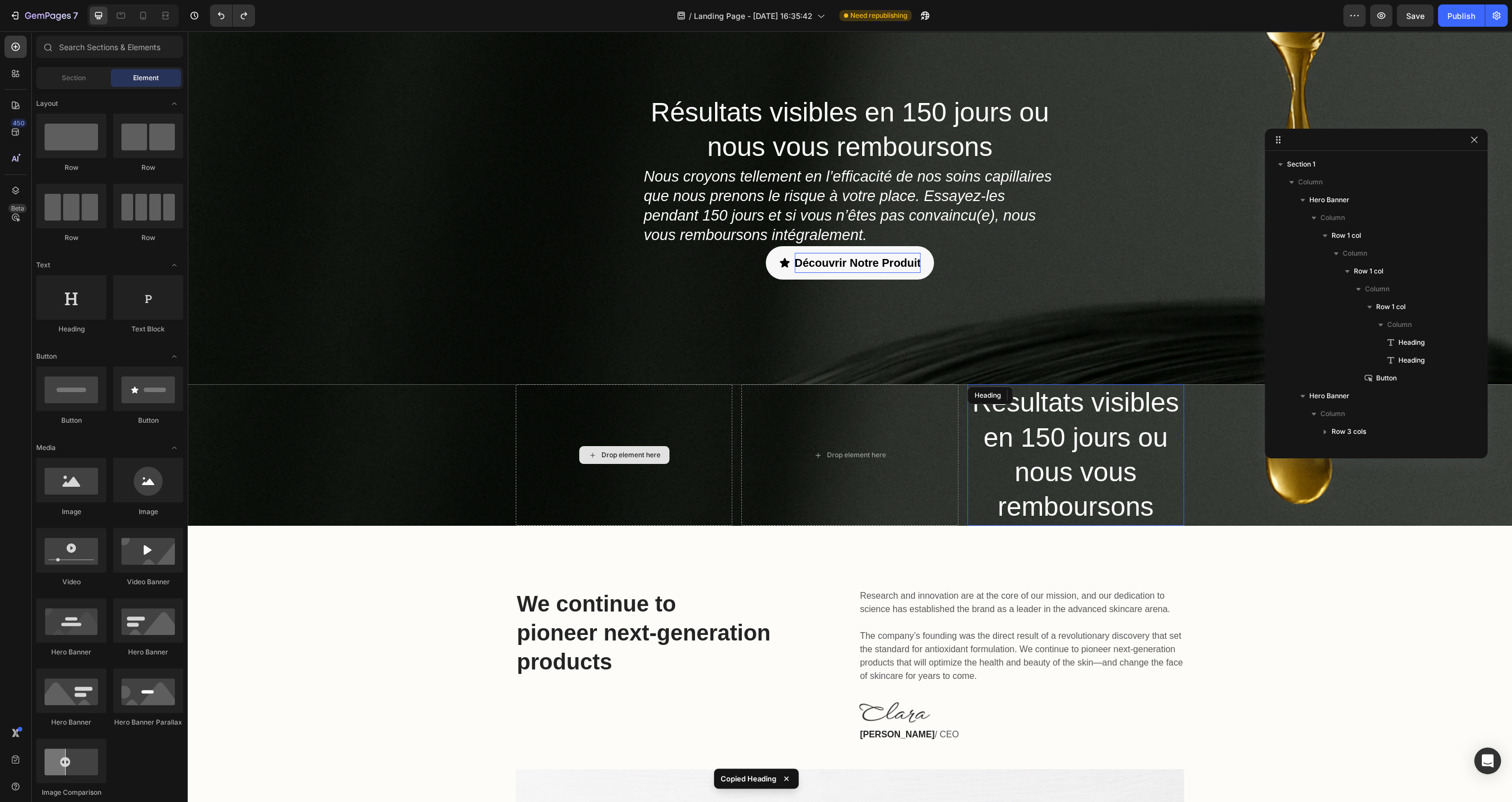
scroll to position [200, 0]
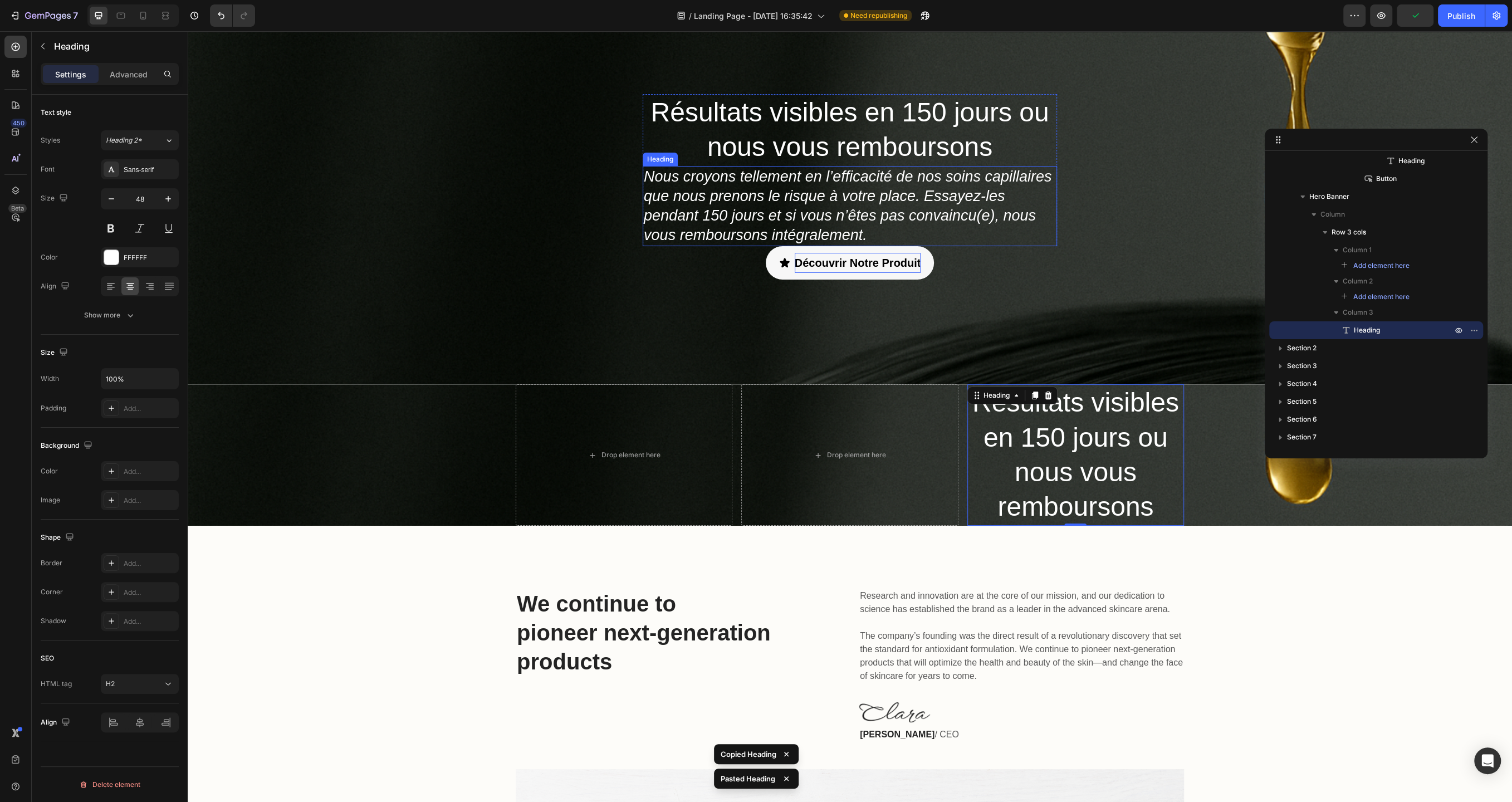
click at [841, 199] on h2 "Nous croyons tellement en l’efficacité de nos soins capillaires que nous prenon…" at bounding box center [850, 206] width 415 height 80
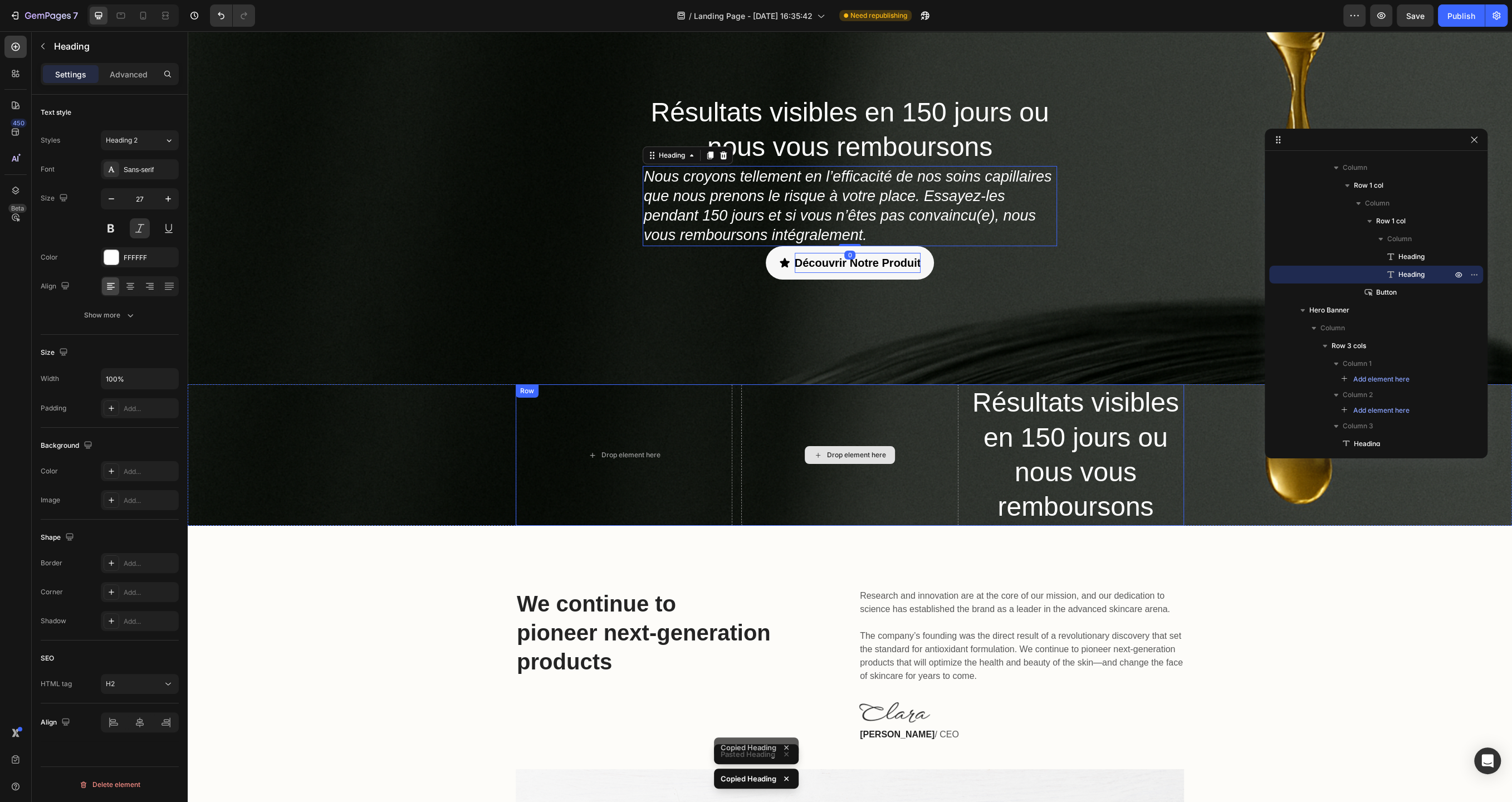
click at [835, 494] on div "Drop element here" at bounding box center [849, 455] width 217 height 142
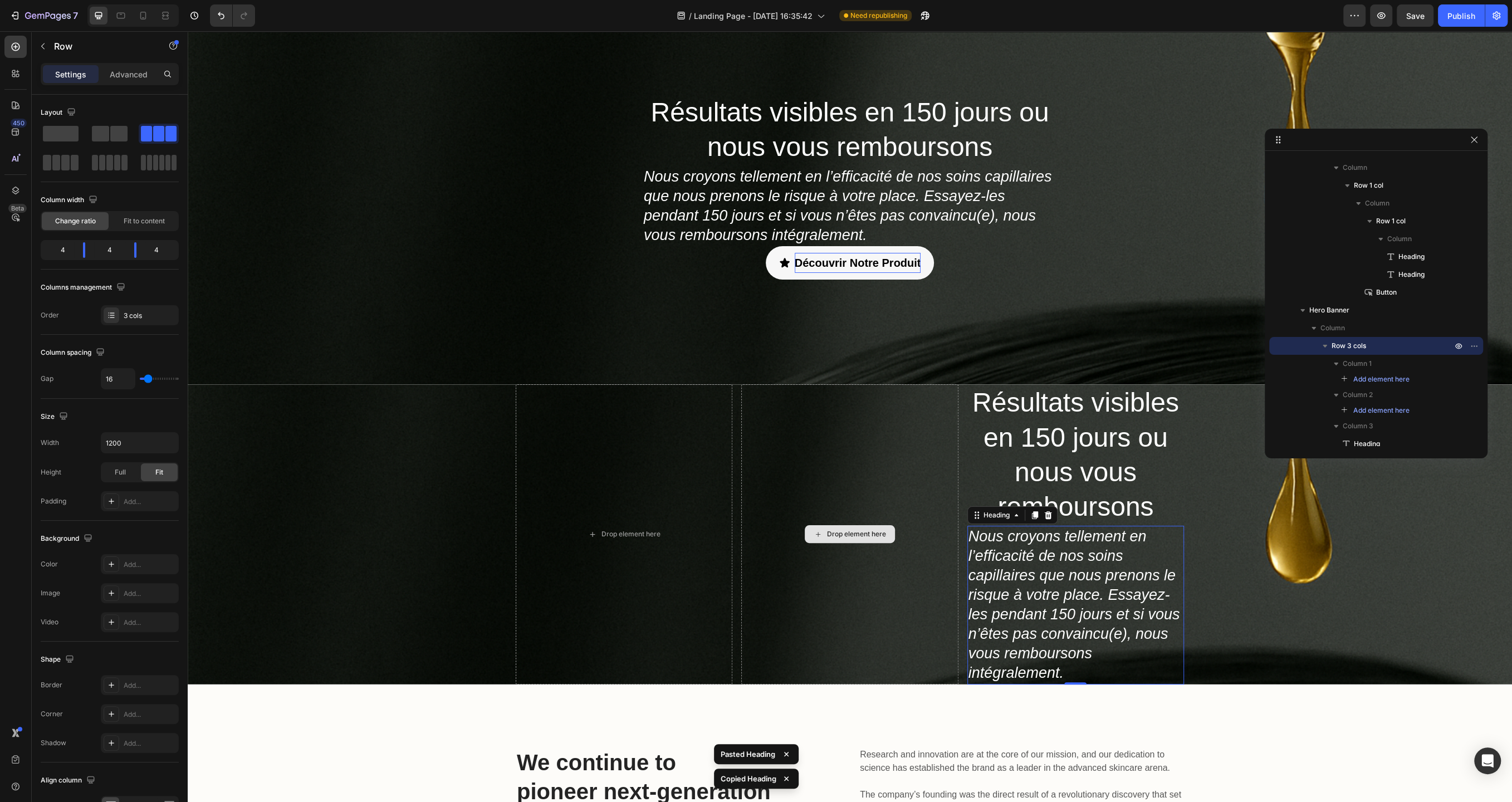
scroll to position [218, 0]
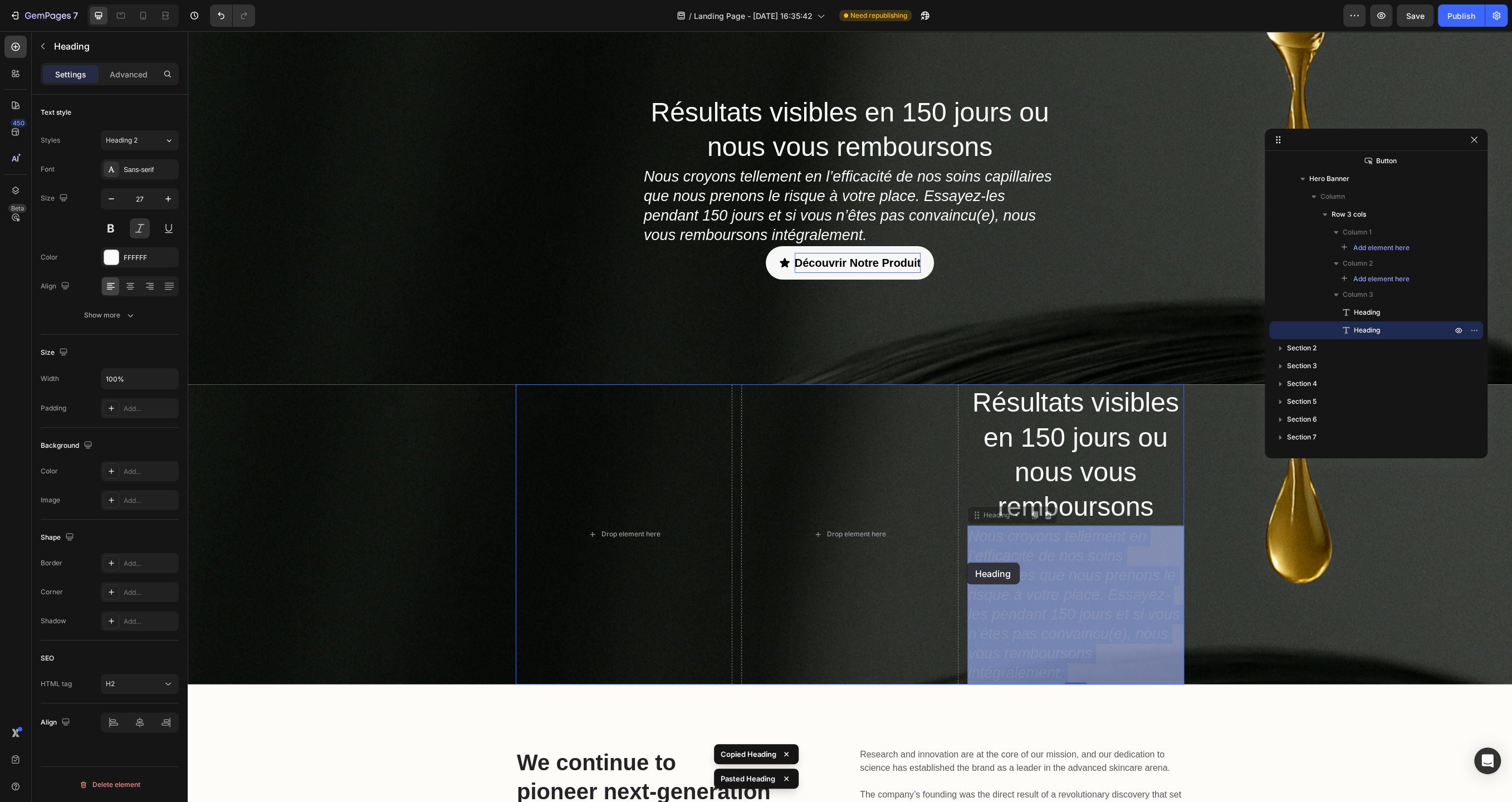
drag, startPoint x: 1152, startPoint y: 592, endPoint x: 967, endPoint y: 563, distance: 187.3
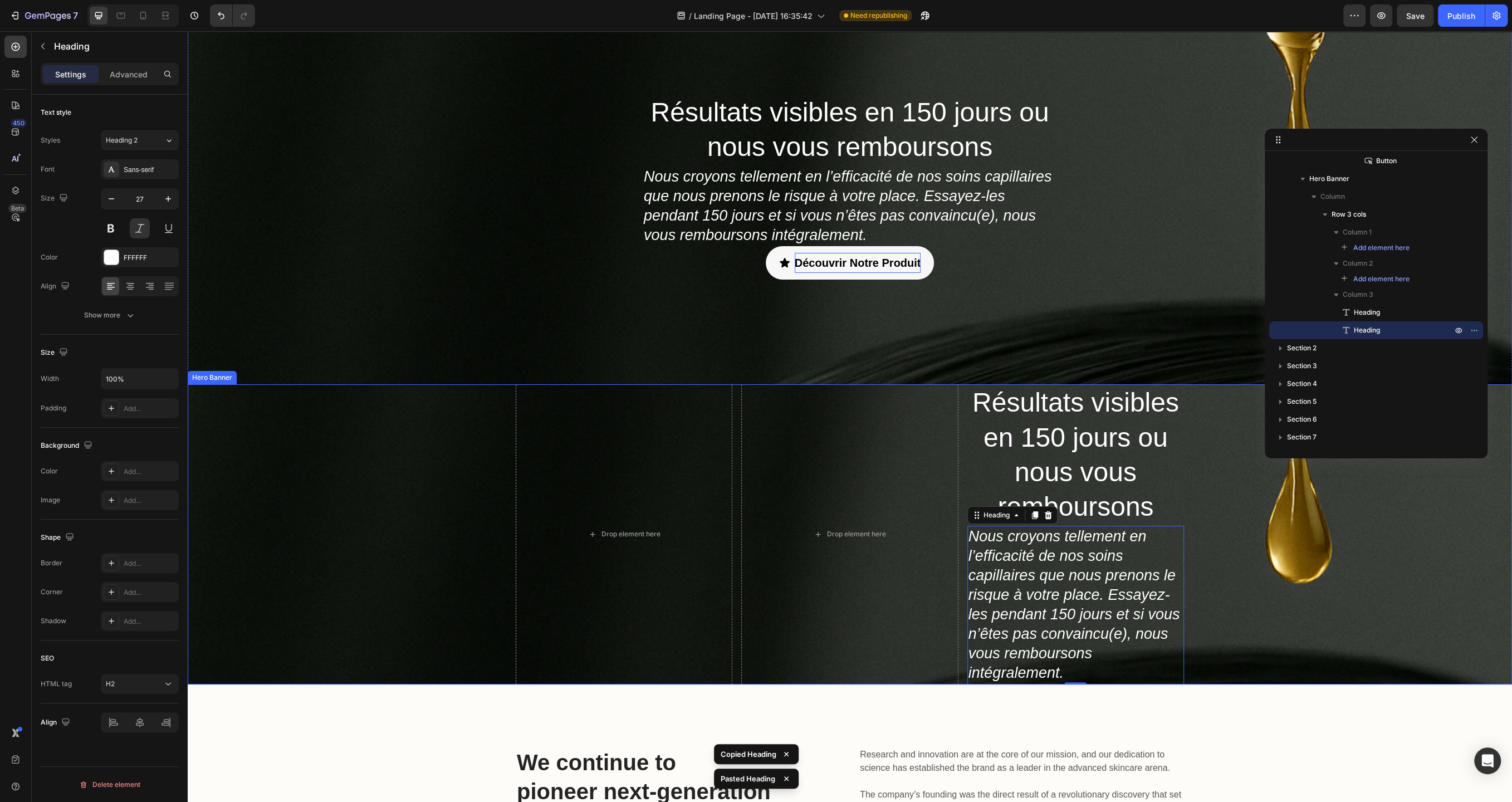
click at [1219, 562] on div "Drop element here Drop element here Résultats visibles en 150 jours ou nous vou…" at bounding box center [850, 534] width 1324 height 300
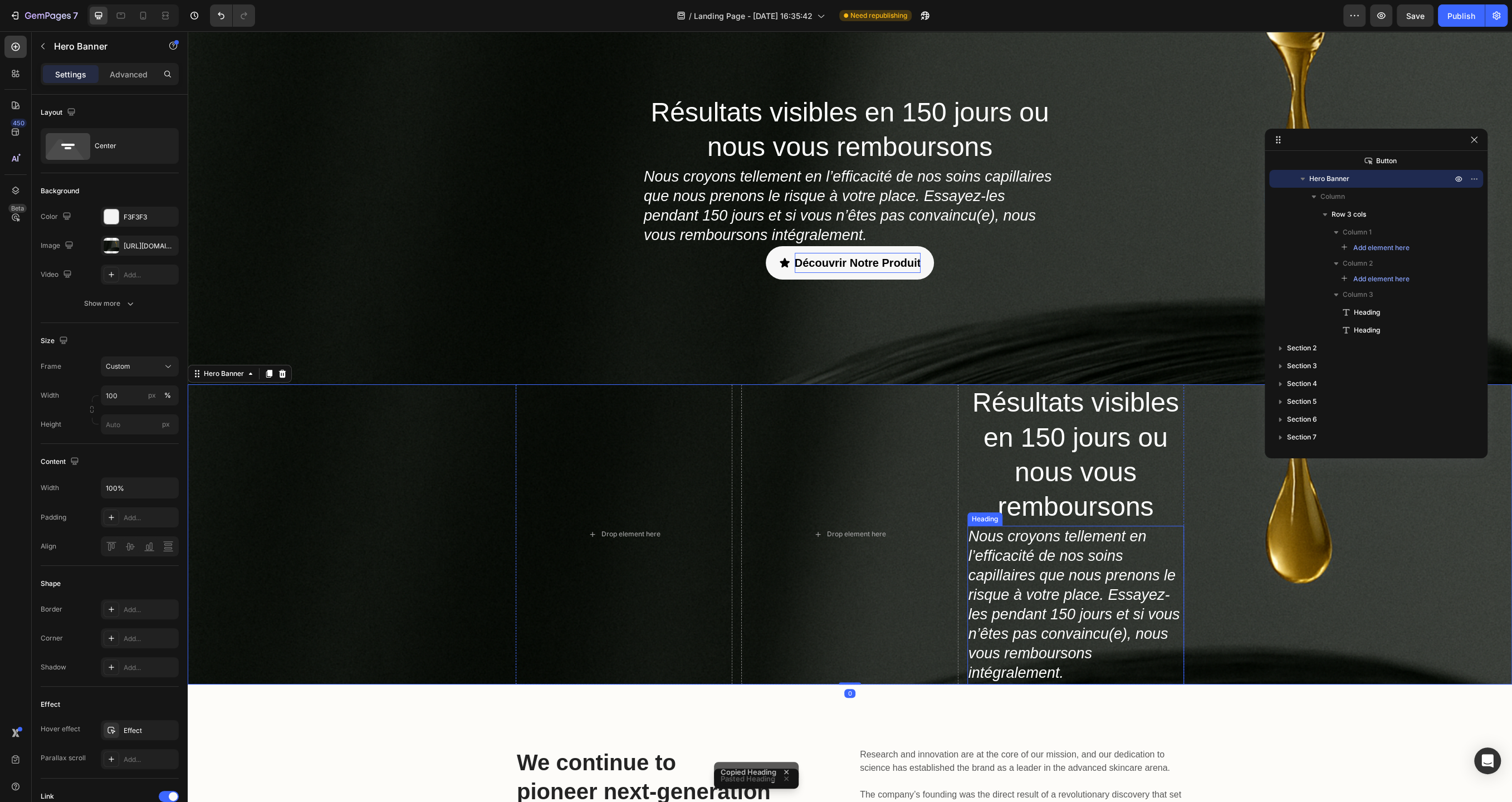
click at [1166, 538] on p "Nous croyons tellement en l’efficacité de nos soins capillaires que nous prenon…" at bounding box center [1076, 605] width 214 height 156
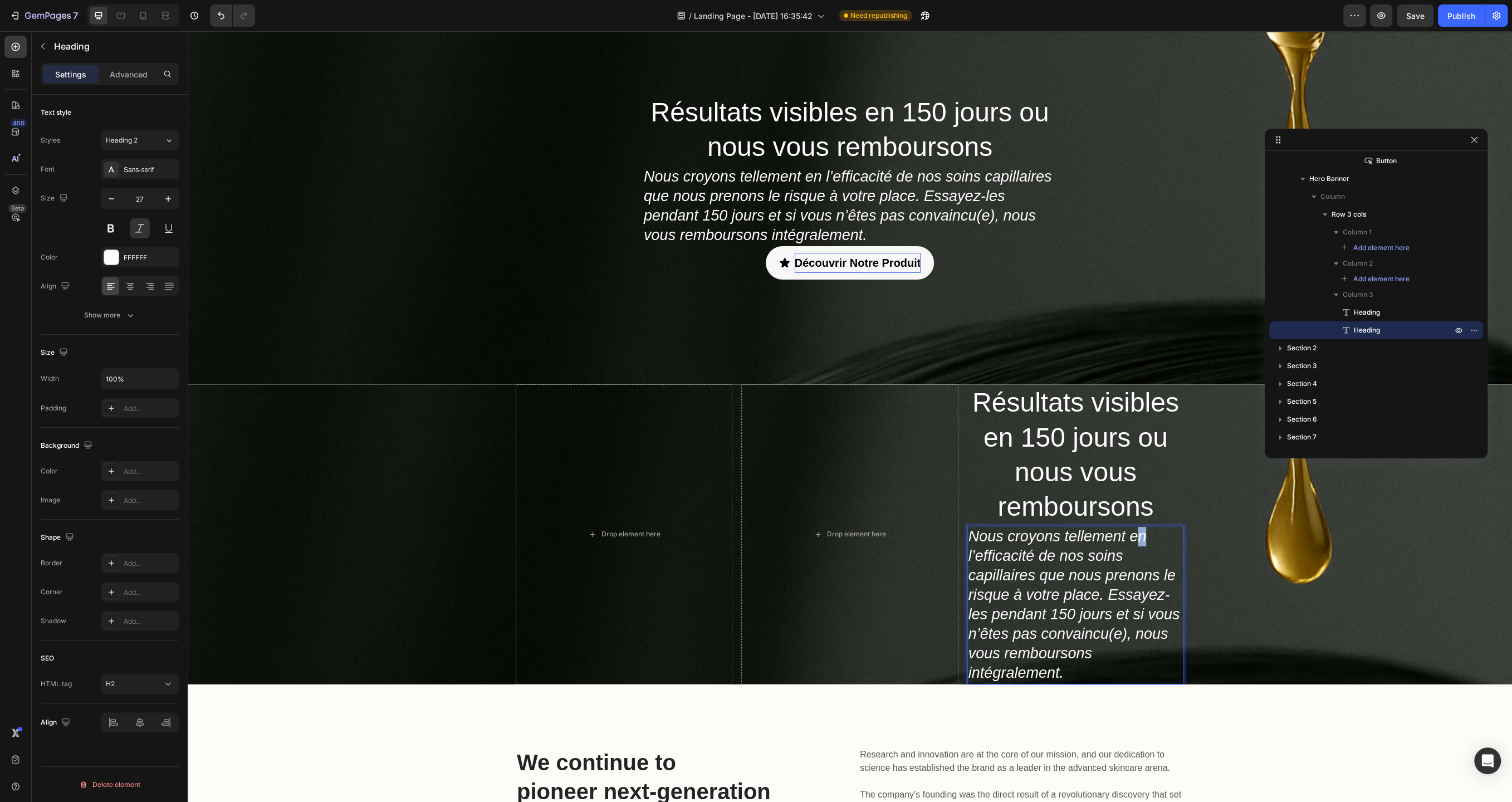
drag, startPoint x: 1162, startPoint y: 538, endPoint x: 1139, endPoint y: 528, distance: 25.1
click at [1233, 538] on div "Drop element here Drop element here Résultats visibles en 150 jours ou nous vou…" at bounding box center [850, 534] width 1324 height 300
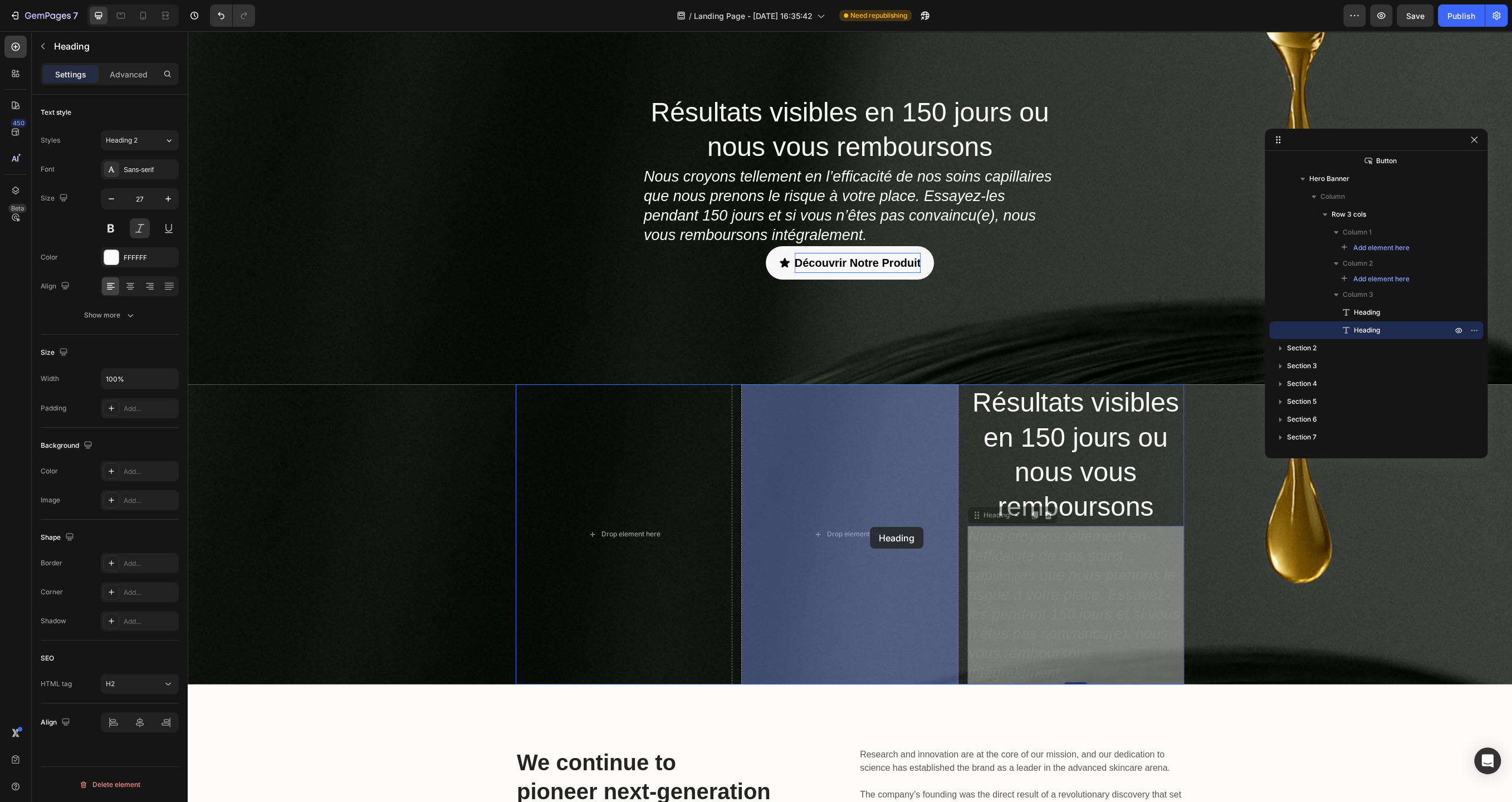
drag, startPoint x: 1168, startPoint y: 571, endPoint x: 870, endPoint y: 527, distance: 301.2
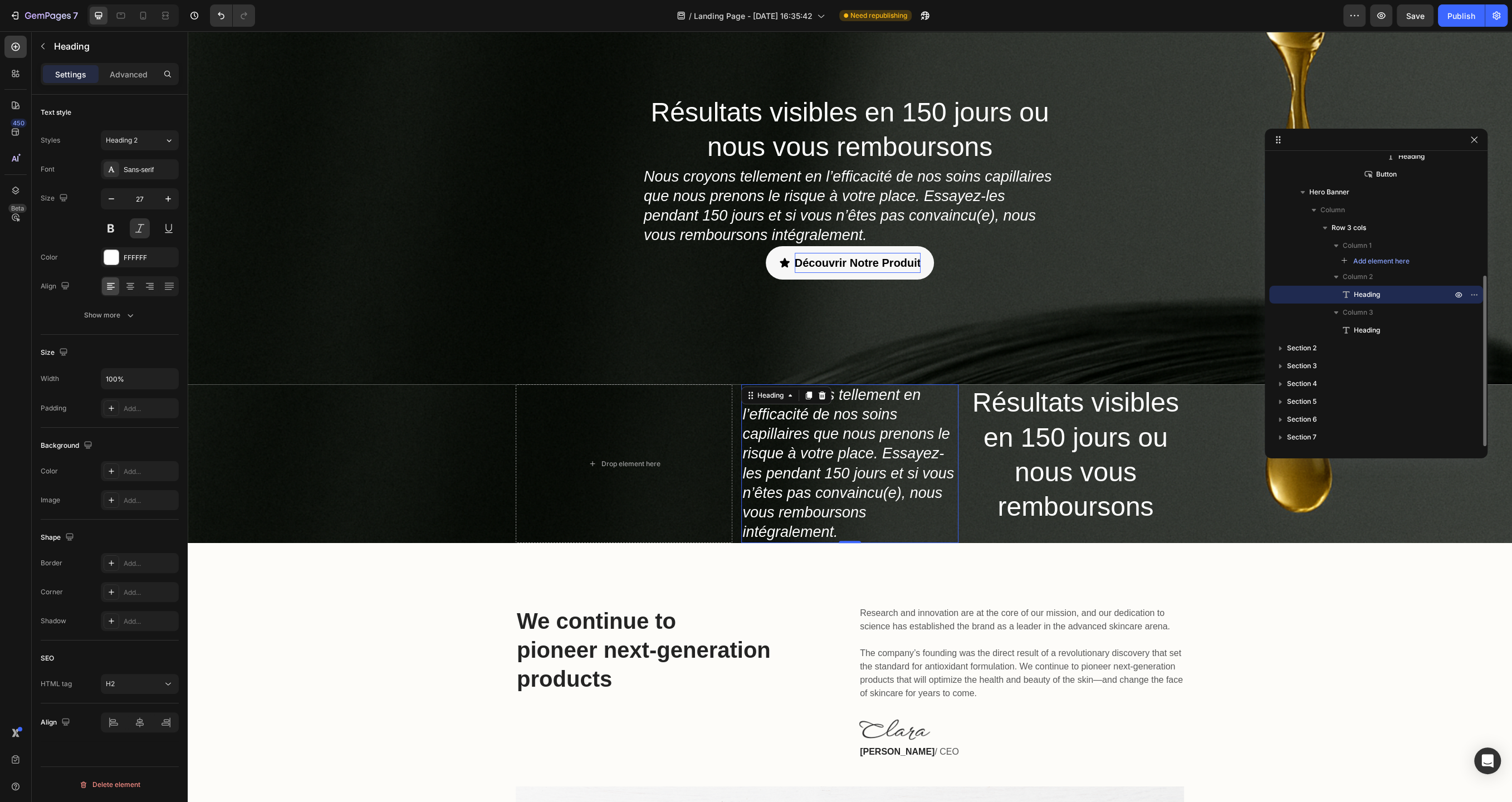
scroll to position [203, 0]
click at [851, 274] on link "Découvrir Notre Produit" at bounding box center [851, 263] width 169 height 34
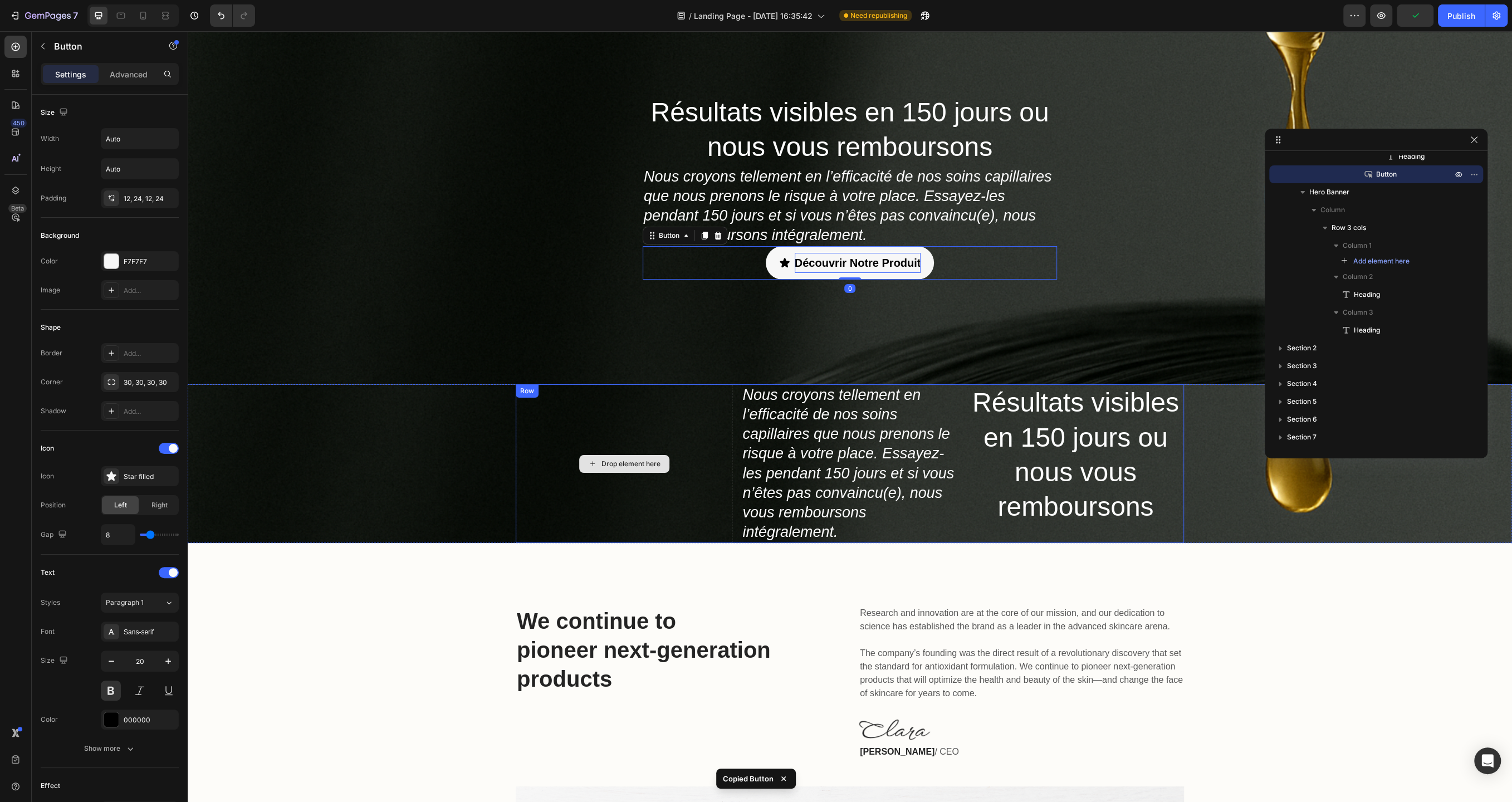
click at [671, 455] on div "Drop element here" at bounding box center [624, 463] width 217 height 159
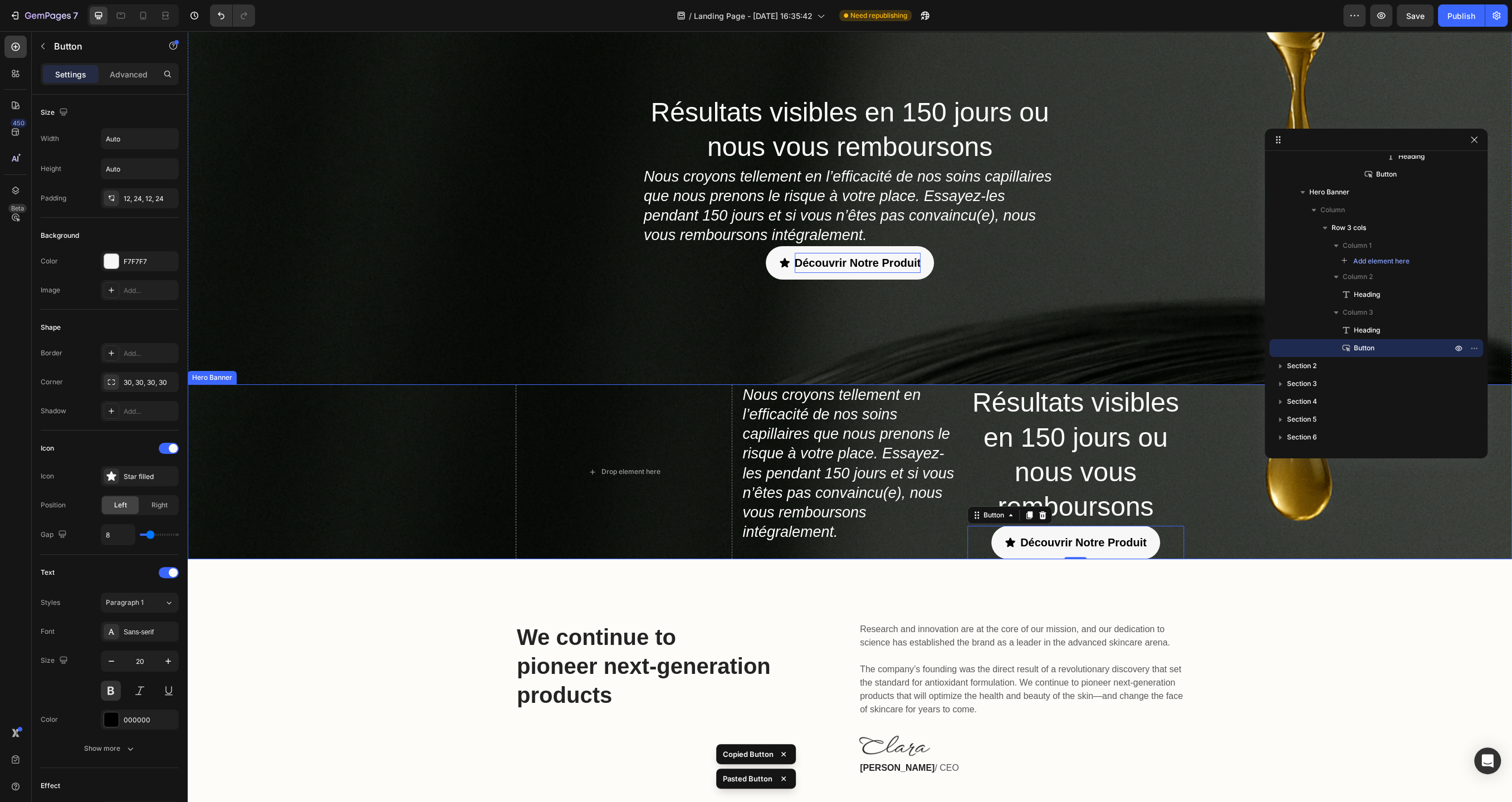
click at [1227, 515] on div "Drop element here Nous croyons tellement en l’efficacité de nos soins capillair…" at bounding box center [850, 471] width 1324 height 174
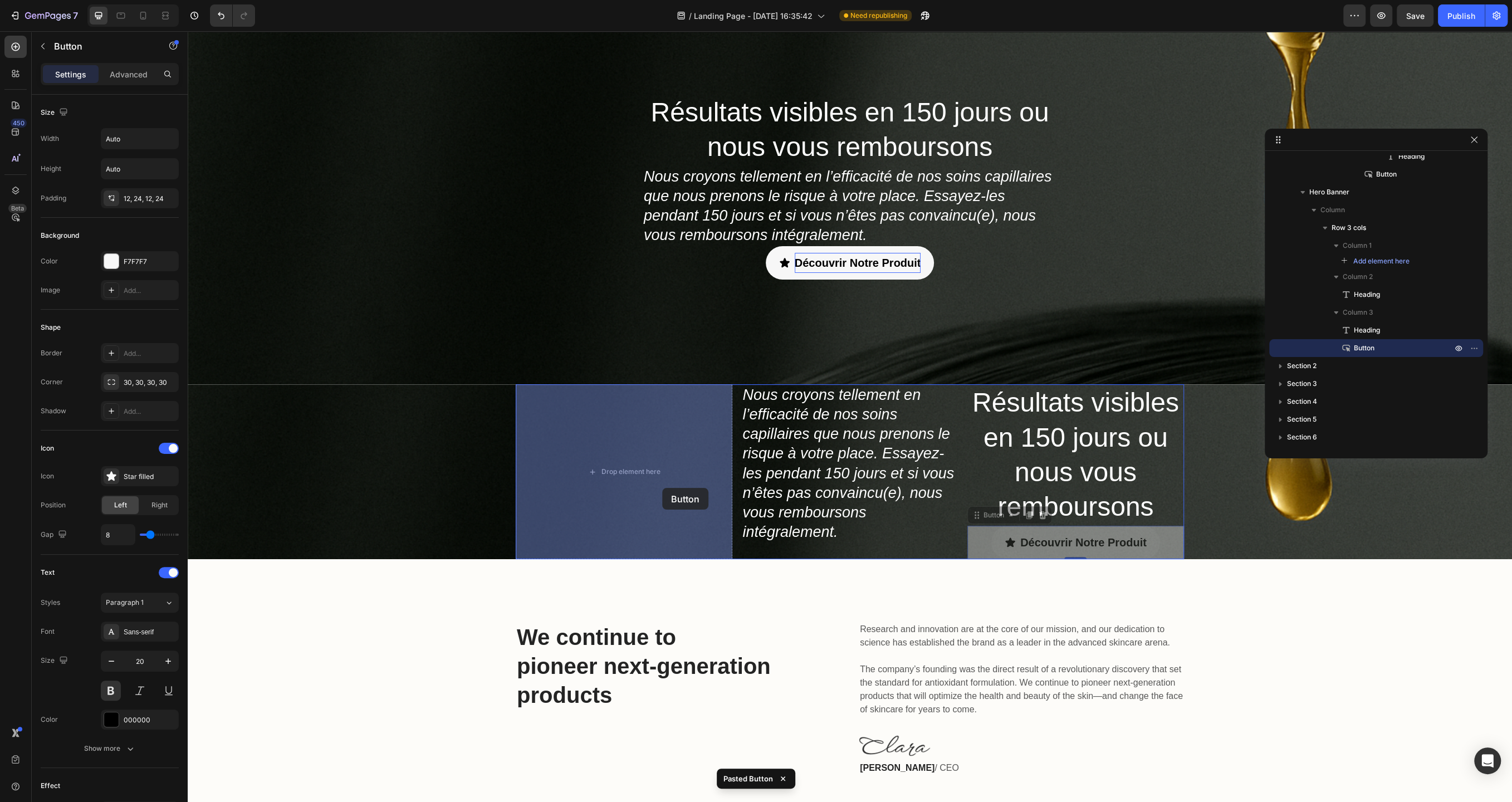
drag, startPoint x: 1165, startPoint y: 539, endPoint x: 663, endPoint y: 487, distance: 504.7
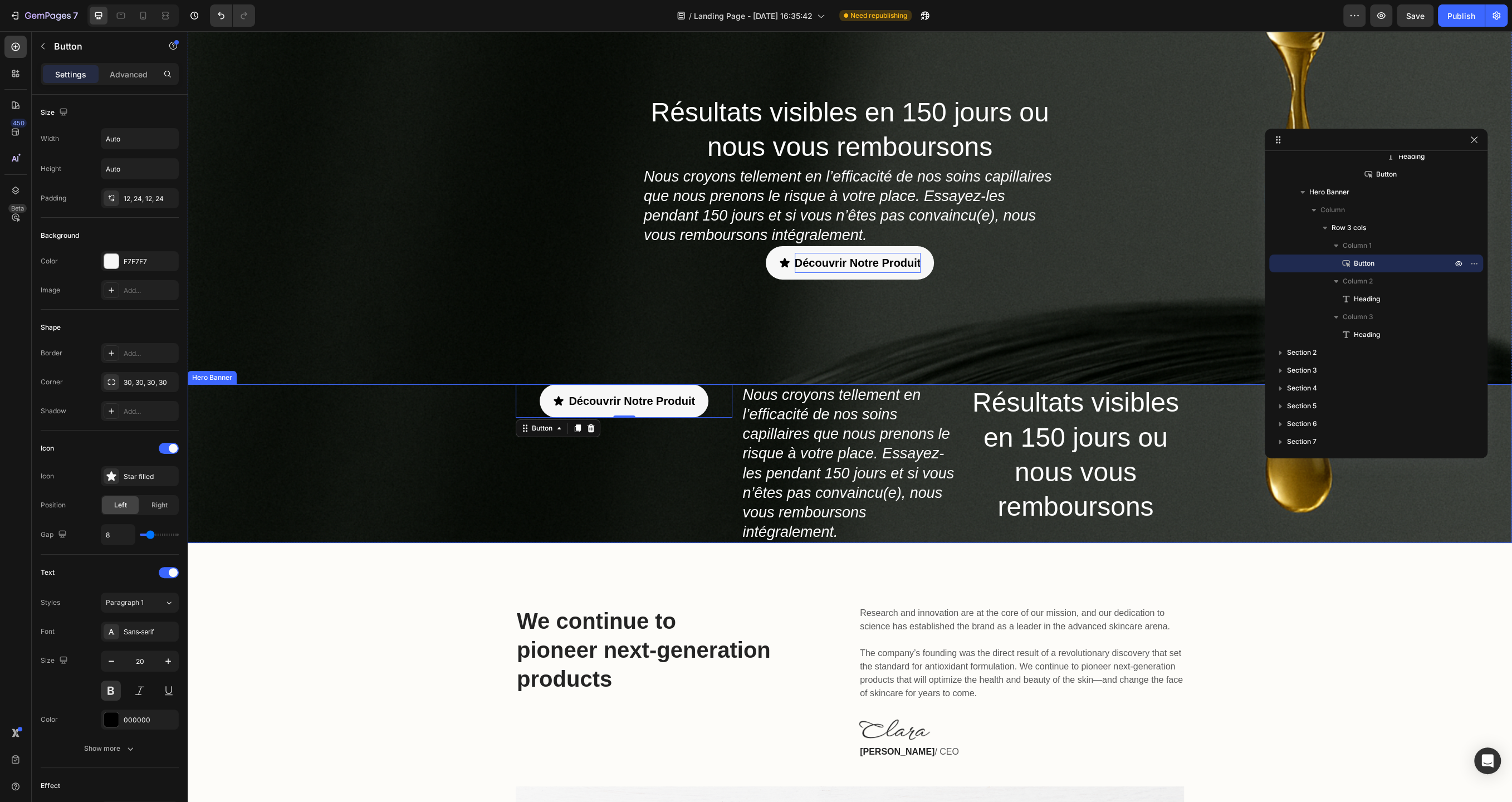
click at [473, 433] on div "Découvrir Notre Produit Button 0 Nous croyons tellement en l’efficacité de nos …" at bounding box center [850, 463] width 1324 height 159
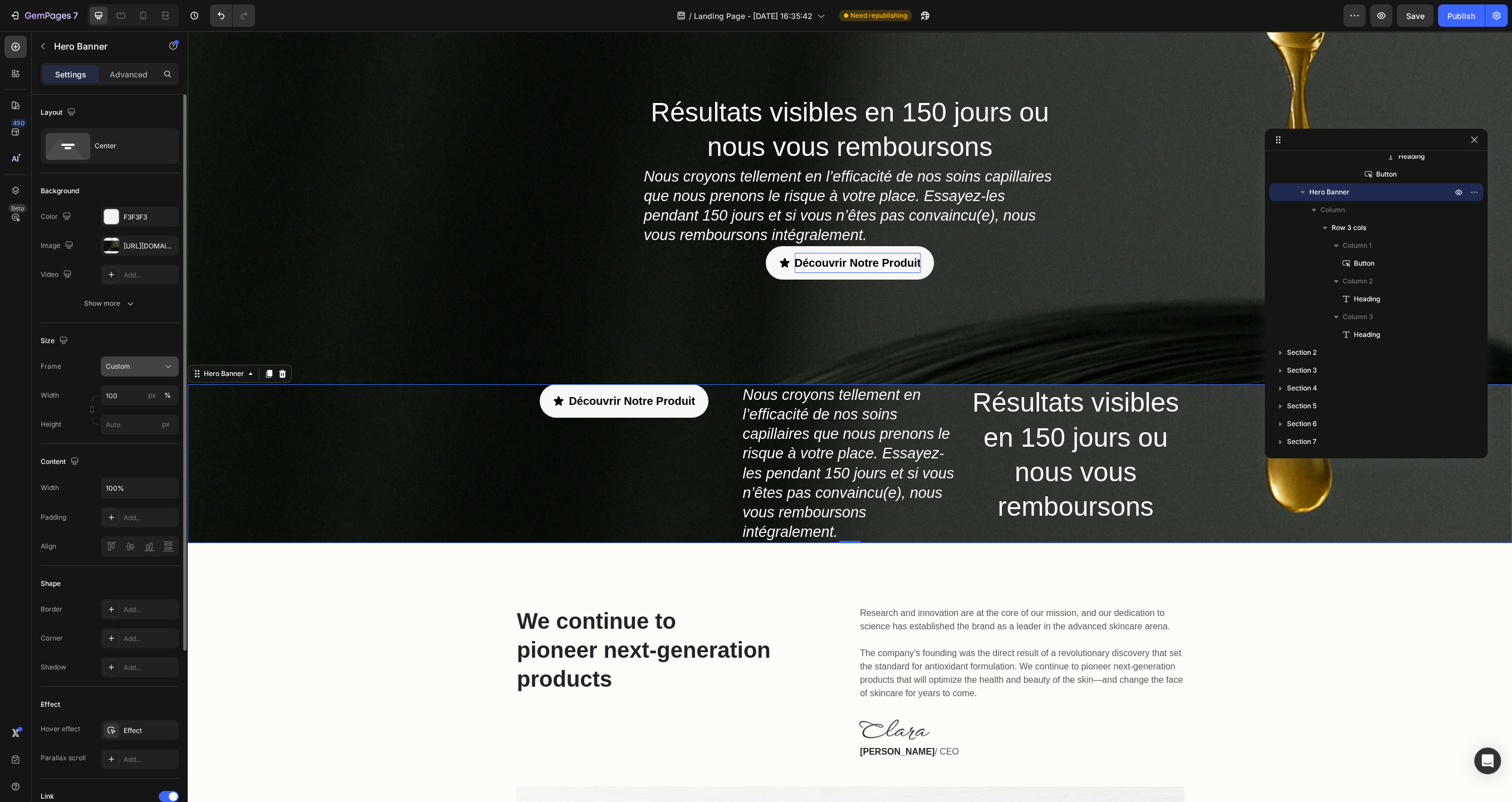
click at [157, 364] on div "Custom" at bounding box center [133, 366] width 55 height 10
click at [152, 390] on span "As banner source" at bounding box center [133, 393] width 55 height 10
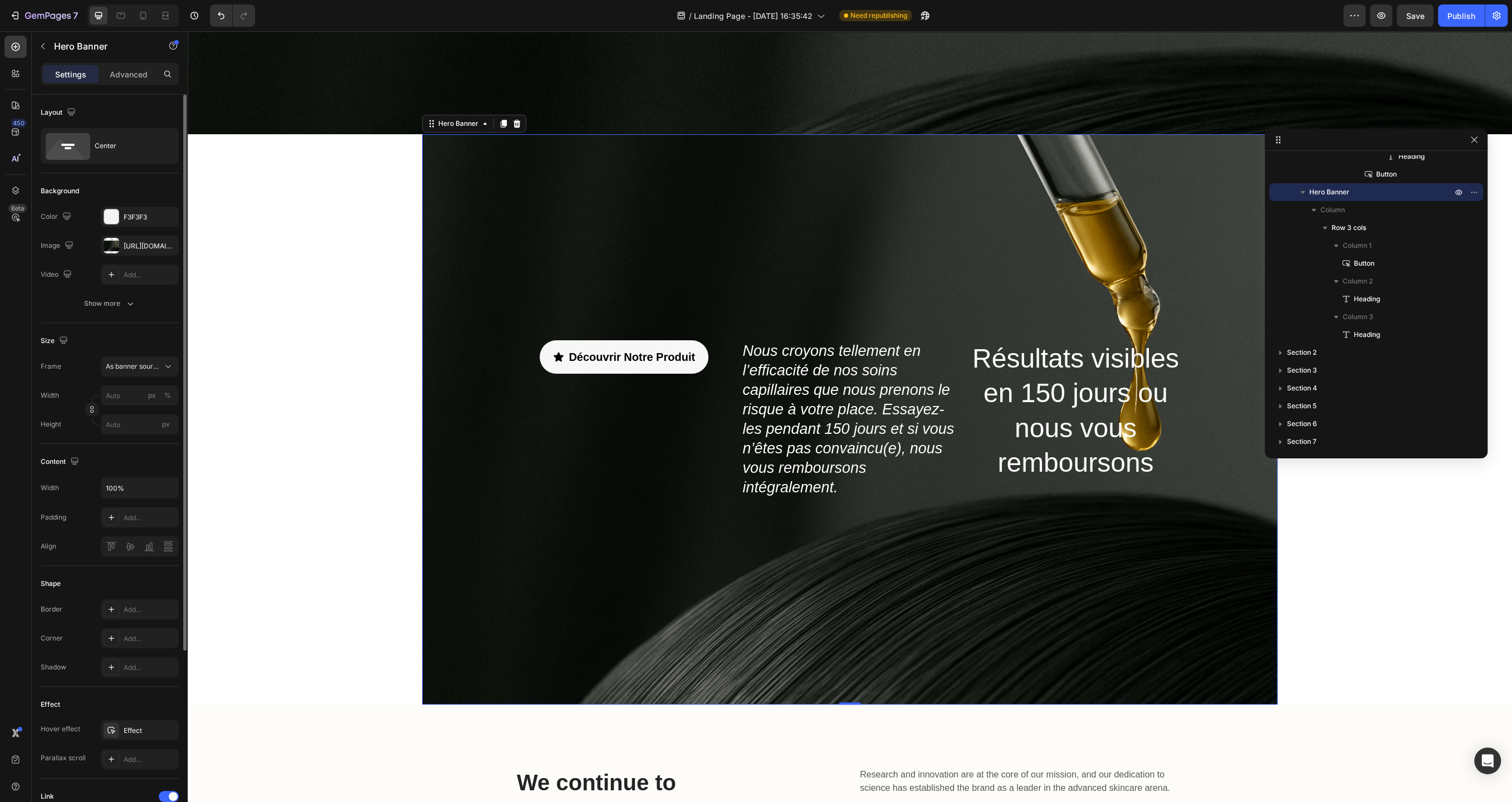
scroll to position [313, 0]
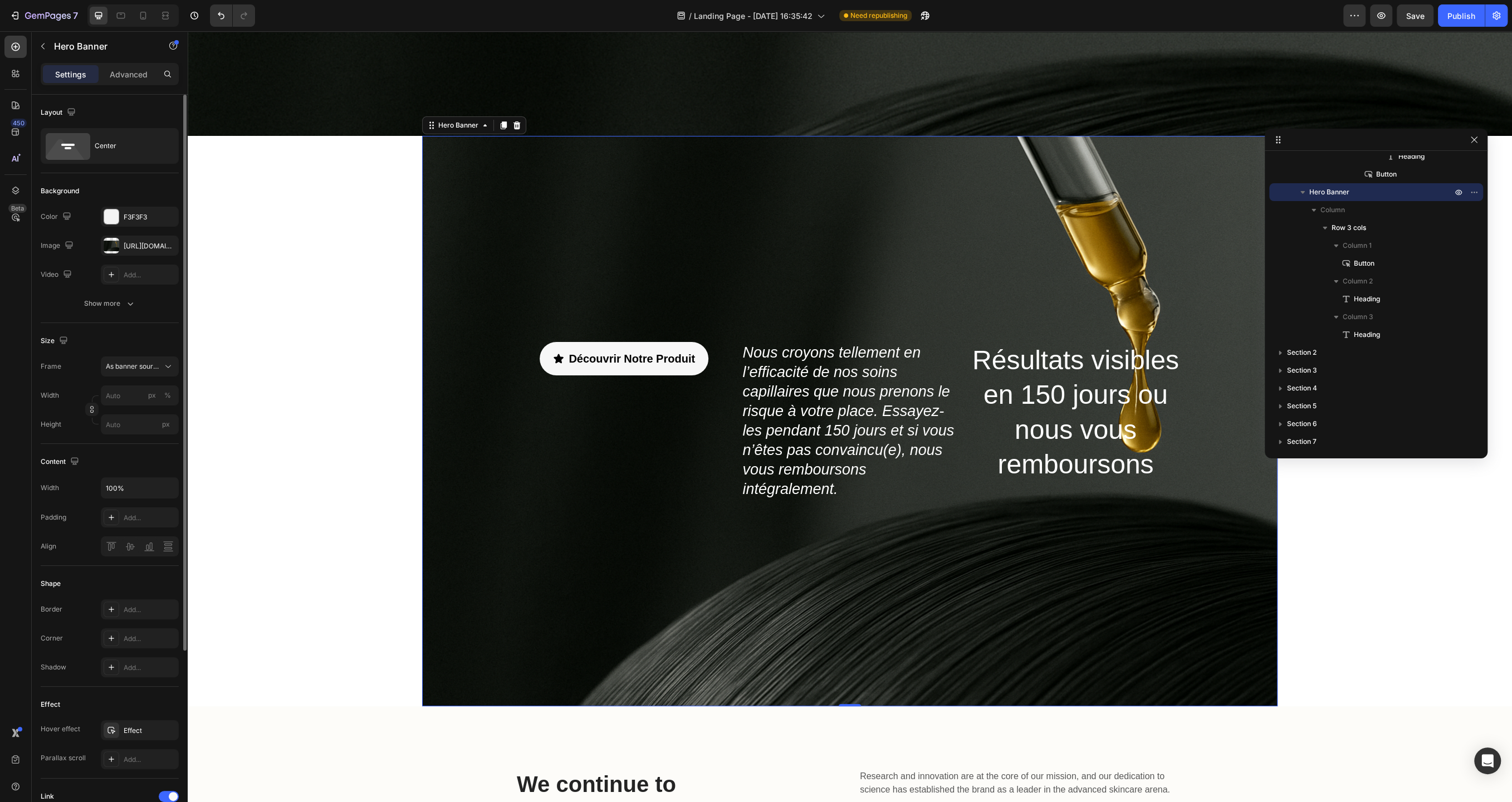
click at [513, 218] on div "Overlay" at bounding box center [849, 421] width 855 height 570
click at [145, 368] on span "As banner source" at bounding box center [133, 366] width 55 height 10
click at [140, 412] on div "Custom" at bounding box center [138, 413] width 65 height 10
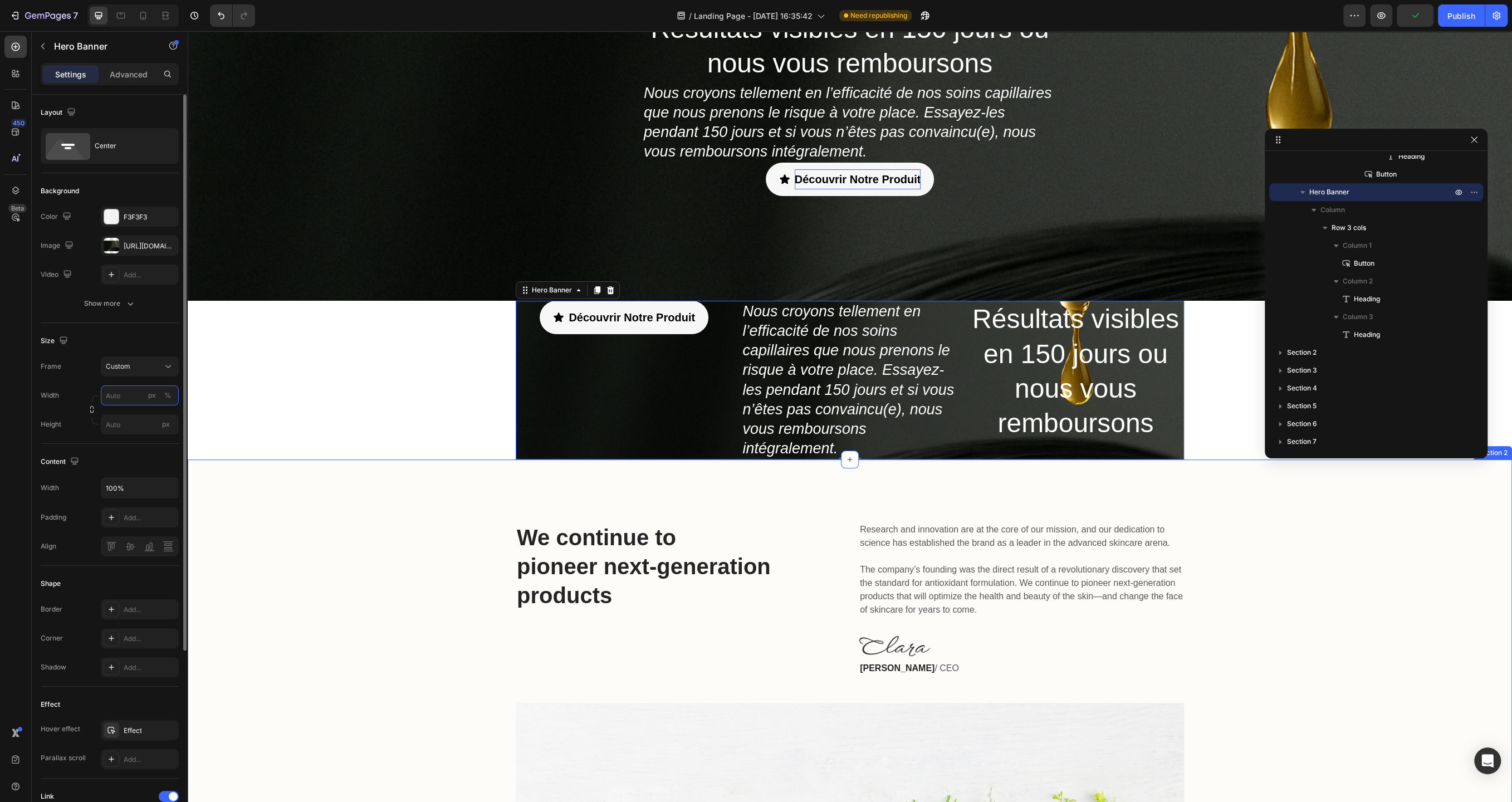
scroll to position [74, 0]
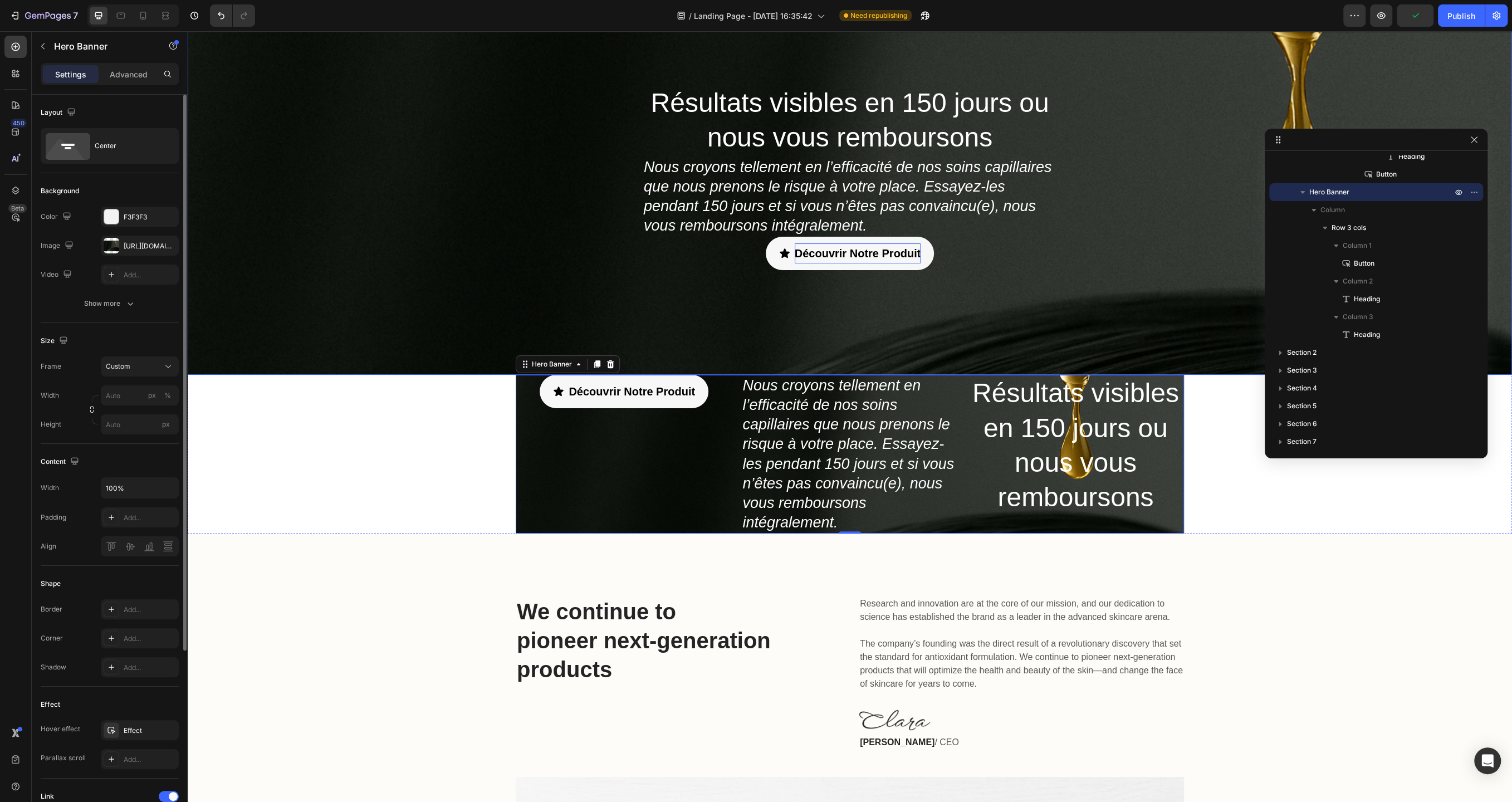
click at [488, 203] on div "Résultats visibles en 150 jours ou nous vous remboursons Heading Nous croyons t…" at bounding box center [850, 177] width 1324 height 395
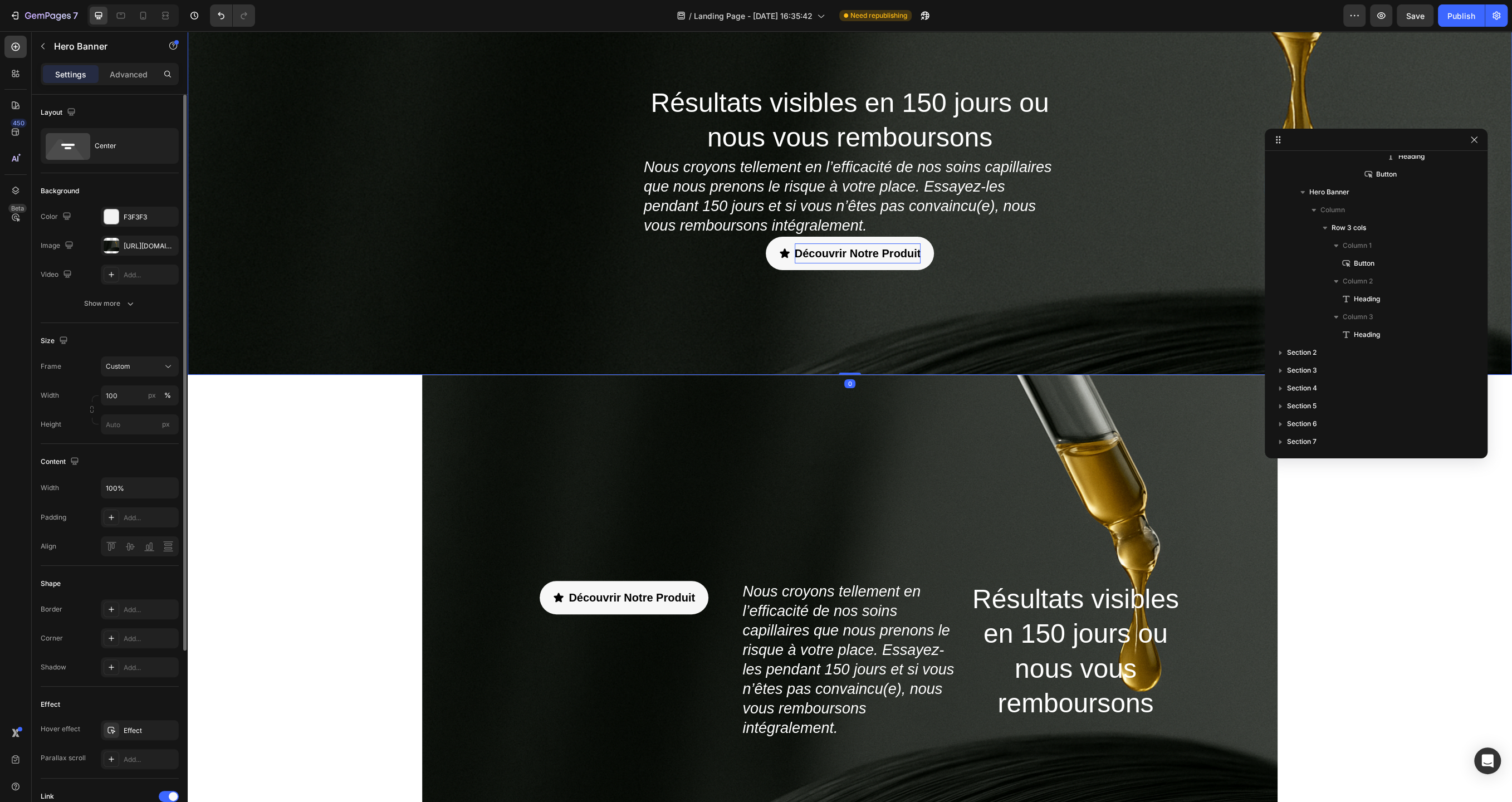
scroll to position [0, 0]
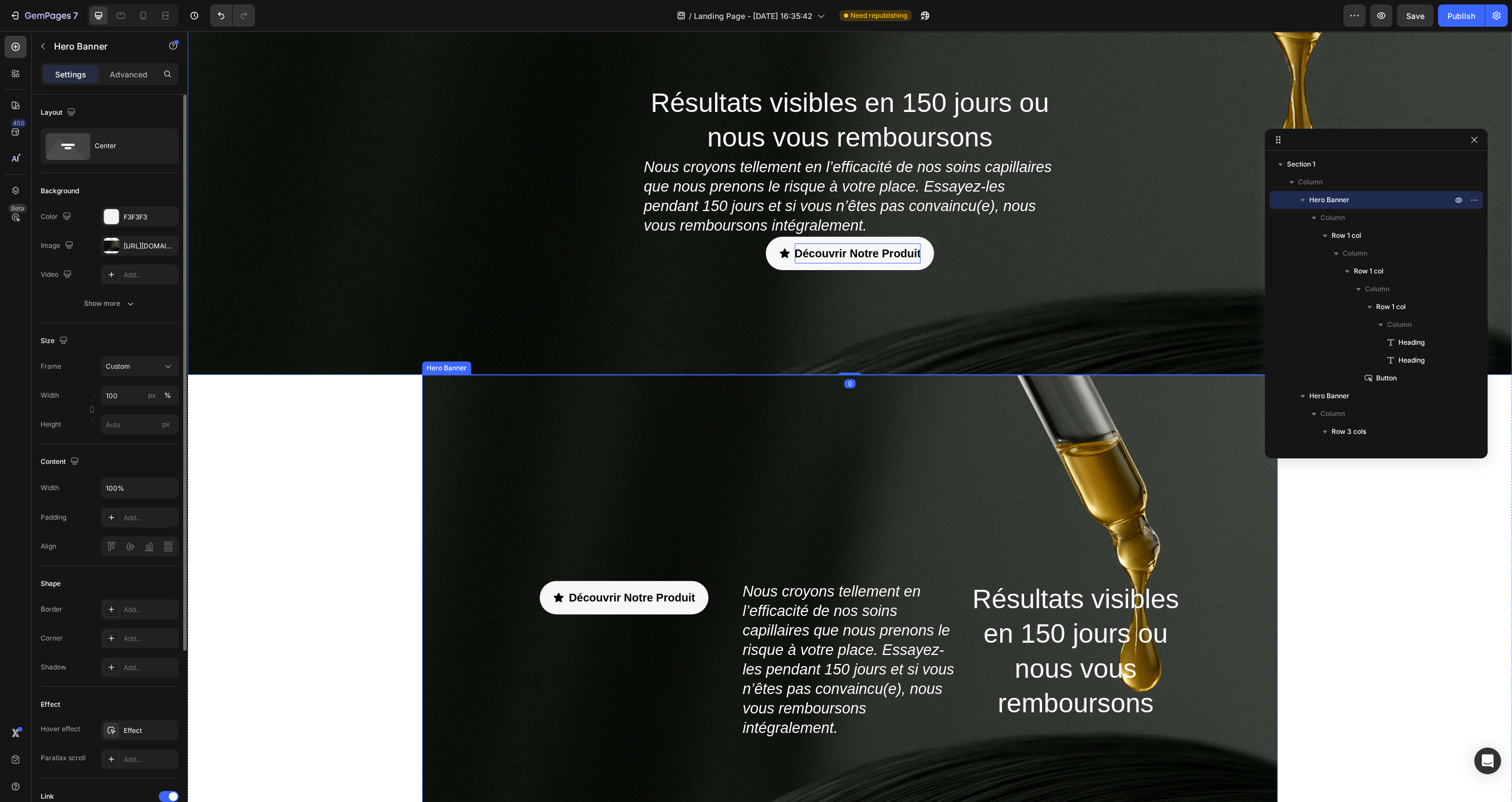
click at [549, 497] on div "Overlay" at bounding box center [849, 660] width 855 height 570
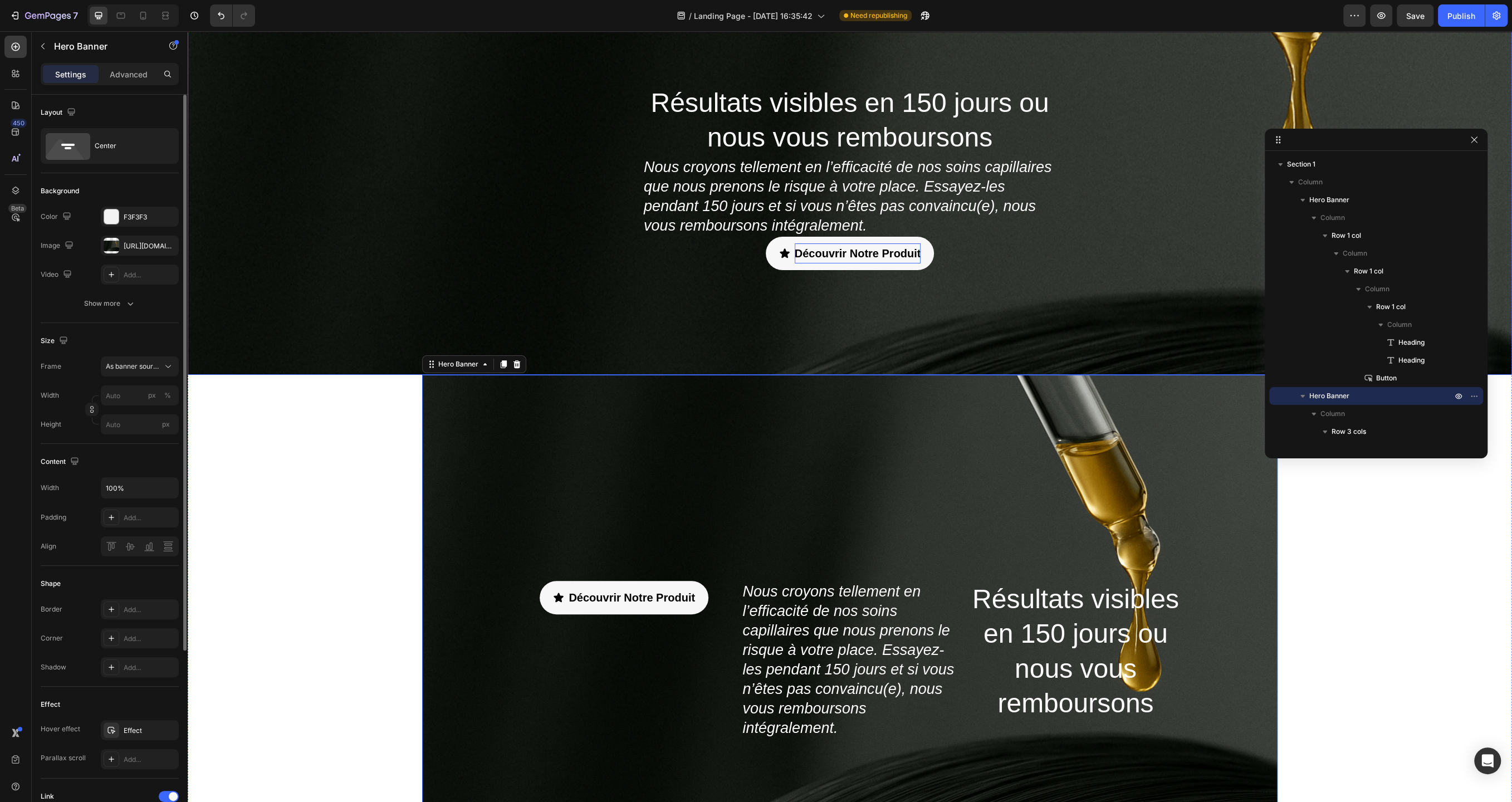
click at [565, 283] on div "Résultats visibles en 150 jours ou nous vous remboursons Heading Nous croyons t…" at bounding box center [850, 177] width 1324 height 395
click at [577, 210] on div "Résultats visibles en 150 jours ou nous vous remboursons Heading Nous croyons t…" at bounding box center [850, 177] width 1324 height 395
click at [517, 250] on div "Résultats visibles en 150 jours ou nous vous remboursons Heading Nous croyons t…" at bounding box center [850, 177] width 1324 height 395
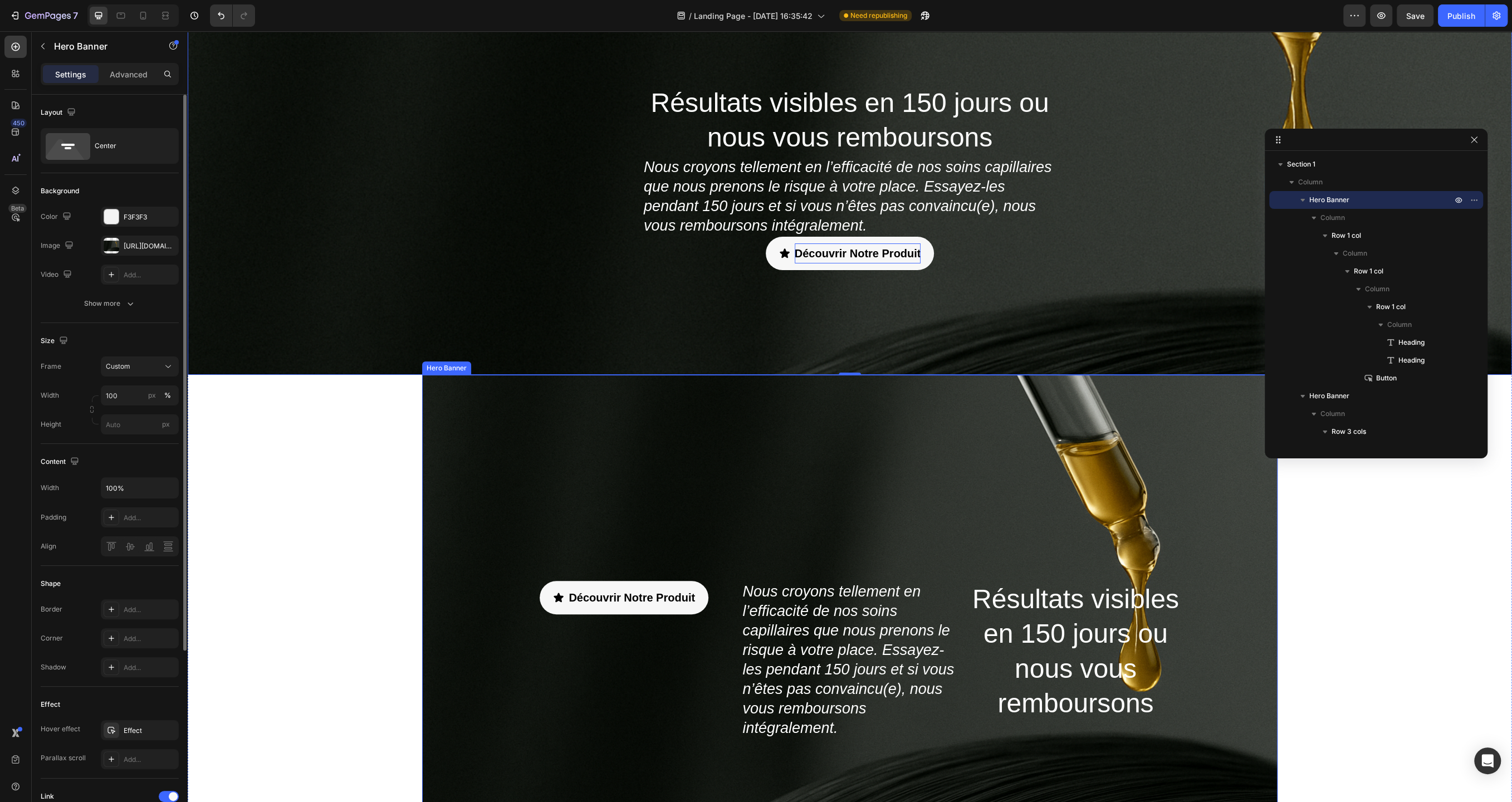
click at [524, 451] on div "Overlay" at bounding box center [849, 660] width 855 height 570
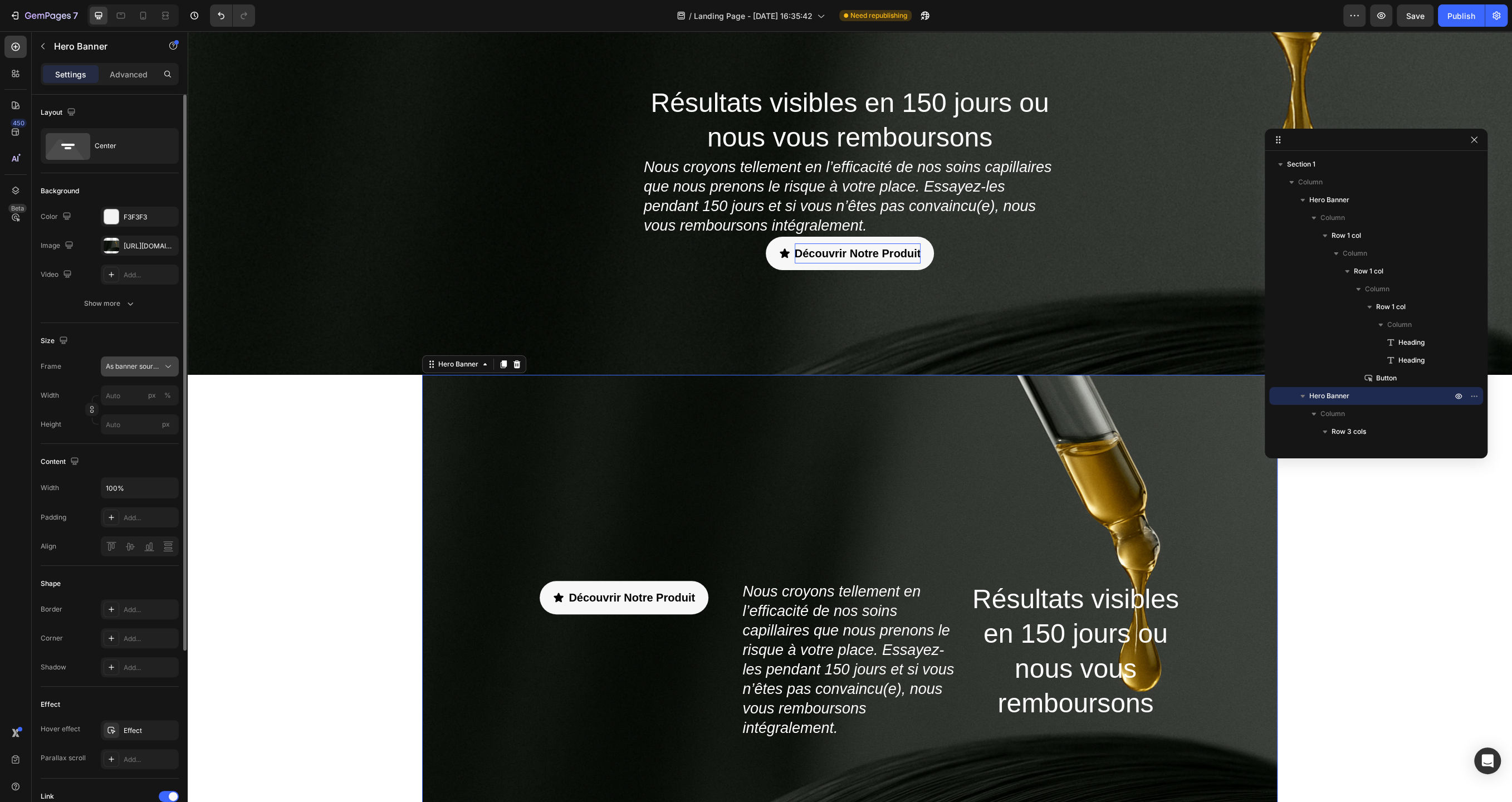
click at [161, 372] on button "As banner source" at bounding box center [140, 367] width 78 height 20
click at [142, 415] on div "Custom" at bounding box center [138, 413] width 65 height 10
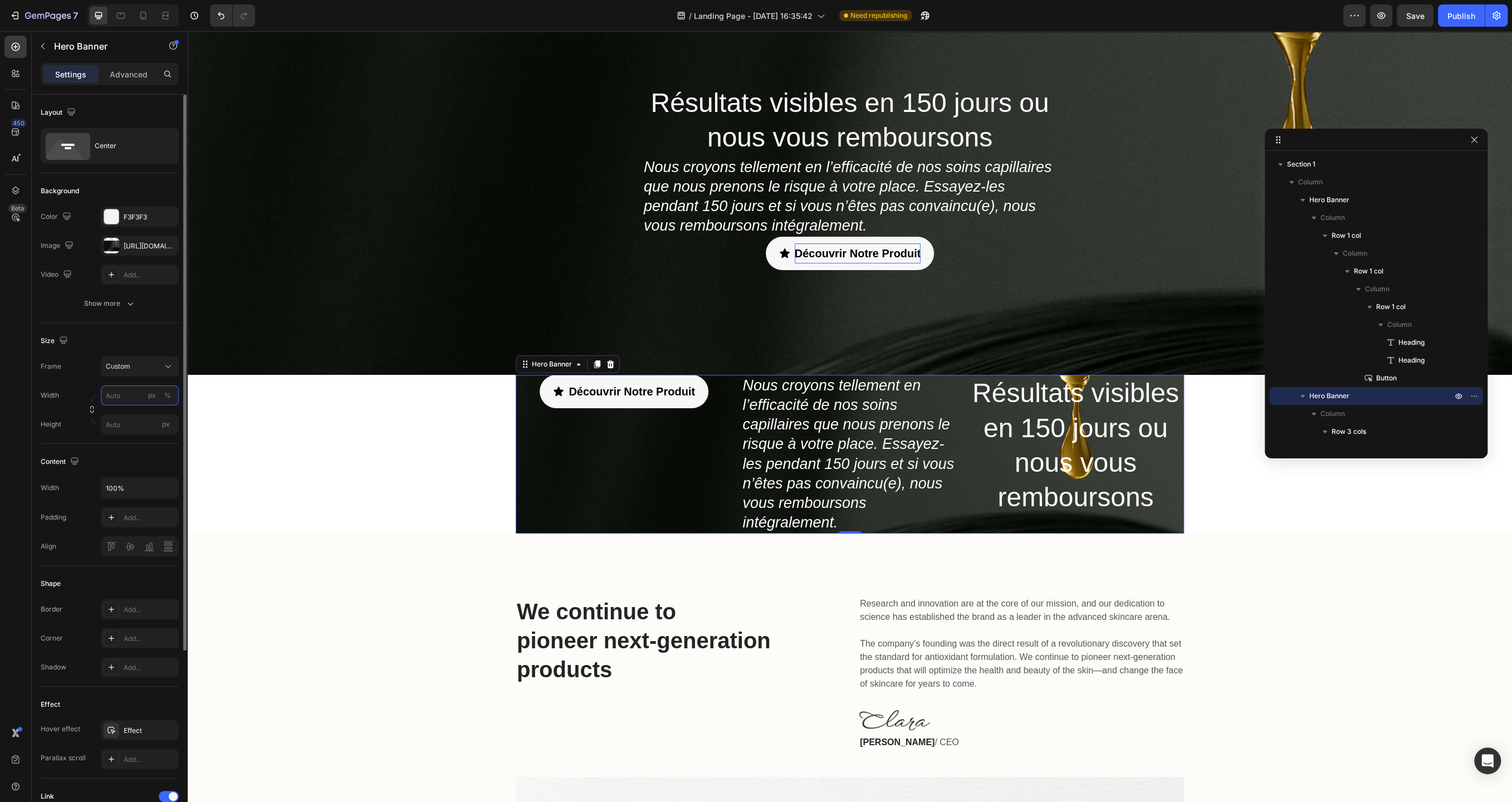
click at [129, 401] on input "px %" at bounding box center [140, 396] width 78 height 20
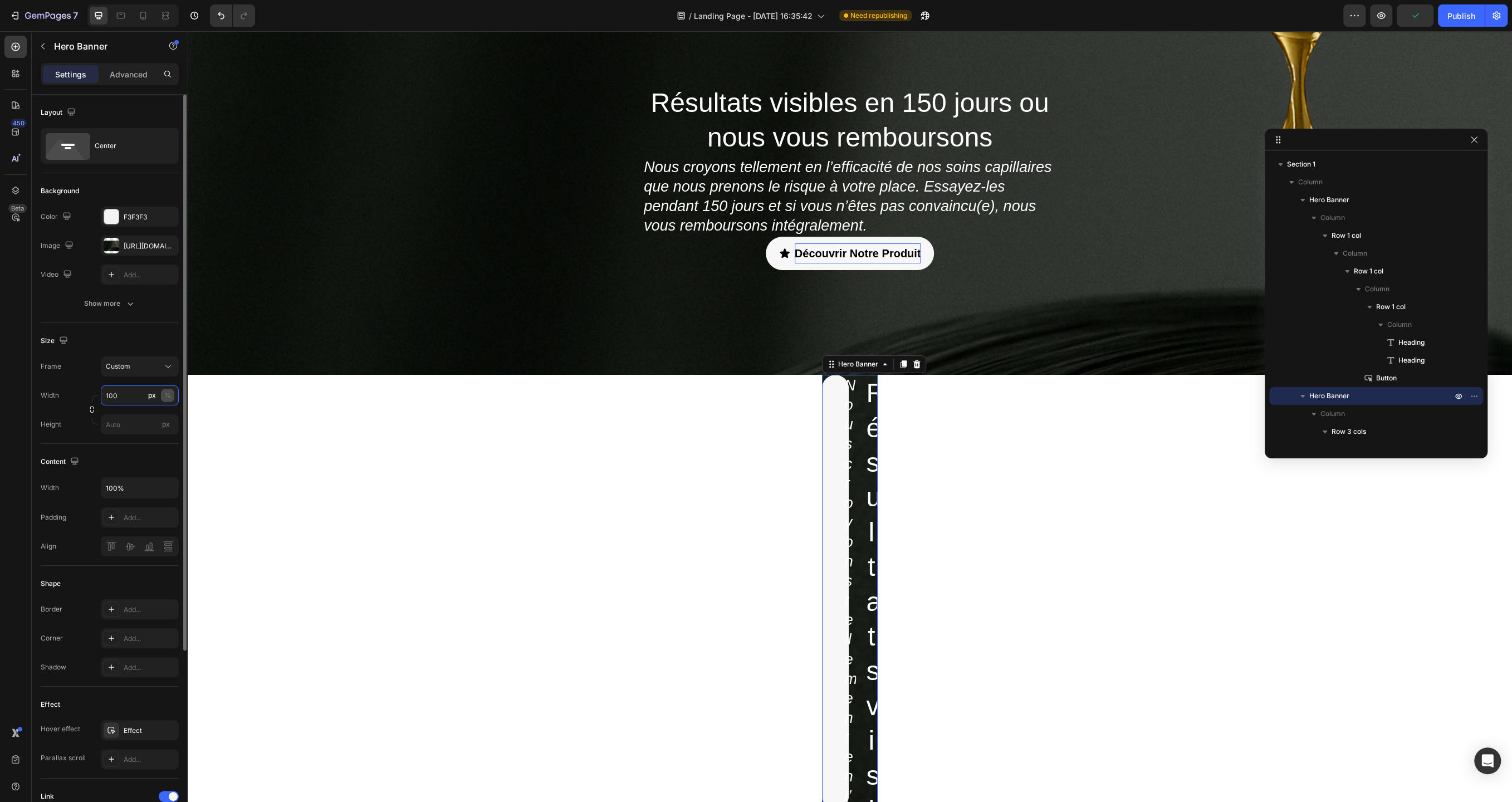
type input "100"
click at [167, 398] on div "%" at bounding box center [167, 395] width 7 height 10
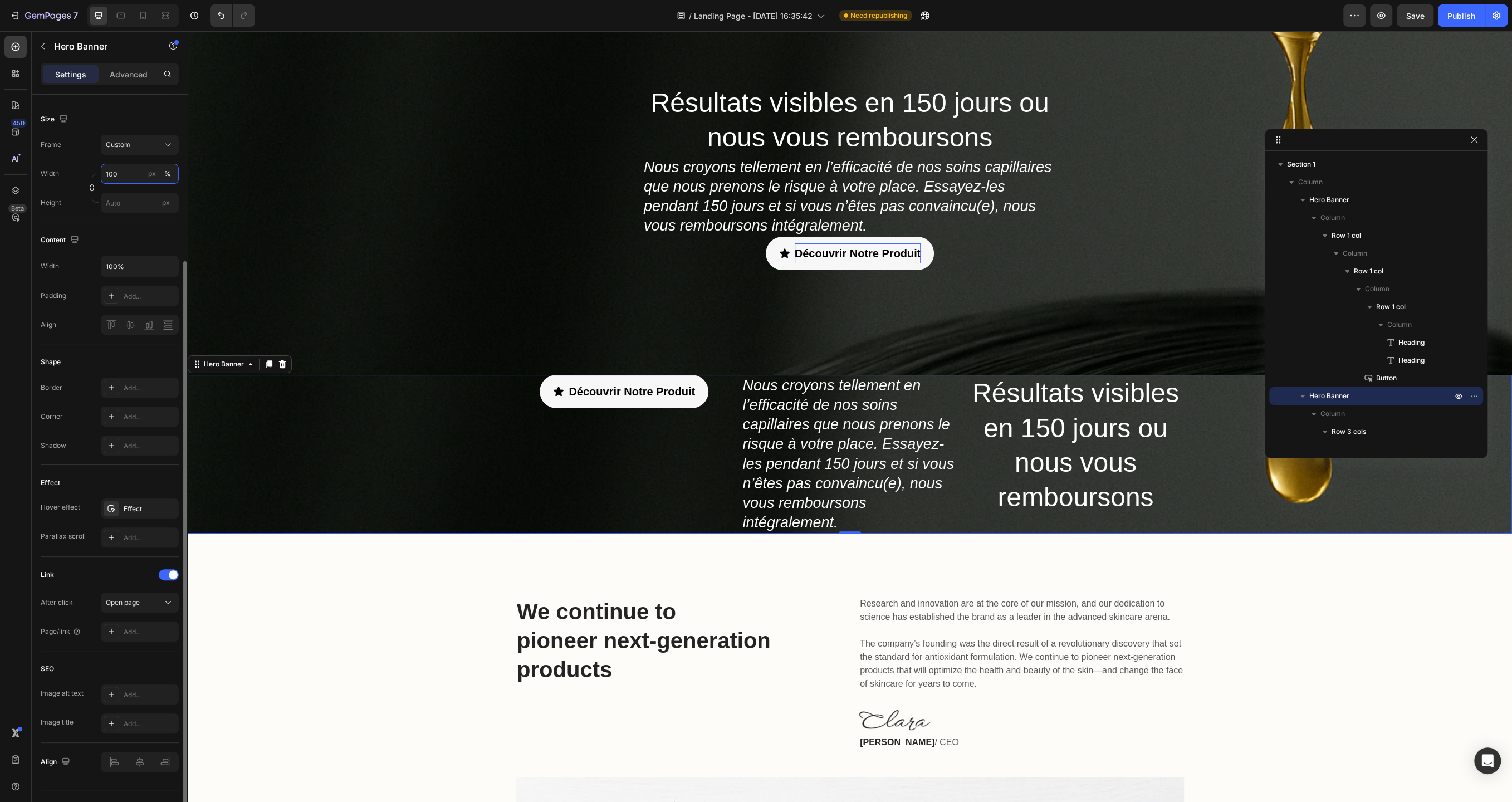
scroll to position [224, 0]
click at [131, 325] on div at bounding box center [140, 322] width 78 height 20
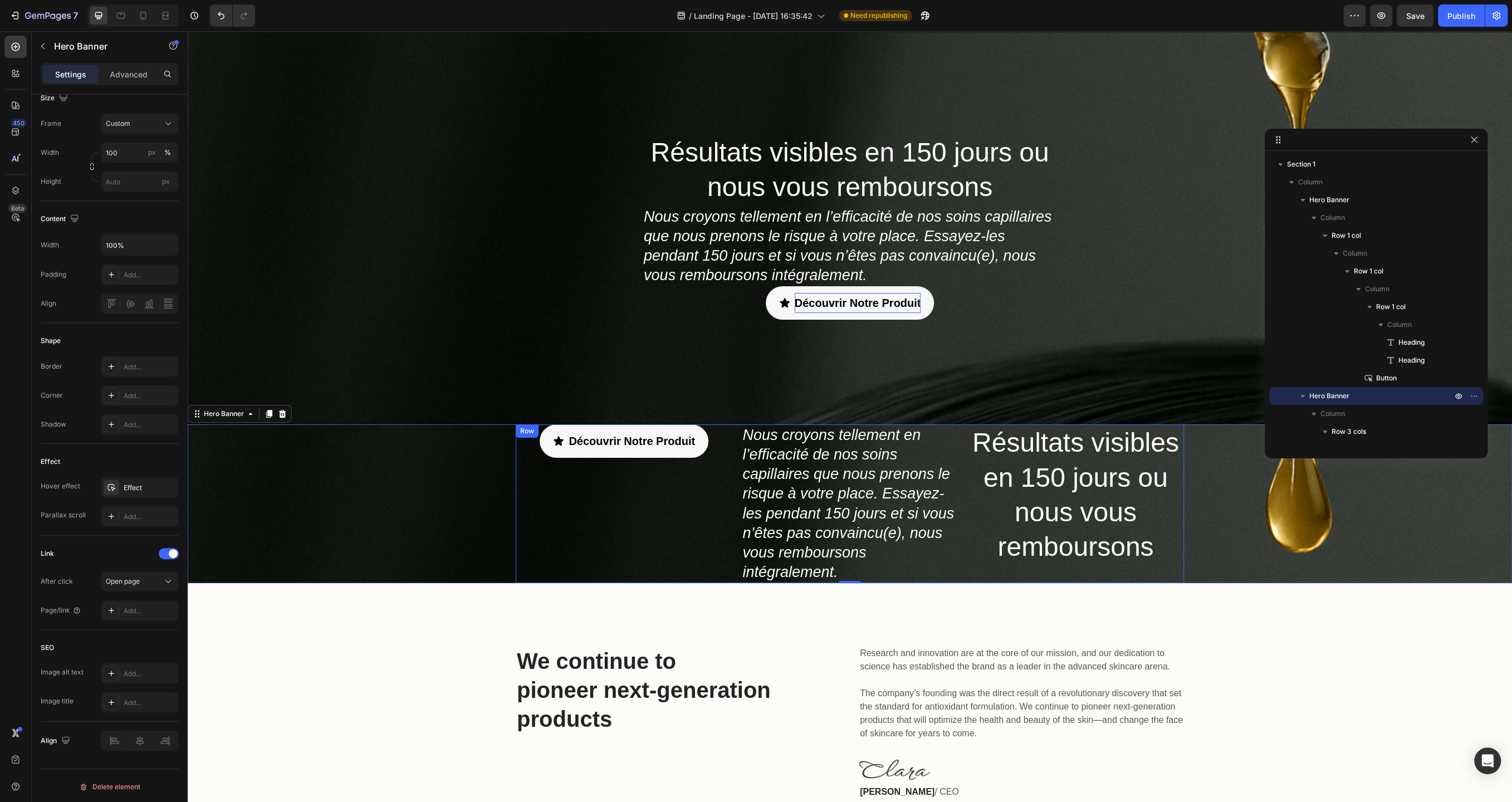
scroll to position [0, 0]
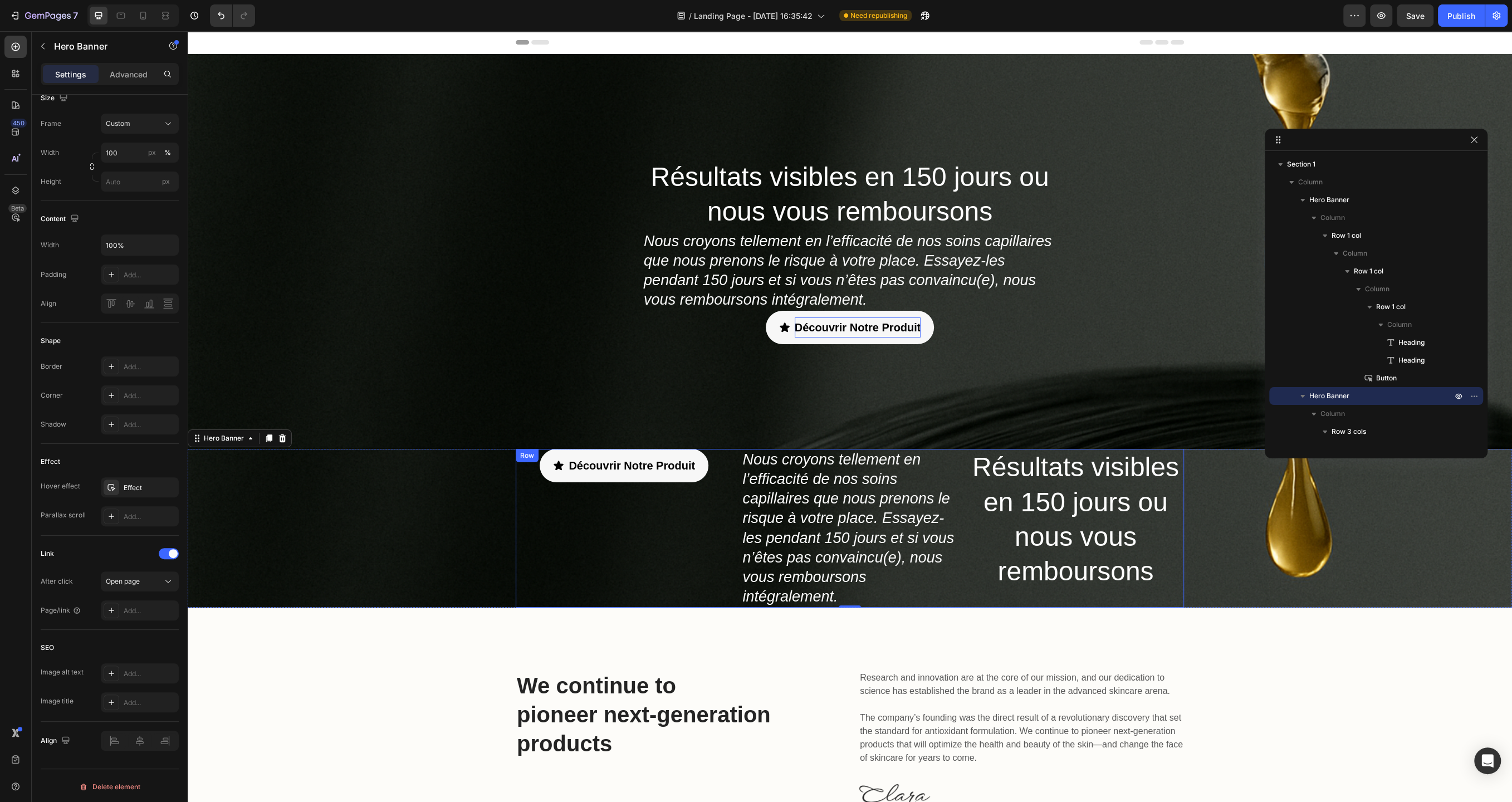
click at [710, 488] on div "Découvrir Notre Produit Button" at bounding box center [624, 528] width 217 height 159
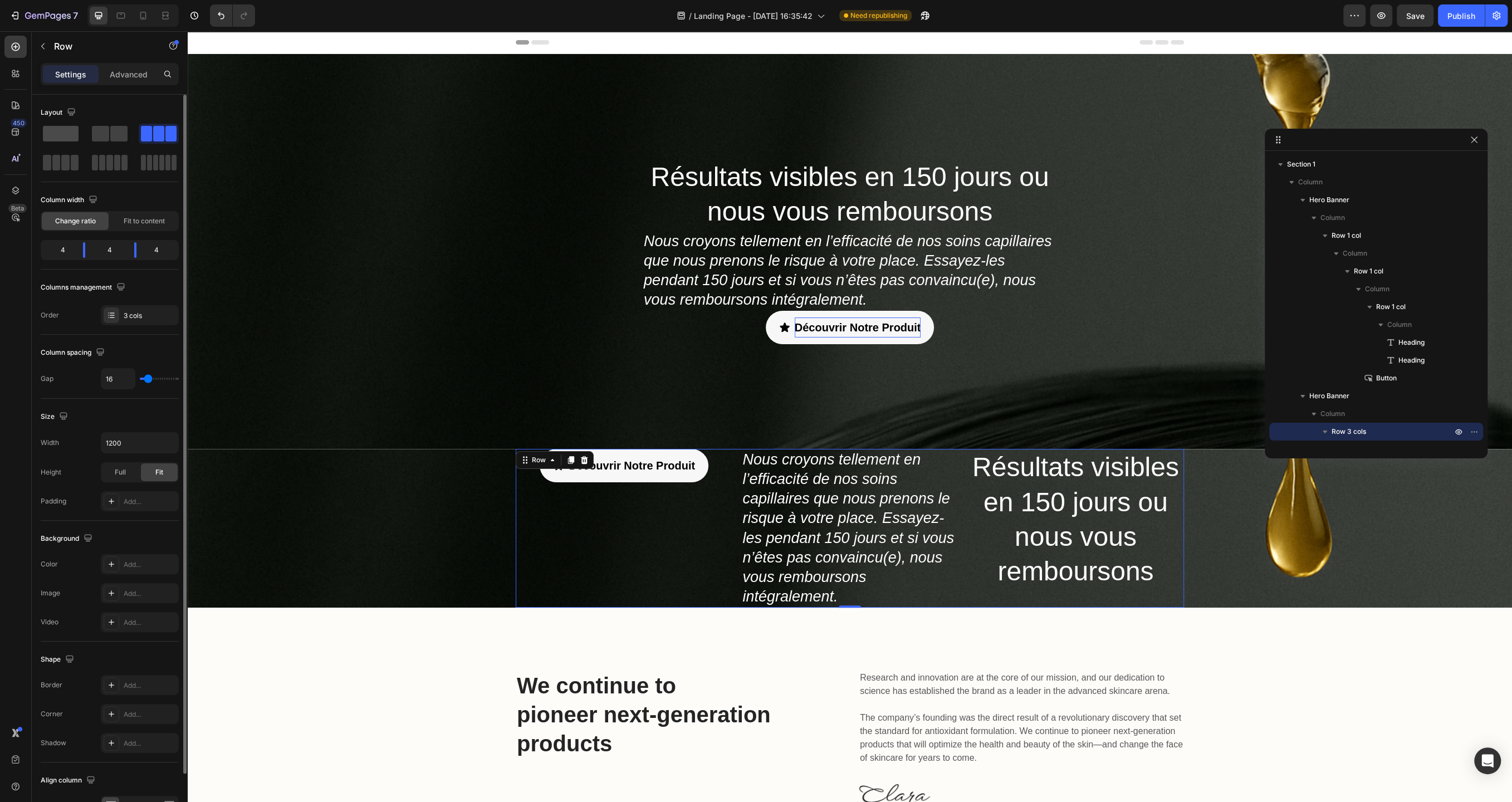
click at [57, 132] on span at bounding box center [61, 134] width 36 height 16
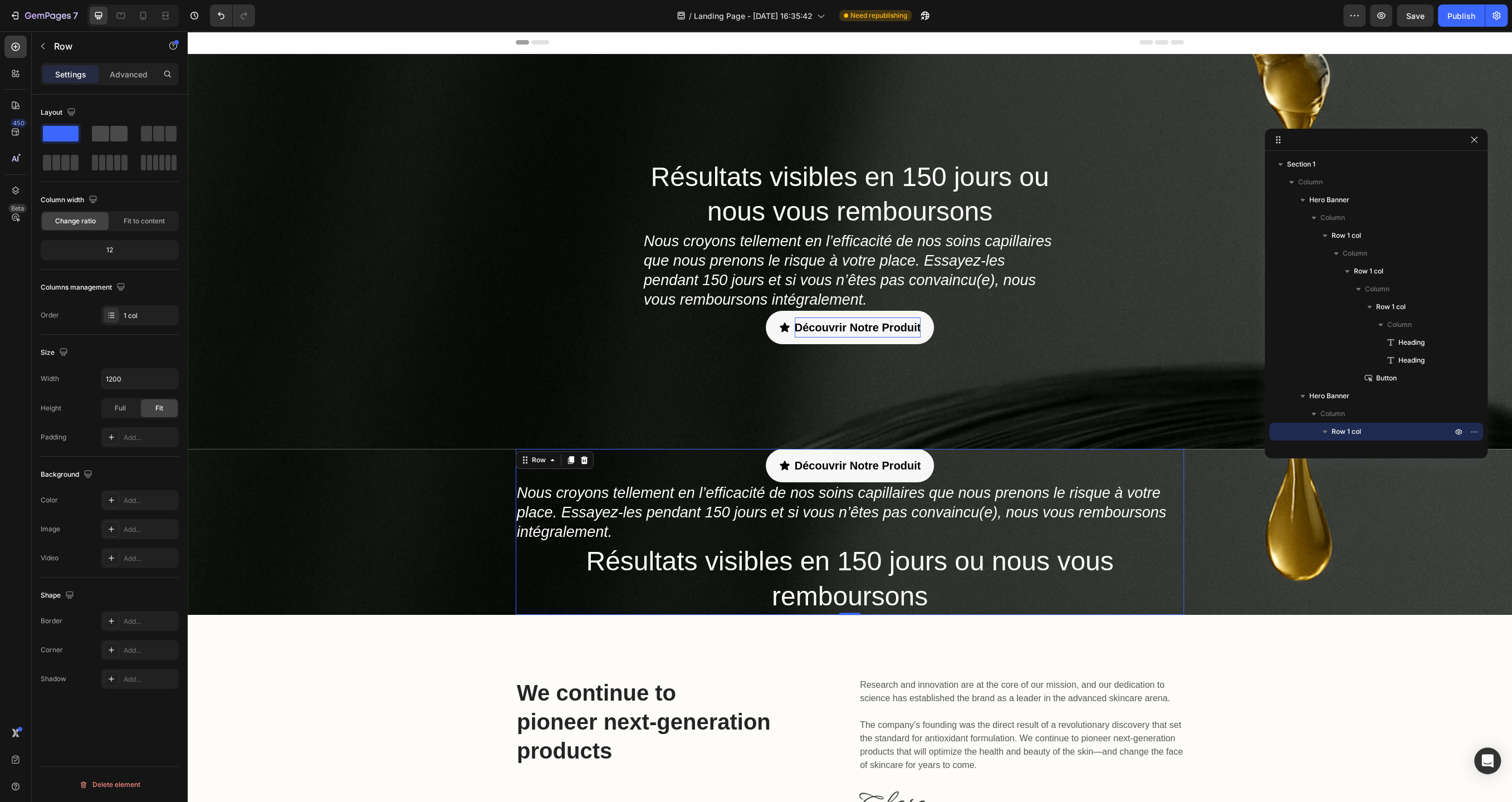
click at [117, 128] on span at bounding box center [119, 134] width 17 height 16
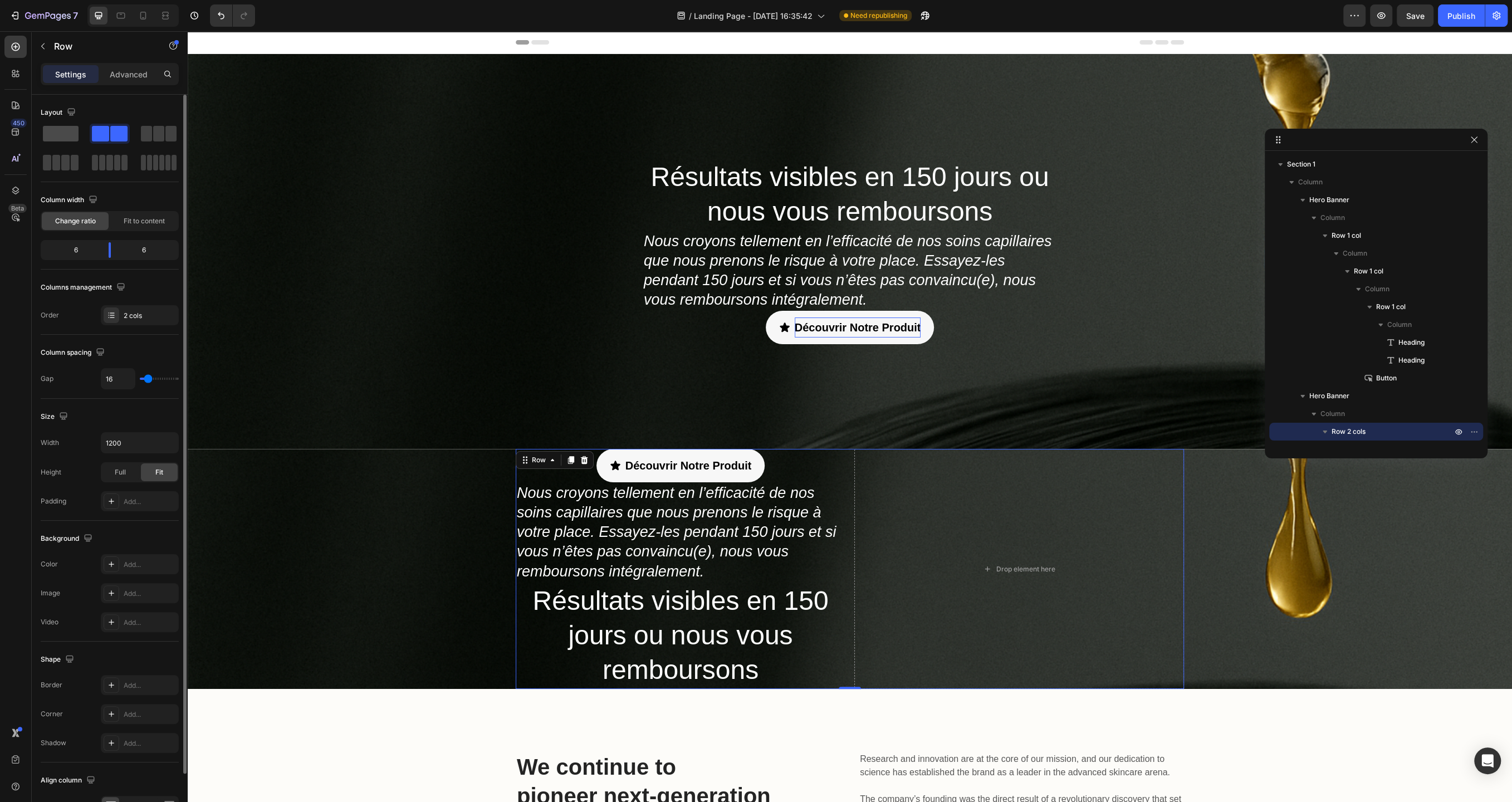
click at [61, 139] on span at bounding box center [61, 134] width 36 height 16
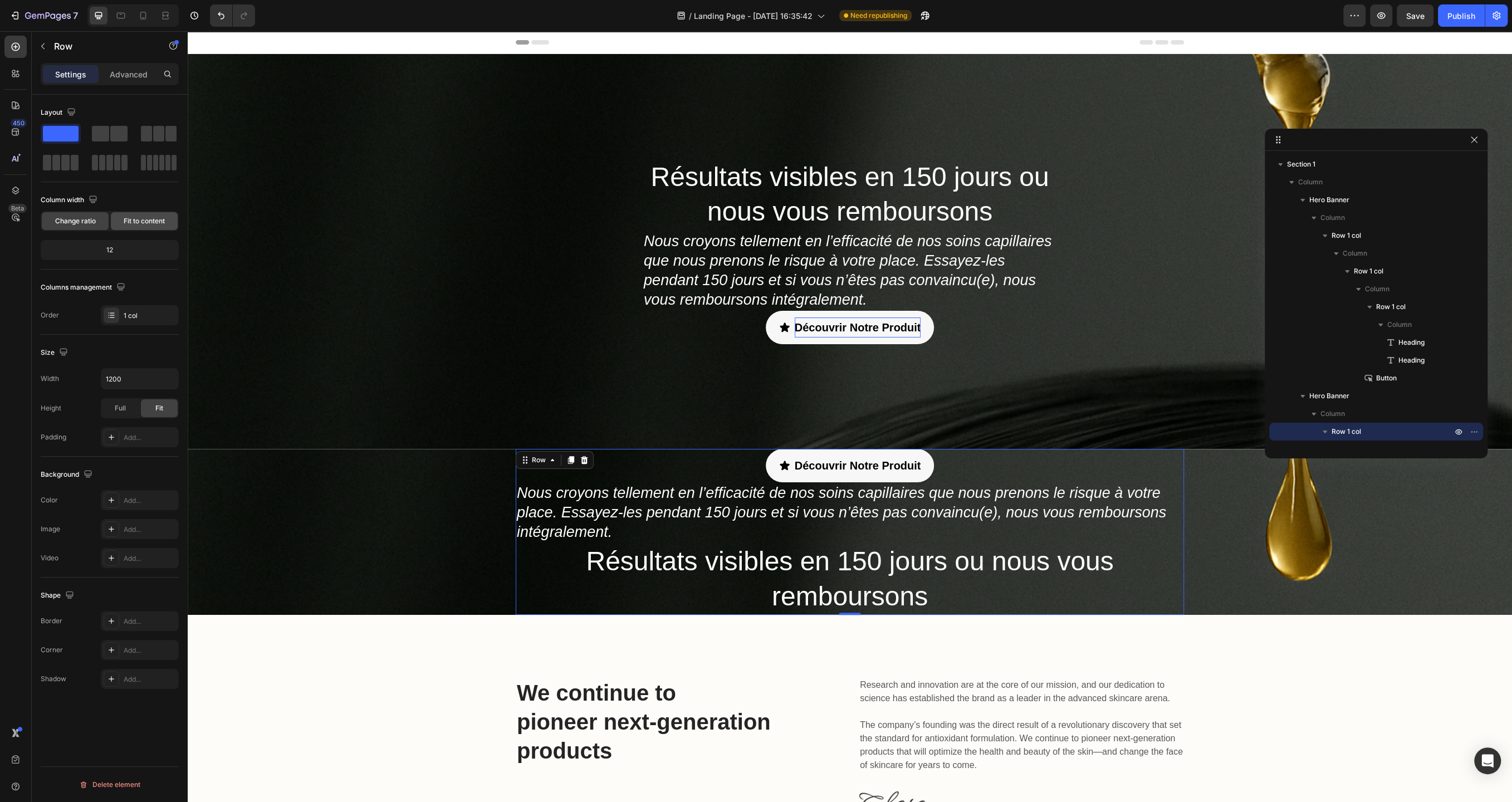
click at [136, 222] on span "Fit to content" at bounding box center [144, 221] width 41 height 10
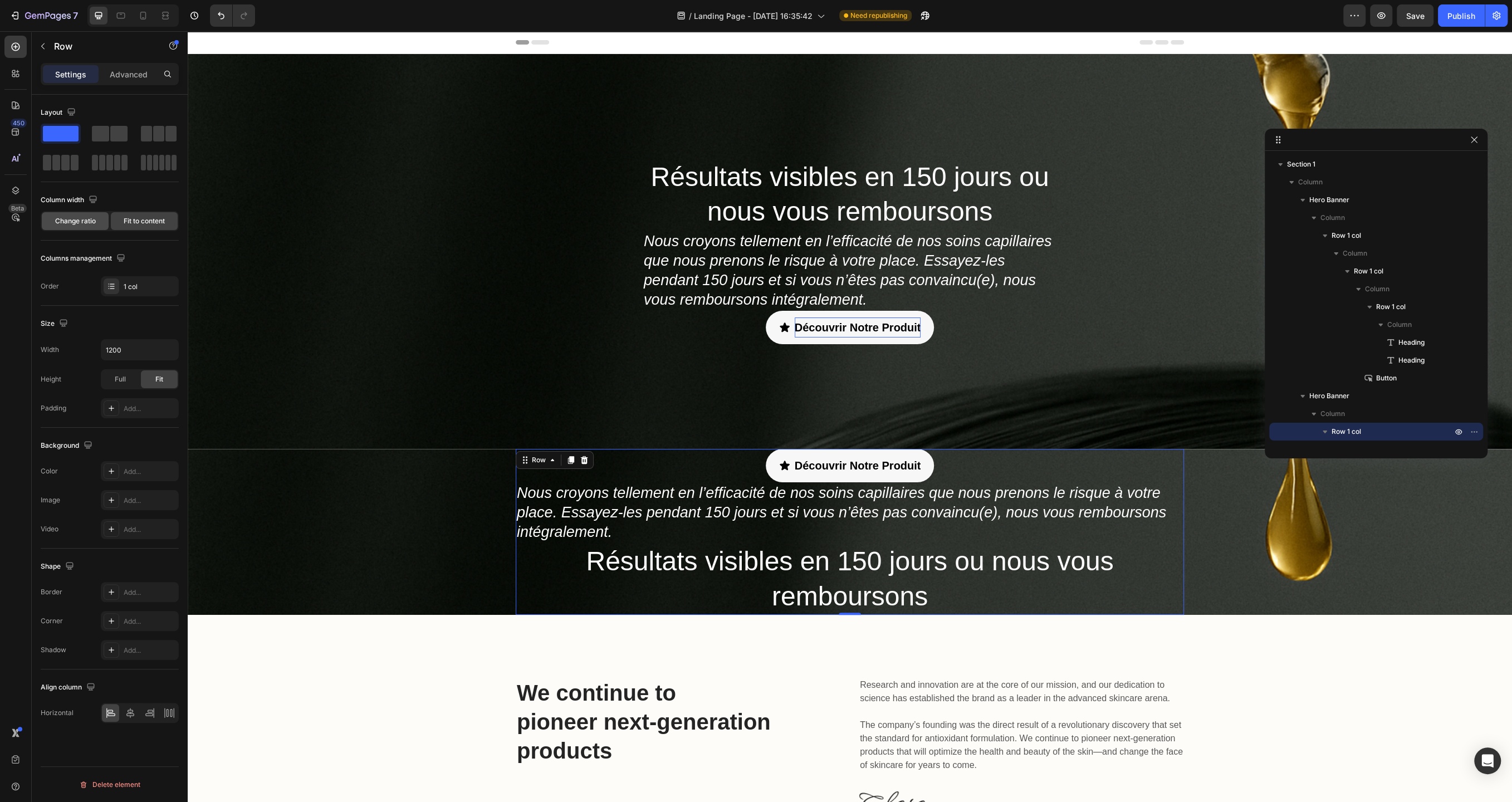
click at [84, 216] on span "Change ratio" at bounding box center [75, 221] width 41 height 10
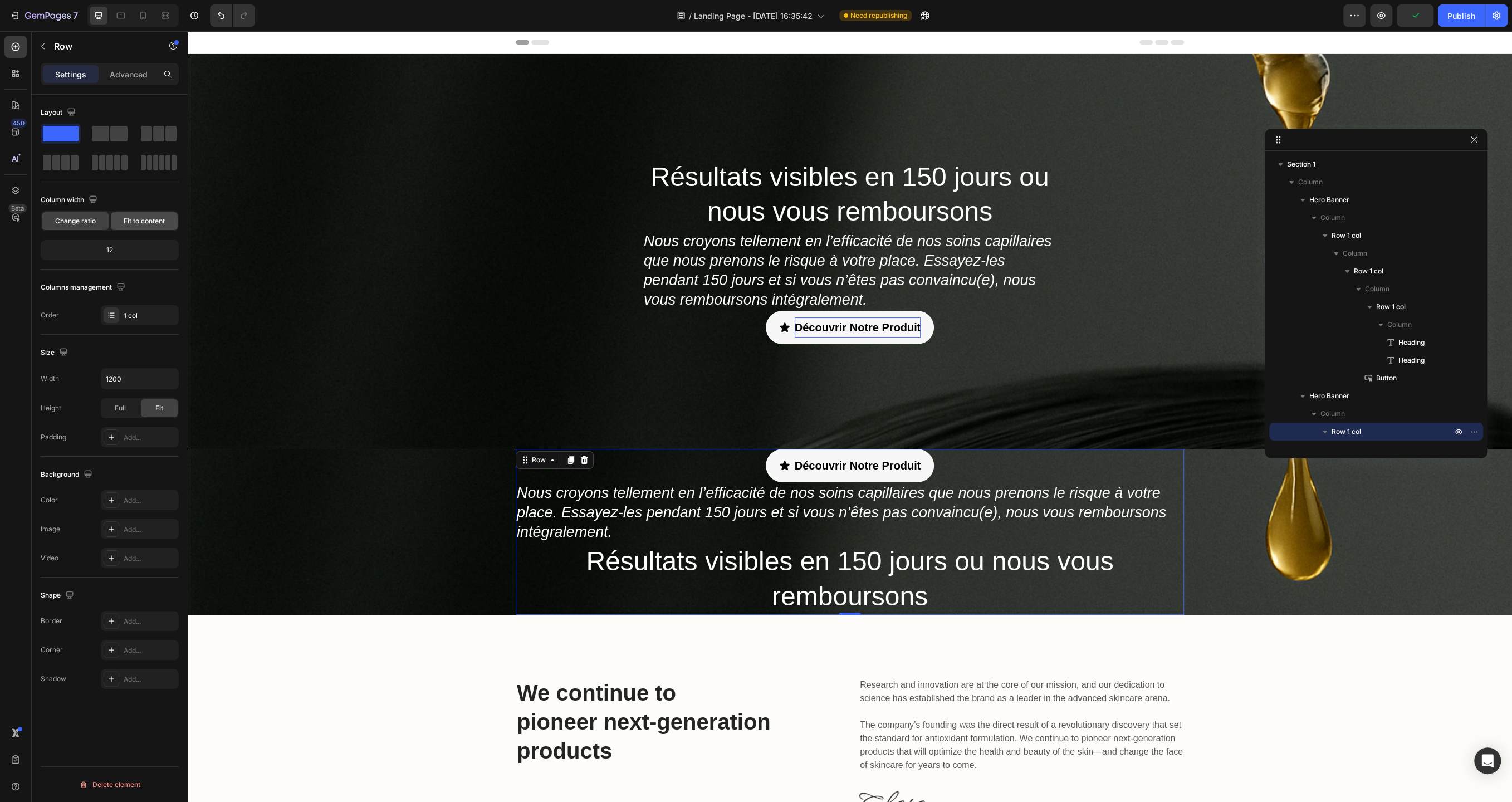
click at [134, 216] on span "Fit to content" at bounding box center [144, 221] width 41 height 10
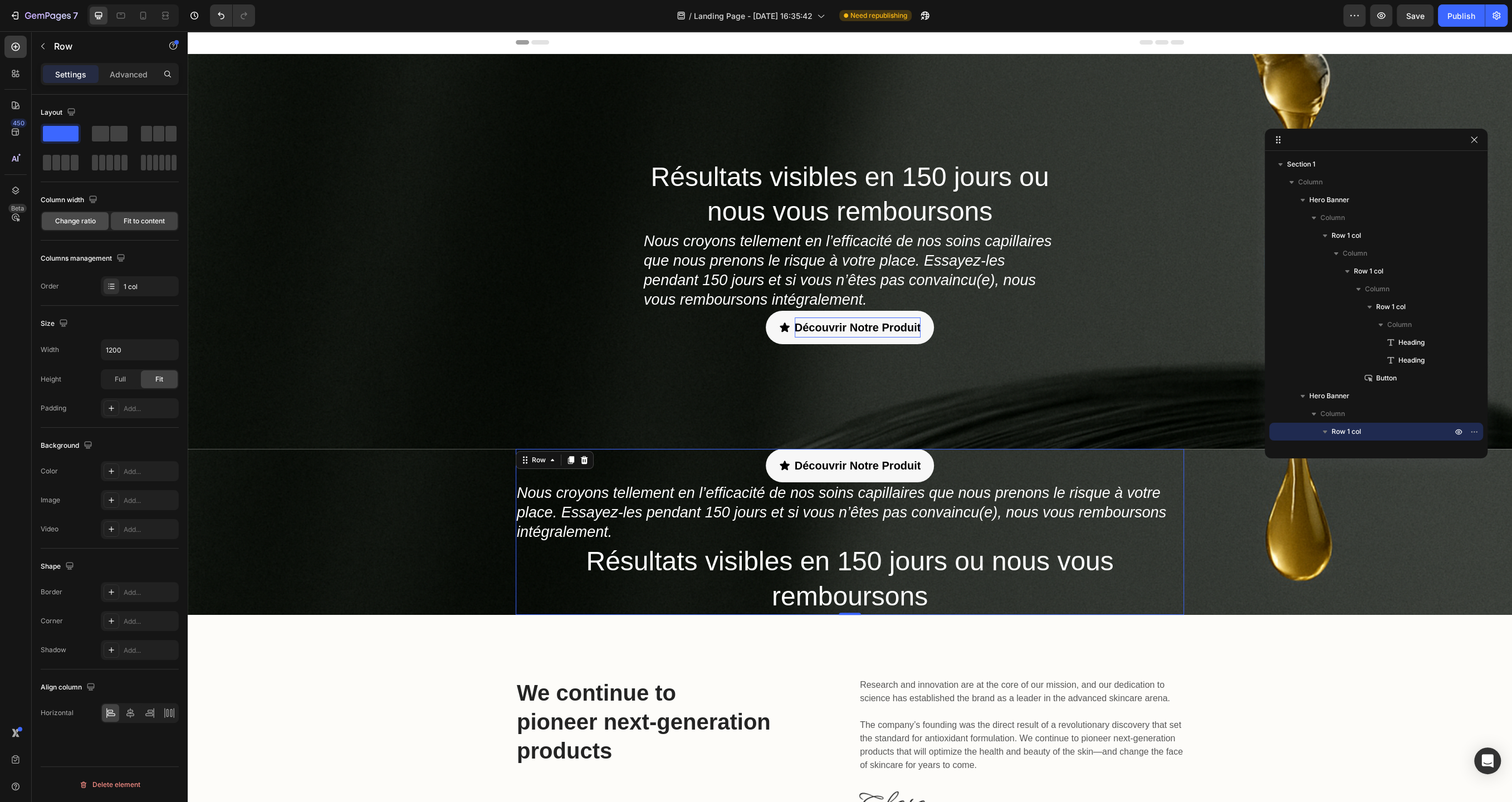
click at [90, 218] on span "Change ratio" at bounding box center [75, 221] width 41 height 10
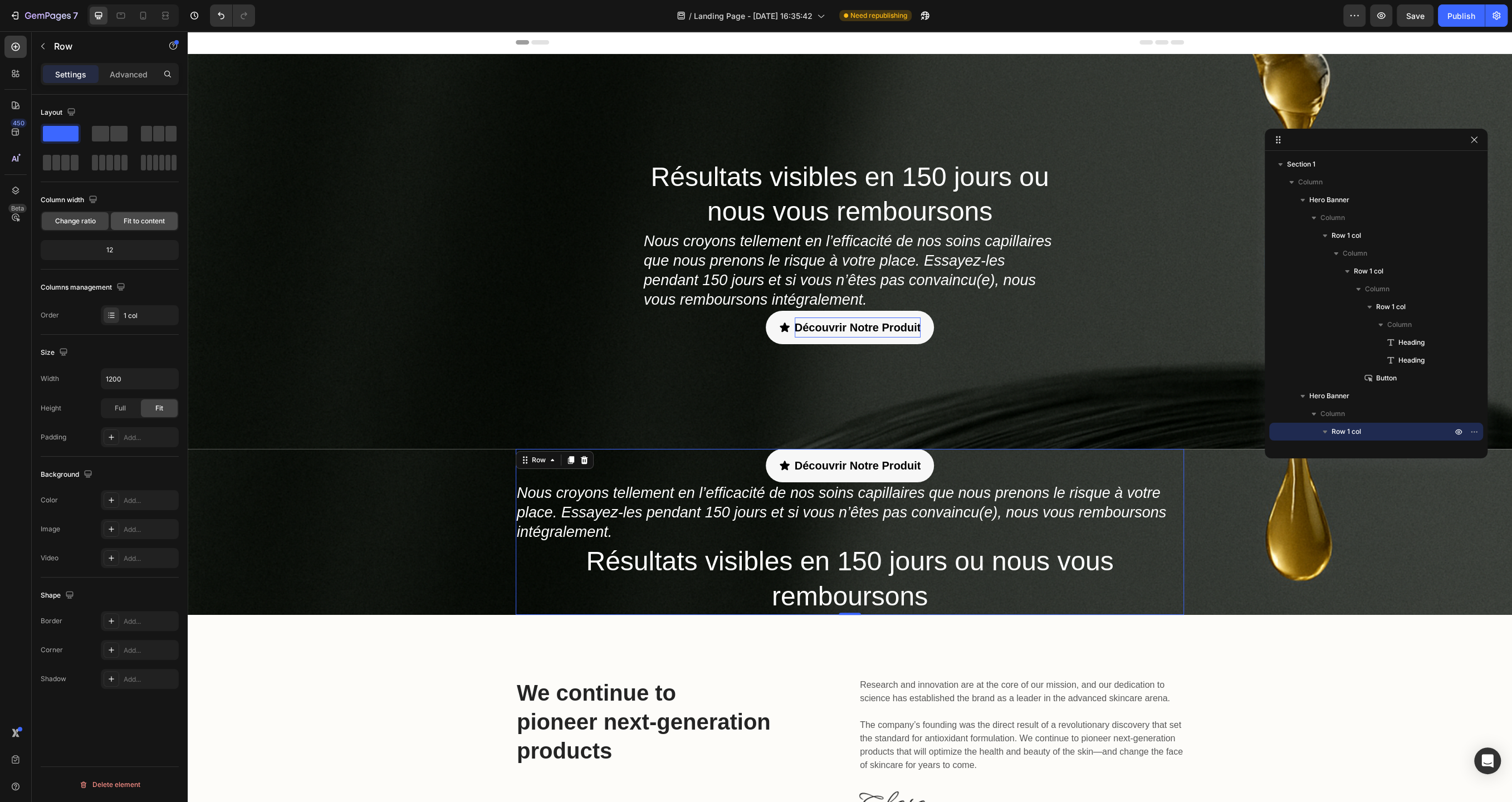
click at [147, 219] on span "Fit to content" at bounding box center [144, 221] width 41 height 10
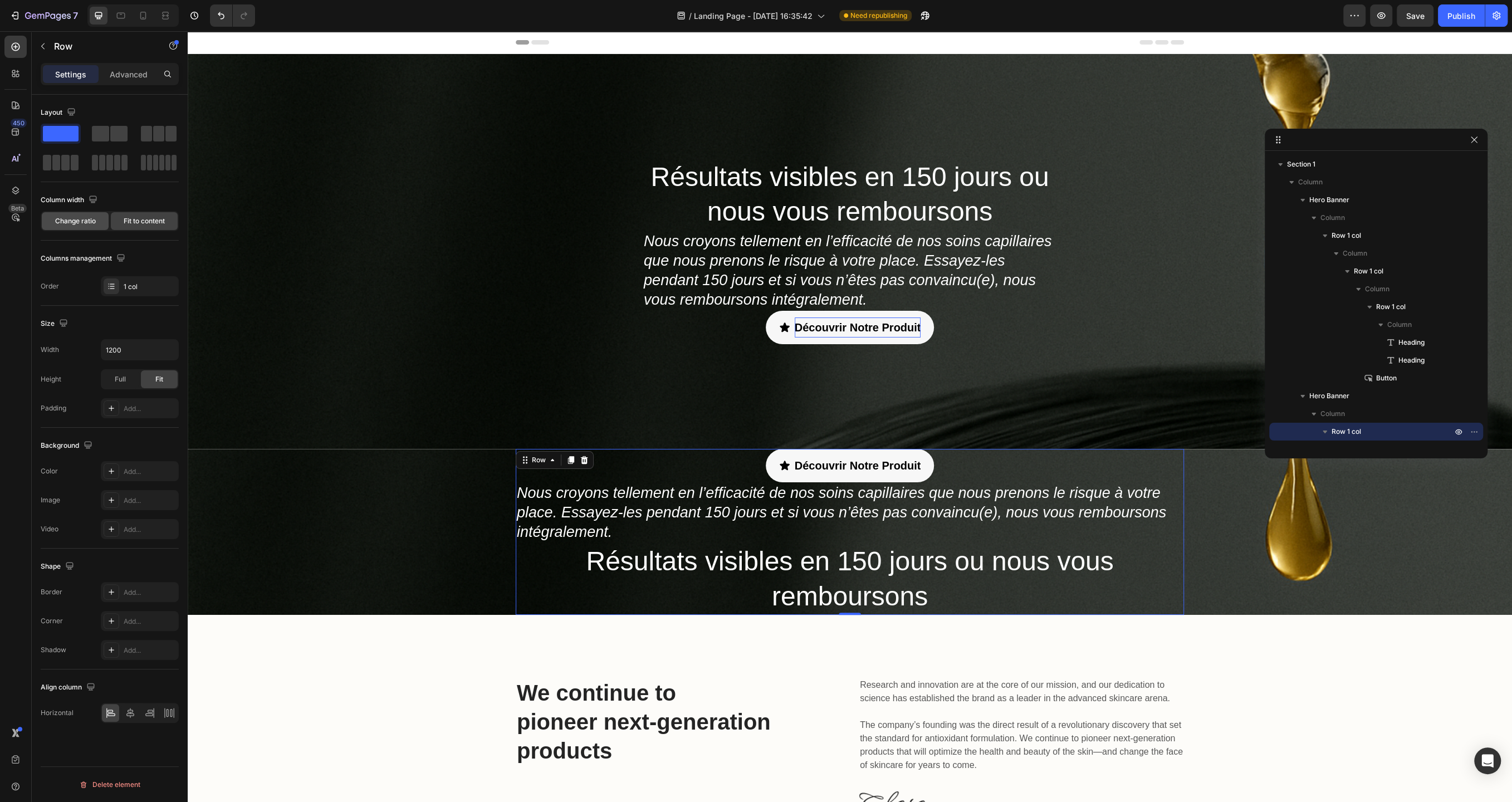
click at [87, 220] on span "Change ratio" at bounding box center [75, 221] width 41 height 10
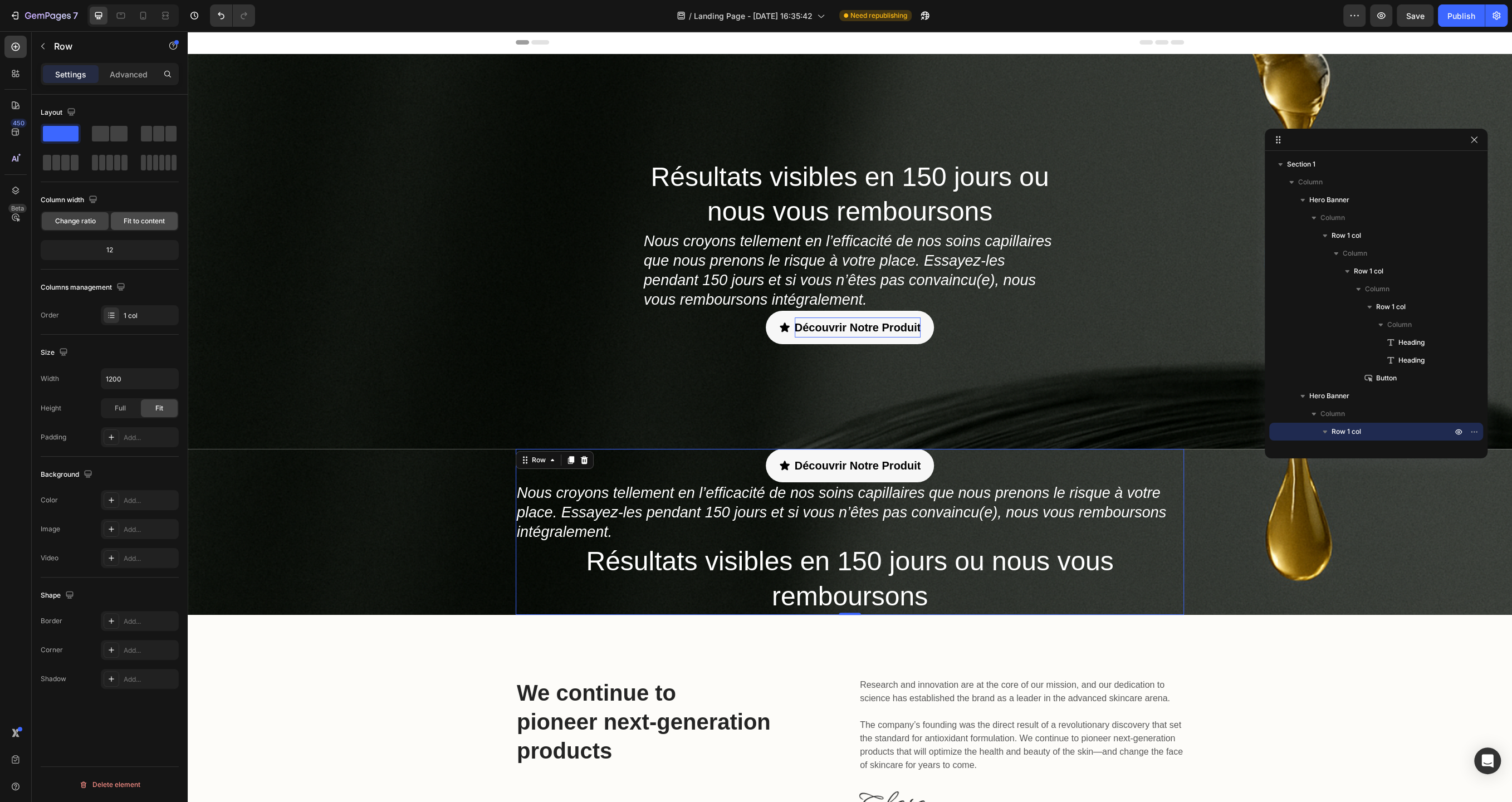
click at [142, 218] on span "Fit to content" at bounding box center [144, 221] width 41 height 10
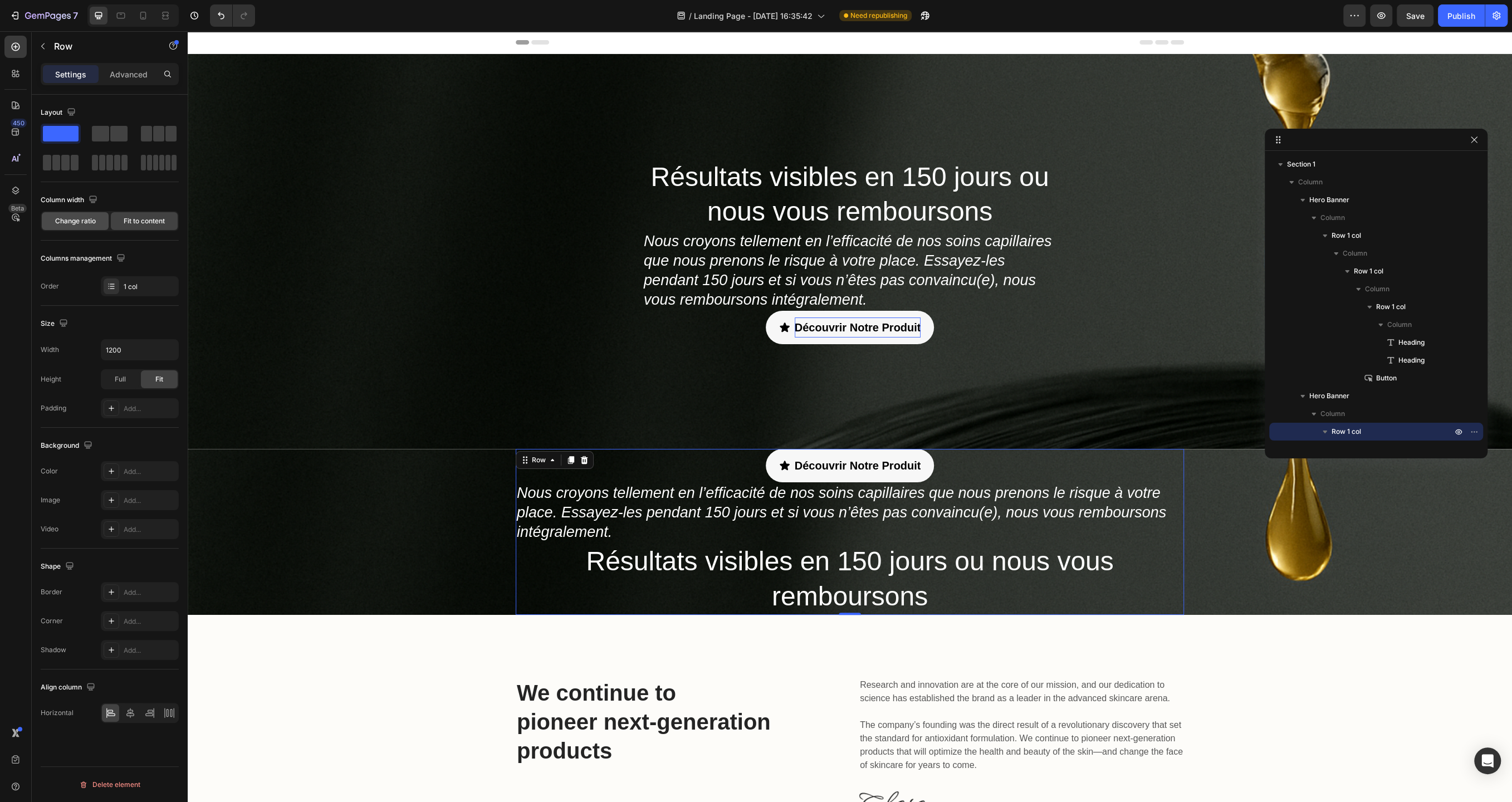
click at [92, 220] on span "Change ratio" at bounding box center [75, 221] width 41 height 10
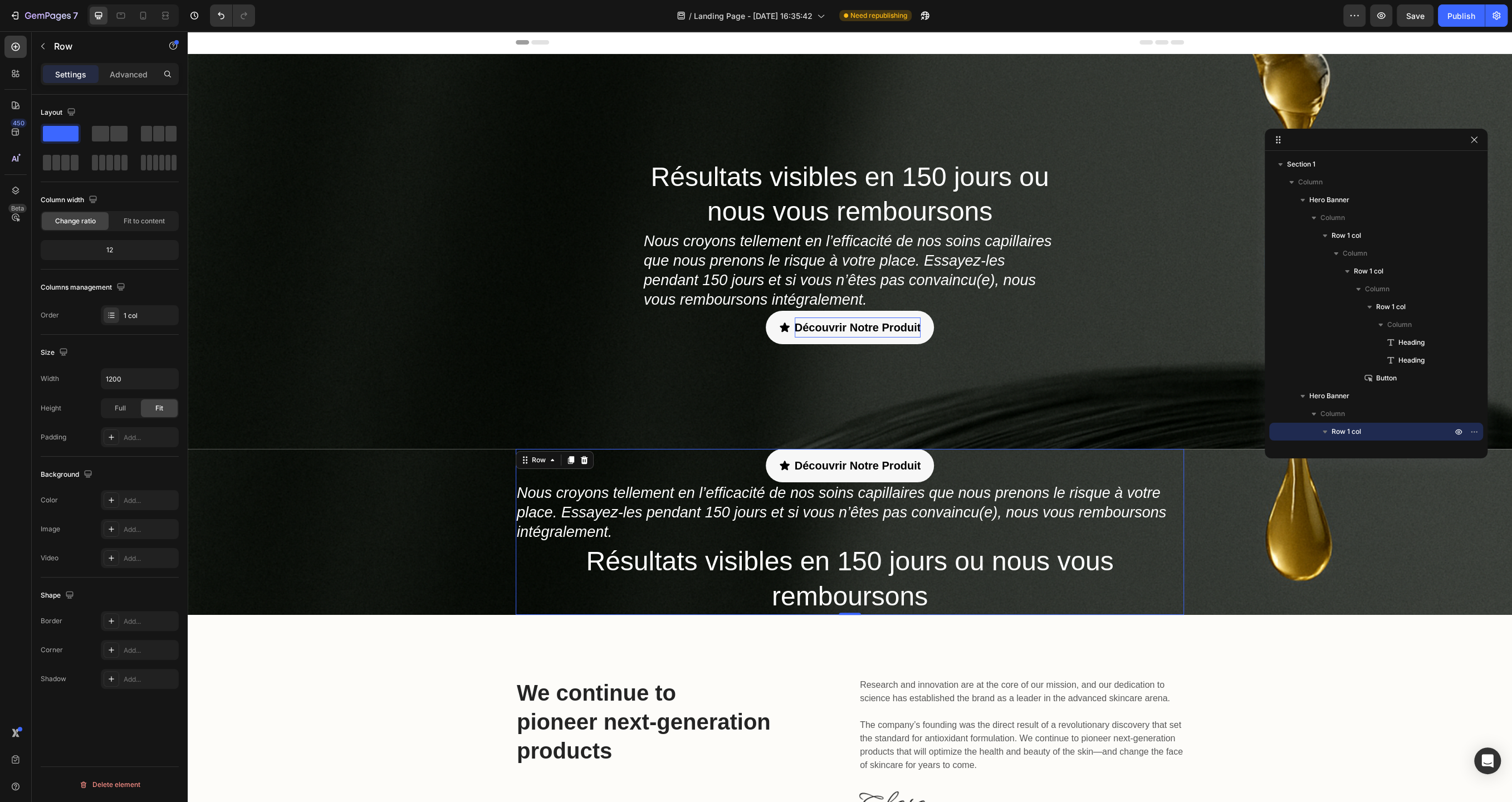
click at [109, 255] on div "12" at bounding box center [110, 250] width 134 height 16
click at [721, 465] on div "Découvrir Notre Produit Button" at bounding box center [850, 466] width 668 height 34
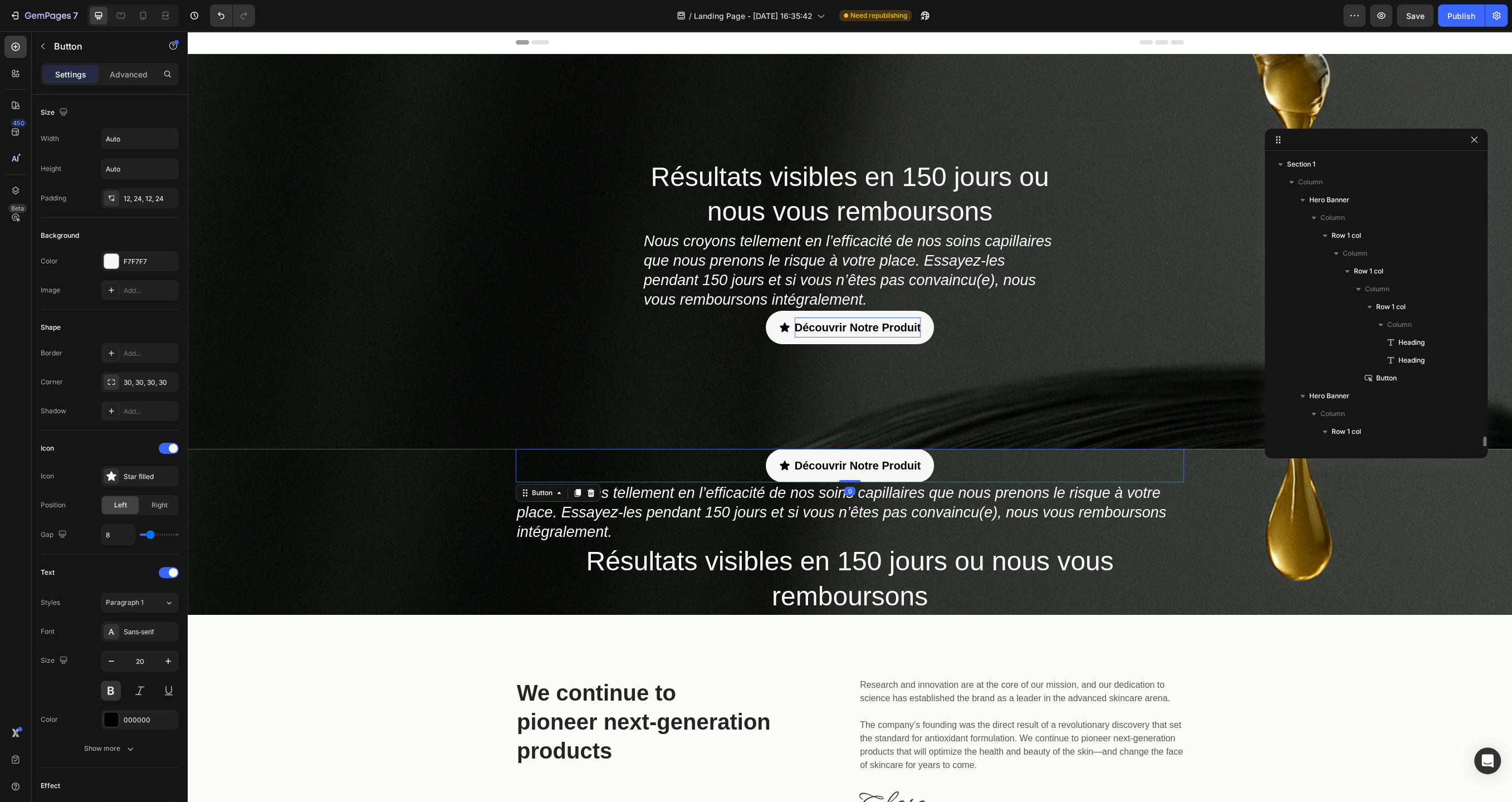
scroll to position [173, 0]
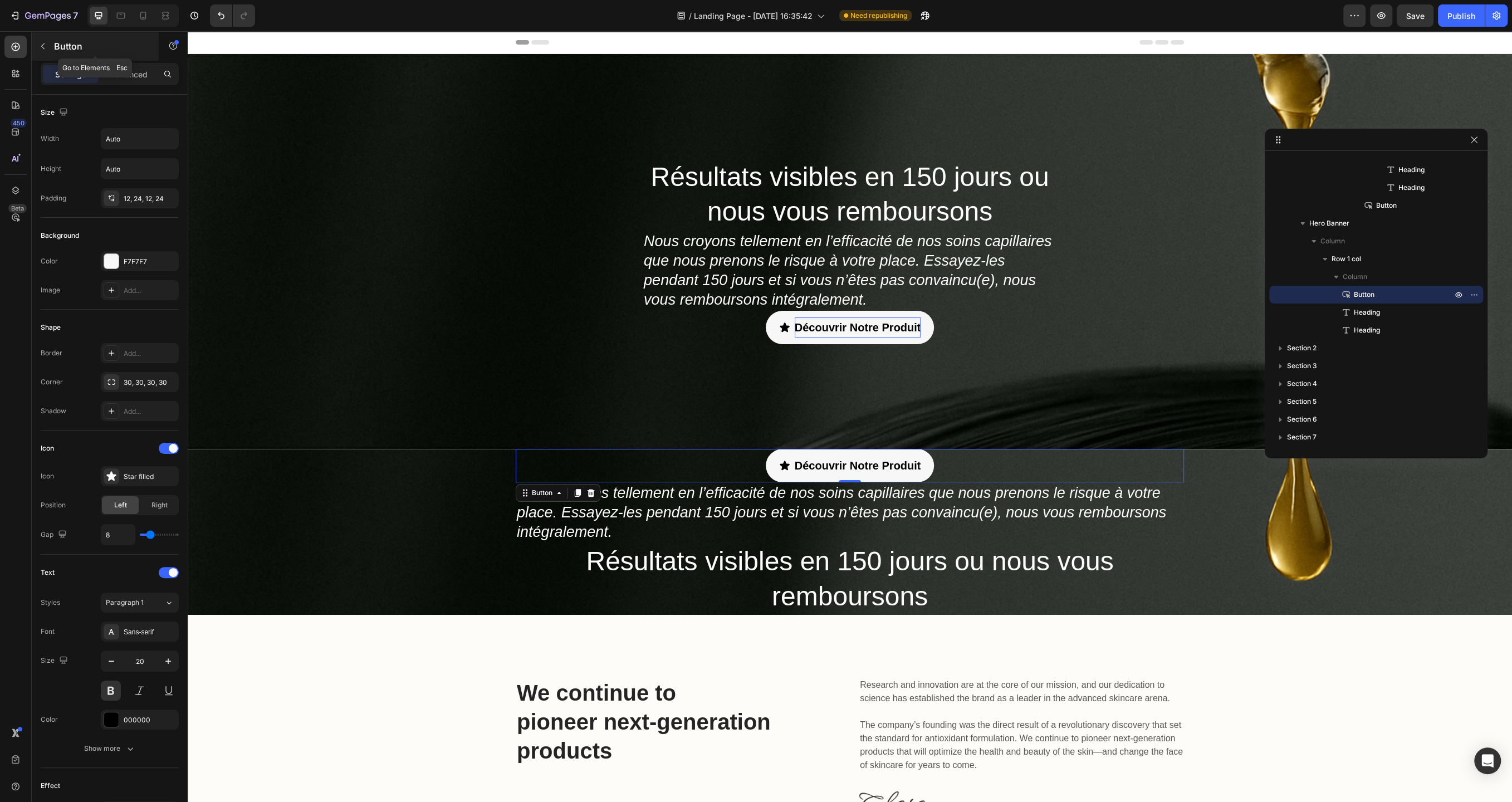
click at [45, 50] on button "button" at bounding box center [42, 46] width 18 height 18
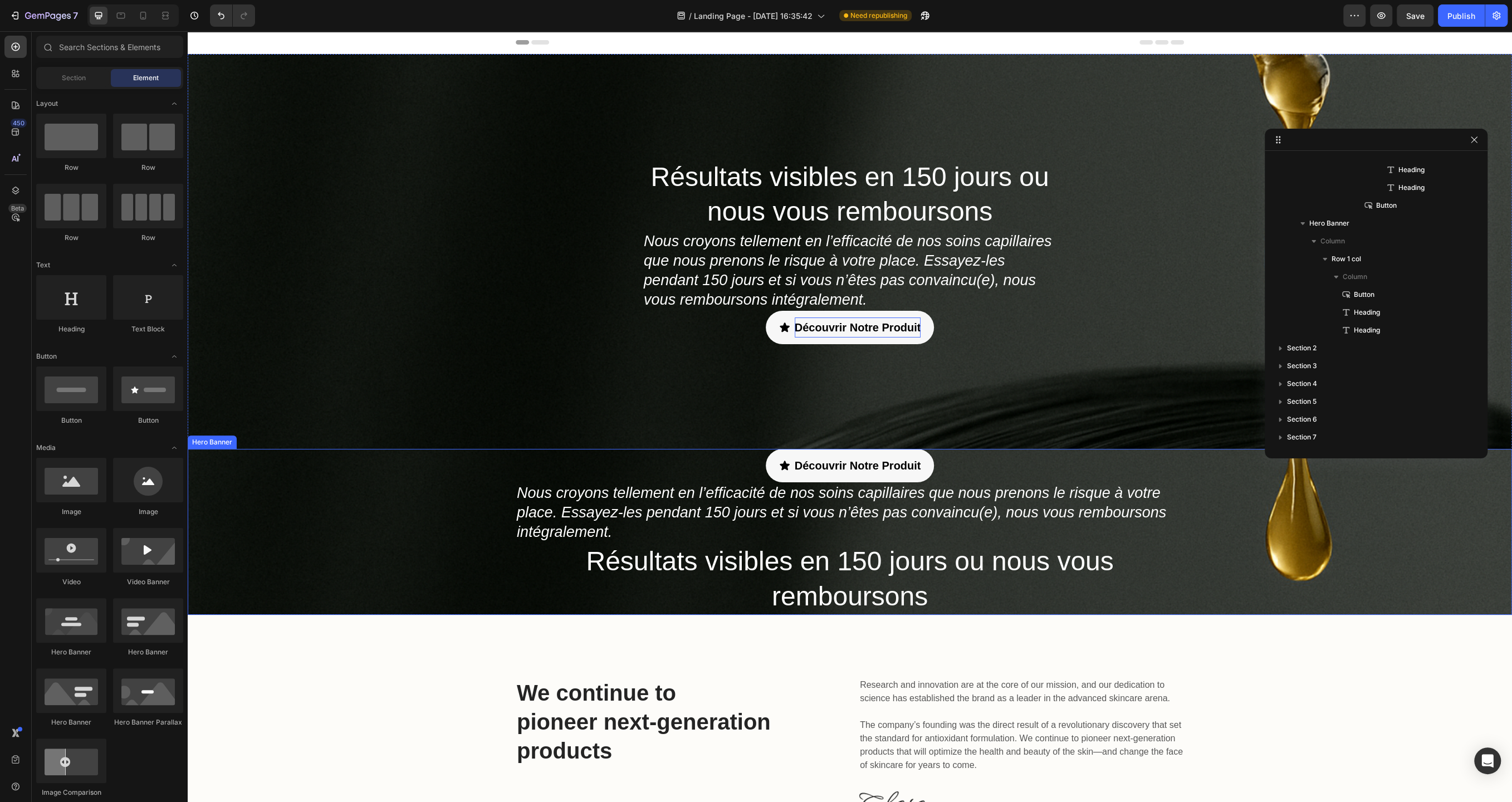
click at [458, 469] on div "Découvrir Notre Produit Button Nous croyons tellement en l’efficacité de nos so…" at bounding box center [850, 532] width 1324 height 166
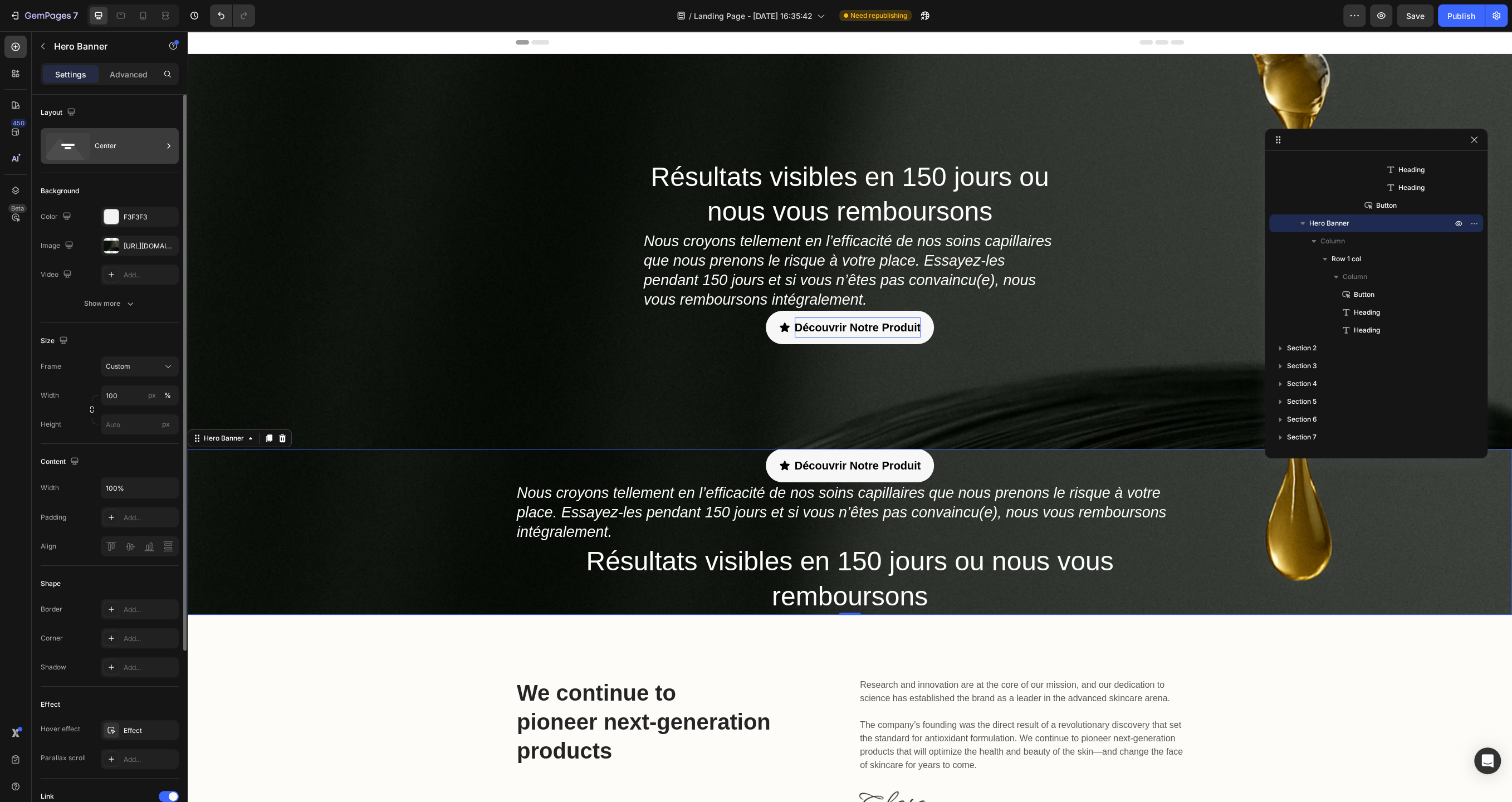
click at [123, 153] on div "Center" at bounding box center [128, 146] width 68 height 26
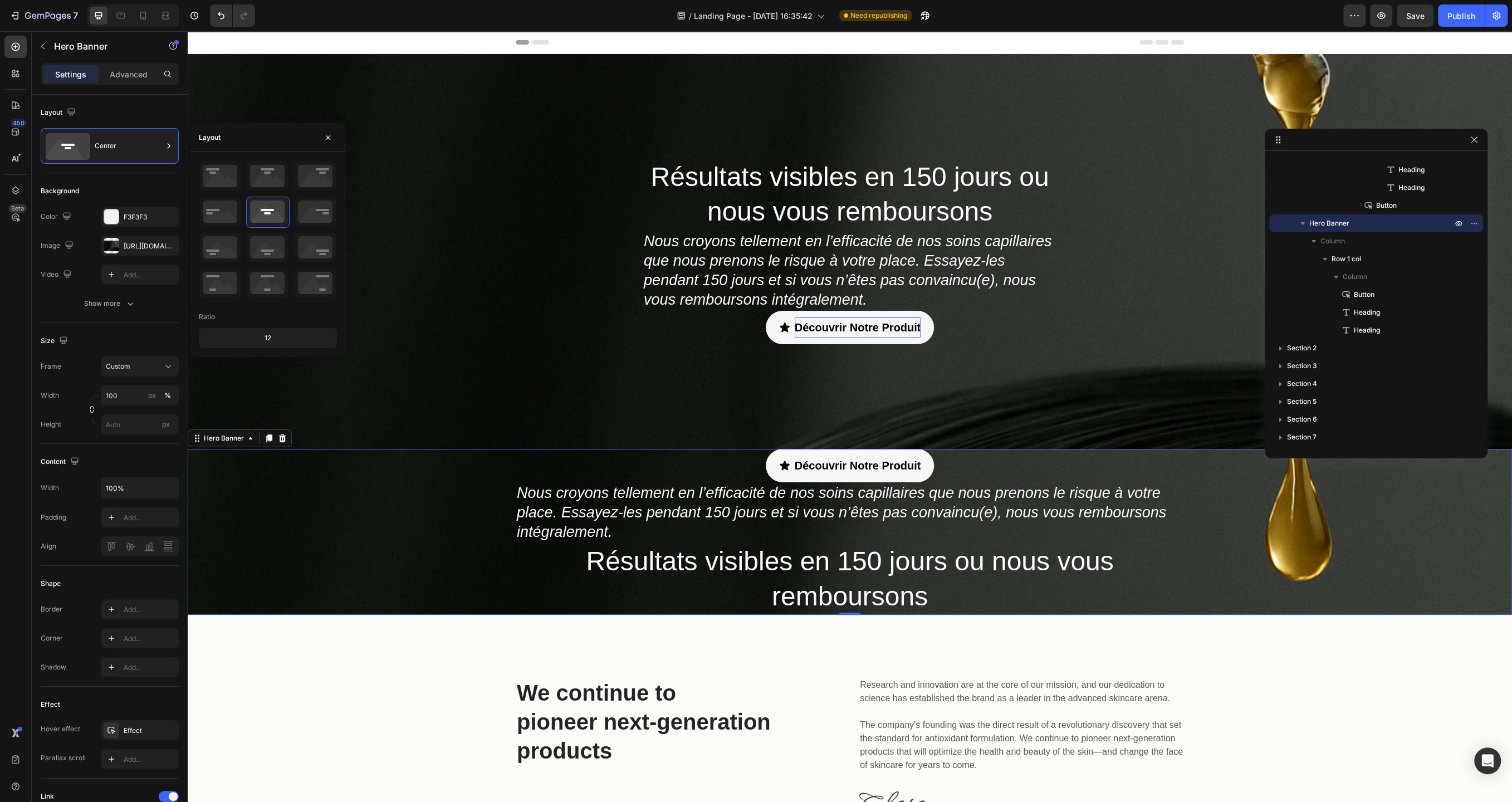
click at [441, 537] on div "Découvrir Notre Produit Button Nous croyons tellement en l’efficacité de nos so…" at bounding box center [850, 532] width 1324 height 166
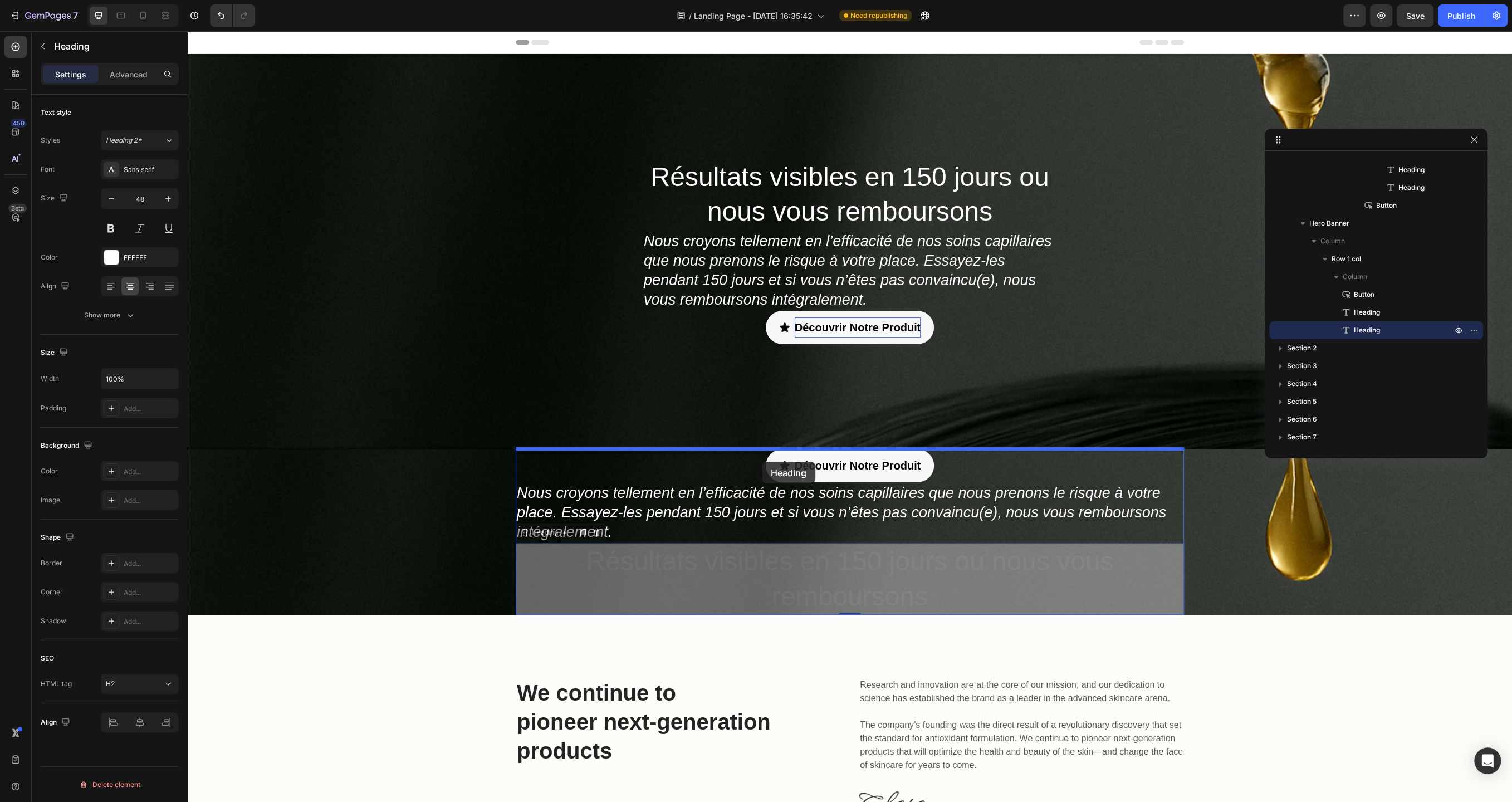
drag, startPoint x: 764, startPoint y: 586, endPoint x: 762, endPoint y: 462, distance: 124.0
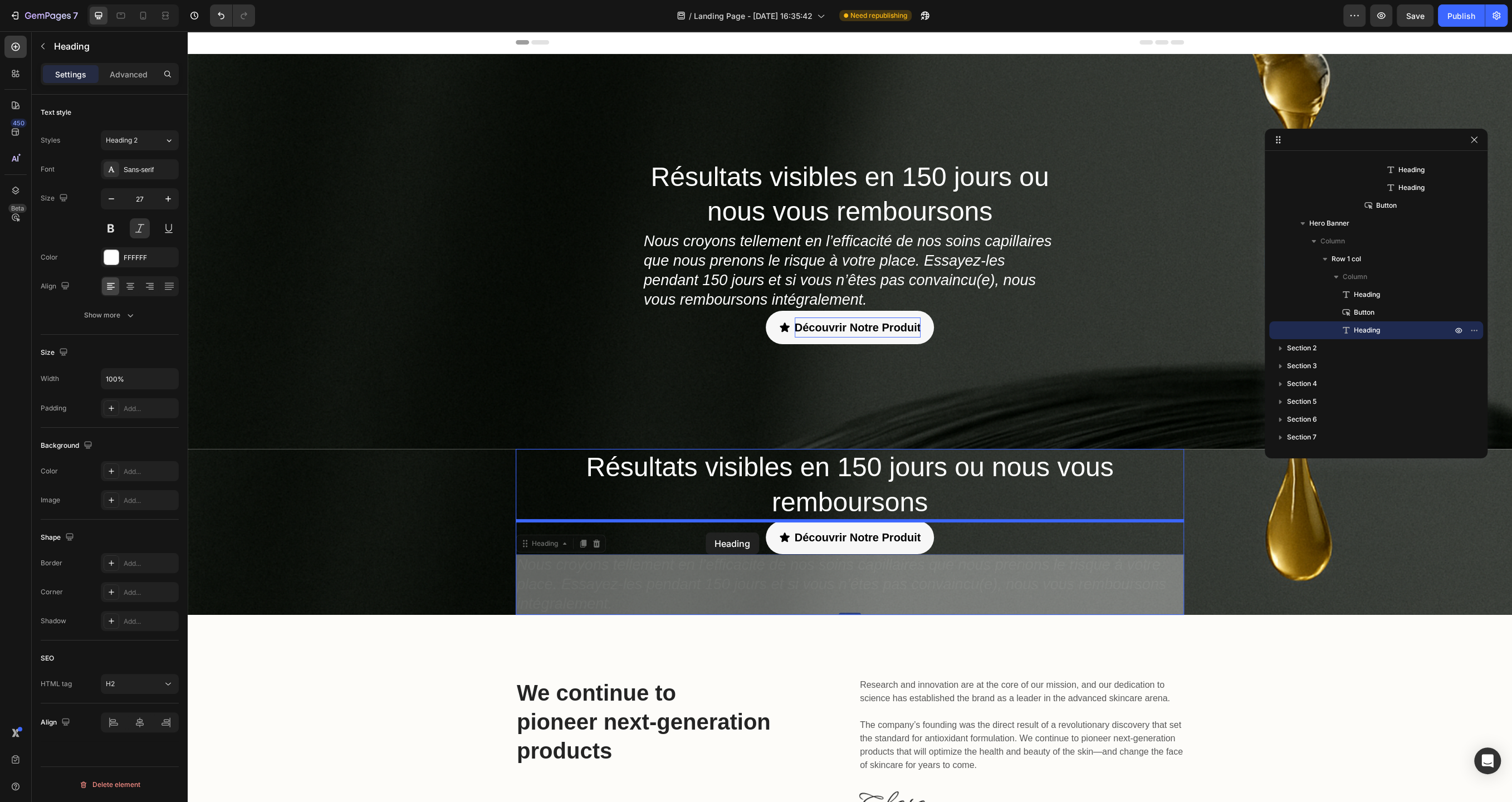
drag, startPoint x: 702, startPoint y: 577, endPoint x: 706, endPoint y: 532, distance: 45.2
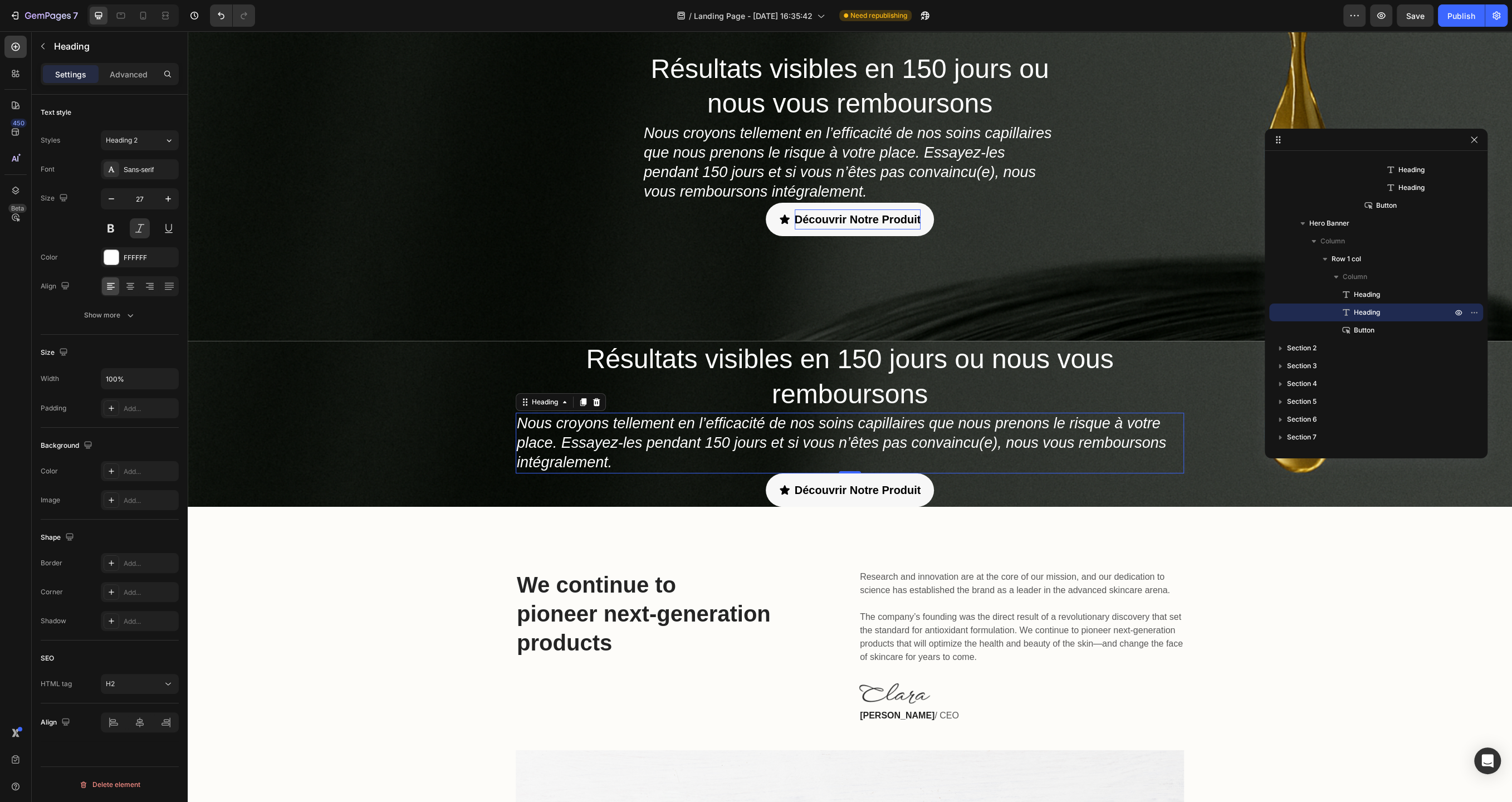
scroll to position [0, 0]
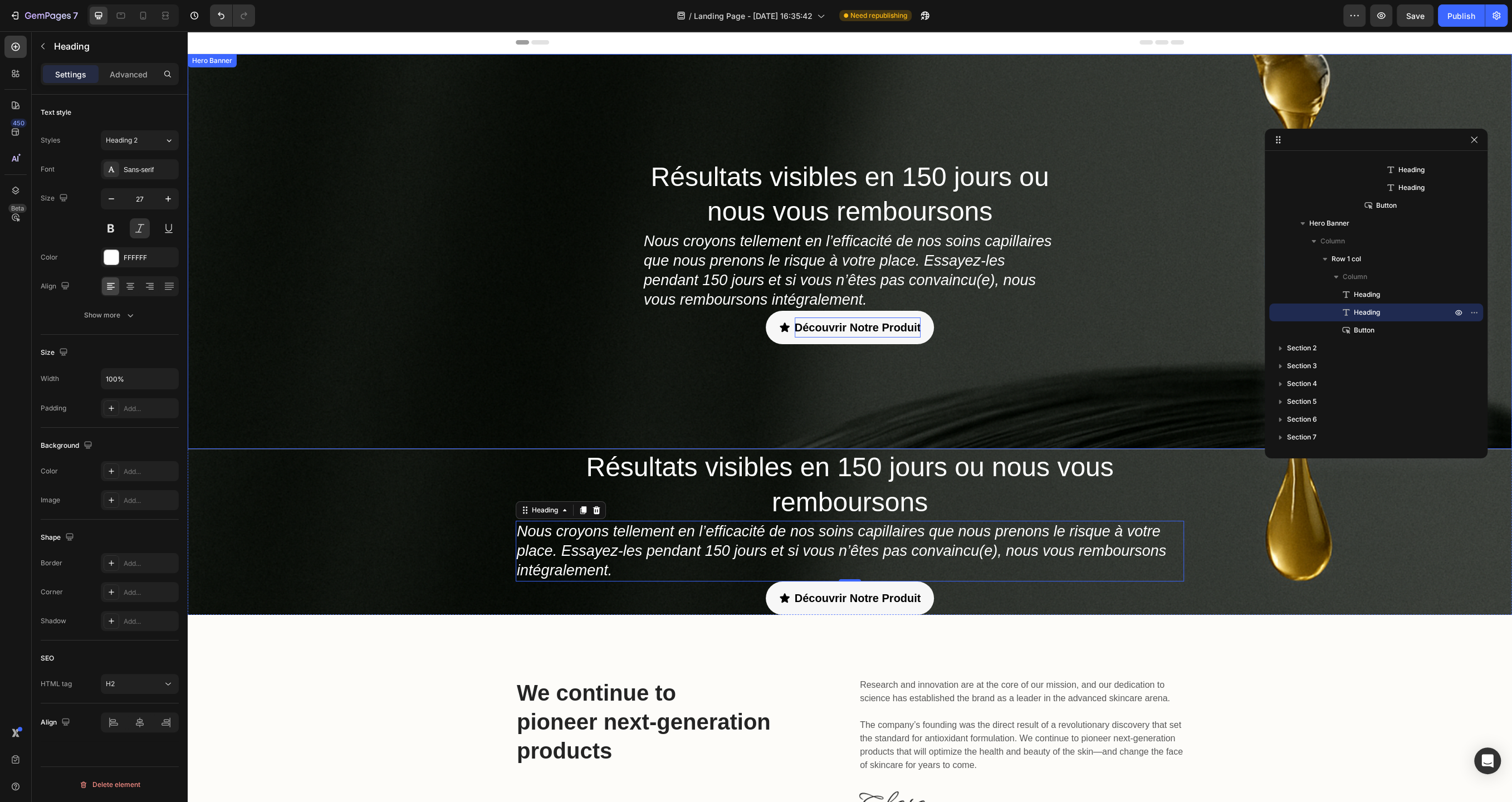
click at [437, 296] on div "Résultats visibles en 150 jours ou nous vous remboursons Heading Nous croyons t…" at bounding box center [850, 251] width 1324 height 395
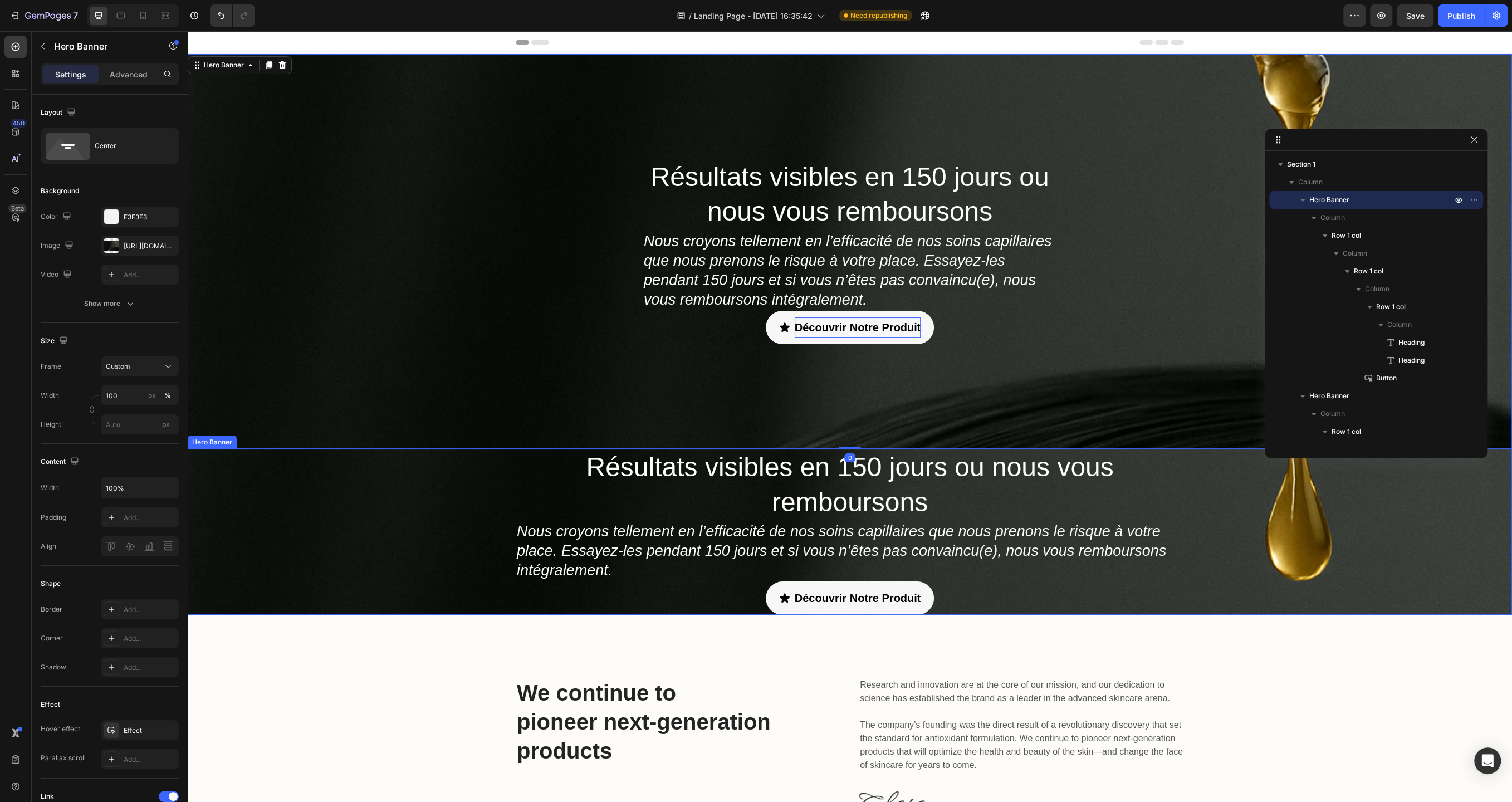
click at [416, 519] on div "Résultats visibles en 150 jours ou nous vous remboursons Heading Nous croyons t…" at bounding box center [850, 532] width 1324 height 166
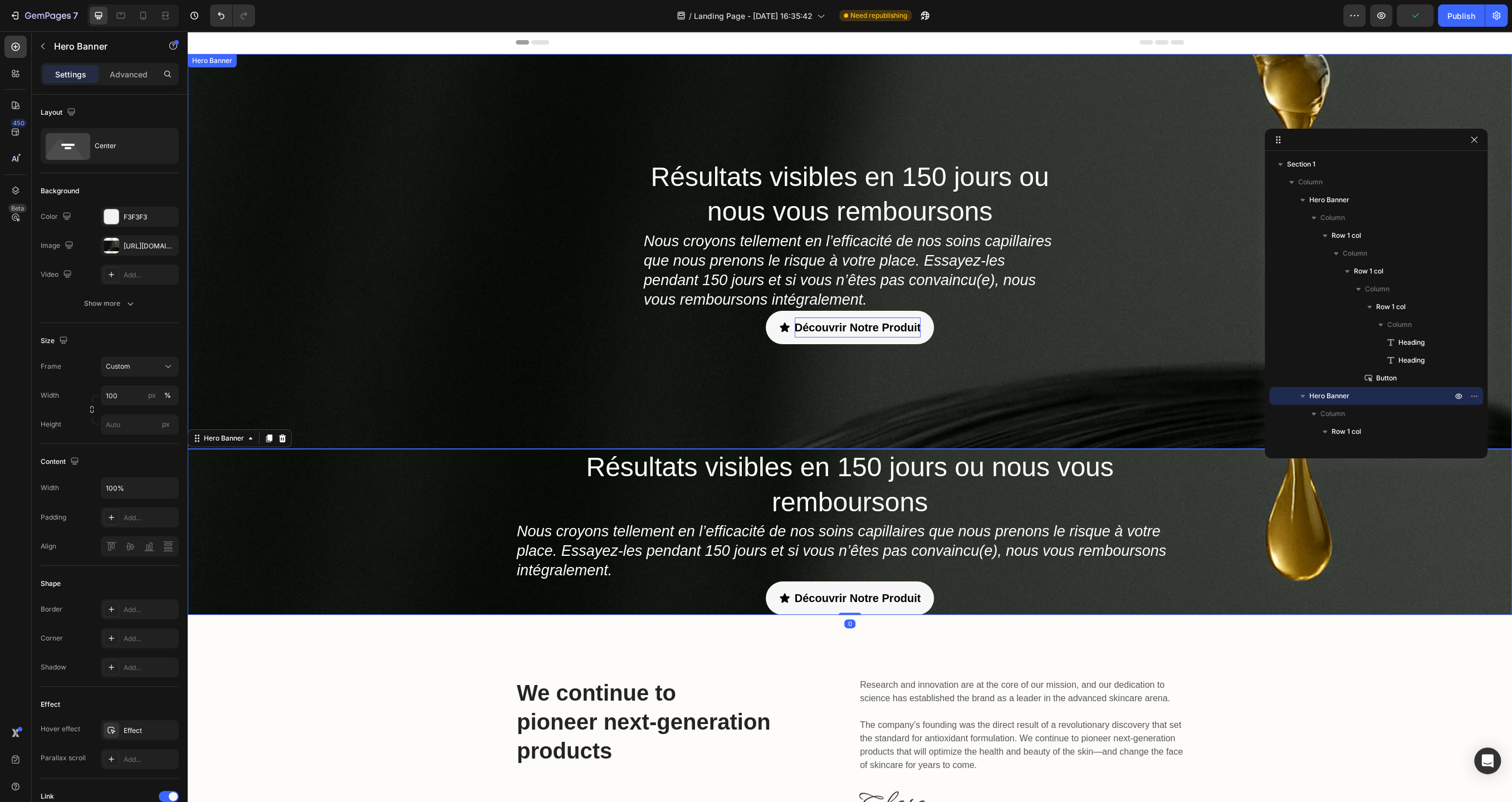
click at [431, 310] on div "Résultats visibles en 150 jours ou nous vous remboursons Heading Nous croyons t…" at bounding box center [850, 251] width 1324 height 395
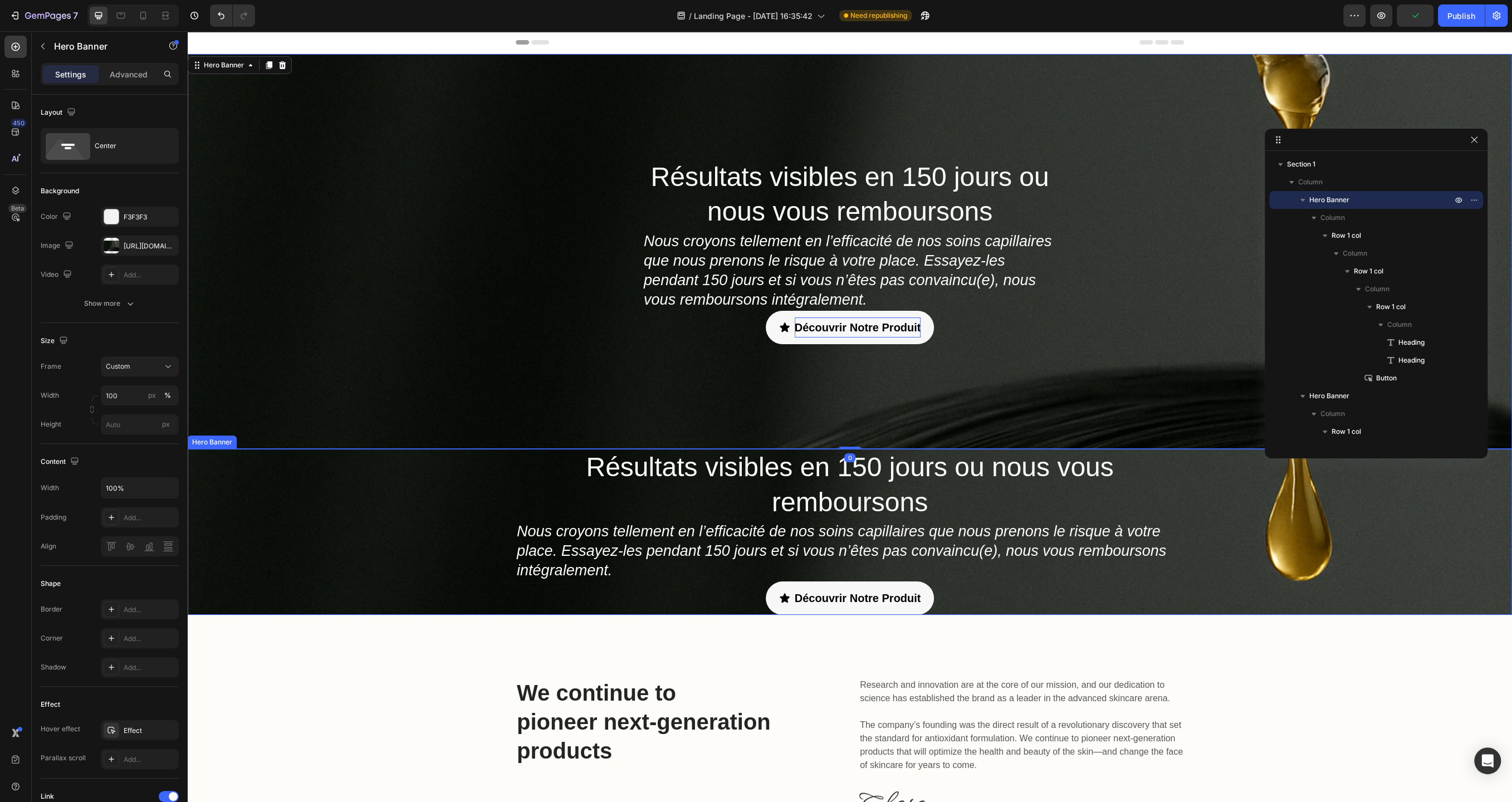
click at [412, 487] on div "Résultats visibles en 150 jours ou nous vous remboursons Heading Nous croyons t…" at bounding box center [850, 532] width 1324 height 166
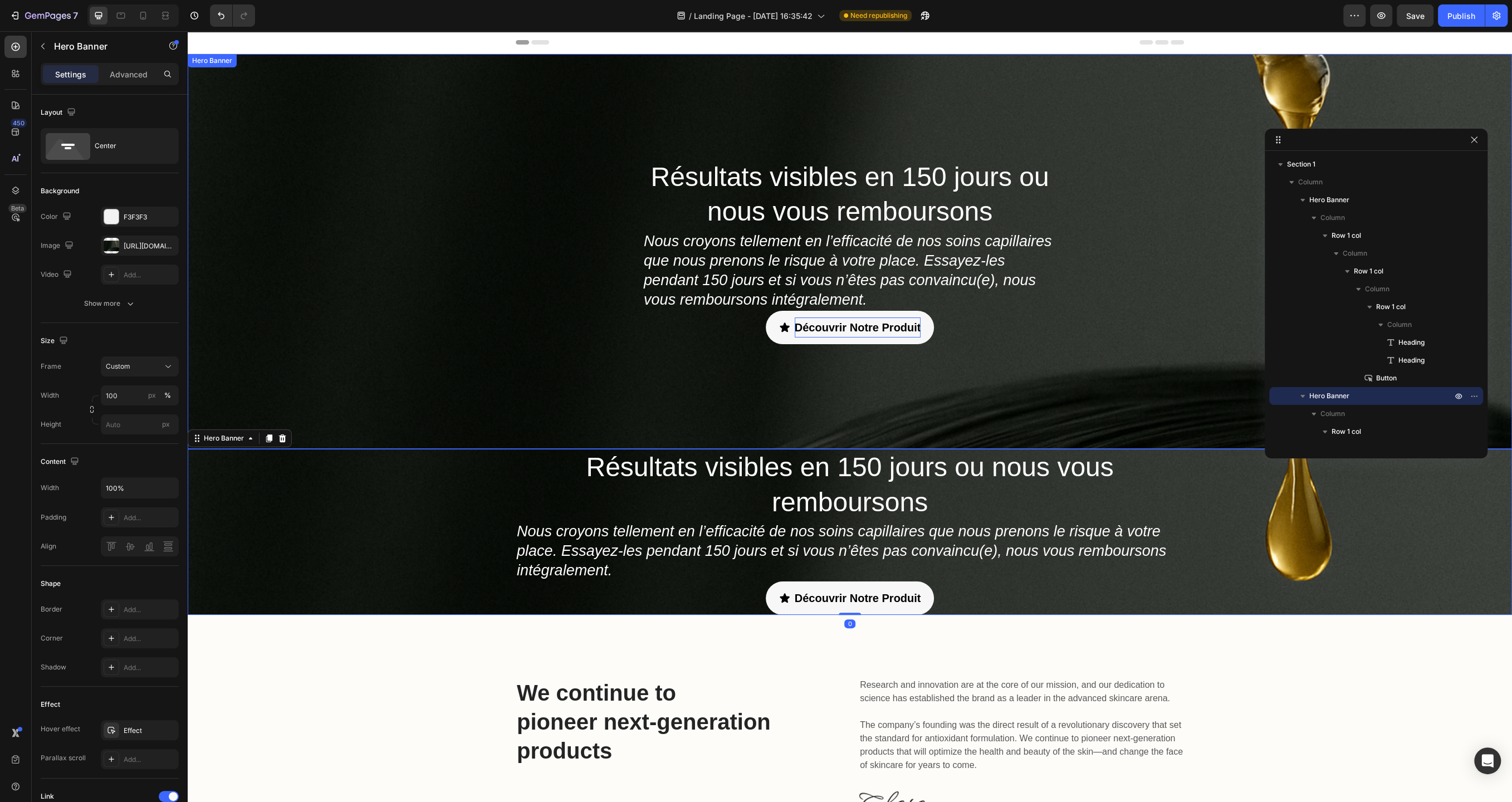
click at [416, 381] on div "Résultats visibles en 150 jours ou nous vous remboursons Heading Nous croyons t…" at bounding box center [850, 251] width 1324 height 395
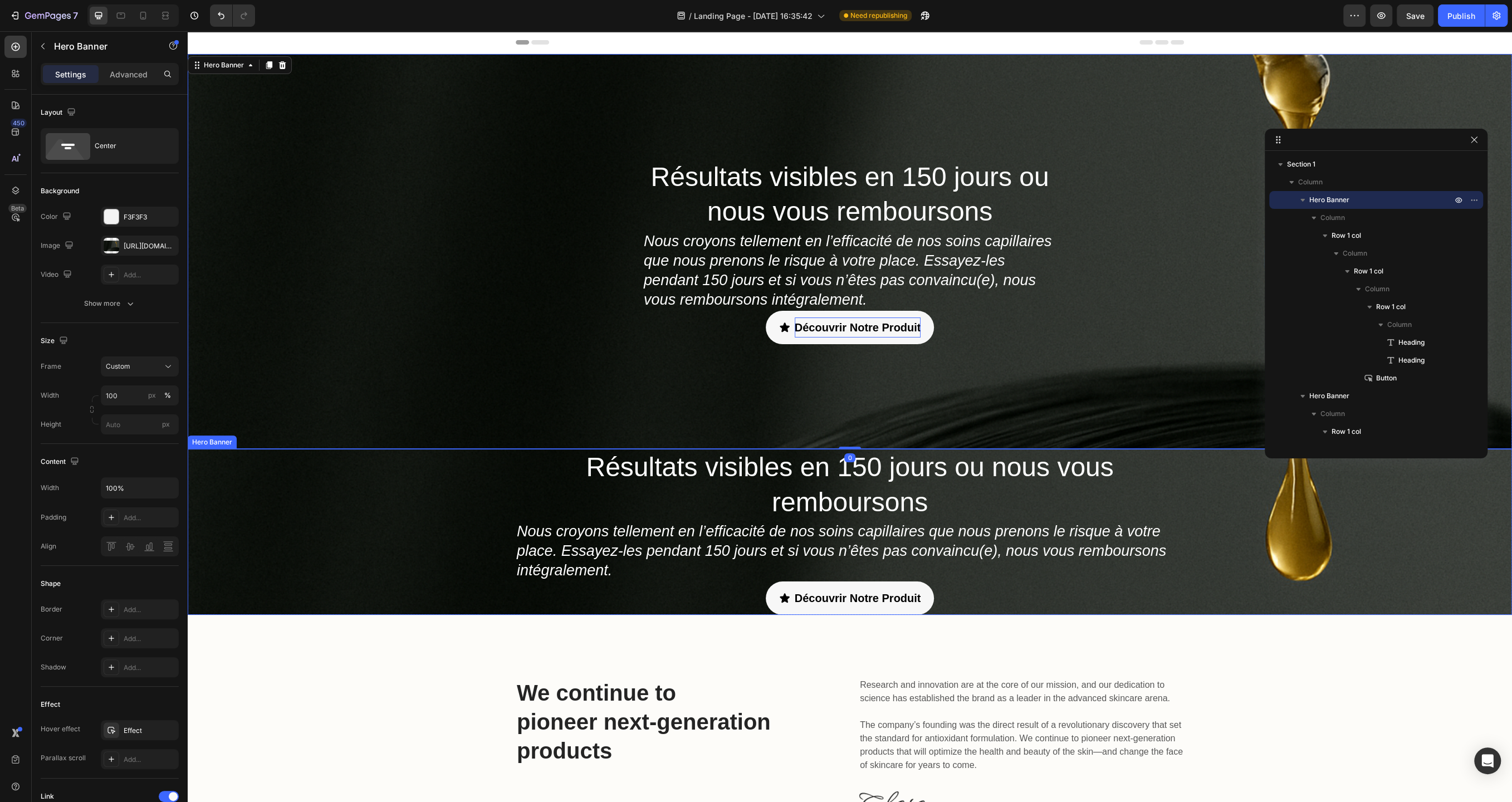
click at [405, 523] on div "Résultats visibles en 150 jours ou nous vous remboursons Heading Nous croyons t…" at bounding box center [850, 532] width 1324 height 166
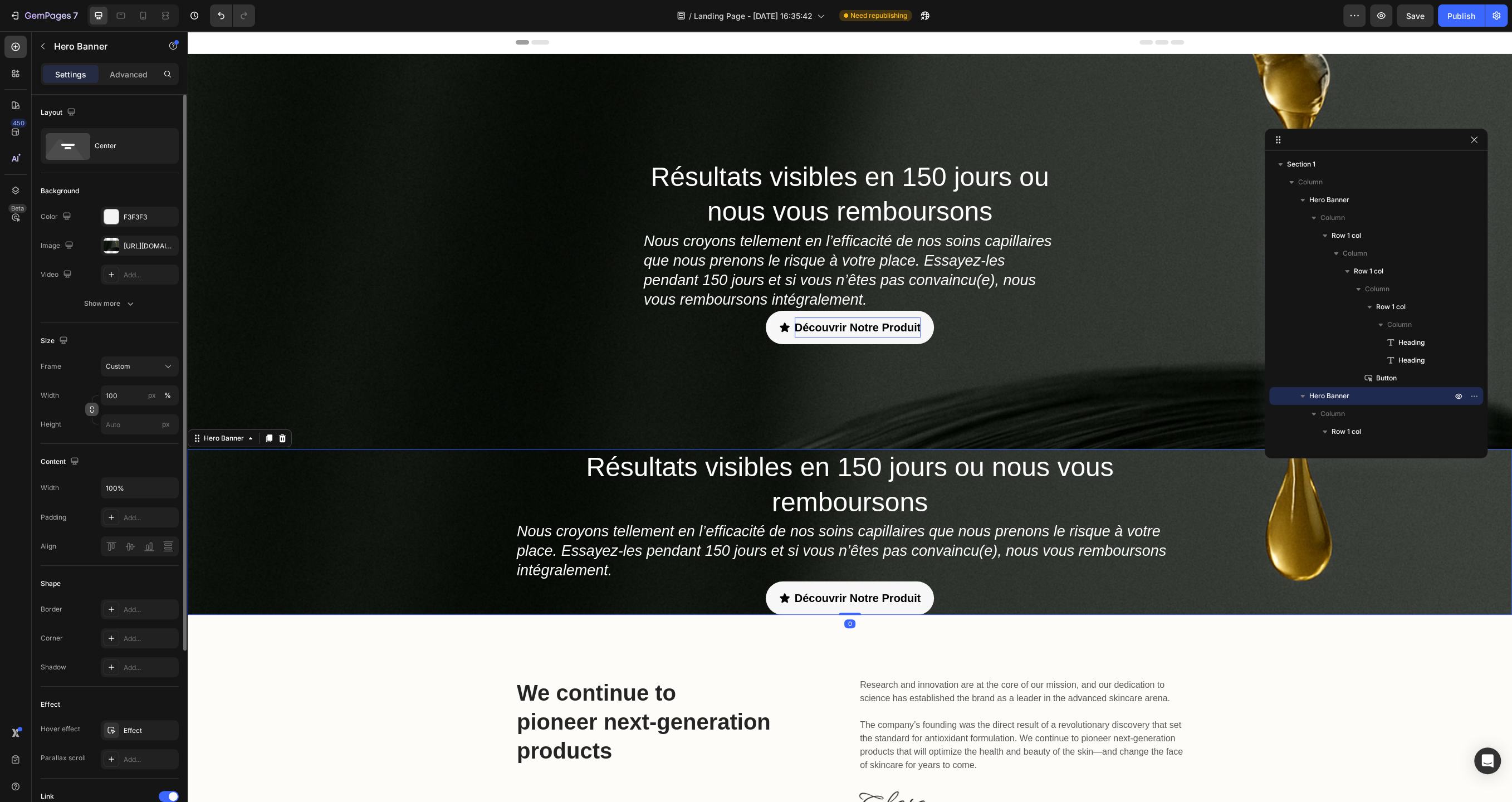
click at [92, 408] on icon "button" at bounding box center [92, 409] width 8 height 8
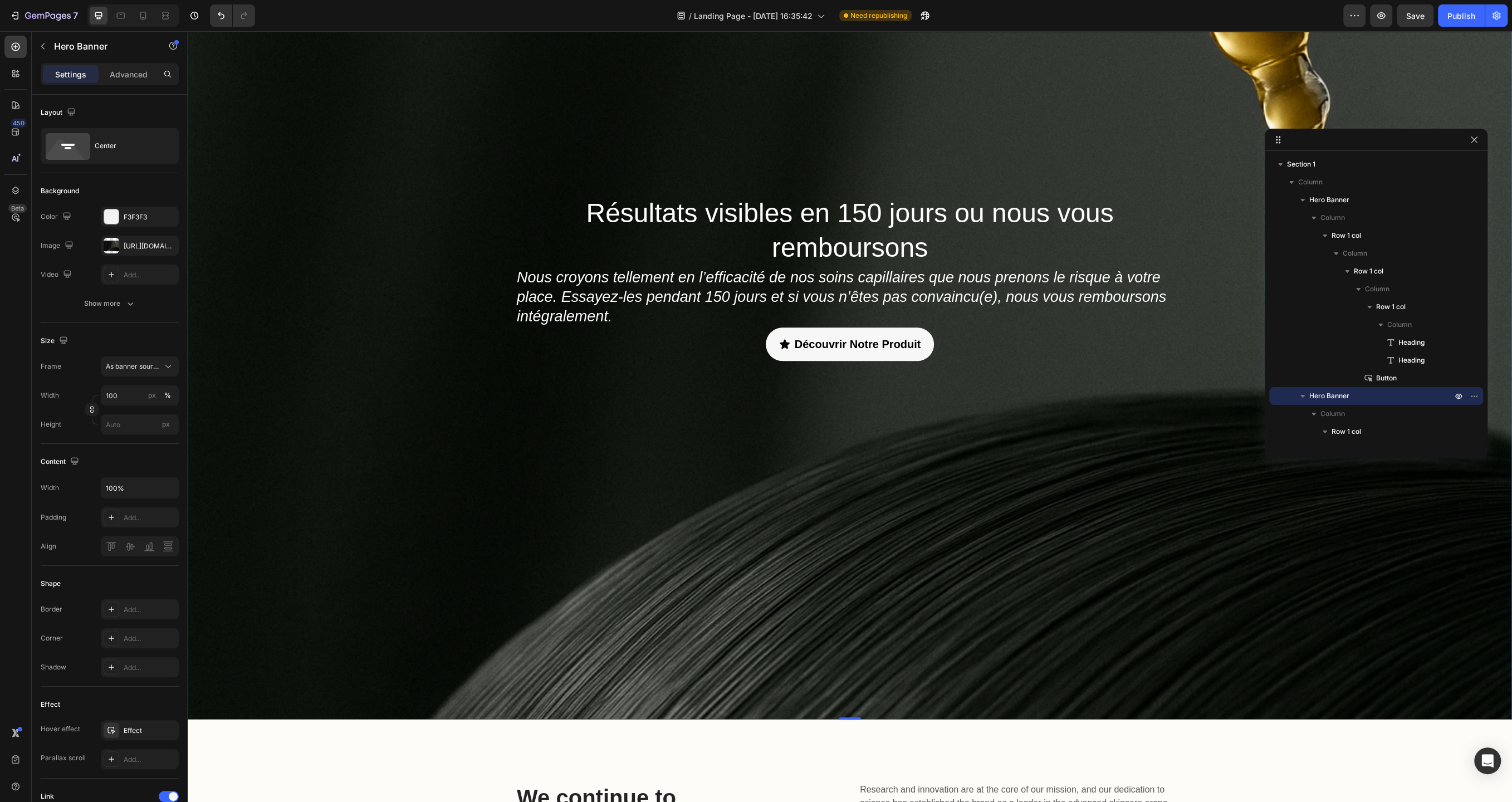
scroll to position [605, 0]
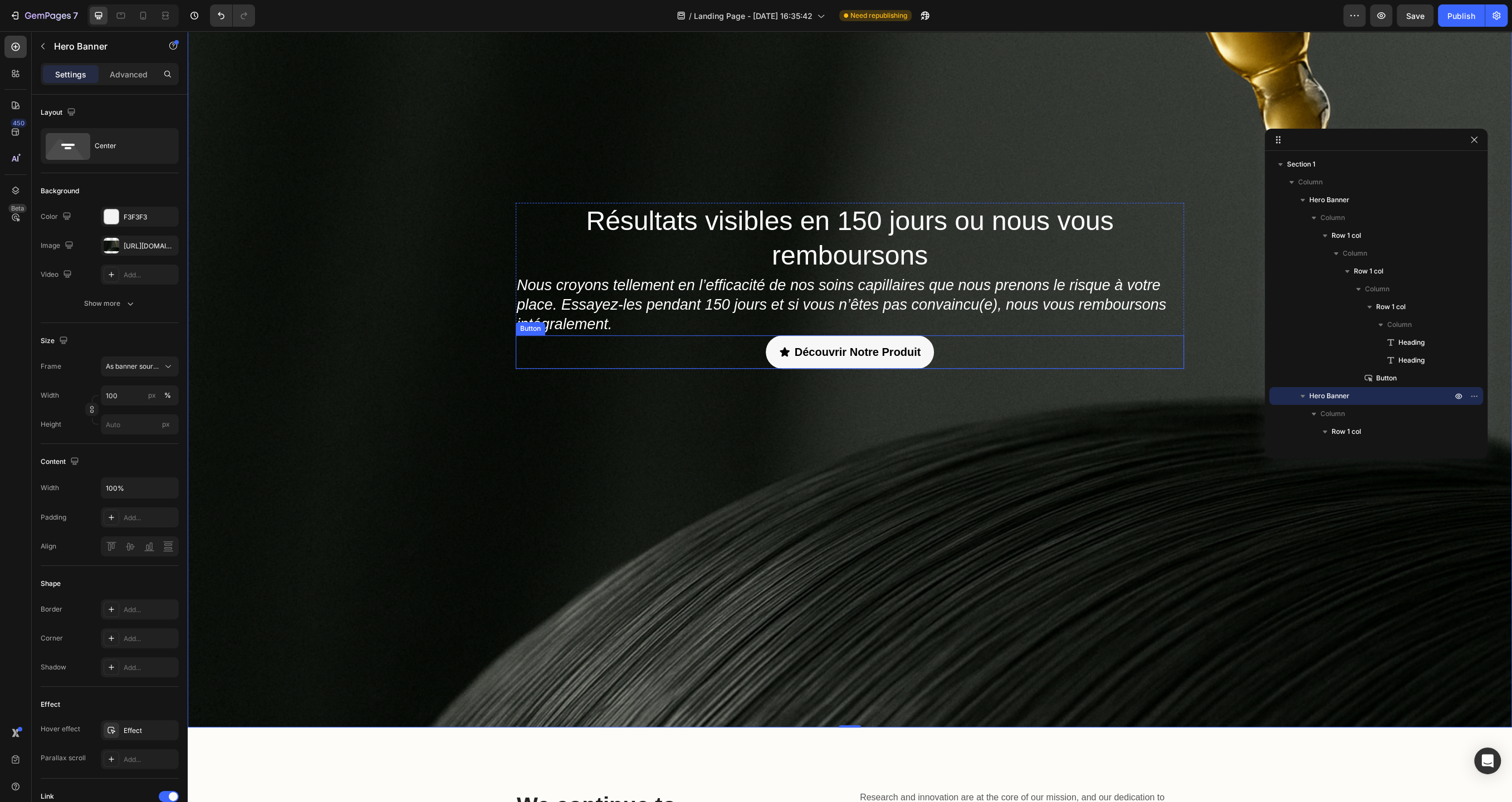
click at [722, 348] on div "Découvrir Notre Produit Button" at bounding box center [850, 351] width 668 height 34
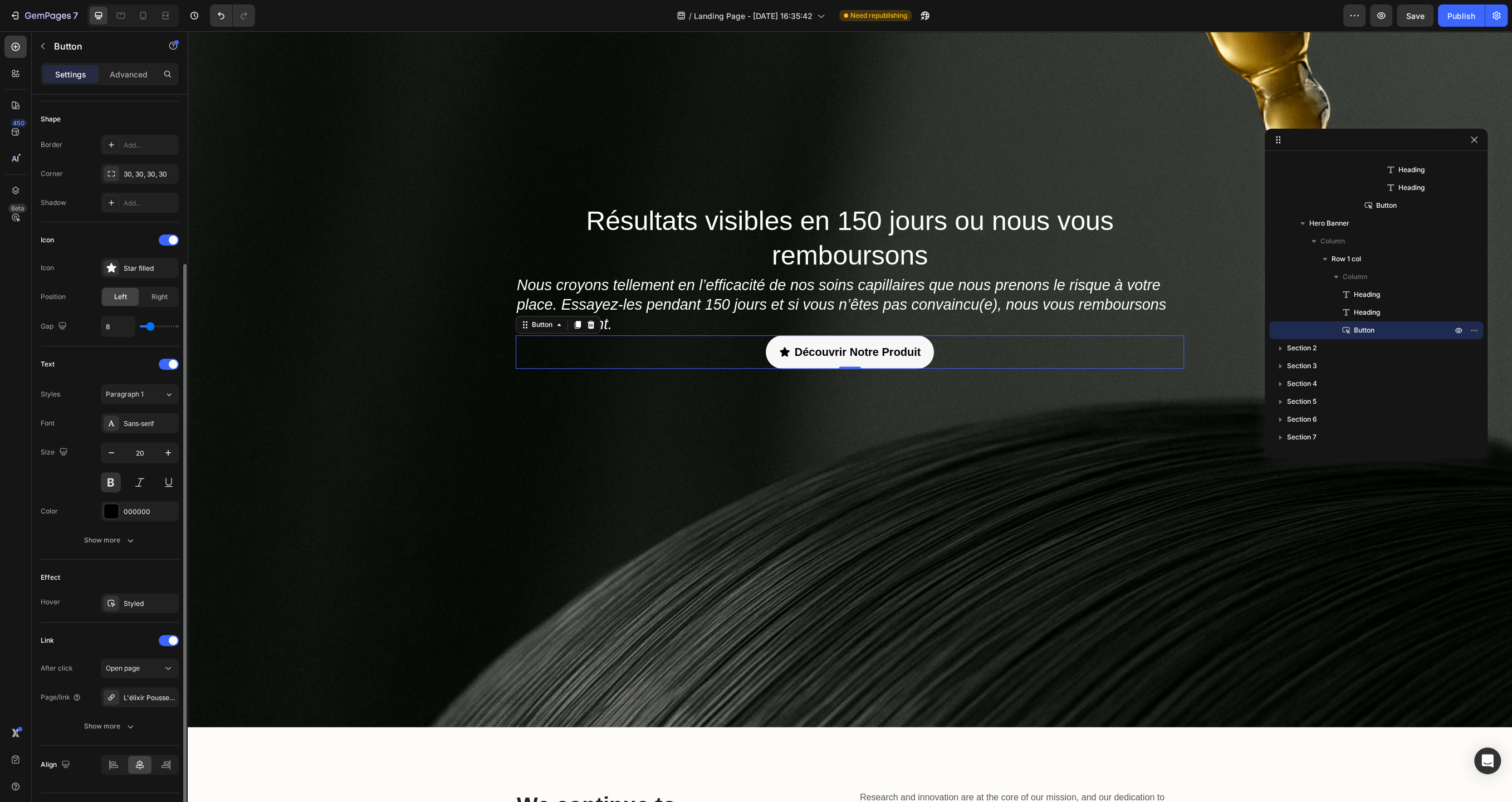
scroll to position [232, 0]
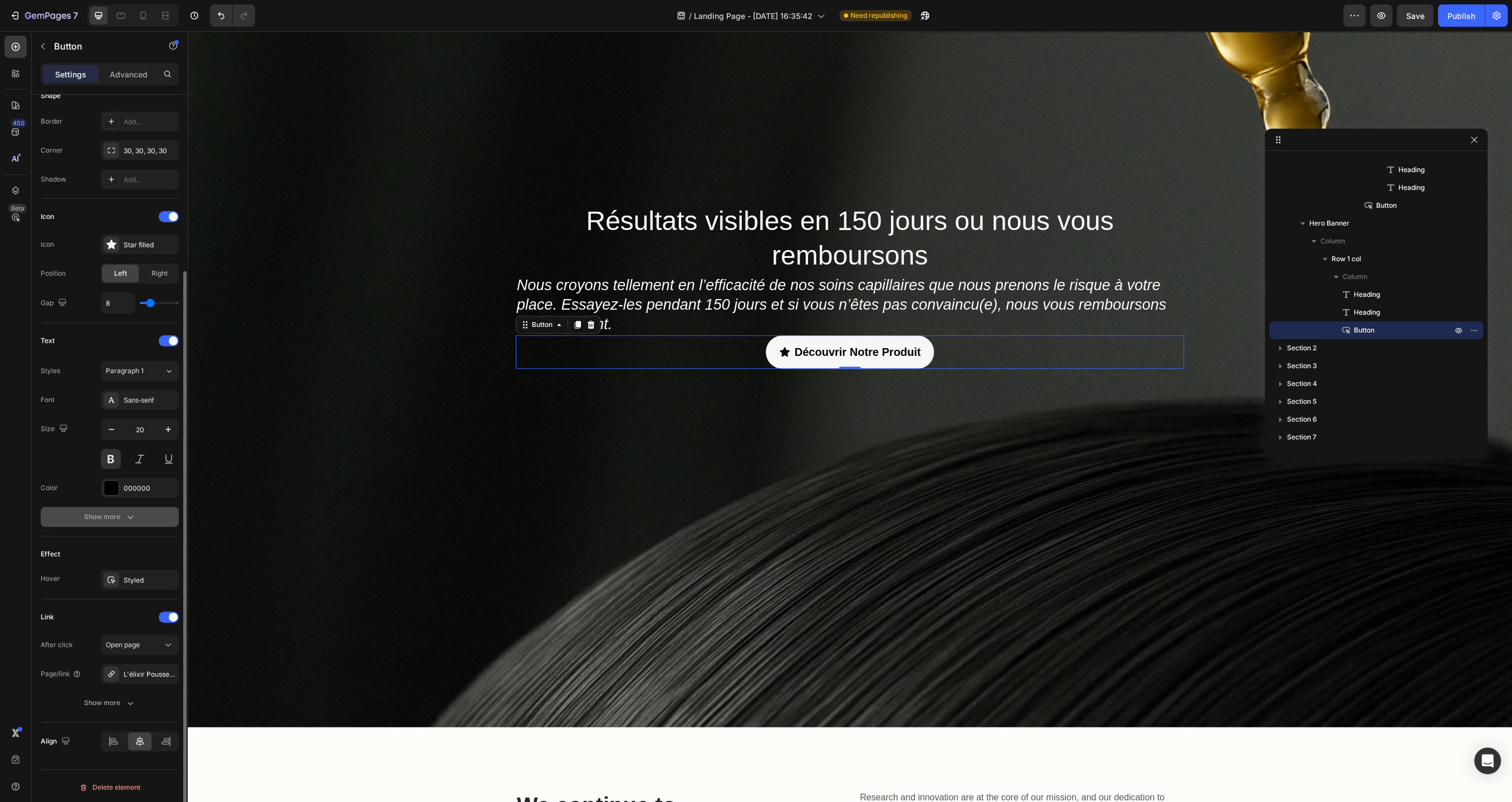
click at [120, 512] on div "Show more" at bounding box center [110, 516] width 52 height 11
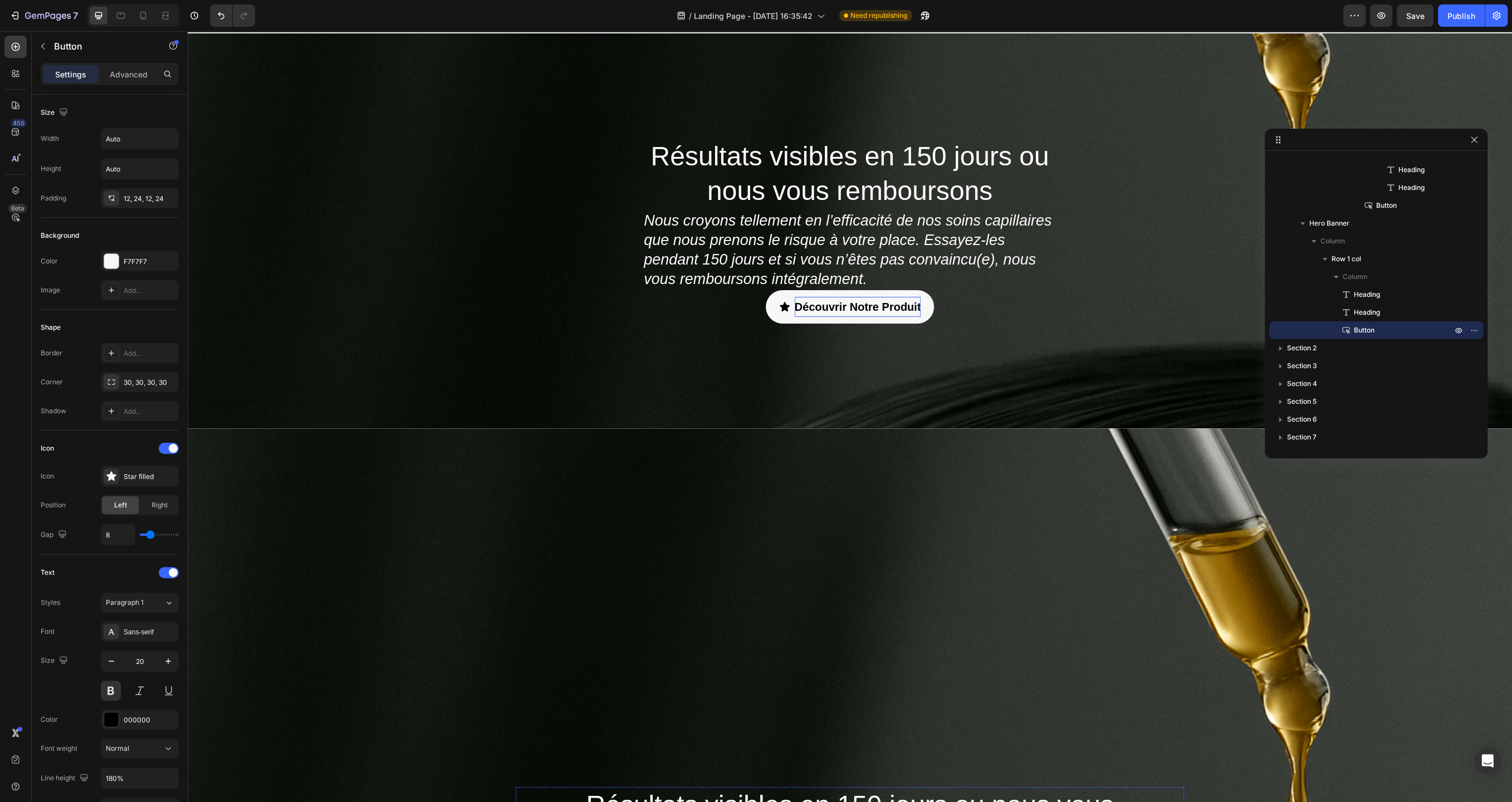
scroll to position [0, 0]
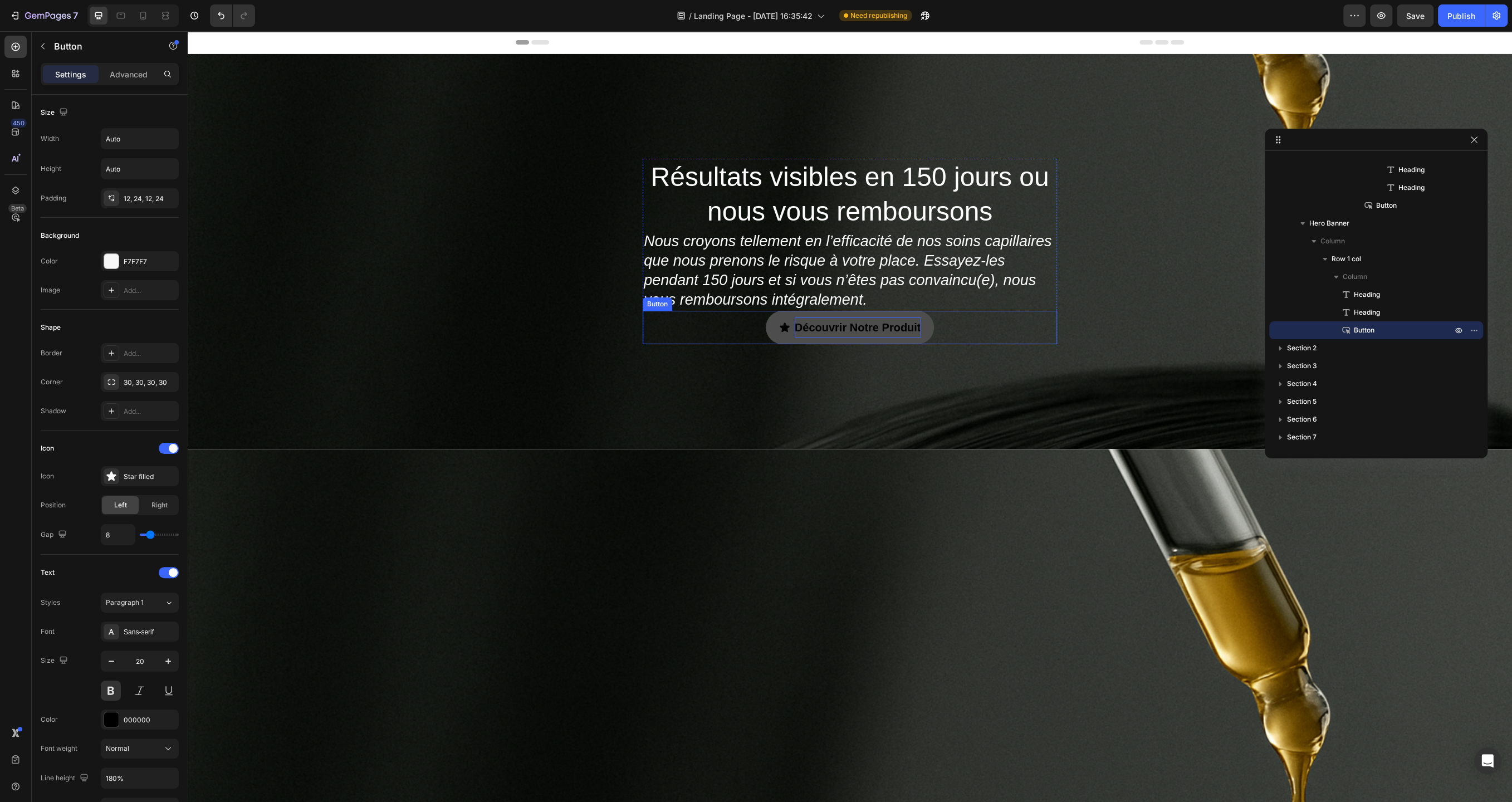
click at [791, 340] on link "Découvrir Notre Produit" at bounding box center [851, 327] width 169 height 34
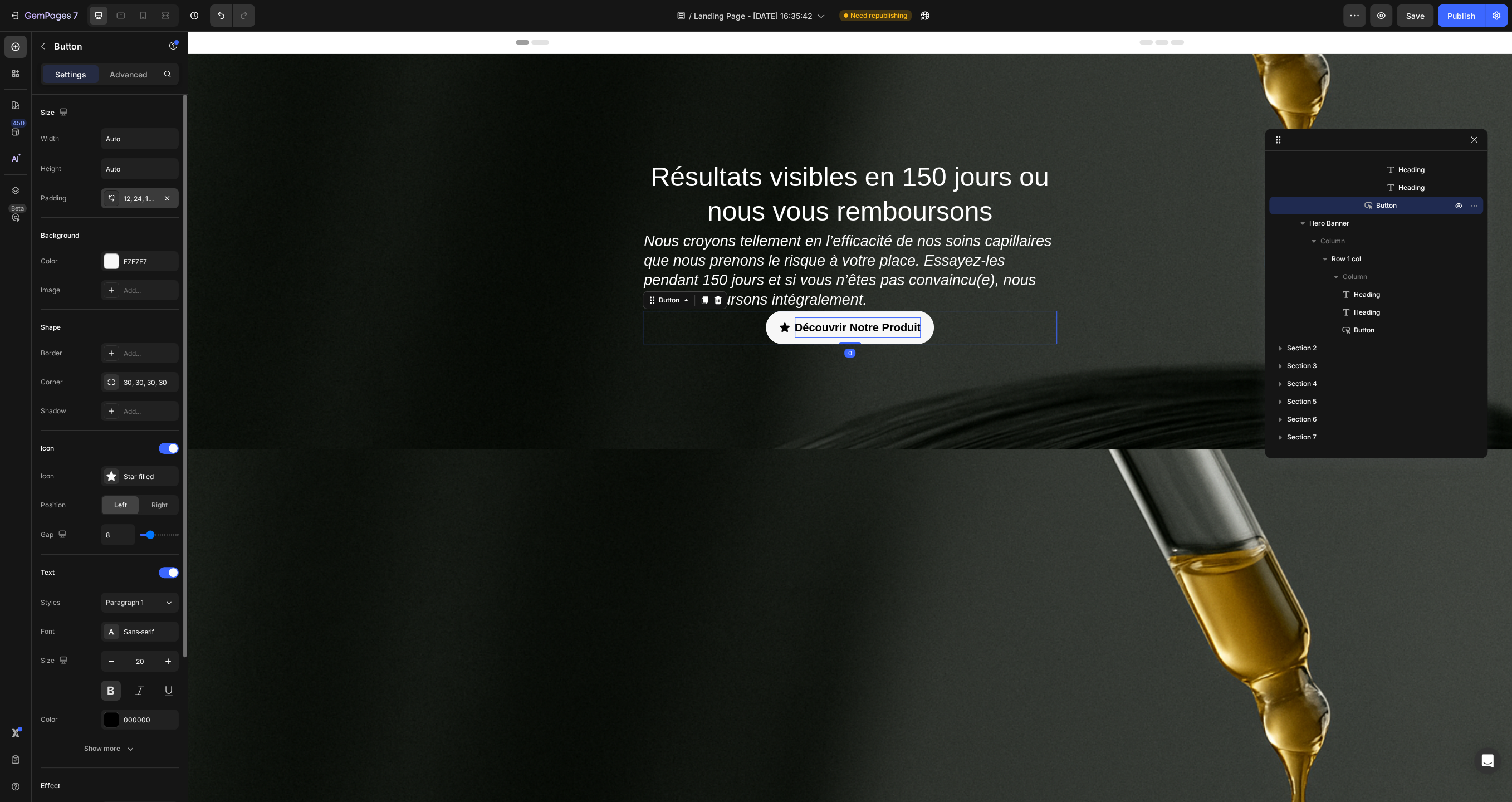
click at [120, 193] on div "12, 24, 12, 24" at bounding box center [140, 199] width 78 height 20
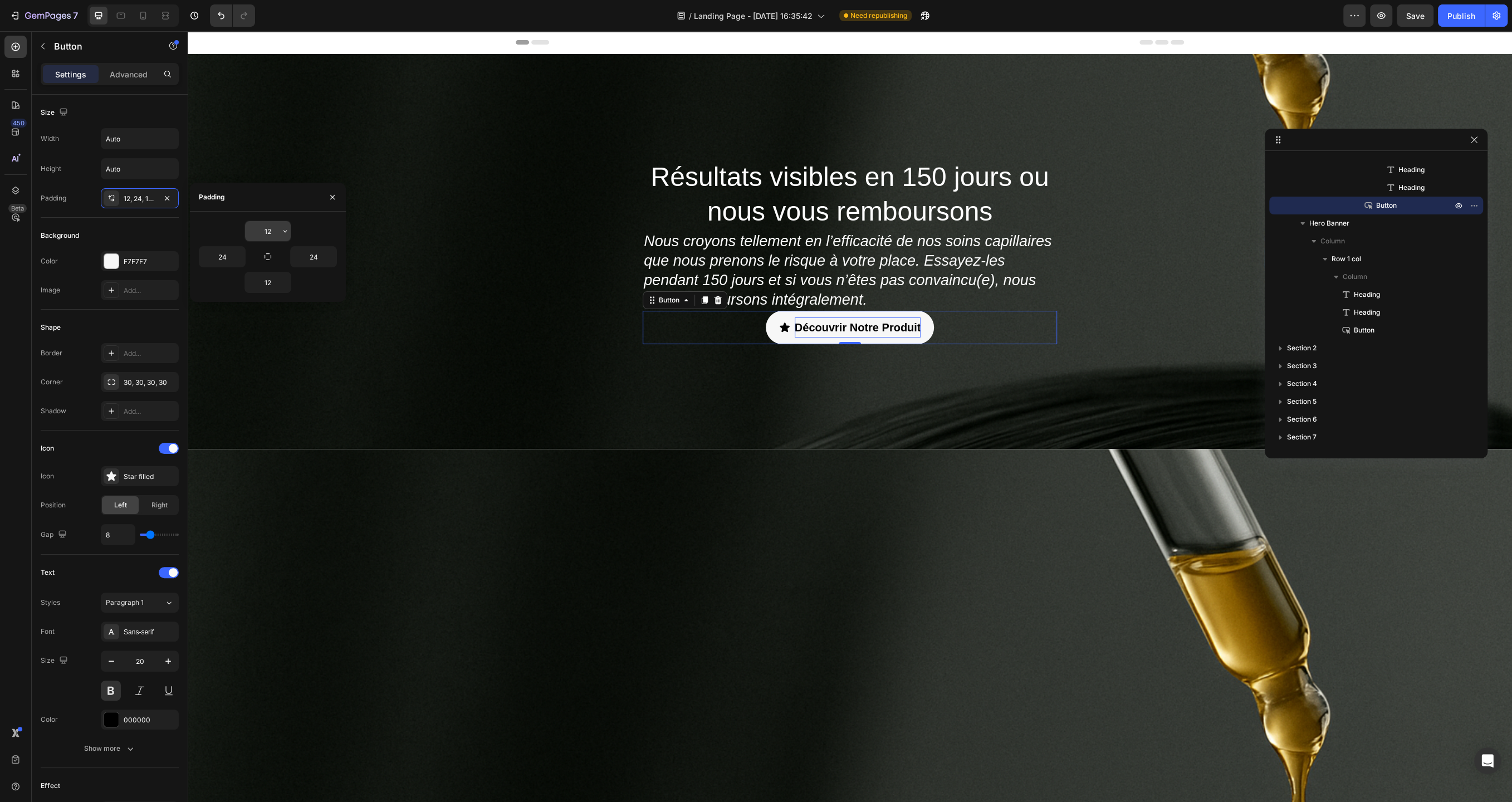
click at [266, 228] on input "12" at bounding box center [268, 232] width 45 height 20
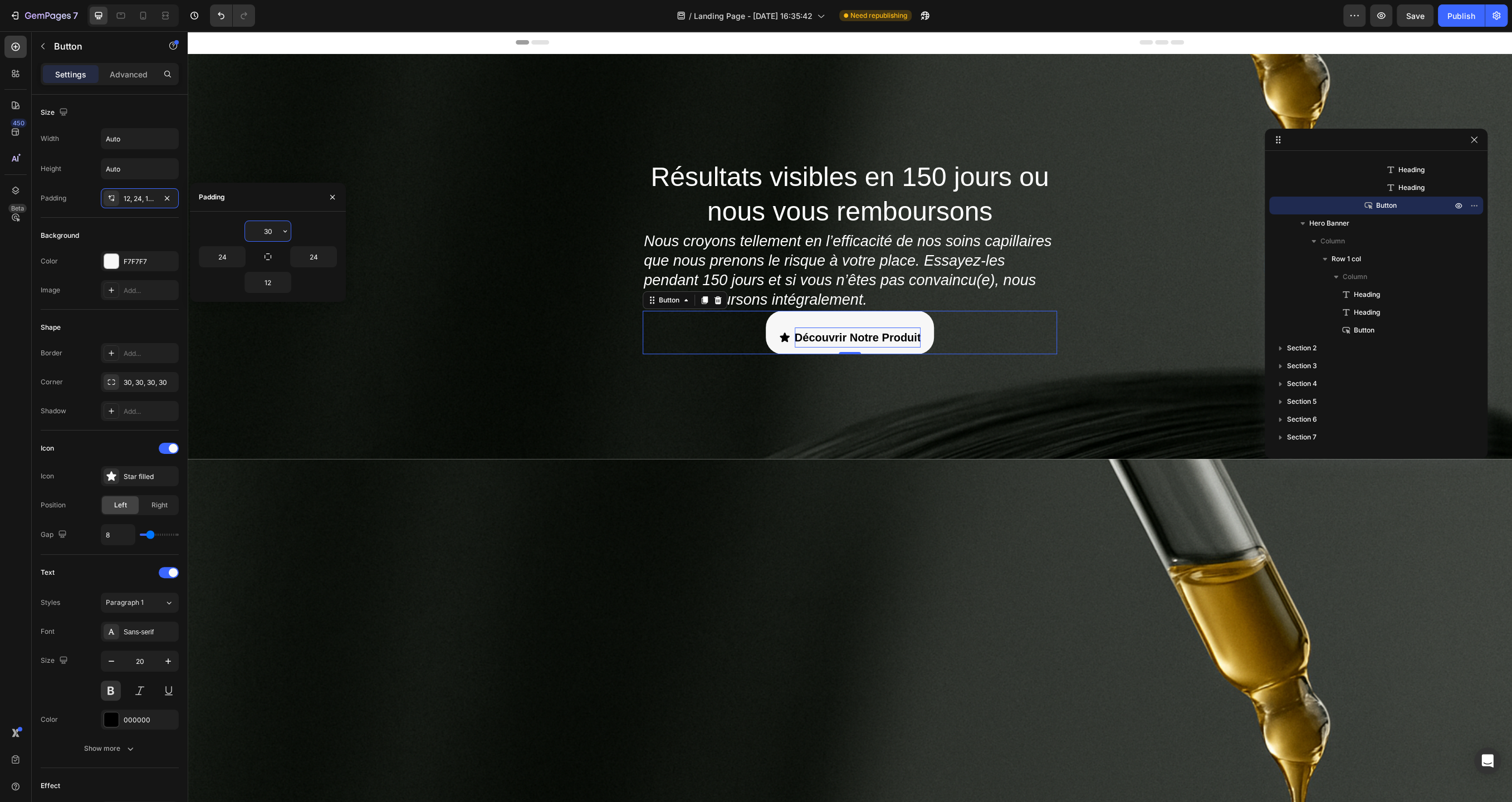
type input "3"
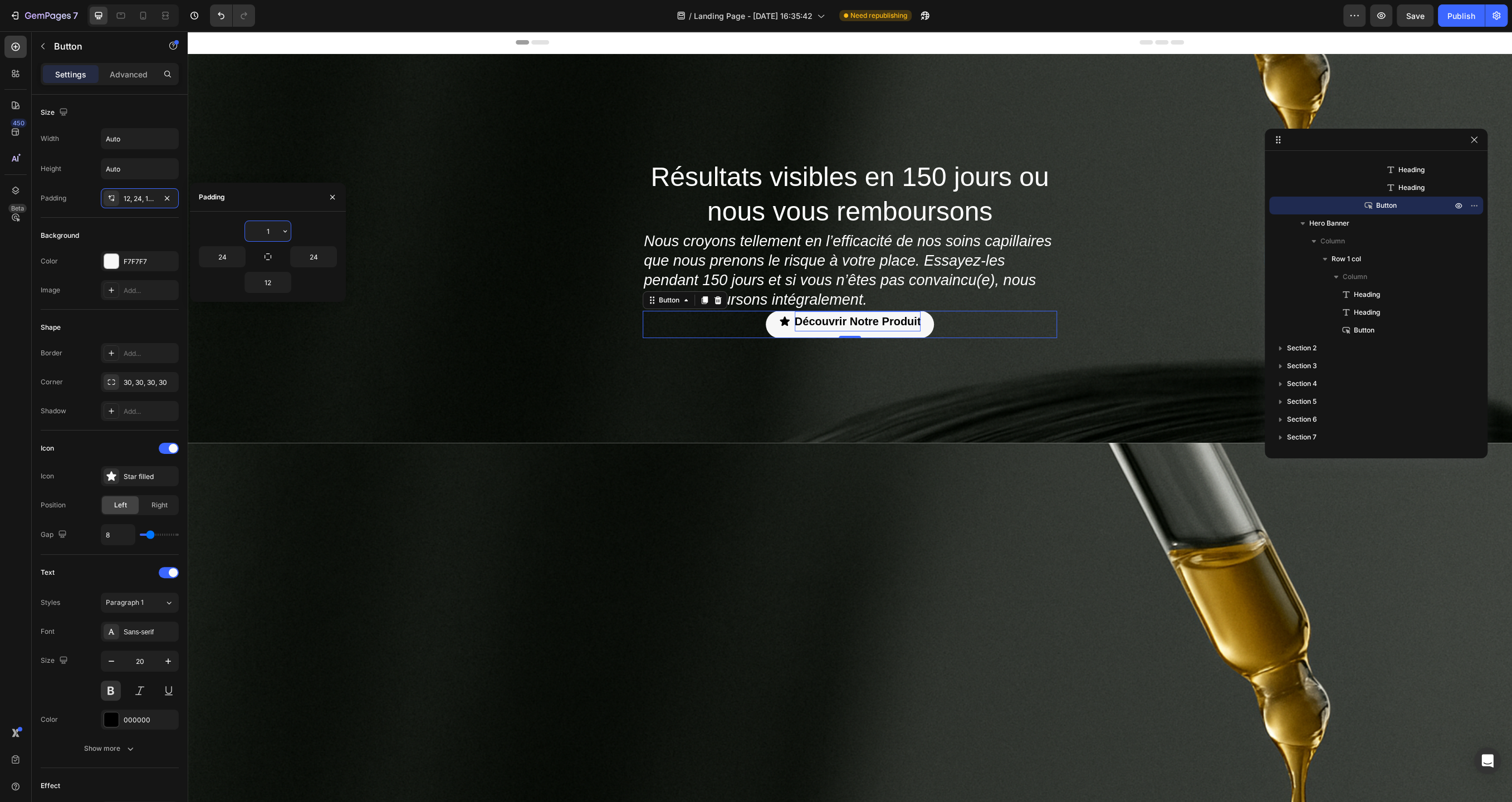
type input "12"
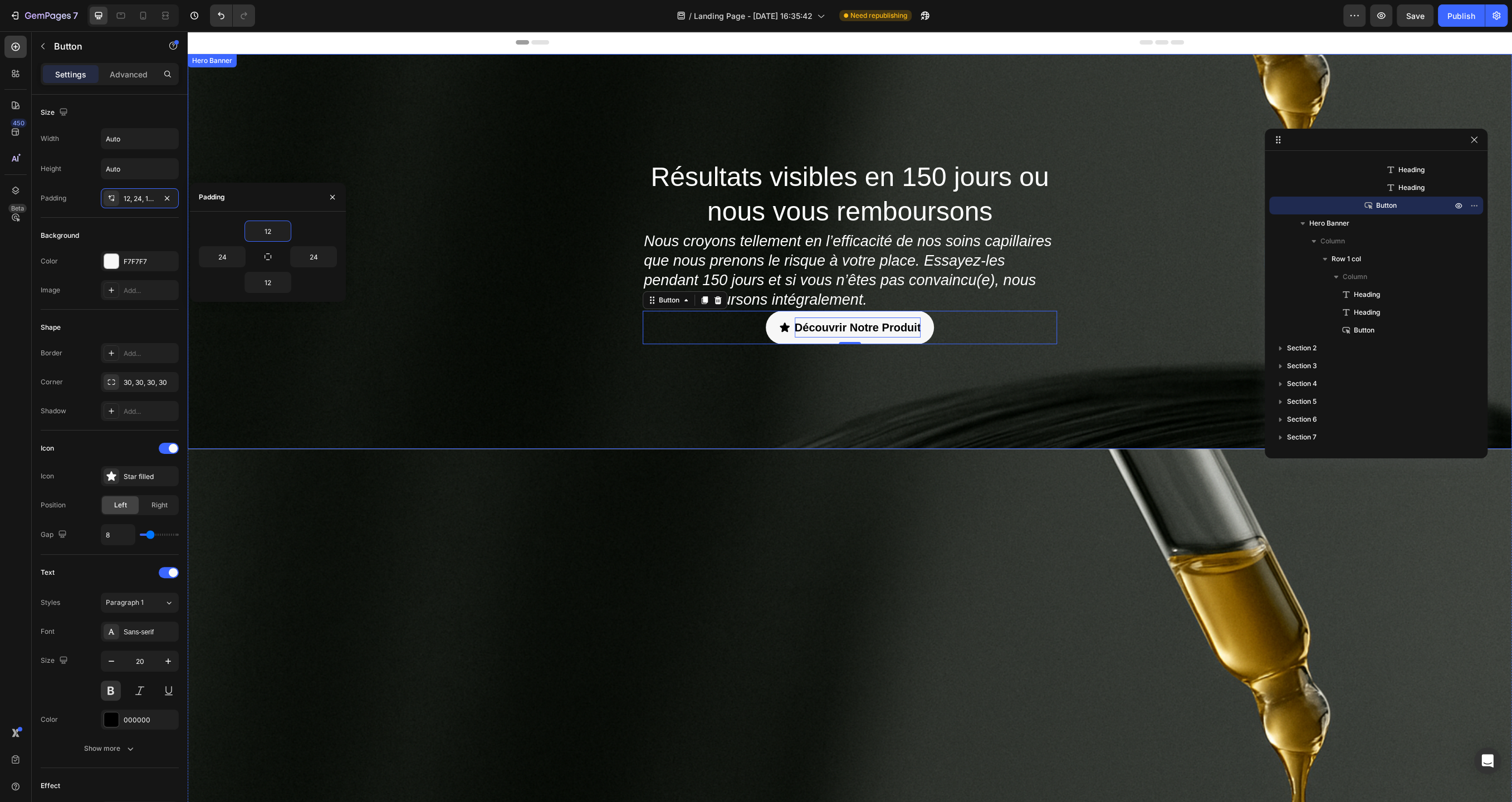
click at [445, 376] on div "Résultats visibles en 150 jours ou nous vous remboursons Heading Nous croyons t…" at bounding box center [850, 251] width 1324 height 395
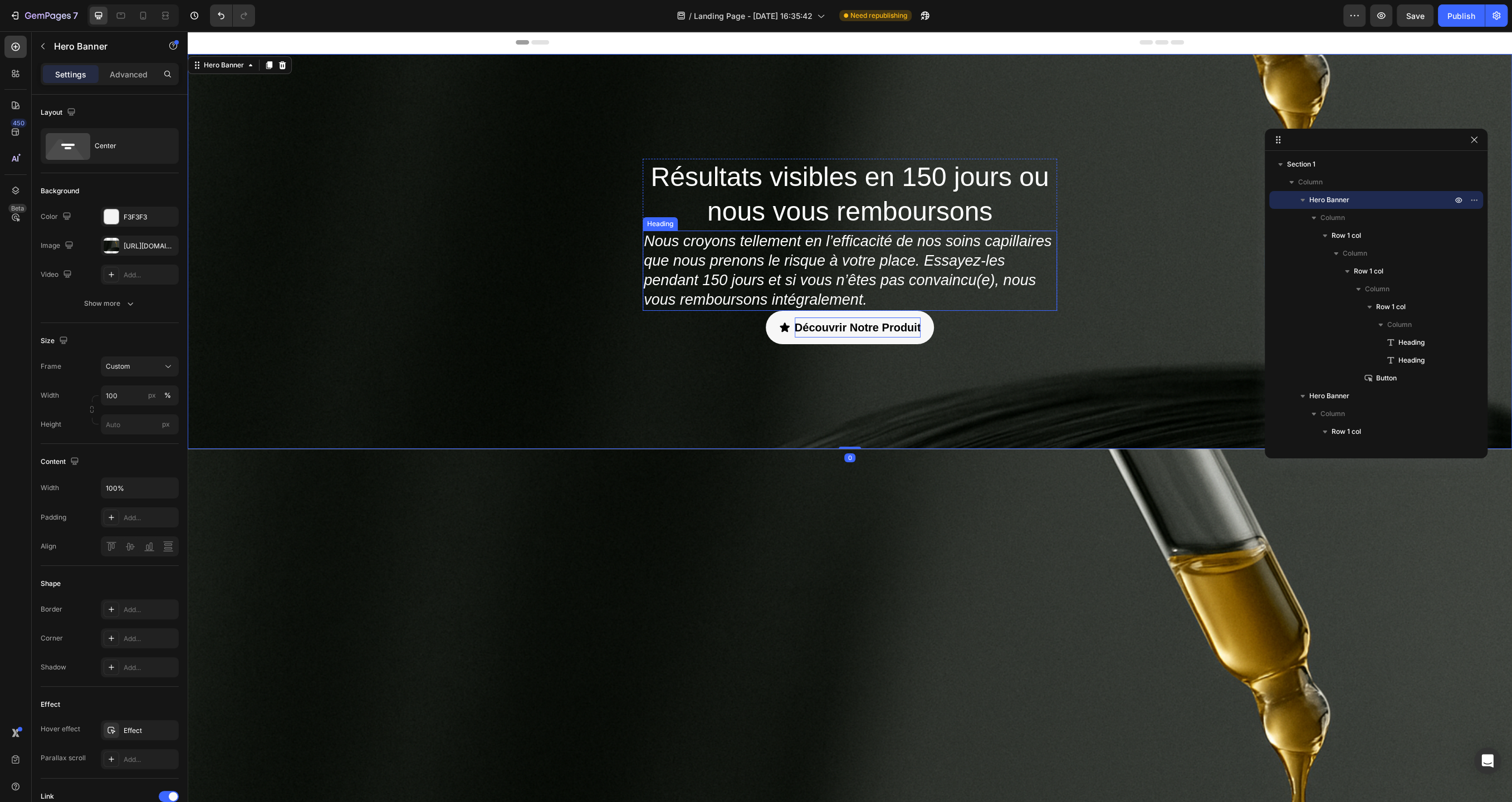
click at [880, 292] on h2 "Nous croyons tellement en l’efficacité de nos soins capillaires que nous prenon…" at bounding box center [850, 271] width 415 height 80
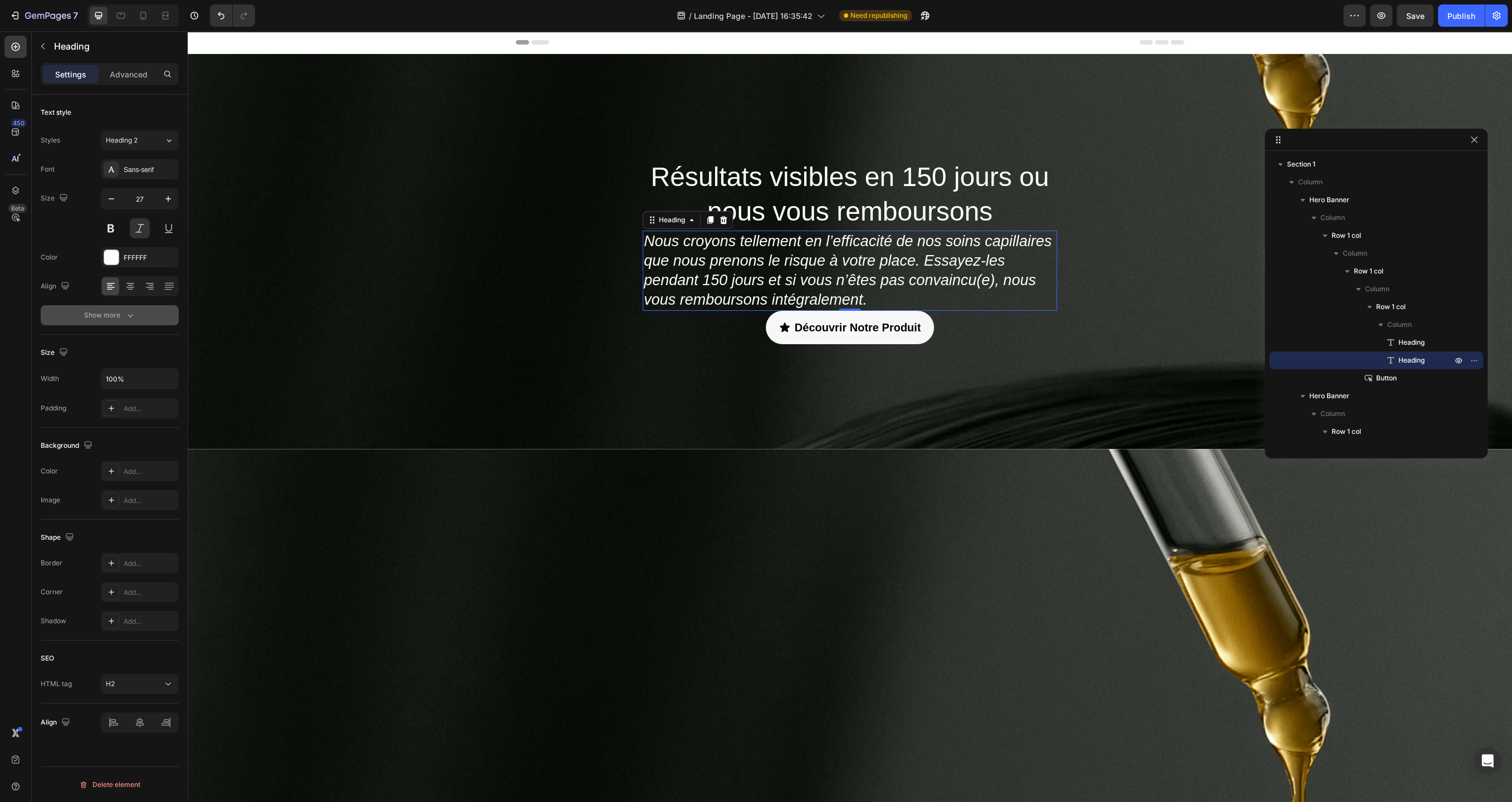
click at [126, 311] on icon "button" at bounding box center [130, 315] width 11 height 11
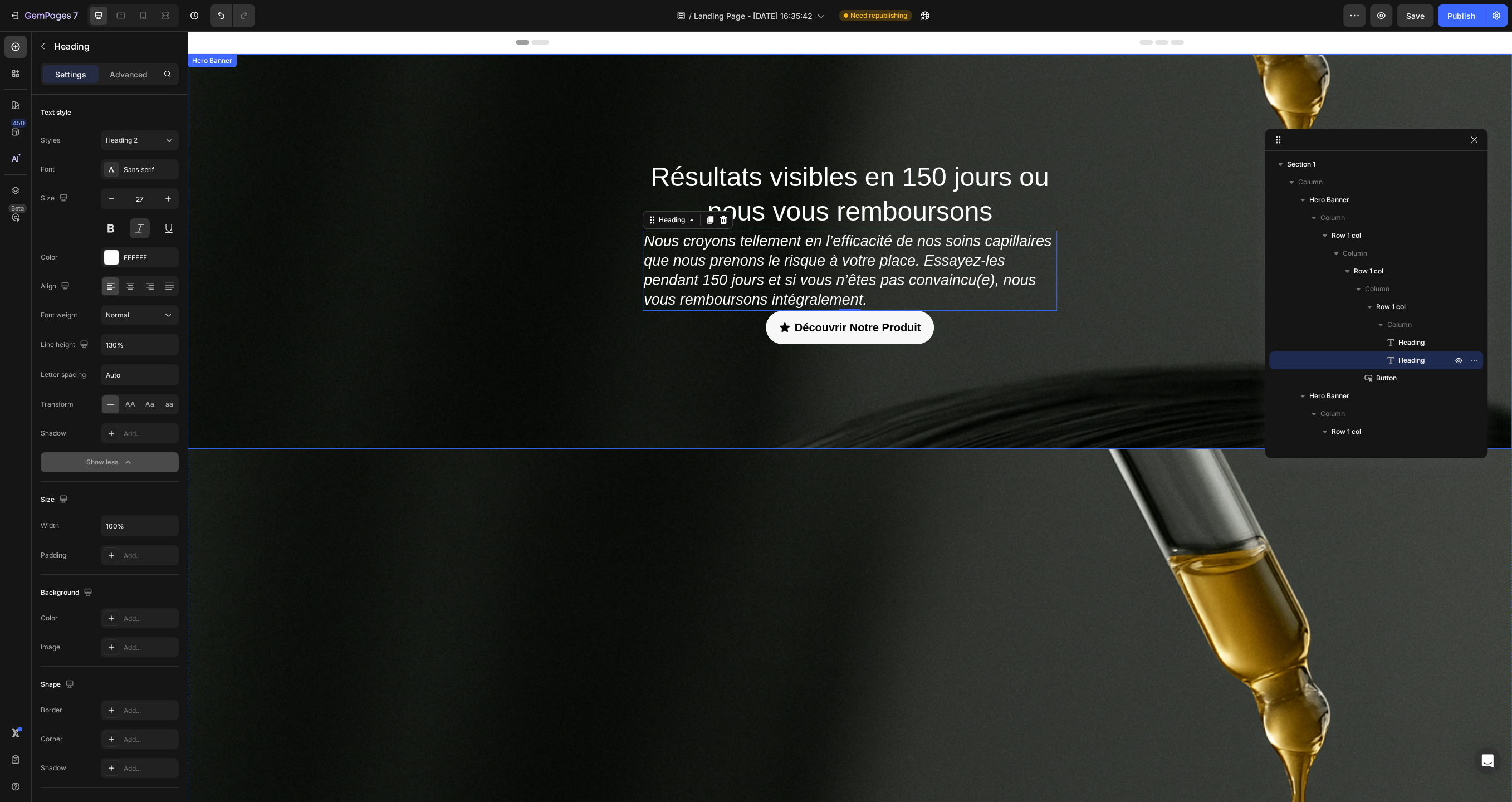
click at [735, 390] on div "Résultats visibles en 150 jours ou nous vous remboursons Heading Nous croyons t…" at bounding box center [850, 251] width 1324 height 395
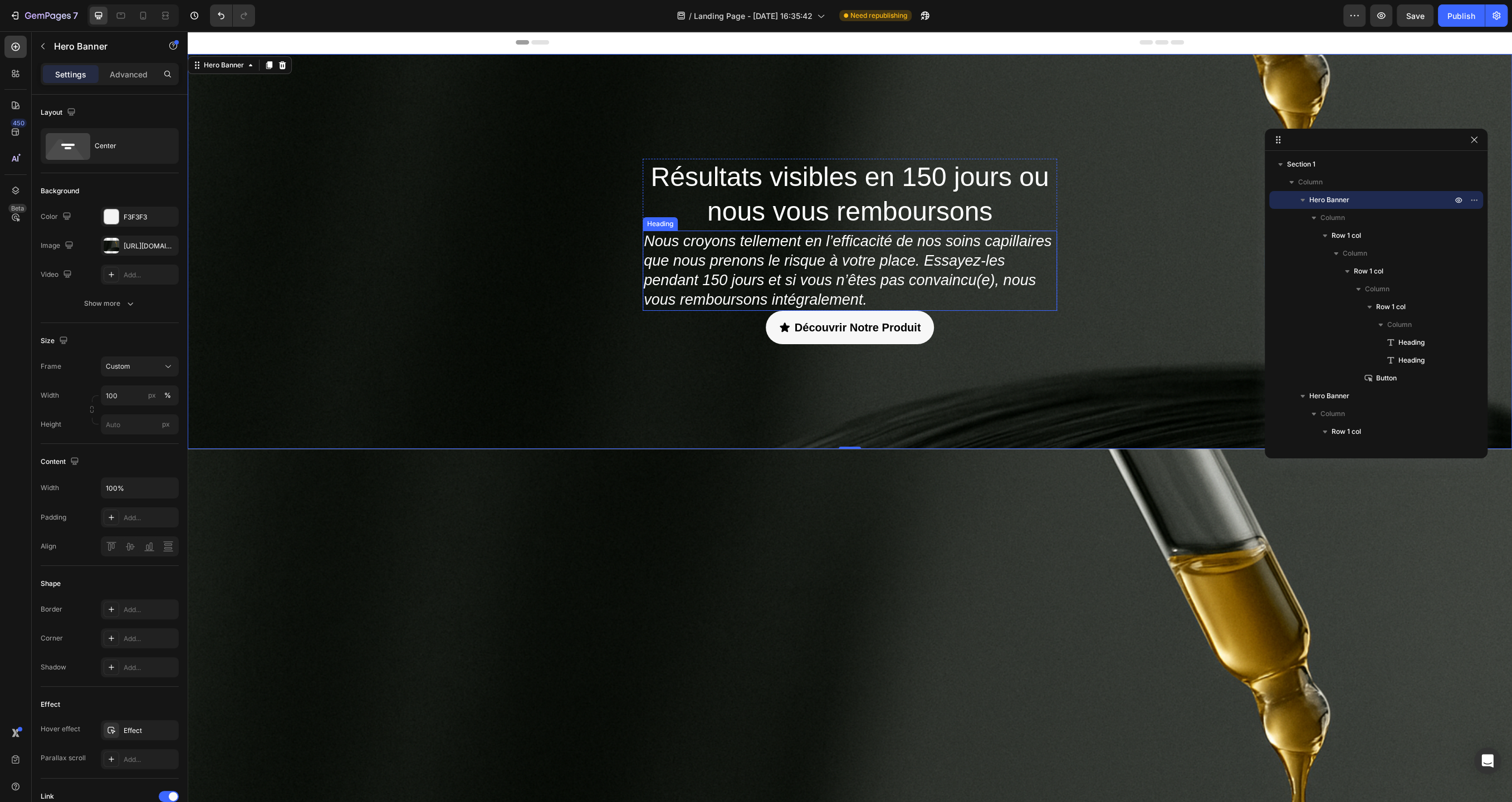
click at [758, 297] on h2 "Nous croyons tellement en l’efficacité de nos soins capillaires que nous prenon…" at bounding box center [850, 271] width 415 height 80
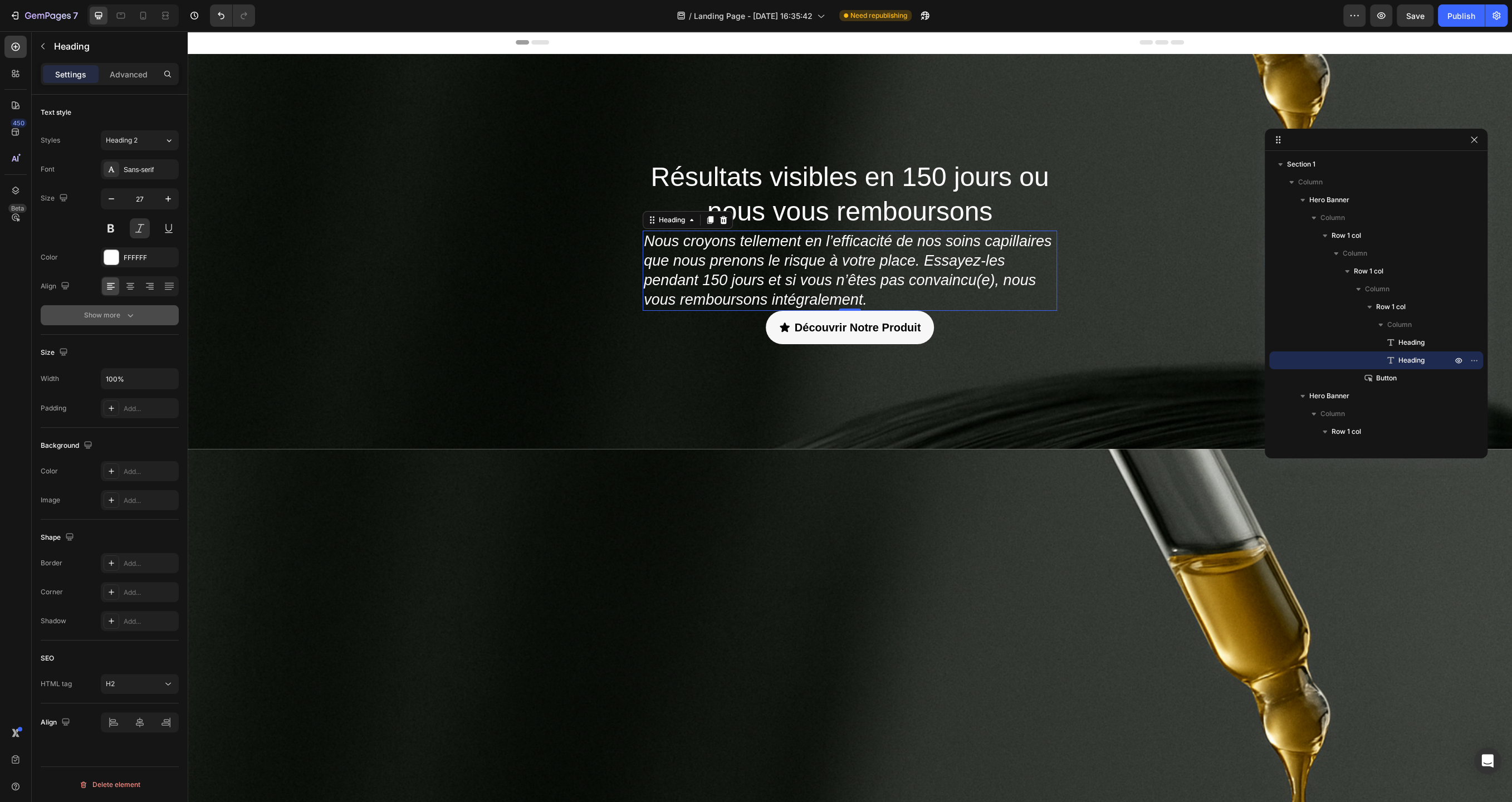
click at [126, 310] on icon "button" at bounding box center [130, 315] width 11 height 11
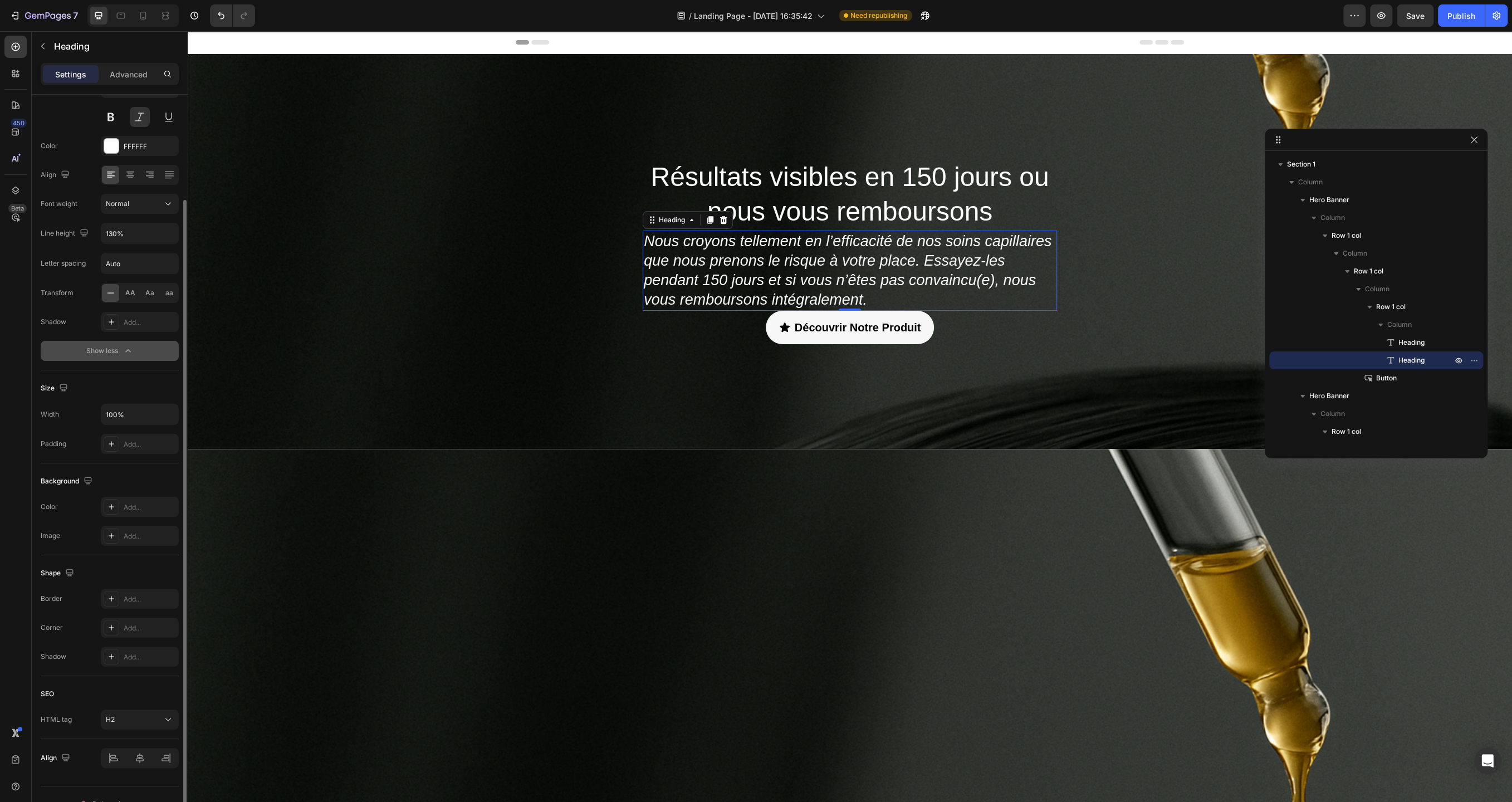
scroll to position [118, 0]
click at [123, 433] on div "Add..." at bounding box center [140, 437] width 78 height 20
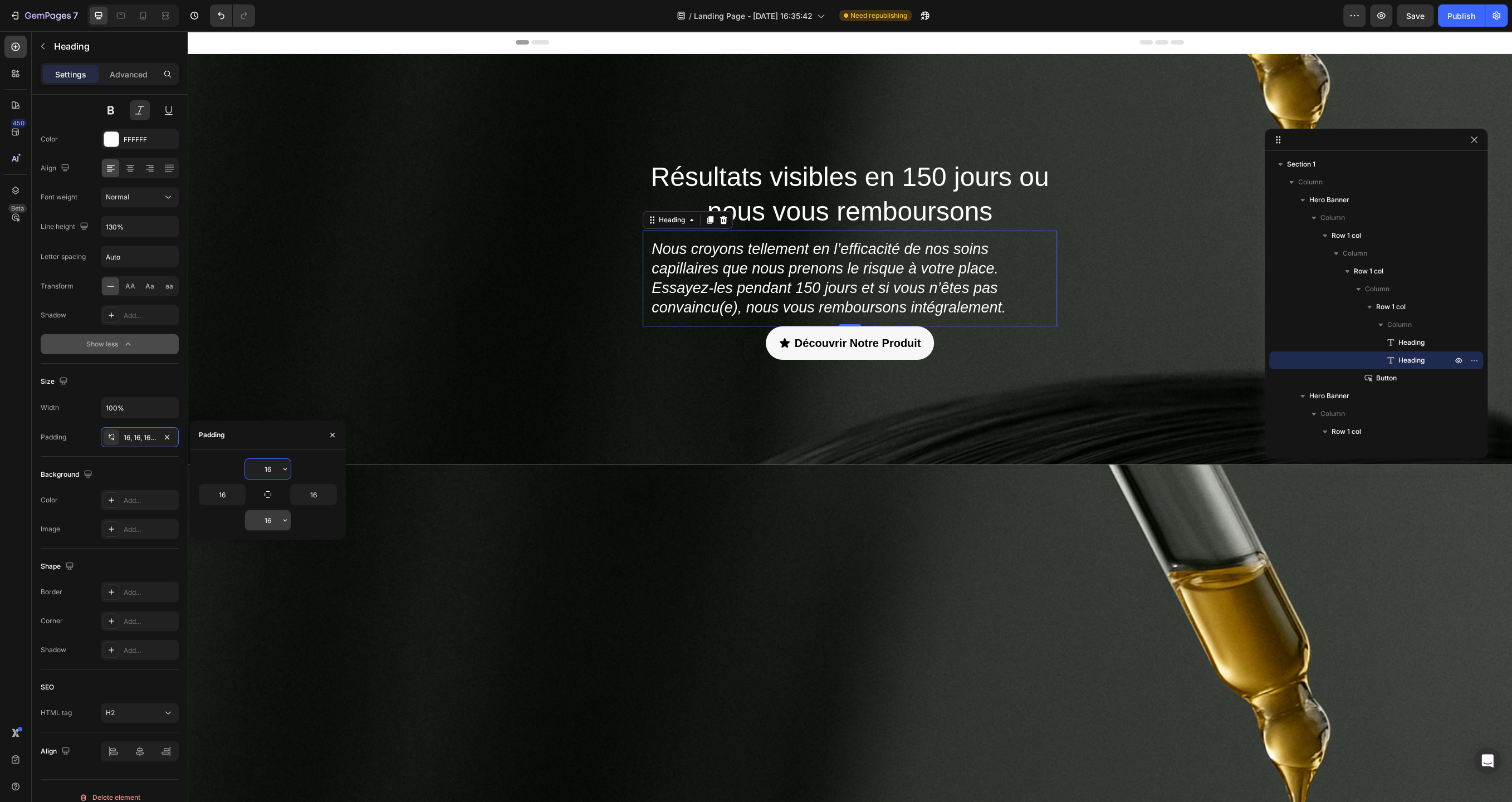
click at [265, 511] on input "16" at bounding box center [268, 520] width 45 height 20
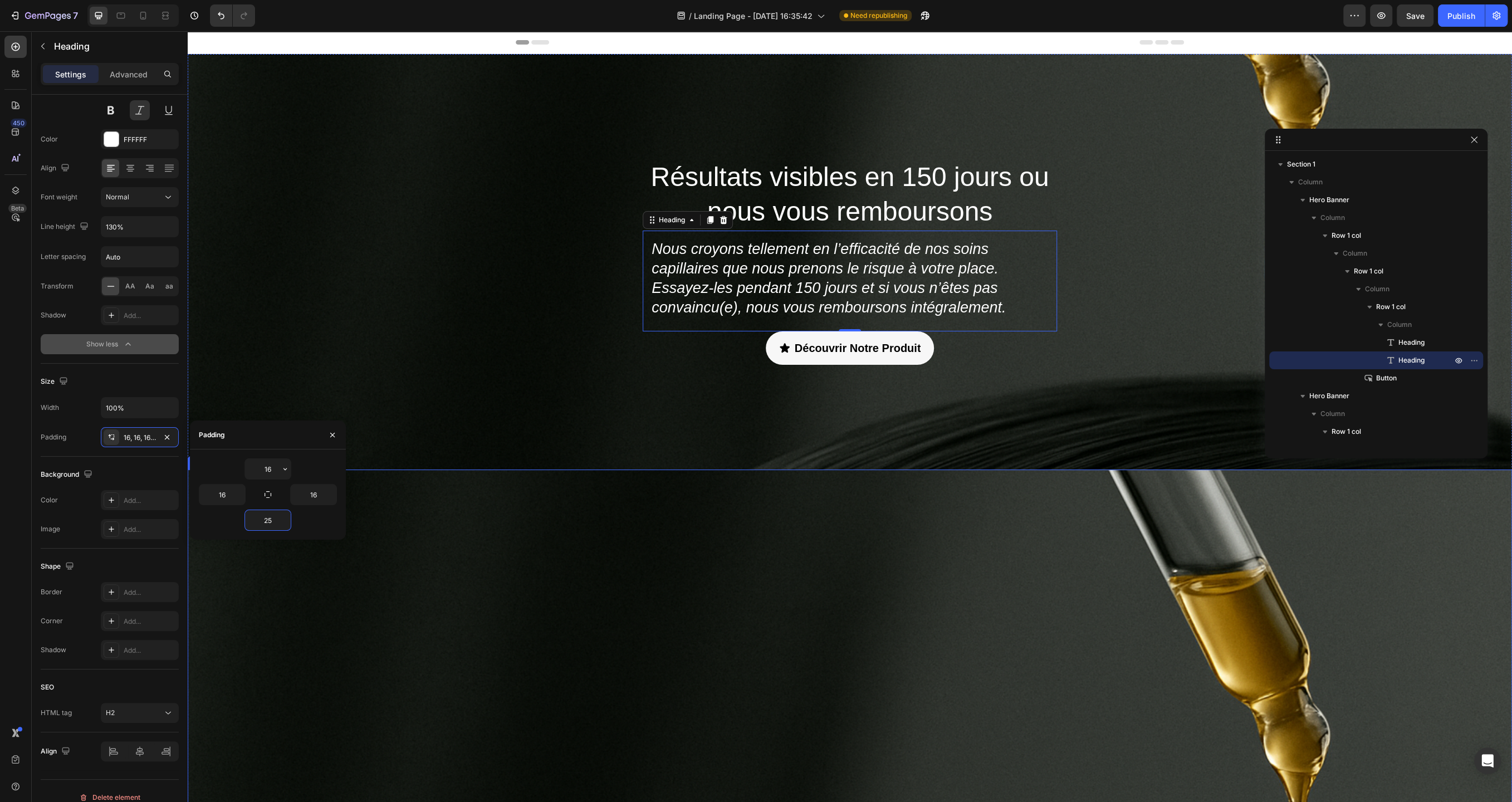
type input "2"
type input "3"
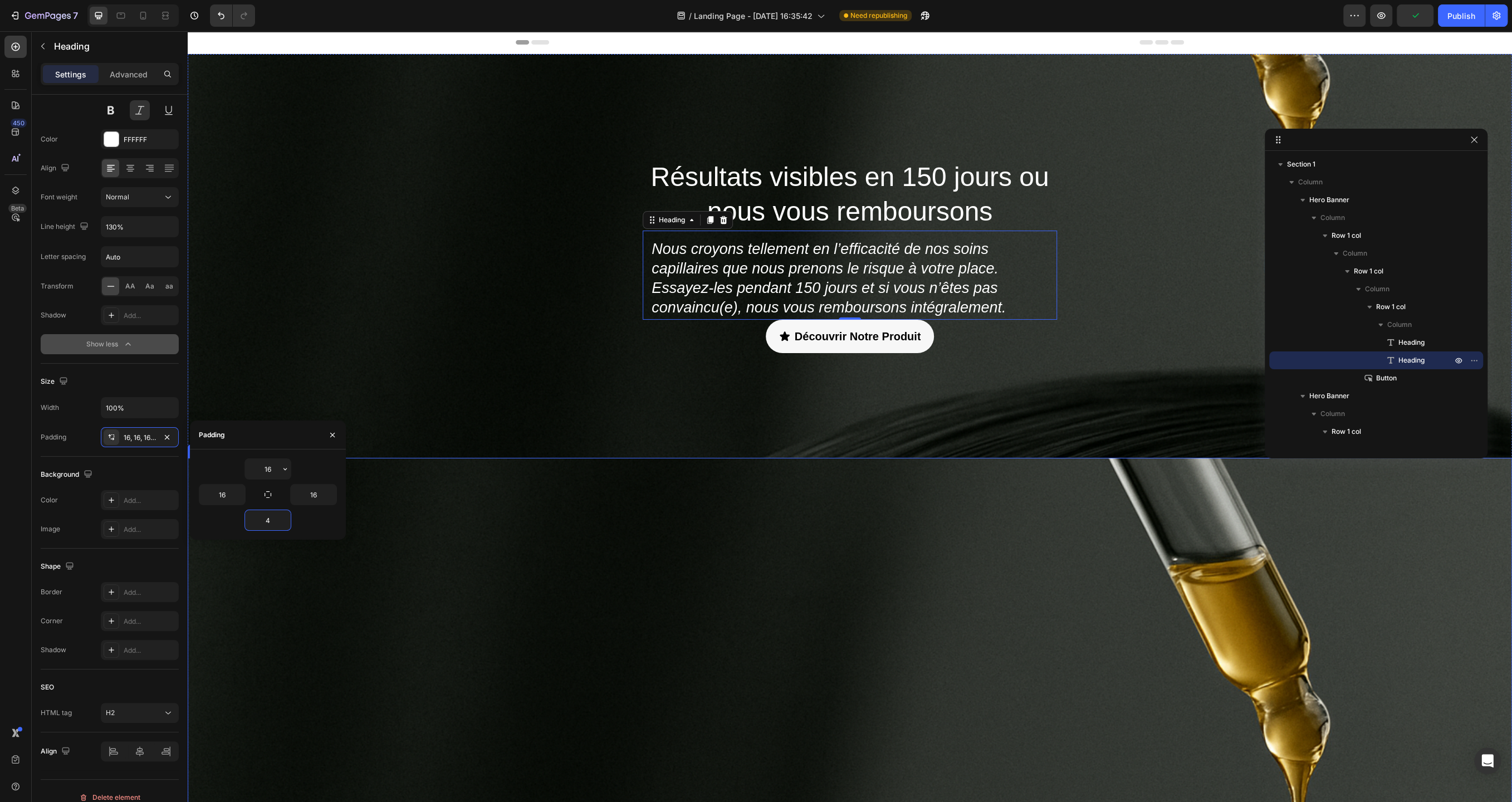
type input "40"
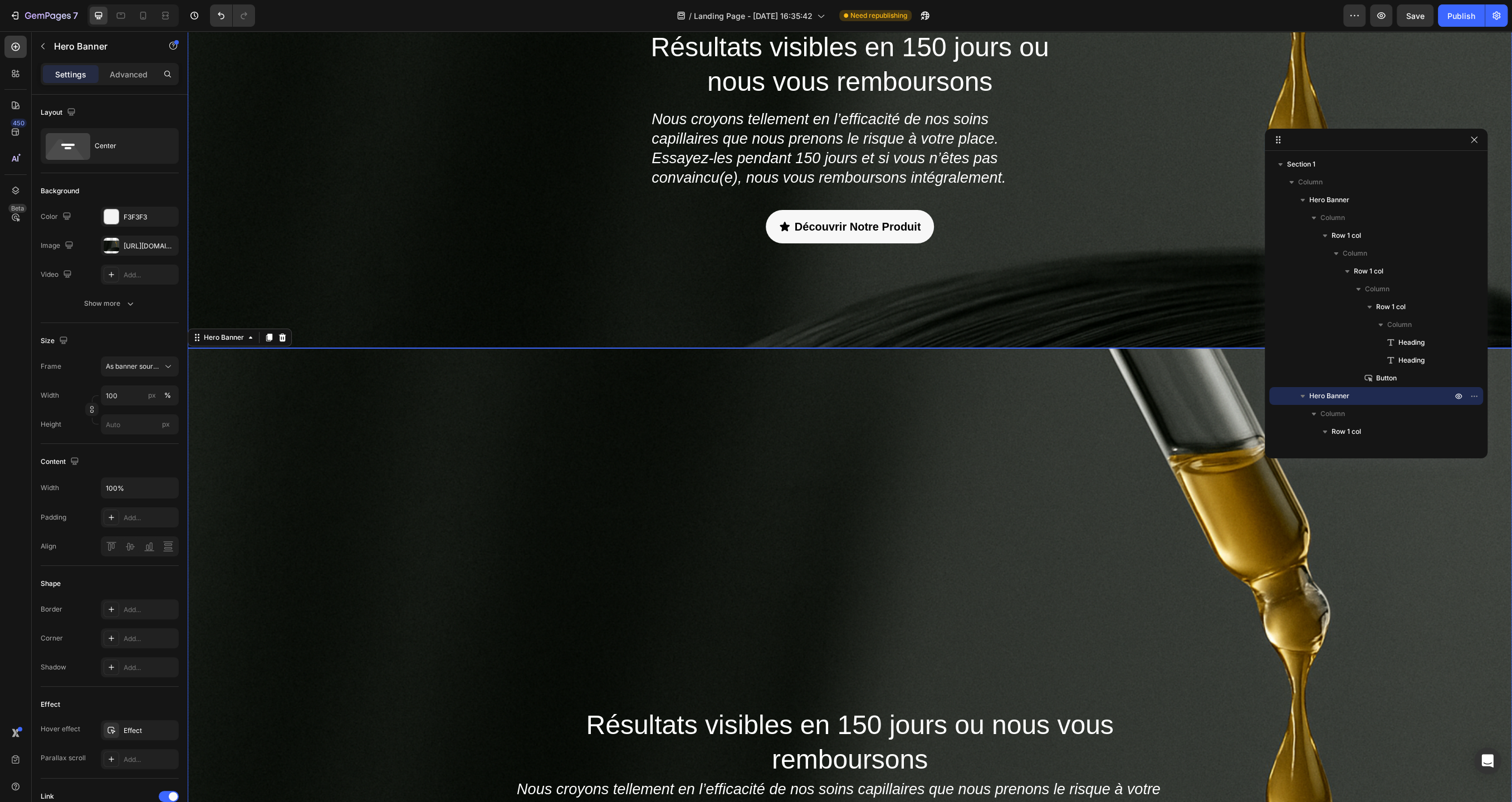
scroll to position [144, 0]
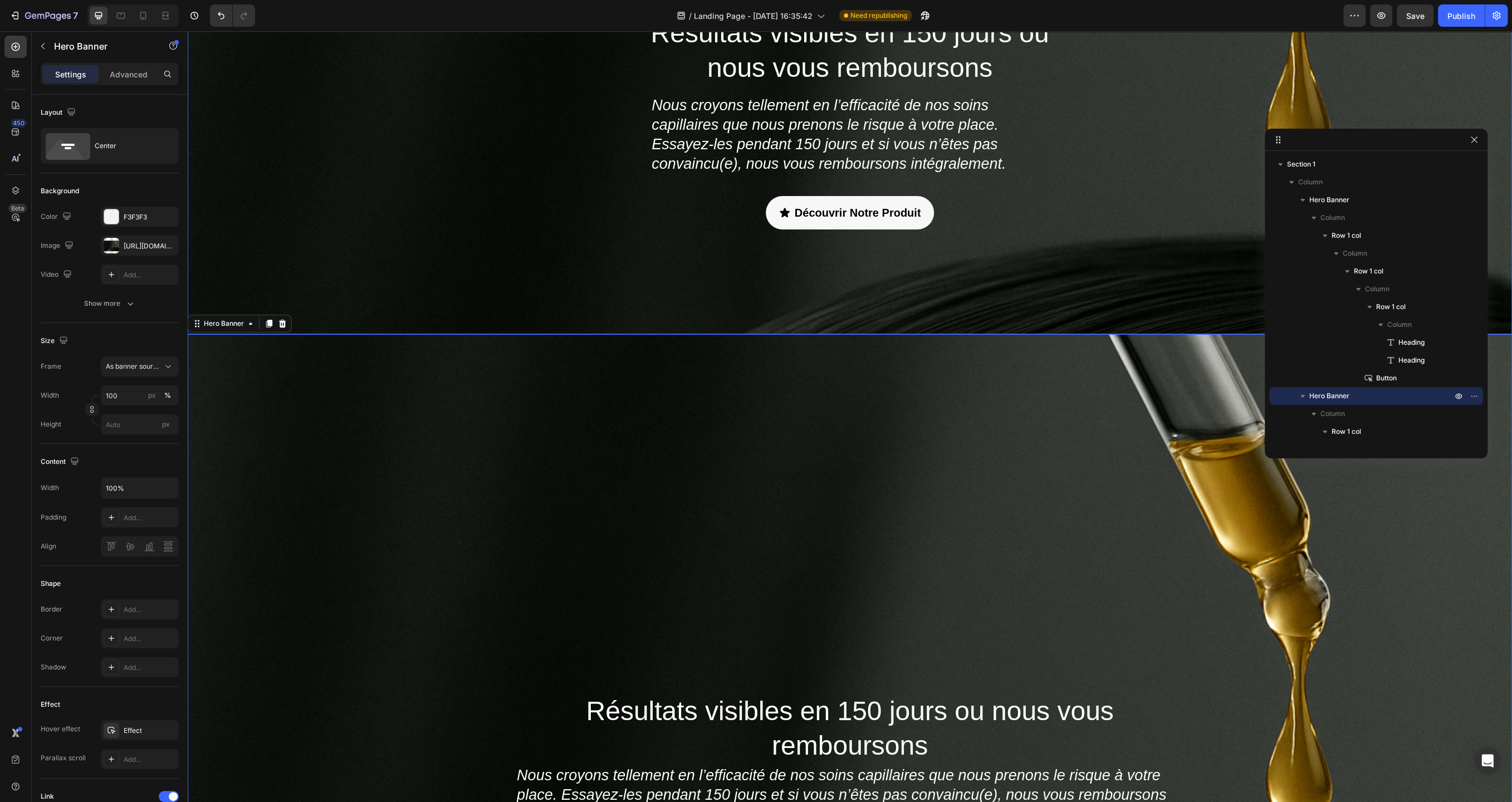
click at [753, 449] on div "Overlay" at bounding box center [850, 775] width 1324 height 883
click at [282, 326] on icon at bounding box center [283, 324] width 7 height 8
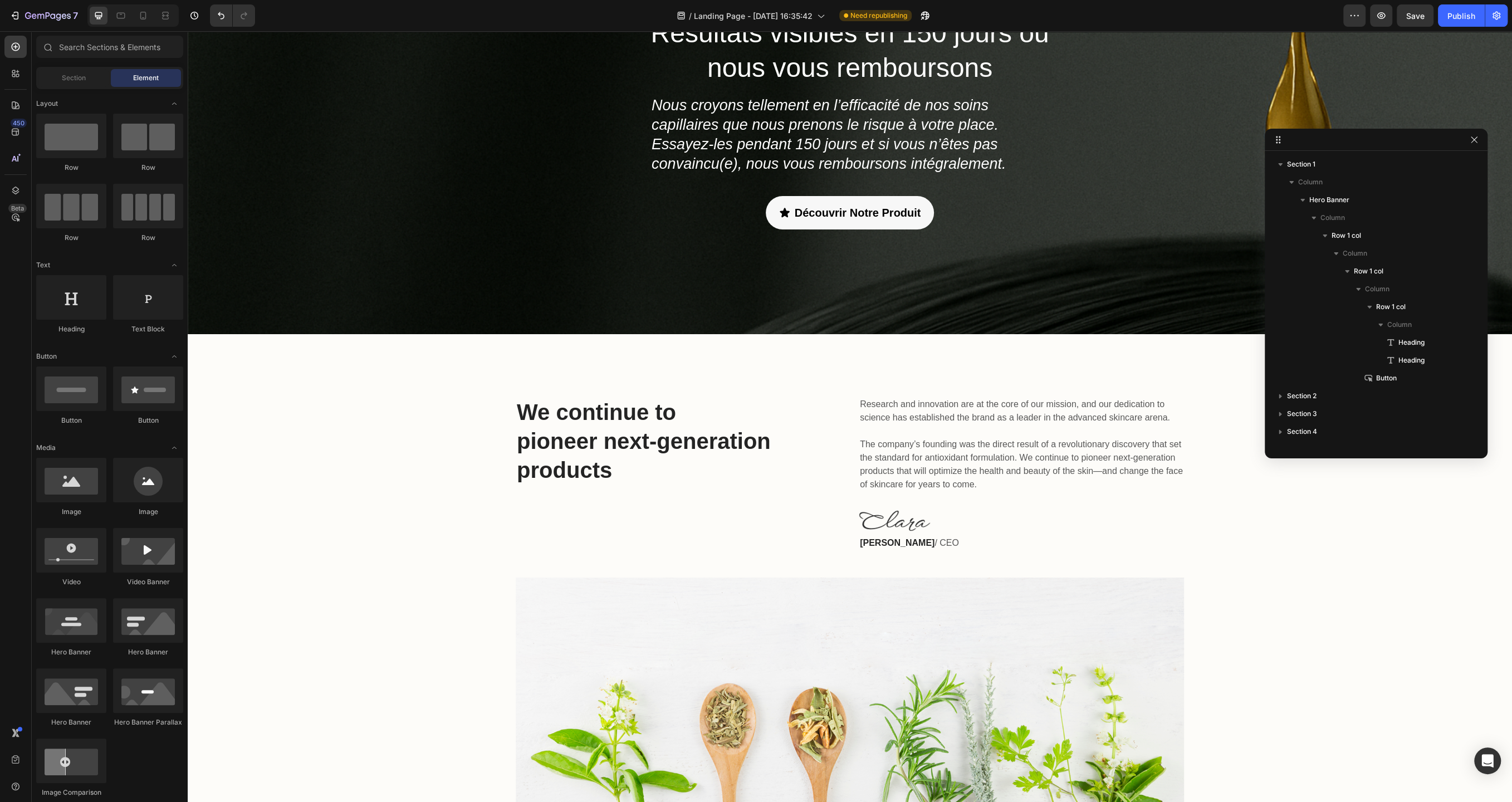
scroll to position [0, 0]
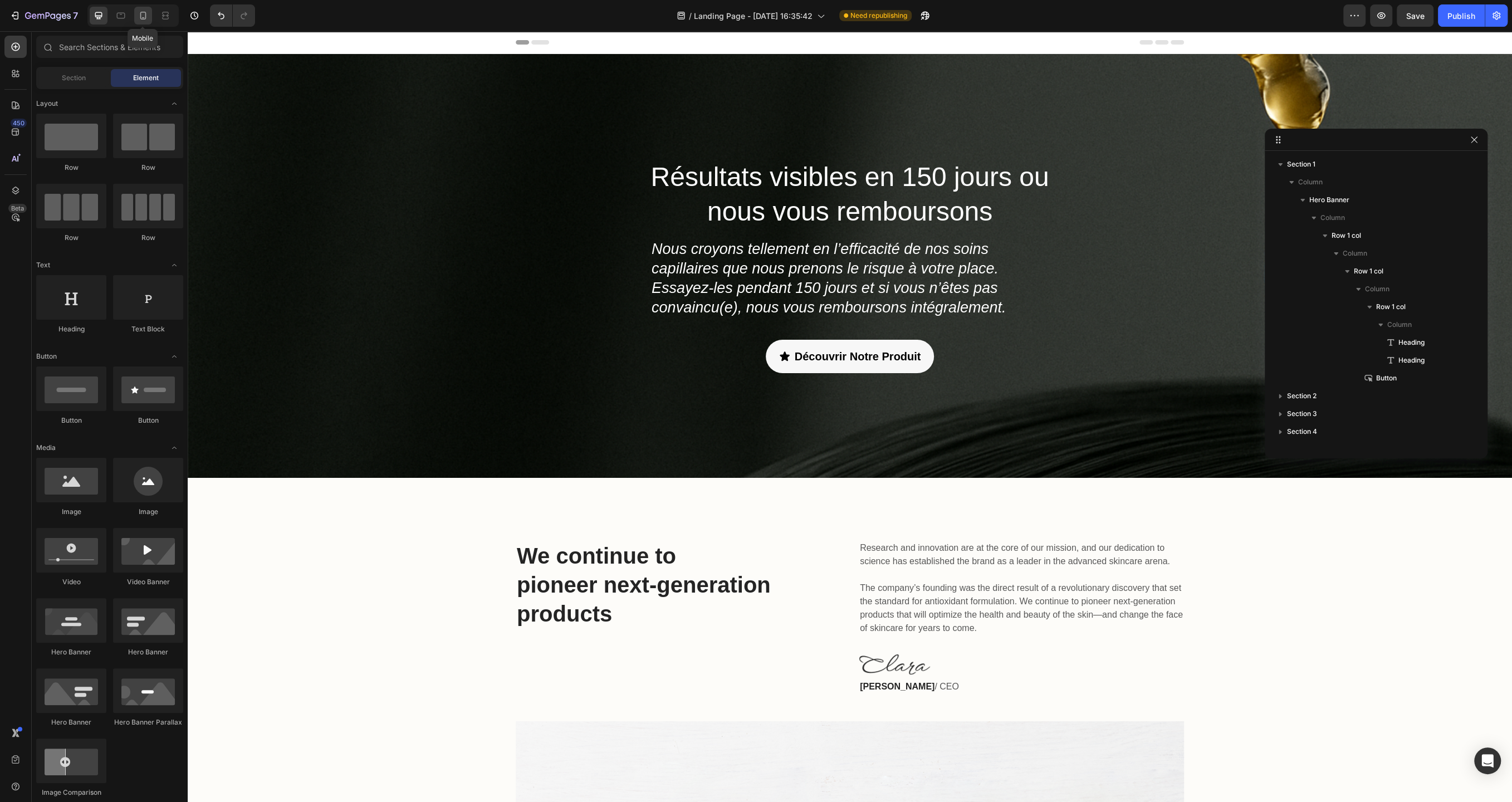
click at [144, 16] on icon at bounding box center [143, 16] width 11 height 11
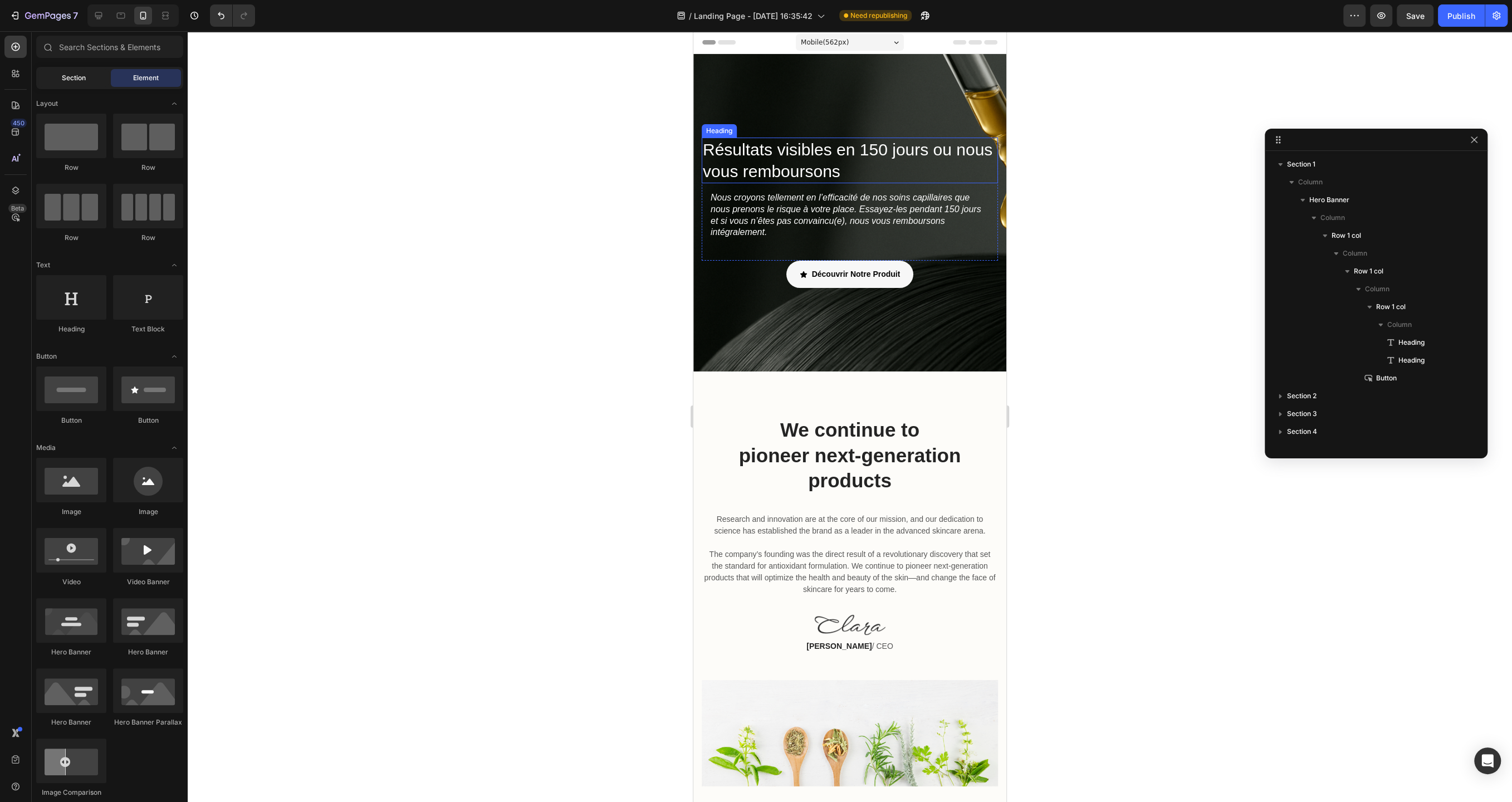
click at [59, 78] on div "Section" at bounding box center [74, 77] width 70 height 18
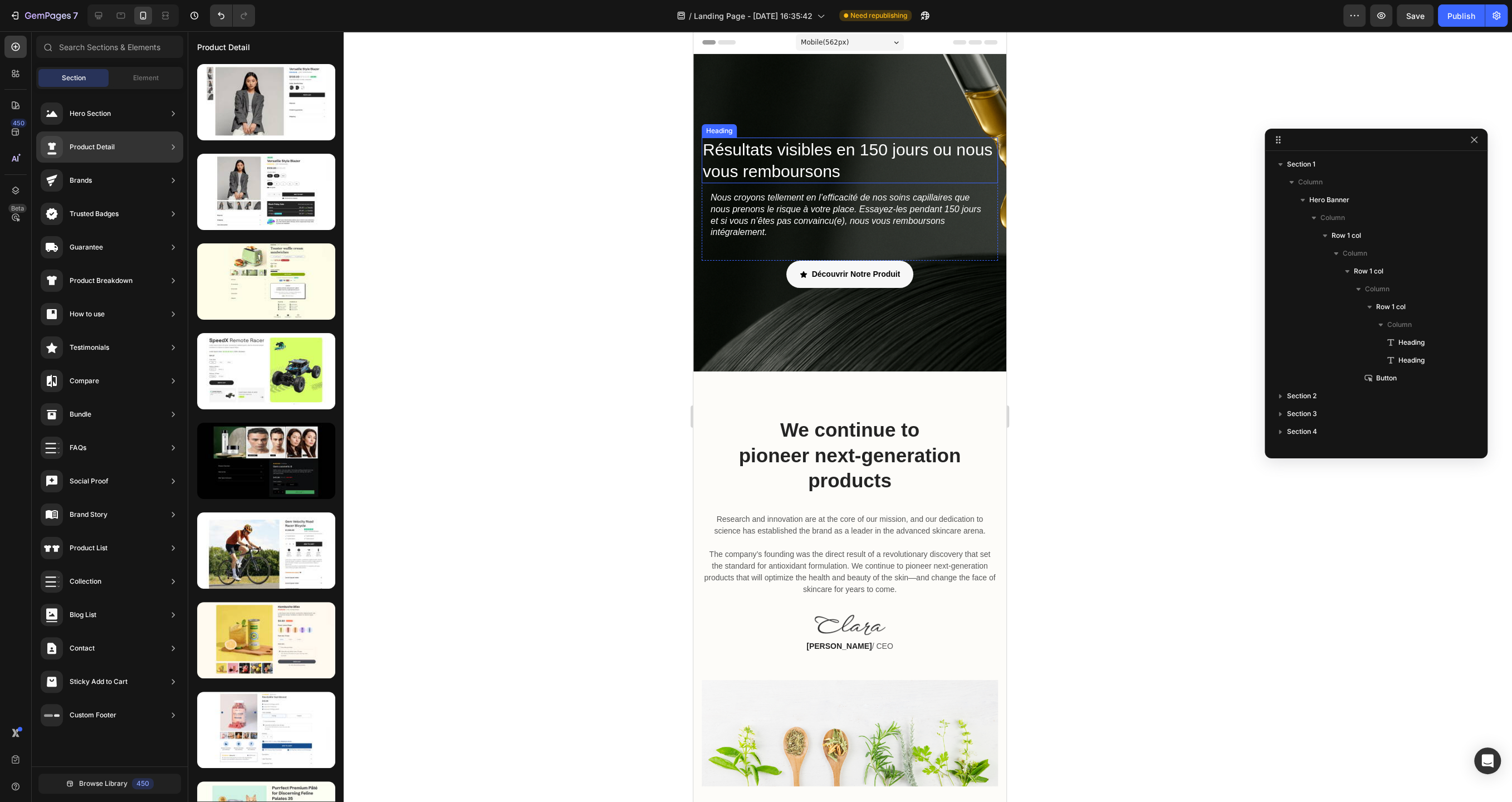
click at [117, 265] on div "Guarantee" at bounding box center [110, 281] width 147 height 31
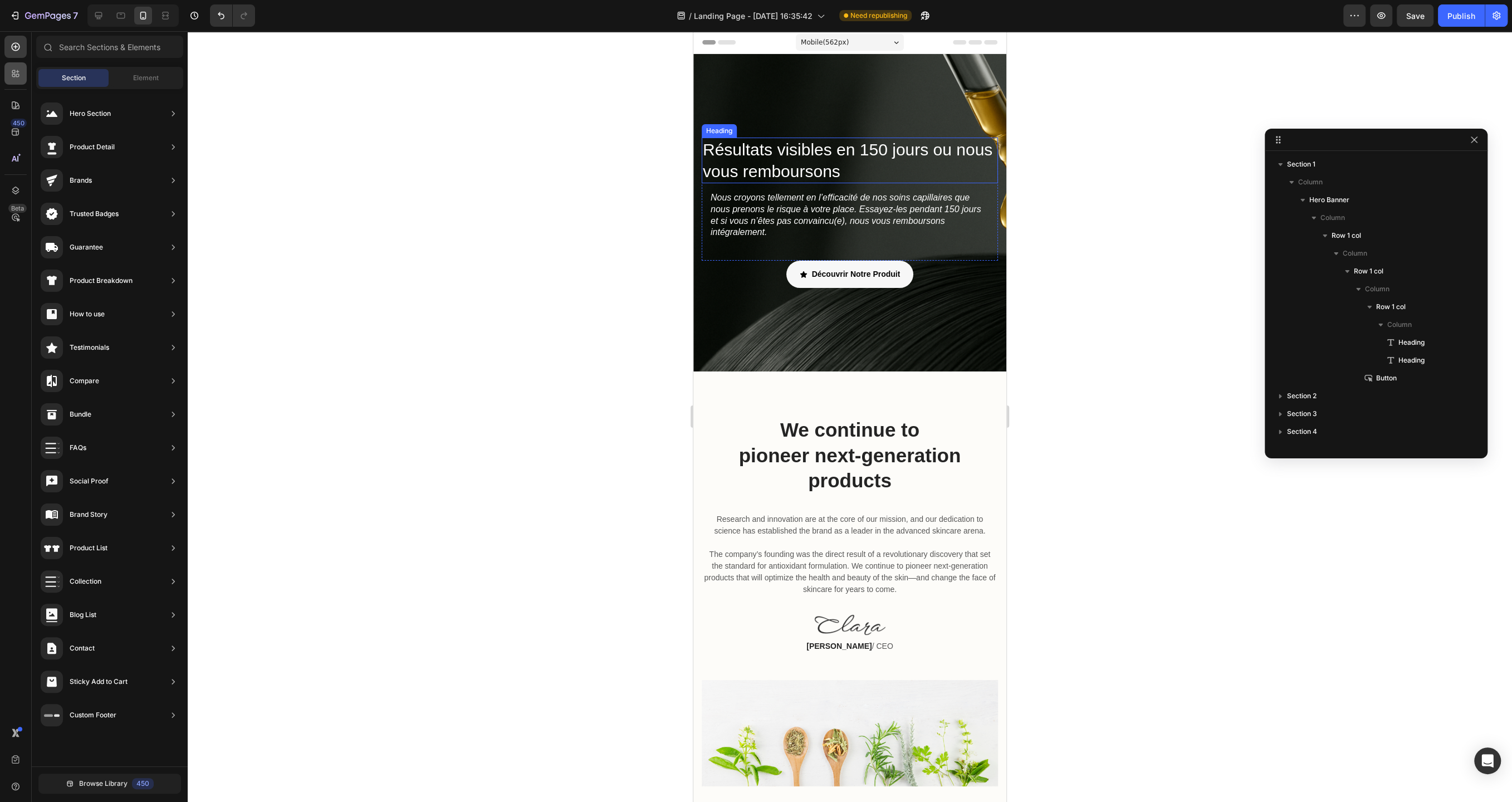
click at [20, 77] on icon at bounding box center [16, 74] width 11 height 11
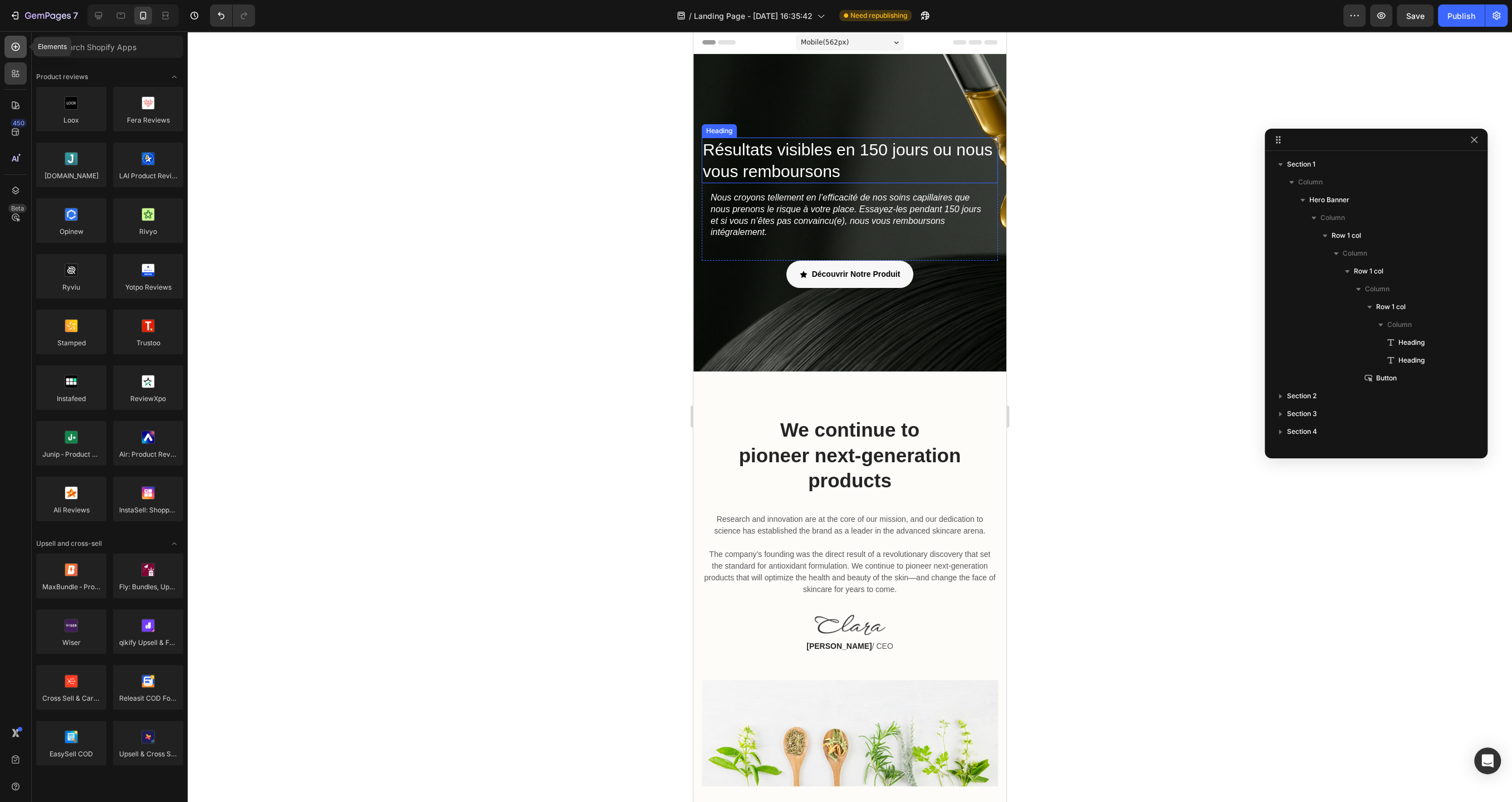
click at [16, 51] on icon at bounding box center [16, 47] width 9 height 9
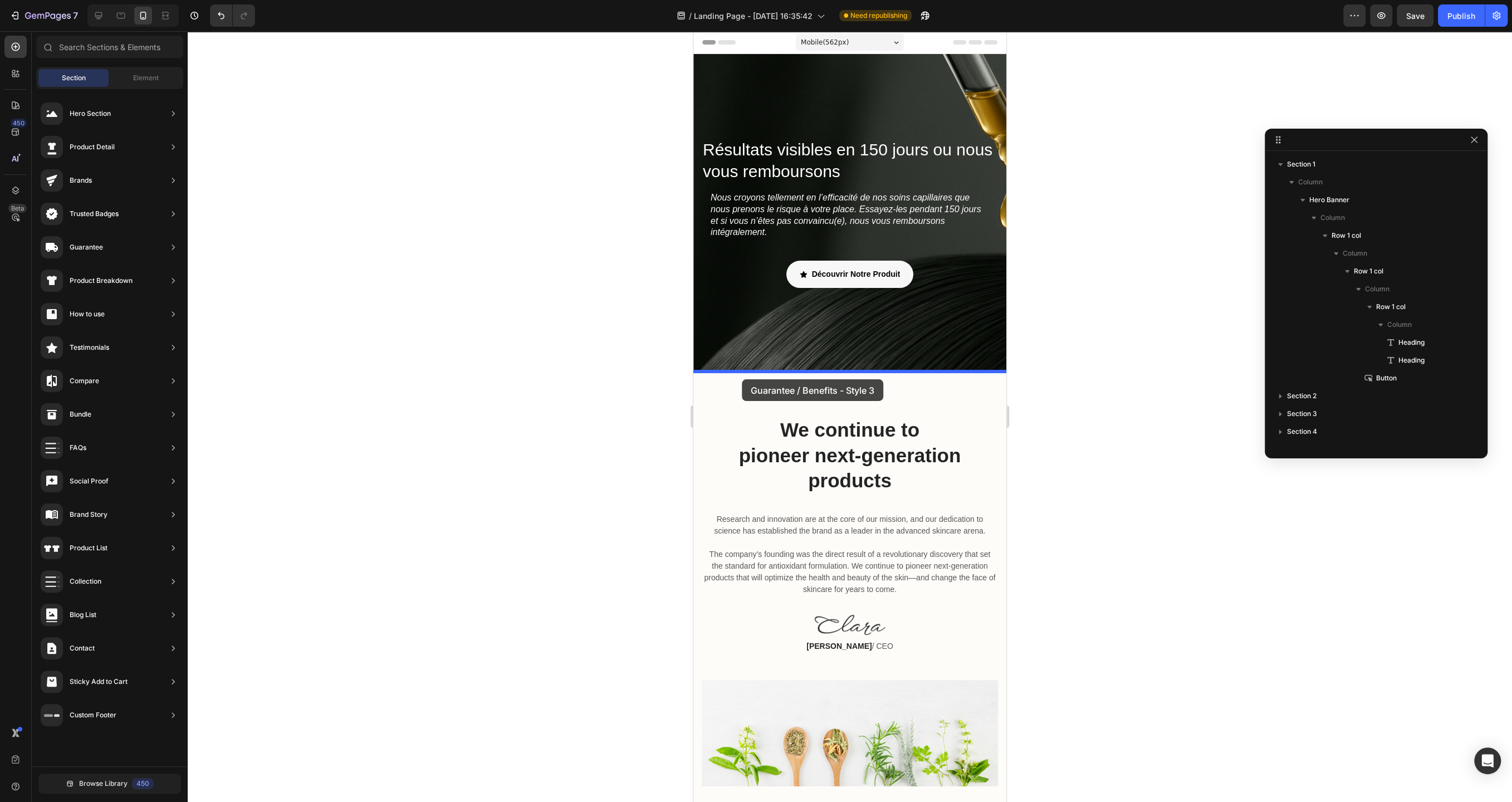
drag, startPoint x: 968, startPoint y: 222, endPoint x: 742, endPoint y: 379, distance: 275.2
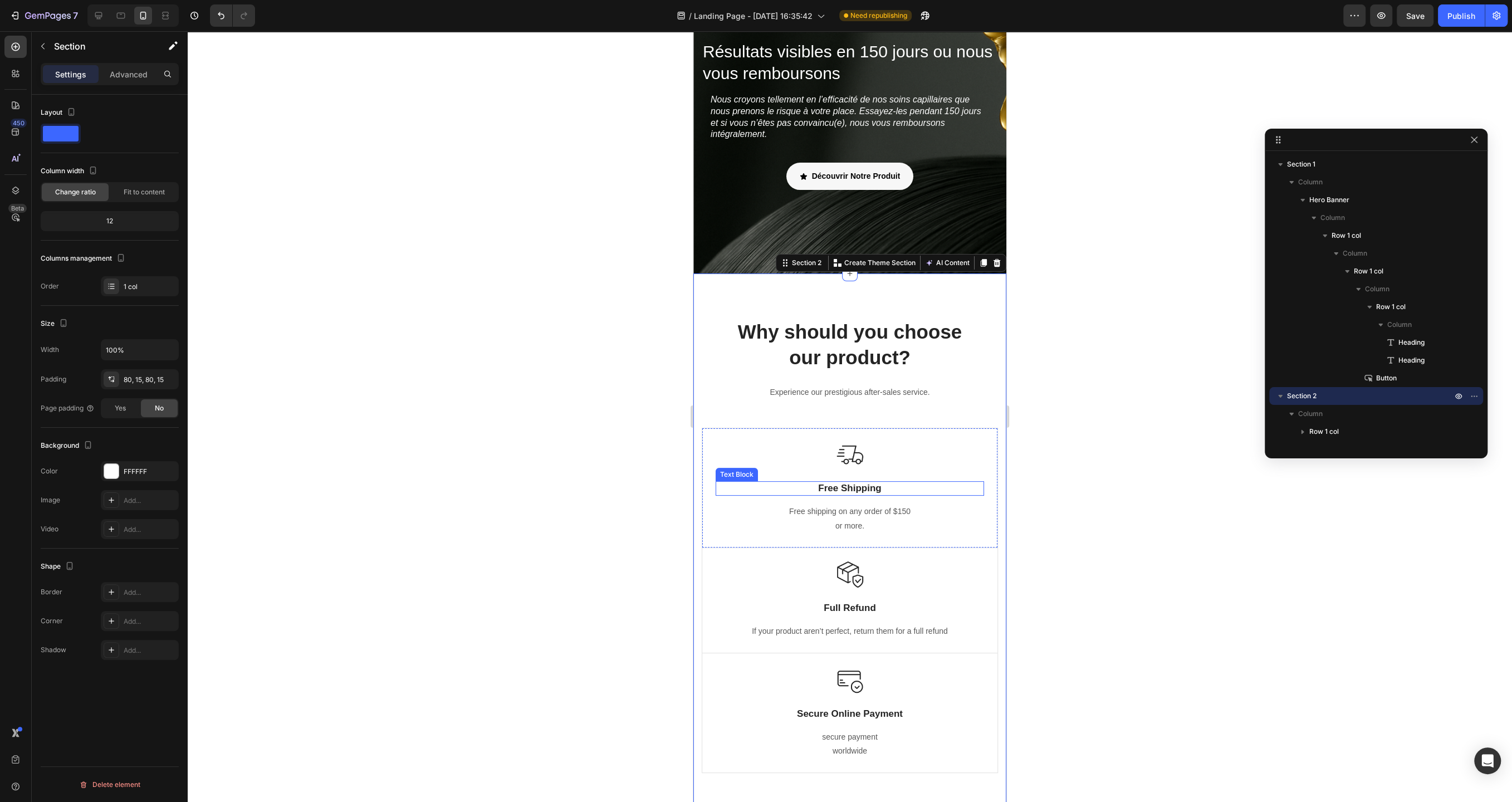
scroll to position [83, 0]
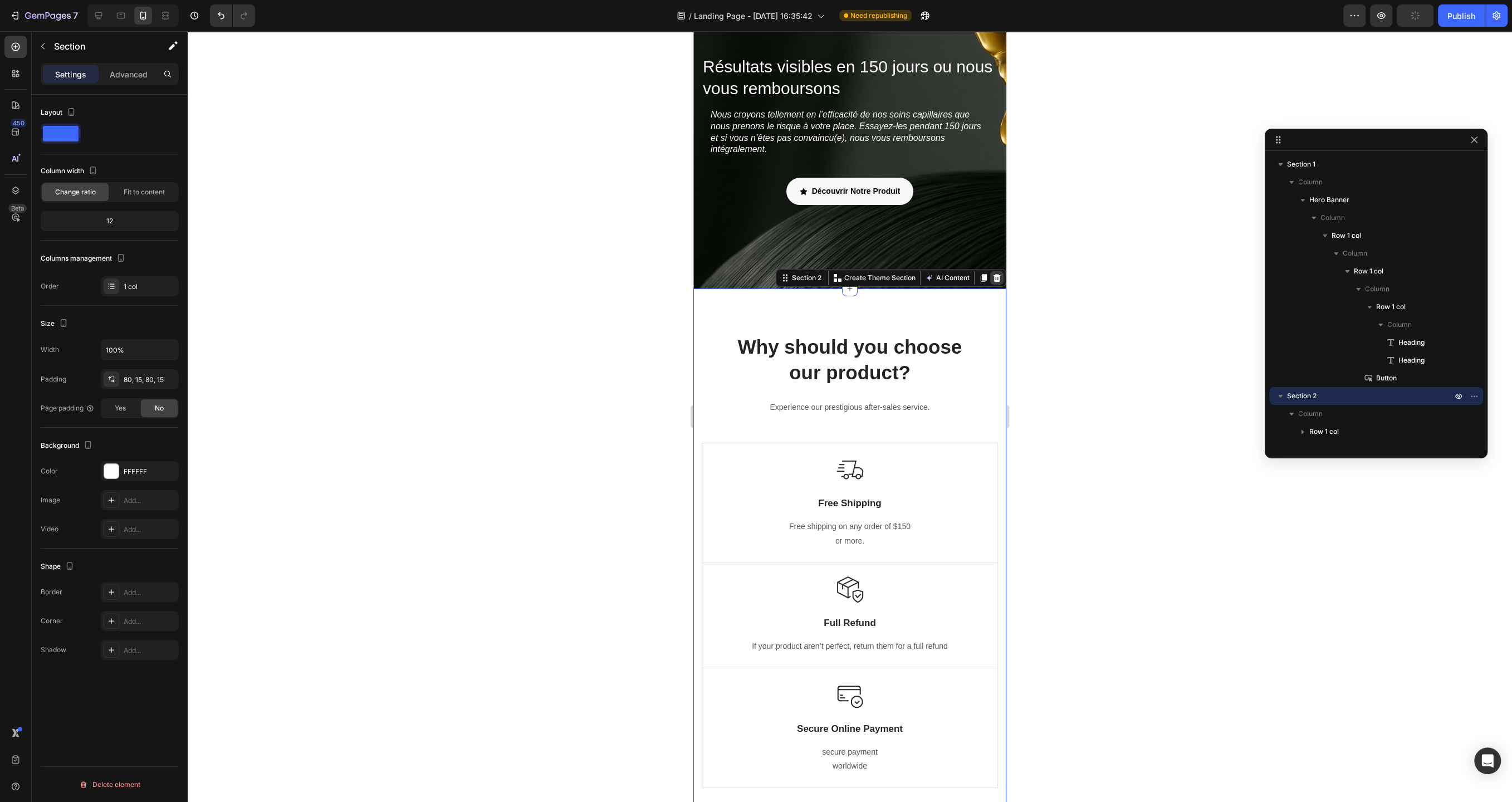
click at [996, 280] on icon at bounding box center [997, 278] width 7 height 8
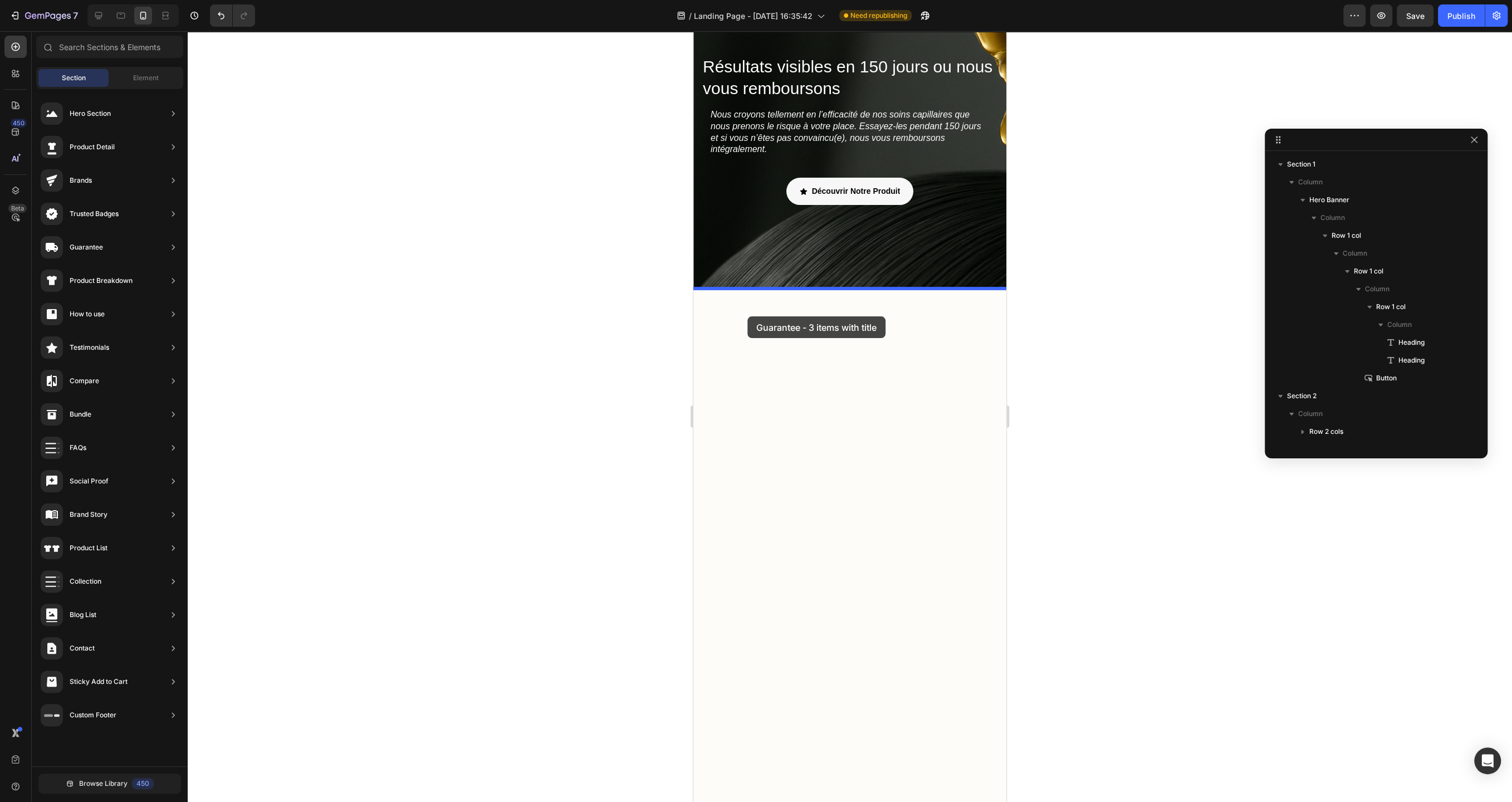
drag, startPoint x: 949, startPoint y: 132, endPoint x: 747, endPoint y: 316, distance: 273.2
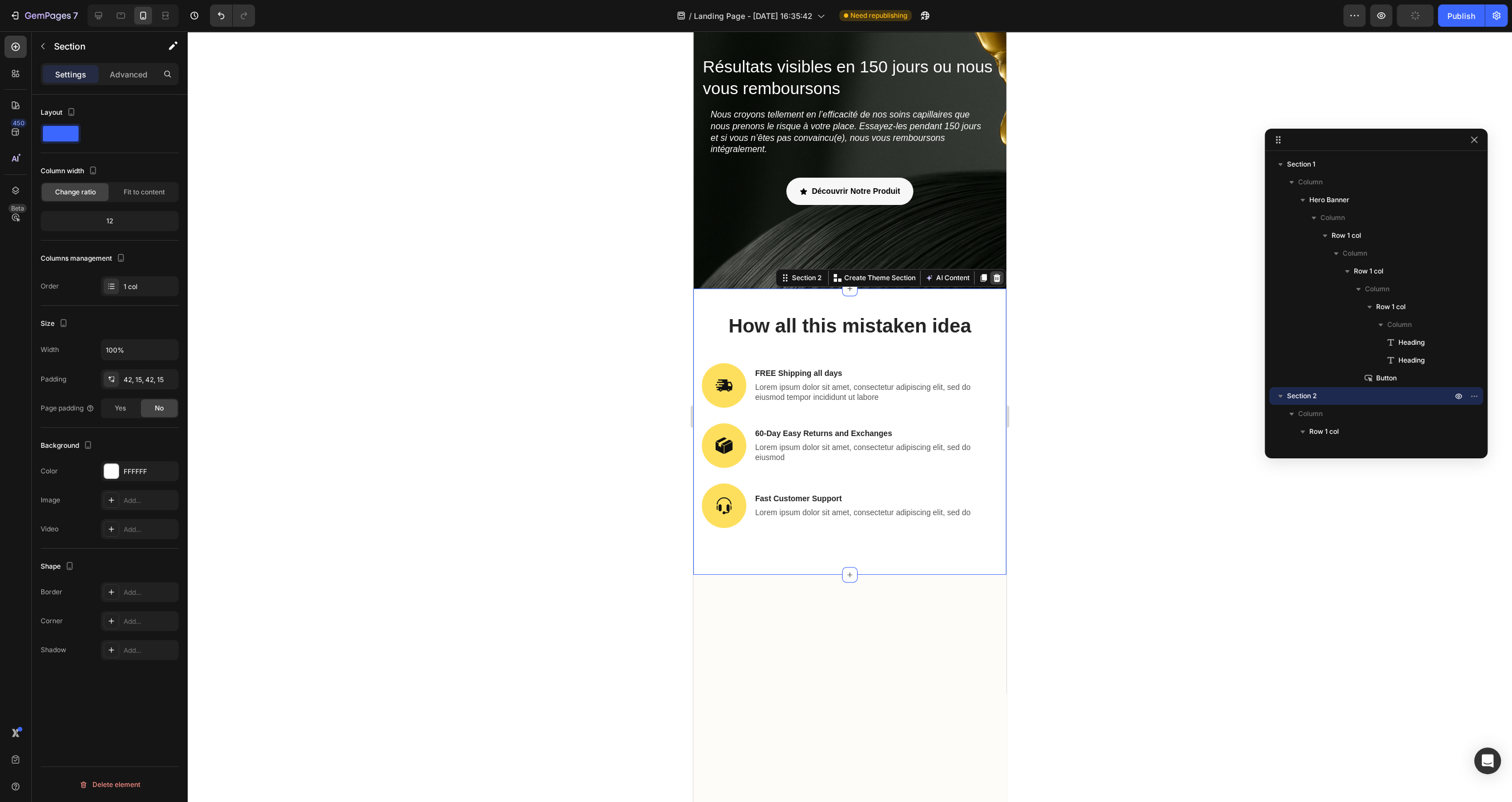
click at [997, 280] on icon at bounding box center [997, 278] width 7 height 8
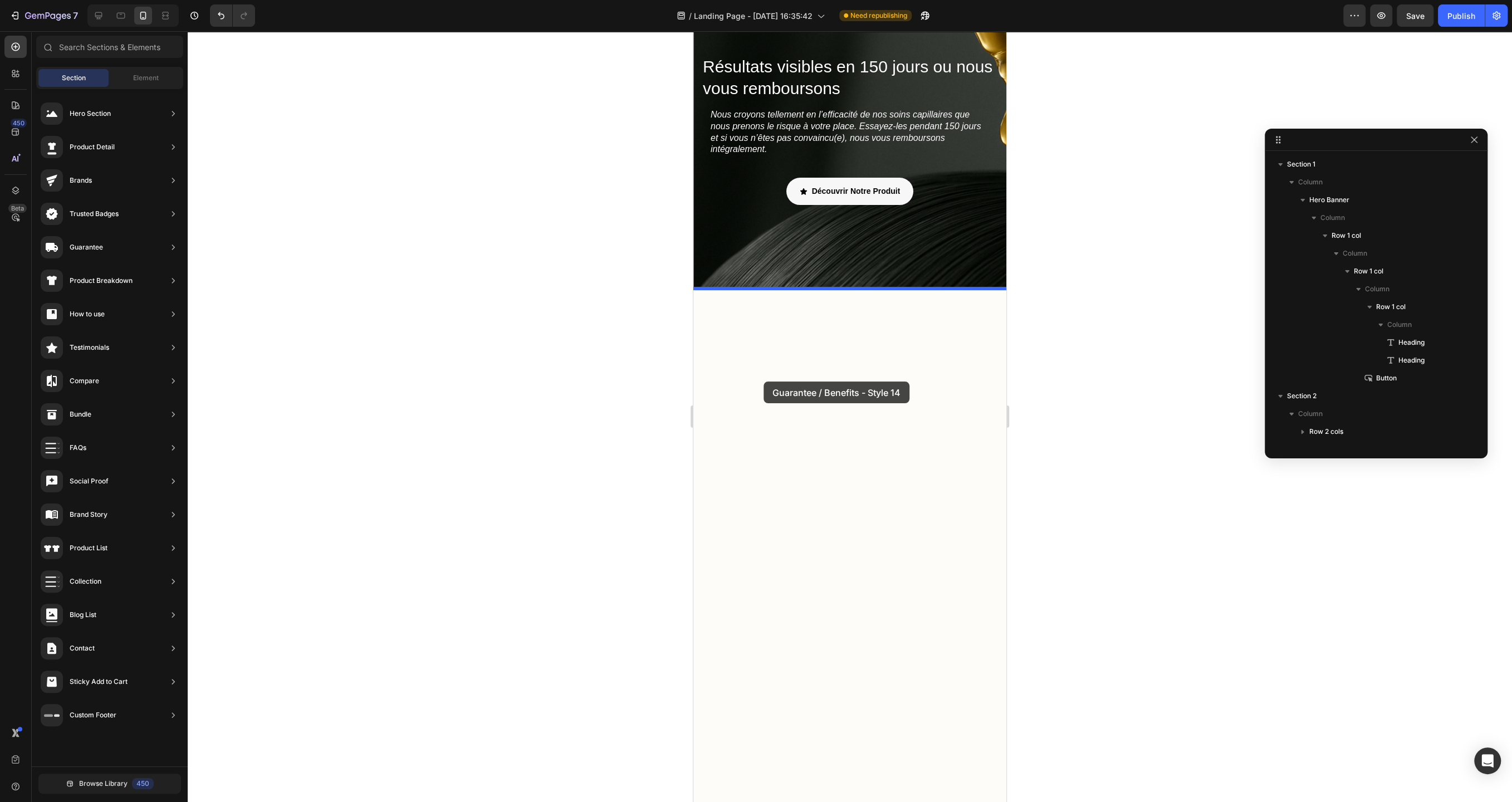
drag, startPoint x: 952, startPoint y: 412, endPoint x: 764, endPoint y: 382, distance: 190.4
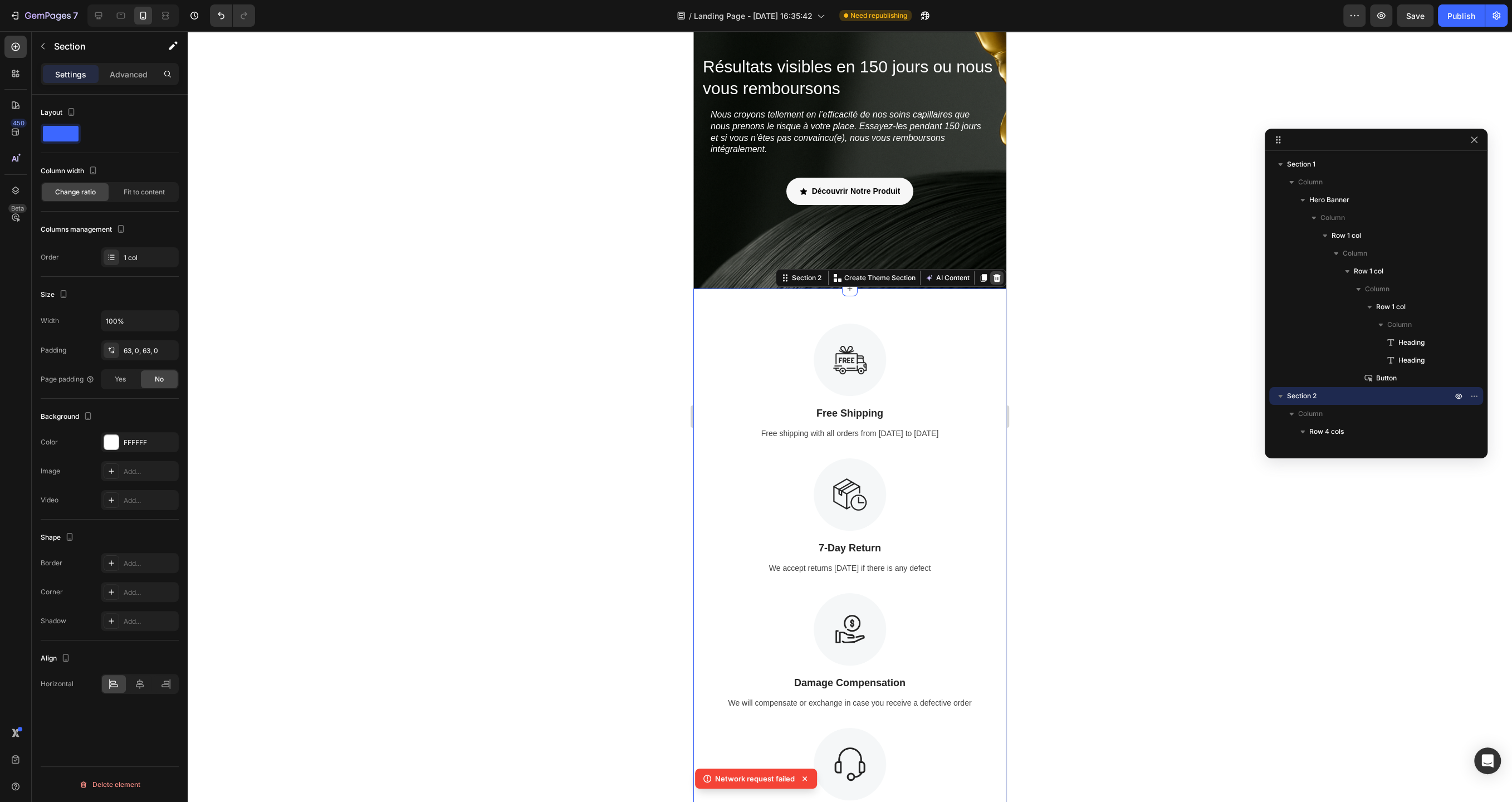
click at [1003, 279] on div at bounding box center [996, 278] width 13 height 13
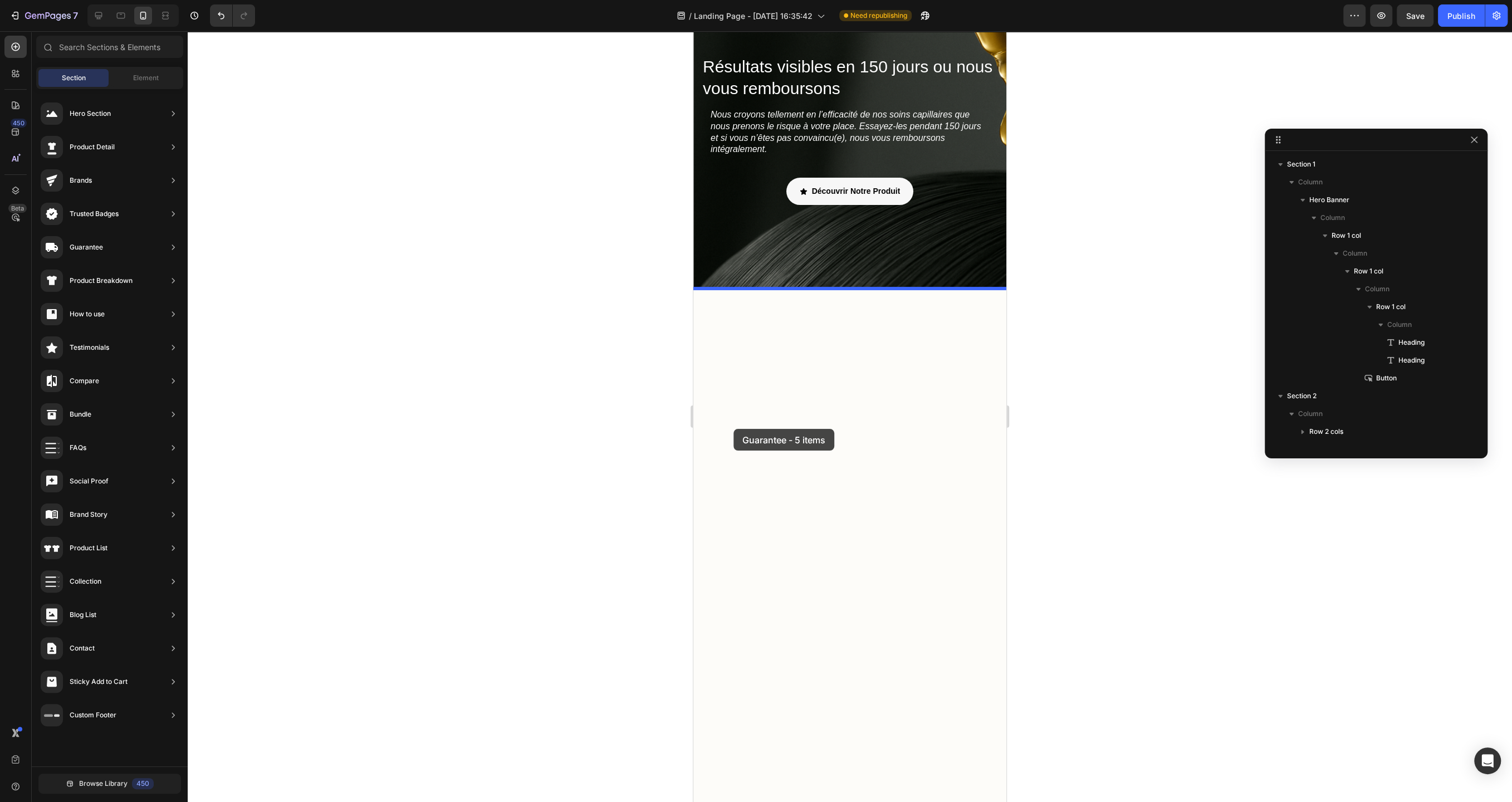
drag, startPoint x: 999, startPoint y: 496, endPoint x: 733, endPoint y: 429, distance: 274.3
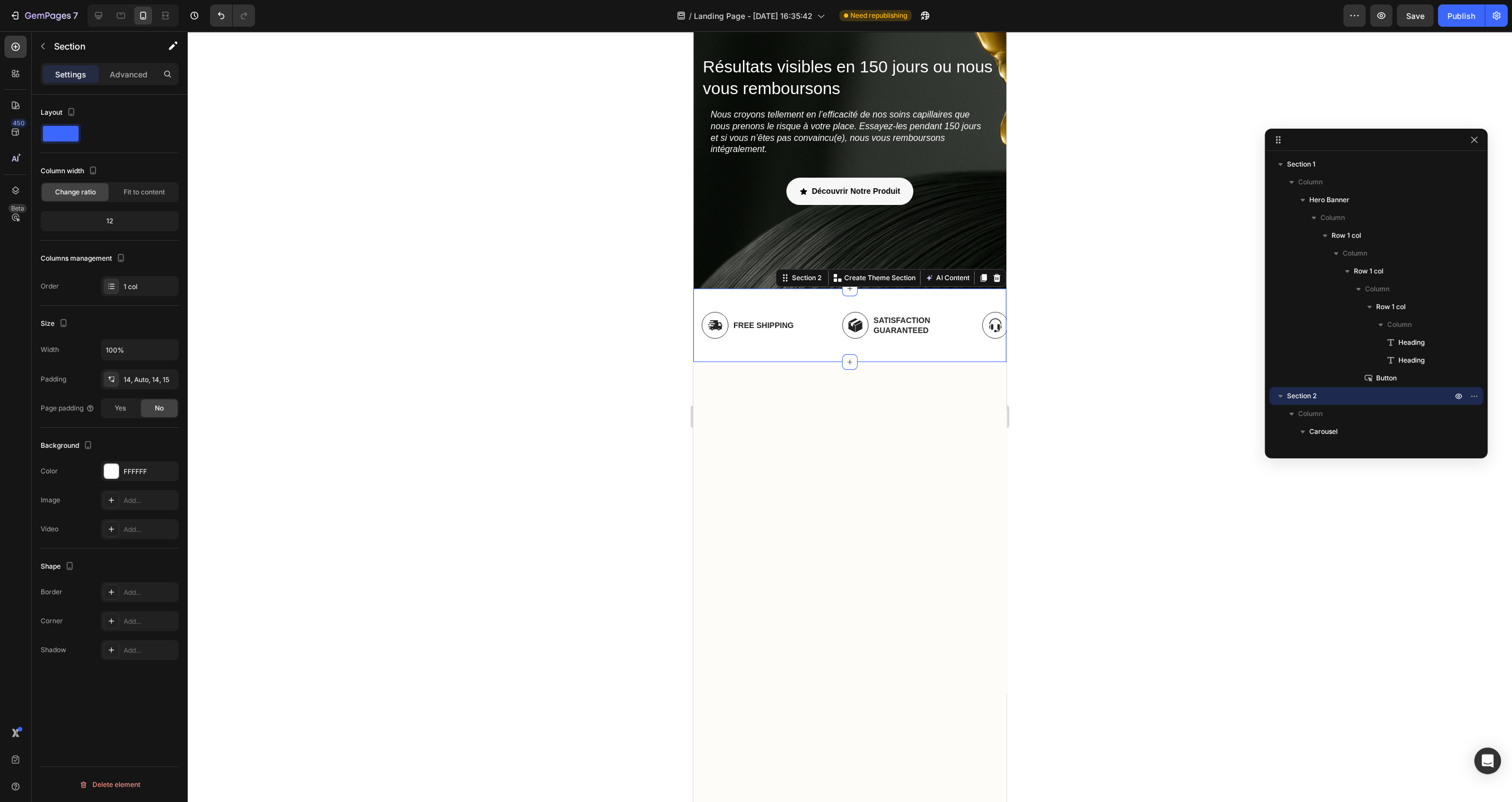
click at [861, 424] on div at bounding box center [850, 592] width 297 height 370
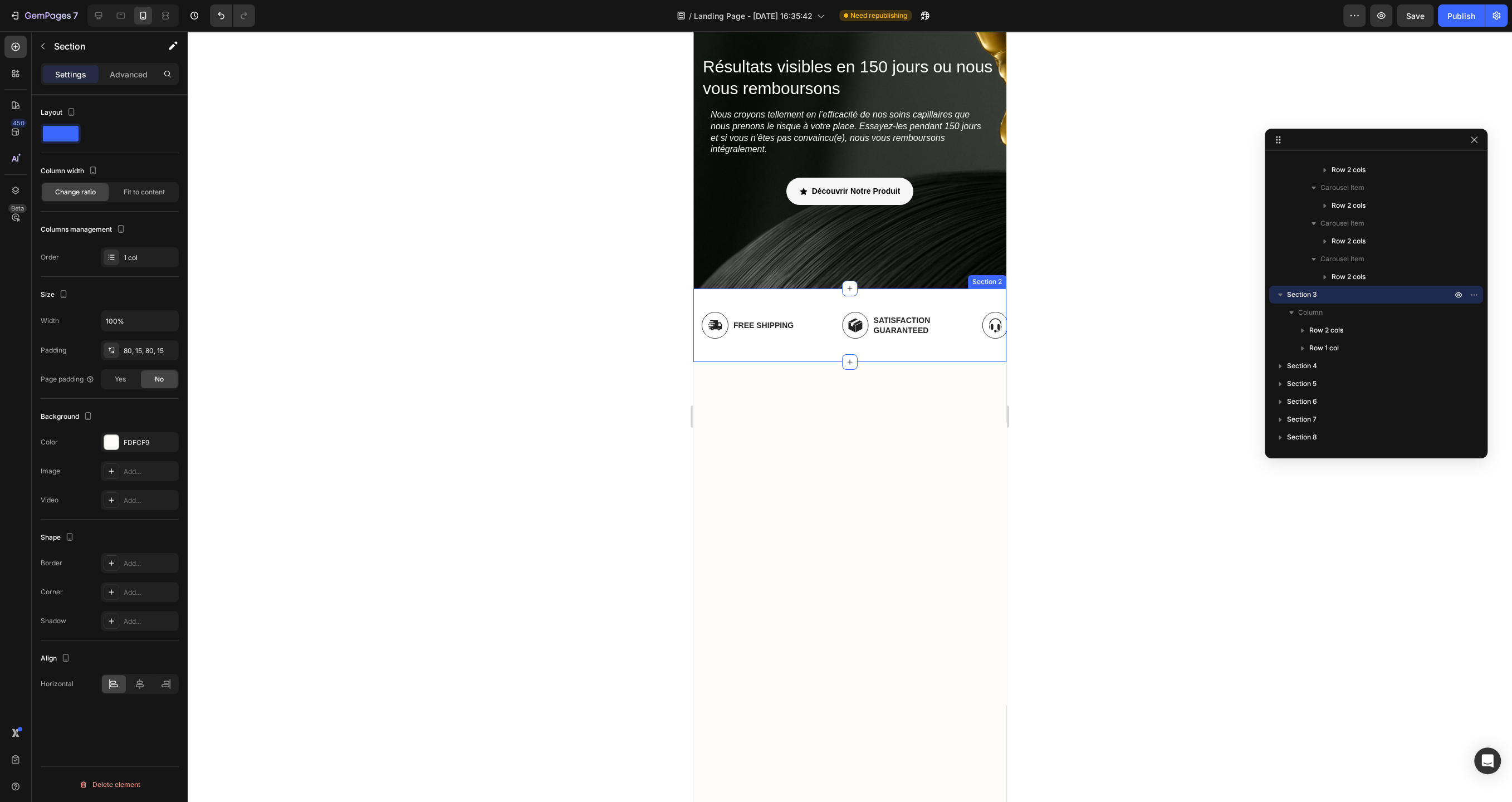
click at [826, 354] on div "Image Free Shipping Text Block Row Image Satisfaction Guaranteed Text Block Row…" at bounding box center [854, 325] width 304 height 58
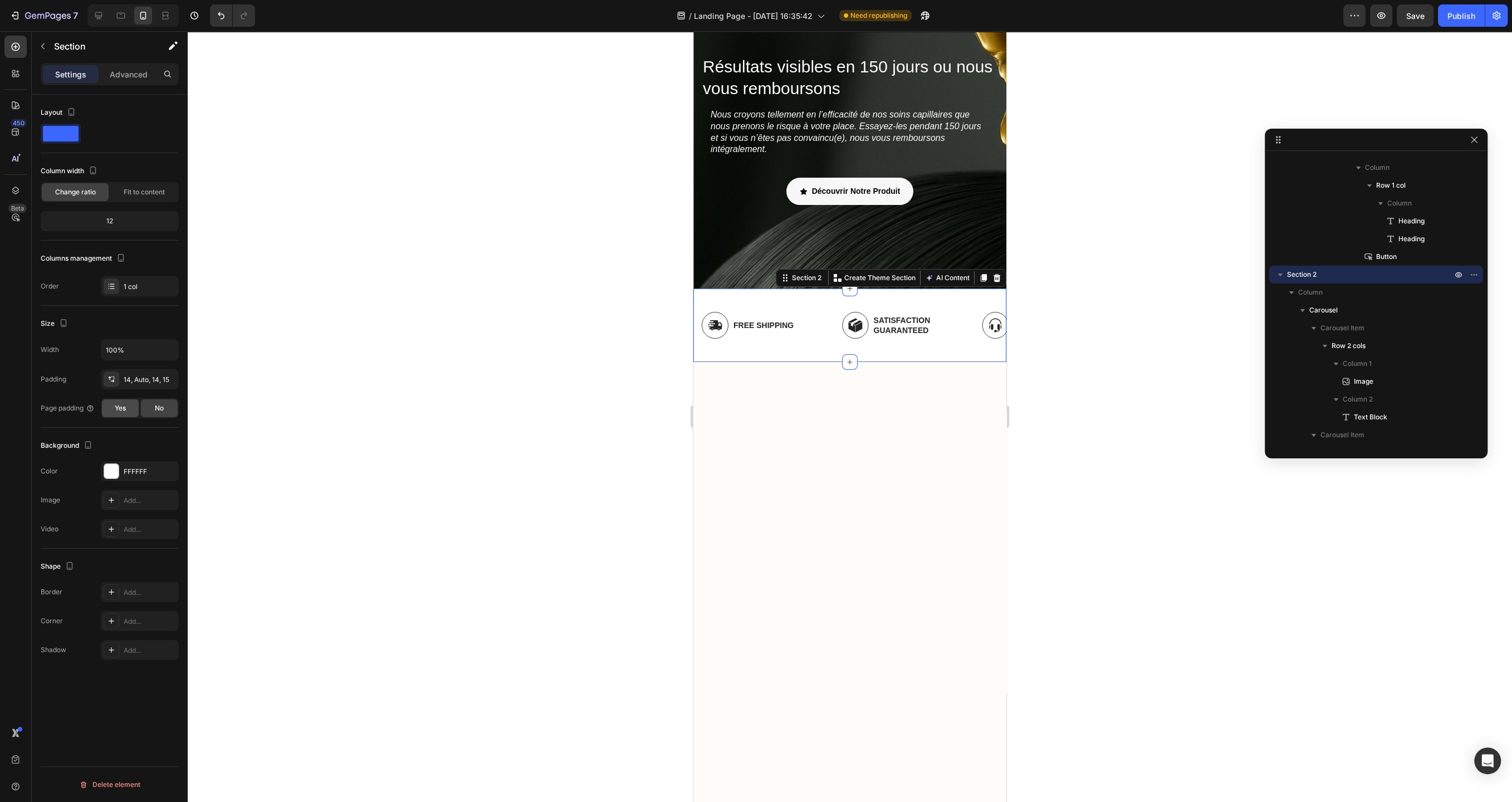
click at [123, 412] on div "Yes" at bounding box center [120, 408] width 37 height 18
click at [168, 416] on div "Size Width 100% Padding 14, Auto, 14, 15 Page padding Yes No" at bounding box center [110, 367] width 139 height 122
click at [171, 407] on div "No" at bounding box center [159, 408] width 37 height 18
click at [994, 279] on icon at bounding box center [997, 278] width 7 height 8
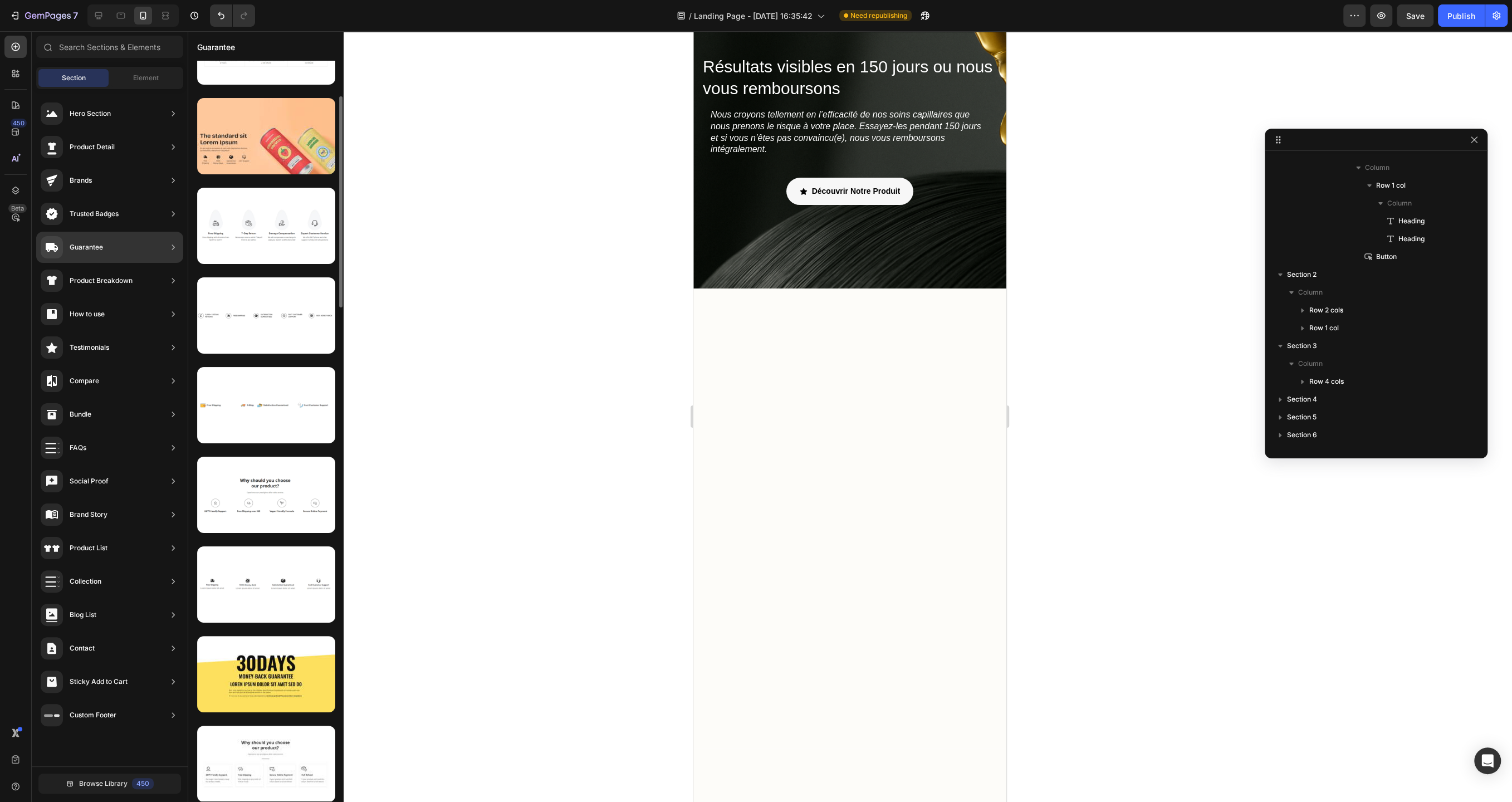
scroll to position [148, 0]
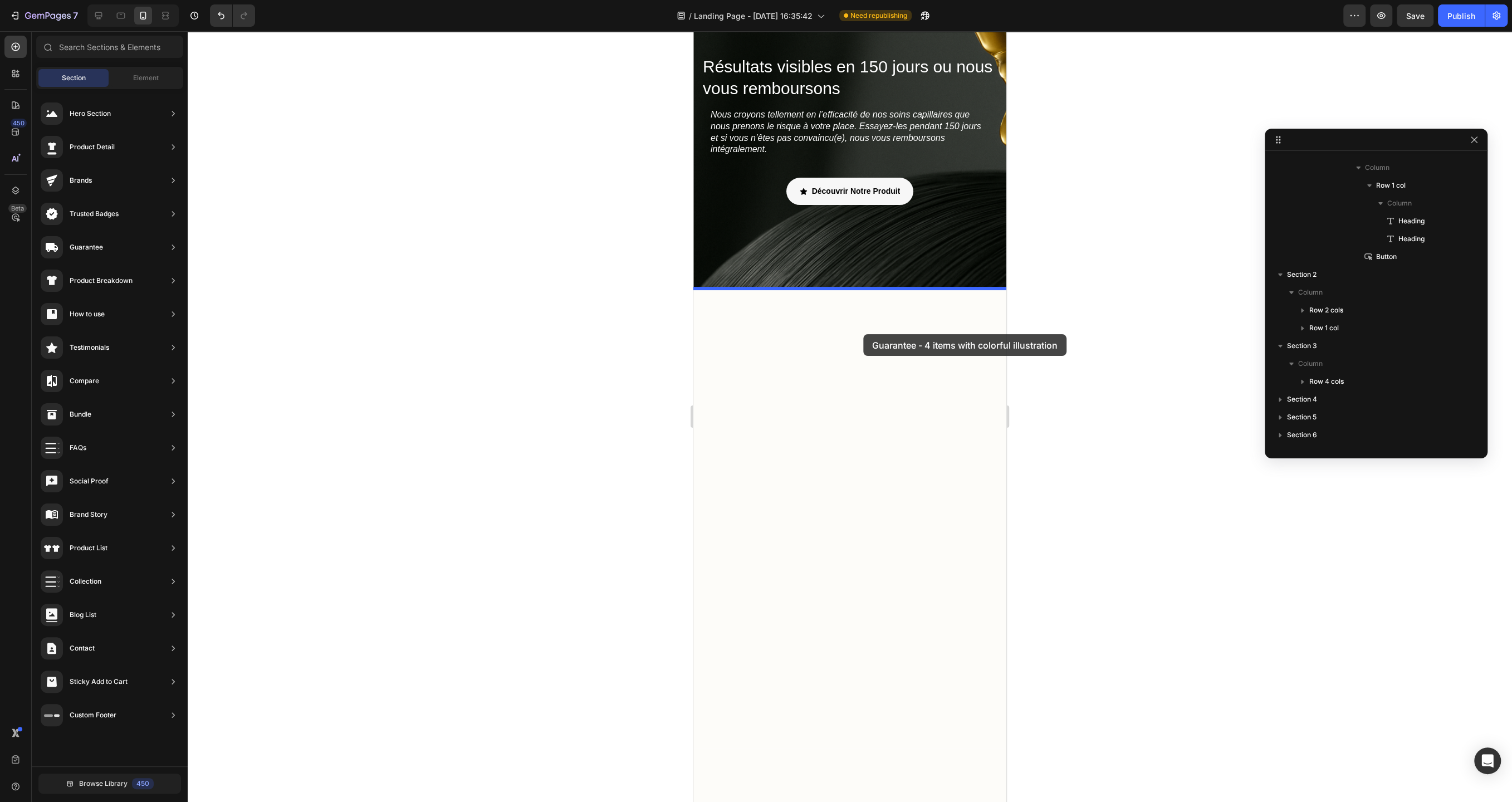
drag, startPoint x: 969, startPoint y: 443, endPoint x: 863, endPoint y: 334, distance: 152.0
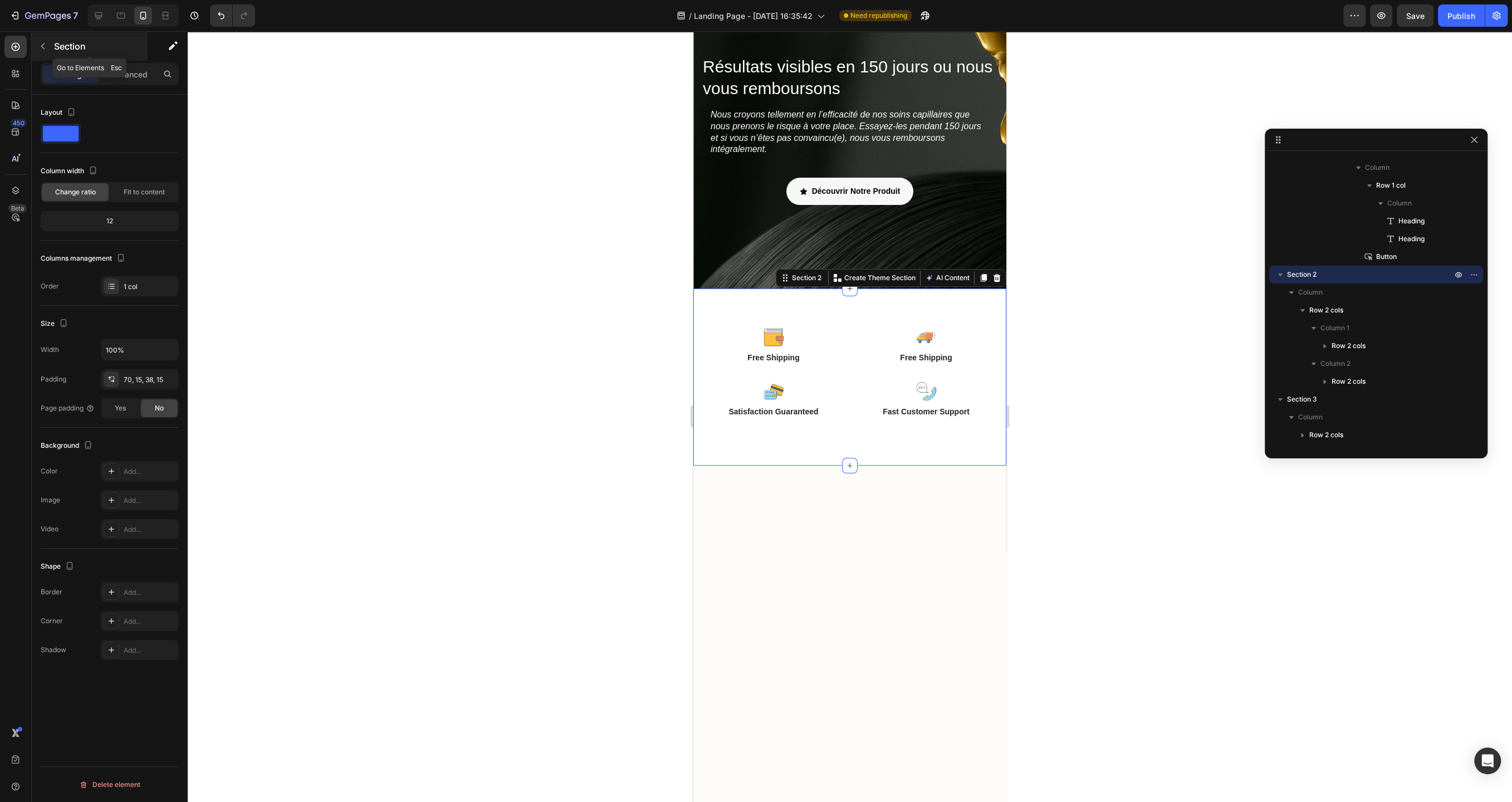
click at [50, 47] on button "button" at bounding box center [42, 46] width 18 height 18
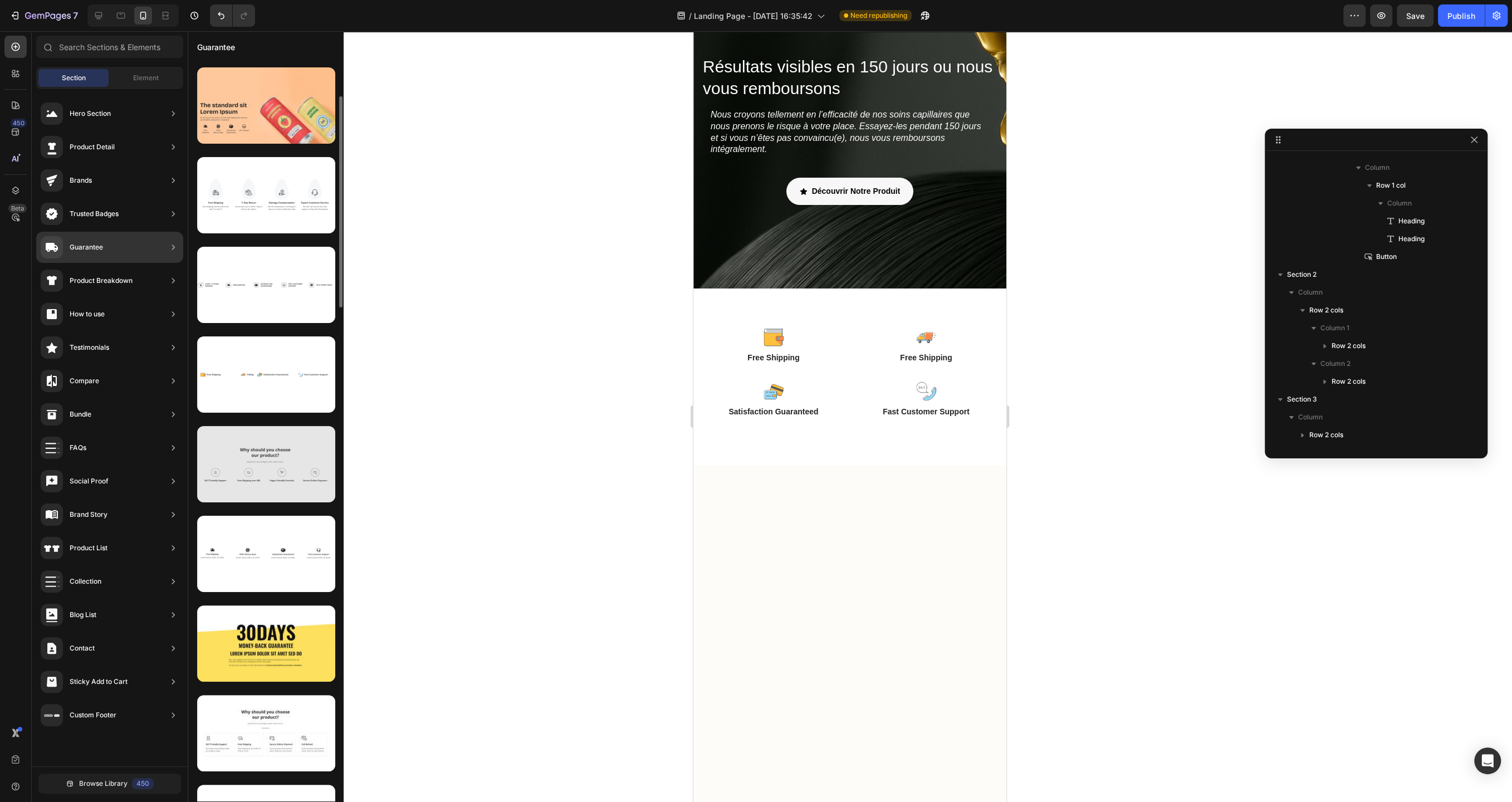
scroll to position [182, 0]
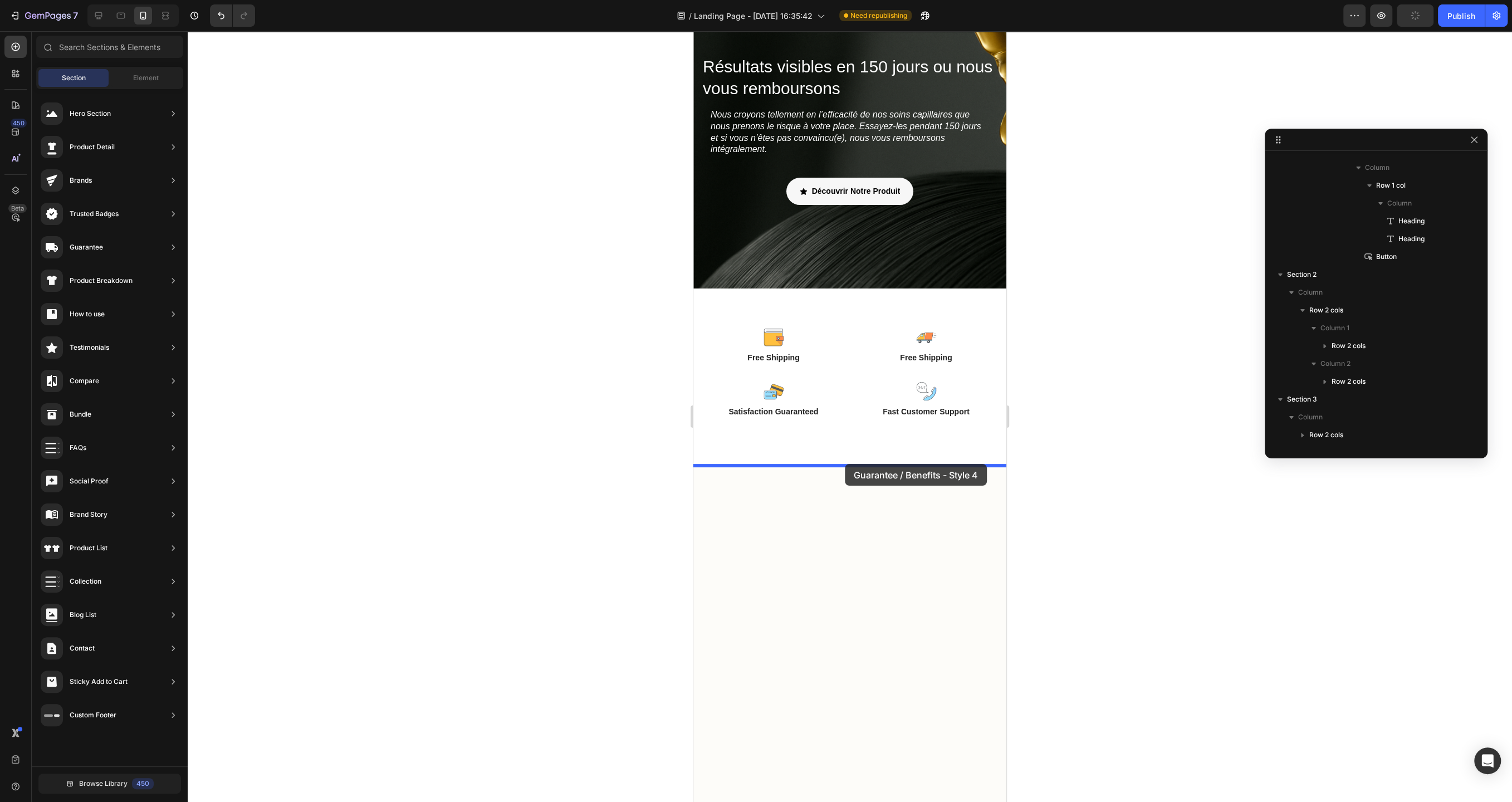
drag, startPoint x: 992, startPoint y: 500, endPoint x: 845, endPoint y: 464, distance: 151.3
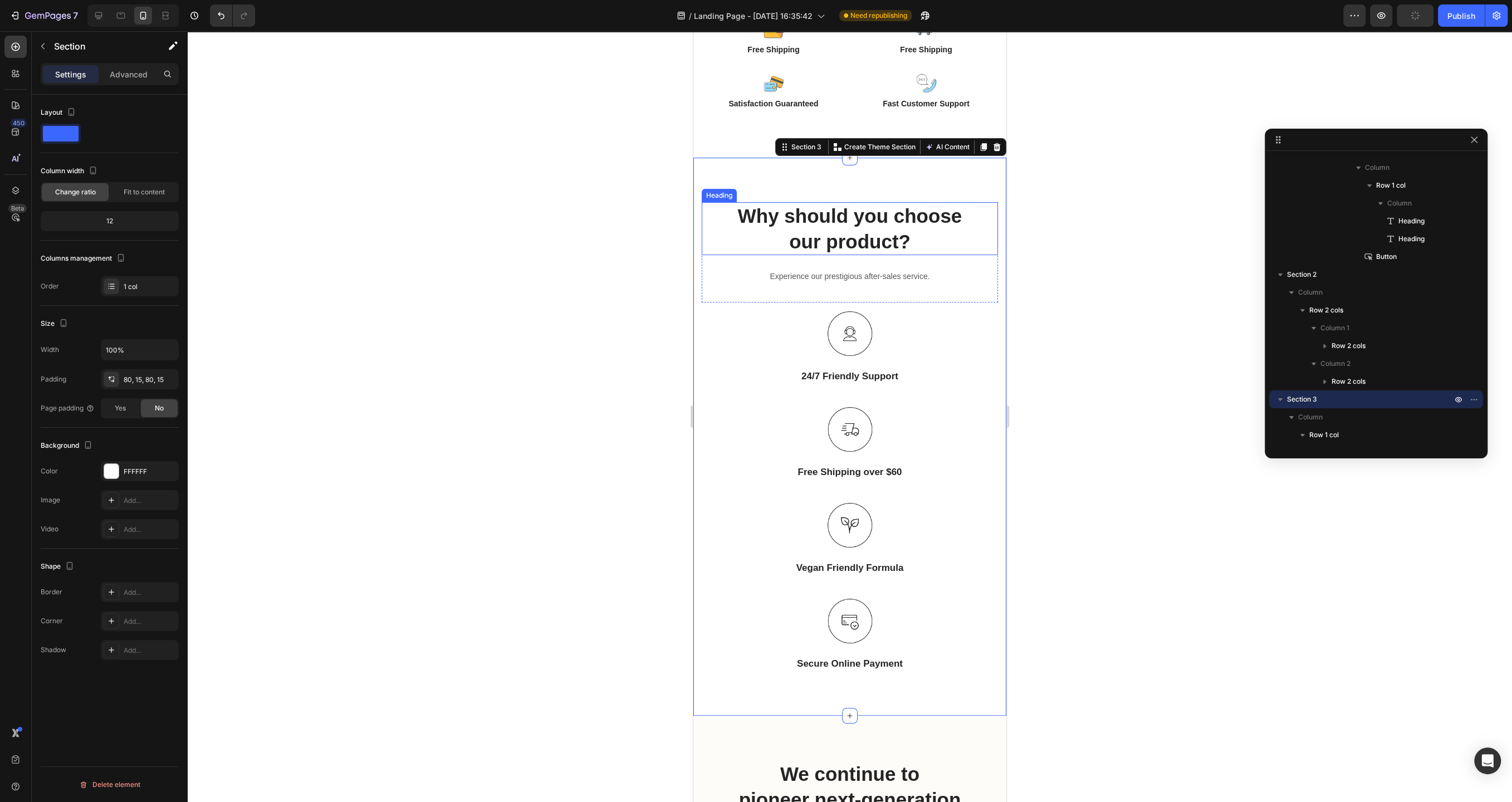
scroll to position [397, 0]
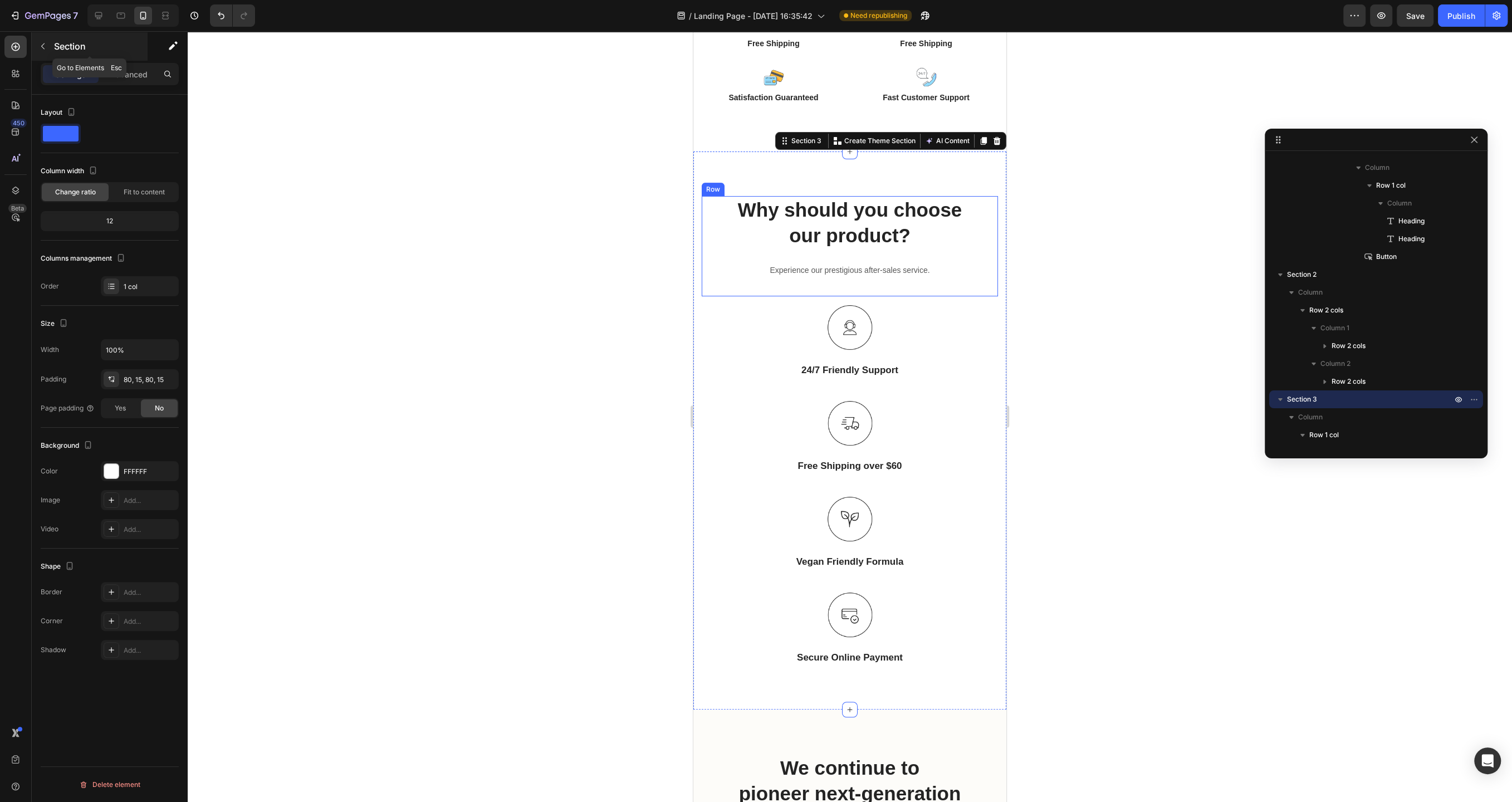
click at [45, 51] on button "button" at bounding box center [42, 46] width 18 height 18
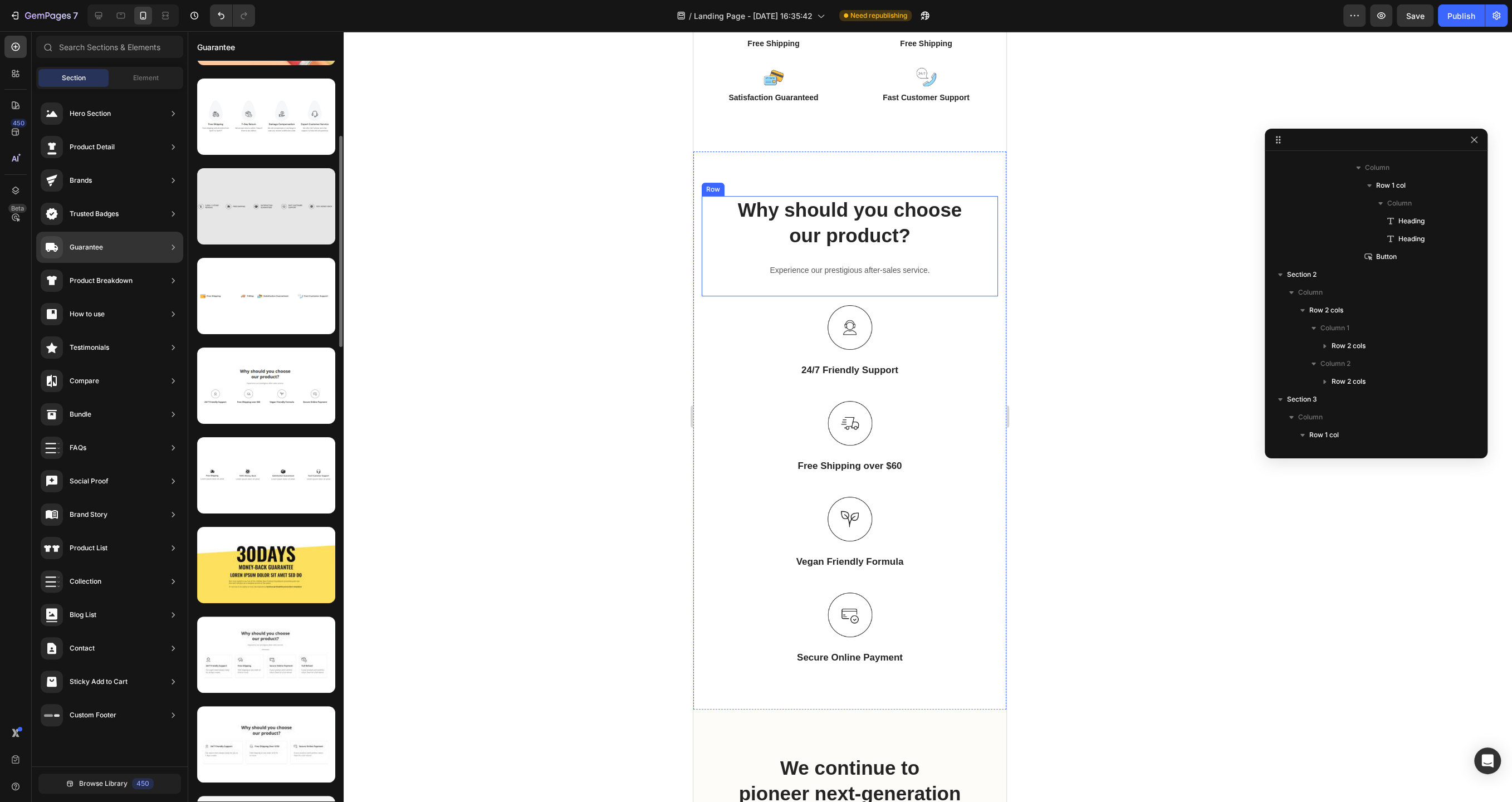
scroll to position [269, 0]
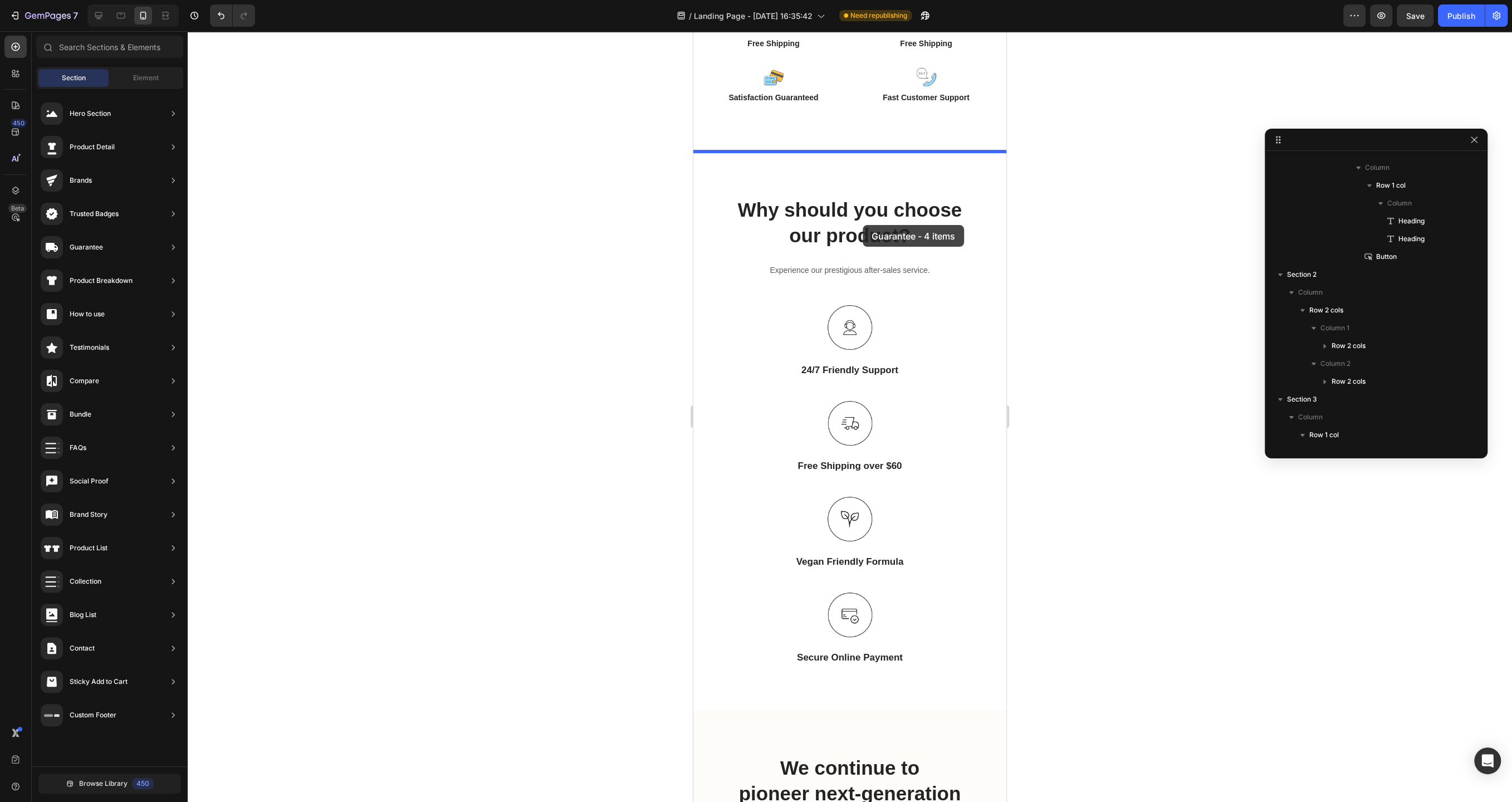
drag, startPoint x: 994, startPoint y: 490, endPoint x: 862, endPoint y: 225, distance: 296.1
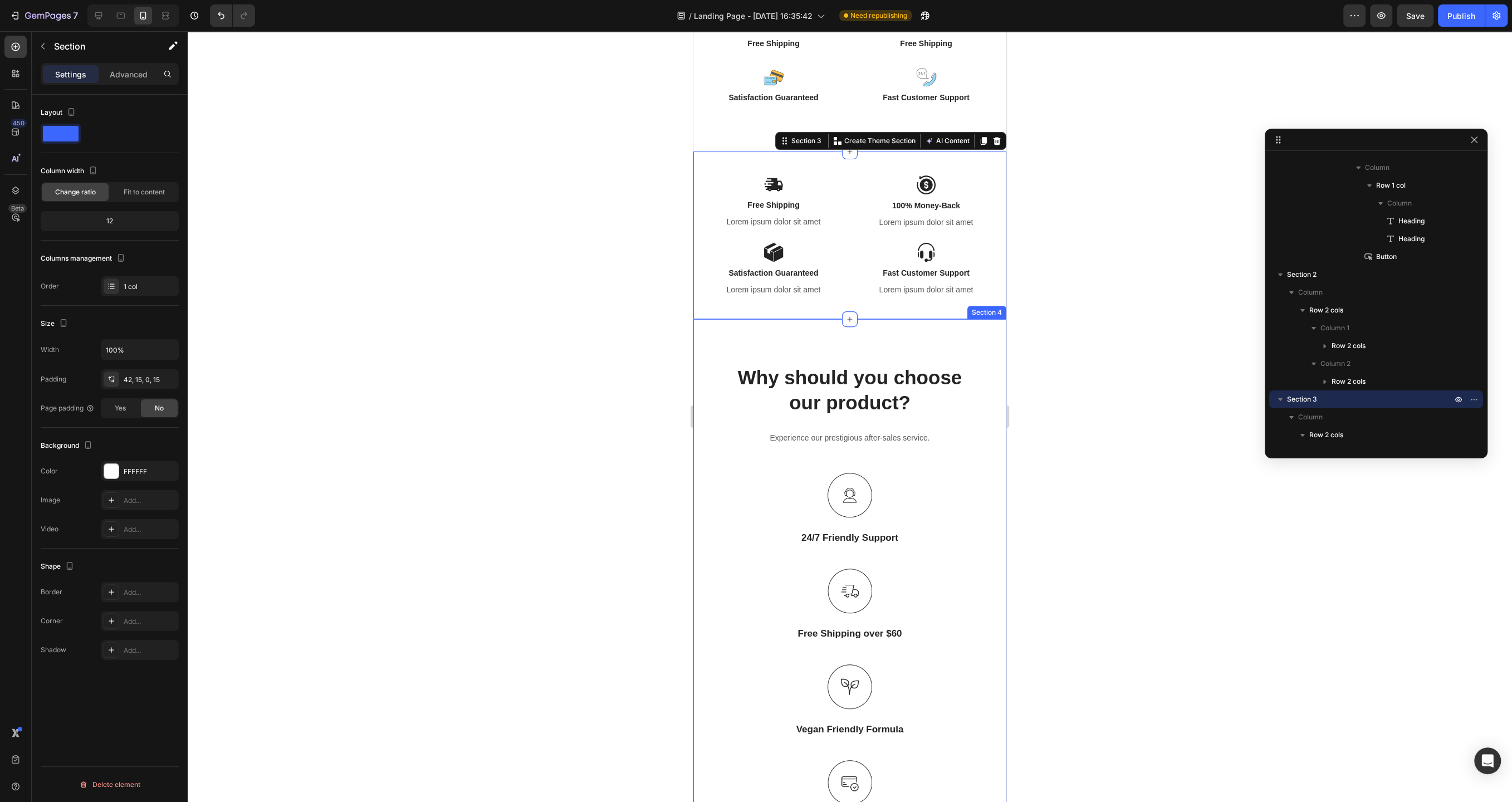
click at [758, 349] on div "Why should you choose our product? Heading Experience our prestigious after-sal…" at bounding box center [850, 598] width 313 height 558
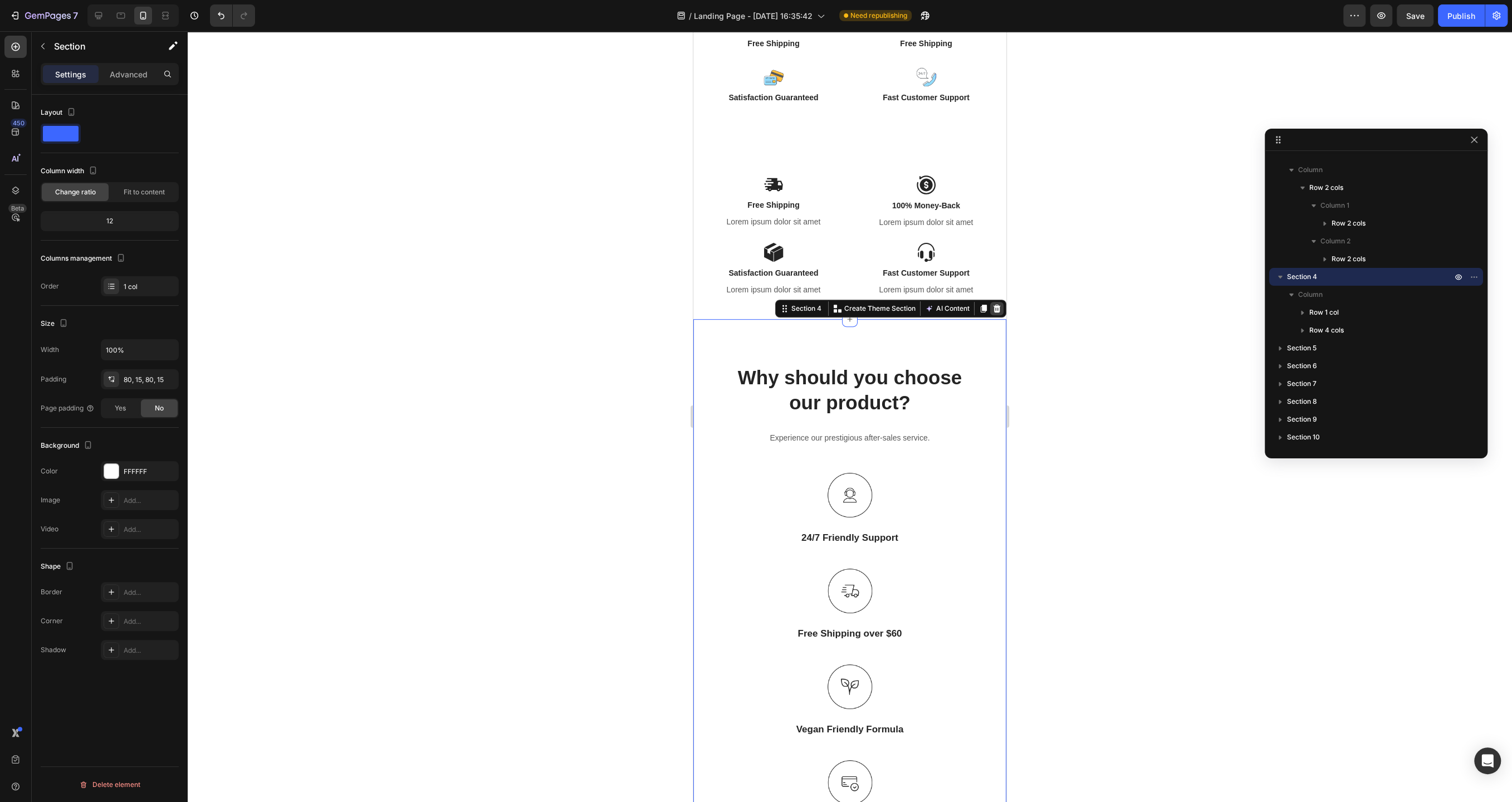
click at [996, 309] on icon at bounding box center [996, 308] width 9 height 9
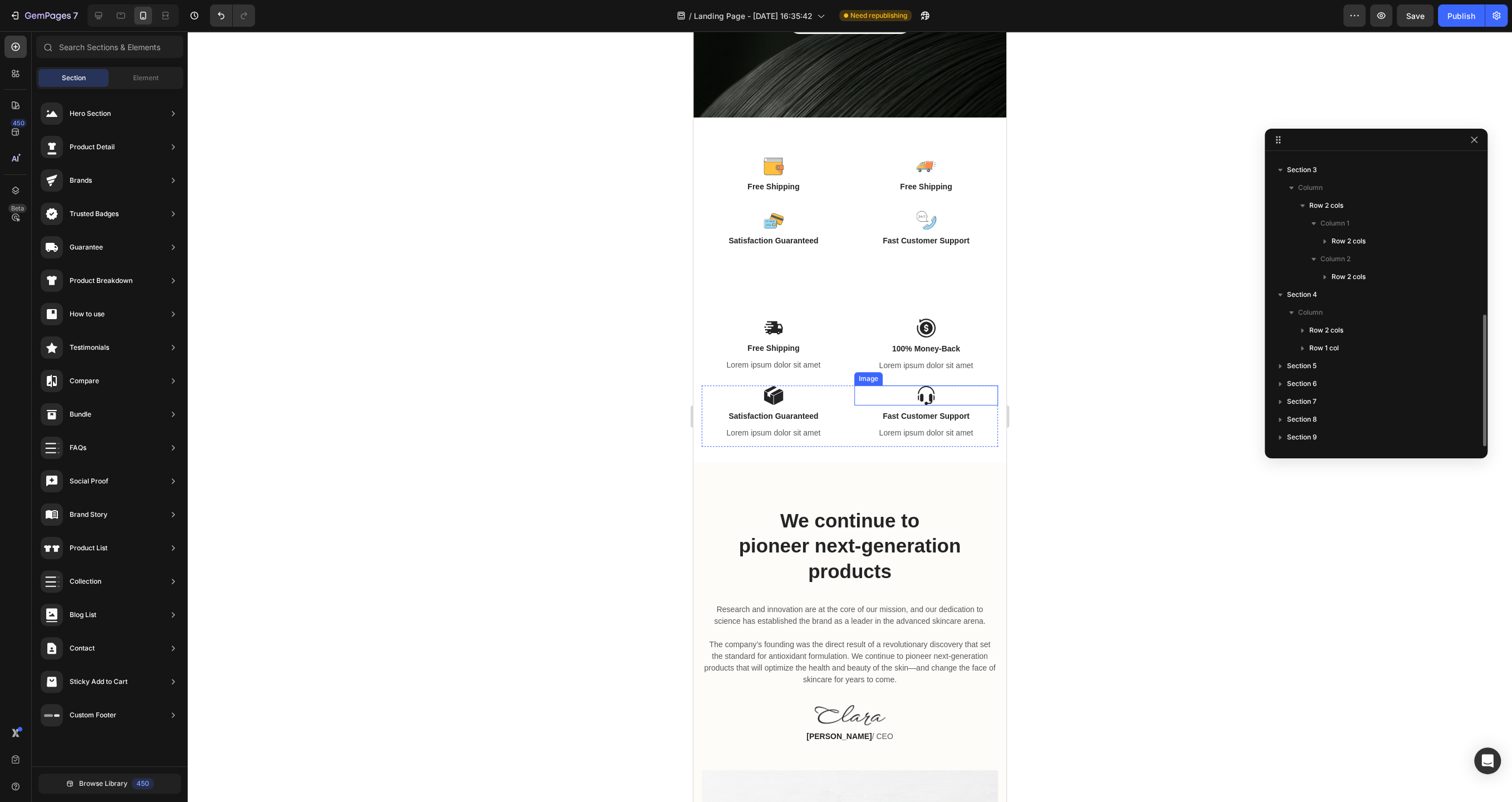
scroll to position [250, 0]
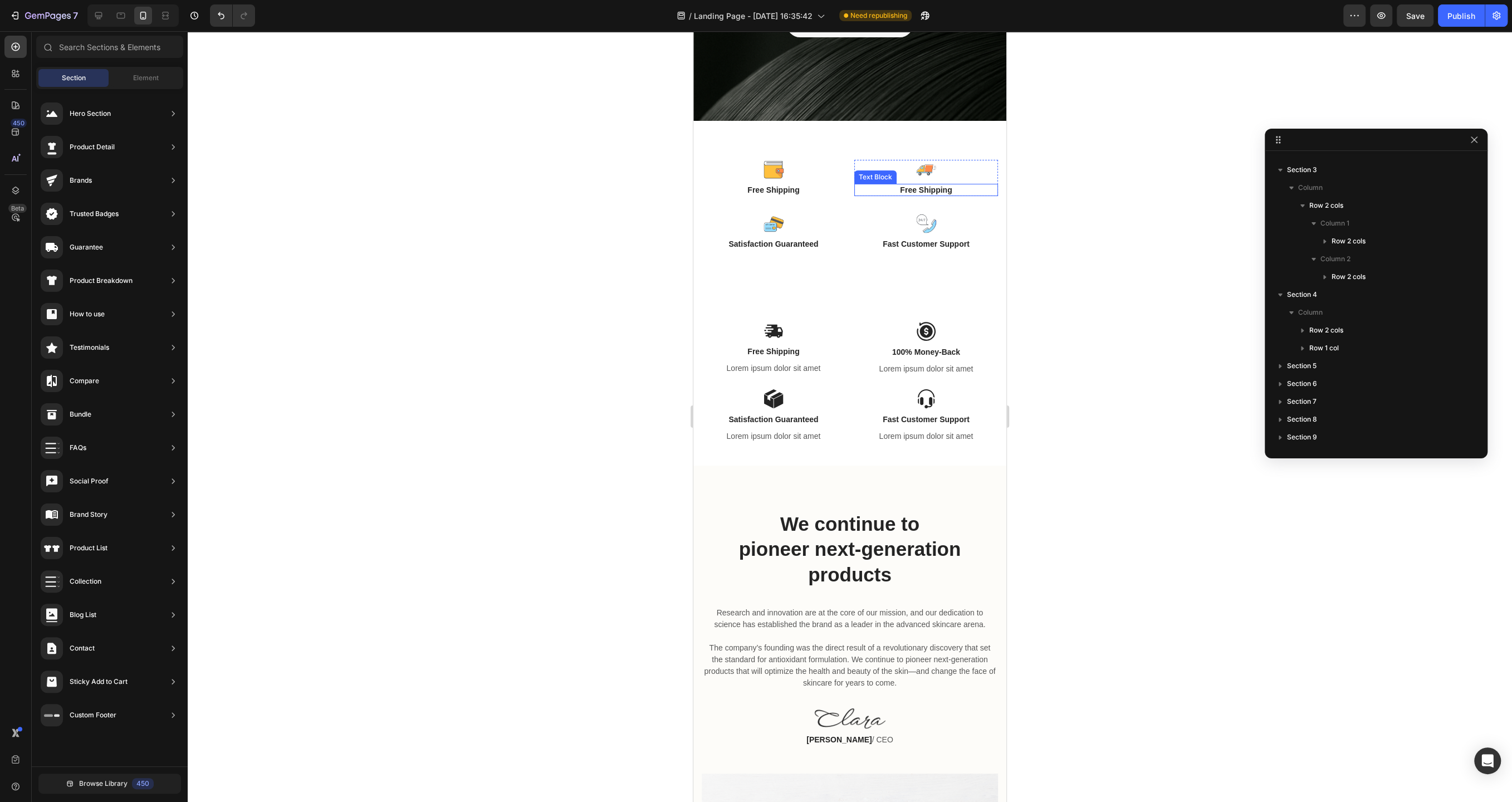
click at [861, 184] on div "Free Shipping Text Block" at bounding box center [927, 190] width 144 height 13
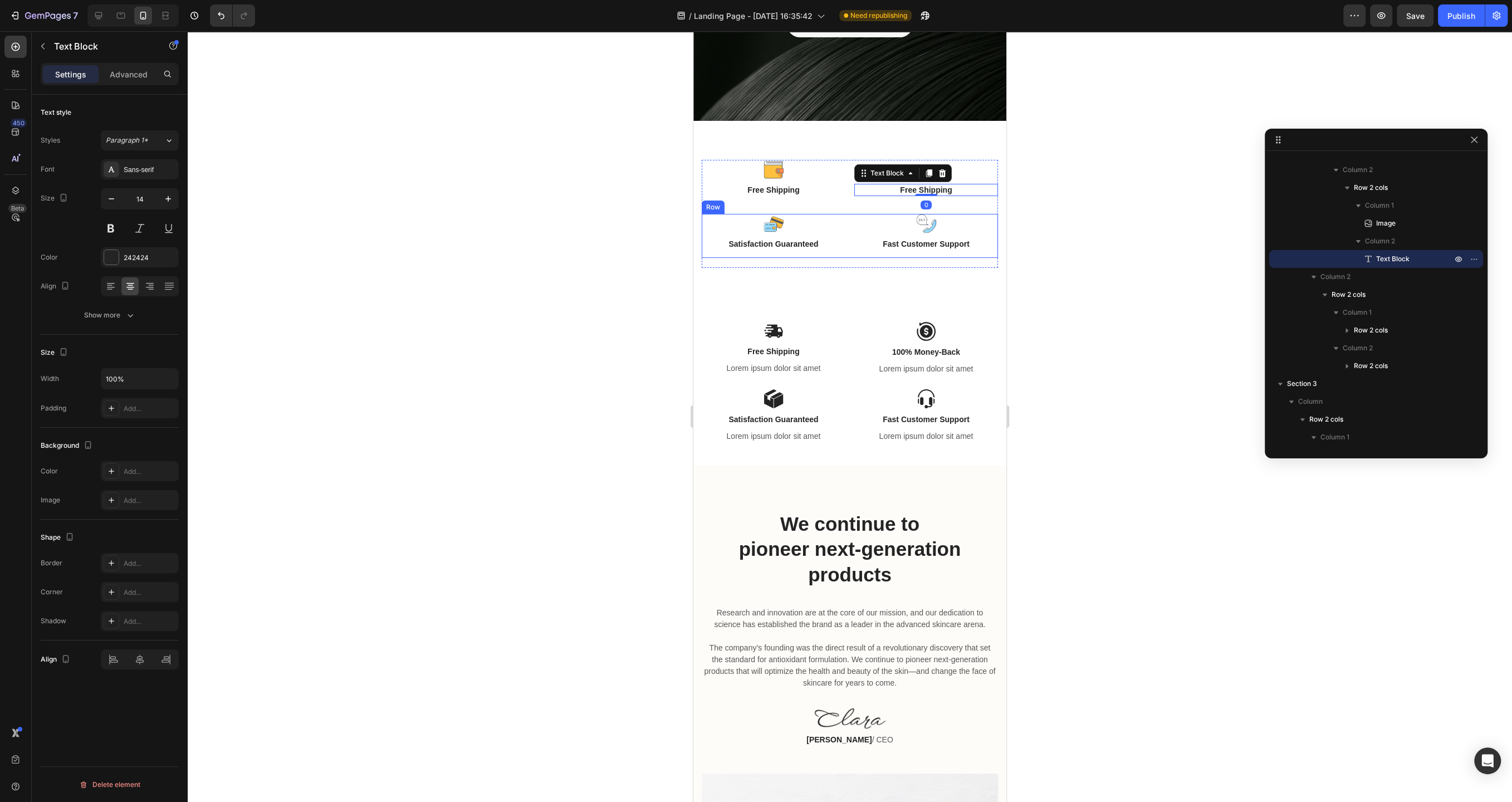
click at [845, 225] on div at bounding box center [774, 224] width 144 height 20
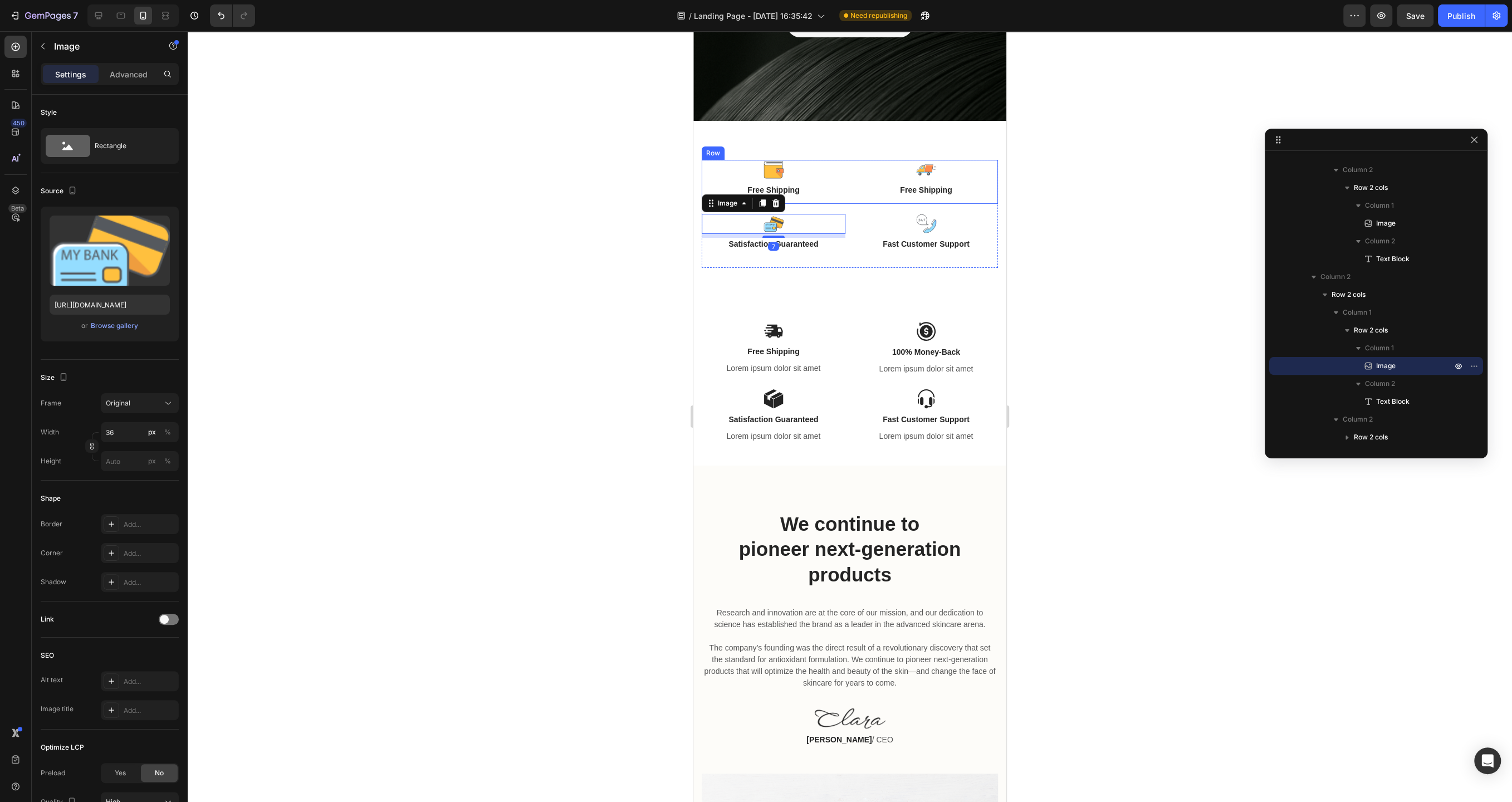
click at [848, 181] on div "Image Free Shipping Text Block Row Image Free Shipping Text Block Row Row" at bounding box center [850, 182] width 297 height 44
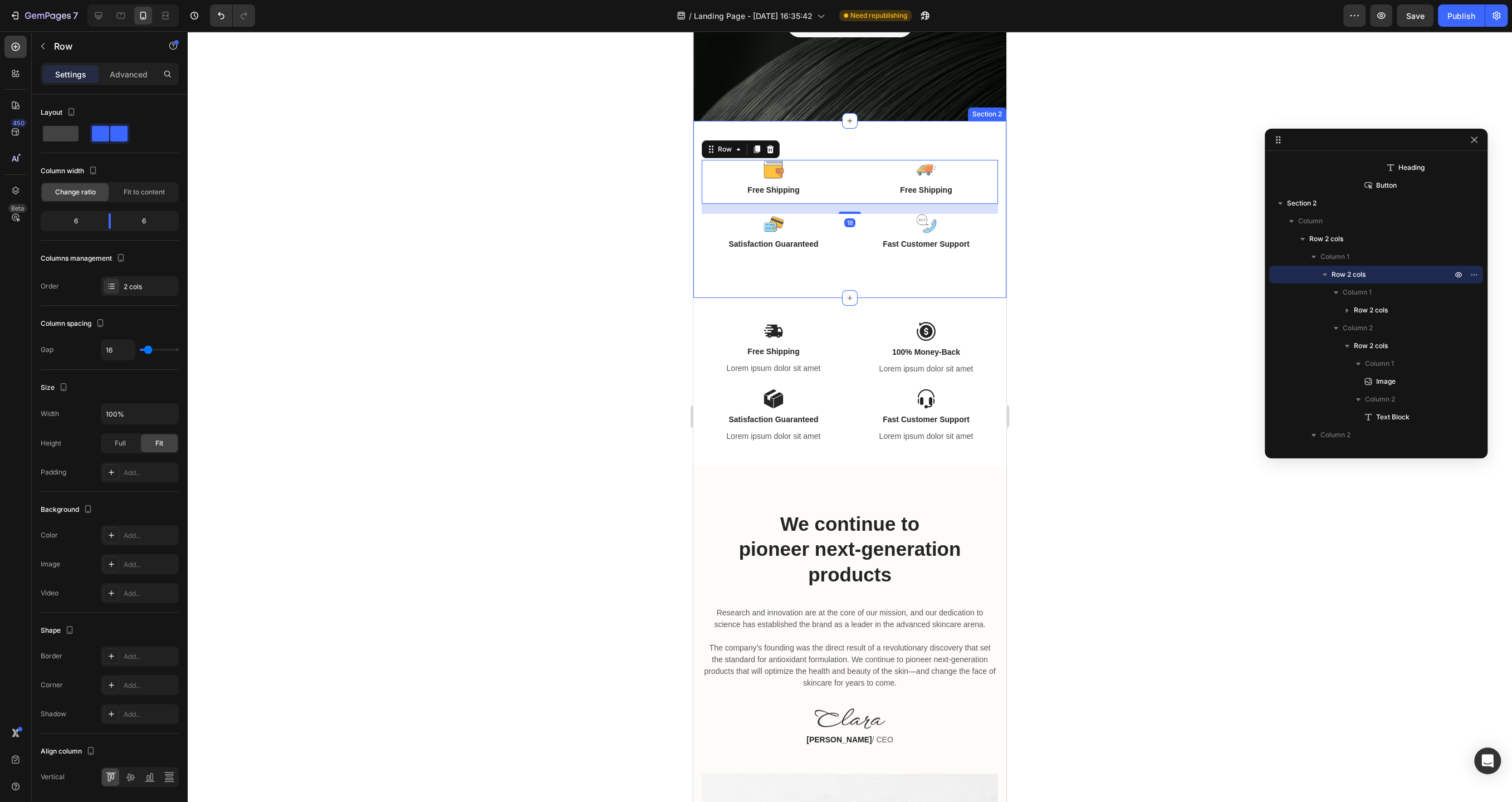
click at [848, 156] on div "Image Free Shipping Text Block Row Image Free Shipping Text Block Row Row 18 Im…" at bounding box center [850, 209] width 313 height 177
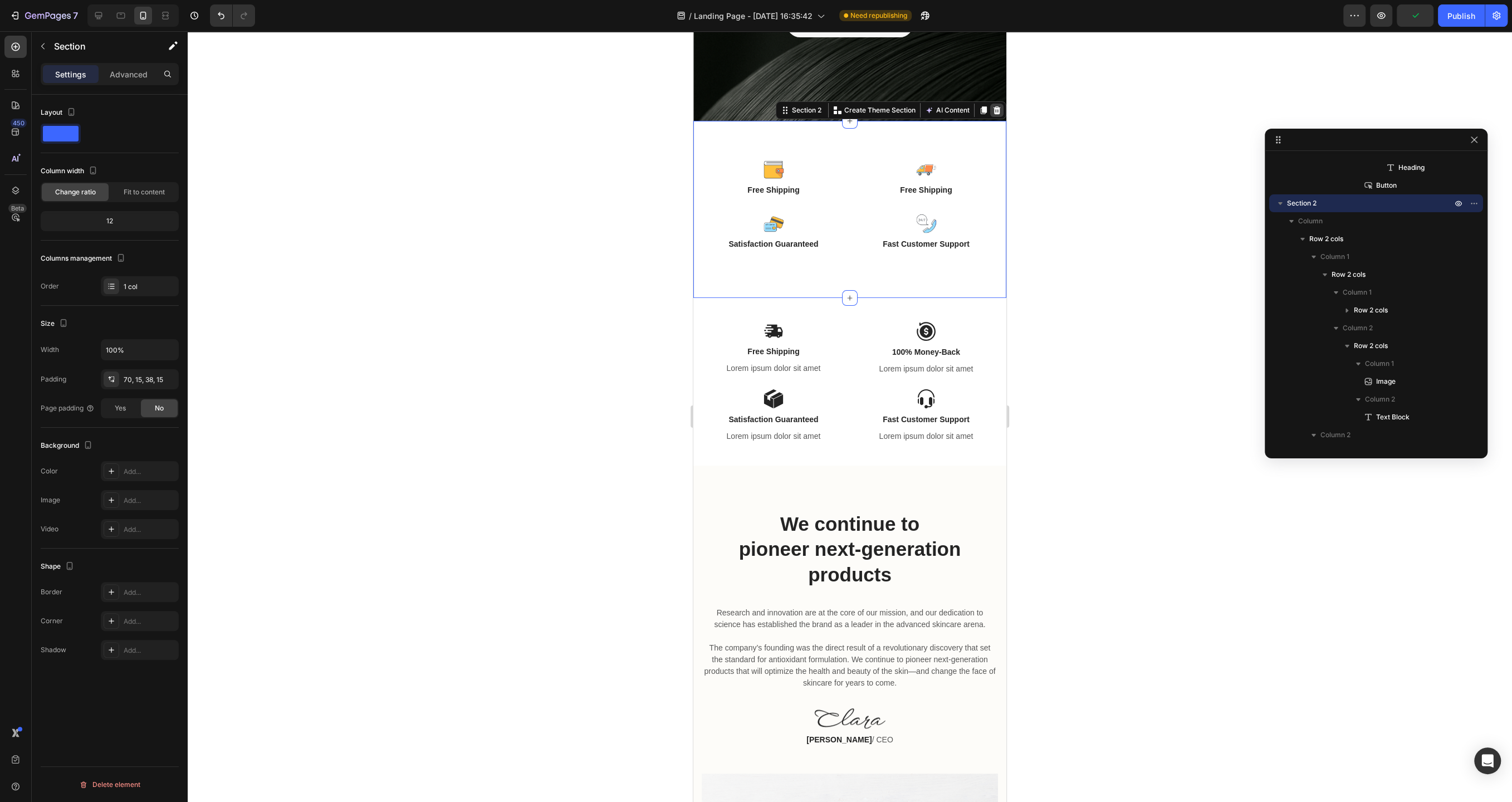
click at [995, 107] on icon at bounding box center [997, 110] width 7 height 8
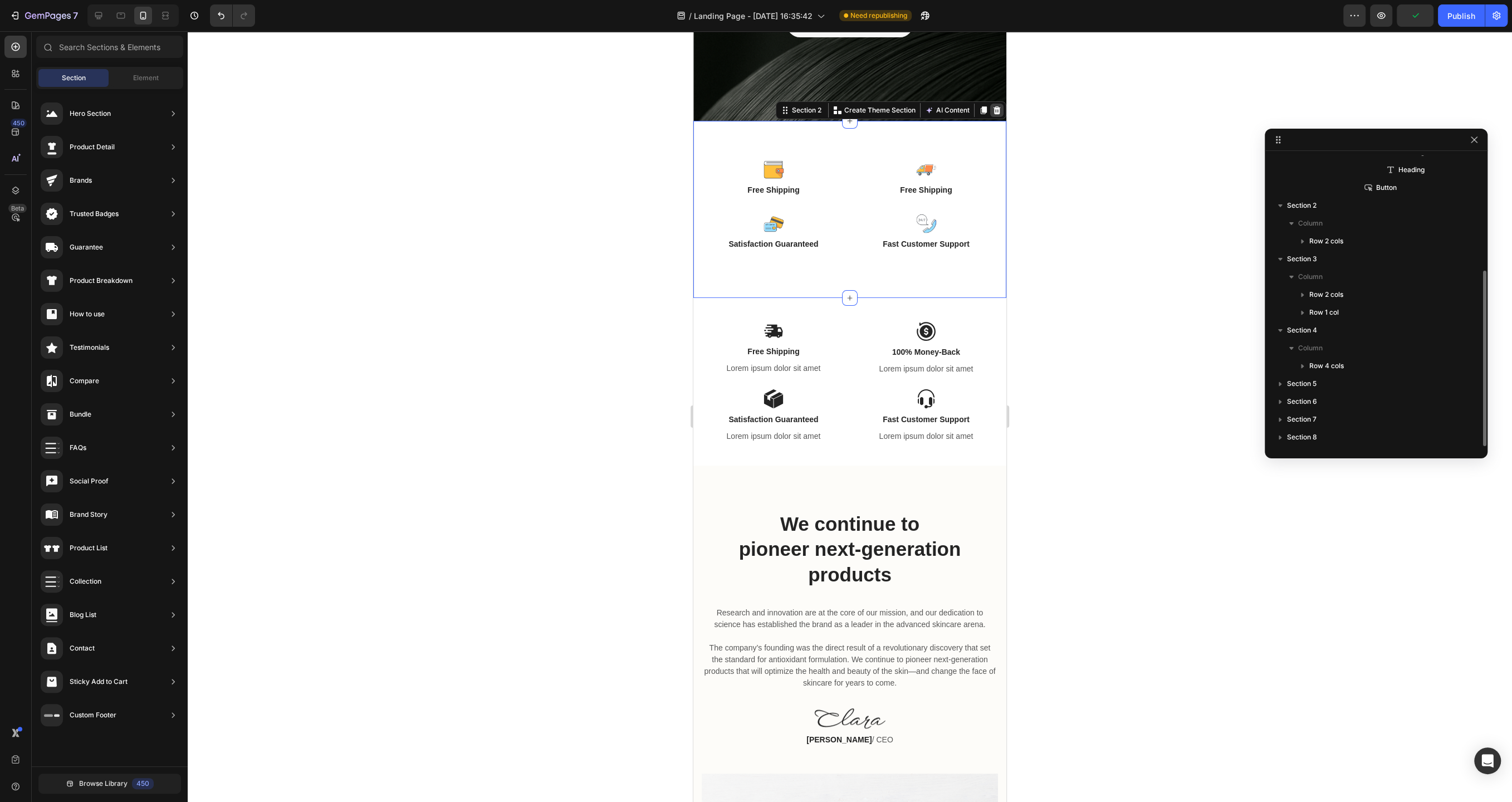
scroll to position [190, 0]
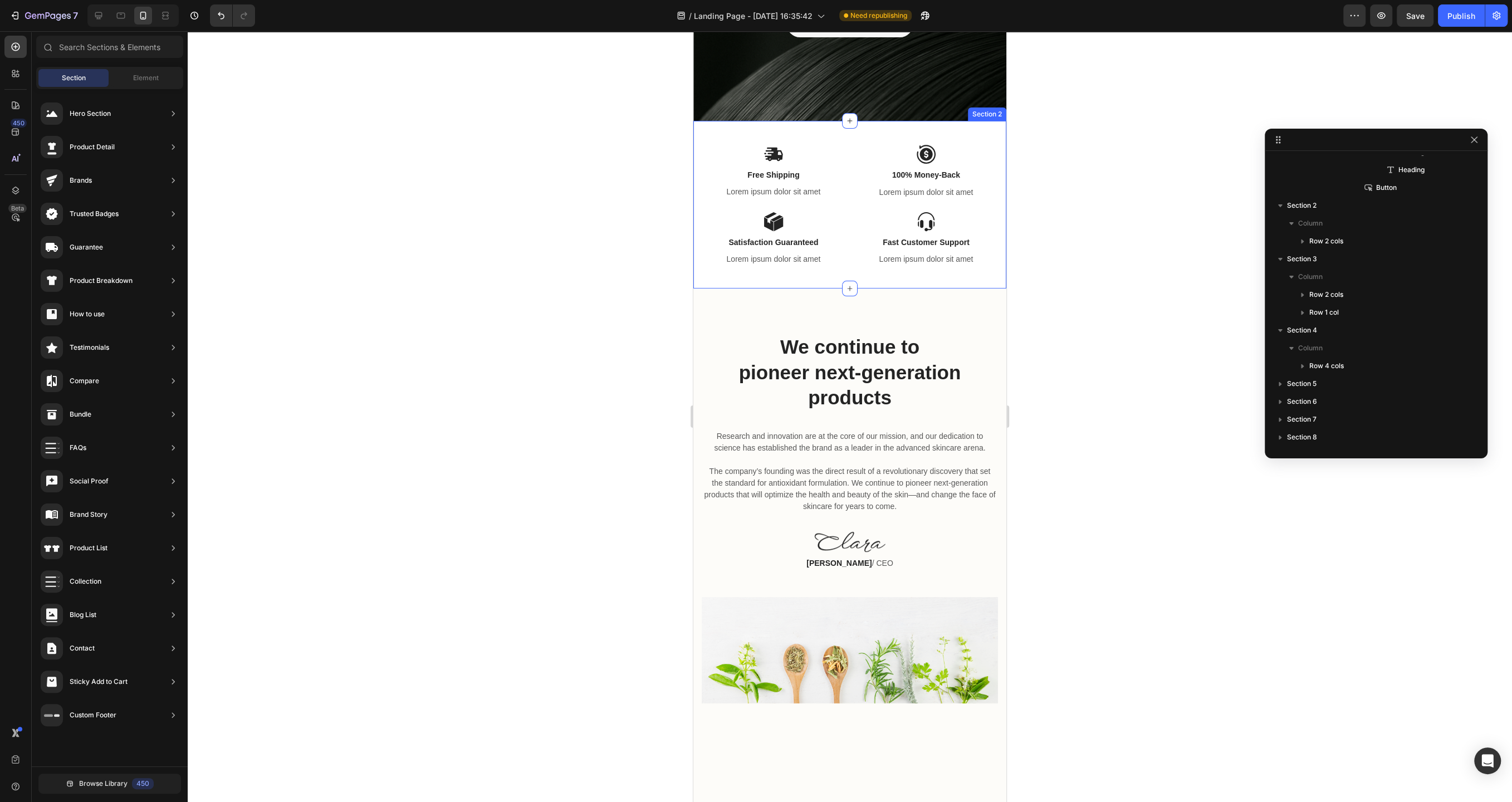
click at [848, 142] on div "Image Free Shipping Text Block Lorem ipsum dolor sit amet Text Block Image 100%…" at bounding box center [850, 204] width 313 height 167
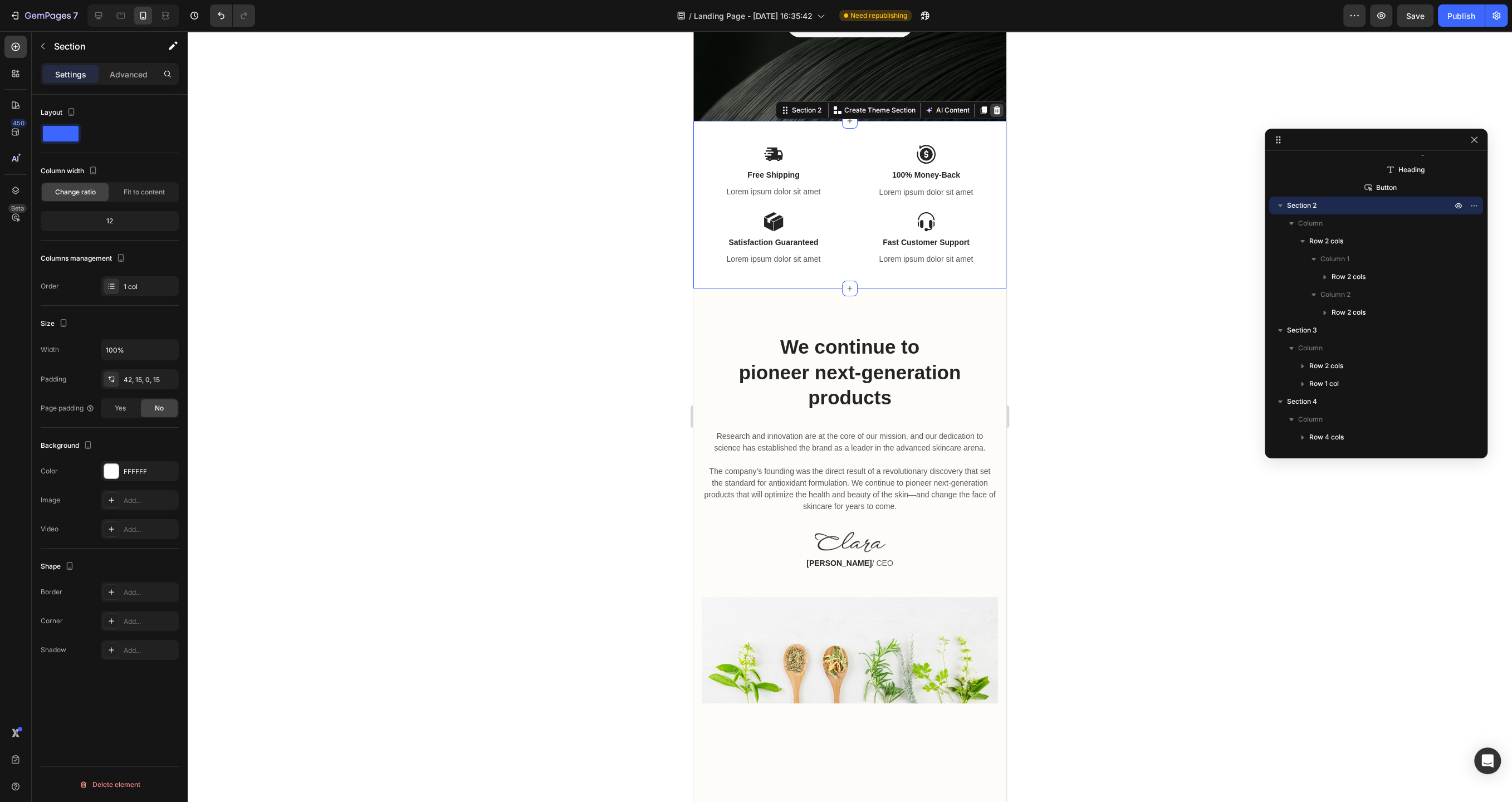
click at [993, 111] on icon at bounding box center [996, 110] width 9 height 9
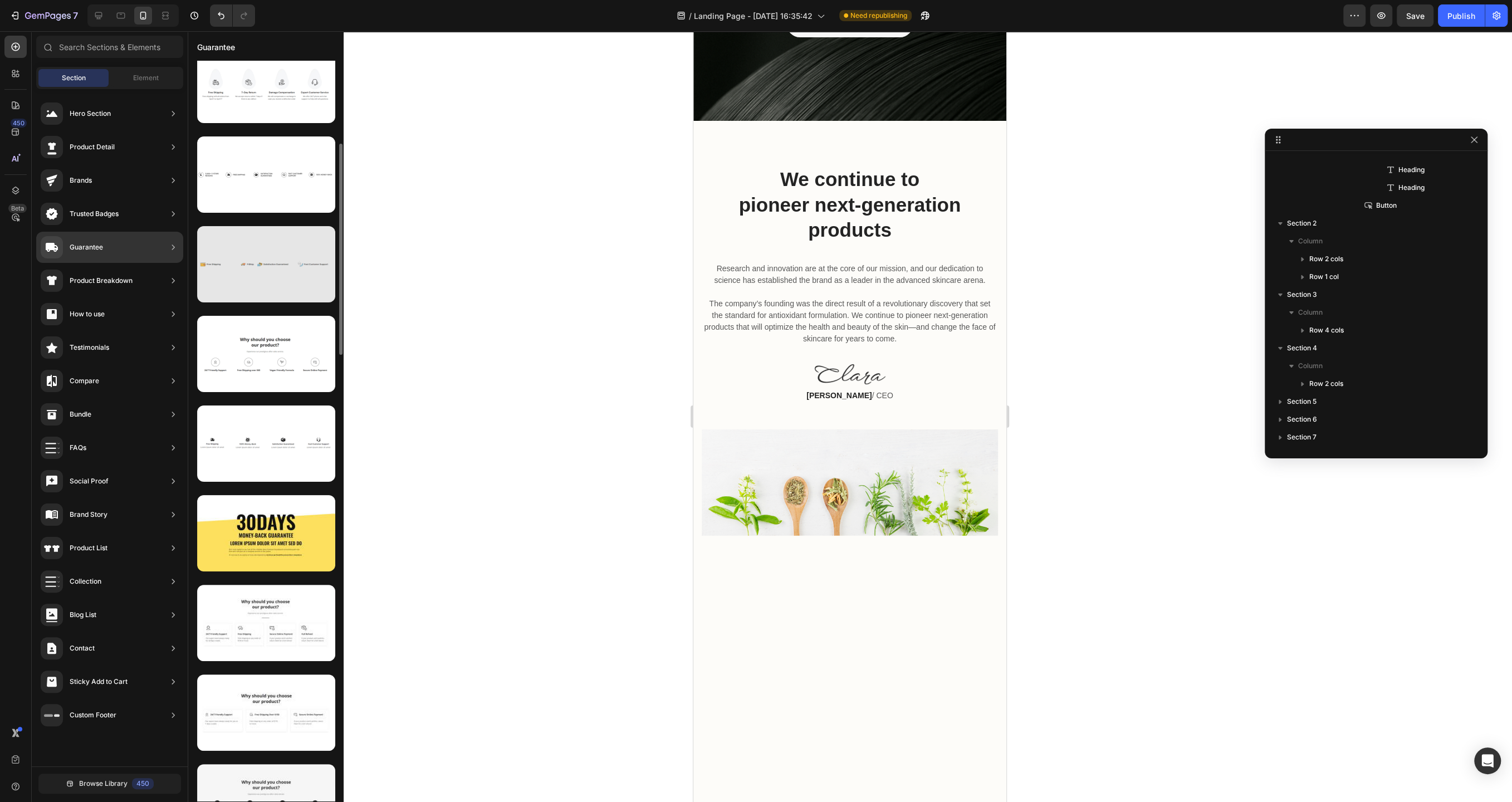
scroll to position [287, 0]
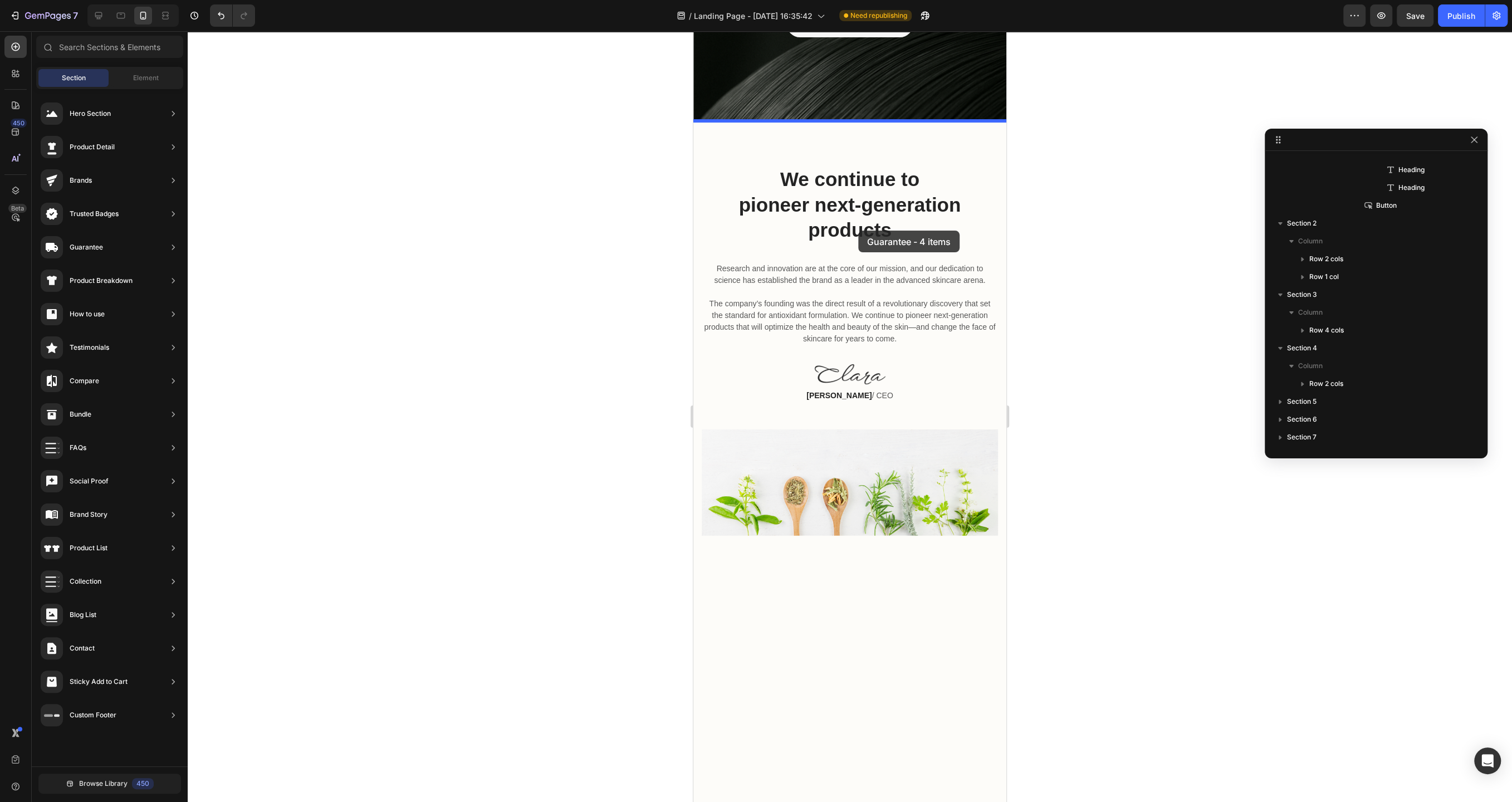
drag, startPoint x: 966, startPoint y: 504, endPoint x: 859, endPoint y: 231, distance: 293.2
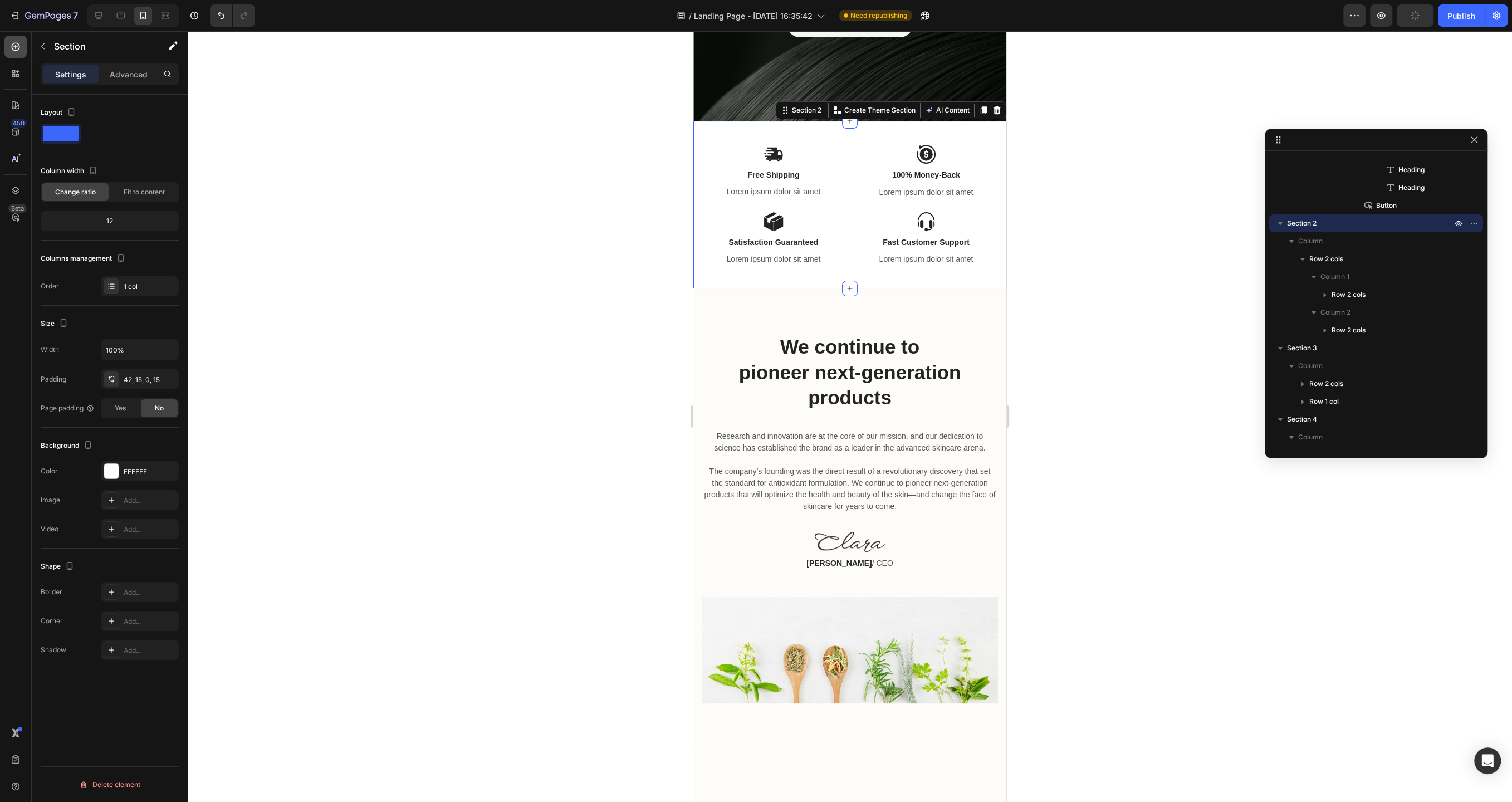
click at [16, 45] on icon at bounding box center [16, 47] width 11 height 11
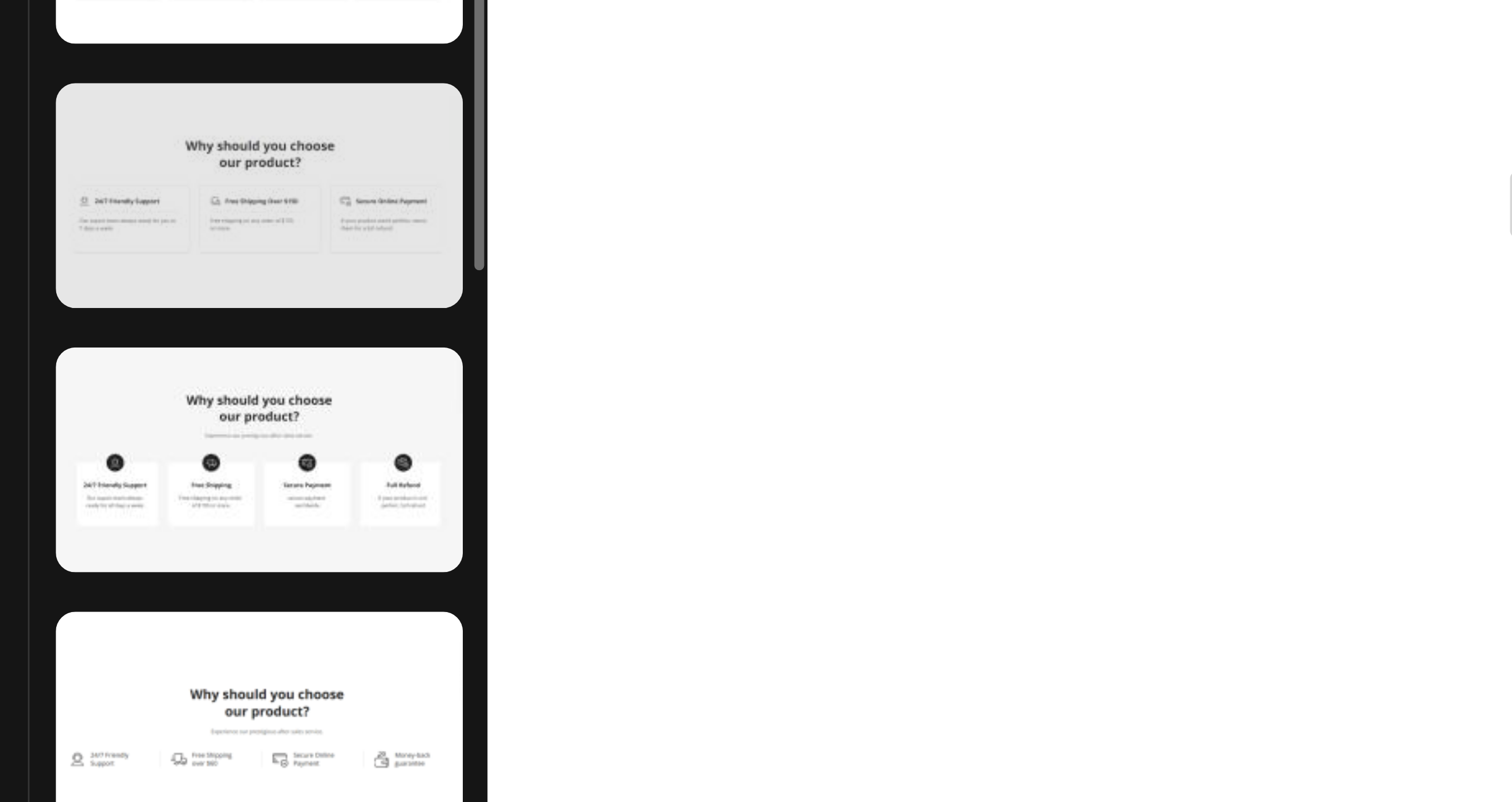
scroll to position [587, 0]
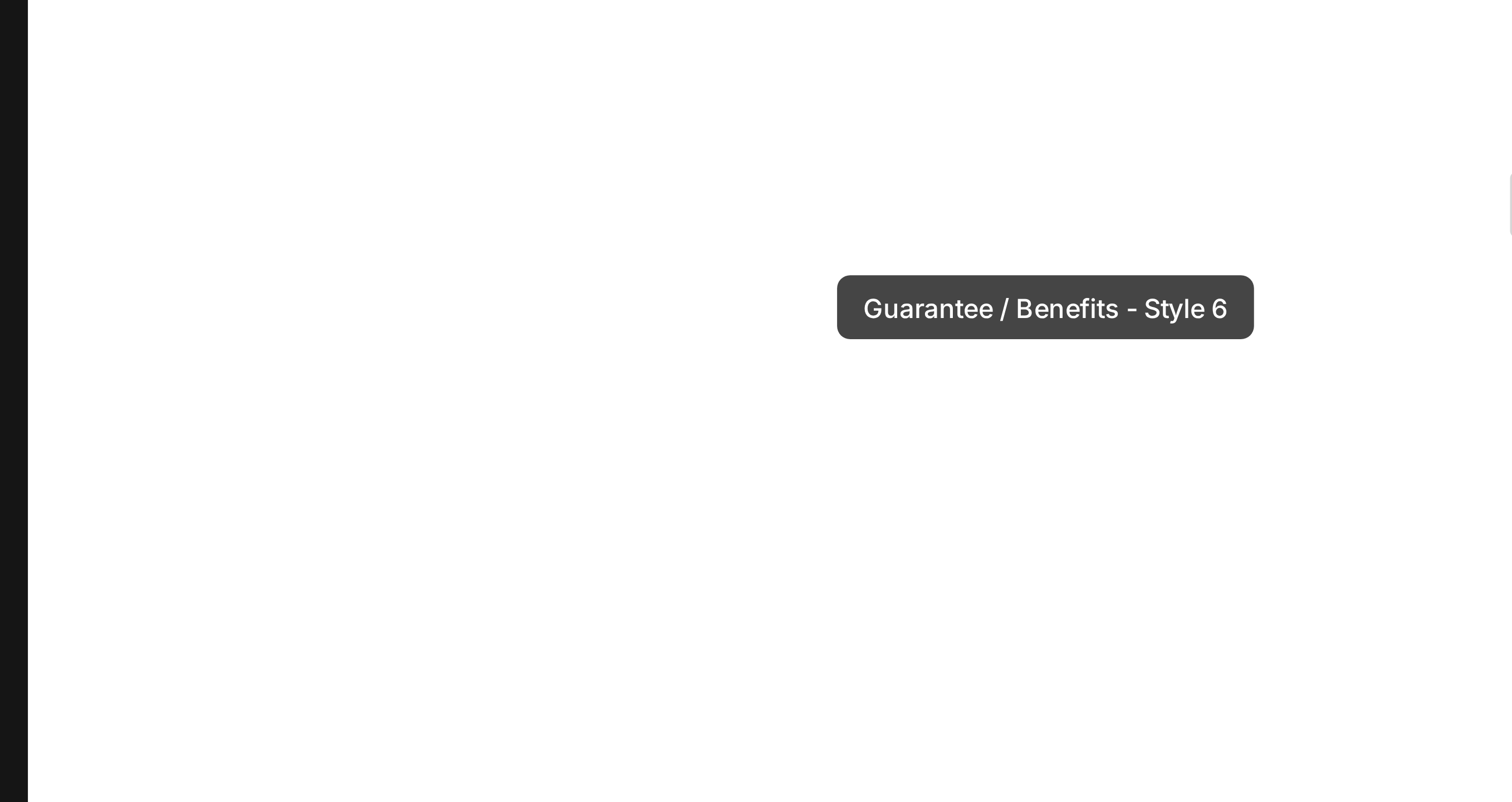
drag, startPoint x: 283, startPoint y: 532, endPoint x: 463, endPoint y: 441, distance: 201.7
click at [463, 0] on div "7 Version history / Landing Page - Aug 19, 16:35:42 Need republishing Preview S…" at bounding box center [756, 0] width 1512 height 0
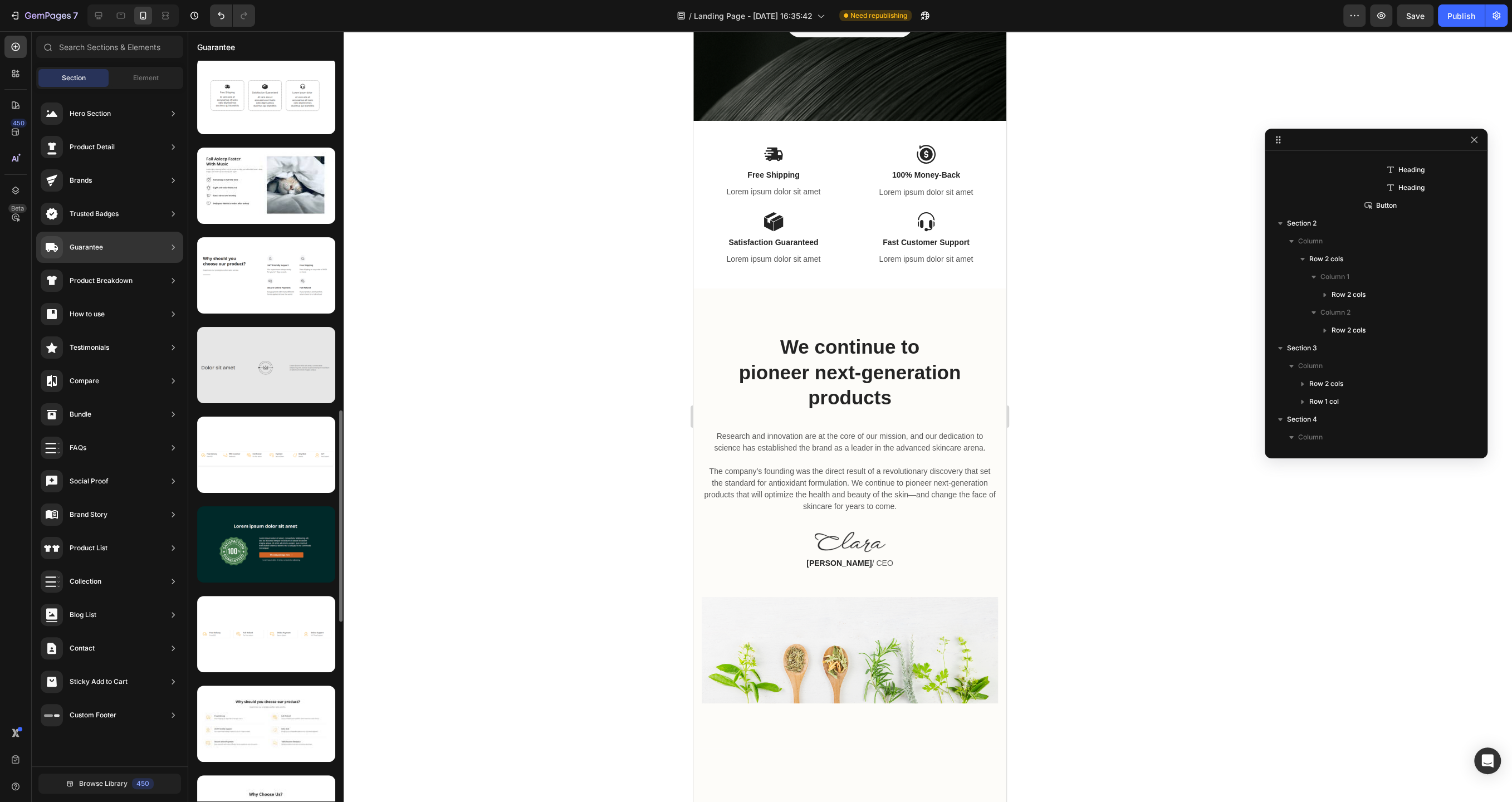
scroll to position [1444, 0]
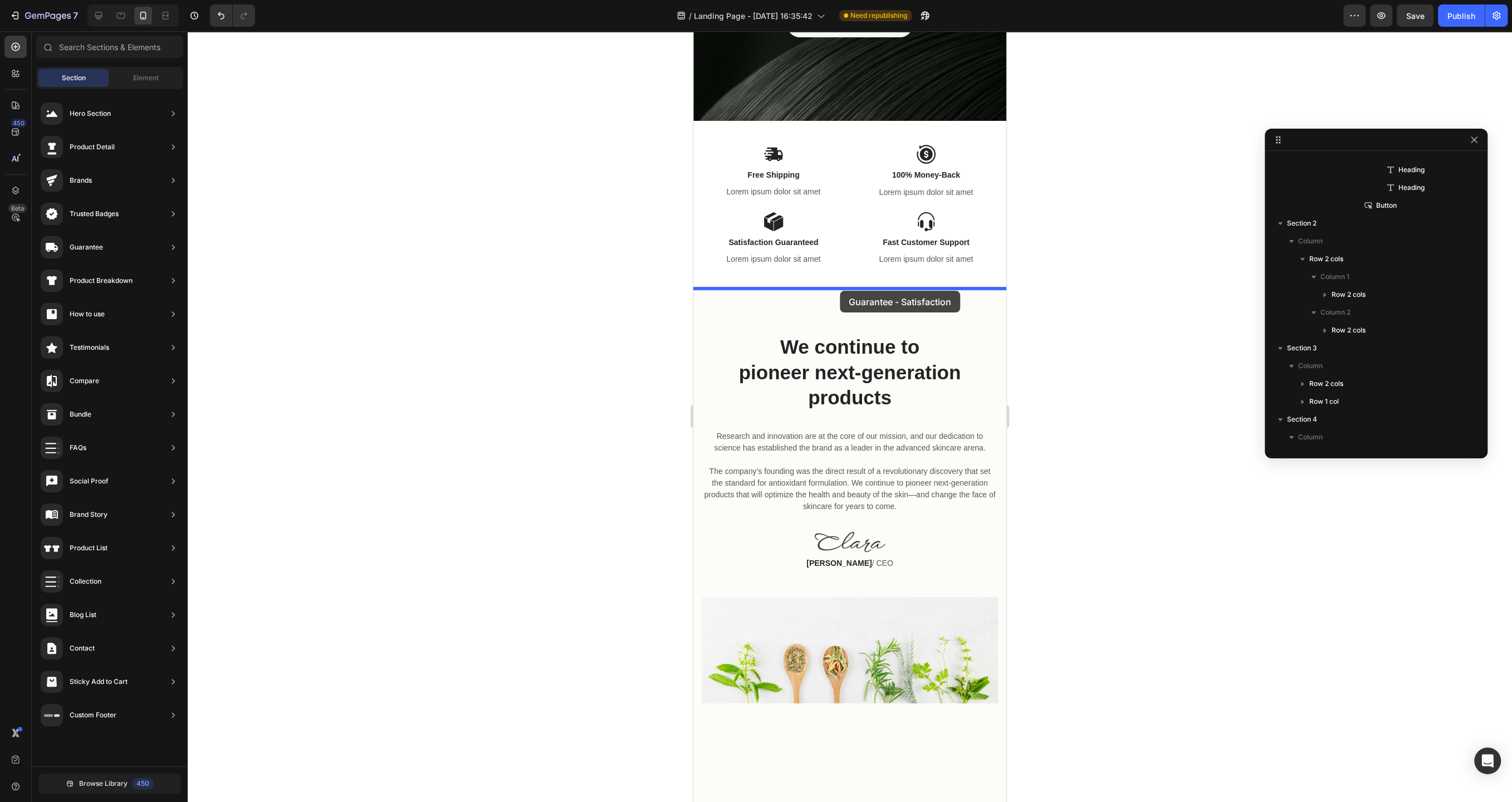
drag, startPoint x: 966, startPoint y: 415, endPoint x: 840, endPoint y: 291, distance: 176.8
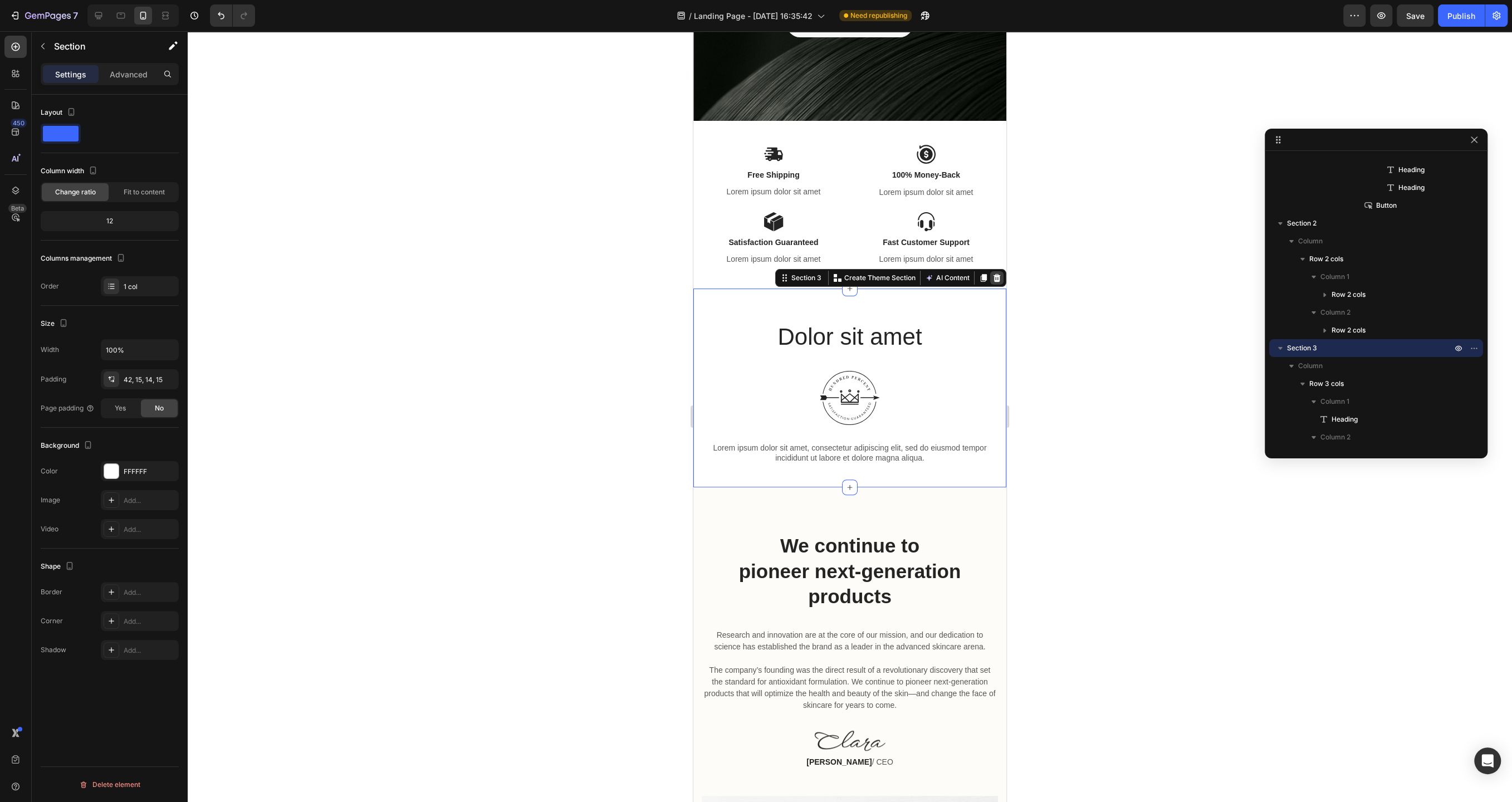
click at [995, 282] on div at bounding box center [996, 278] width 13 height 13
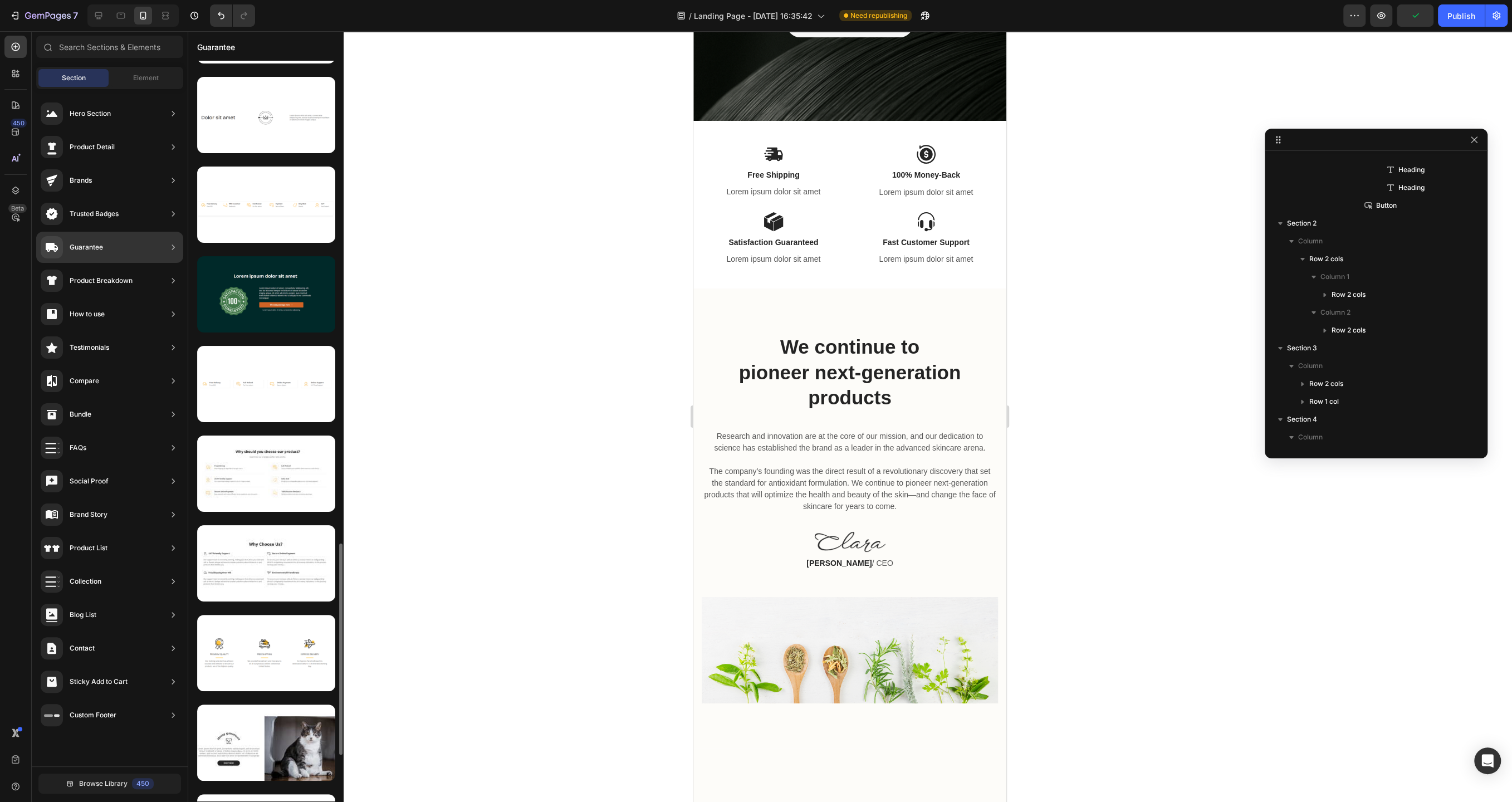
scroll to position [1853, 0]
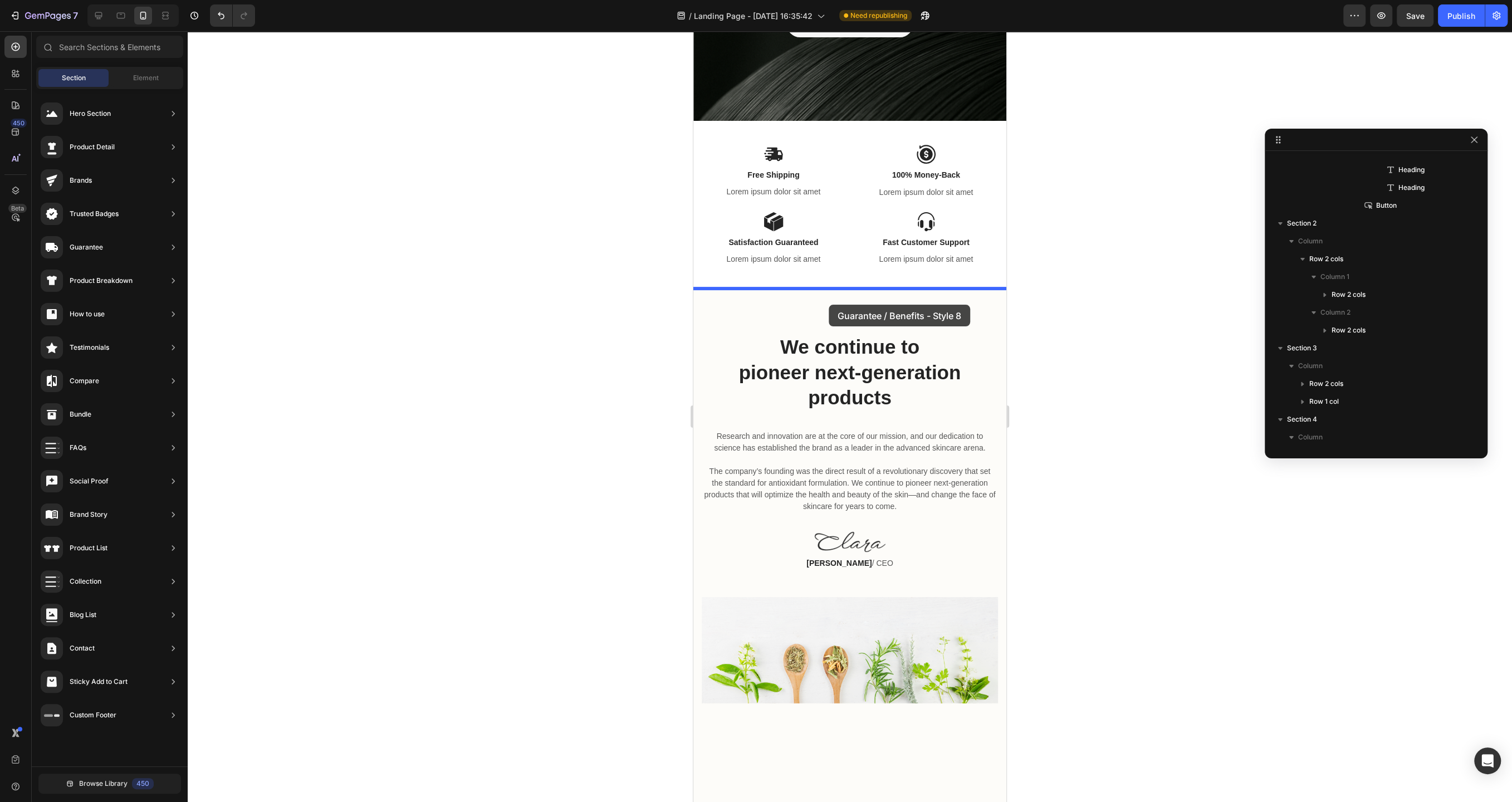
drag, startPoint x: 952, startPoint y: 445, endPoint x: 829, endPoint y: 304, distance: 187.1
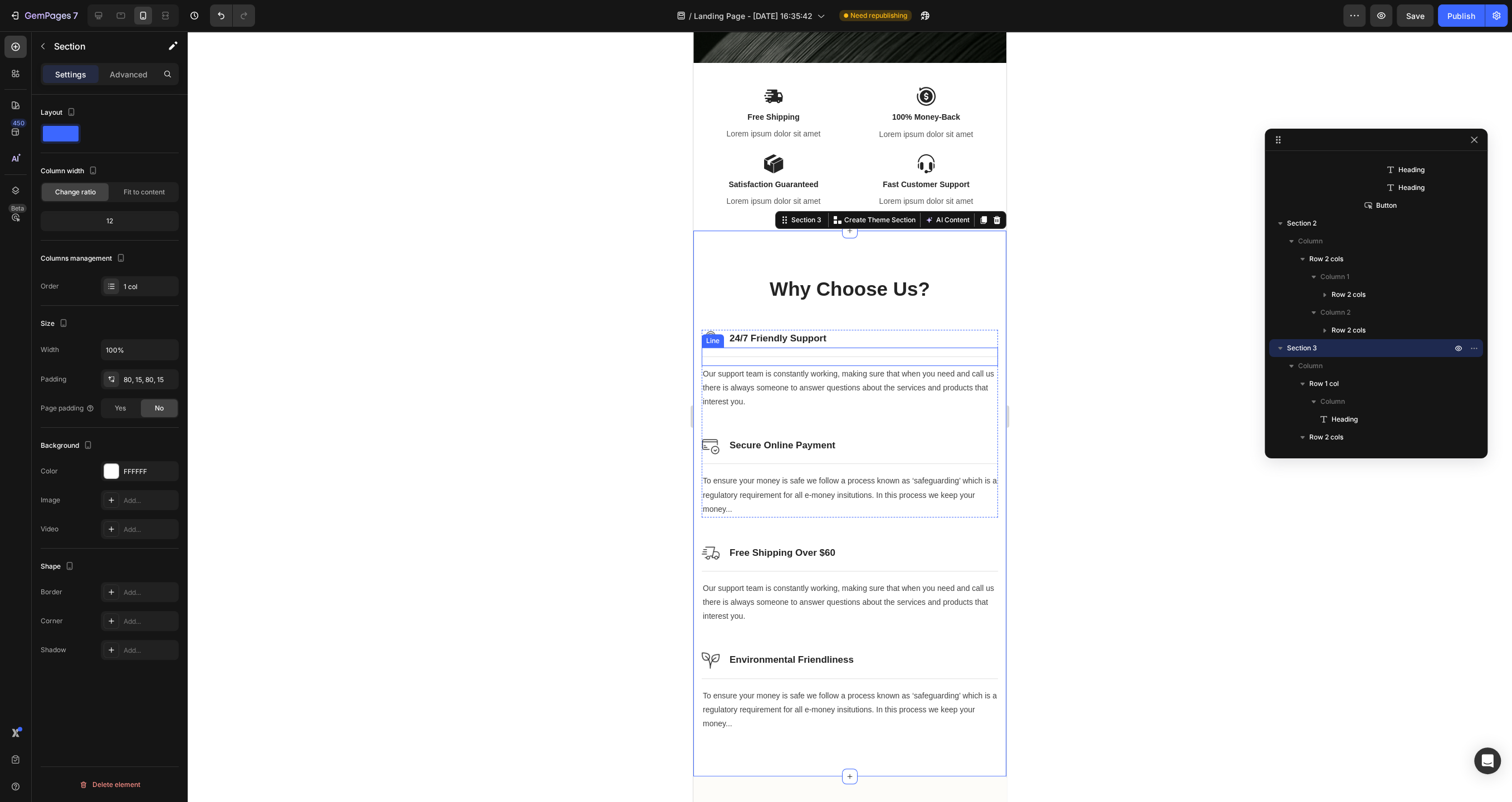
scroll to position [300, 0]
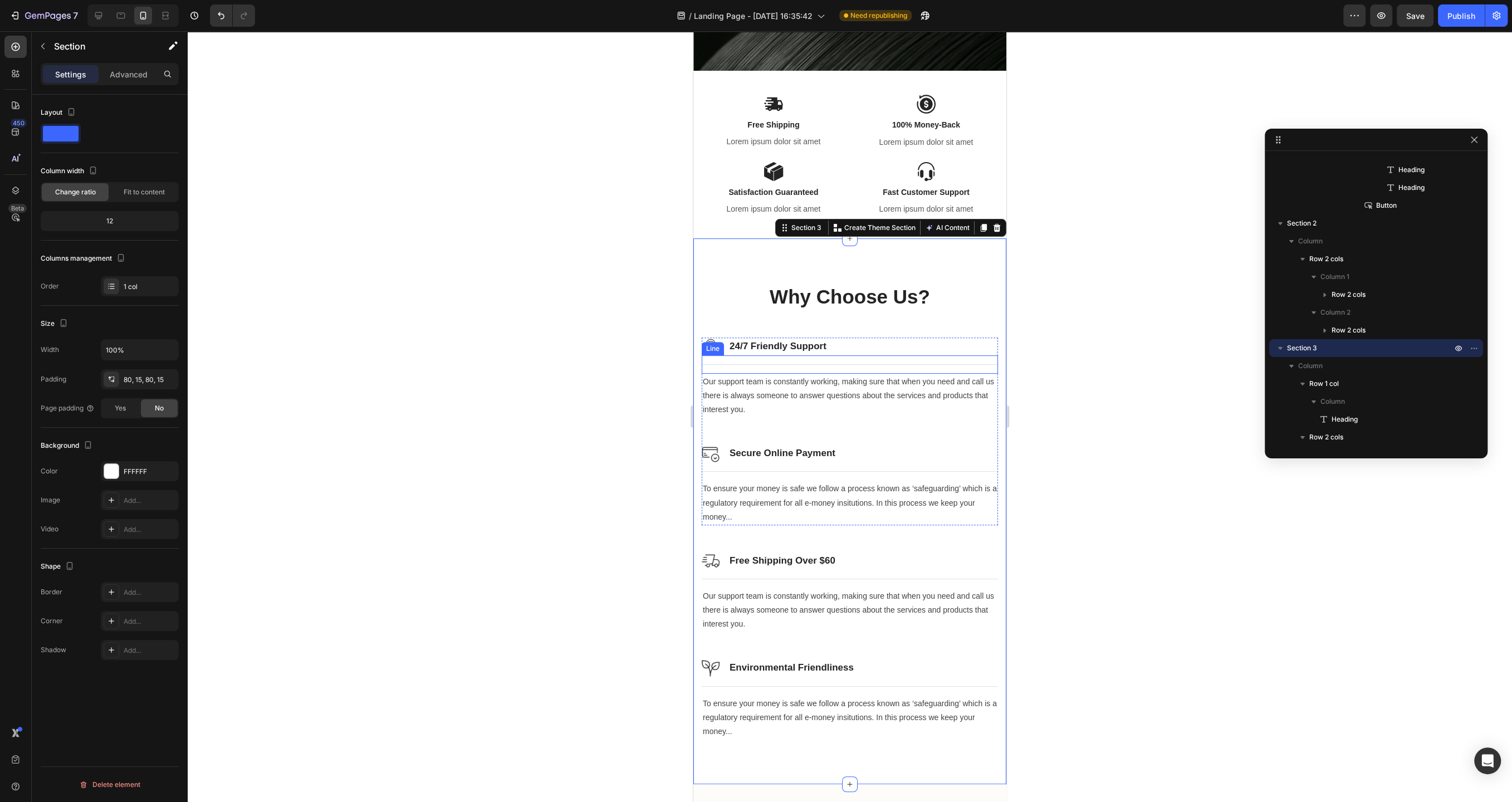
click at [711, 353] on div "Line" at bounding box center [713, 348] width 22 height 13
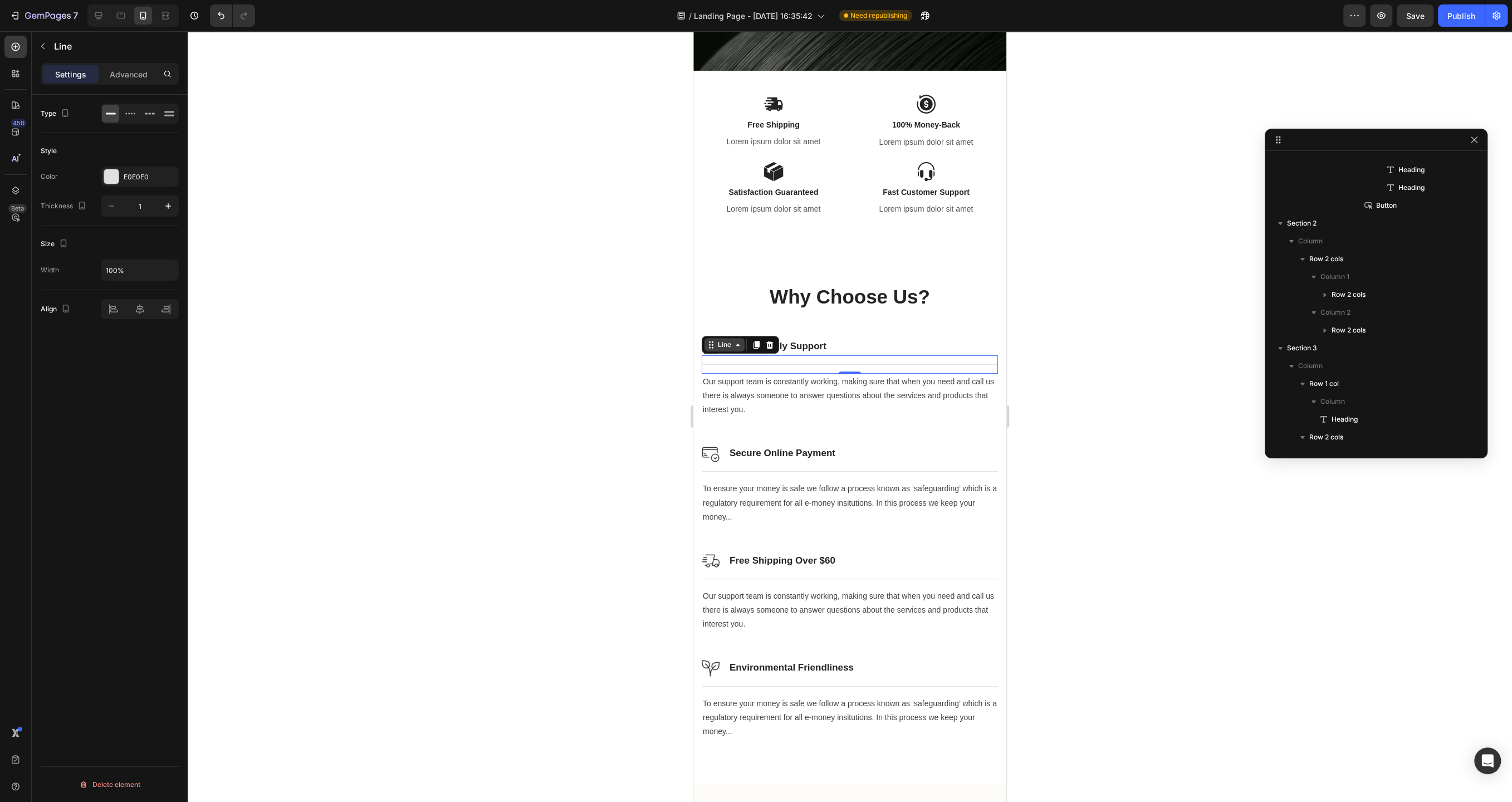
scroll to position [389, 0]
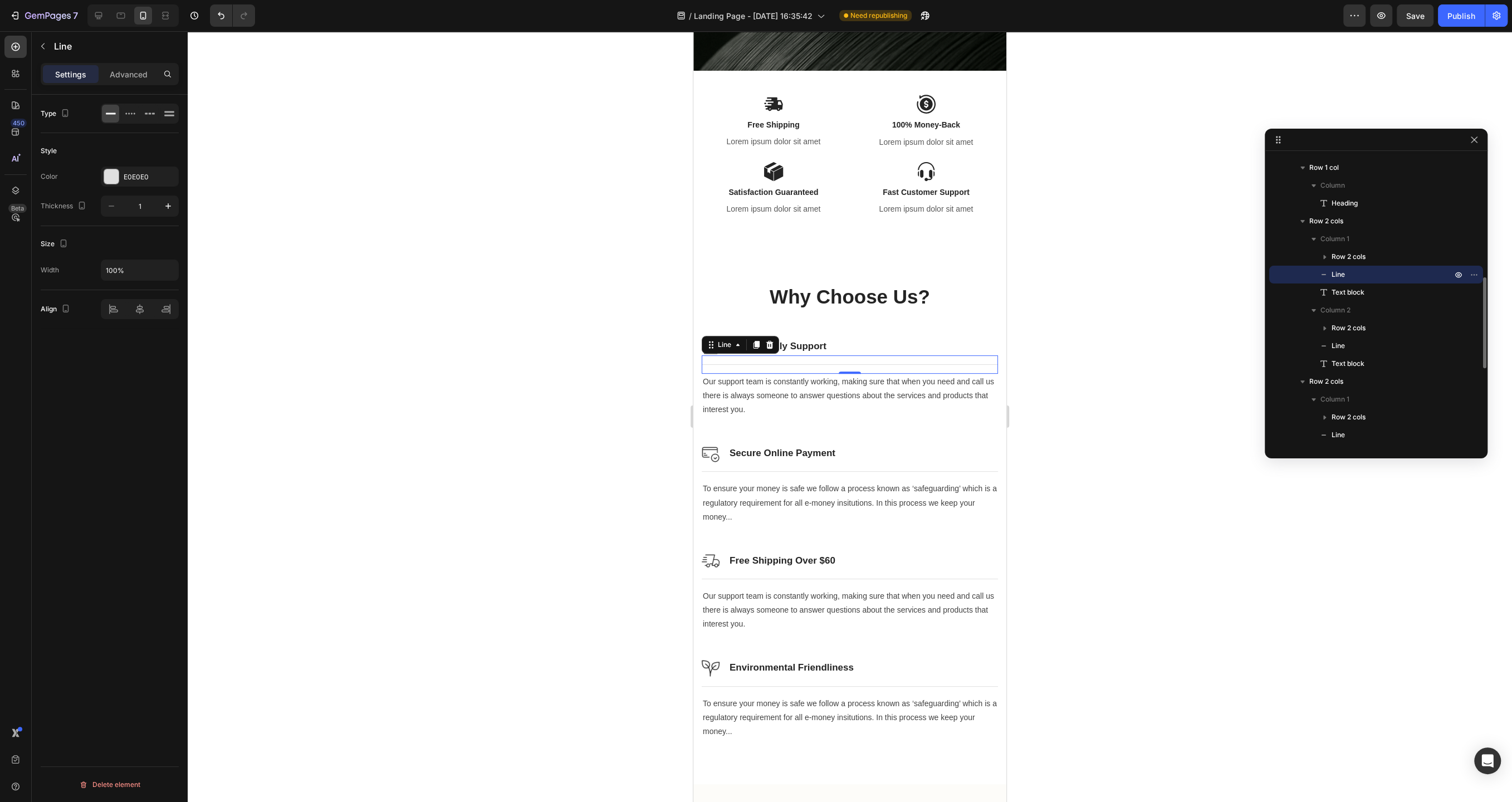
click at [657, 383] on div at bounding box center [850, 416] width 1324 height 771
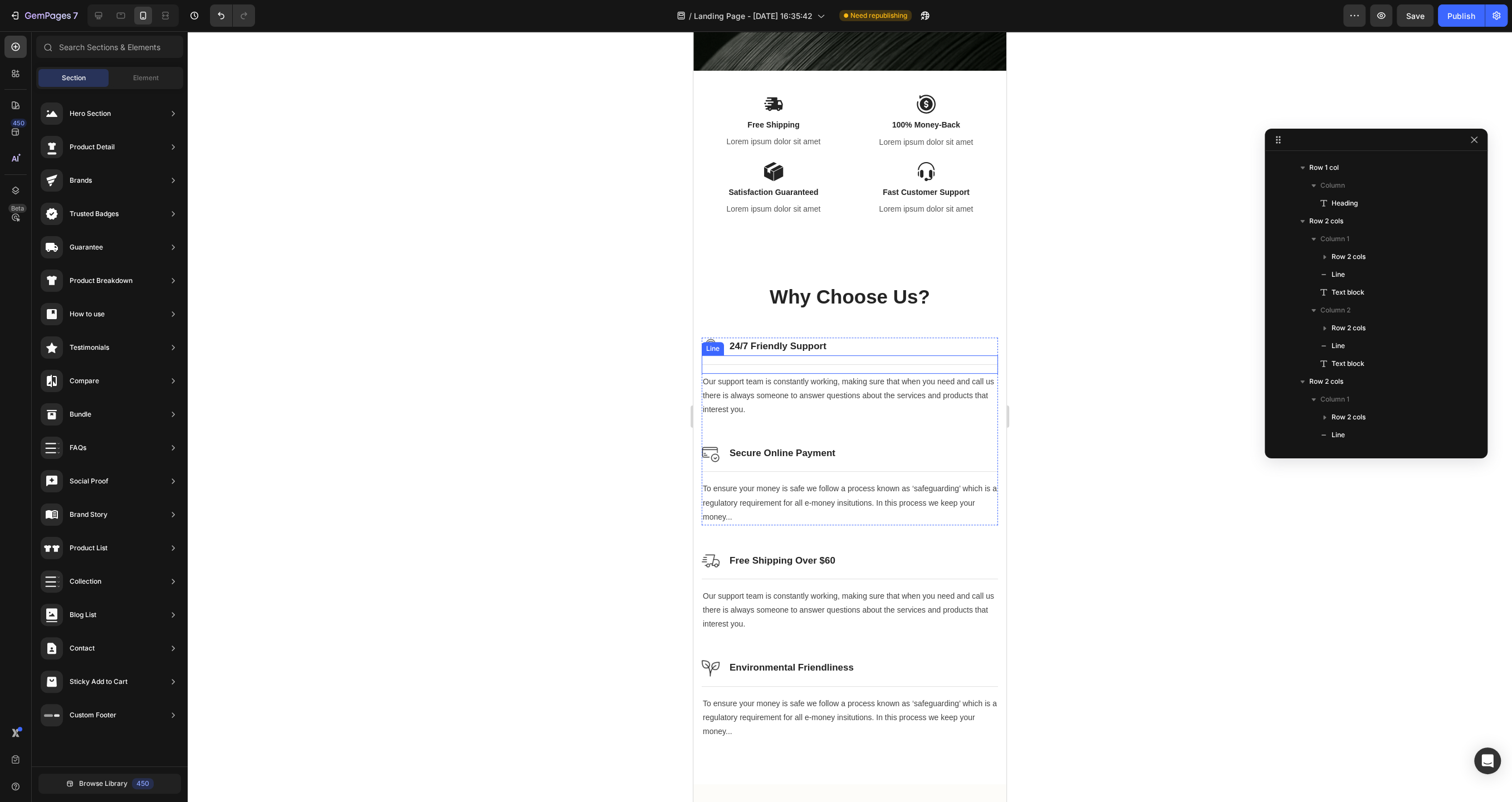
click at [708, 346] on div "Line" at bounding box center [713, 348] width 18 height 10
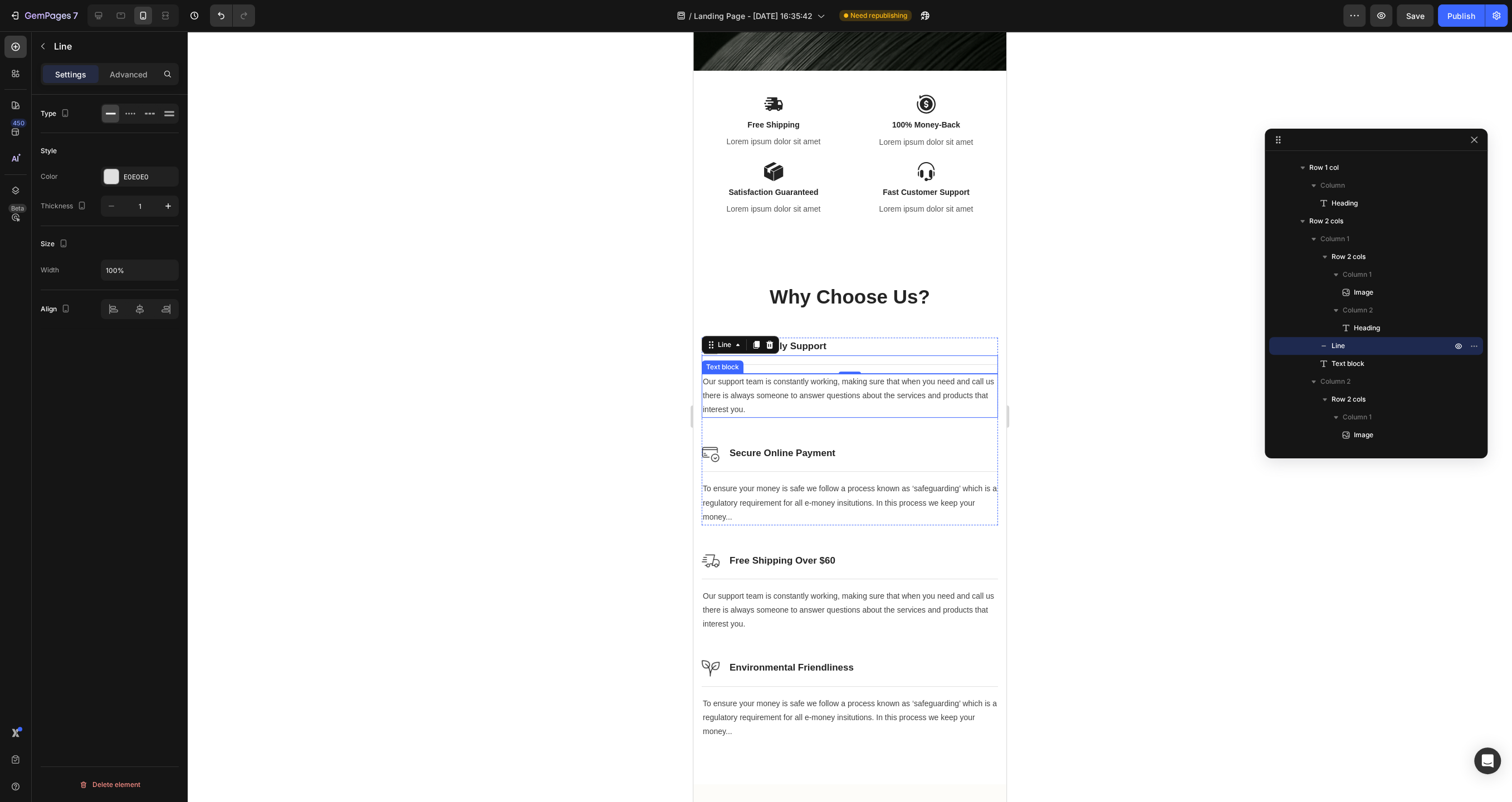
click at [761, 405] on p "Our support team is constantly working, making sure that when you need and call…" at bounding box center [850, 396] width 294 height 42
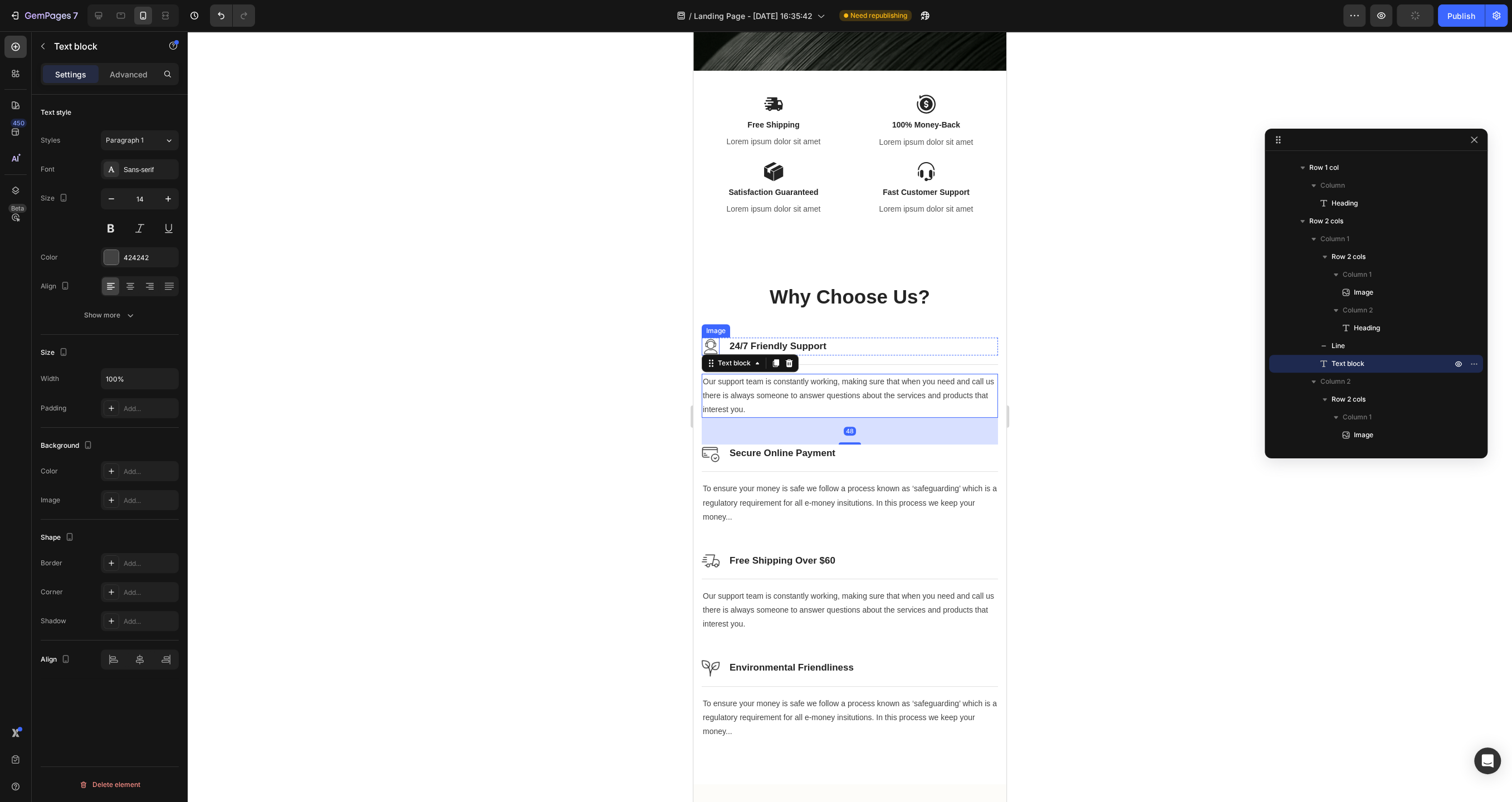
click at [711, 341] on img at bounding box center [711, 346] width 18 height 18
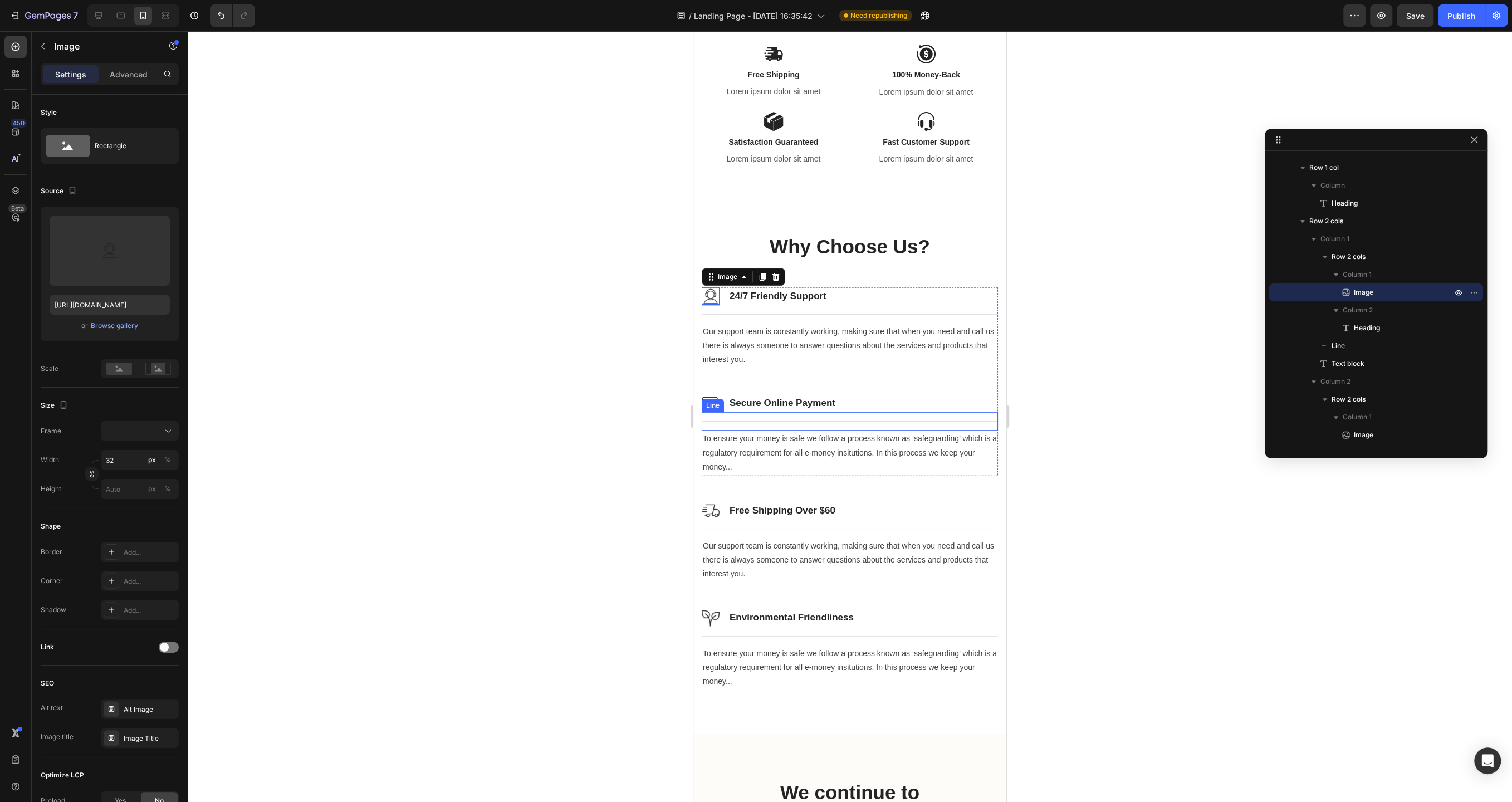
scroll to position [351, 0]
click at [753, 215] on div "Why Choose Us? Heading Row Image 0 24/7 Friendly Support Heading Row Title Line…" at bounding box center [850, 461] width 313 height 545
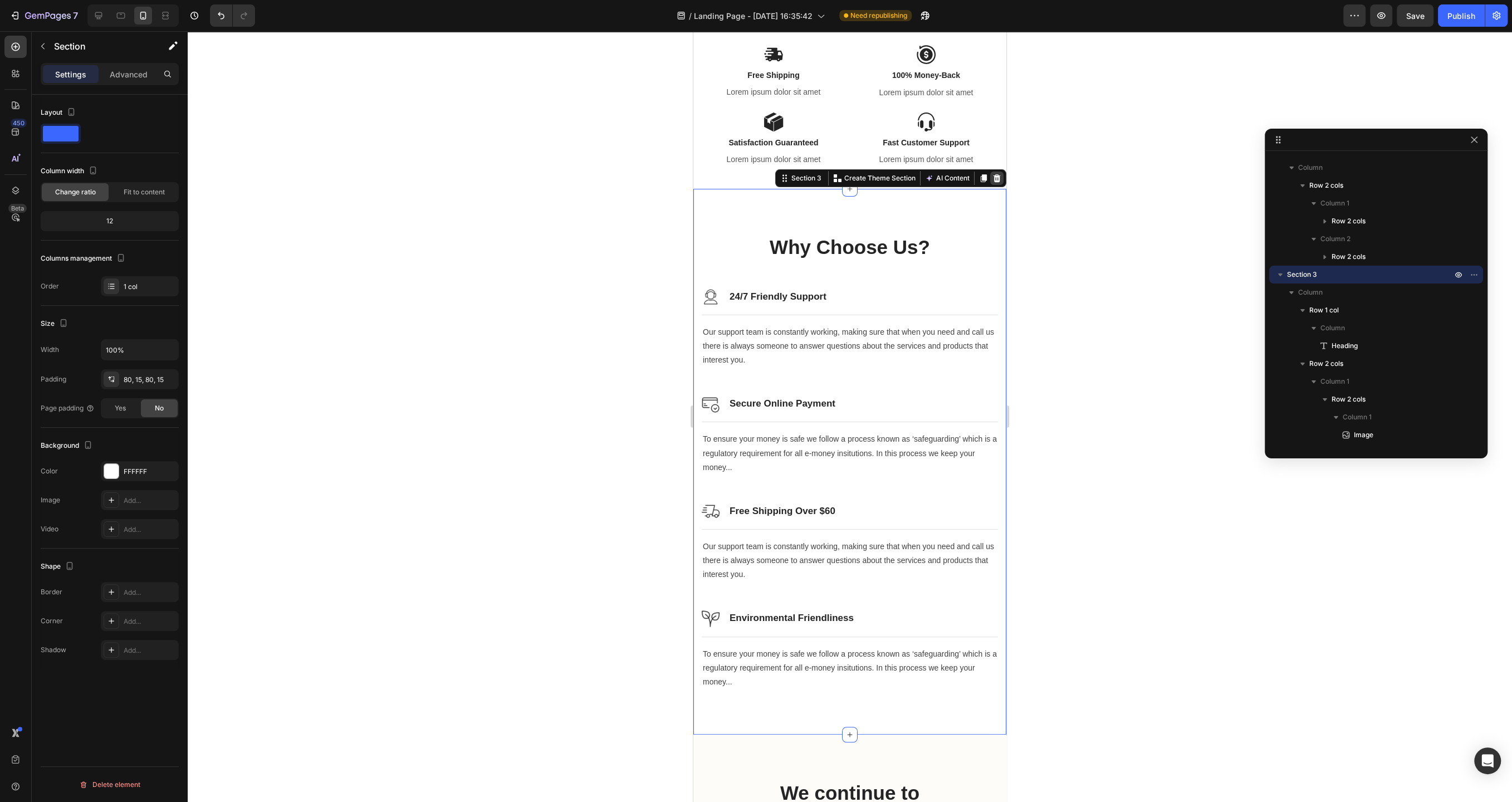
click at [996, 178] on icon at bounding box center [997, 178] width 7 height 8
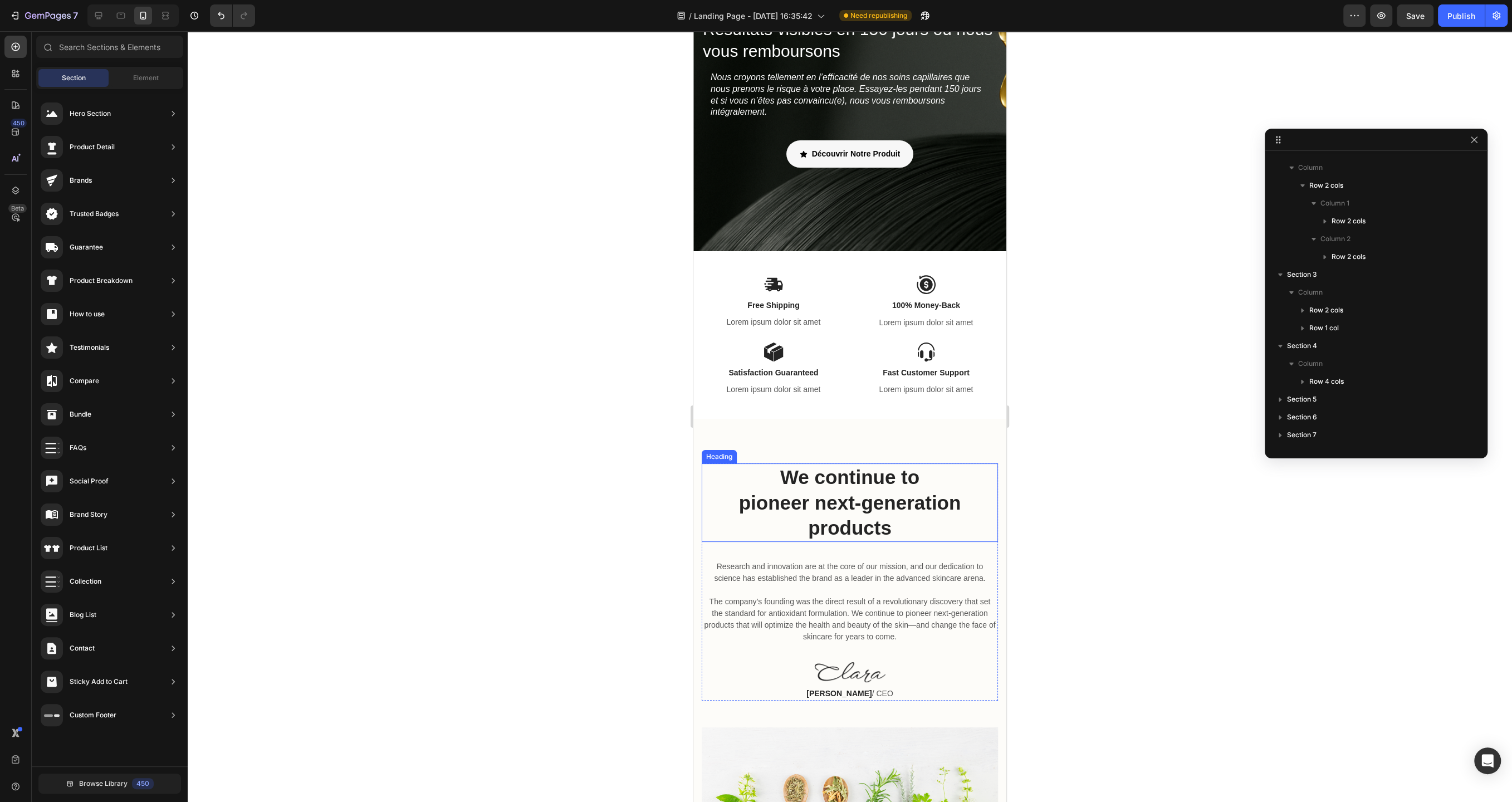
scroll to position [121, 0]
click at [791, 281] on div at bounding box center [774, 282] width 144 height 20
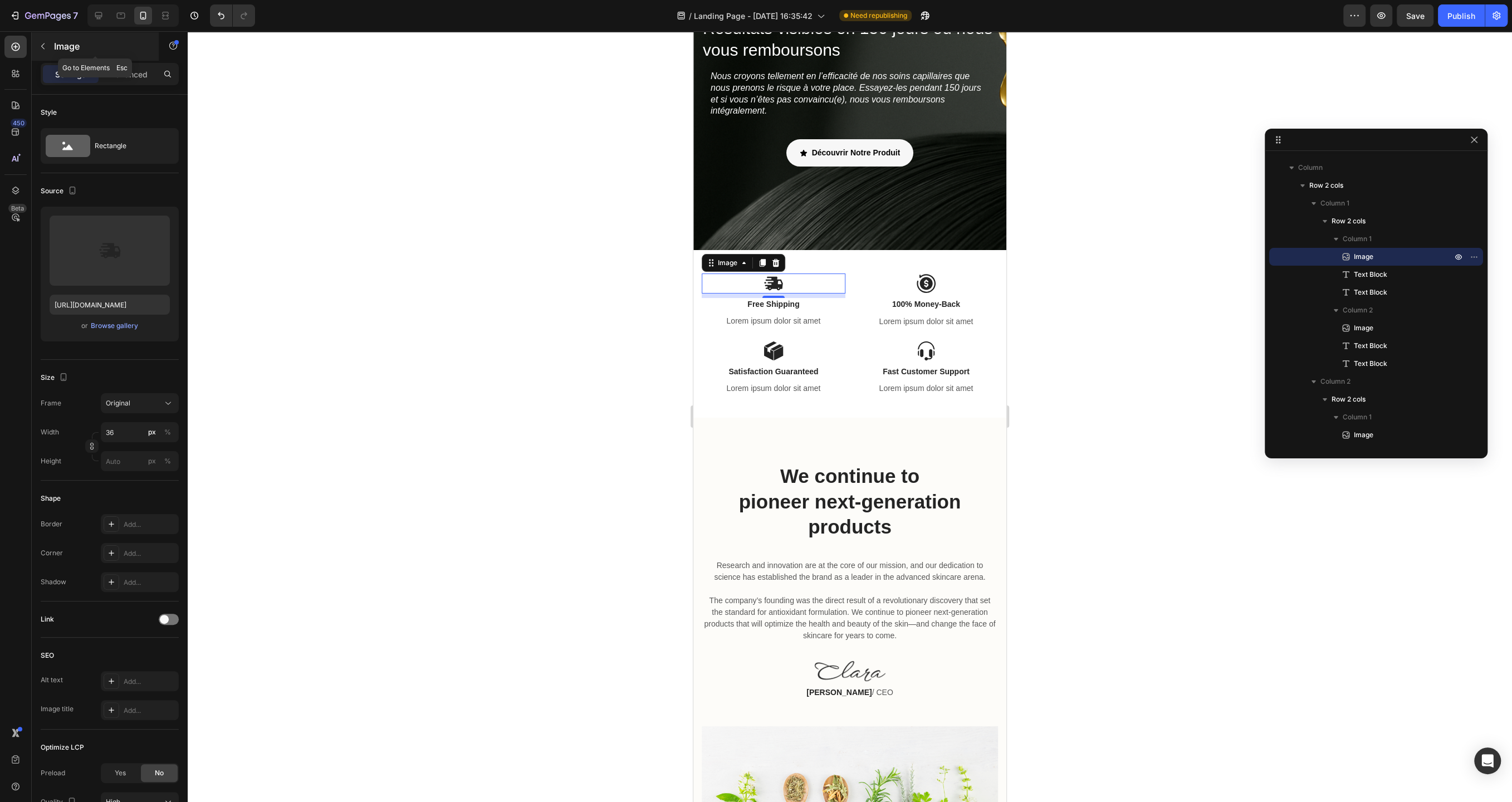
click at [43, 49] on icon "button" at bounding box center [42, 45] width 9 height 9
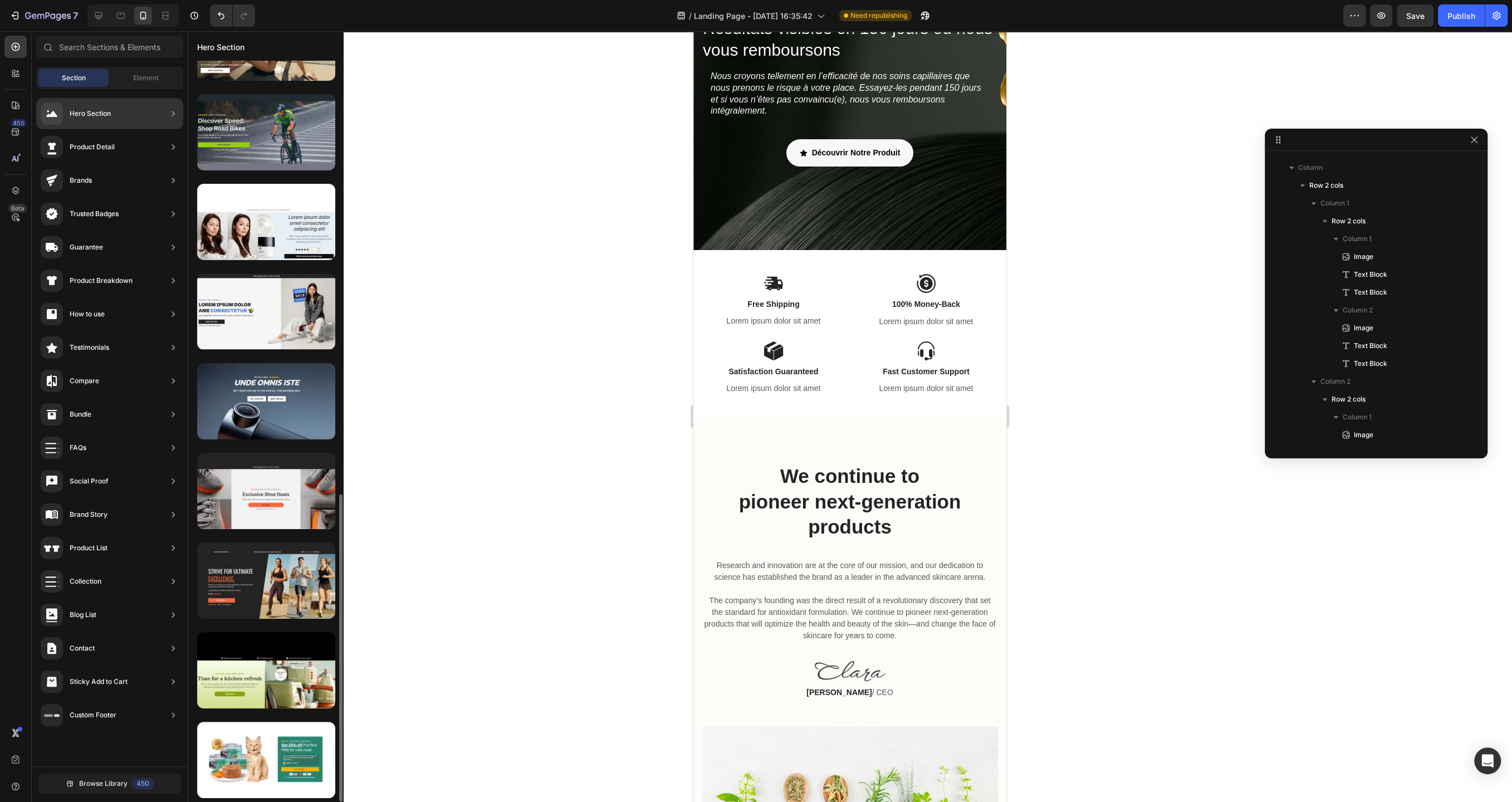
scroll to position [0, 0]
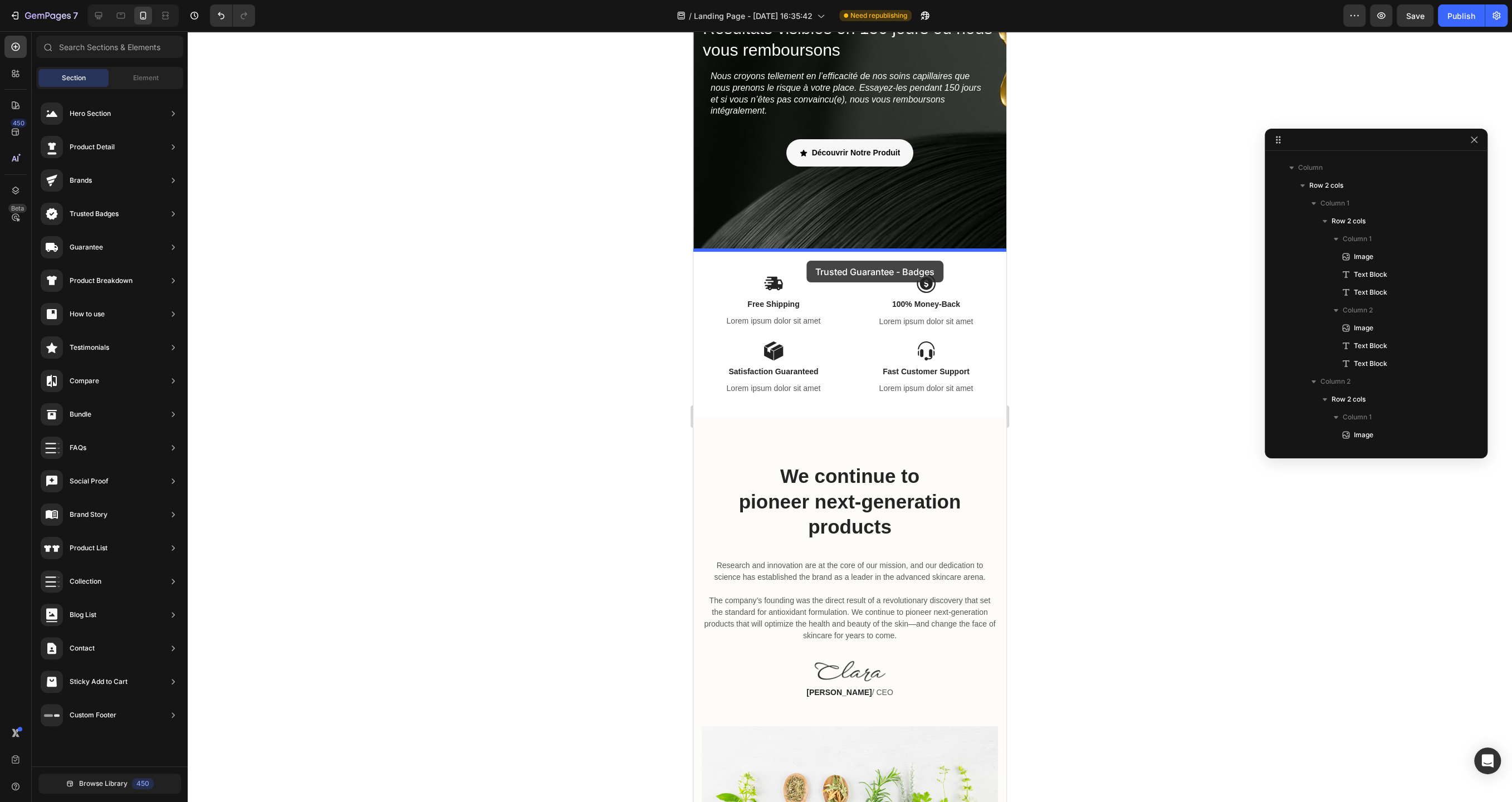
drag, startPoint x: 993, startPoint y: 482, endPoint x: 807, endPoint y: 261, distance: 288.9
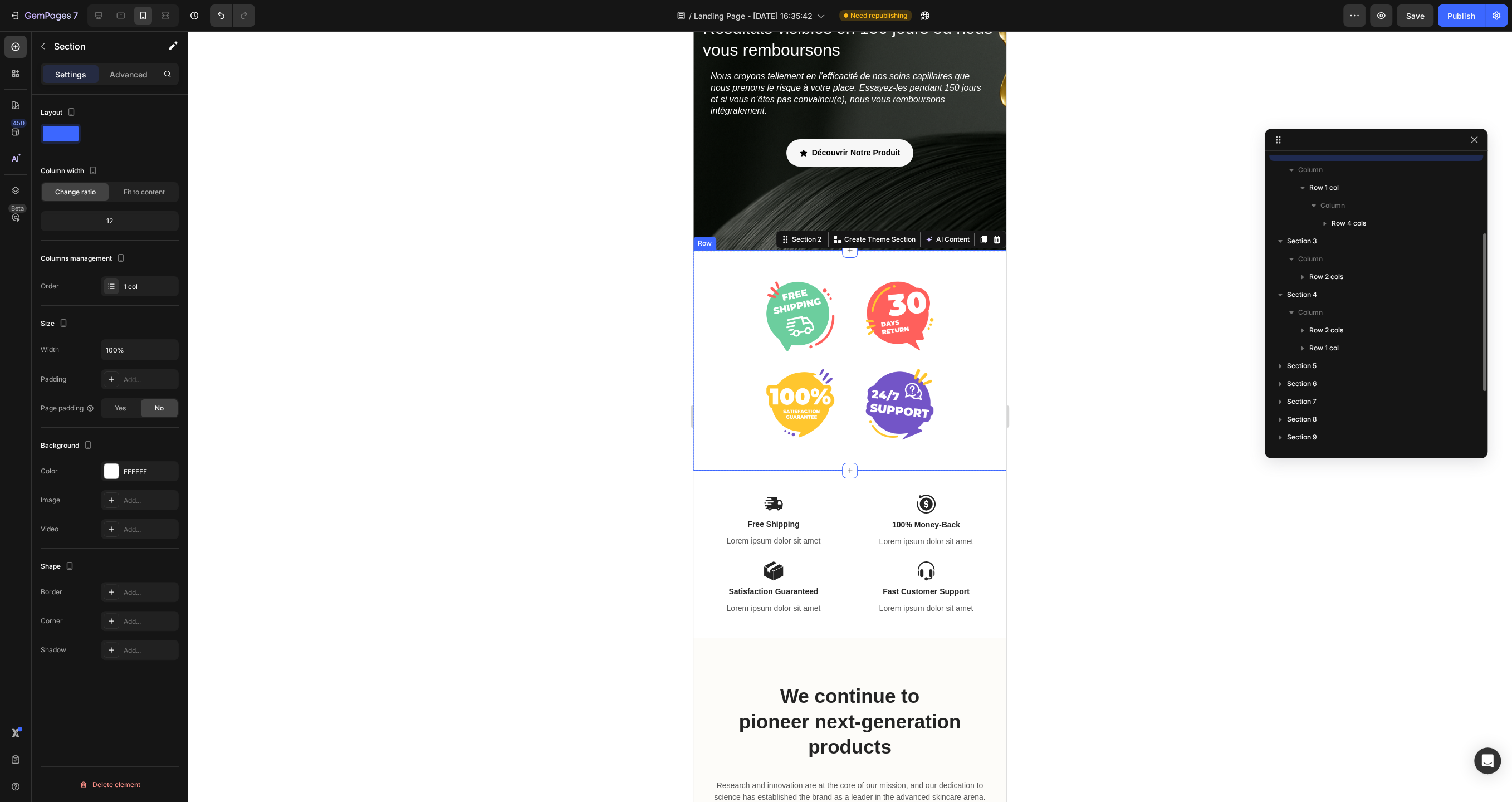
scroll to position [208, 0]
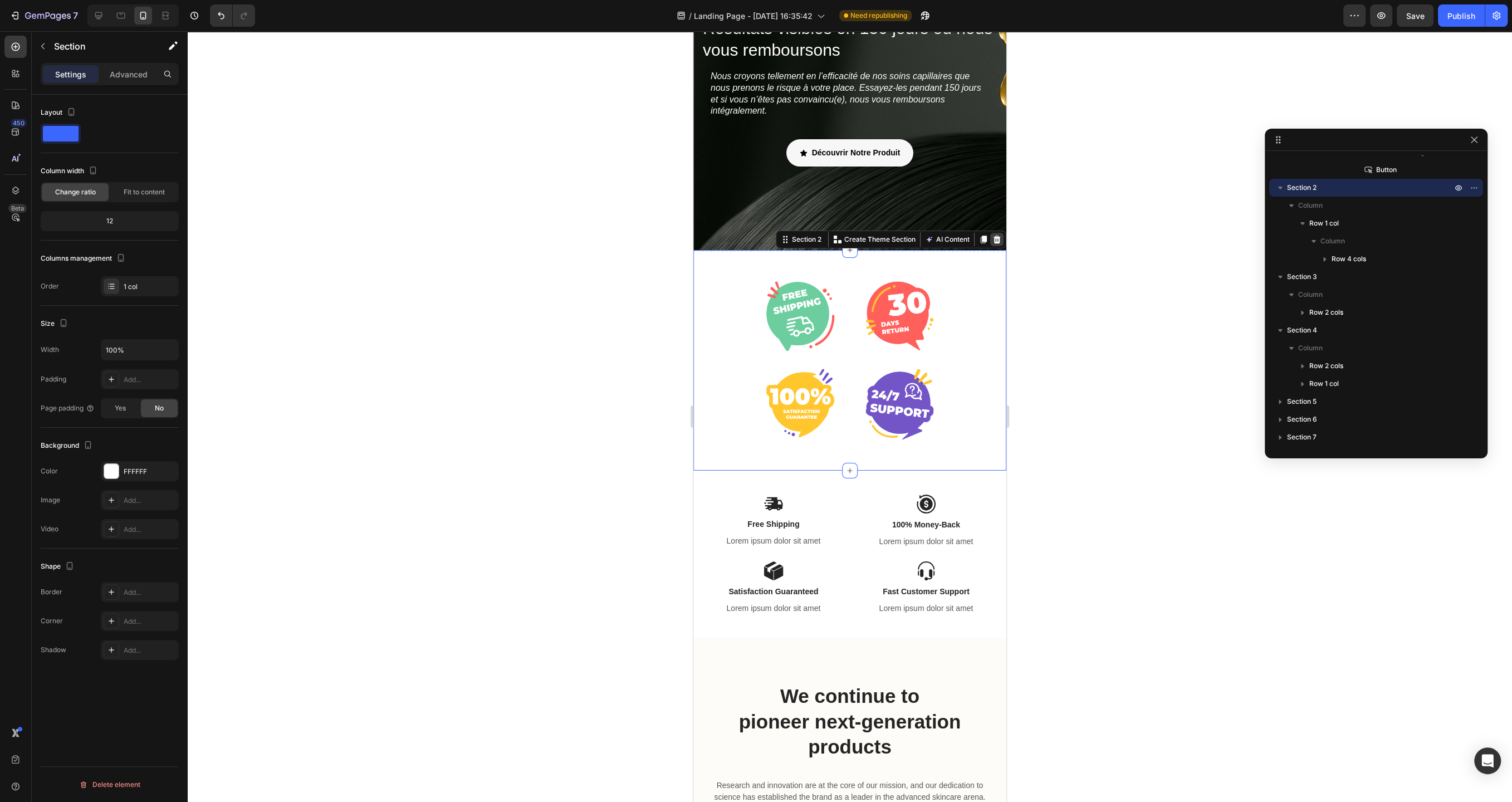
click at [996, 243] on icon at bounding box center [997, 239] width 7 height 8
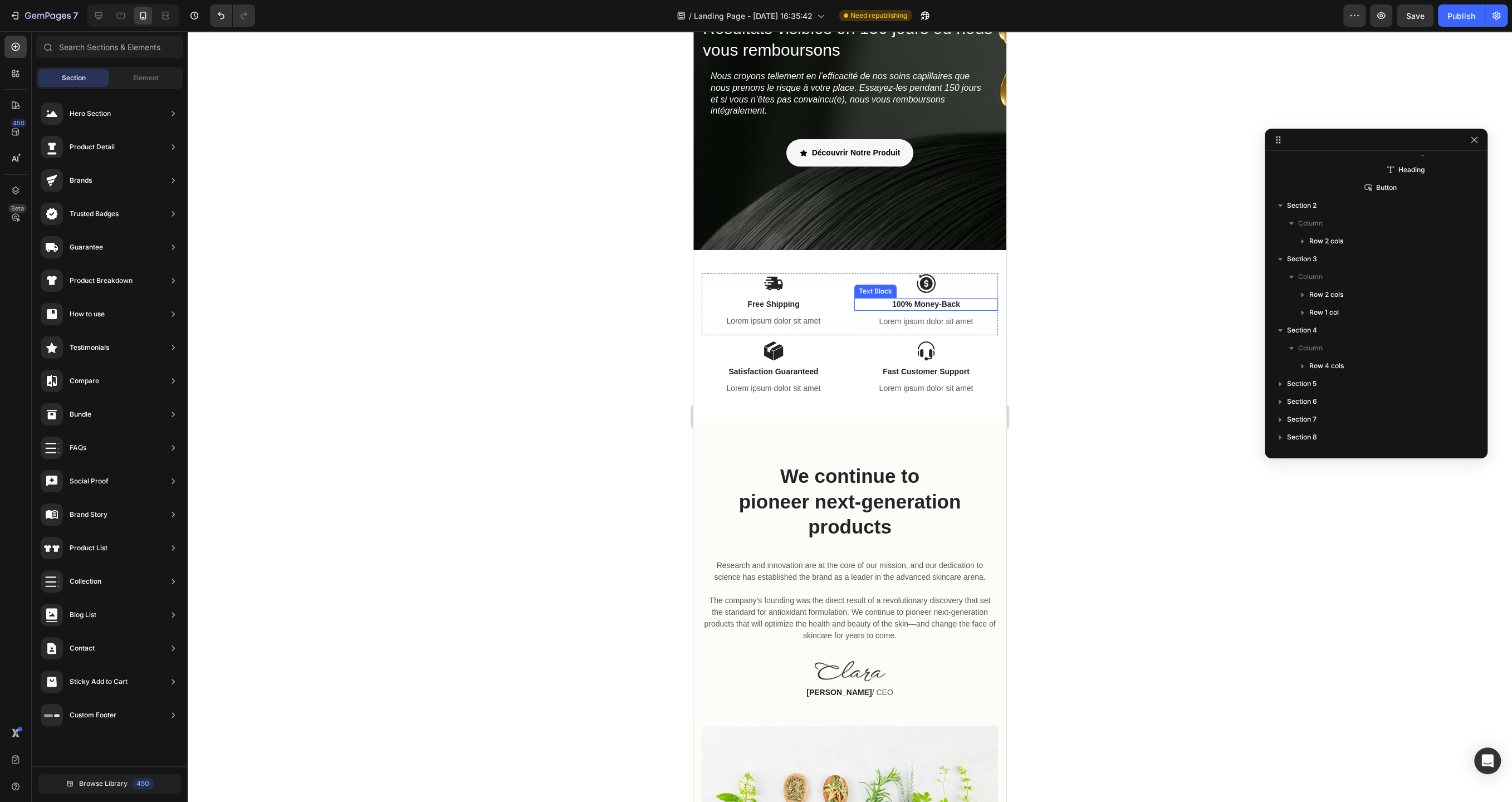
click at [953, 304] on p "100% Money-Back" at bounding box center [926, 304] width 142 height 10
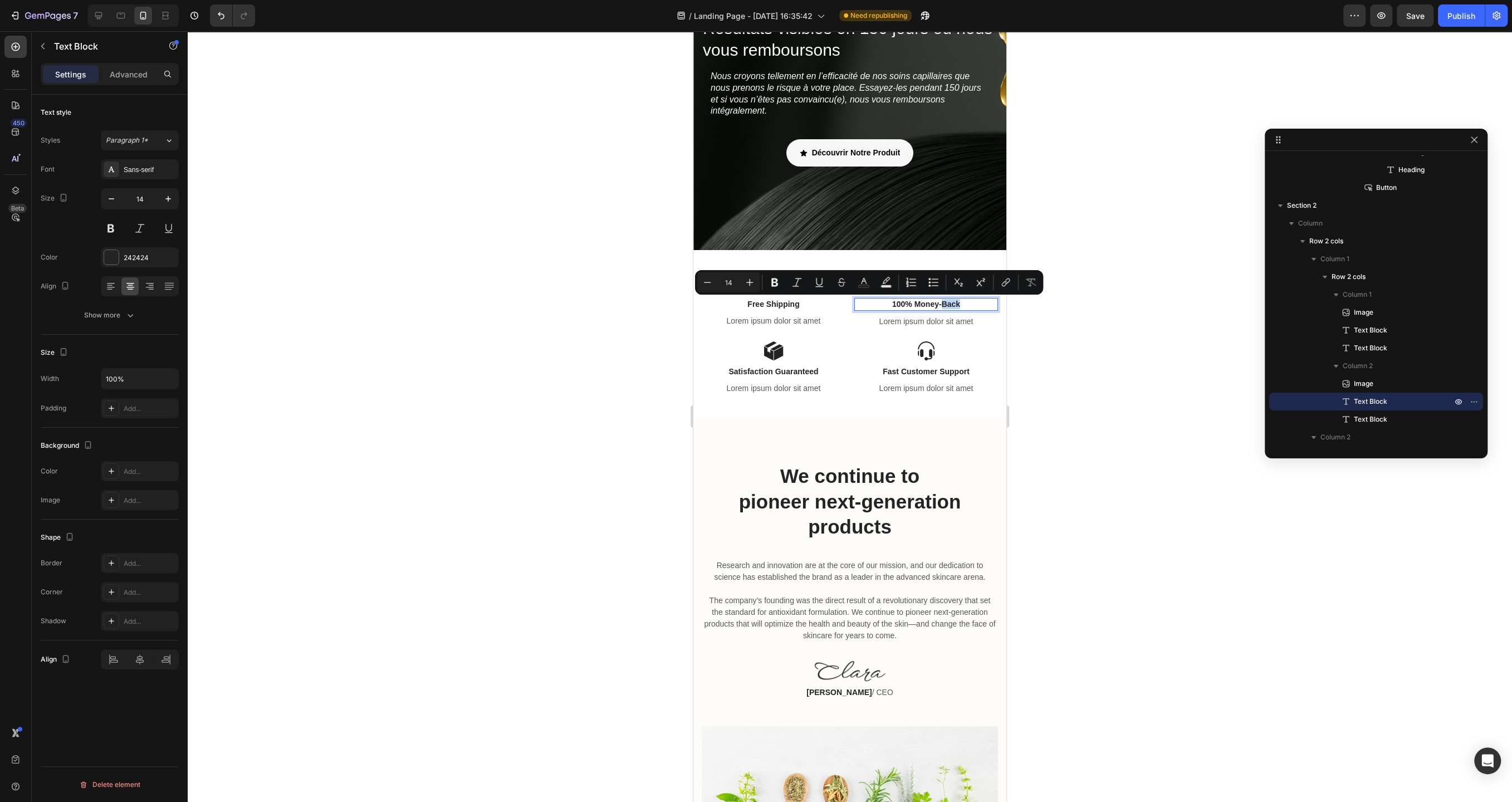
click at [974, 307] on p "100% Money-Back" at bounding box center [926, 304] width 142 height 10
drag, startPoint x: 974, startPoint y: 307, endPoint x: 888, endPoint y: 306, distance: 86.0
click at [888, 306] on p "100% Money-Back" at bounding box center [926, 304] width 142 height 10
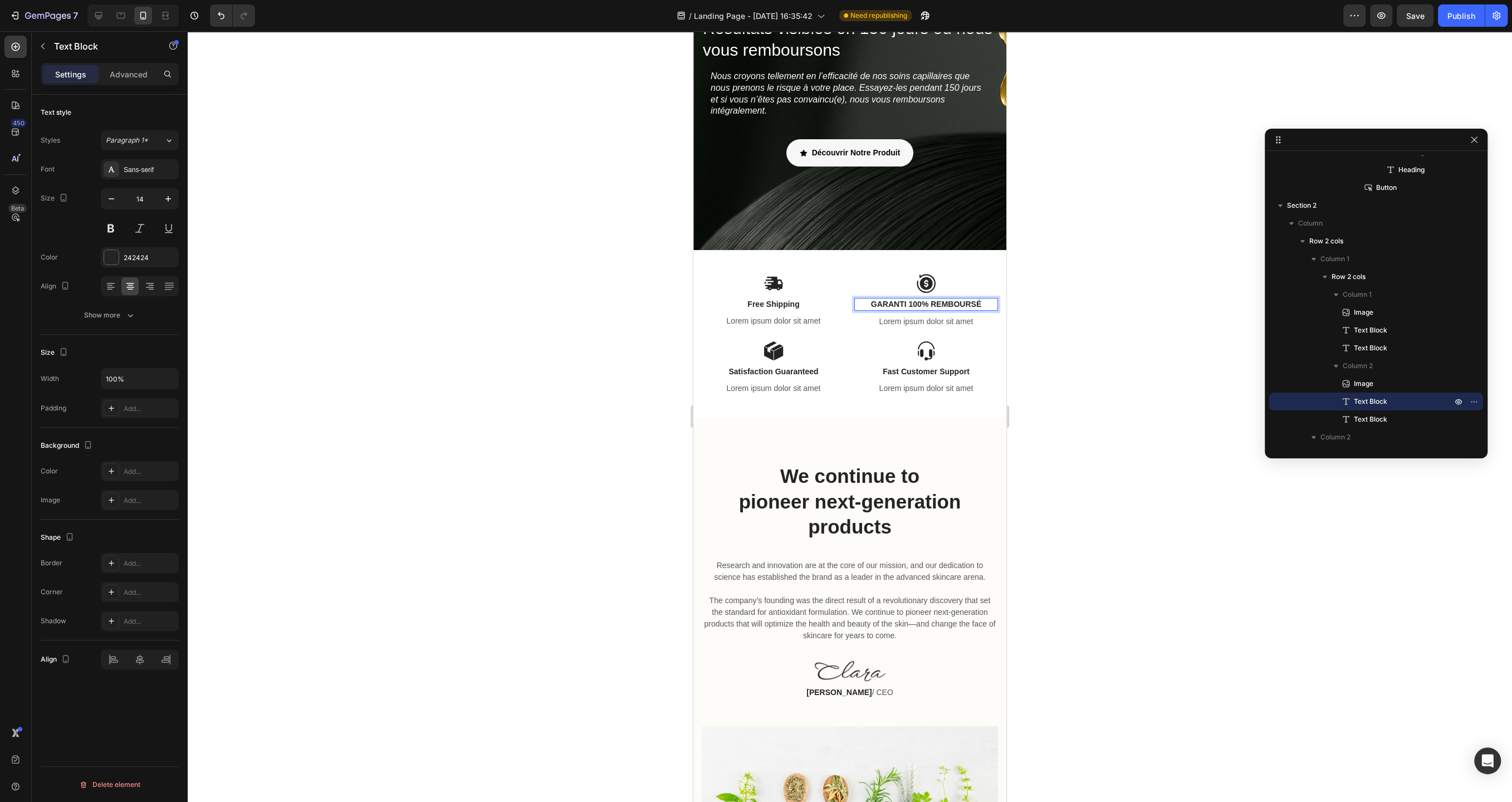
click at [936, 302] on p "GARANTI 100% REMBOURSÉ" at bounding box center [926, 304] width 142 height 10
click at [792, 305] on p "Free Shipping" at bounding box center [773, 304] width 142 height 10
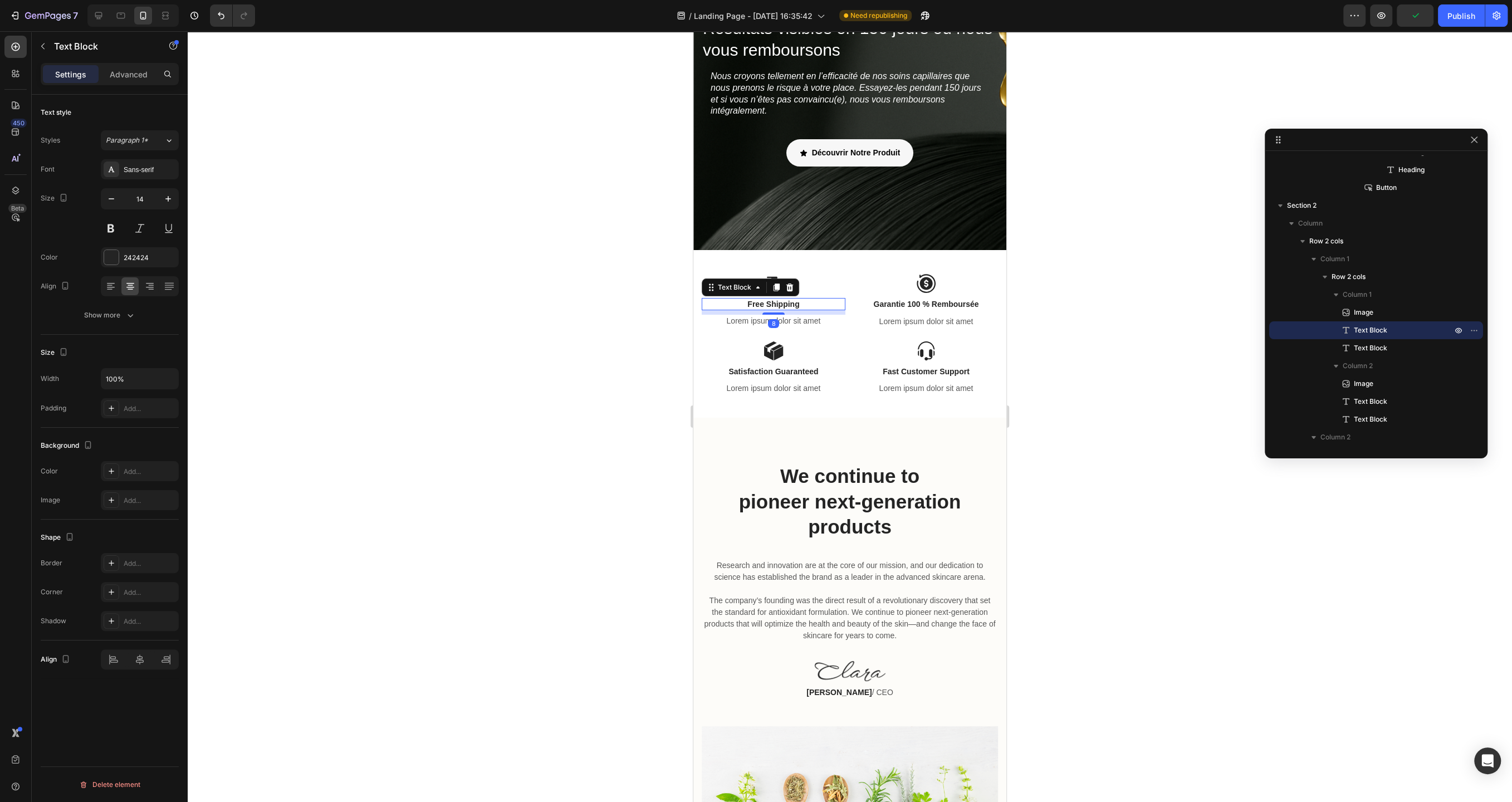
click at [792, 305] on p "Free Shipping" at bounding box center [773, 304] width 142 height 10
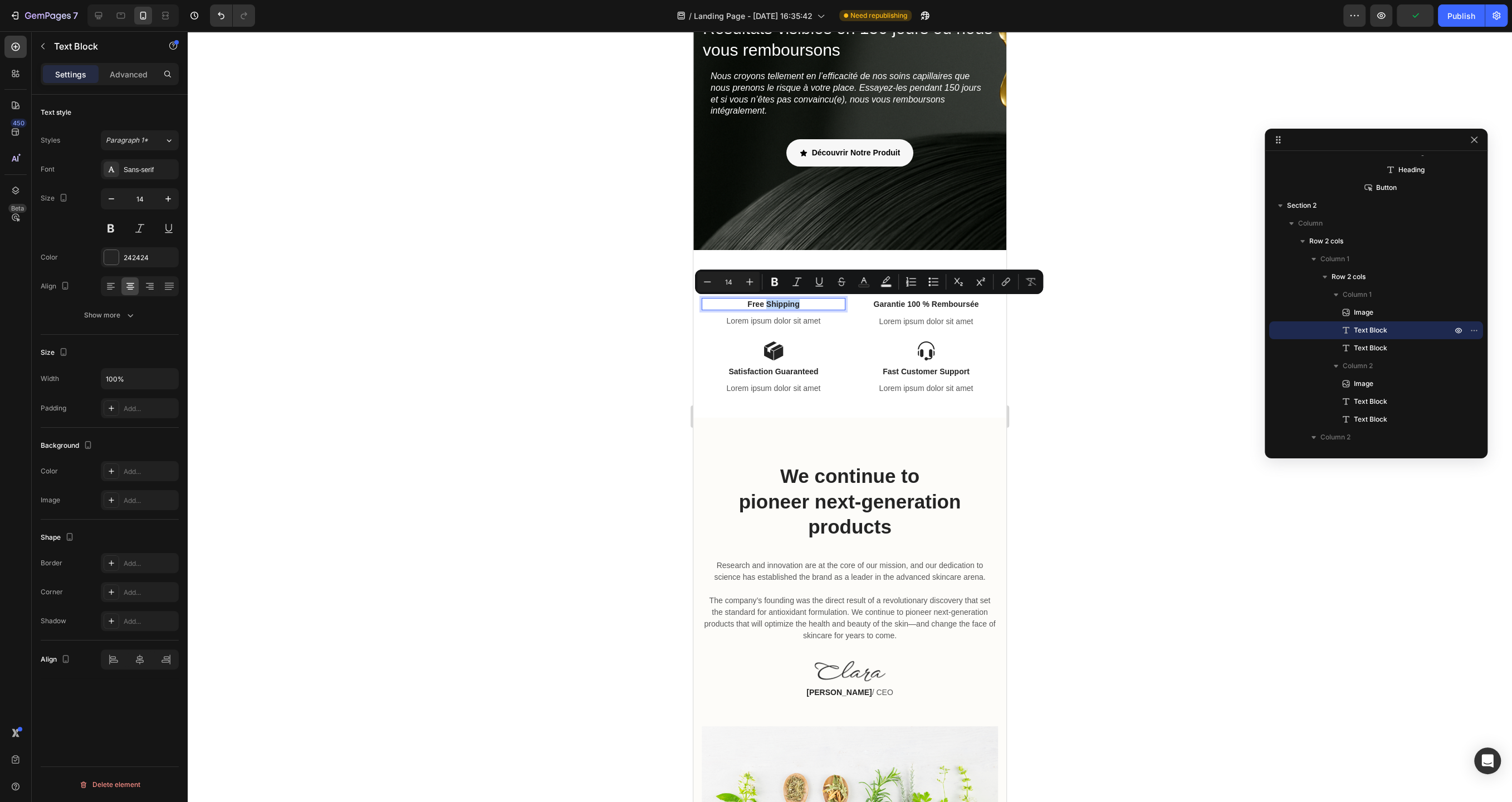
click at [811, 302] on p "Free Shipping" at bounding box center [773, 304] width 142 height 10
drag, startPoint x: 811, startPoint y: 302, endPoint x: 746, endPoint y: 297, distance: 65.2
click at [746, 297] on div "Image Free Shipping Text Block 8 Lorem ipsum dolor sit amet Text Block" at bounding box center [774, 304] width 144 height 61
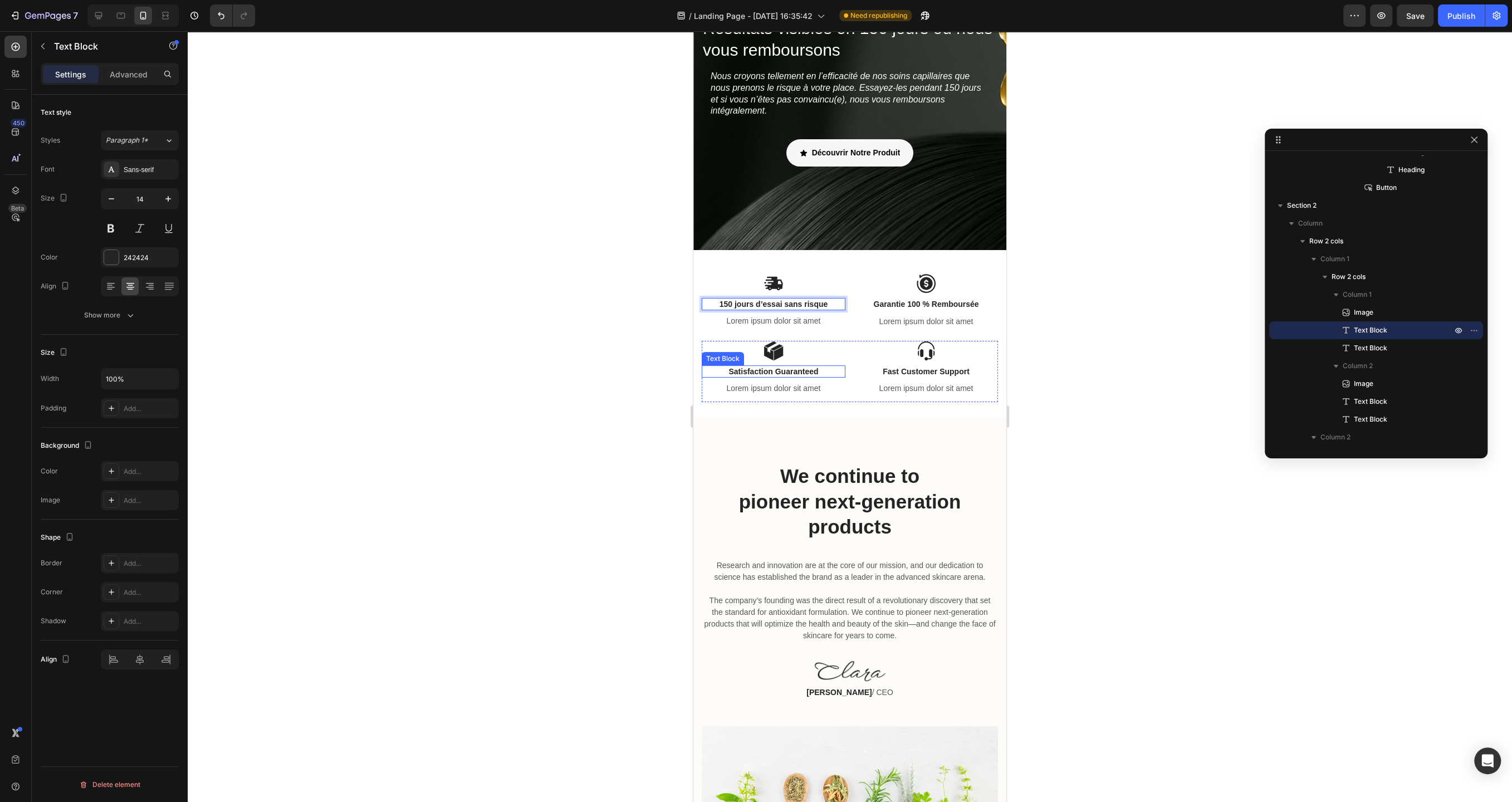
click at [768, 372] on p "Satisfaction Guaranteed" at bounding box center [773, 371] width 142 height 10
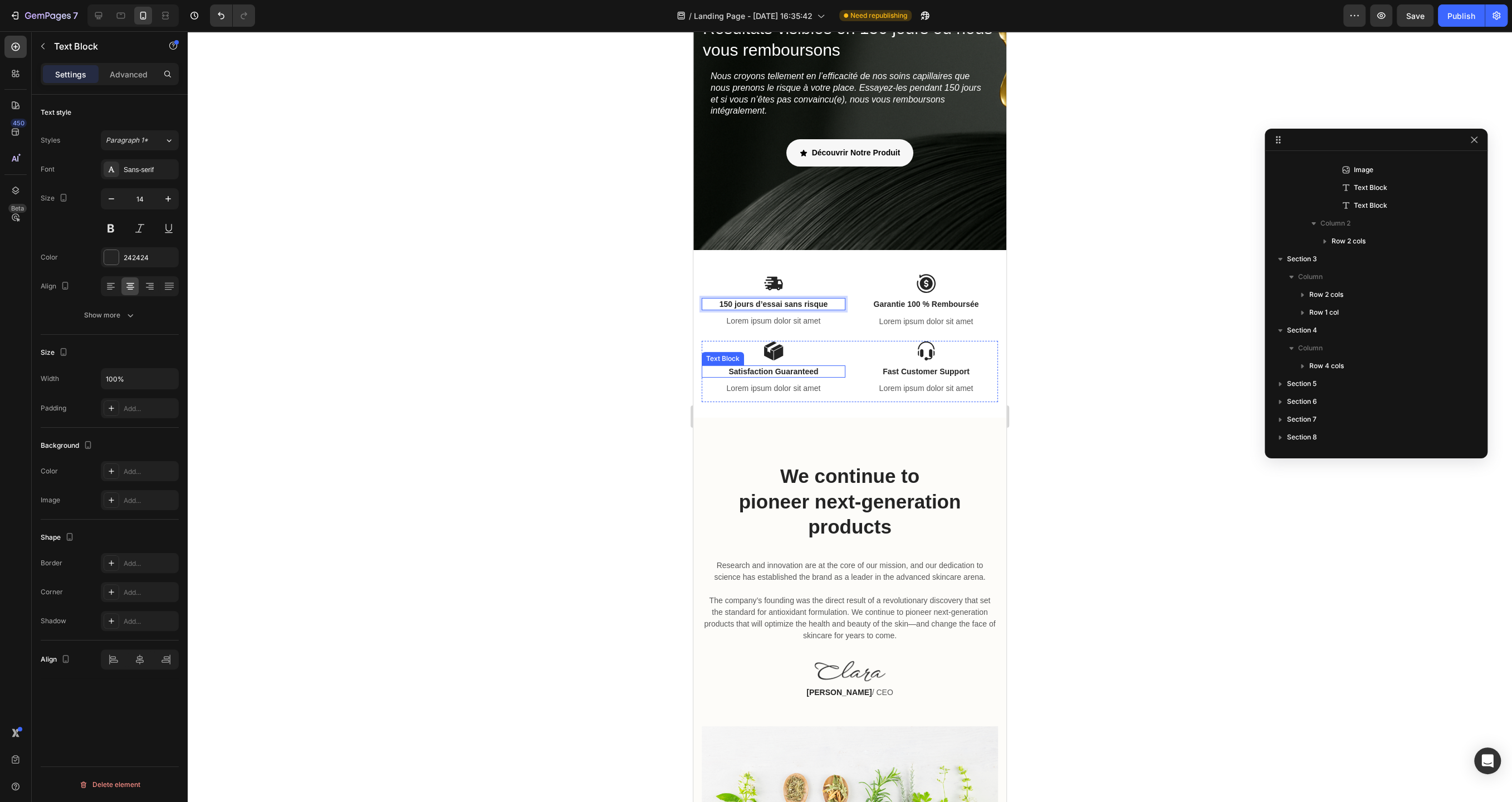
click at [768, 372] on p "Satisfaction Guaranteed" at bounding box center [773, 371] width 142 height 10
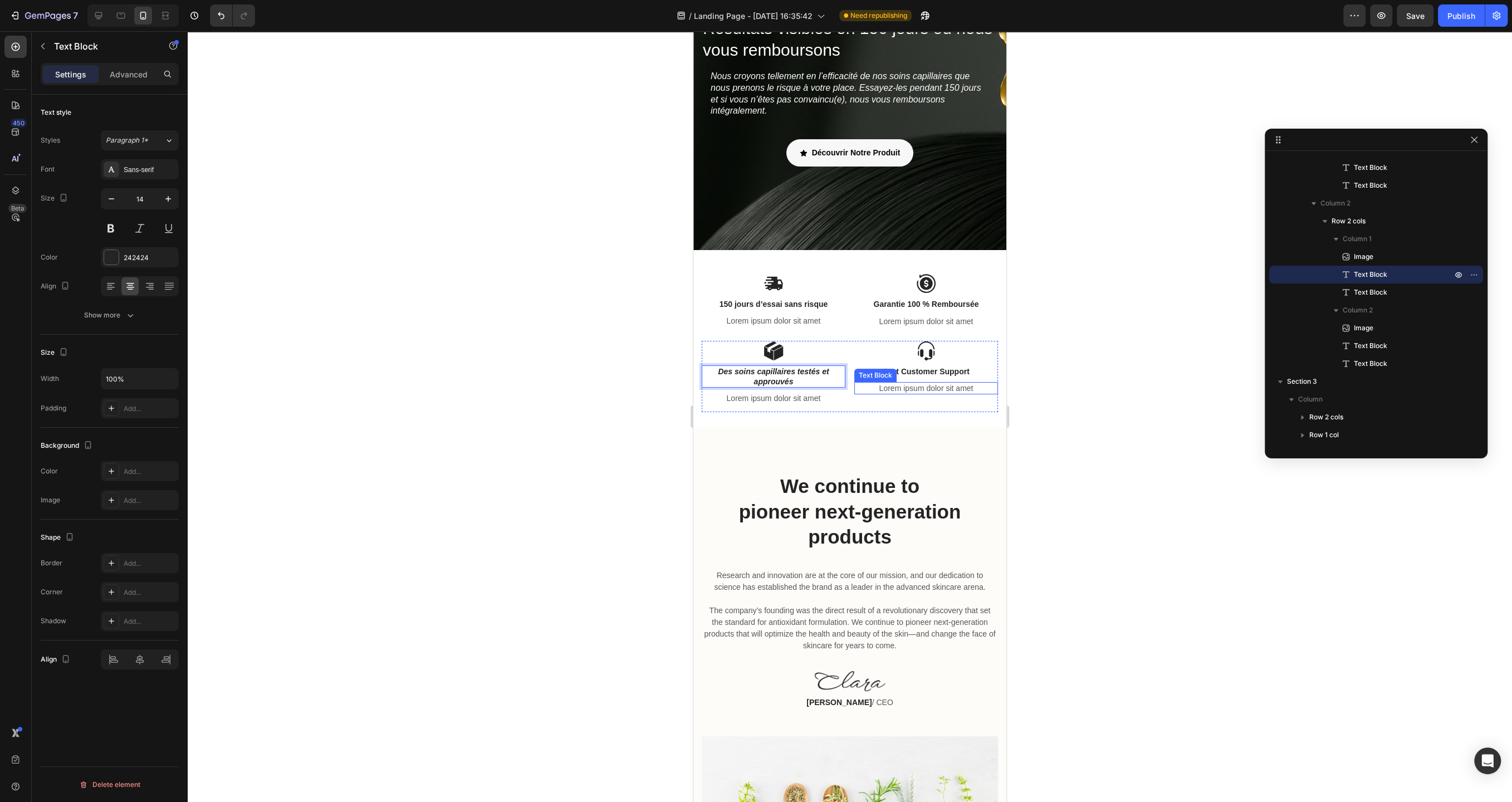
click at [925, 387] on p "Lorem ipsum dolor sit amet" at bounding box center [926, 388] width 142 height 10
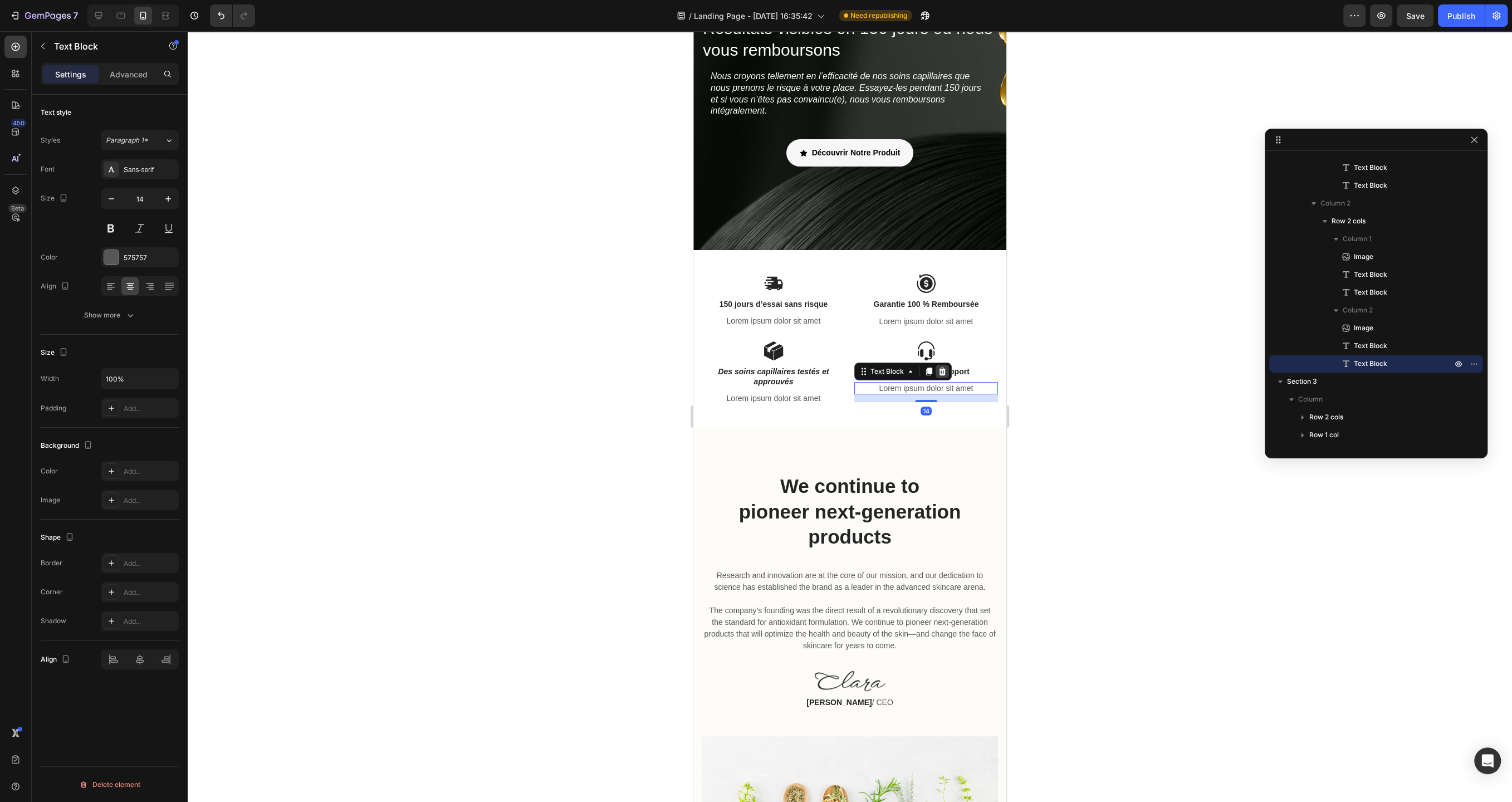
click at [944, 370] on icon at bounding box center [942, 372] width 7 height 8
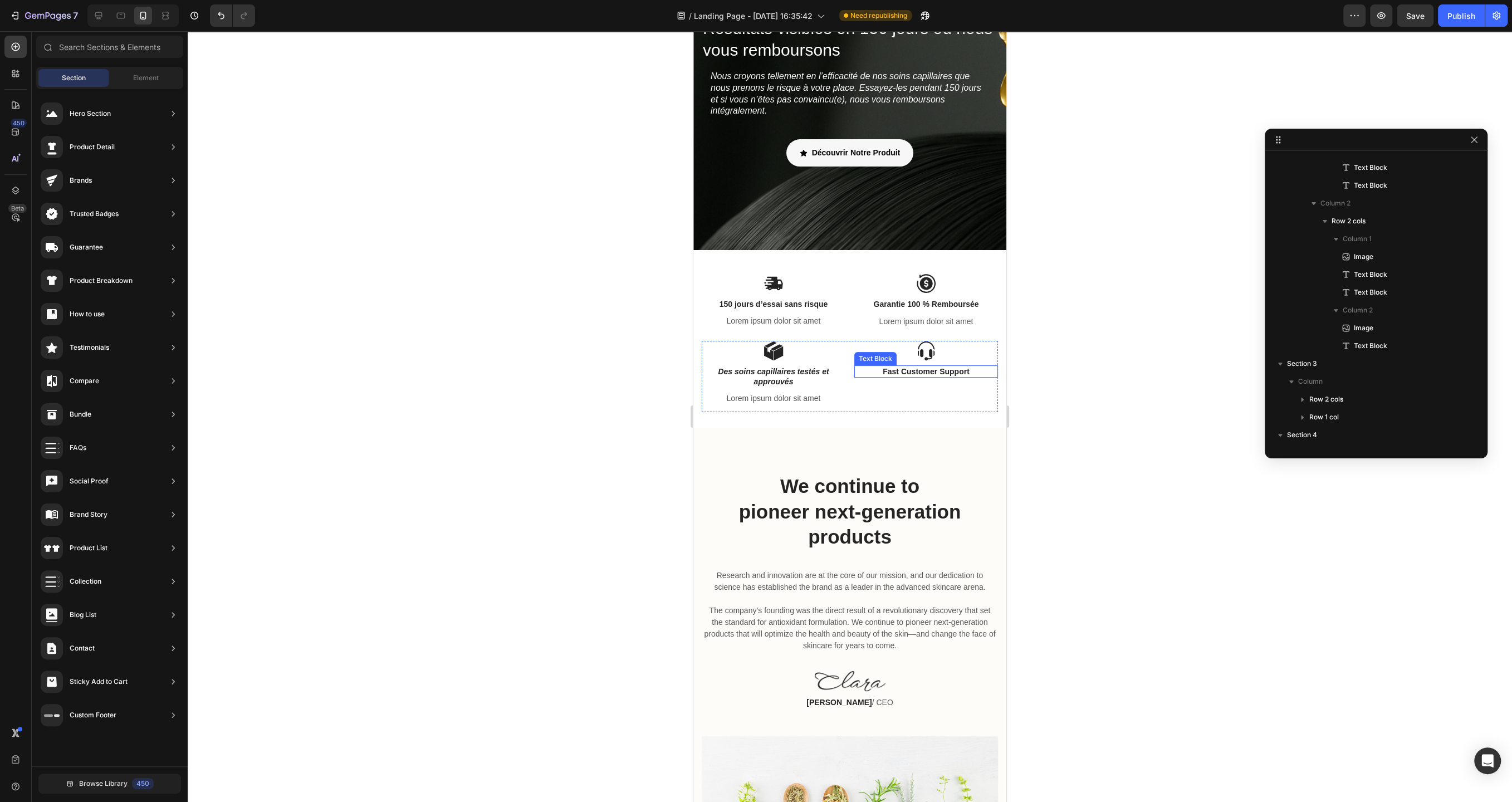
click at [931, 370] on p "Fast Customer Support" at bounding box center [926, 371] width 142 height 10
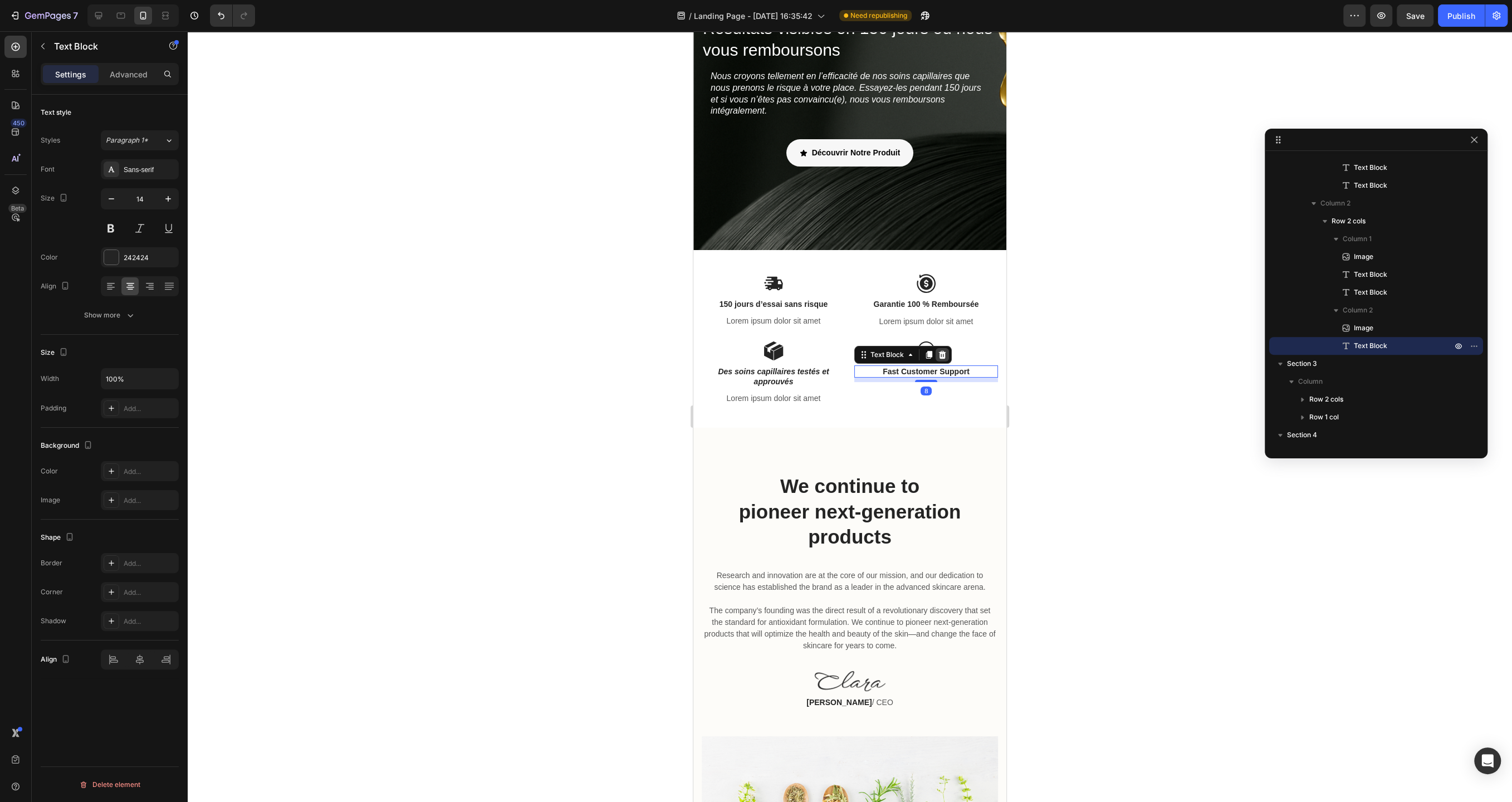
click at [948, 352] on div at bounding box center [942, 354] width 13 height 13
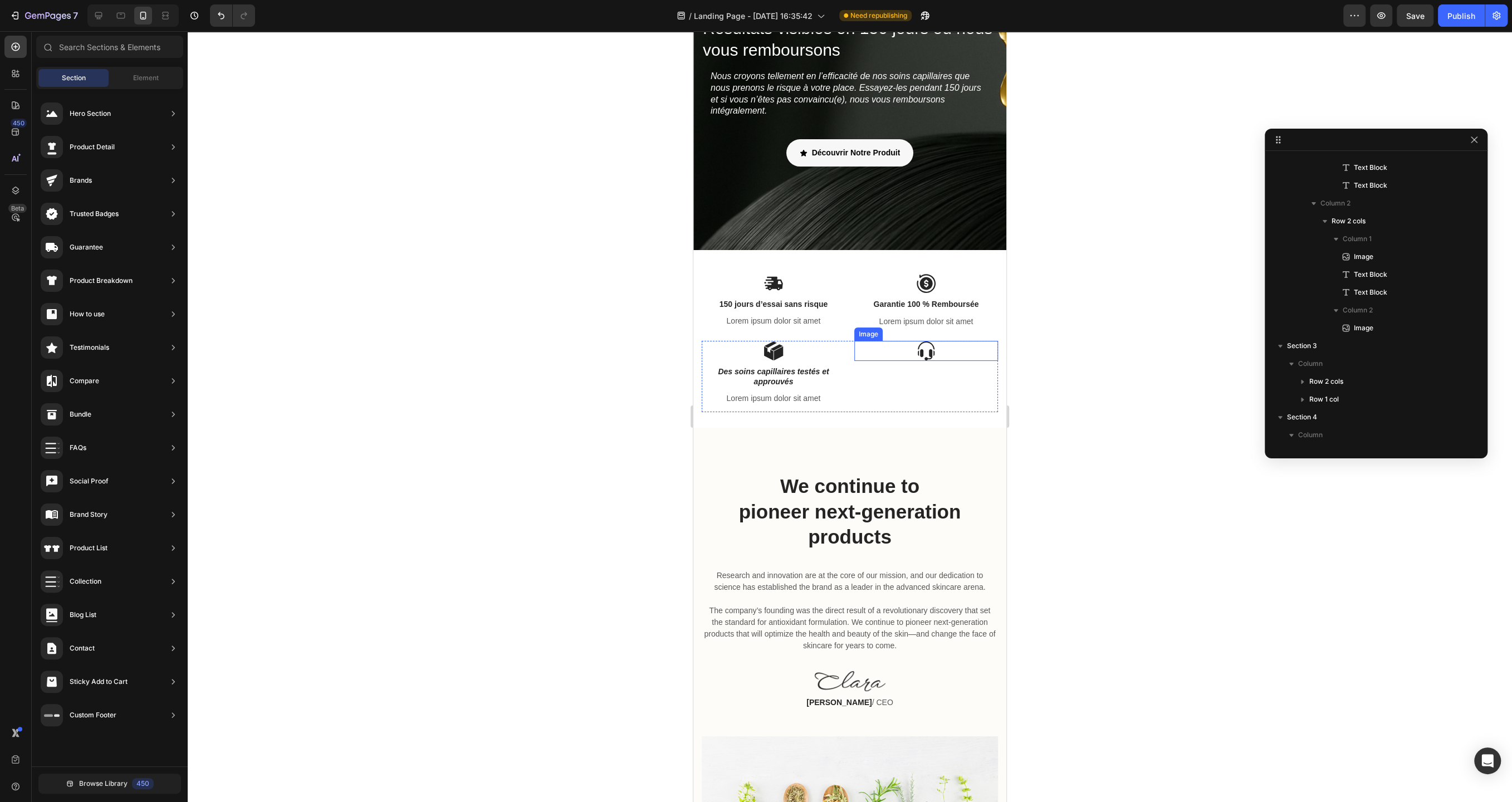
click at [923, 347] on img at bounding box center [927, 351] width 20 height 20
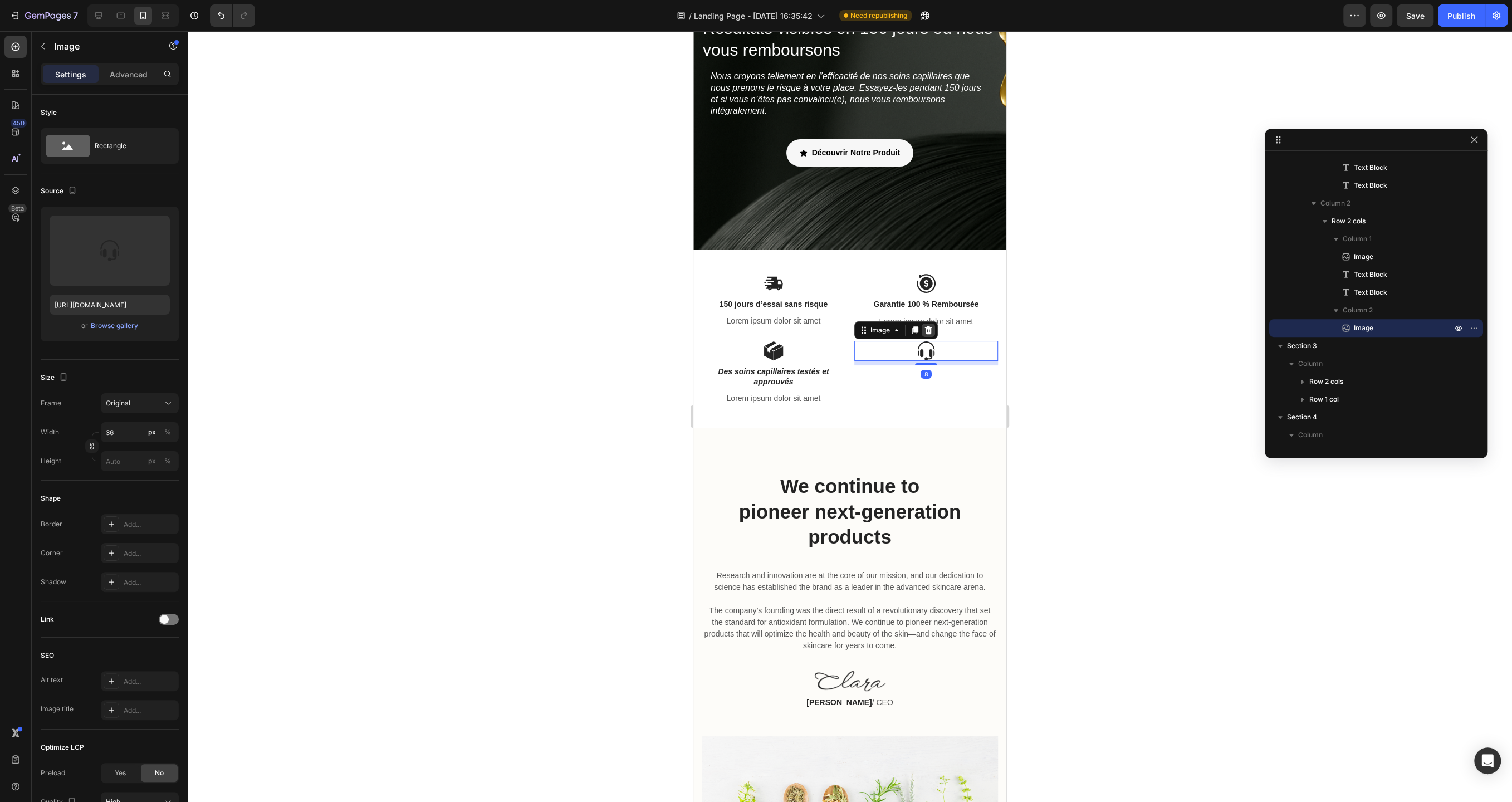
click at [928, 333] on icon at bounding box center [928, 330] width 7 height 8
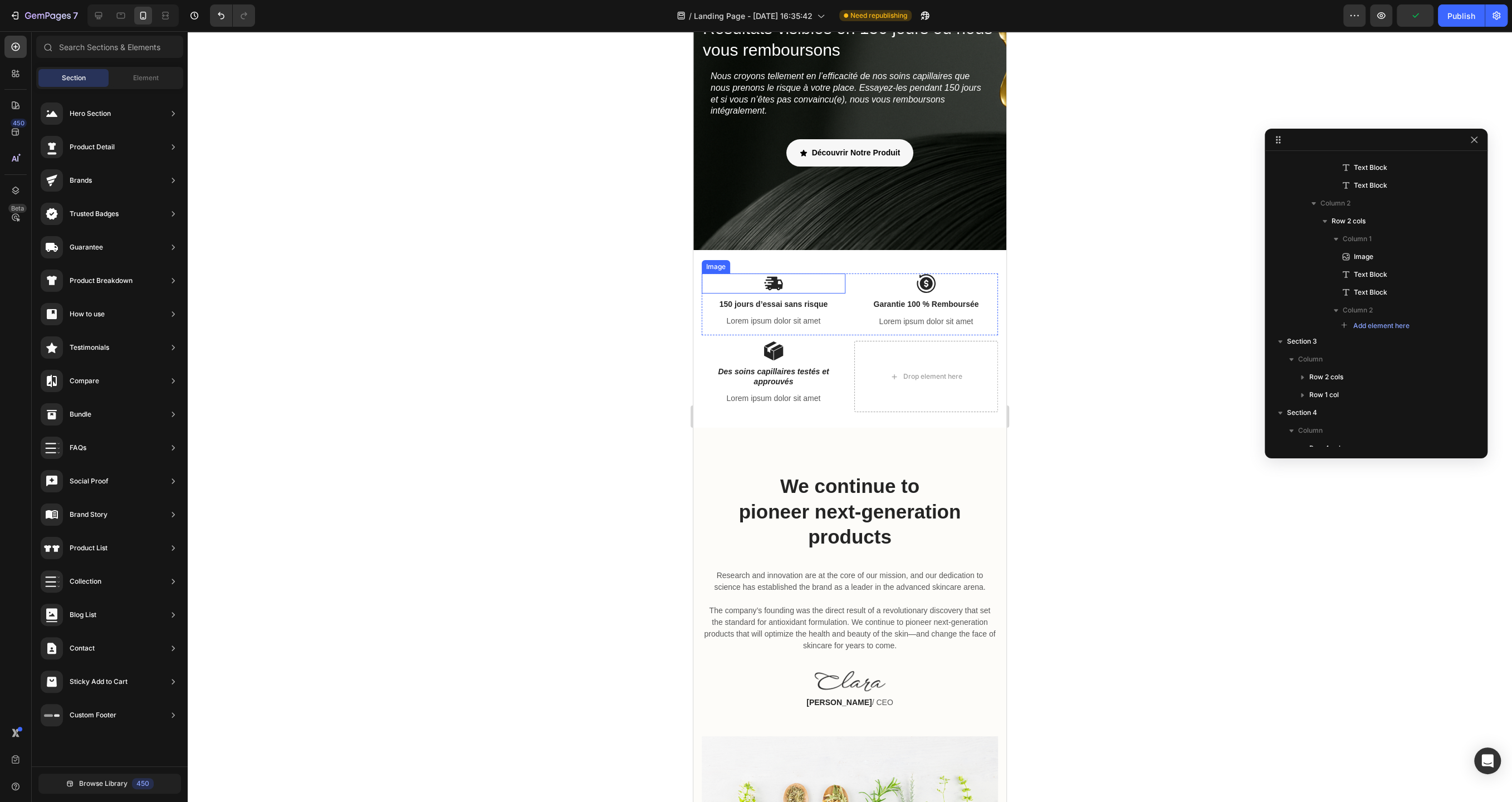
click at [772, 281] on img at bounding box center [774, 282] width 20 height 20
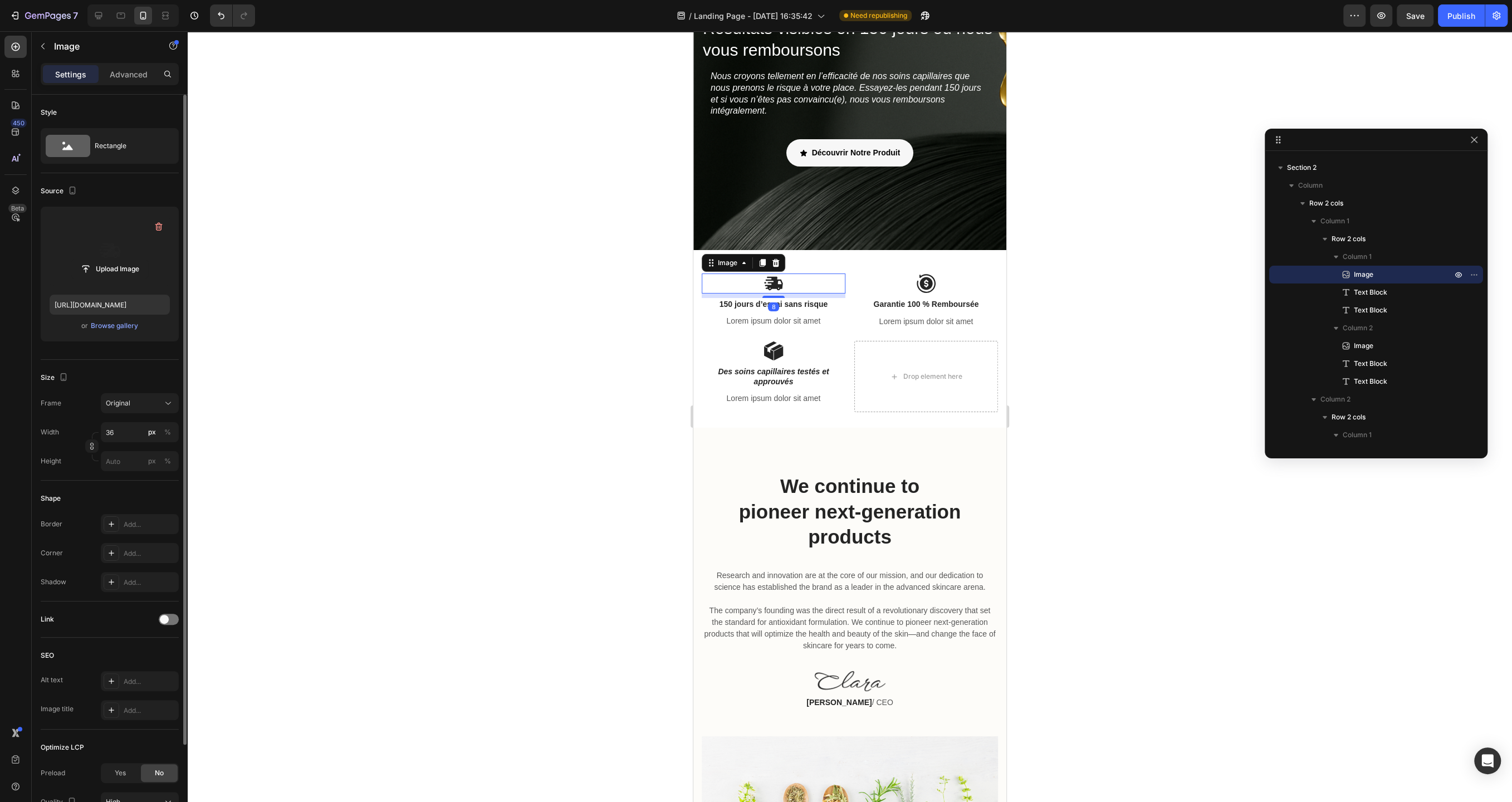
click at [122, 247] on label at bounding box center [110, 250] width 121 height 70
click at [122, 260] on input "file" at bounding box center [110, 269] width 77 height 19
click at [574, 275] on div at bounding box center [850, 416] width 1324 height 771
